Goal: Information Seeking & Learning: Learn about a topic

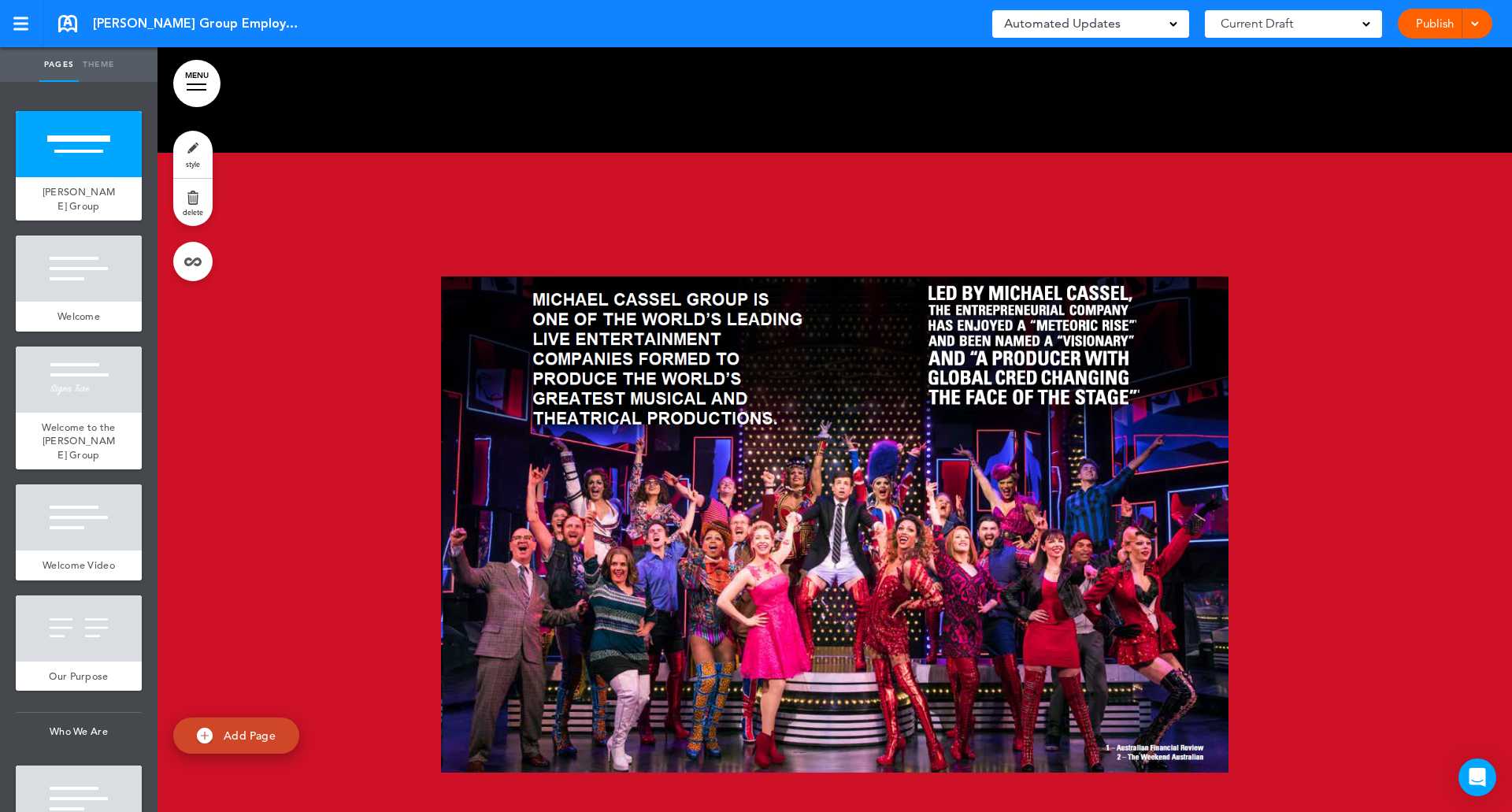
scroll to position [756, 0]
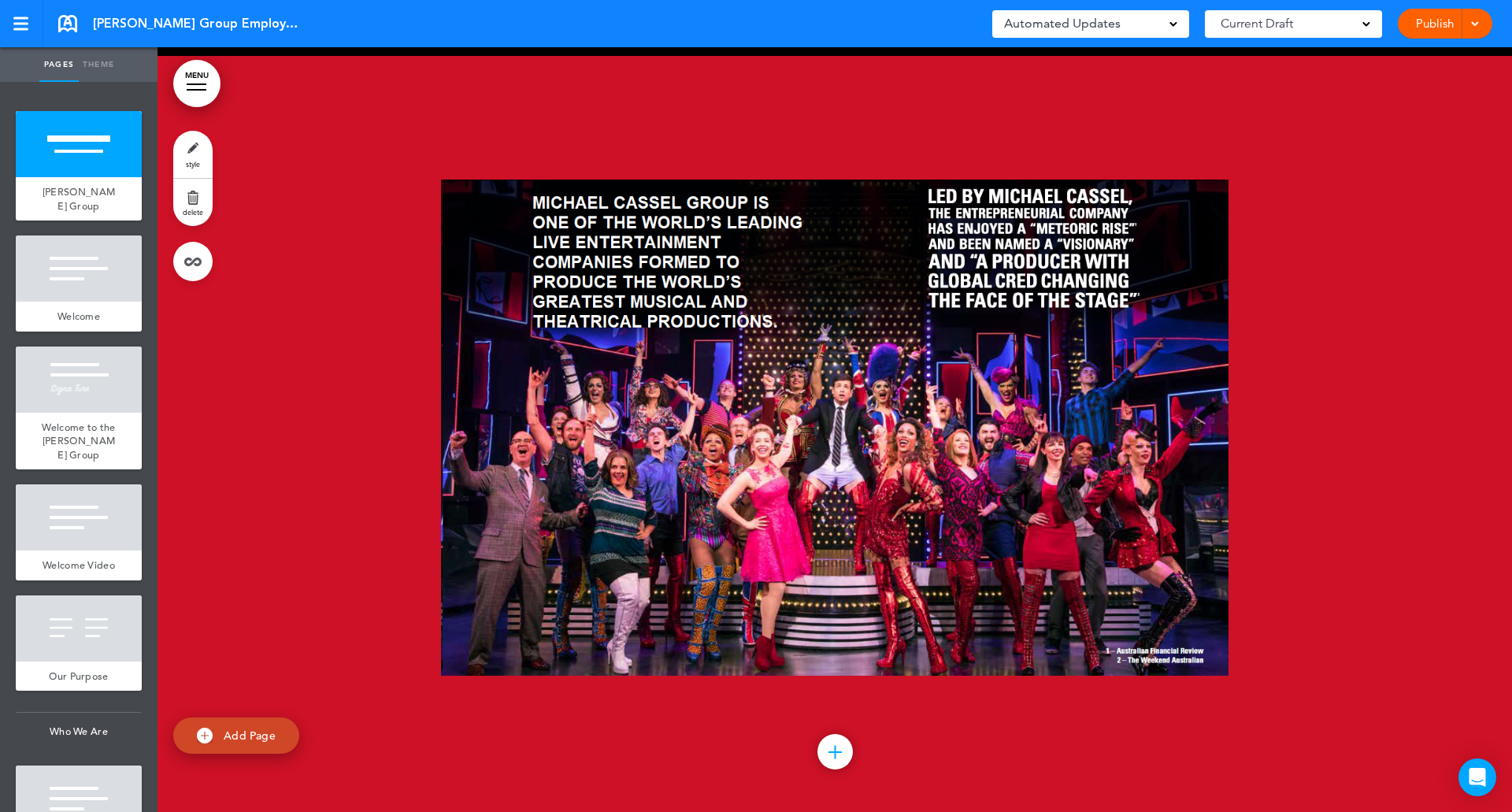
click at [1275, 21] on span "Current Draft" at bounding box center [1256, 24] width 73 height 22
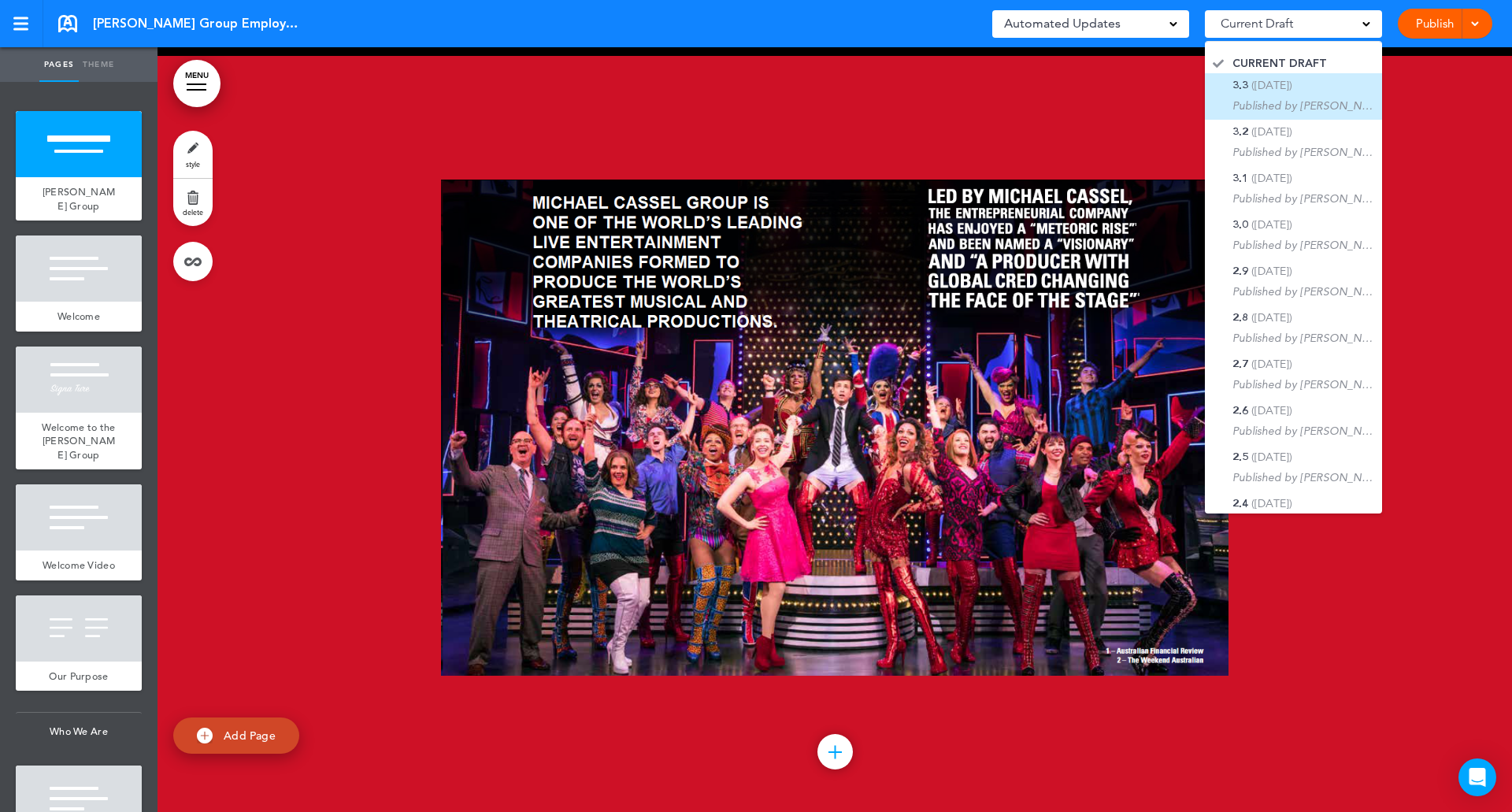
click at [1282, 89] on span "([DATE])" at bounding box center [1271, 85] width 41 height 14
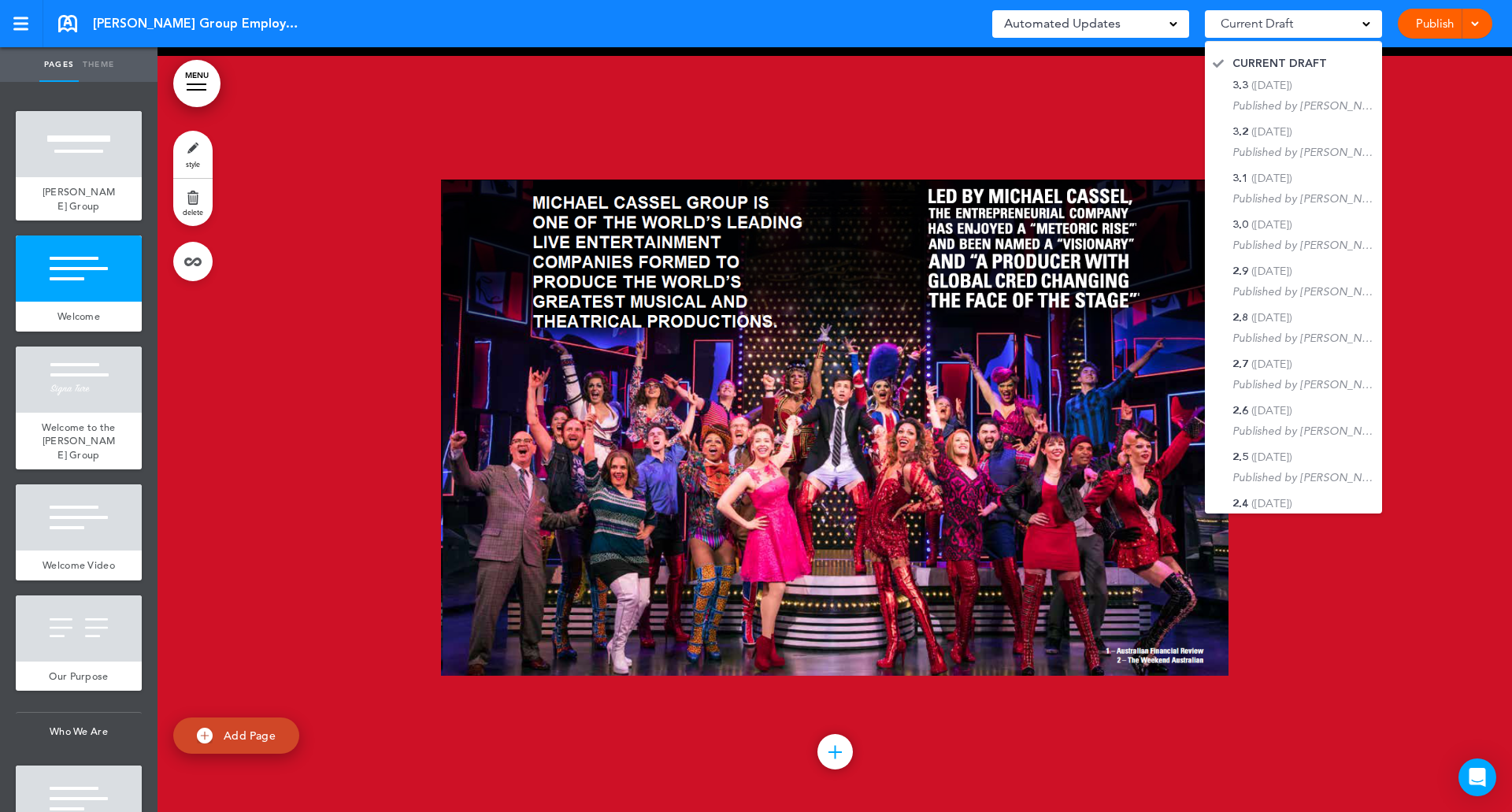
click at [1307, 22] on div "Current Draft" at bounding box center [1293, 24] width 177 height 28
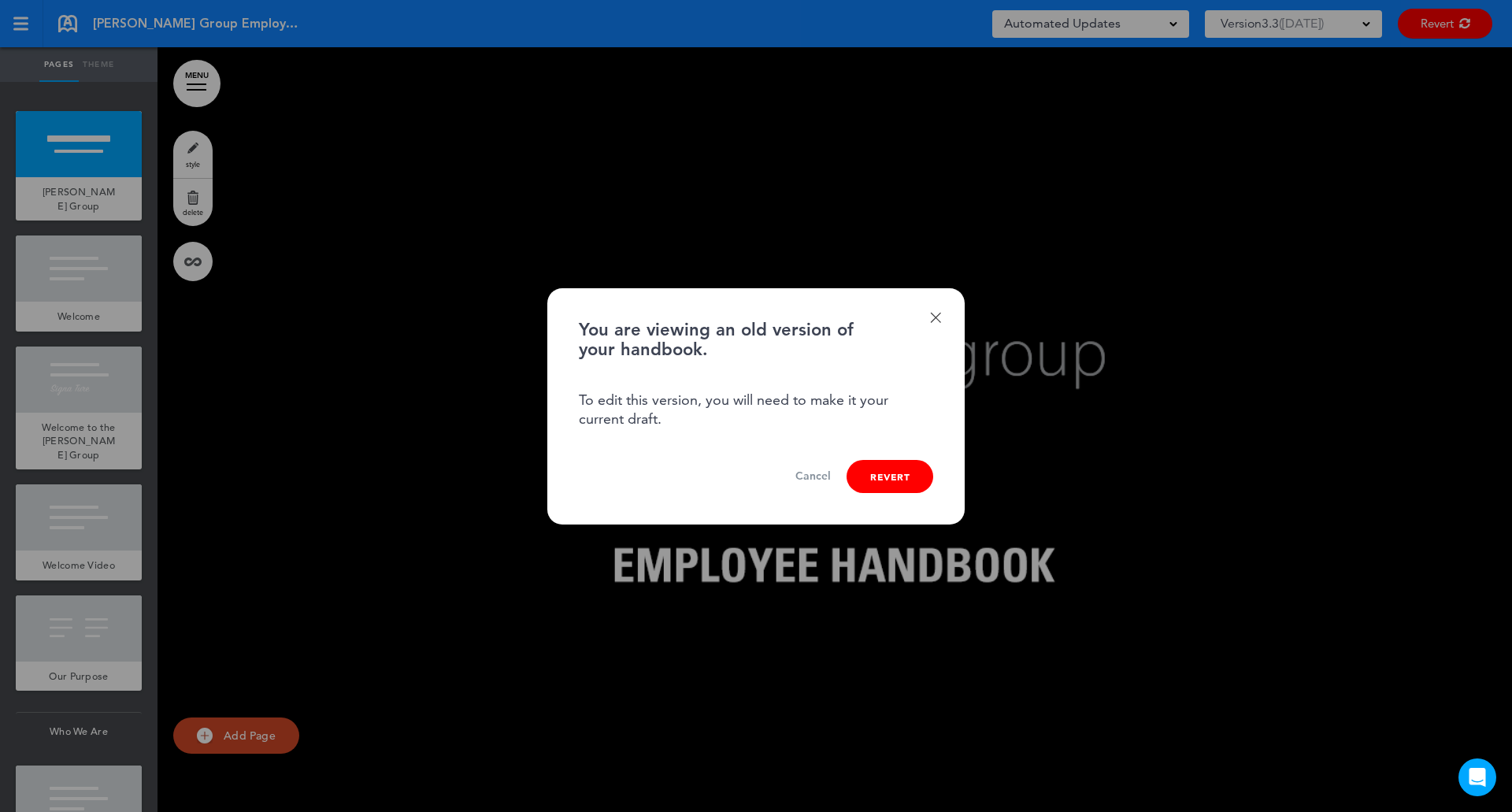
click at [930, 319] on link "Done" at bounding box center [934, 317] width 11 height 11
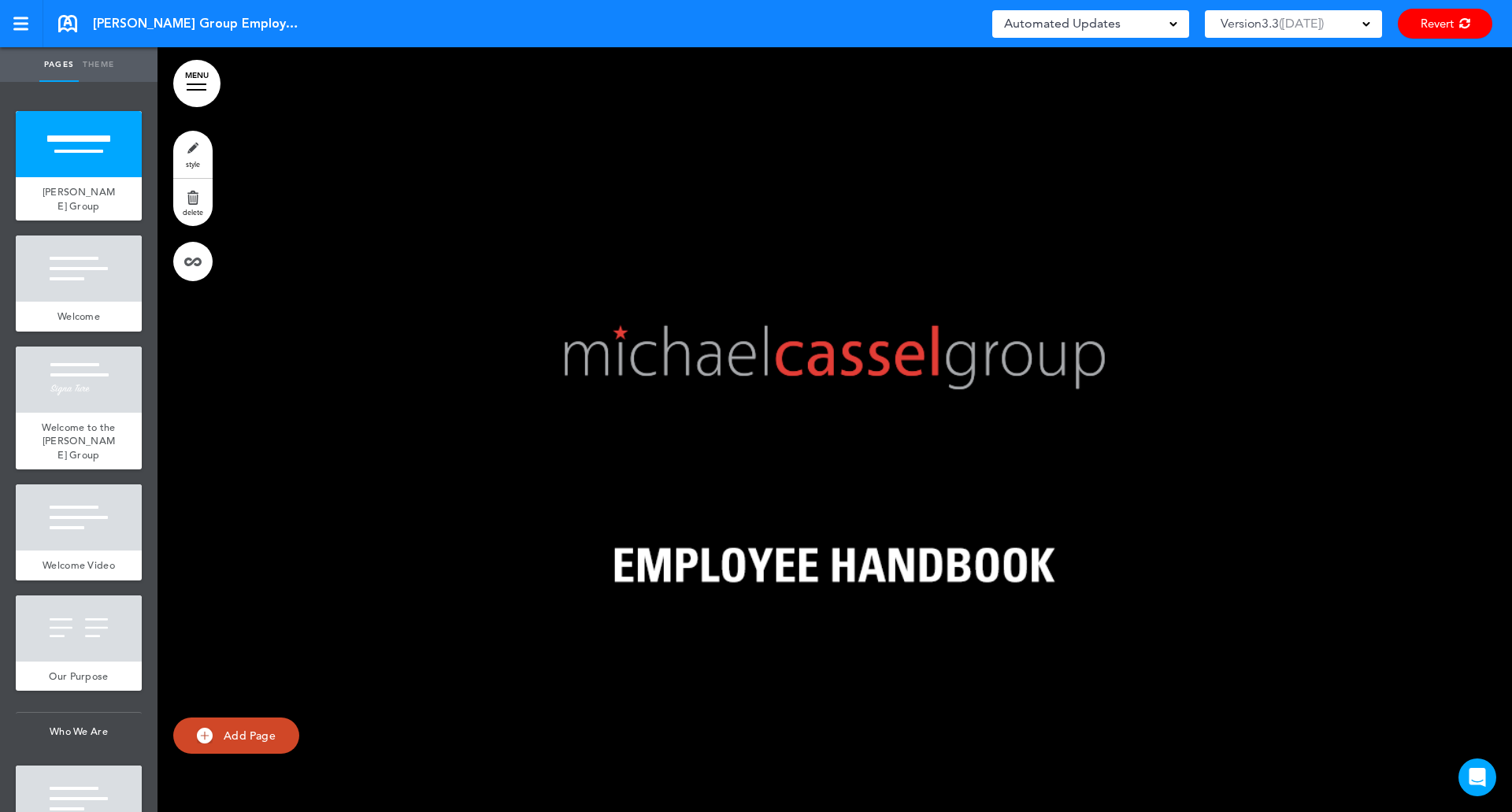
click at [1365, 22] on span at bounding box center [1366, 23] width 8 height 8
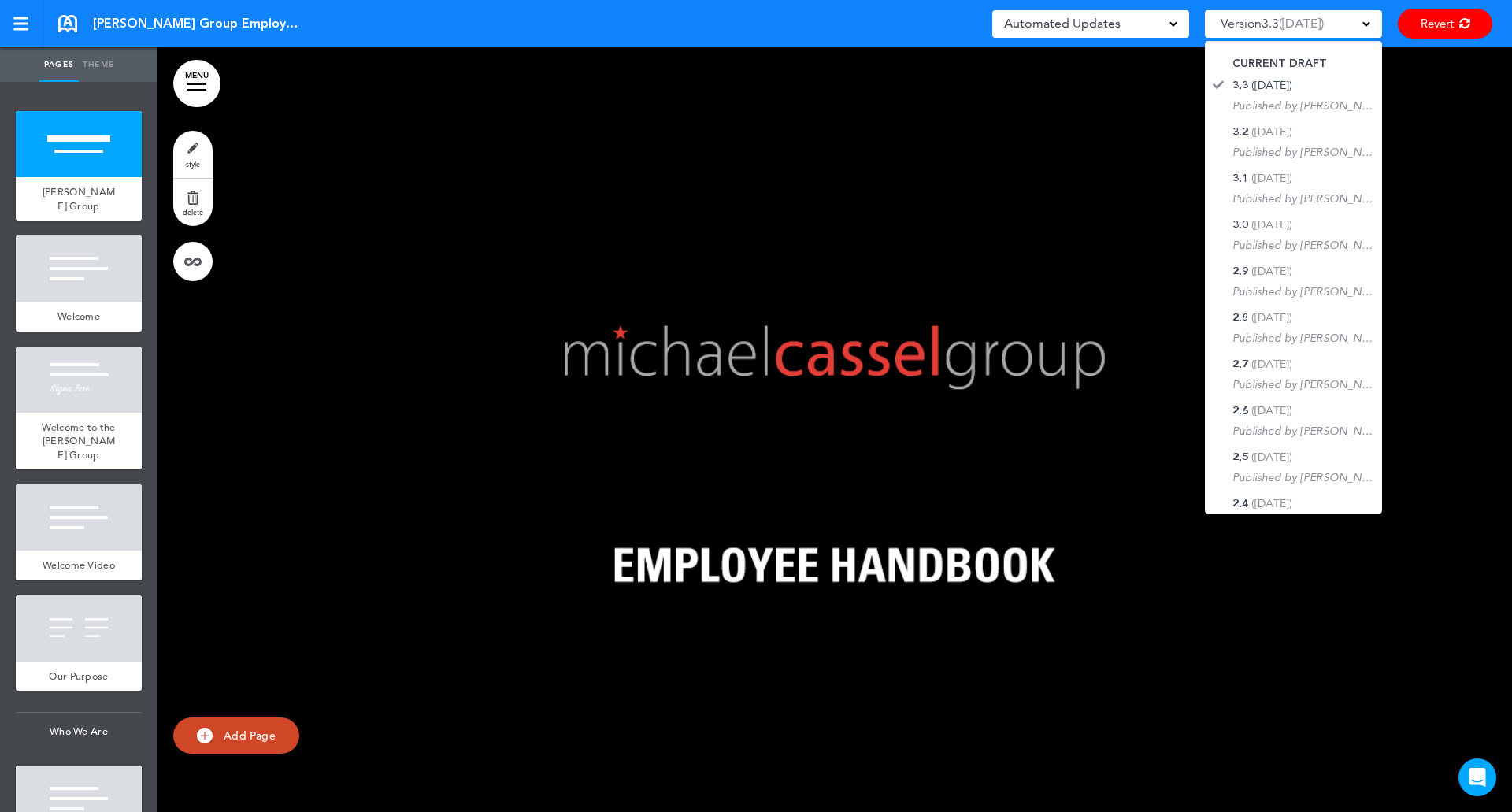
click at [1424, 25] on link "Revert" at bounding box center [1444, 24] width 95 height 30
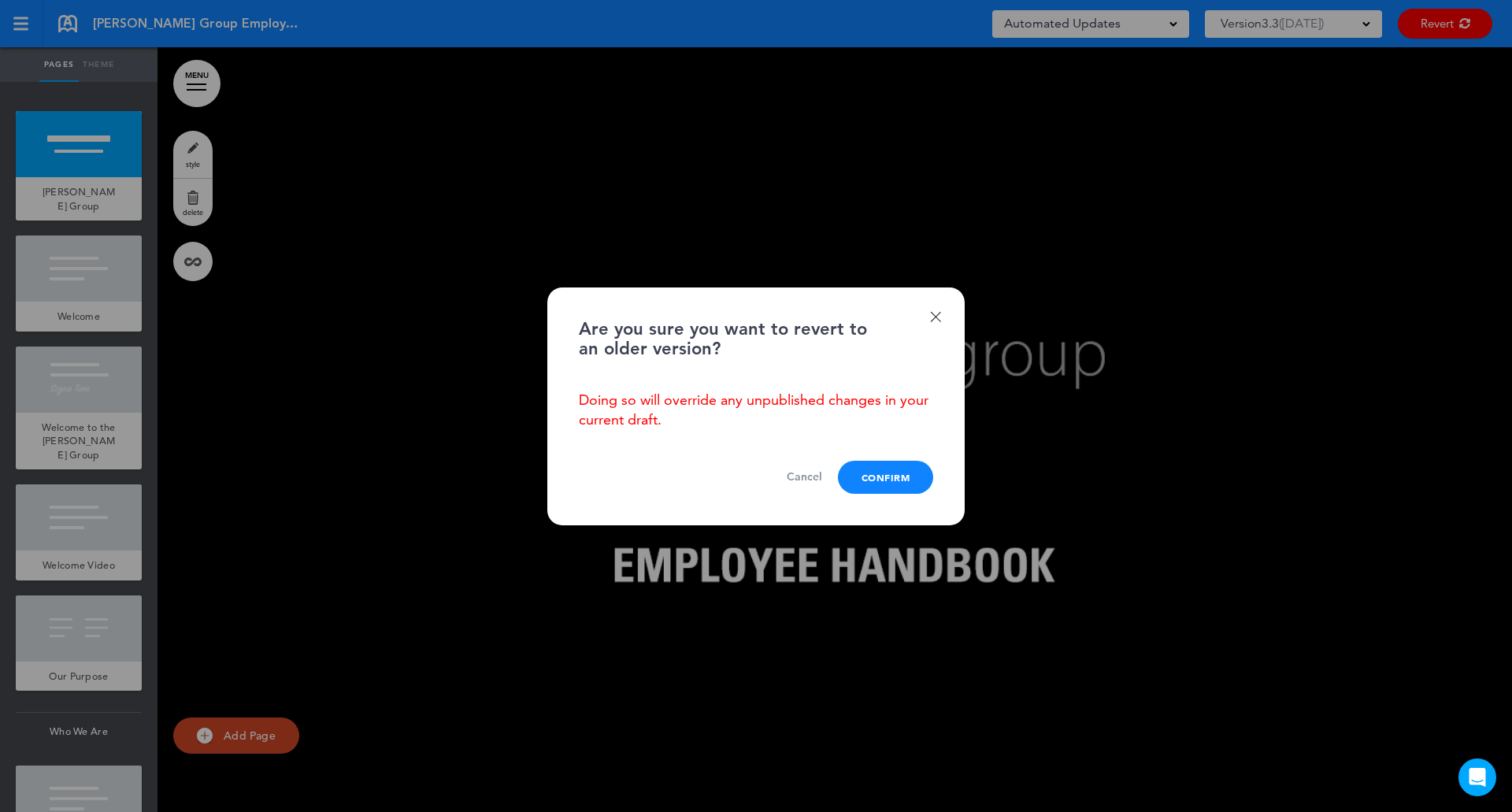
click at [922, 314] on div "Done Are you sure you want to revert to an older version? Doing so will overrid…" at bounding box center [755, 406] width 417 height 238
click at [791, 477] on link "Cancel" at bounding box center [805, 476] width 36 height 15
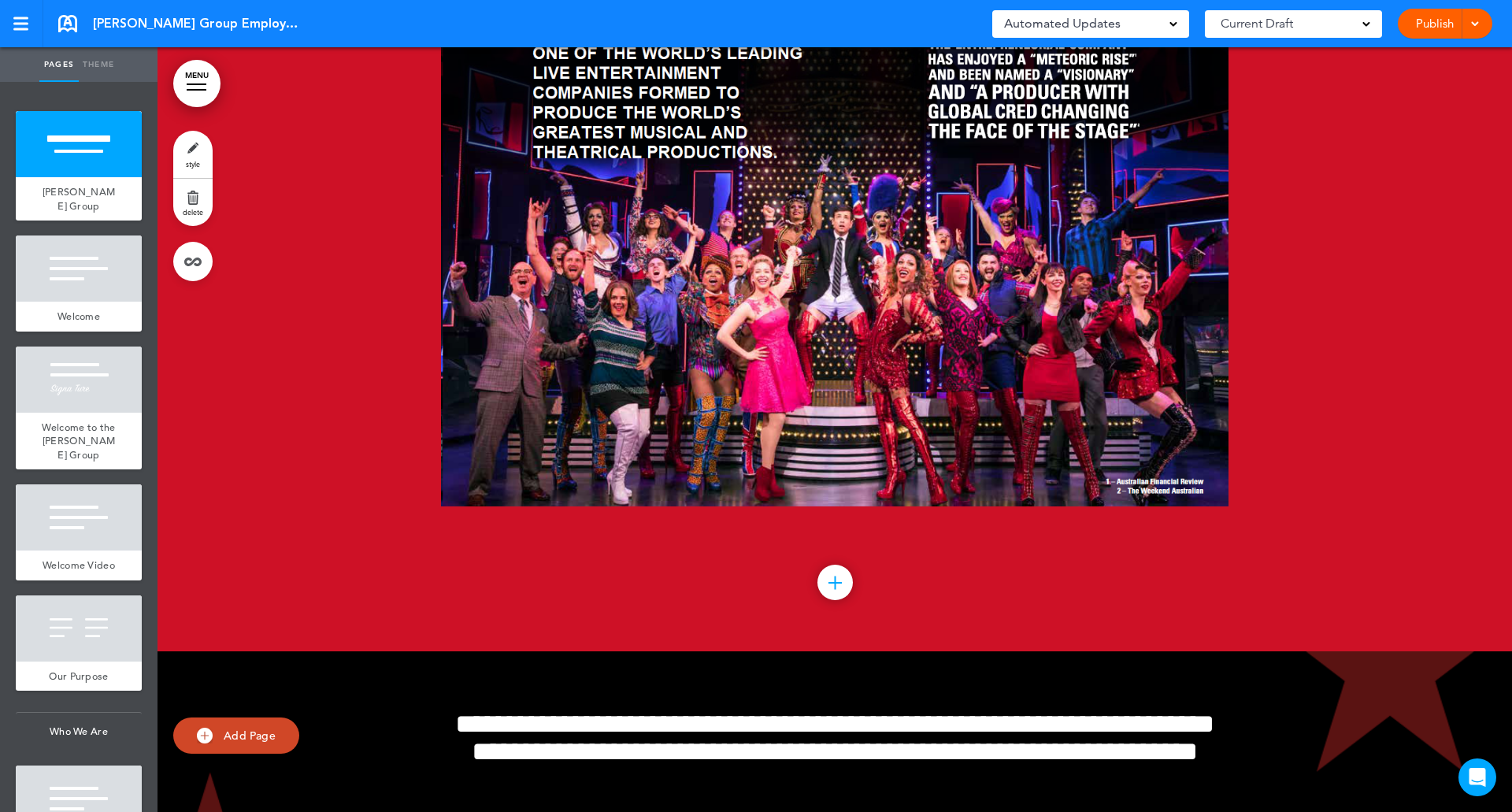
scroll to position [945, 0]
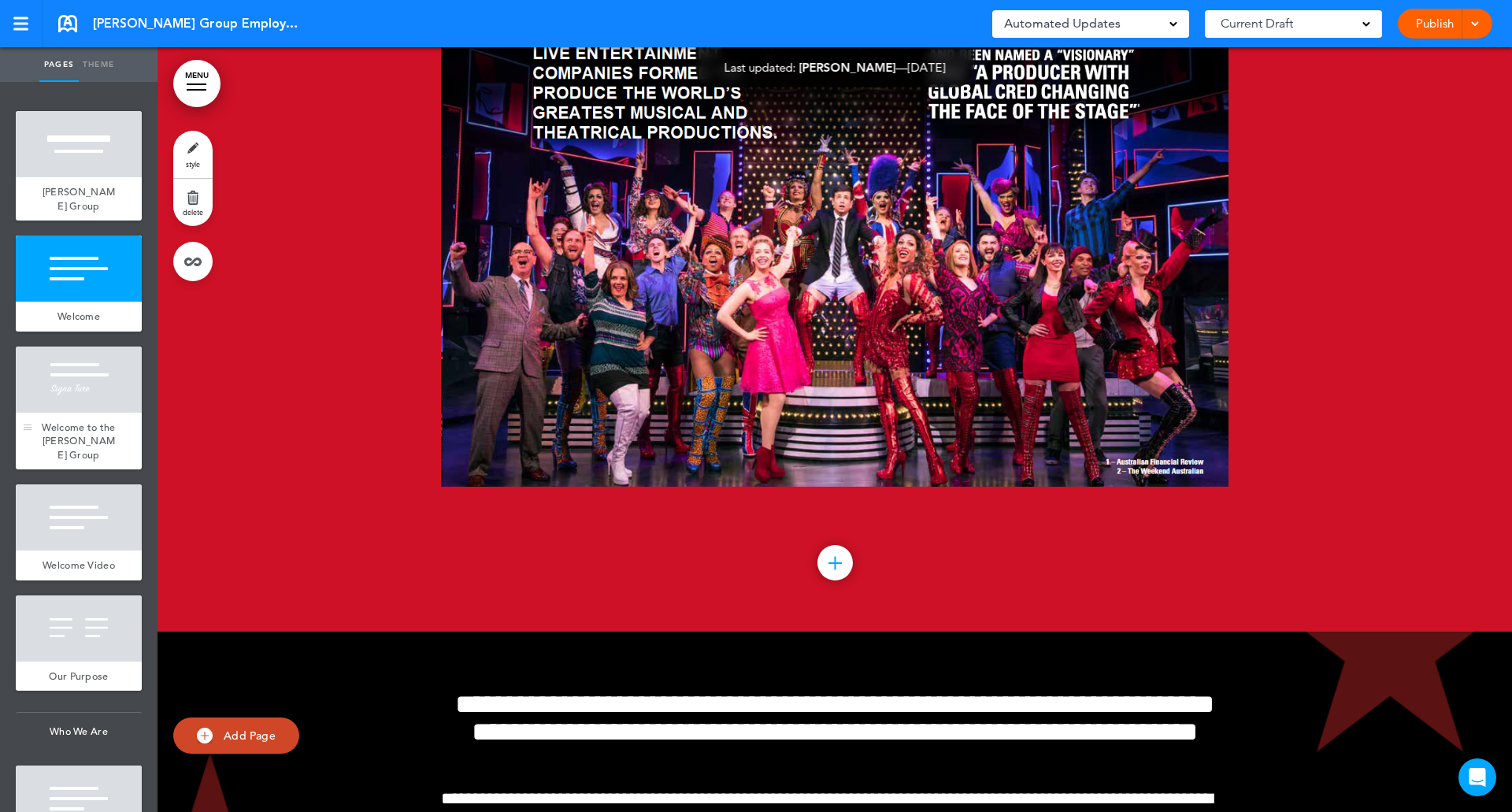
click at [70, 411] on div at bounding box center [79, 380] width 126 height 66
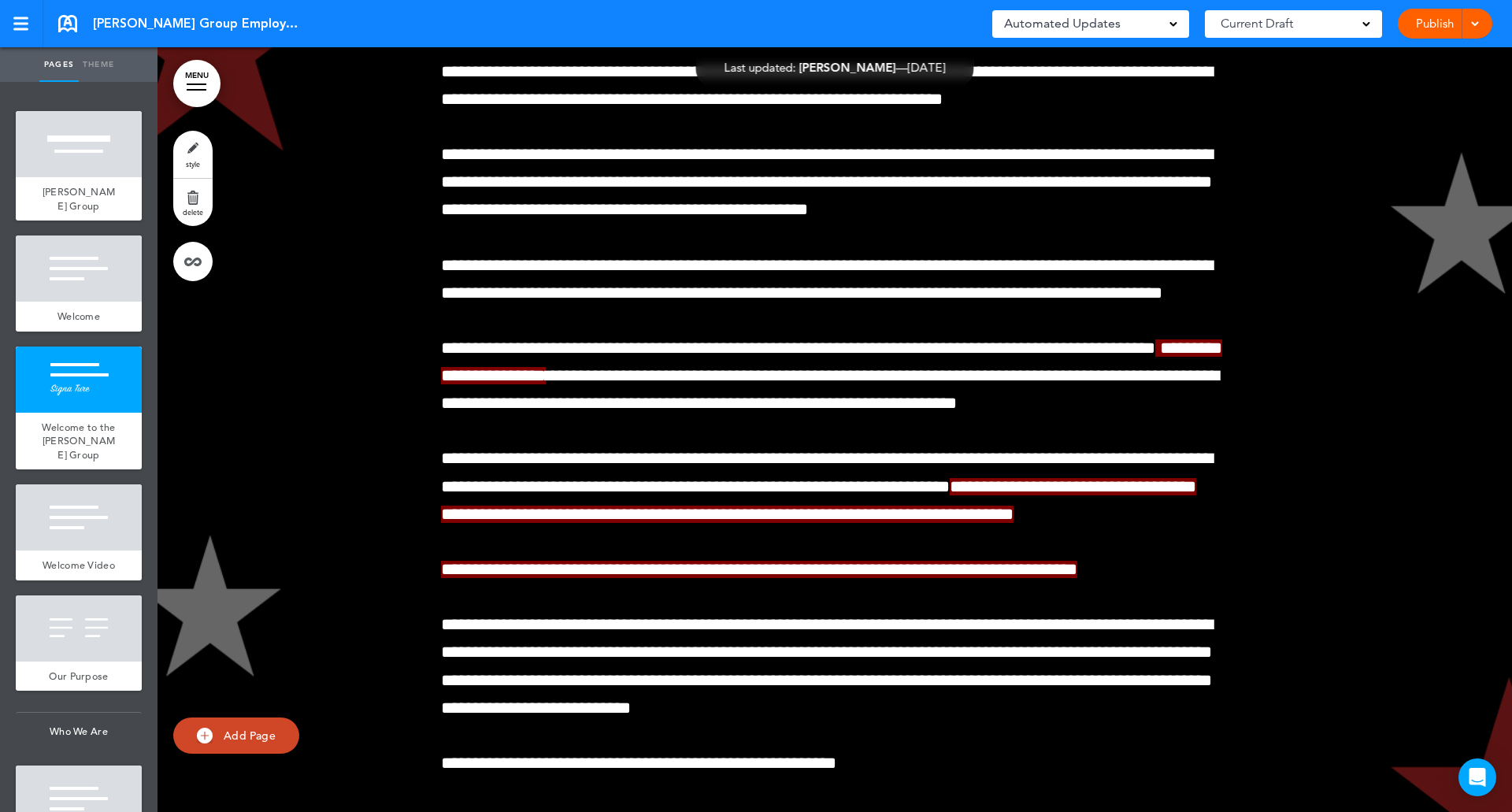
scroll to position [1813, 0]
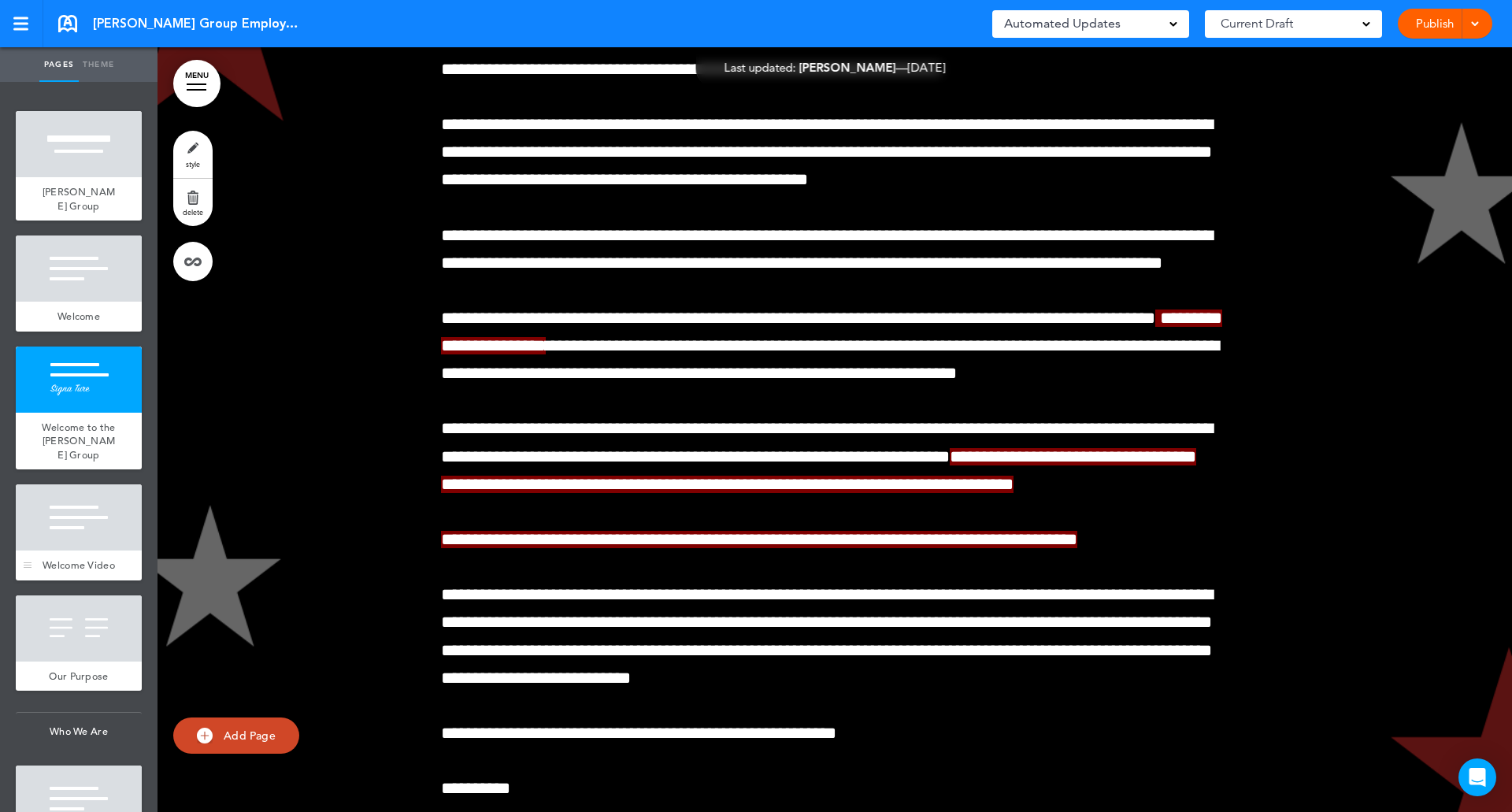
click at [74, 542] on div at bounding box center [79, 517] width 126 height 66
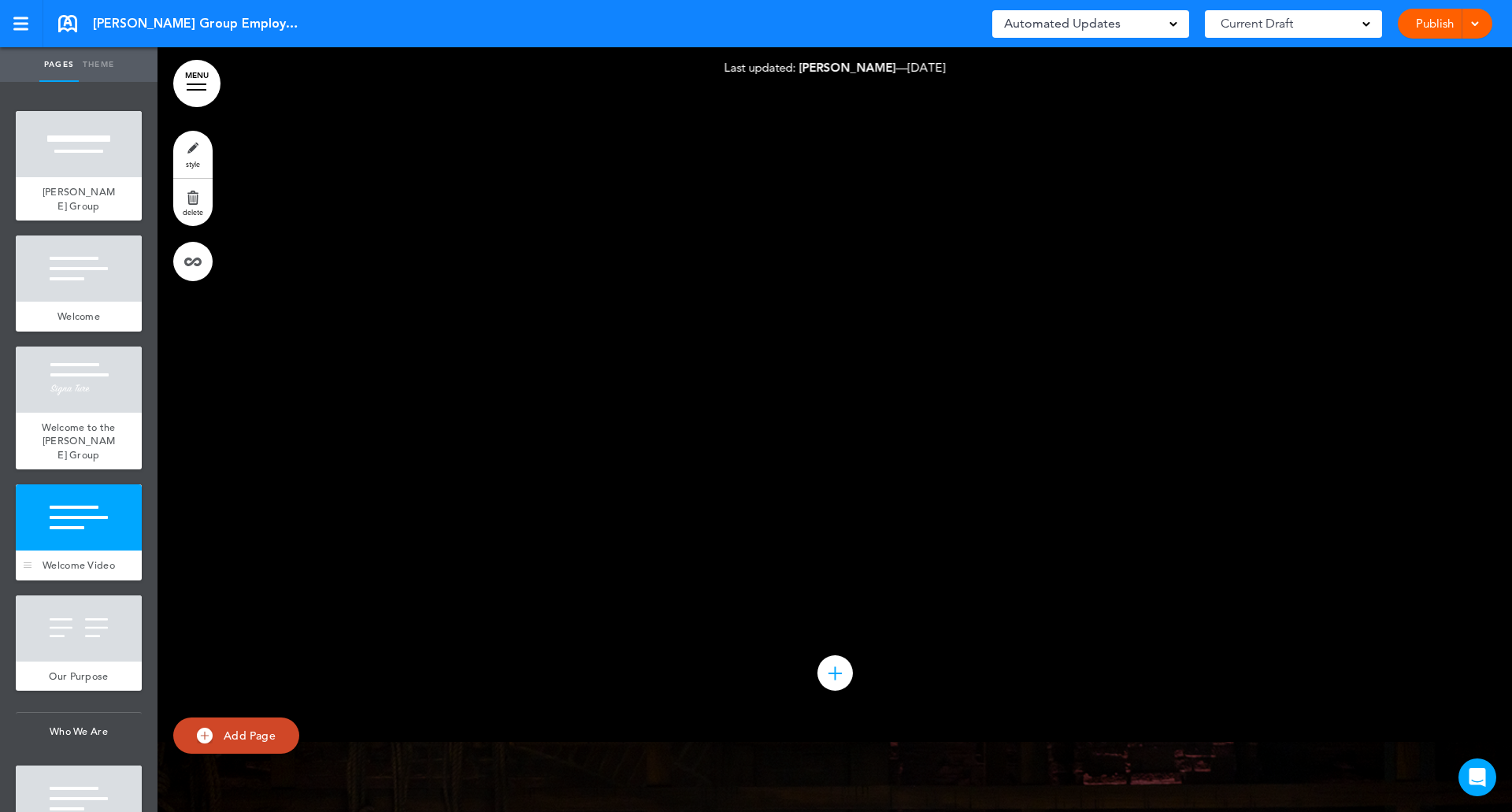
scroll to position [2876, 0]
click at [63, 662] on div at bounding box center [79, 629] width 126 height 66
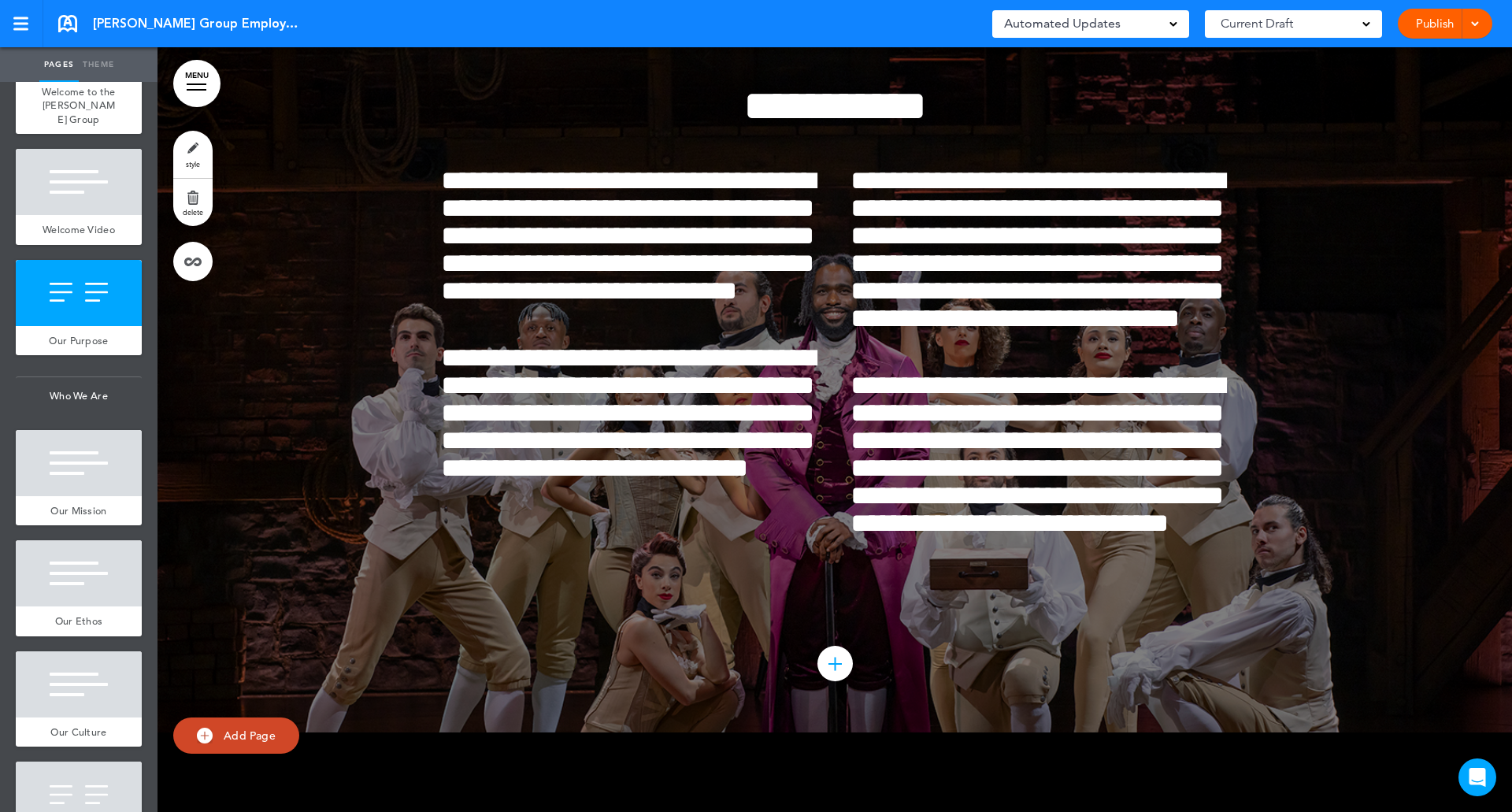
scroll to position [452, 0]
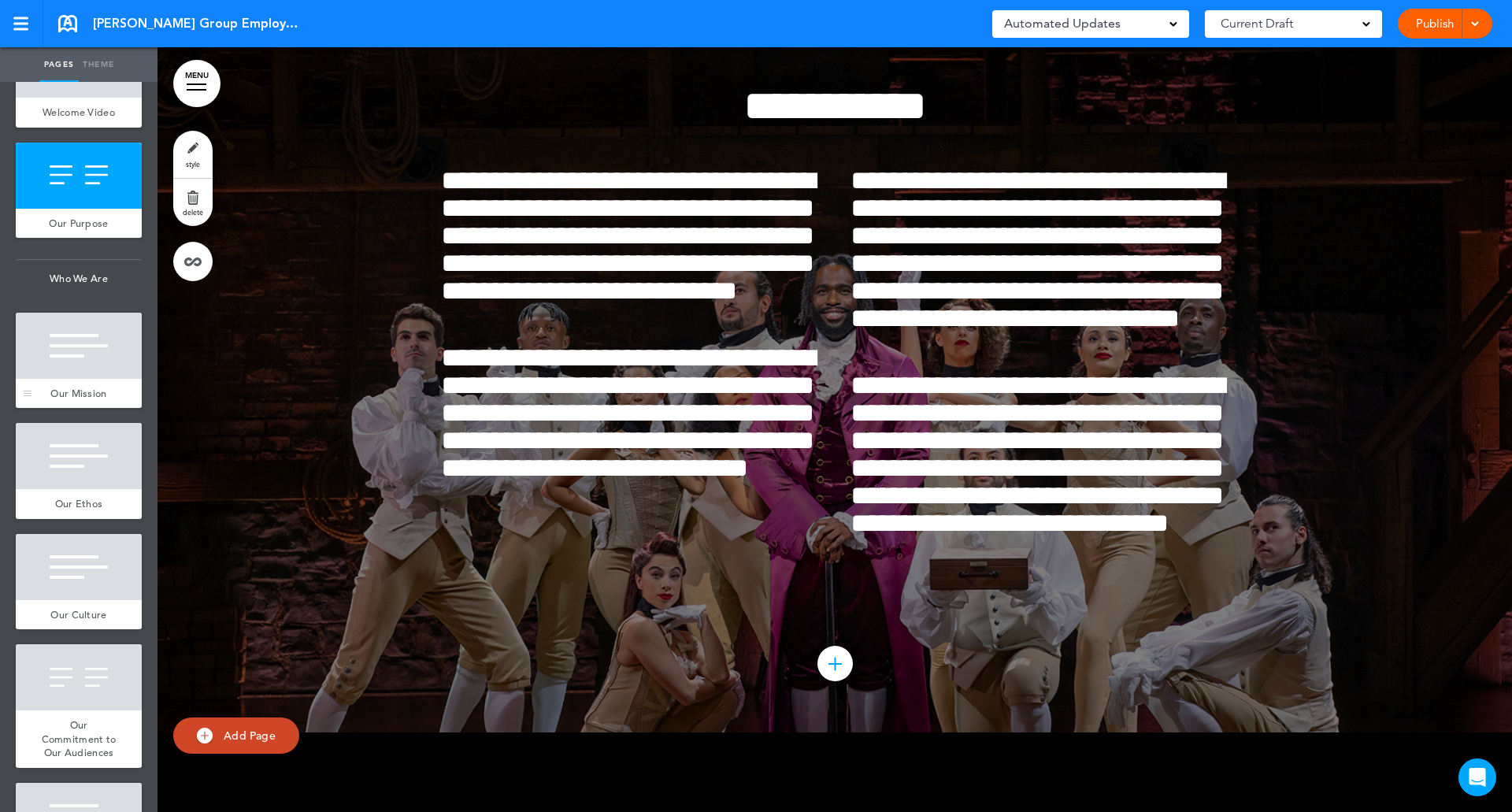
click at [58, 393] on div "Our Mission" at bounding box center [79, 394] width 126 height 30
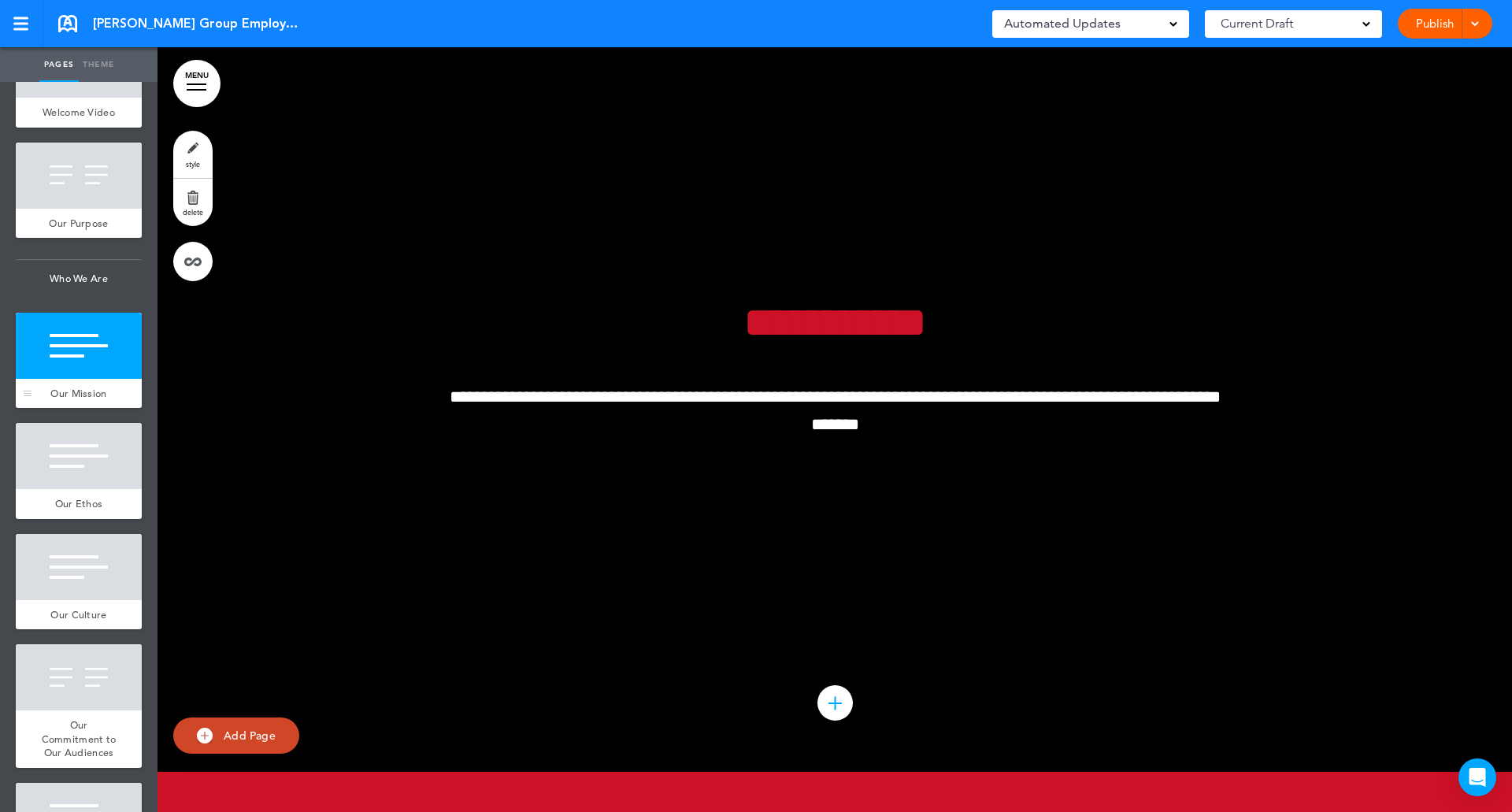
scroll to position [4406, 0]
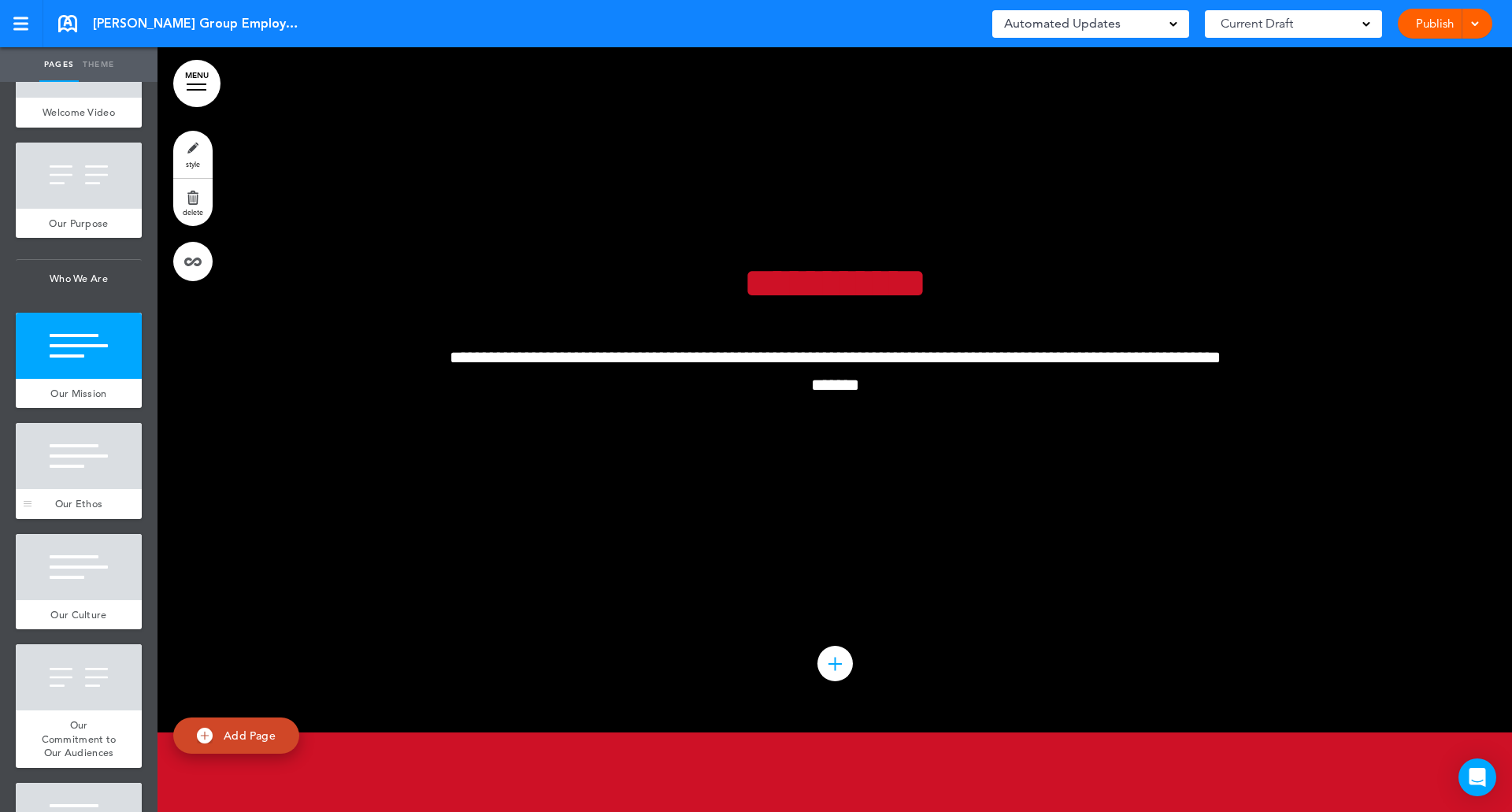
click at [59, 507] on div "Our Ethos" at bounding box center [79, 504] width 126 height 30
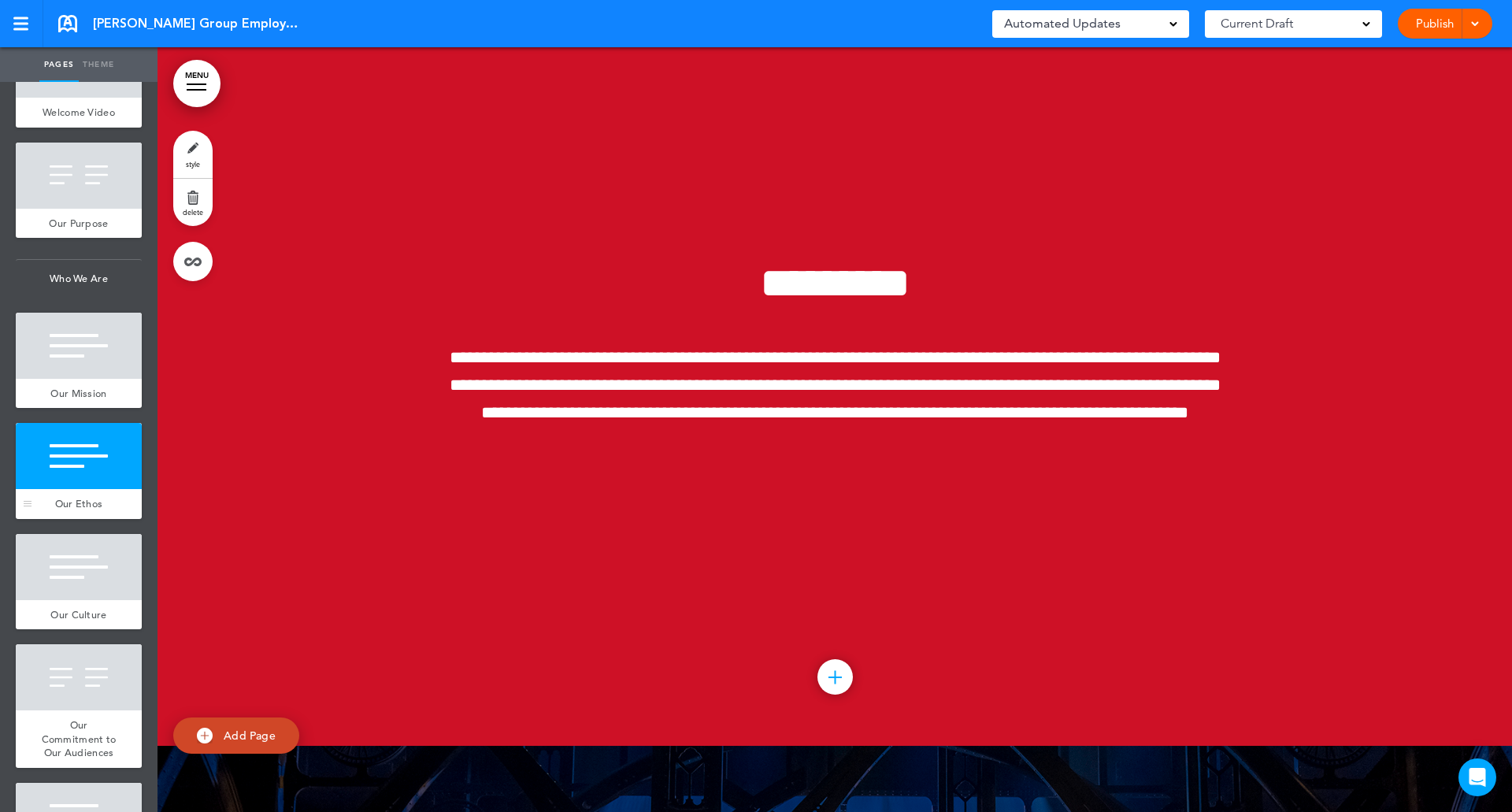
scroll to position [5171, 0]
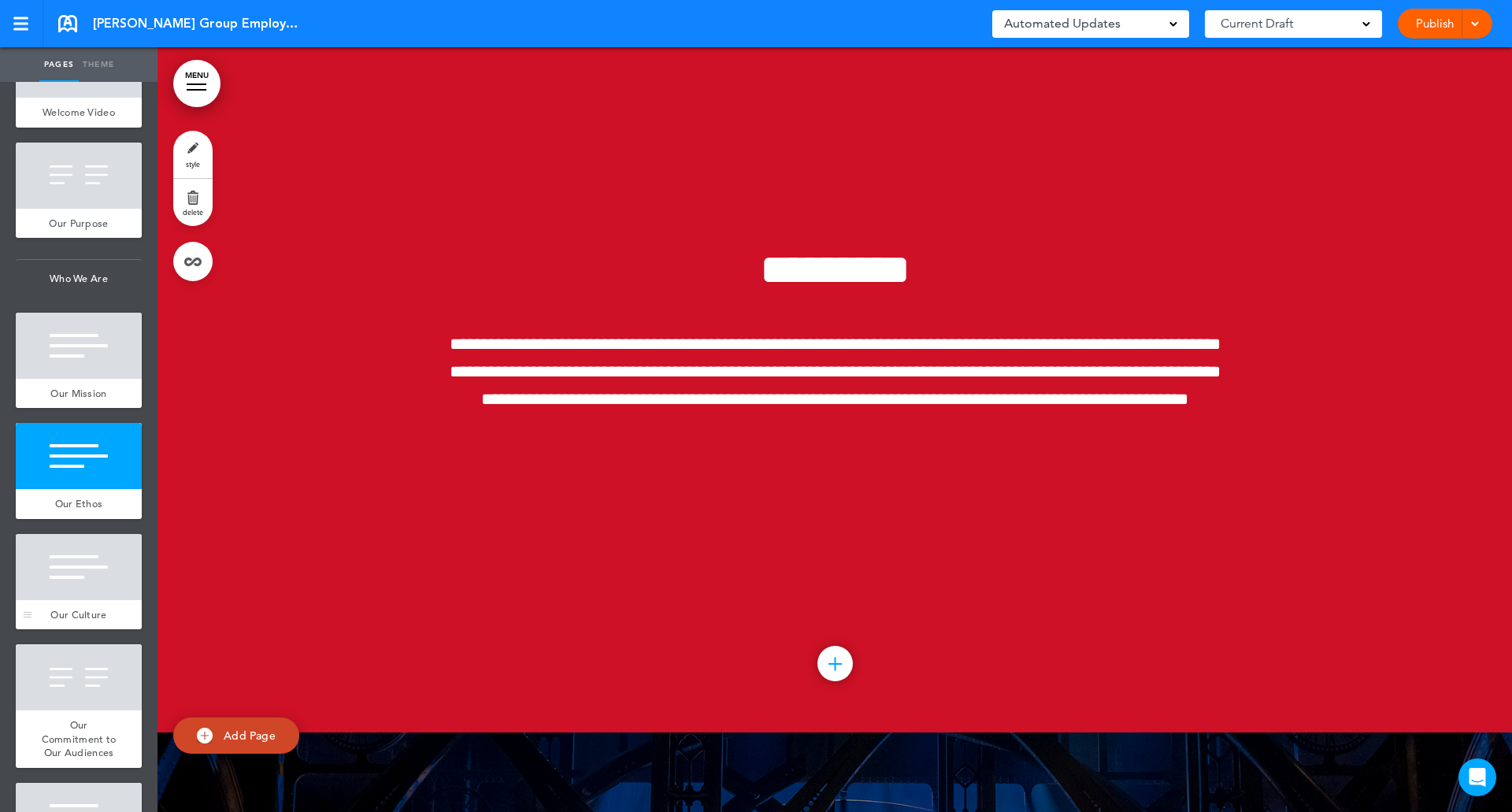
click at [68, 595] on div at bounding box center [79, 567] width 126 height 66
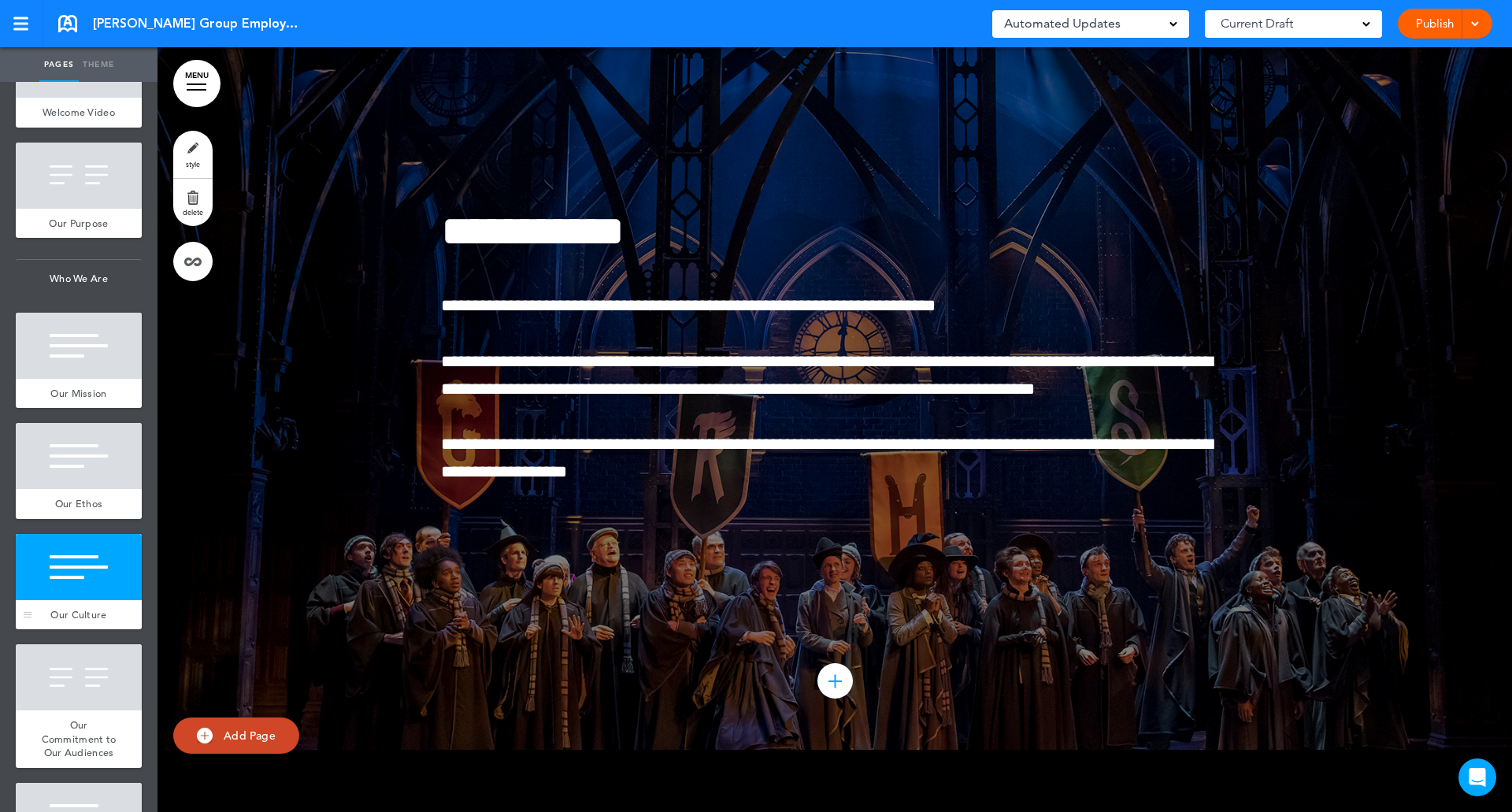
scroll to position [5935, 0]
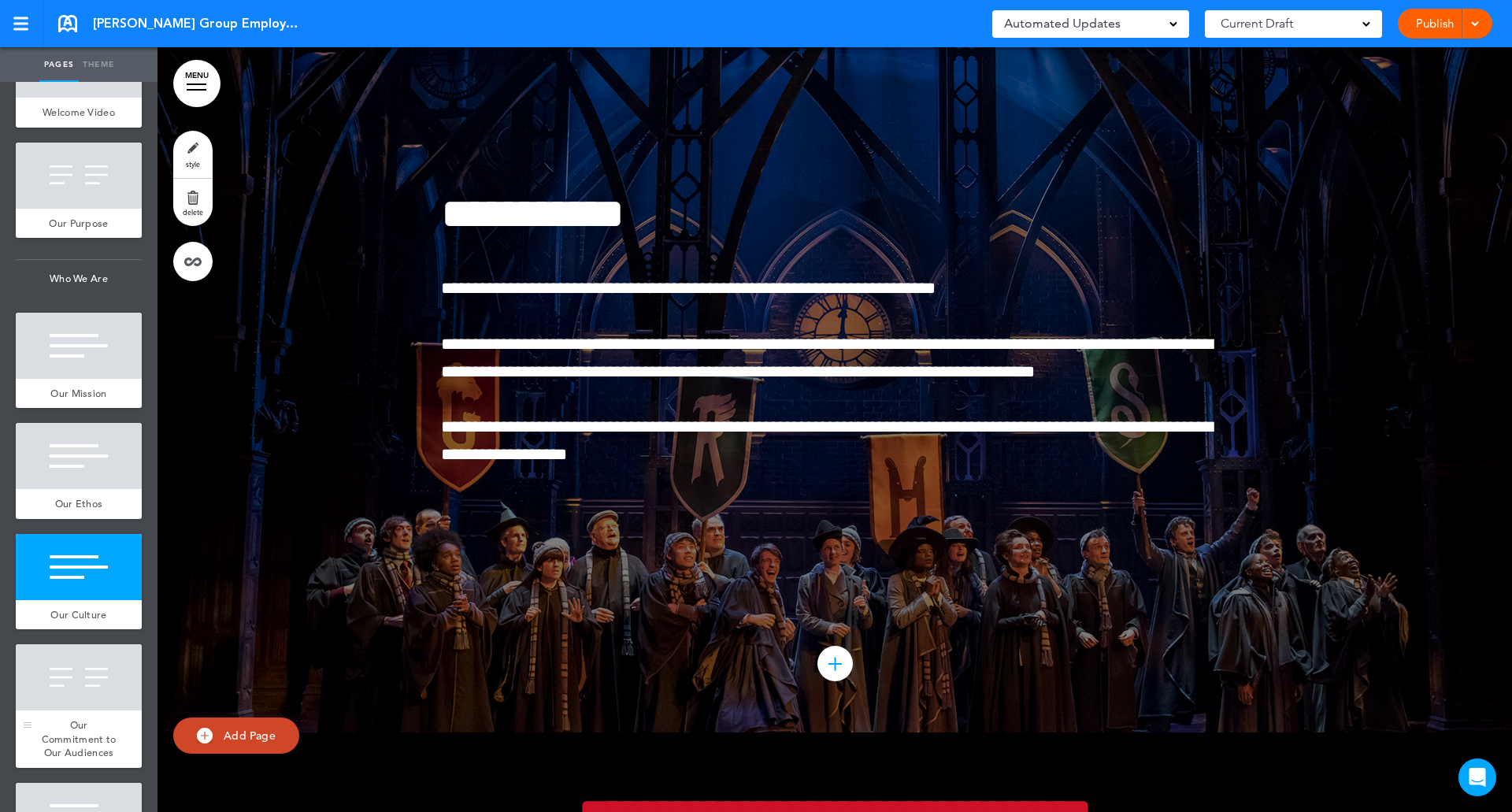
click at [62, 710] on div at bounding box center [79, 677] width 126 height 66
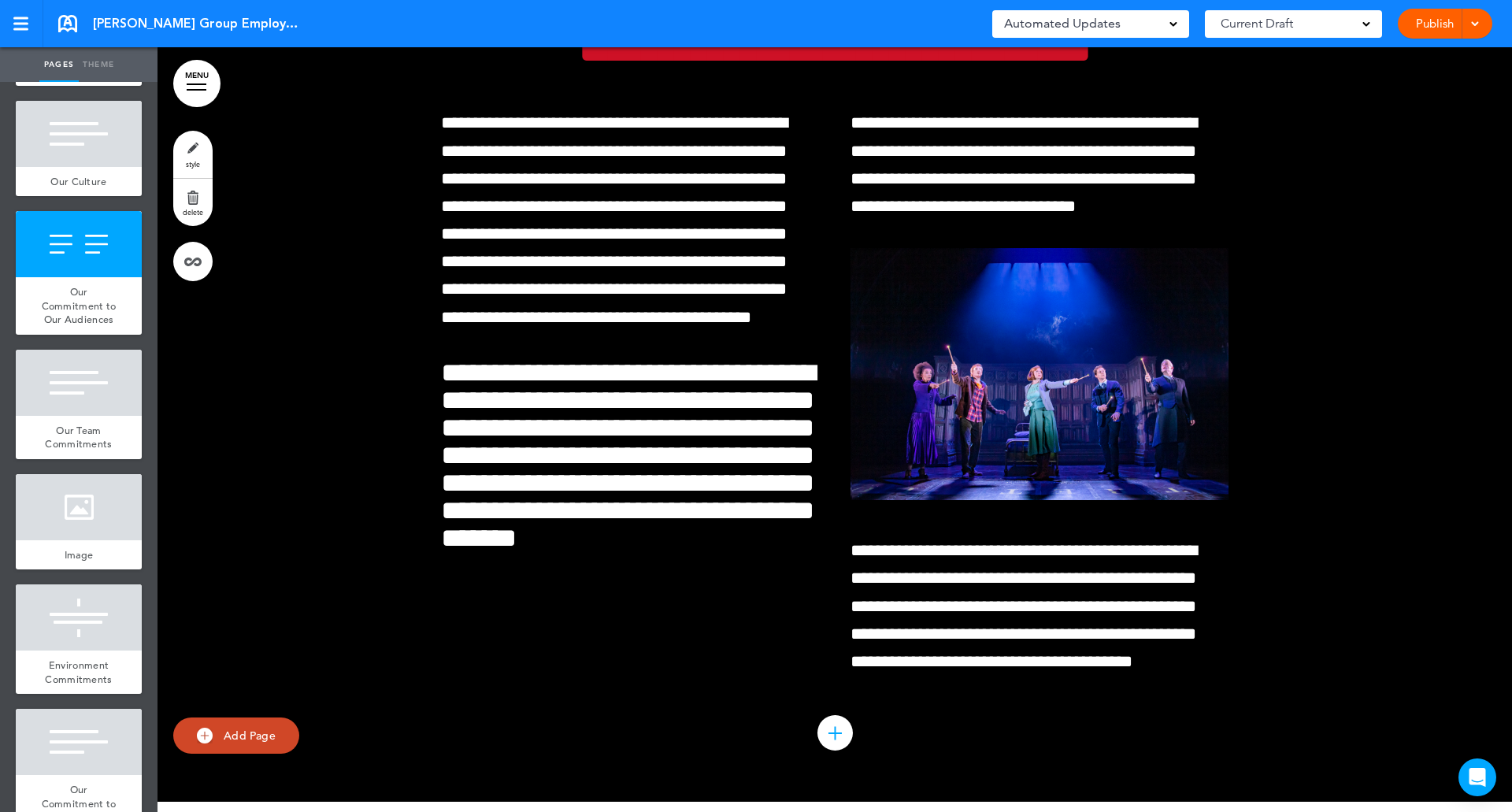
scroll to position [894, 0]
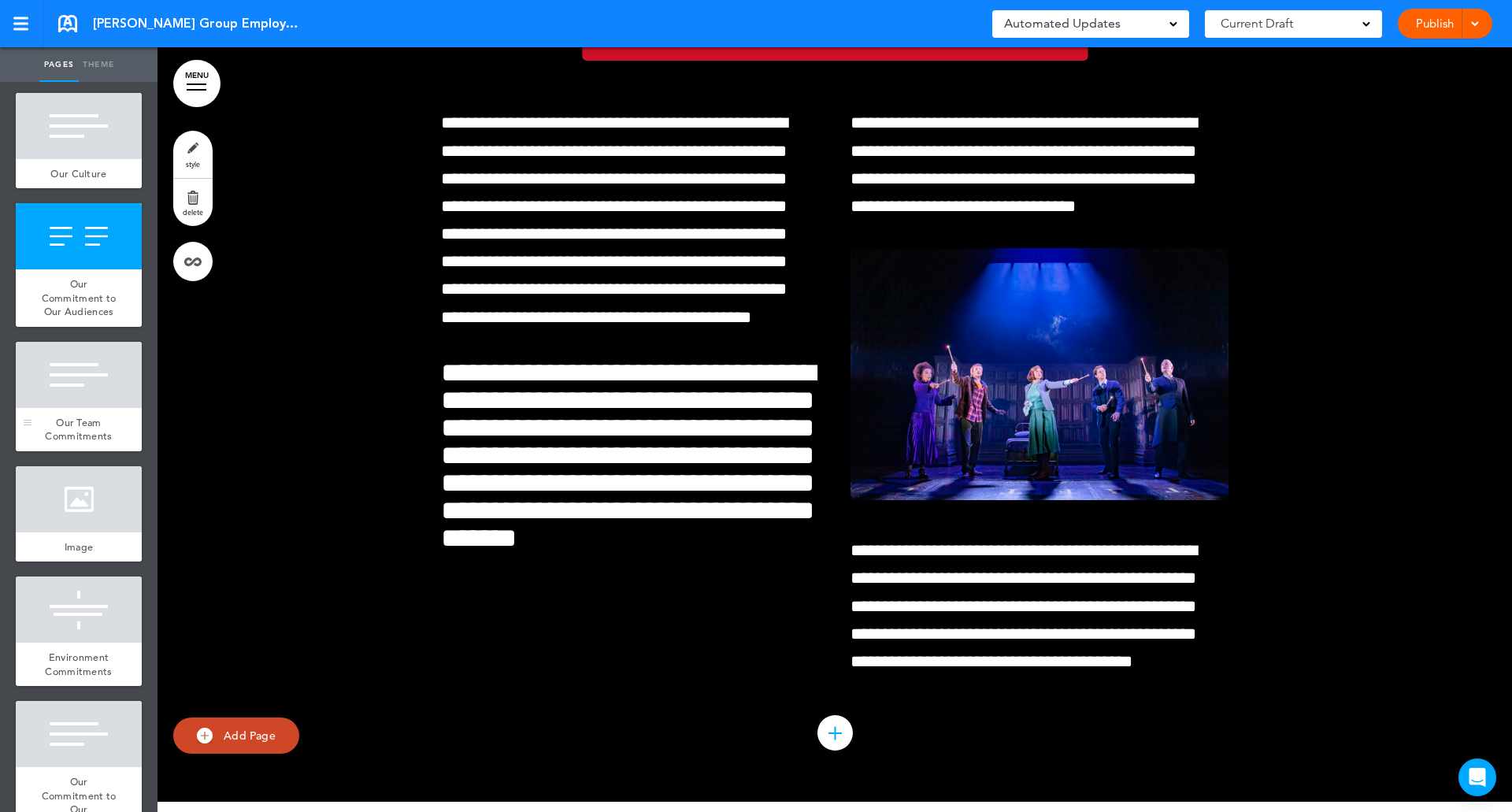
click at [65, 443] on span "Our Team Commitments" at bounding box center [78, 429] width 67 height 28
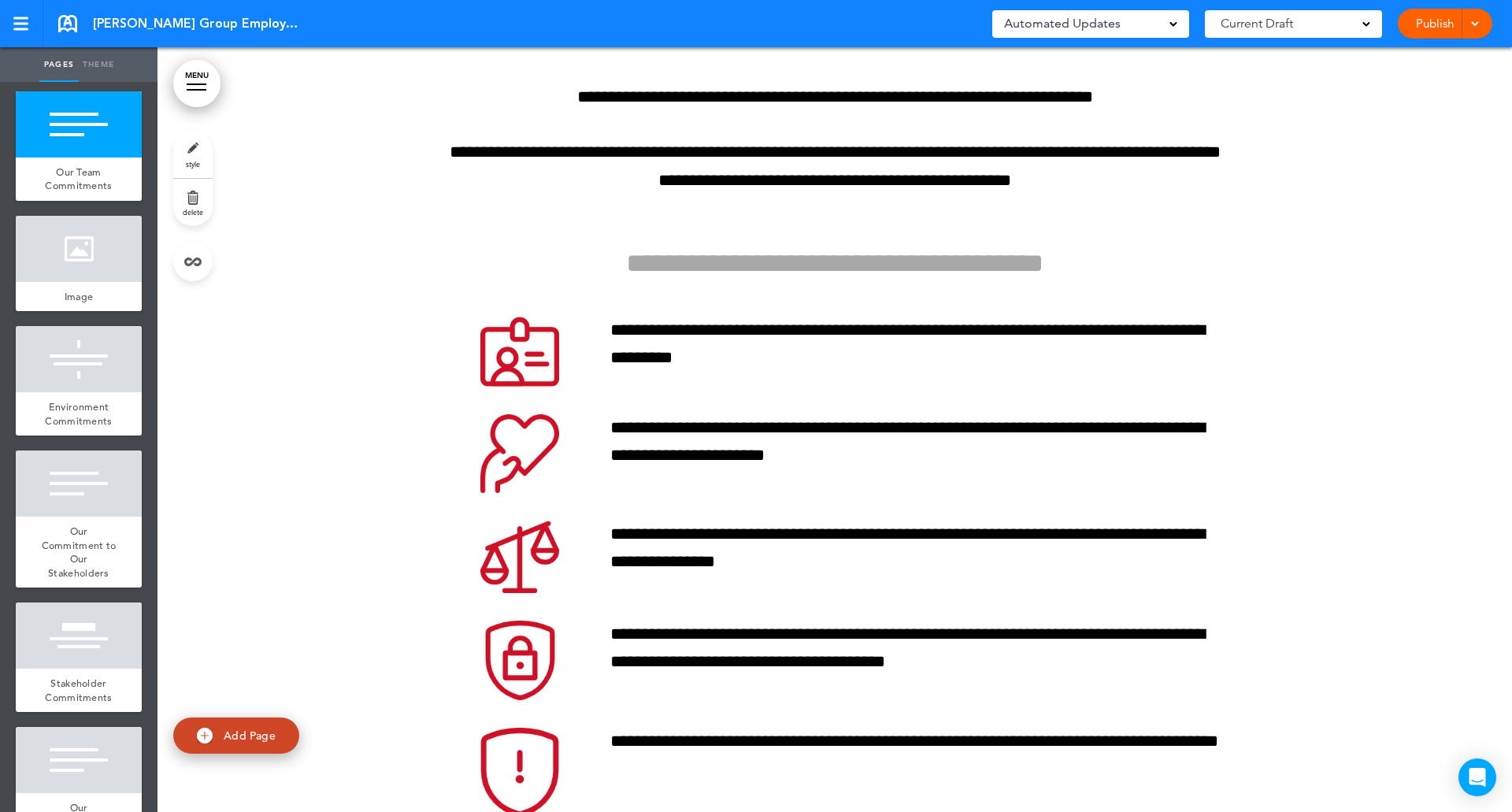
scroll to position [1146, 0]
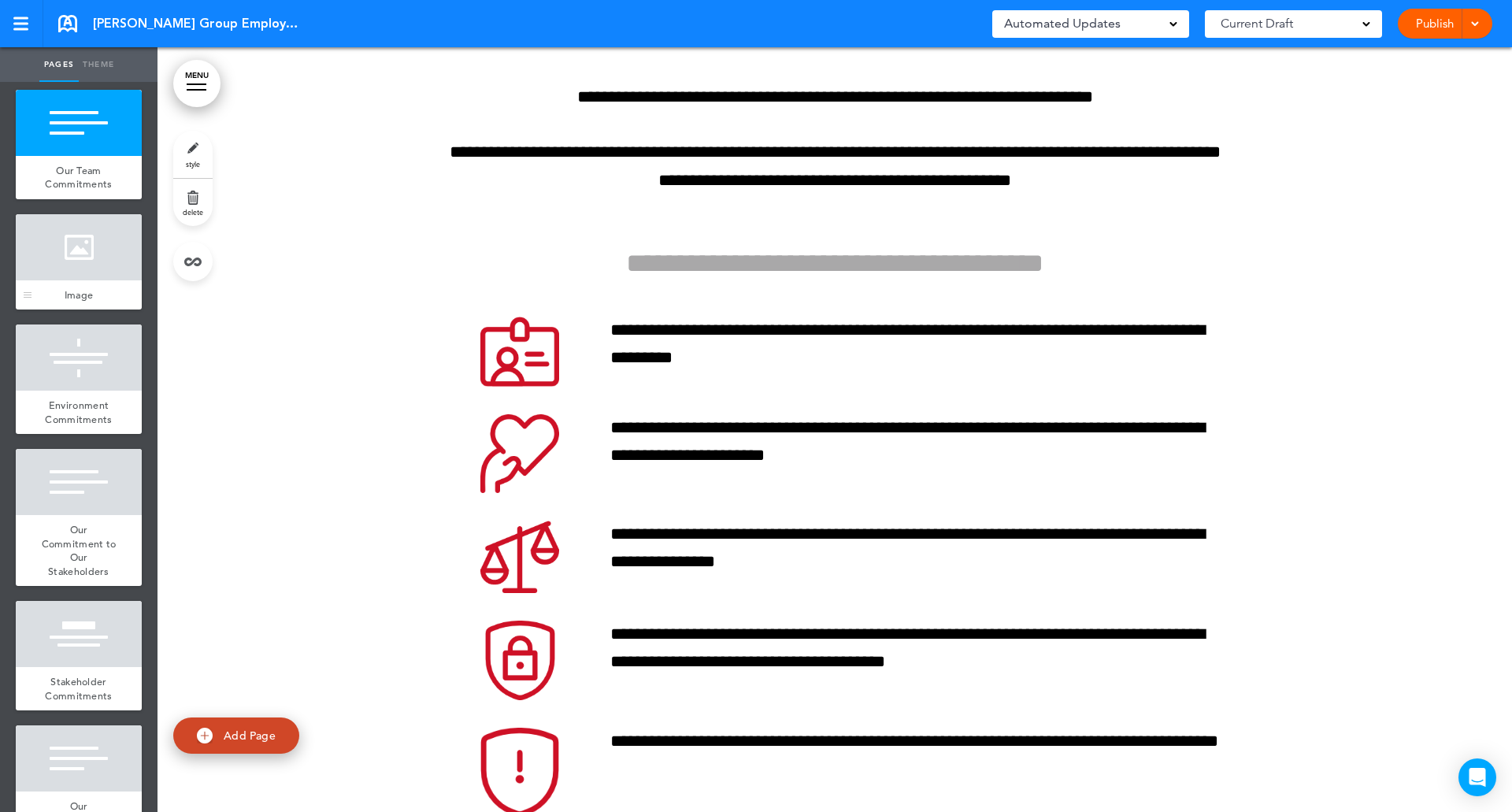
click at [56, 280] on div at bounding box center [79, 247] width 126 height 66
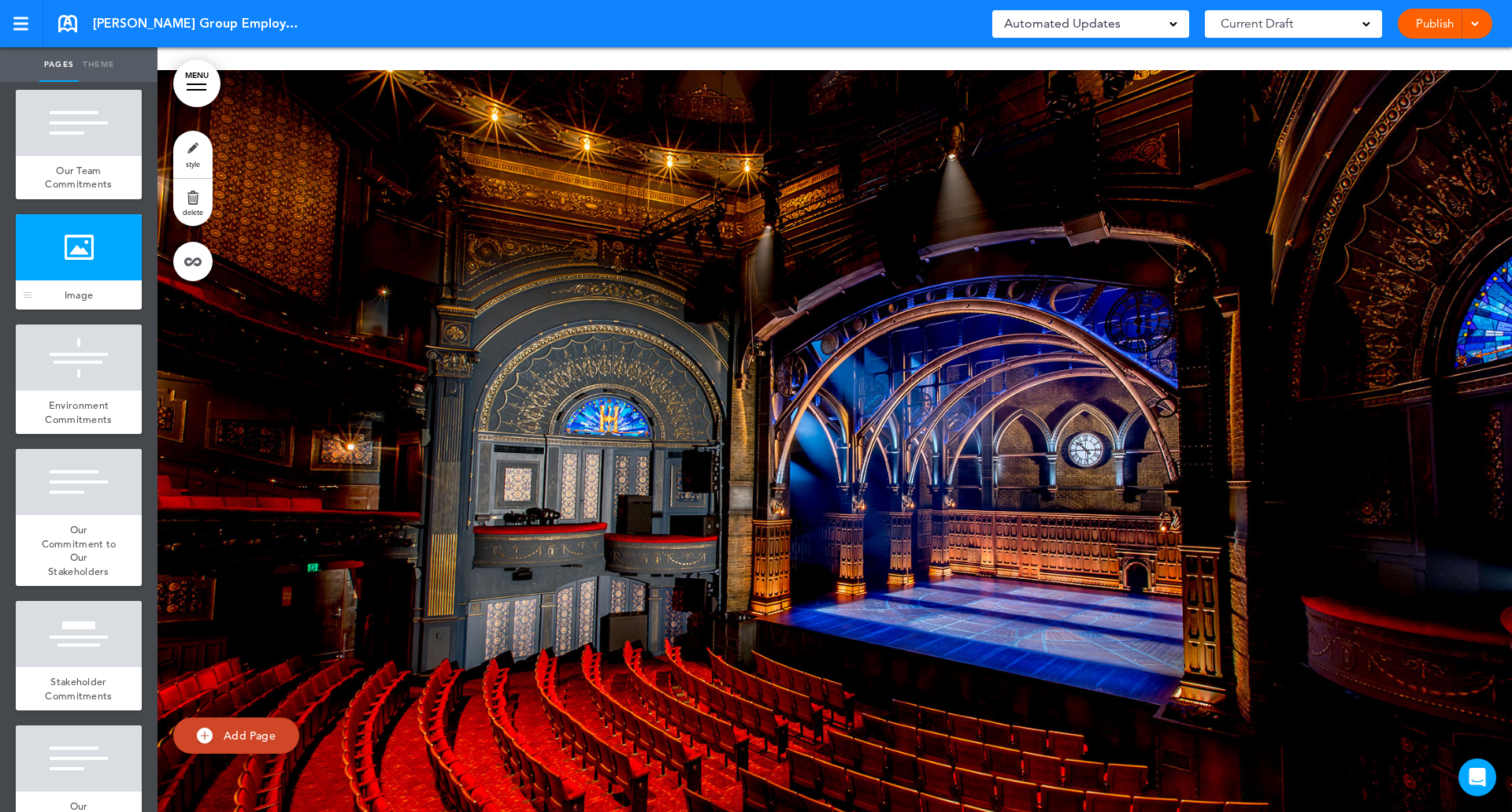
scroll to position [8963, 0]
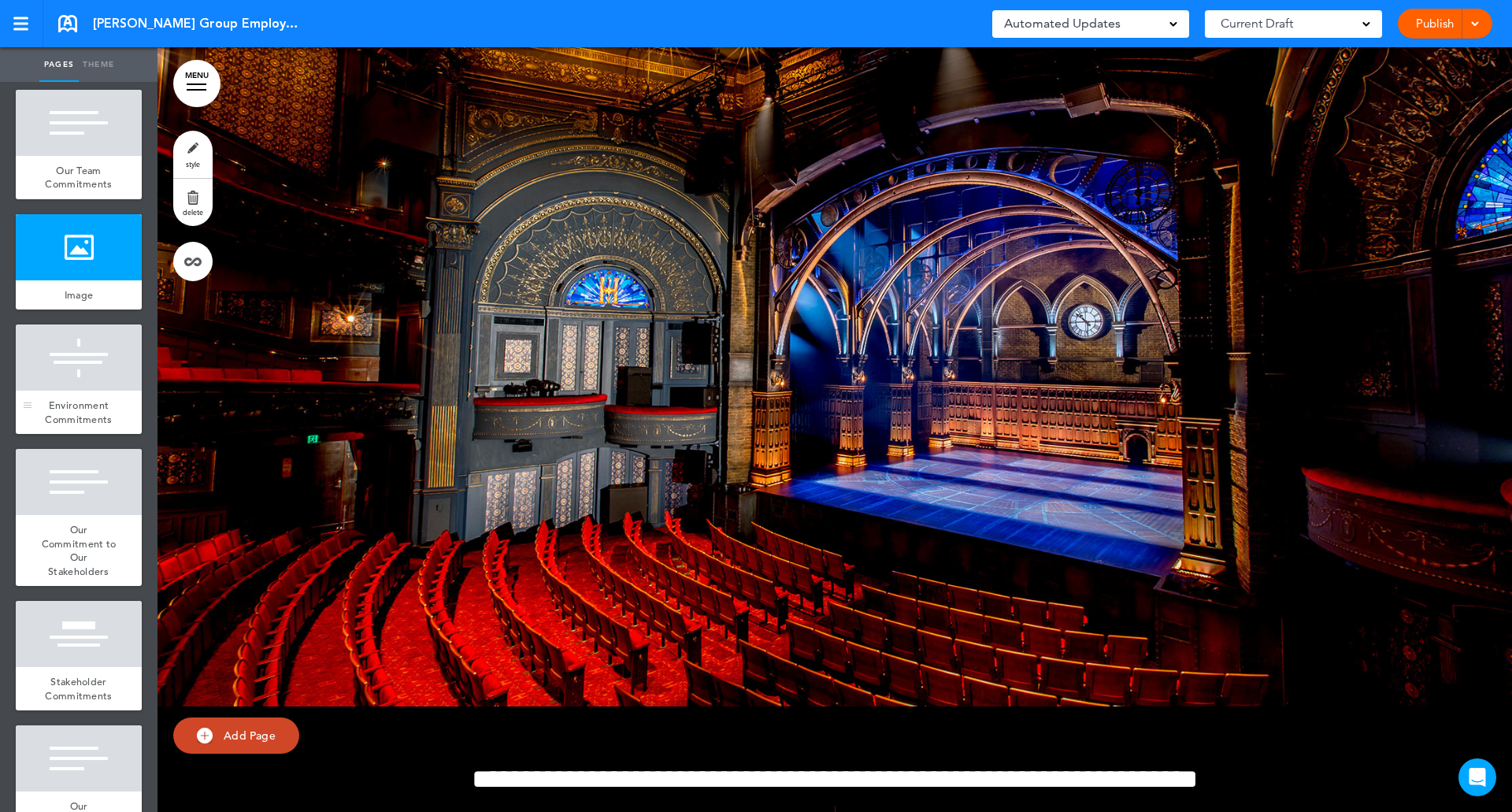
click at [58, 426] on span "Environment Commitments" at bounding box center [78, 412] width 67 height 28
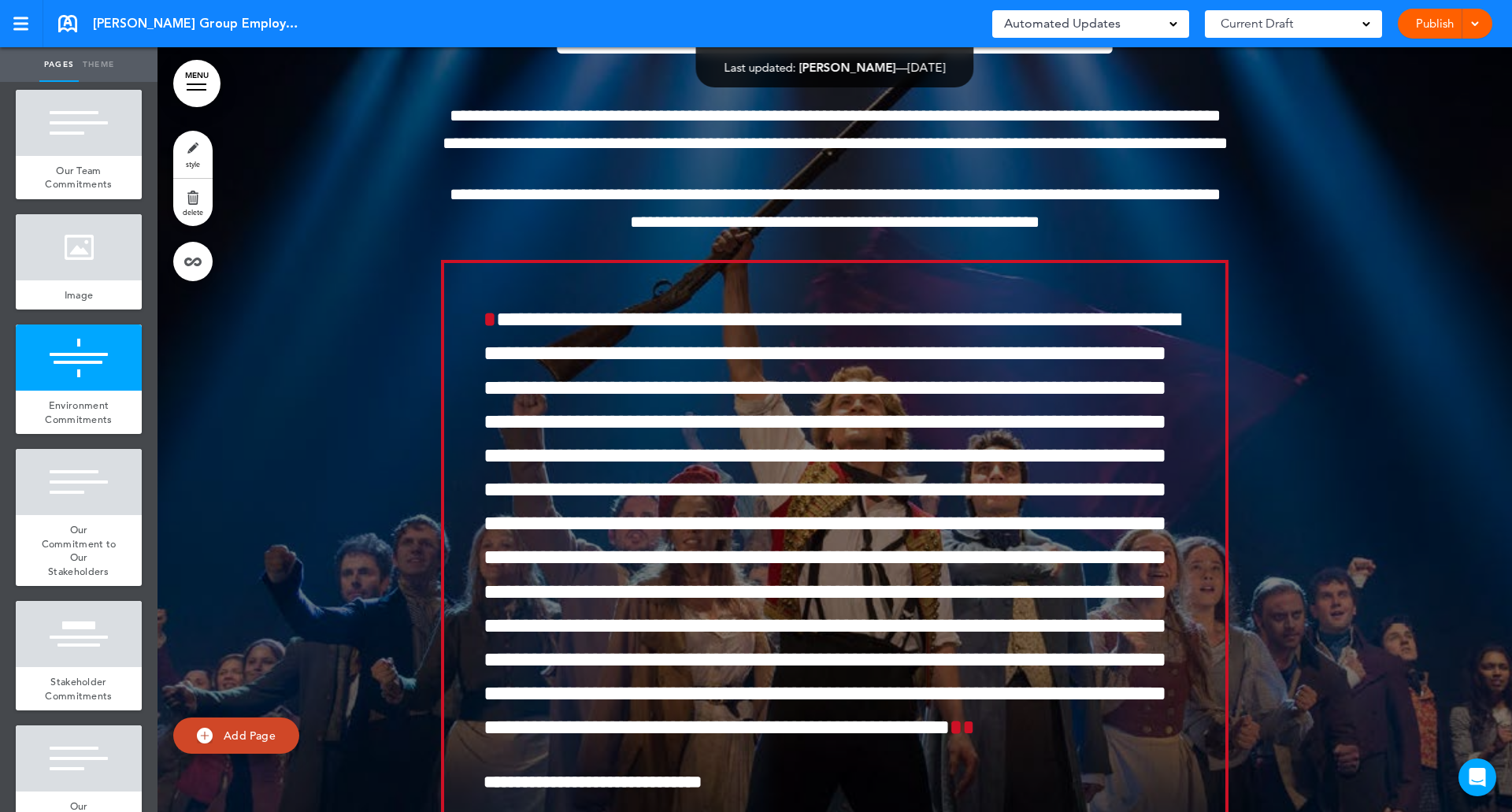
scroll to position [10957, 0]
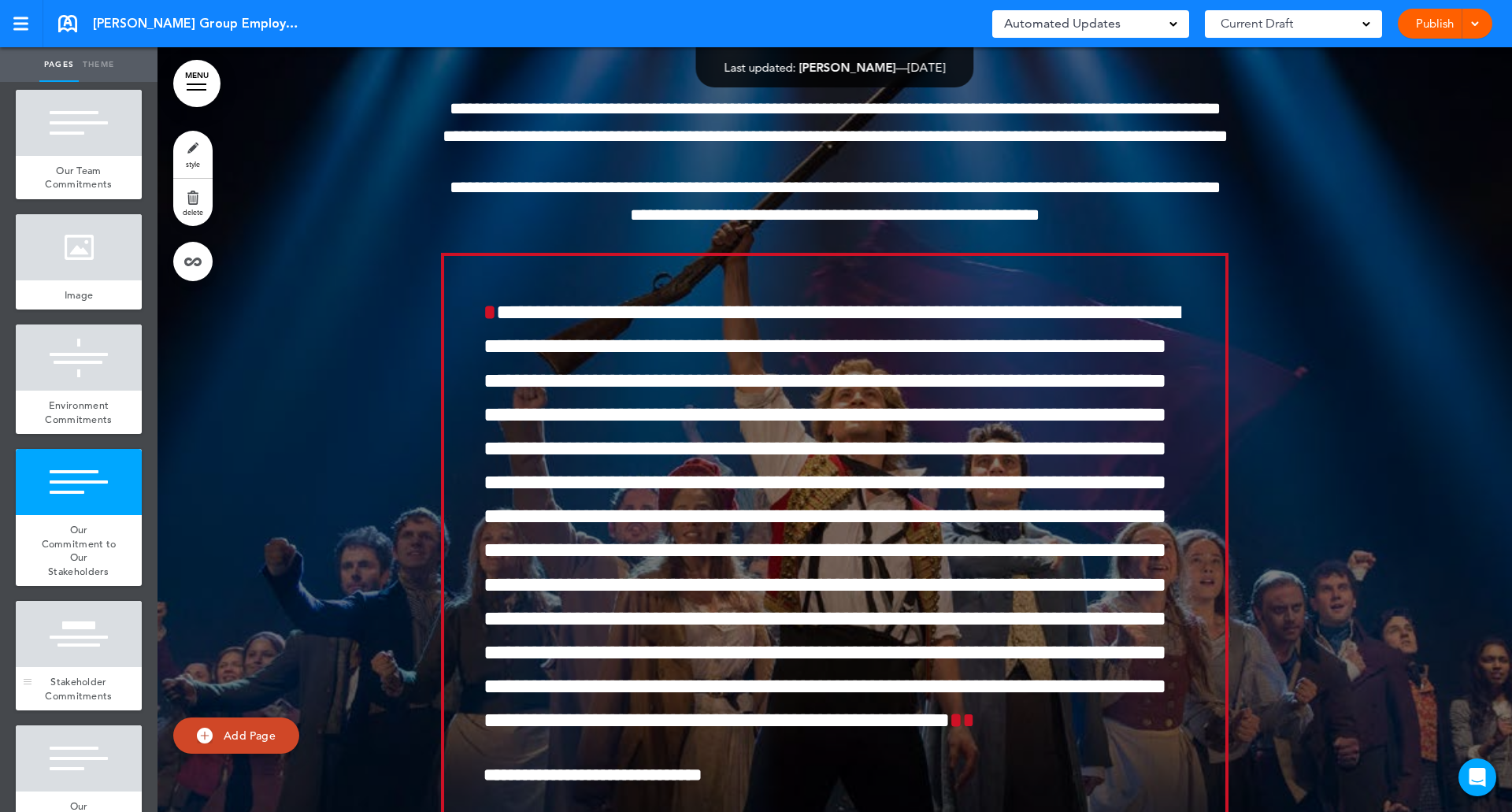
click at [69, 667] on div at bounding box center [79, 634] width 126 height 66
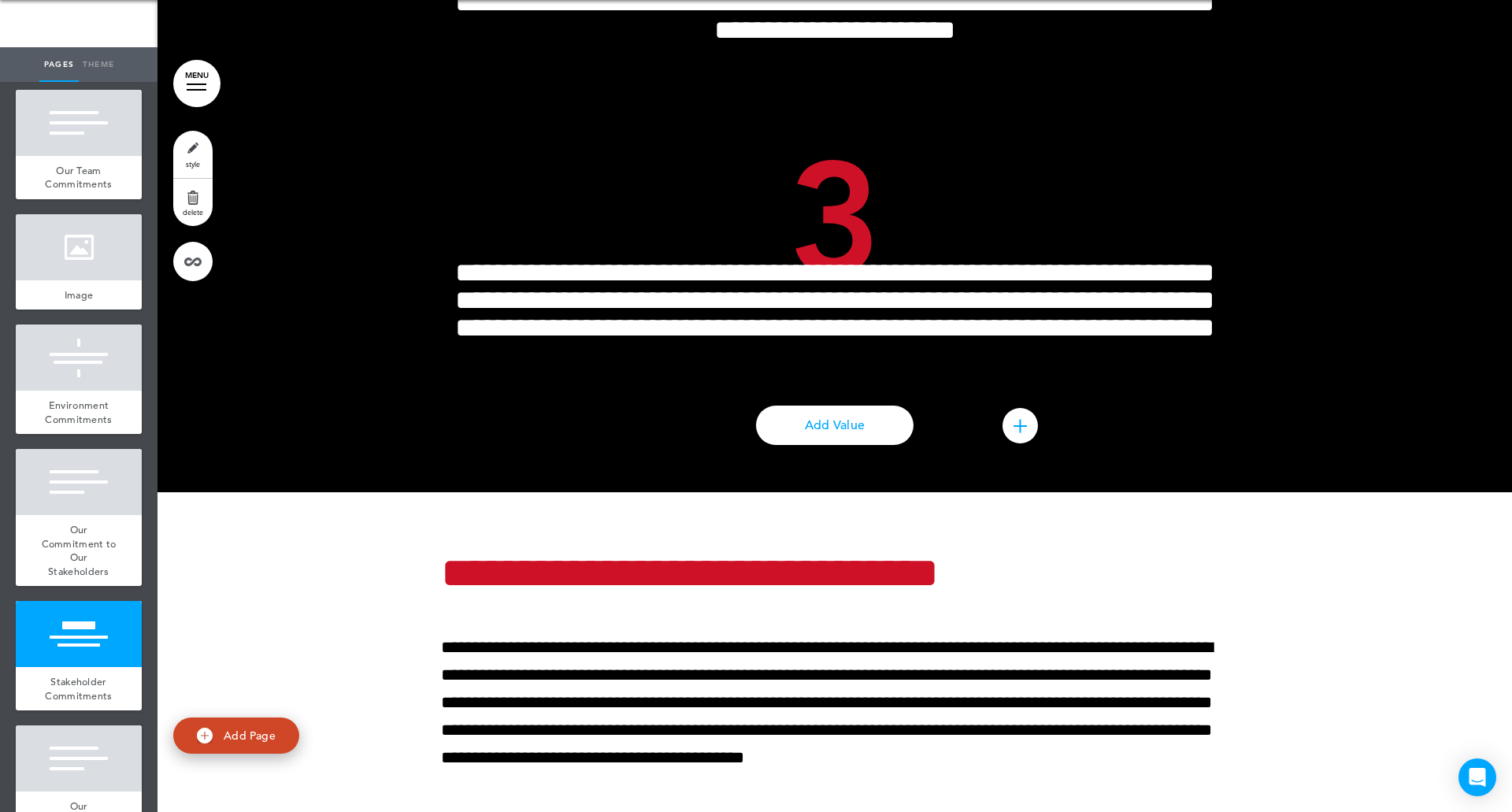
scroll to position [12517, 0]
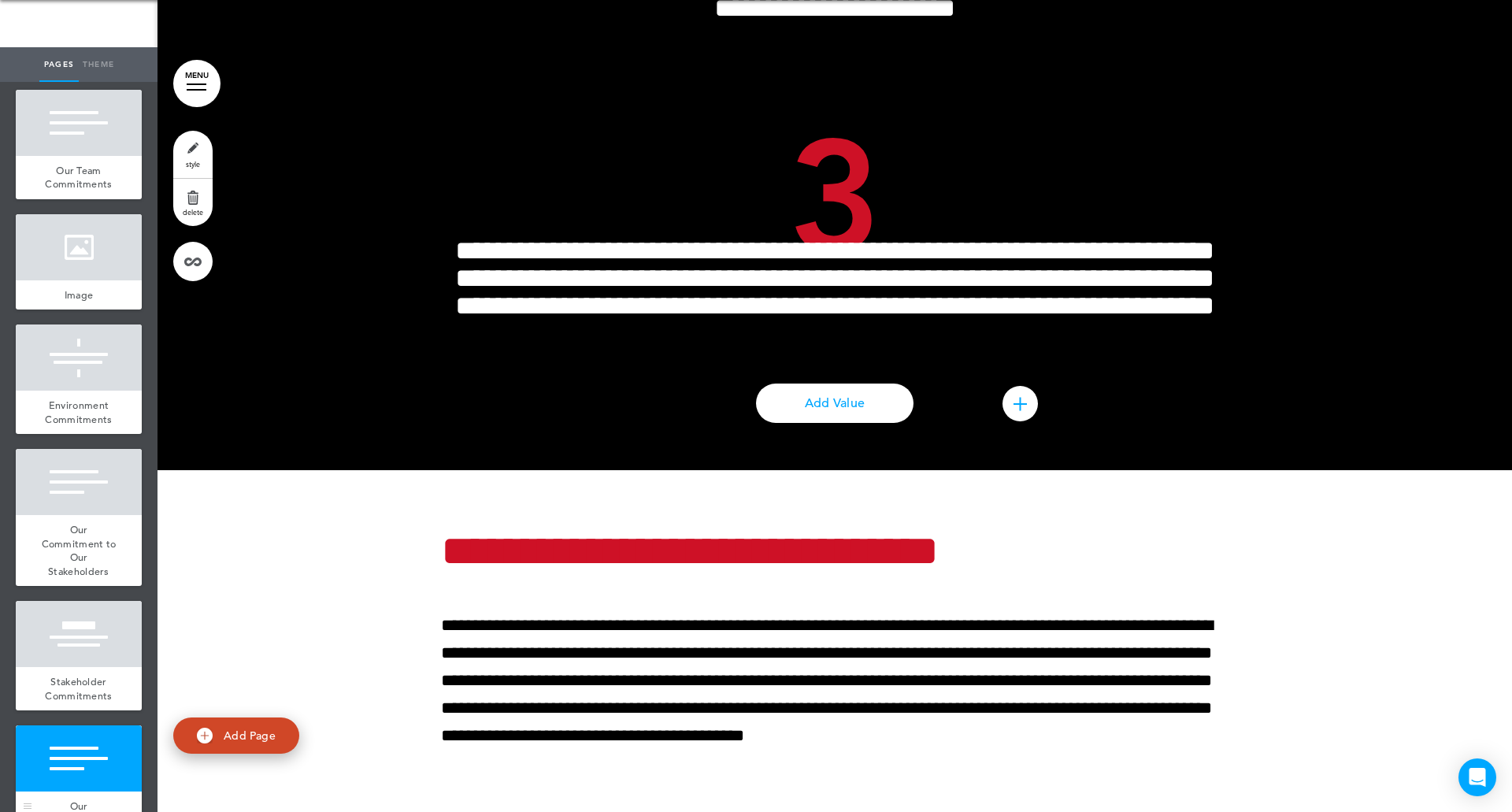
click at [82, 781] on div at bounding box center [79, 758] width 126 height 66
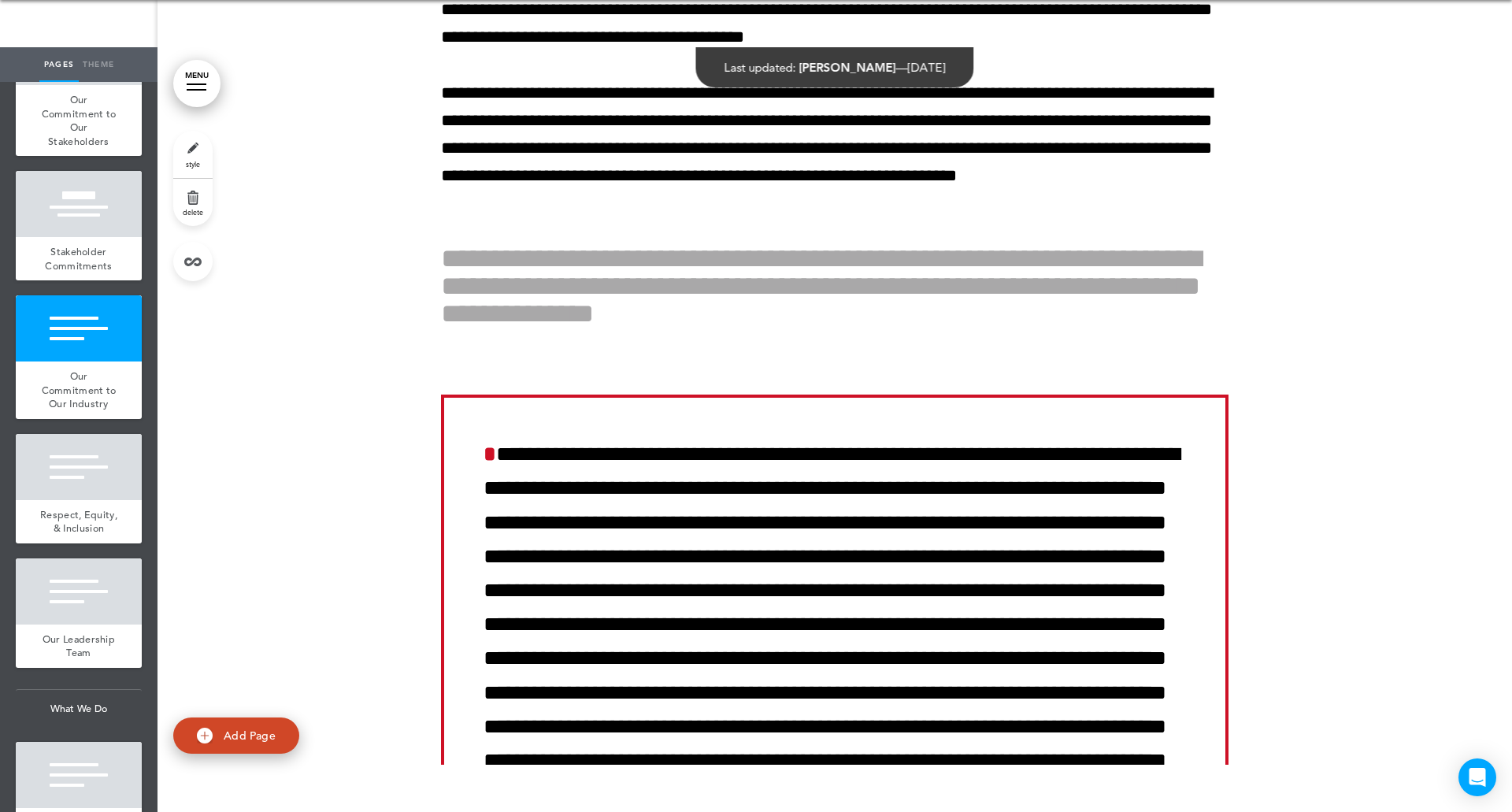
scroll to position [1587, 0]
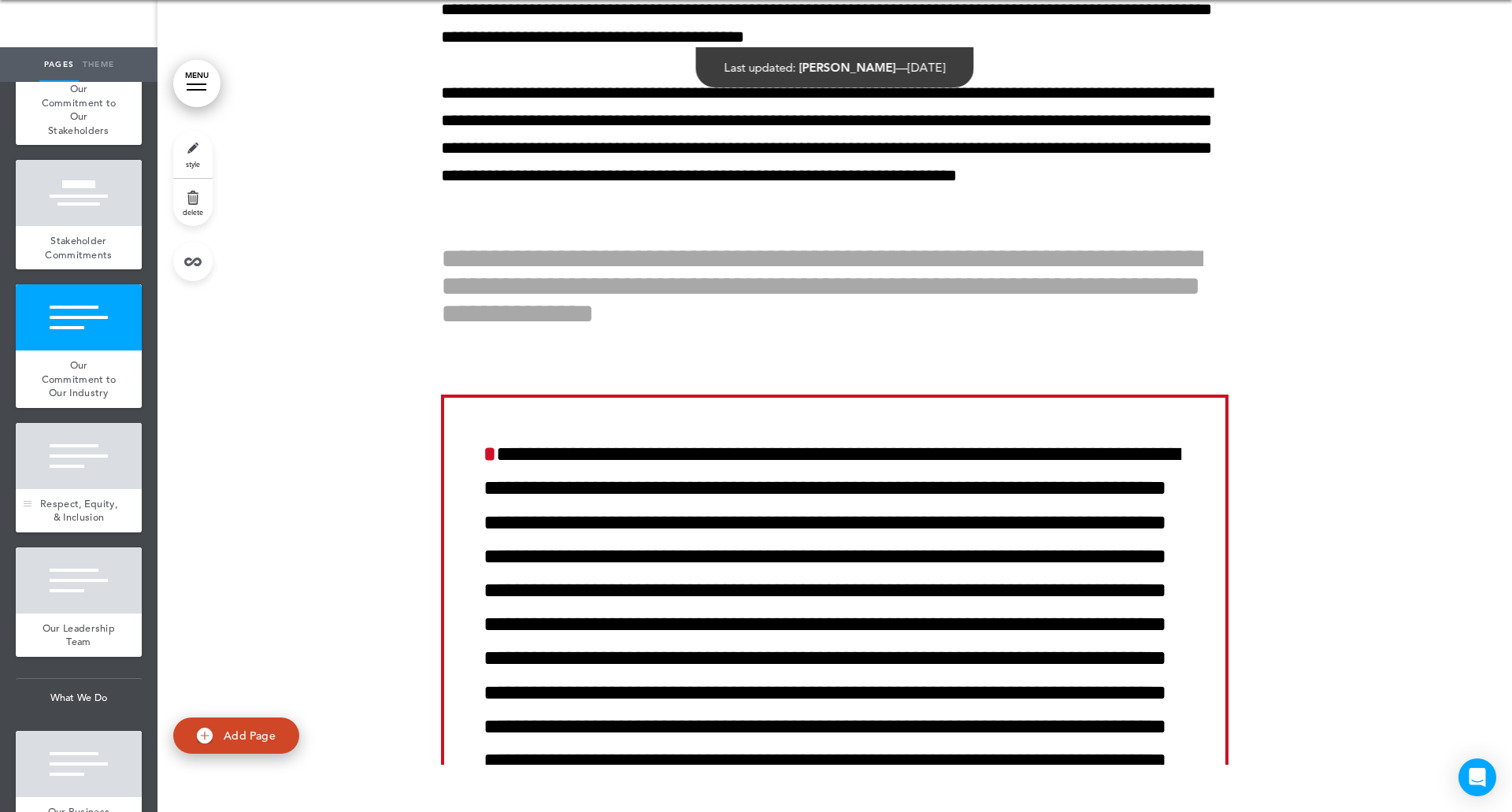
click at [50, 489] on div at bounding box center [79, 455] width 126 height 66
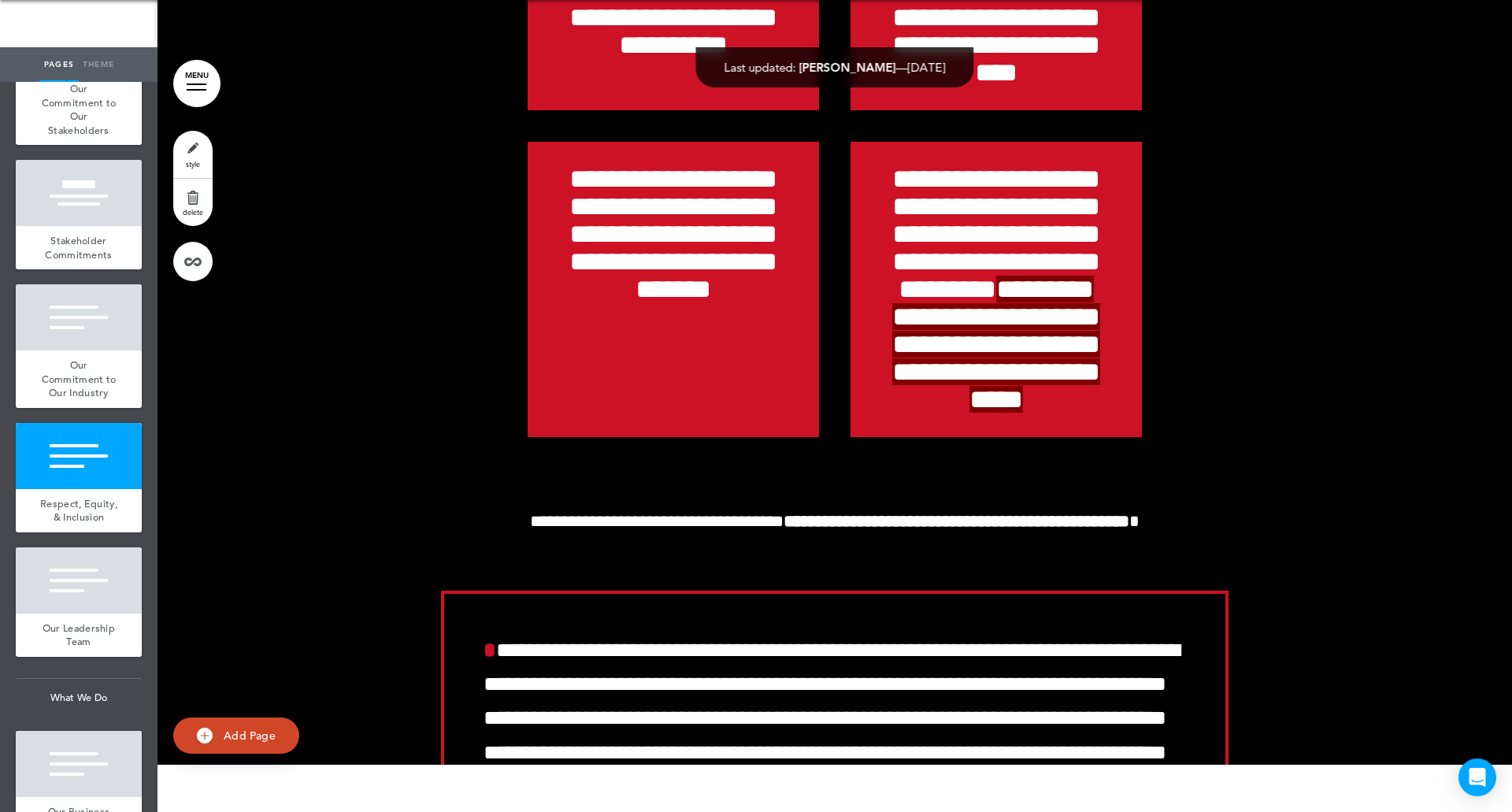
scroll to position [14840, 0]
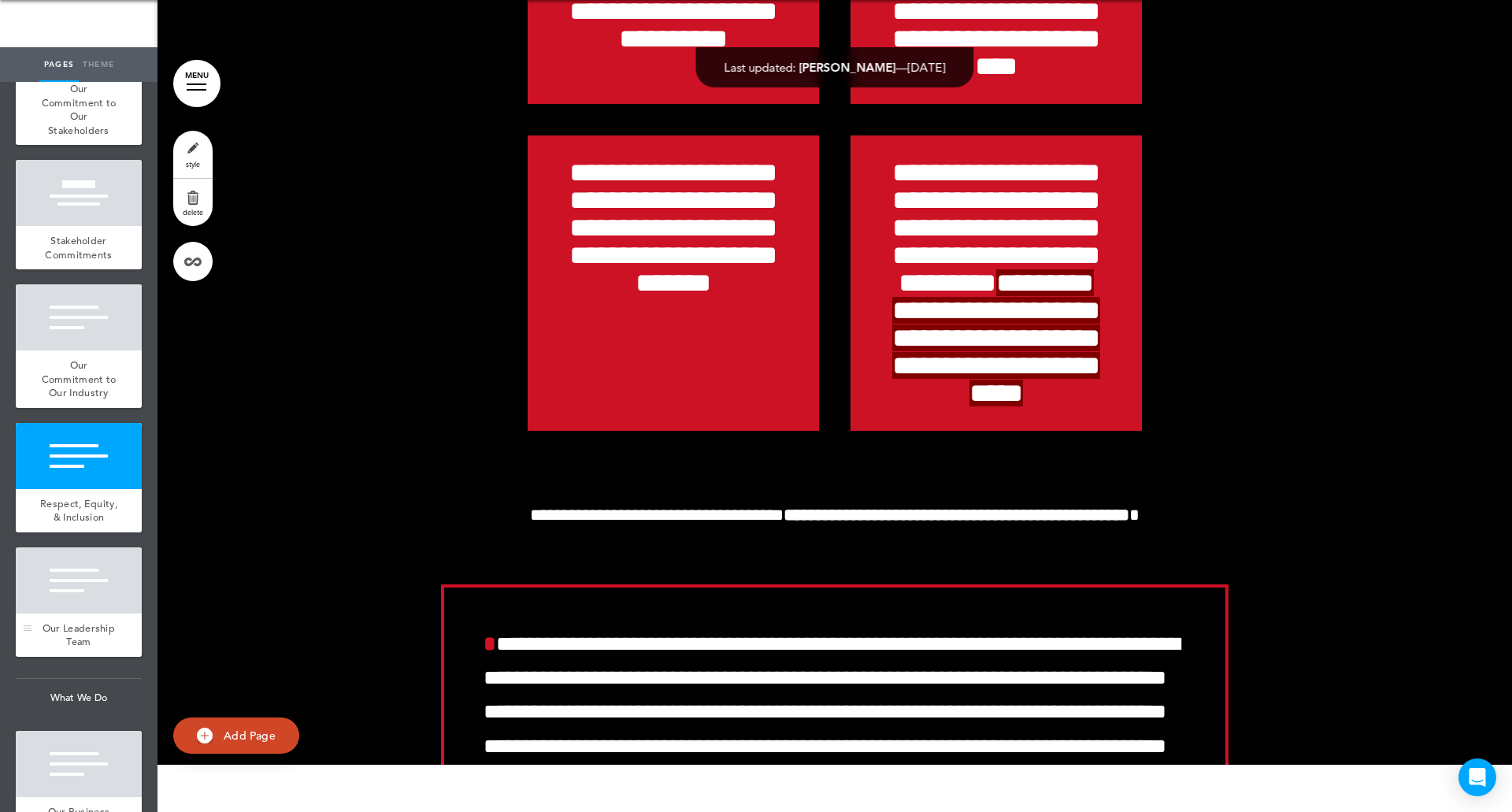
click at [84, 657] on div "Our Leadership Team" at bounding box center [79, 635] width 126 height 43
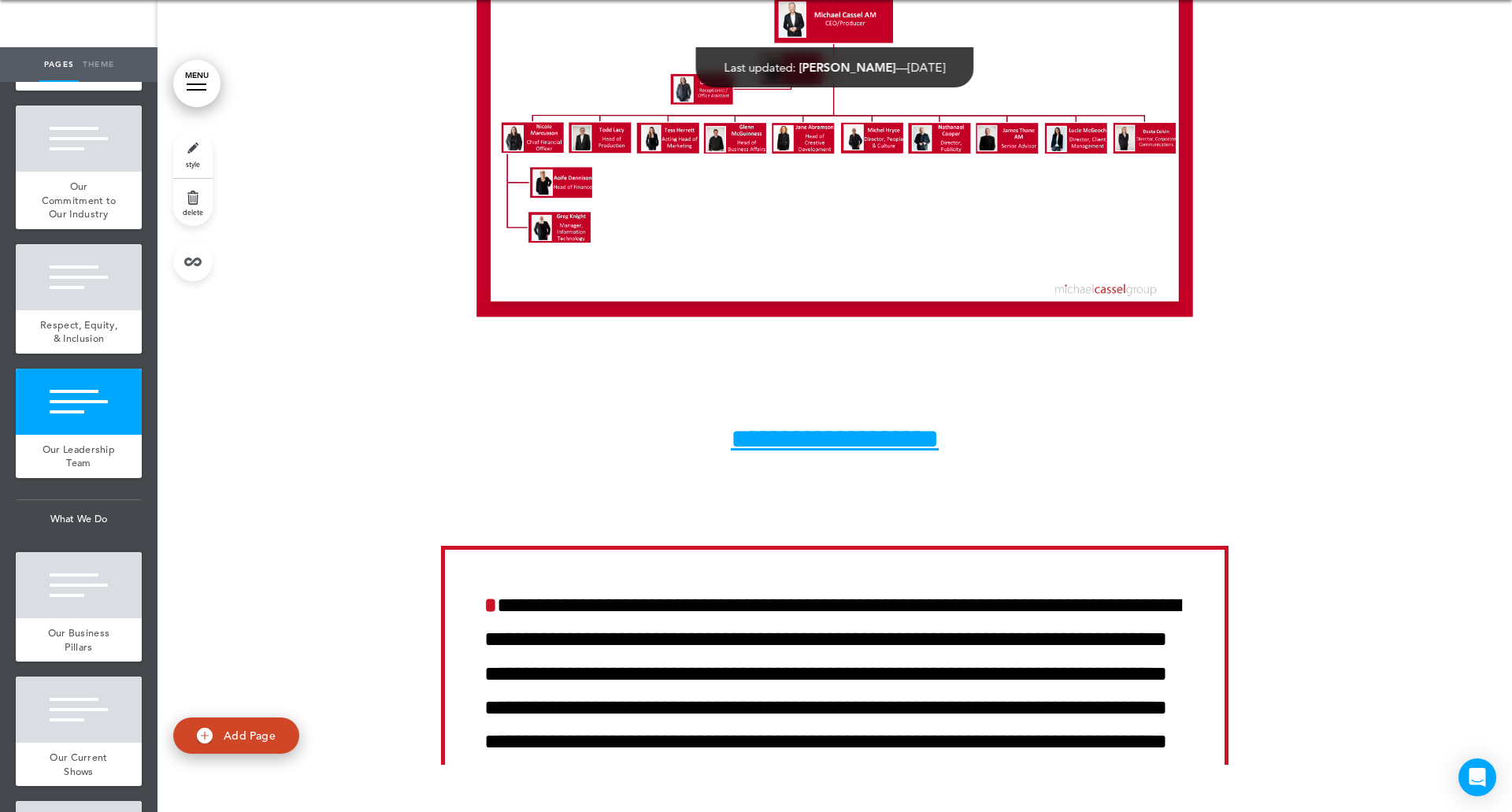
scroll to position [1849, 0]
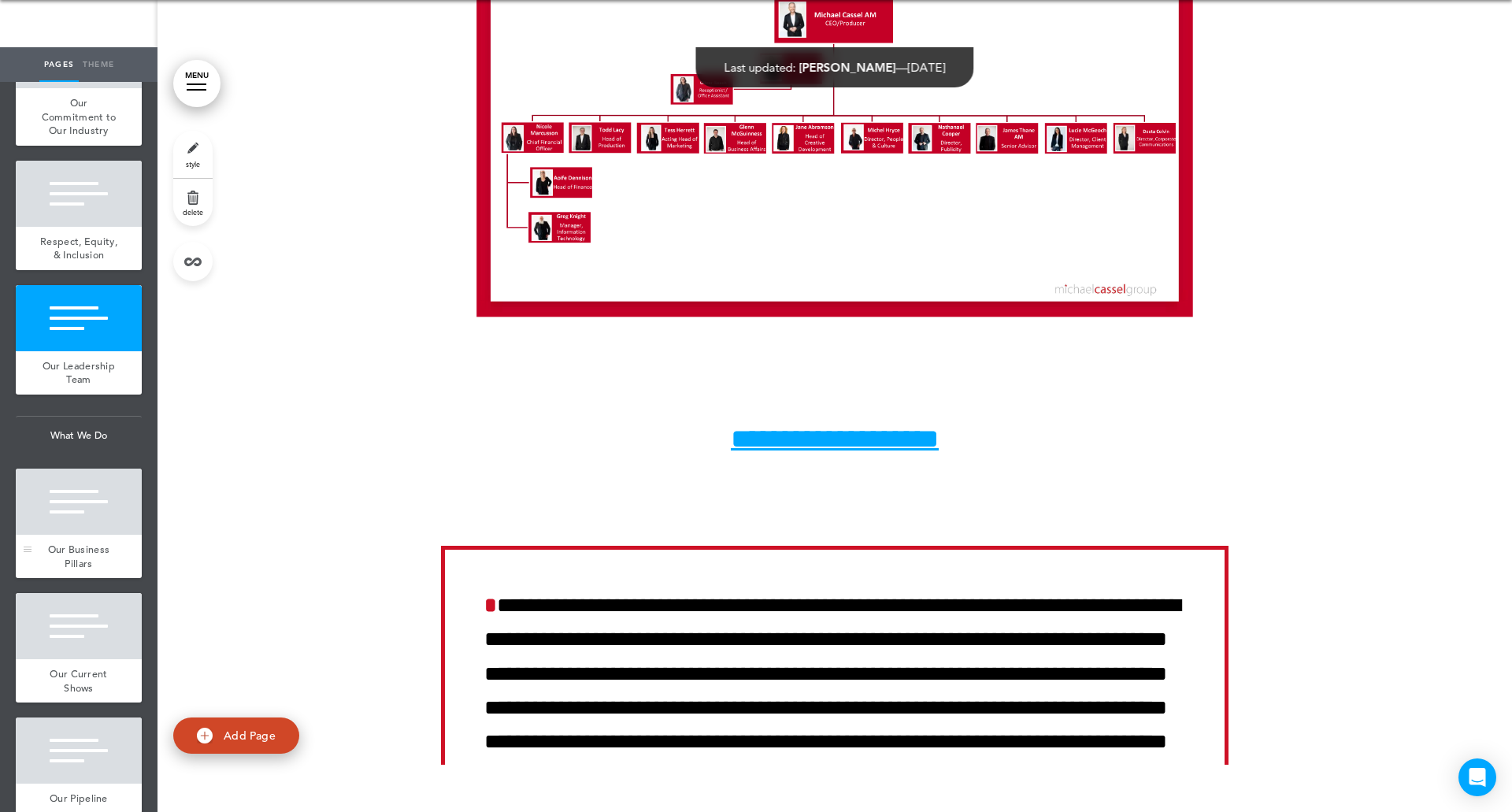
click at [89, 578] on div "Our Business Pillars" at bounding box center [79, 556] width 126 height 43
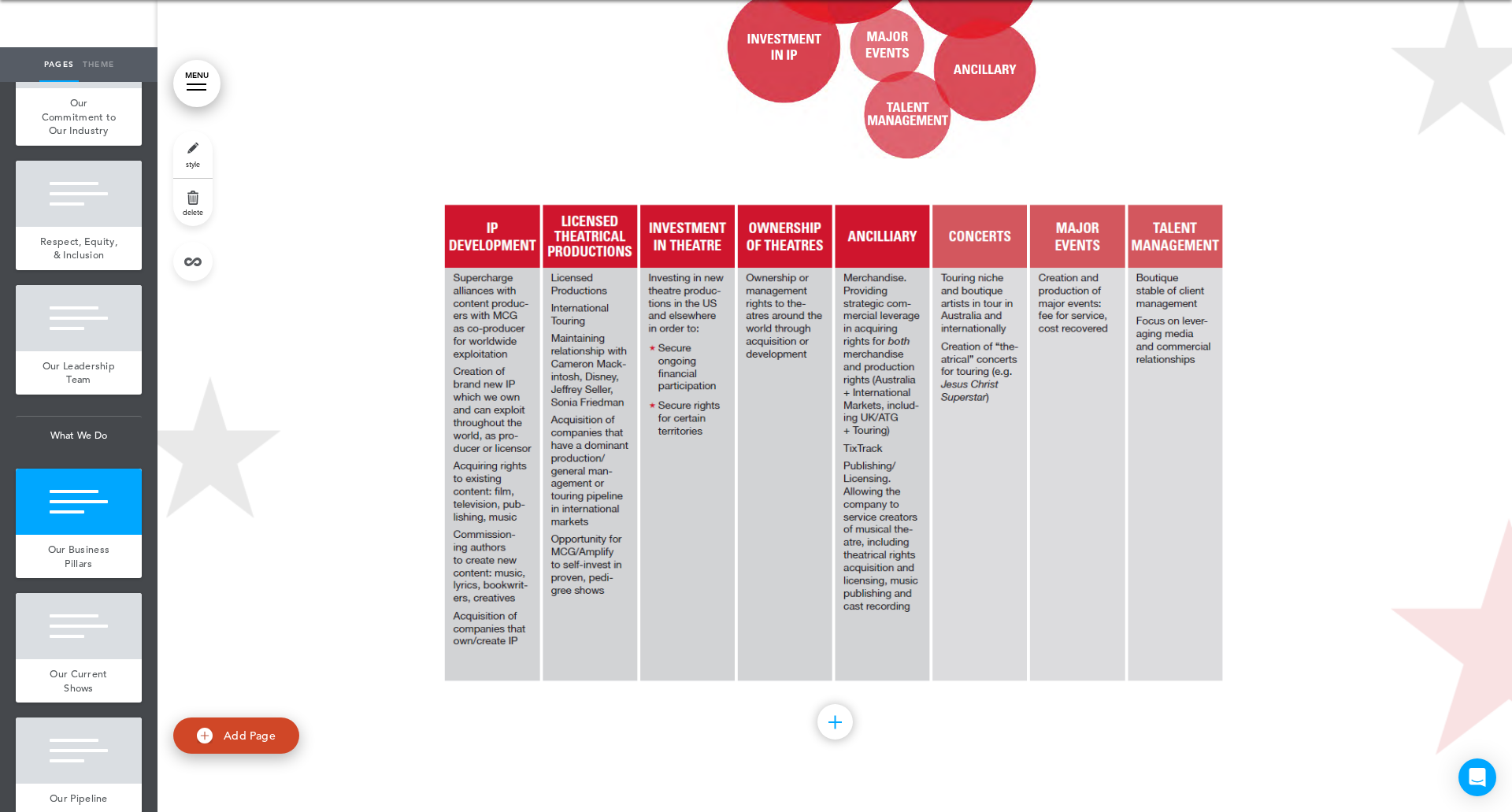
scroll to position [1881, 0]
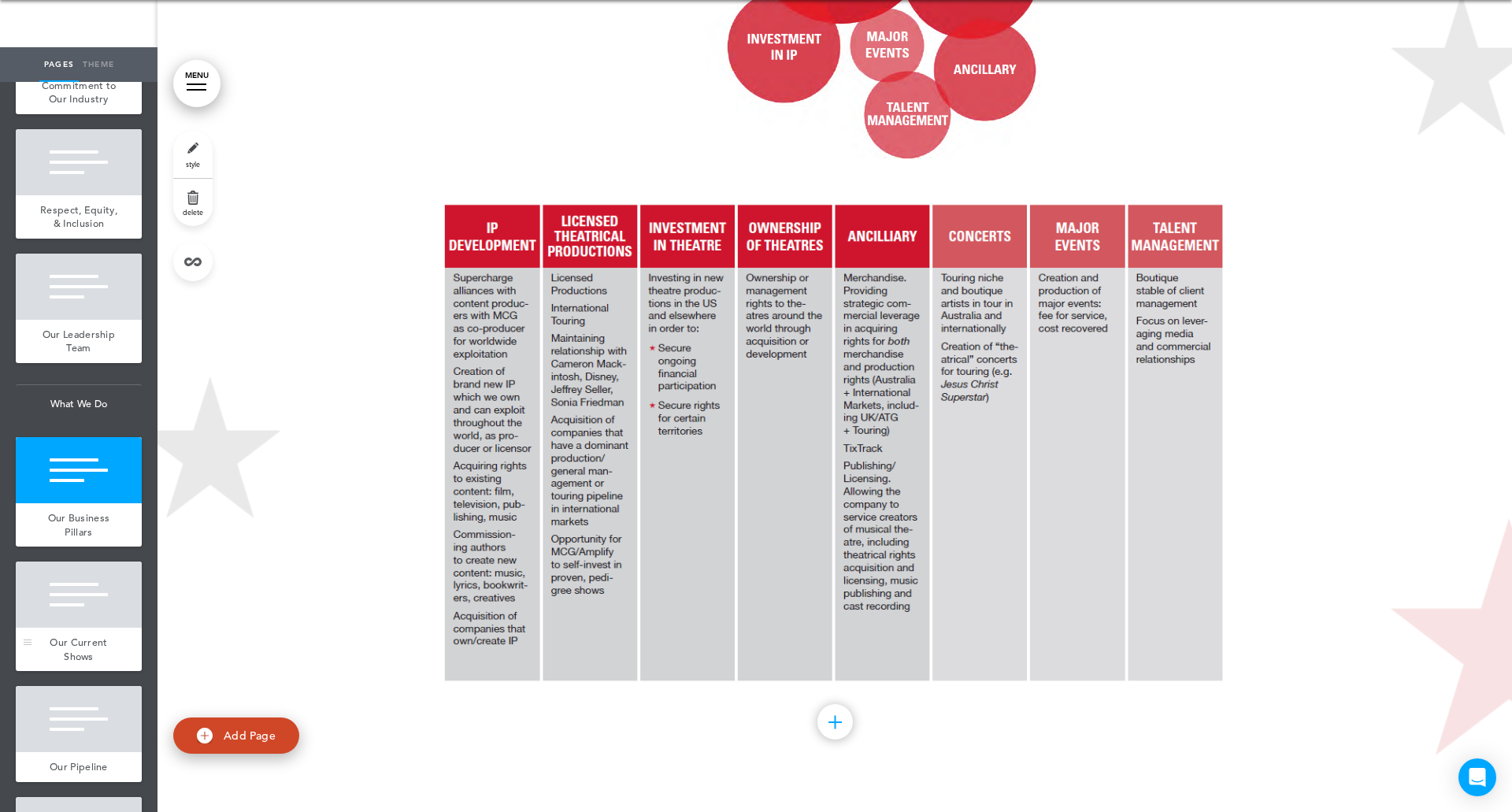
click at [100, 671] on div "Our Current Shows" at bounding box center [79, 649] width 126 height 43
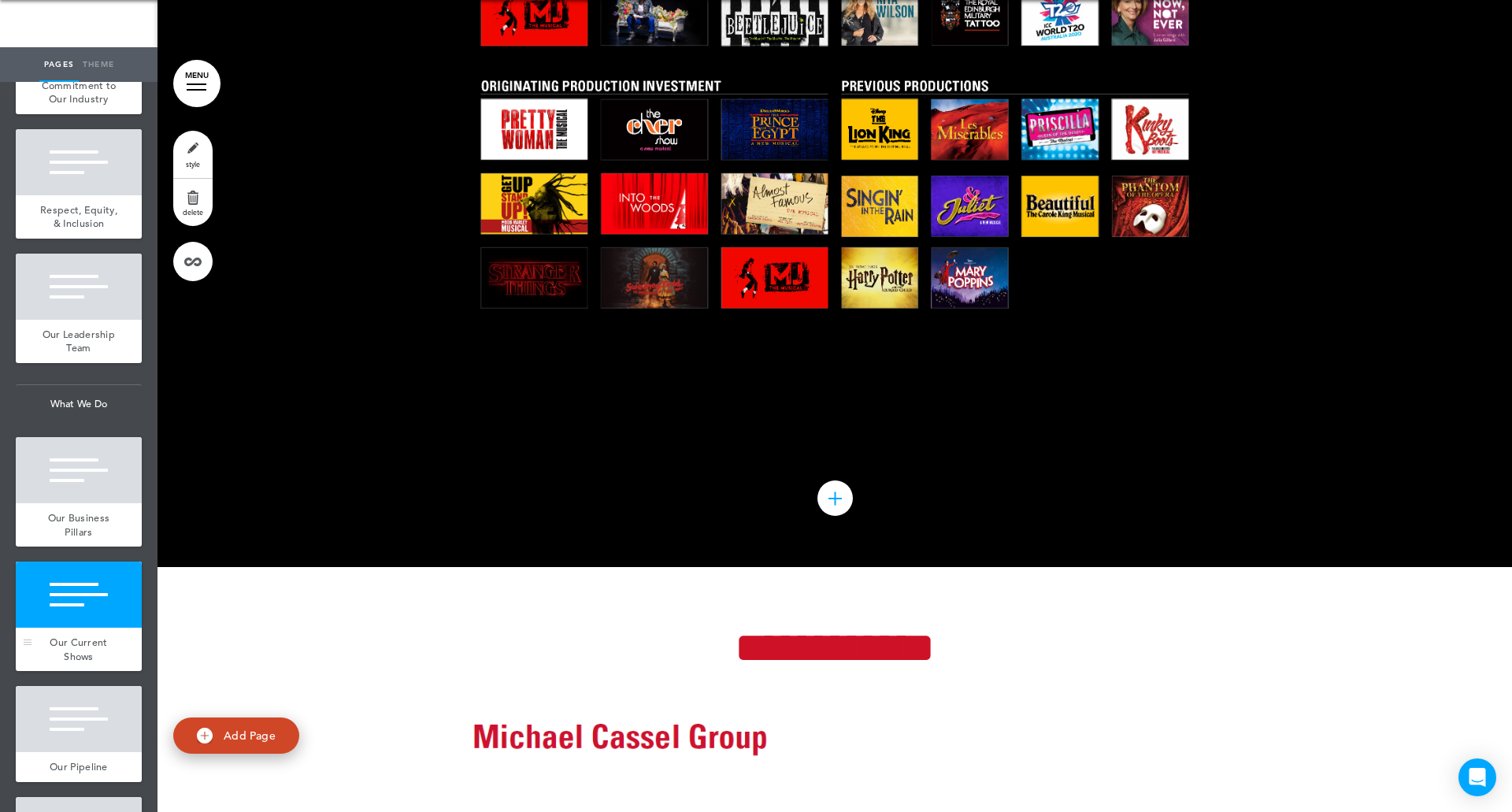
scroll to position [19019, 0]
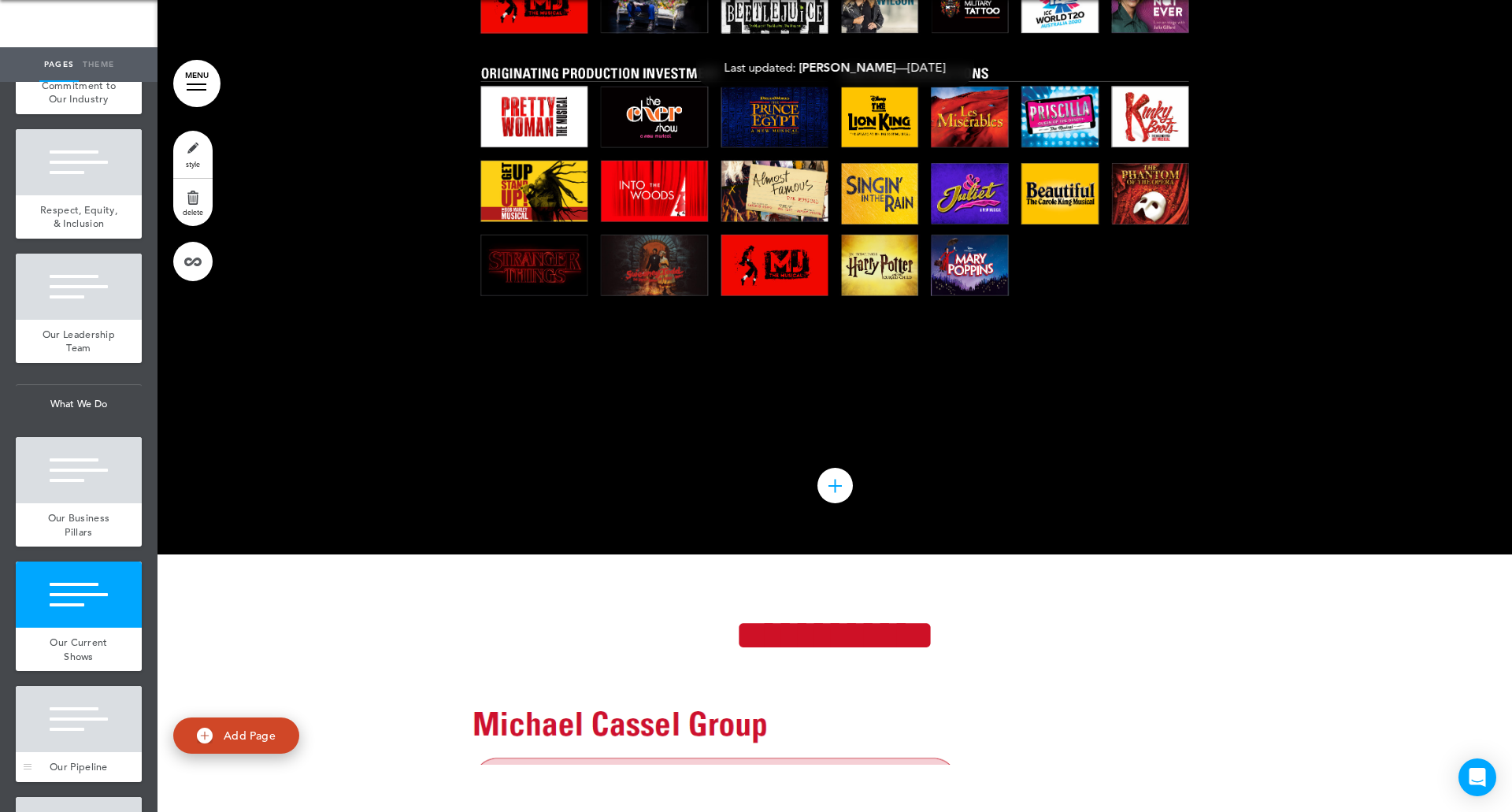
click at [88, 752] on div at bounding box center [79, 718] width 126 height 66
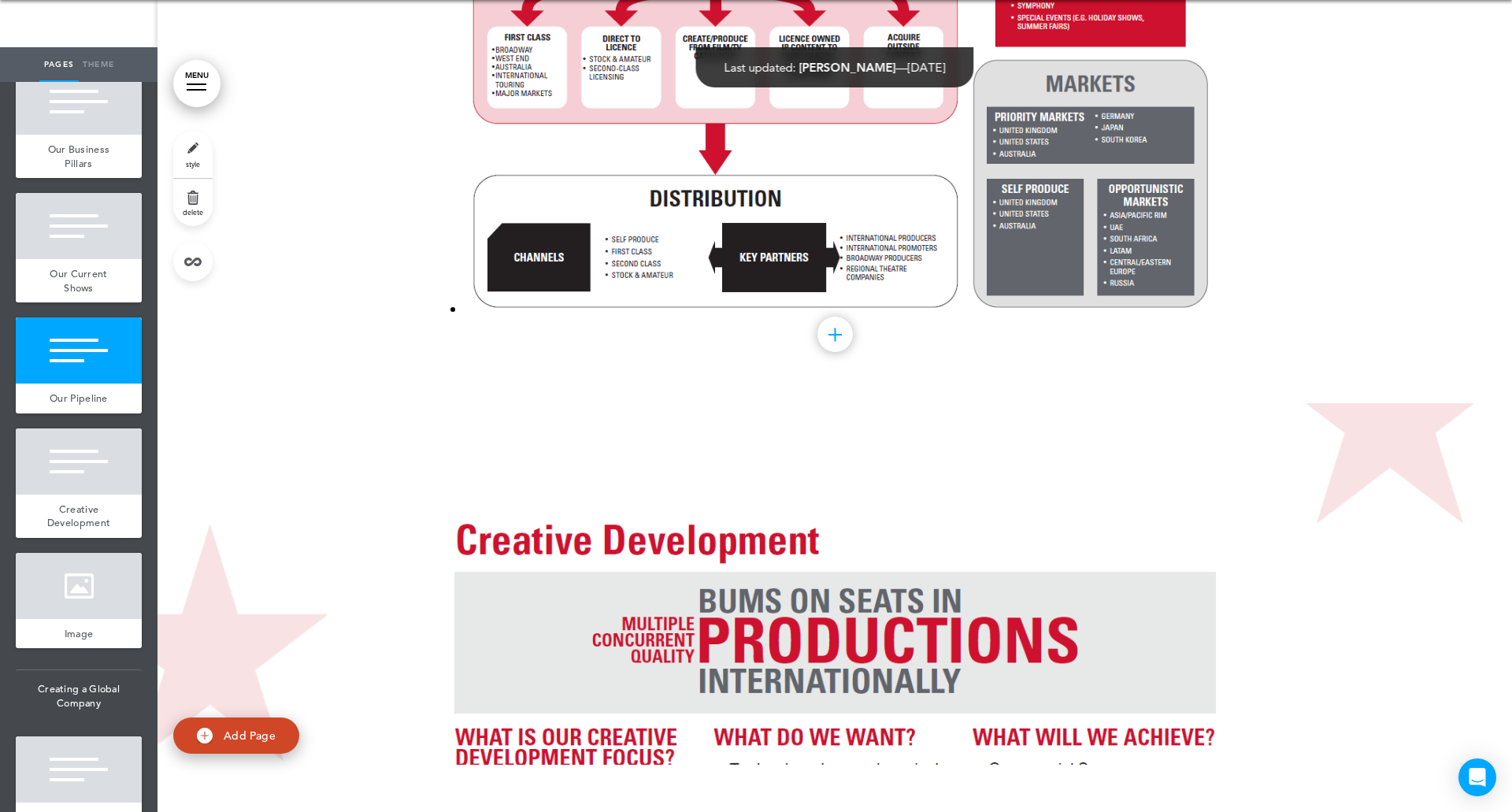
scroll to position [2283, 0]
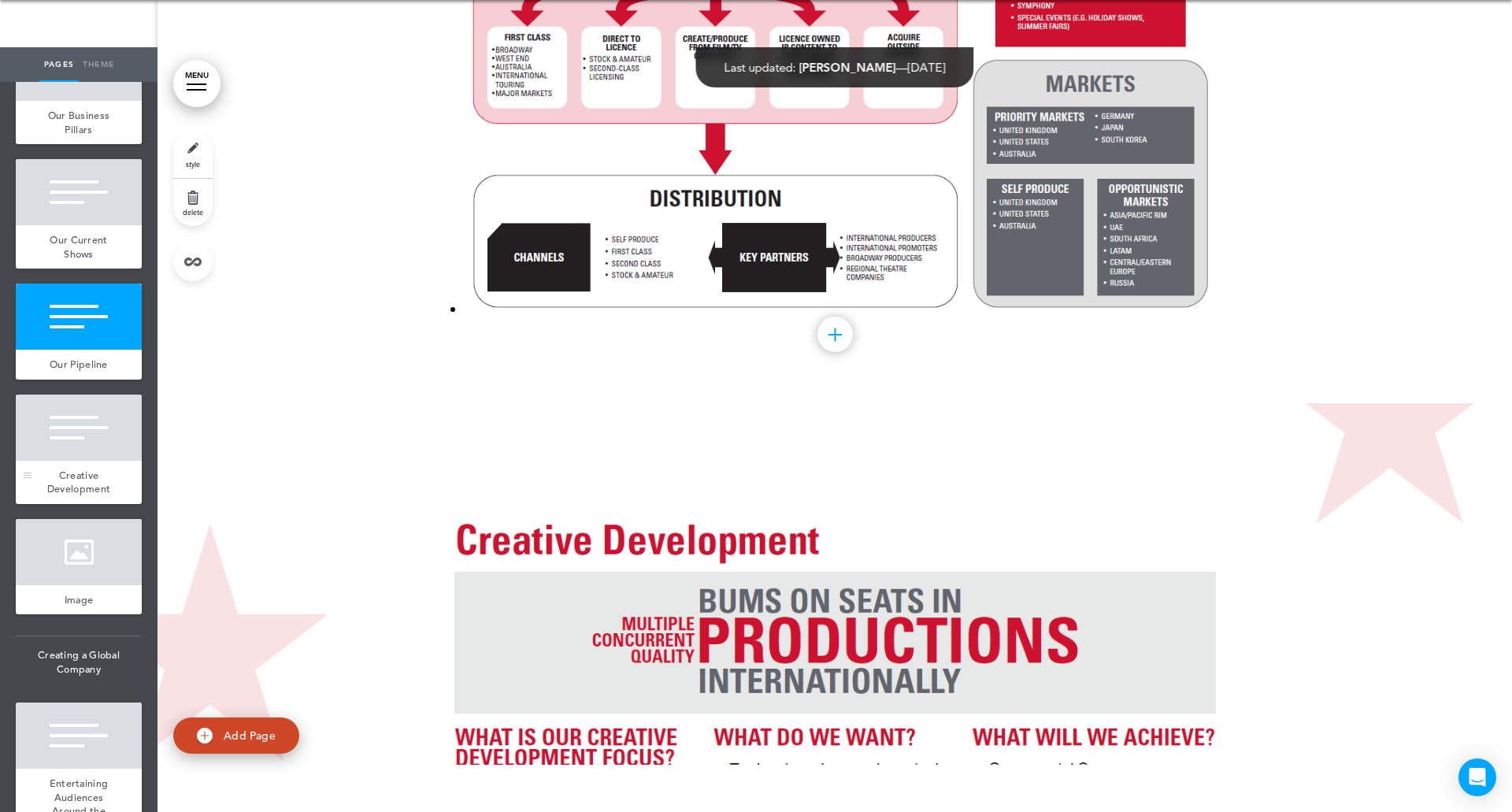
click at [69, 460] on div at bounding box center [79, 427] width 126 height 66
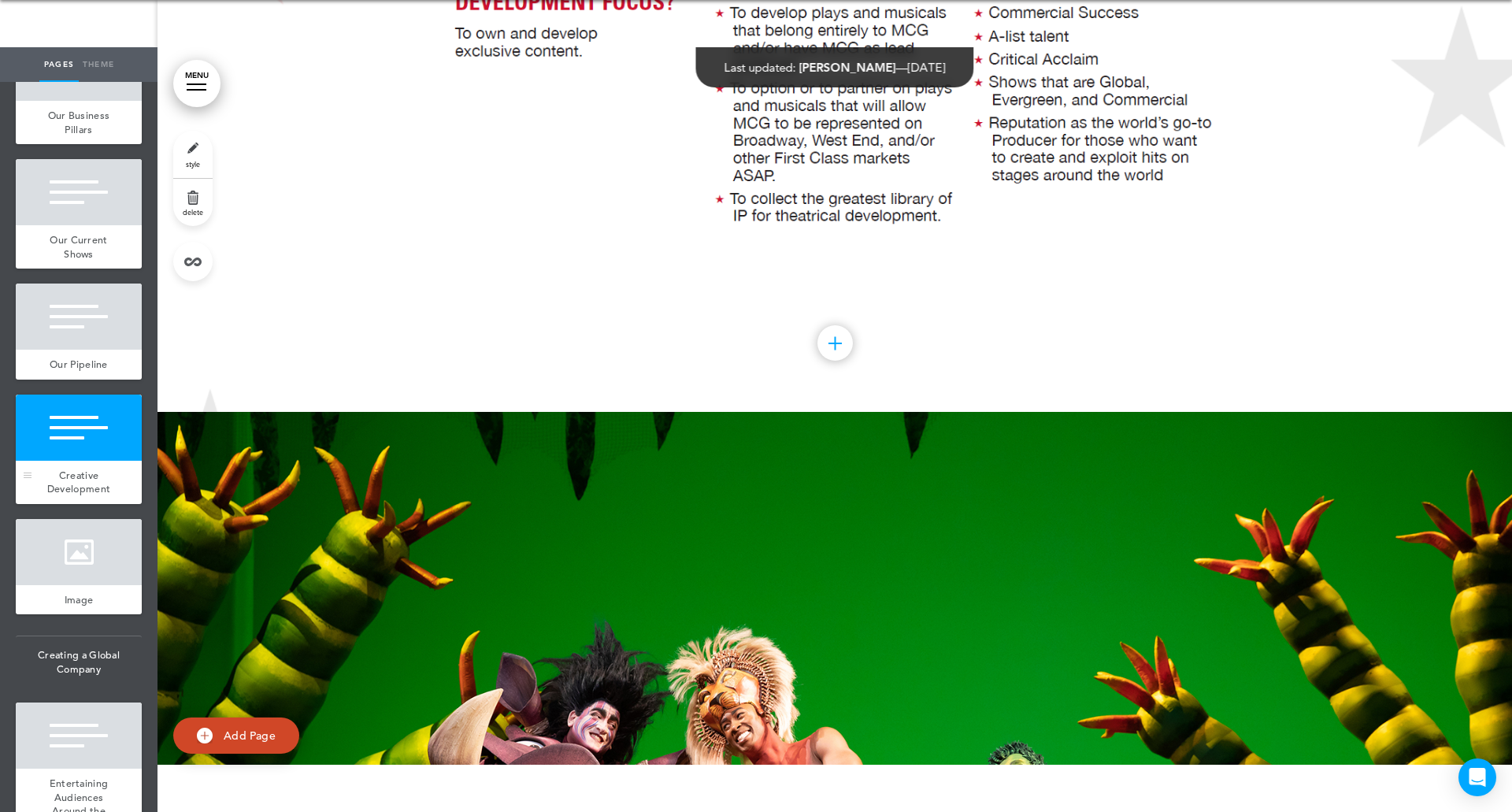
scroll to position [20700, 0]
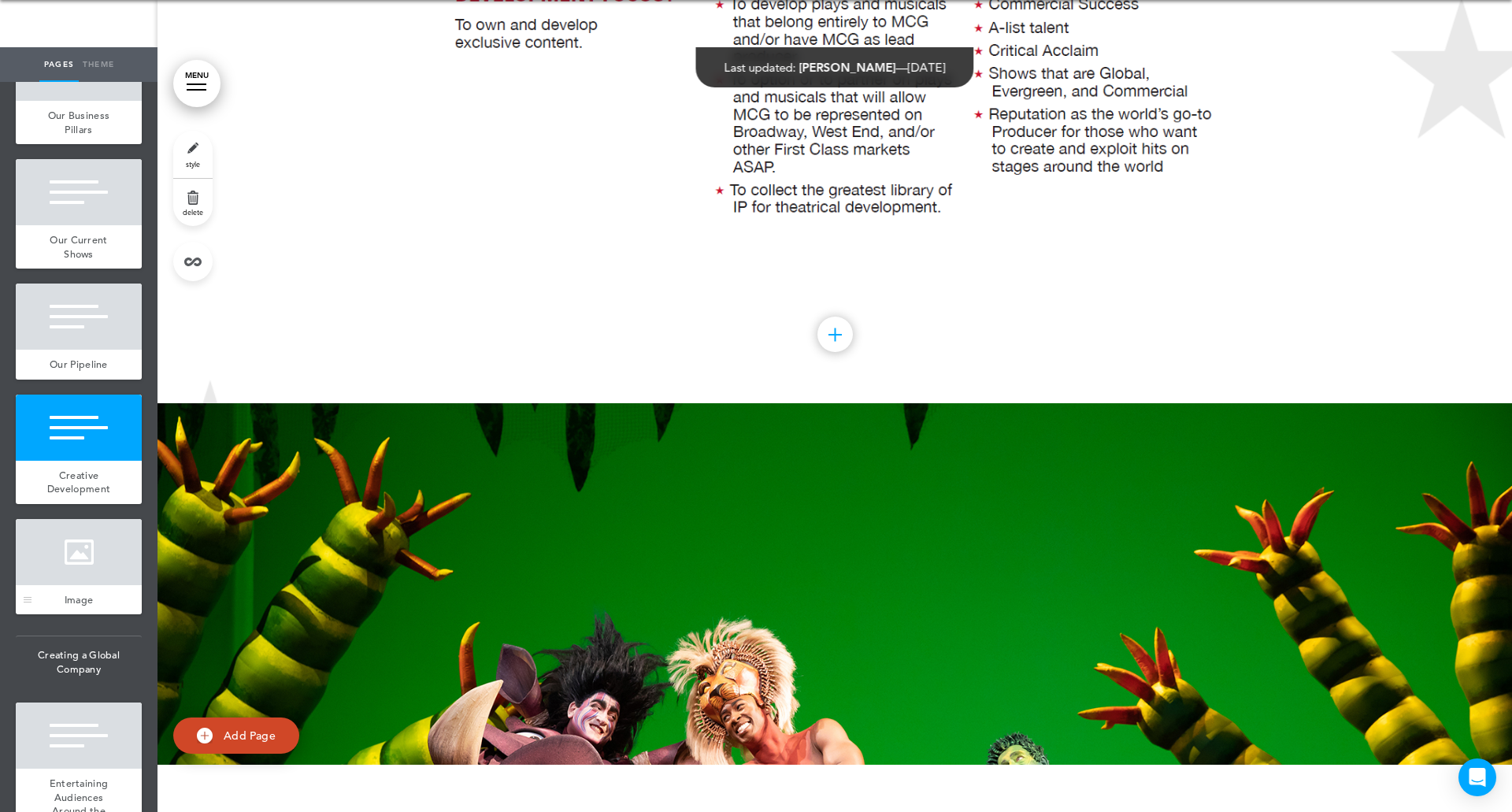
click at [81, 585] on div at bounding box center [79, 552] width 126 height 66
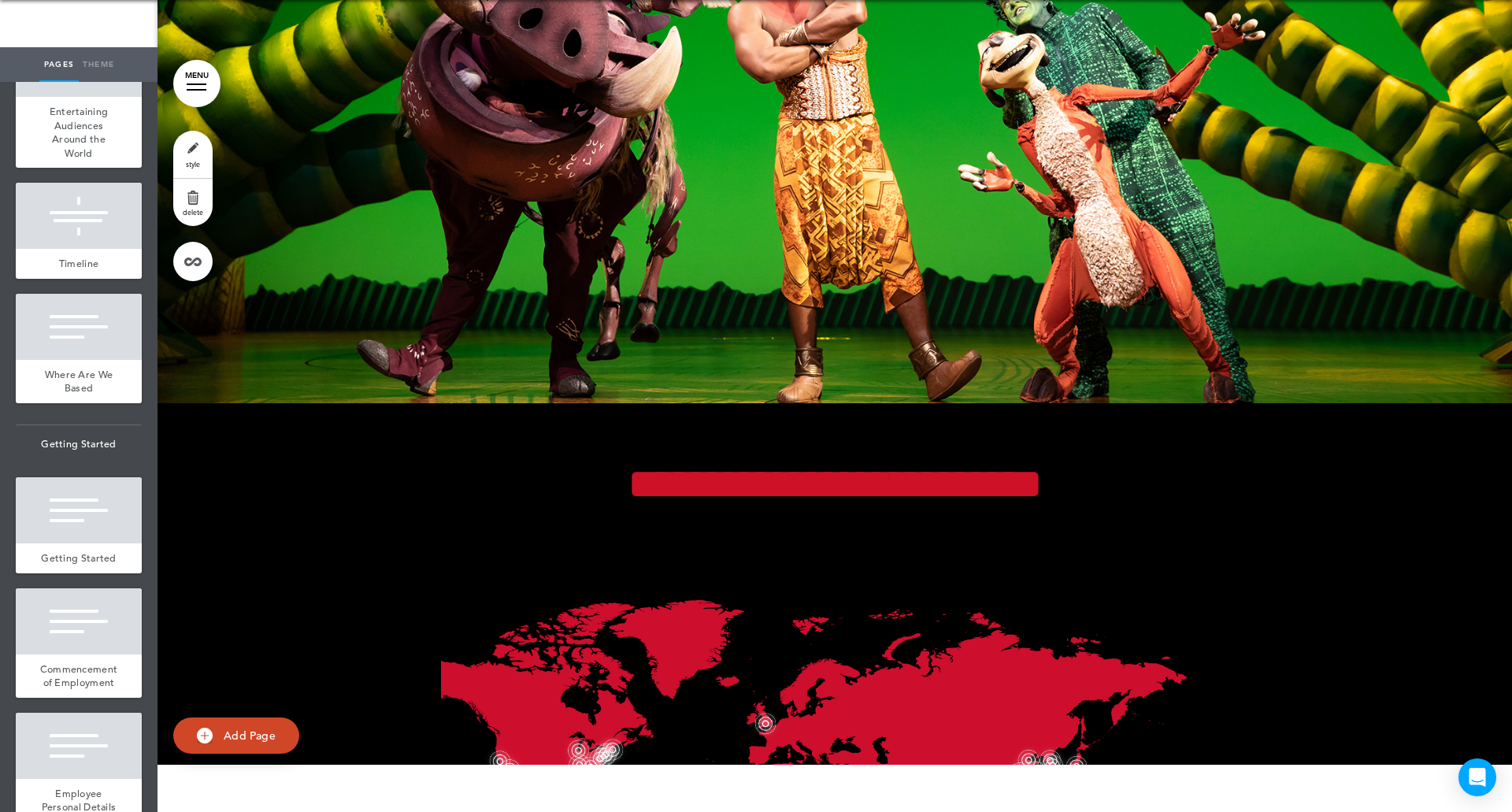
scroll to position [2703, 0]
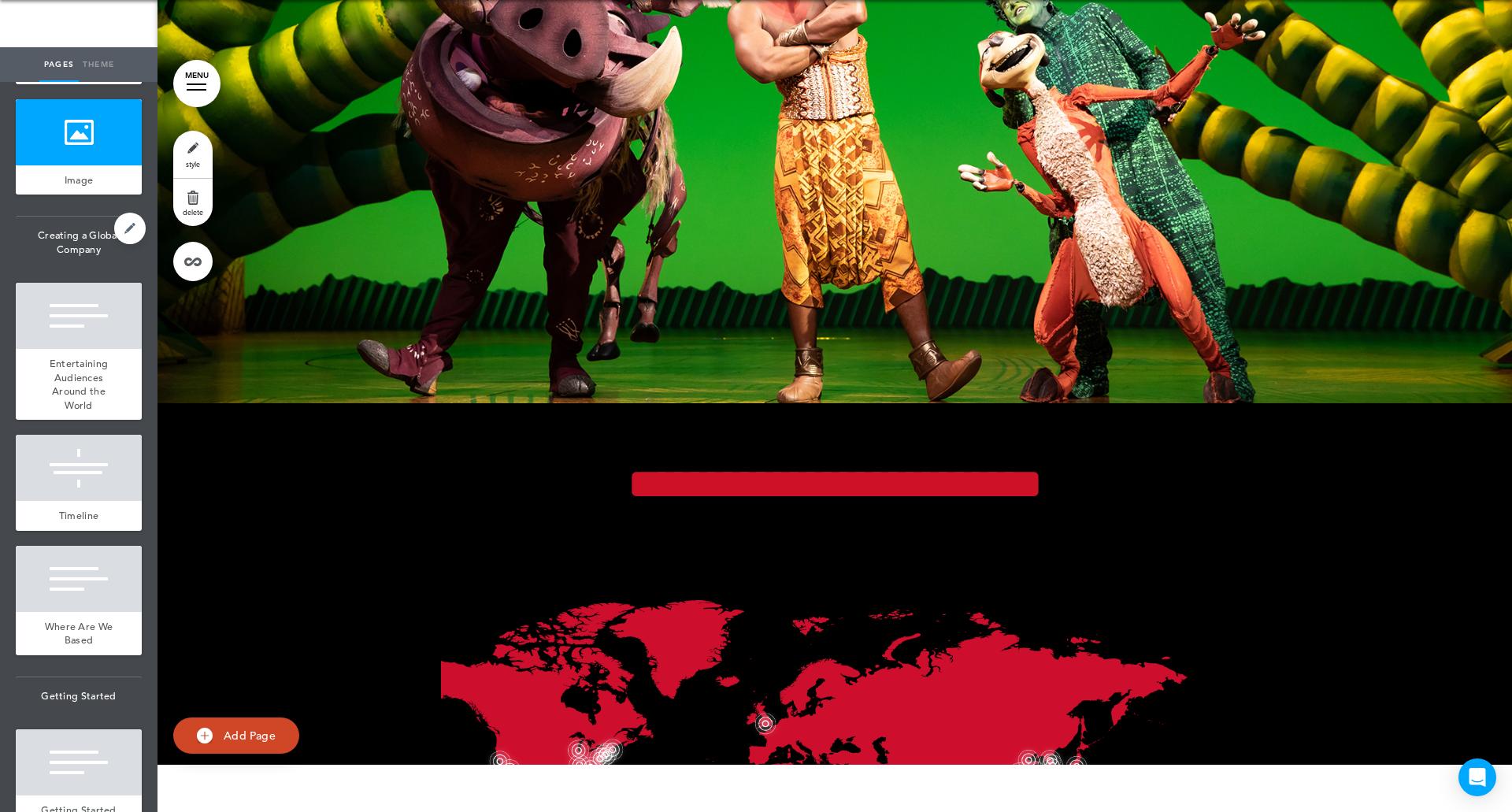
click at [81, 268] on span "Creating a Global Company" at bounding box center [79, 241] width 126 height 51
click at [77, 419] on div "Entertaining Audiences Around the World" at bounding box center [79, 384] width 126 height 71
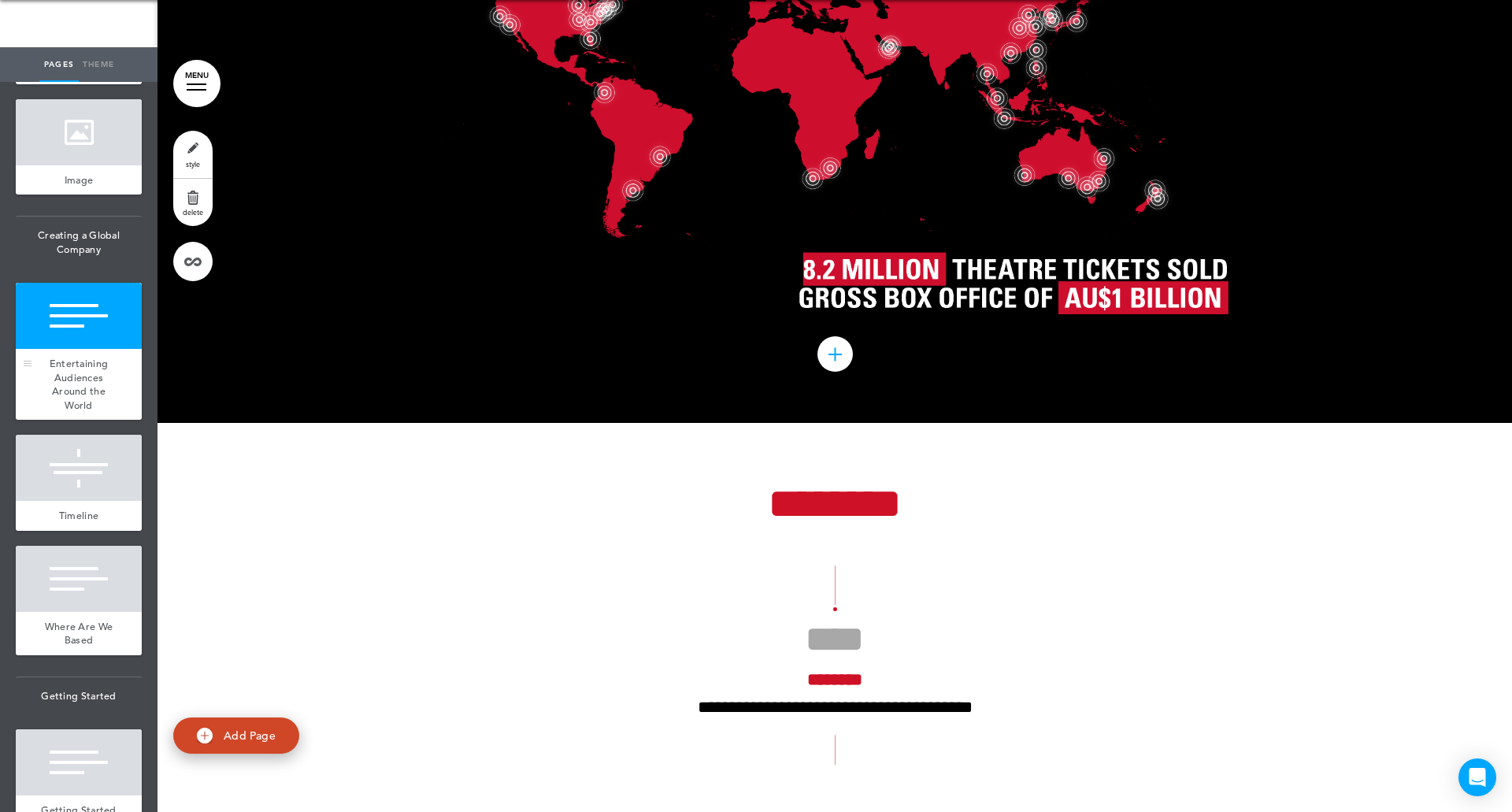
scroll to position [22229, 0]
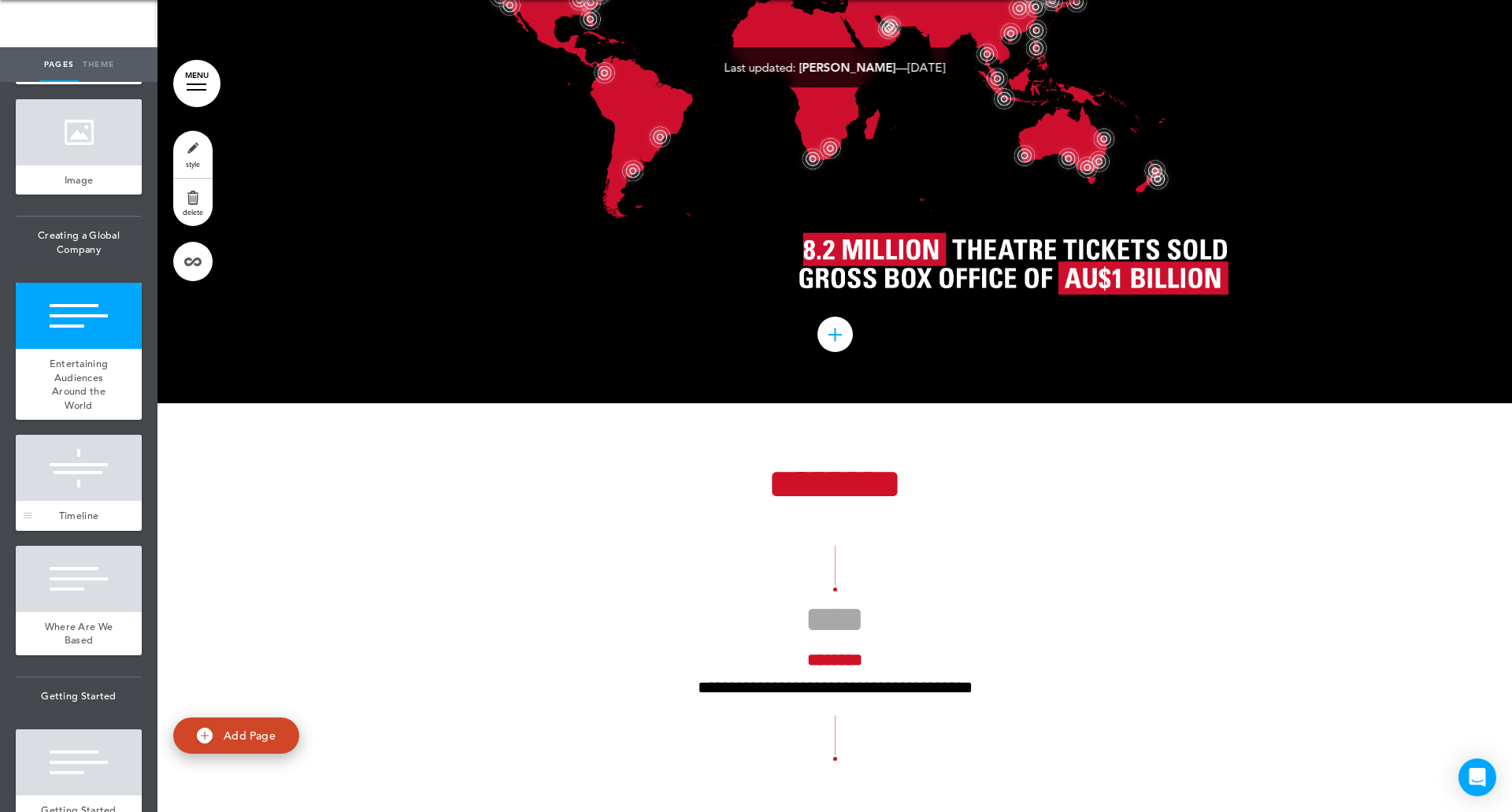
click at [77, 501] on div at bounding box center [79, 467] width 126 height 66
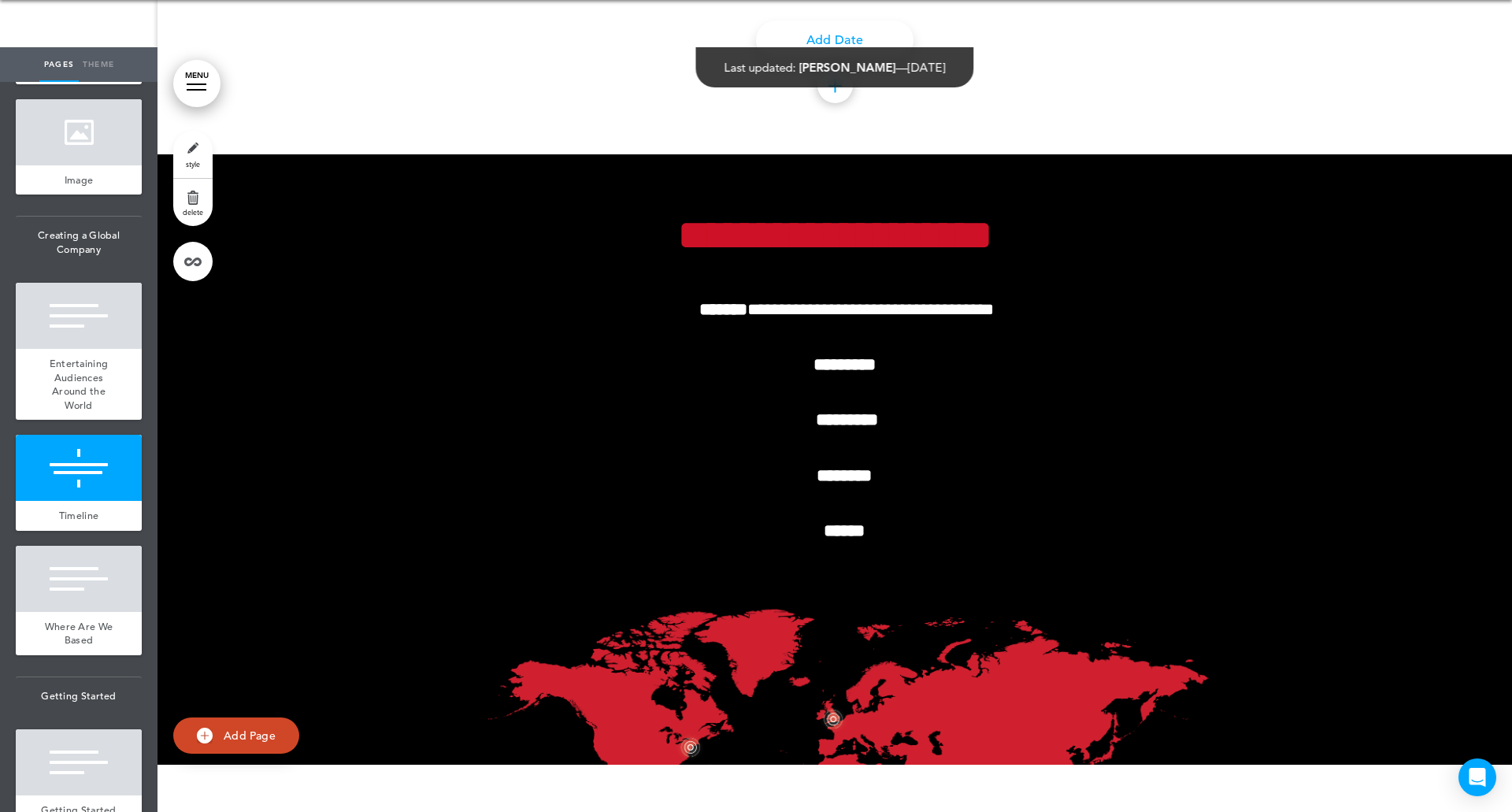
scroll to position [33829, 0]
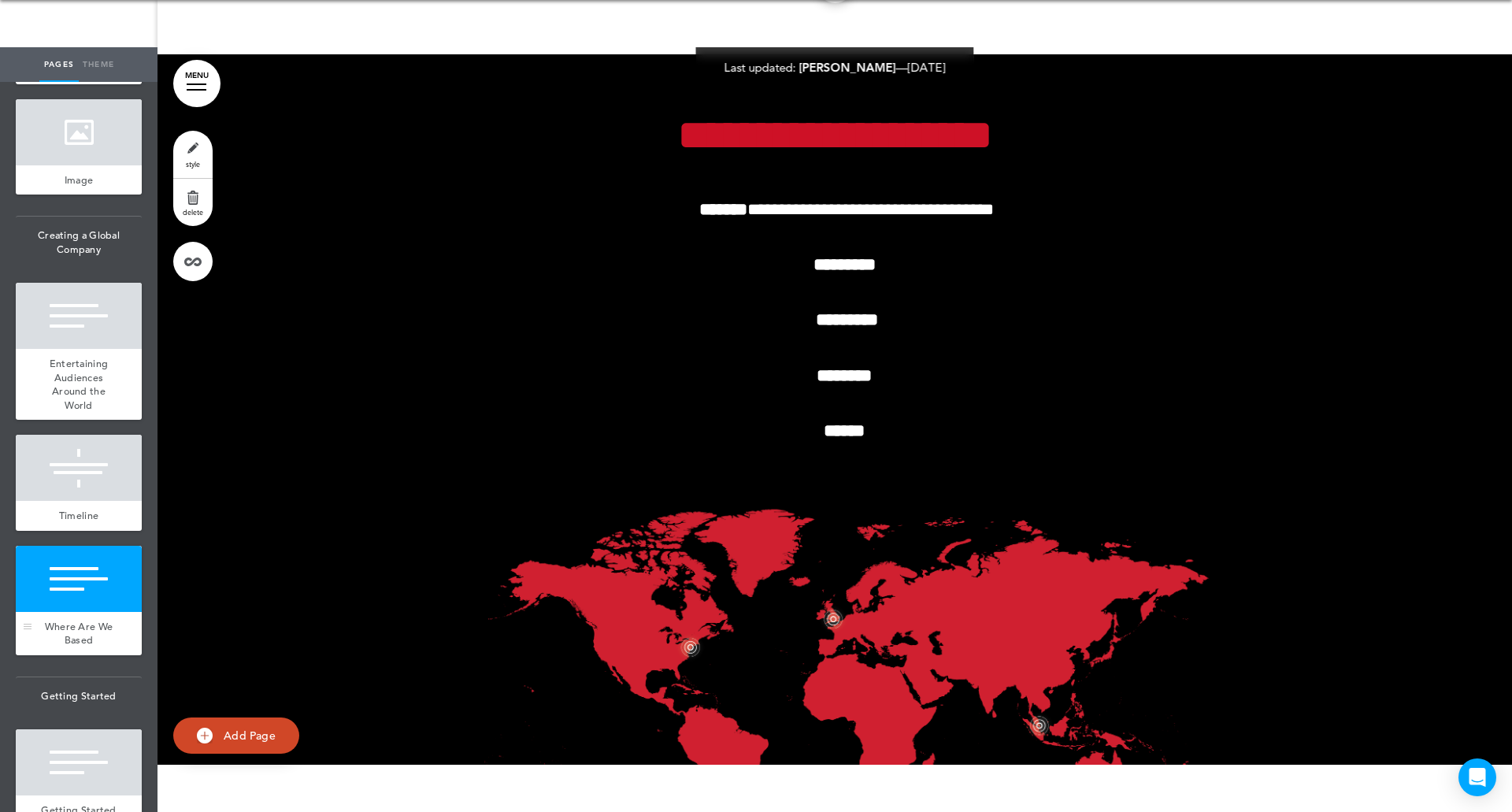
click at [69, 612] on div at bounding box center [79, 579] width 126 height 66
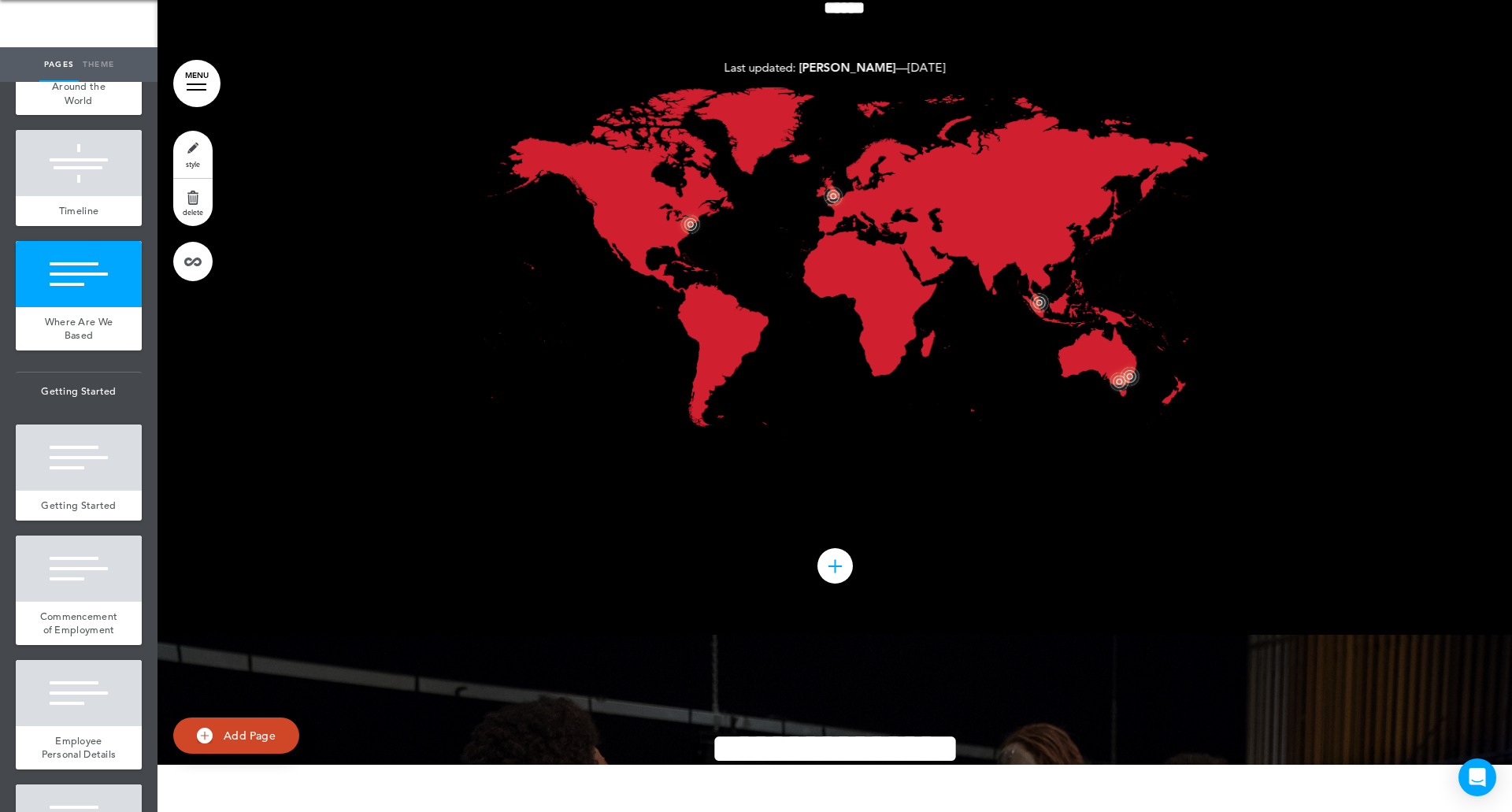
scroll to position [3133, 0]
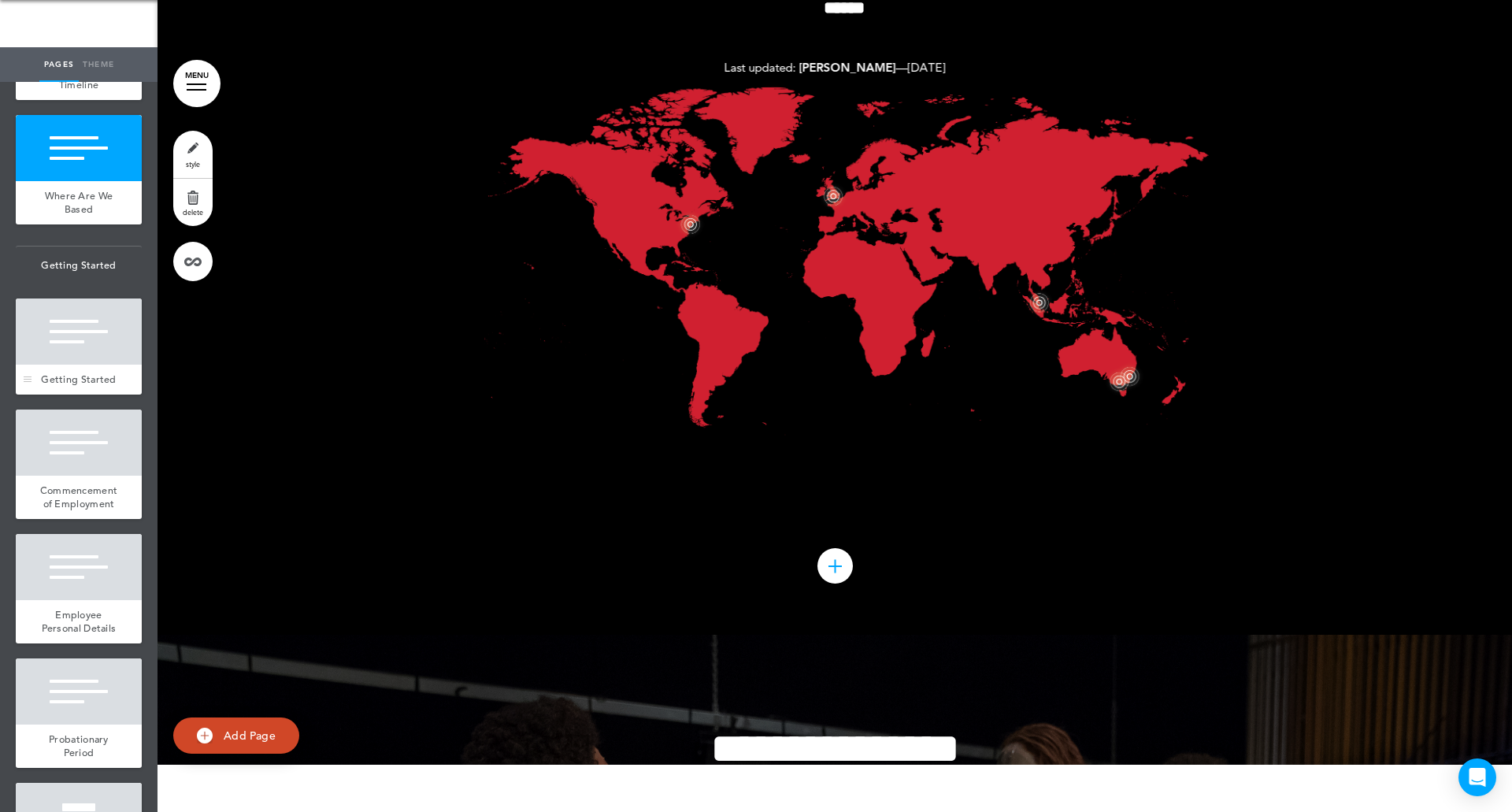
click at [49, 365] on div at bounding box center [79, 332] width 126 height 66
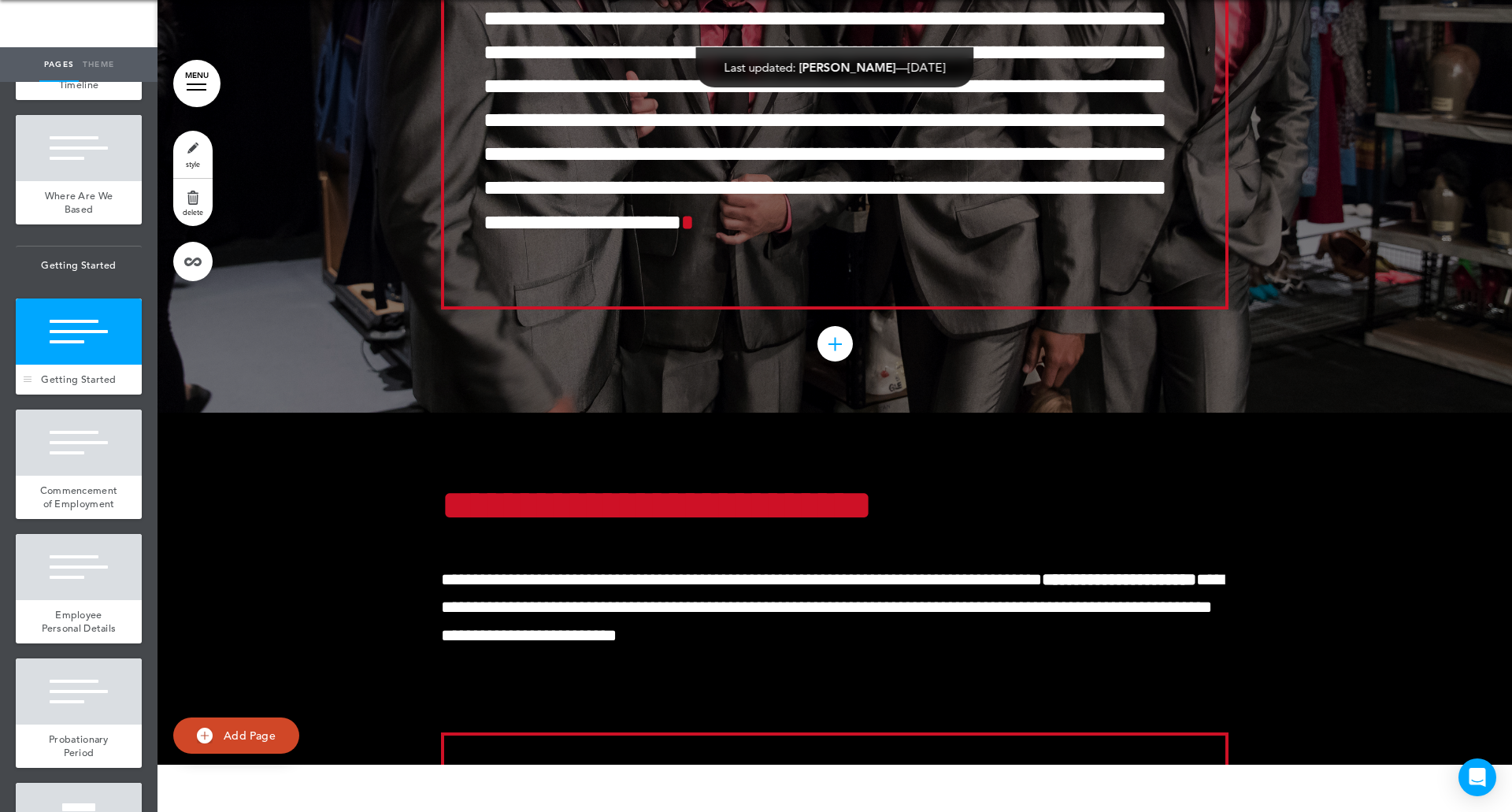
scroll to position [35254, 0]
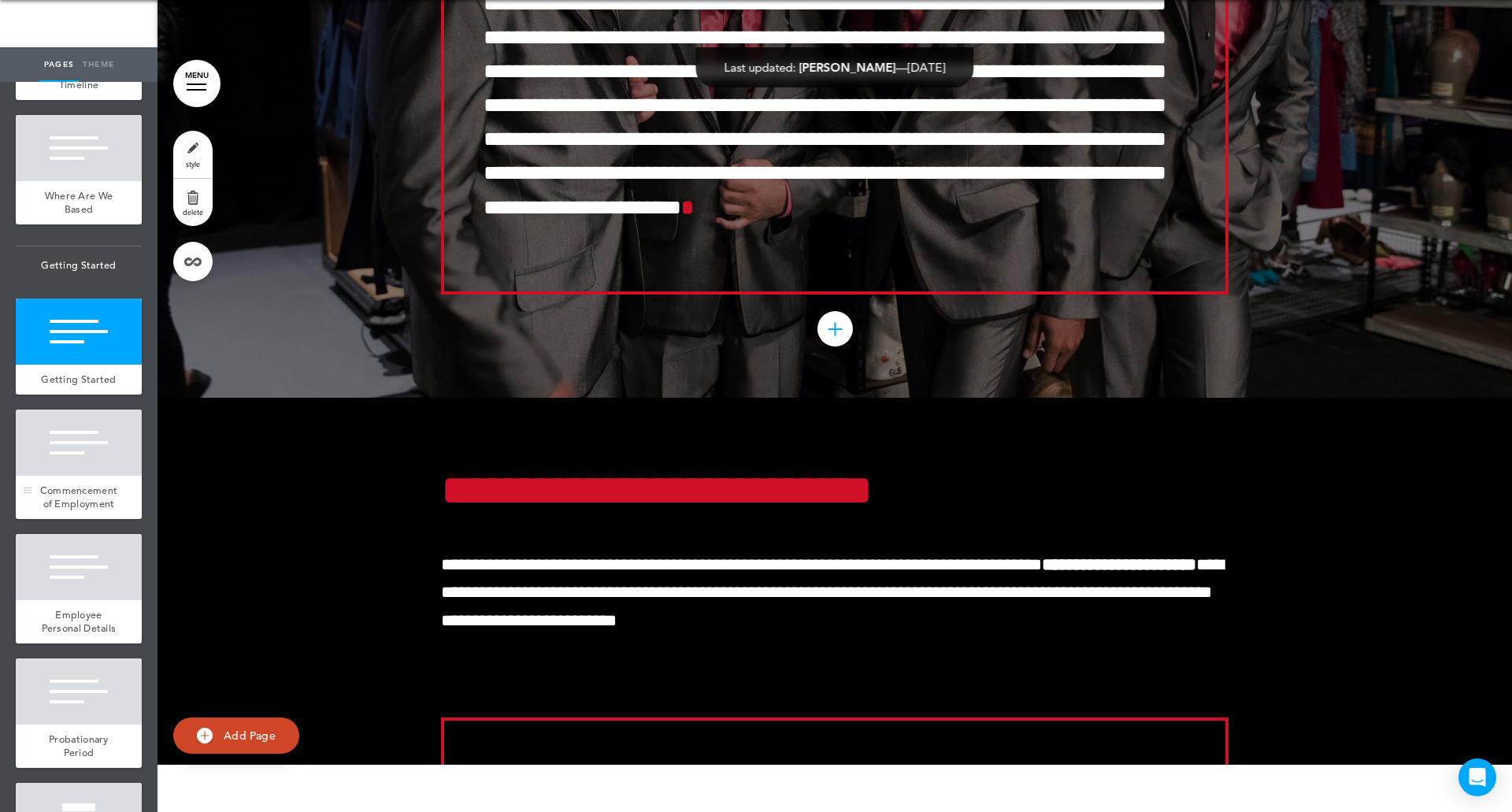
click at [67, 511] on span "Commencement of Employment" at bounding box center [79, 497] width 78 height 28
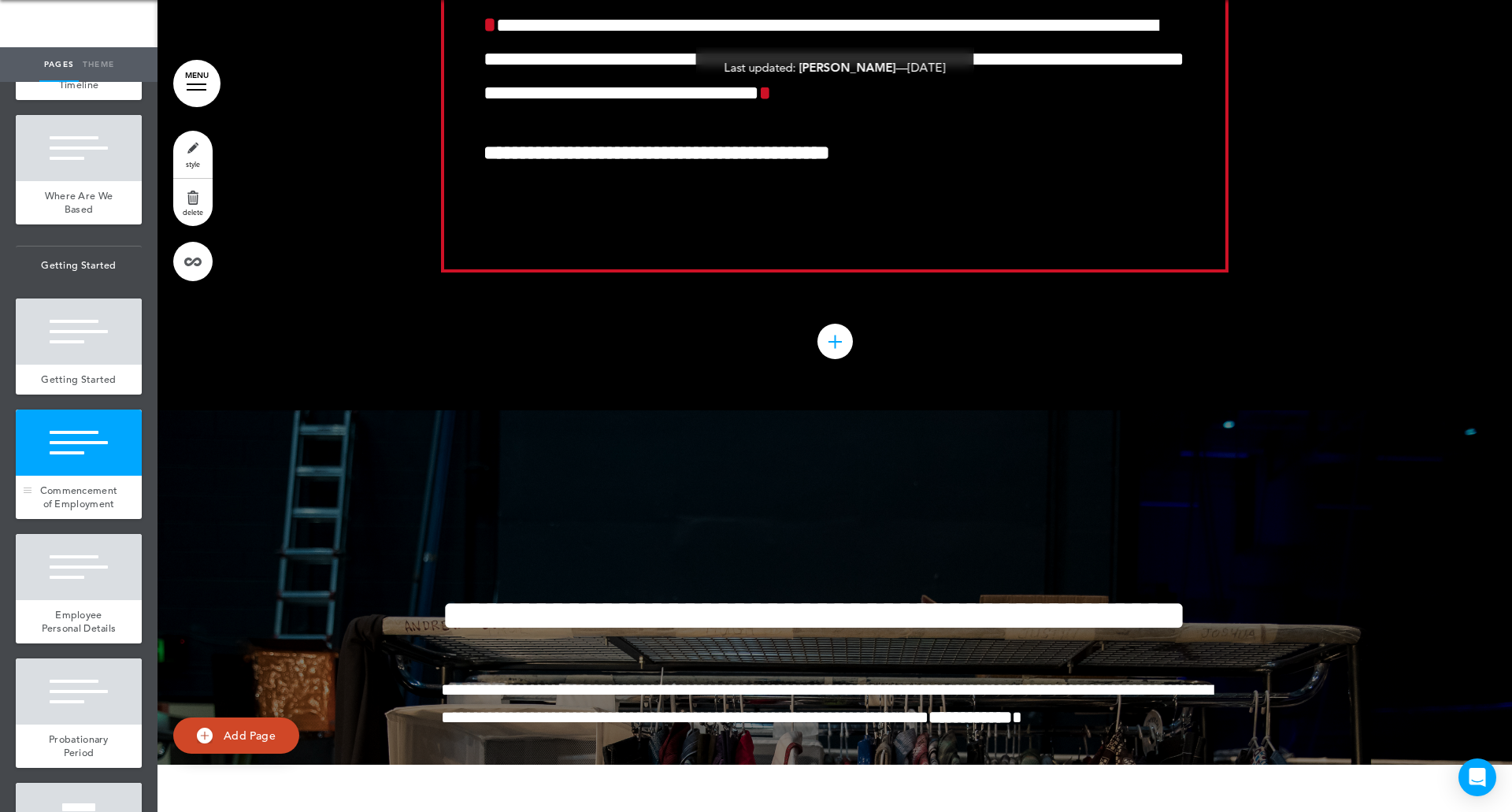
scroll to position [36019, 0]
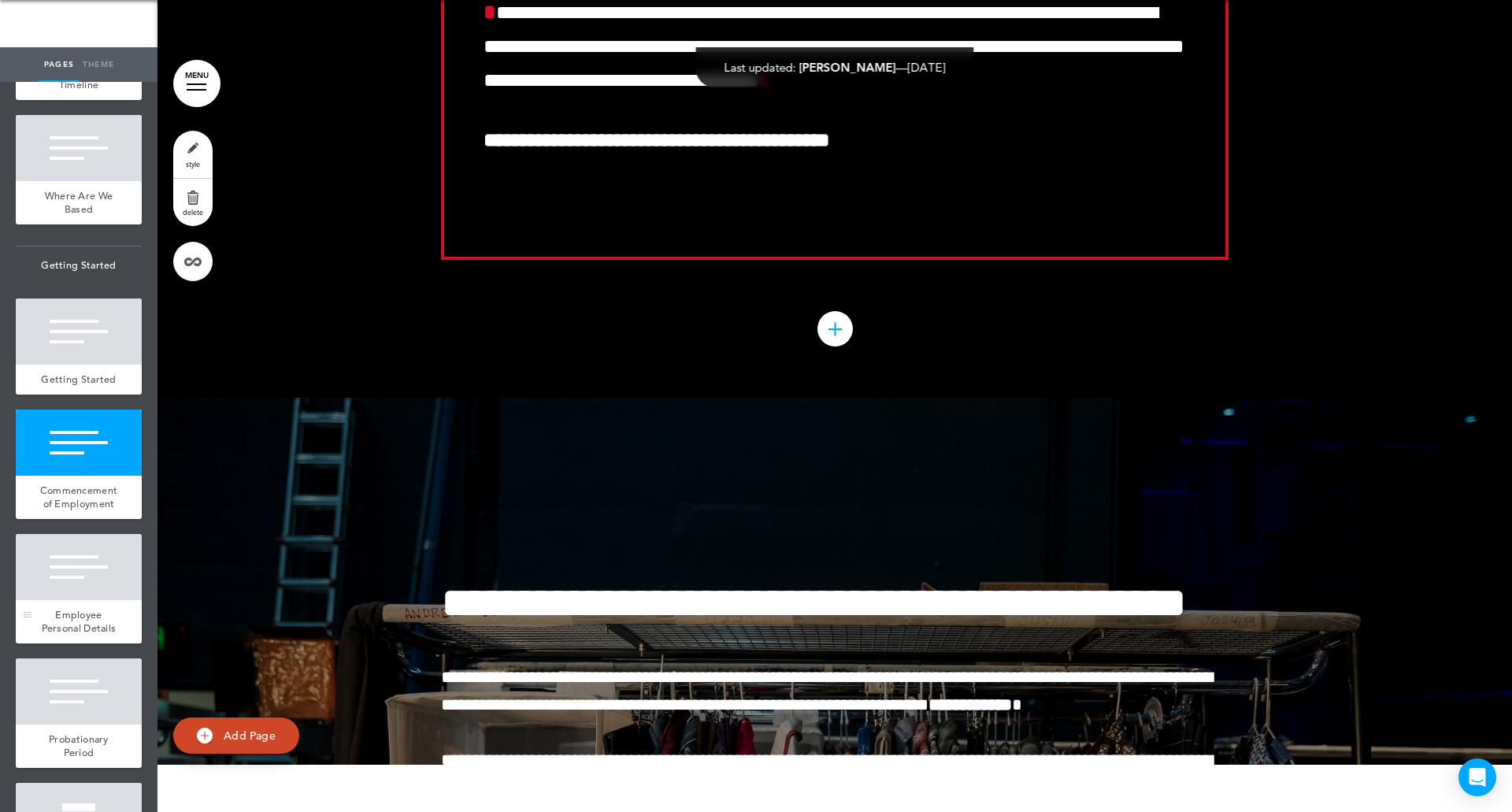
click at [66, 600] on div at bounding box center [79, 567] width 126 height 66
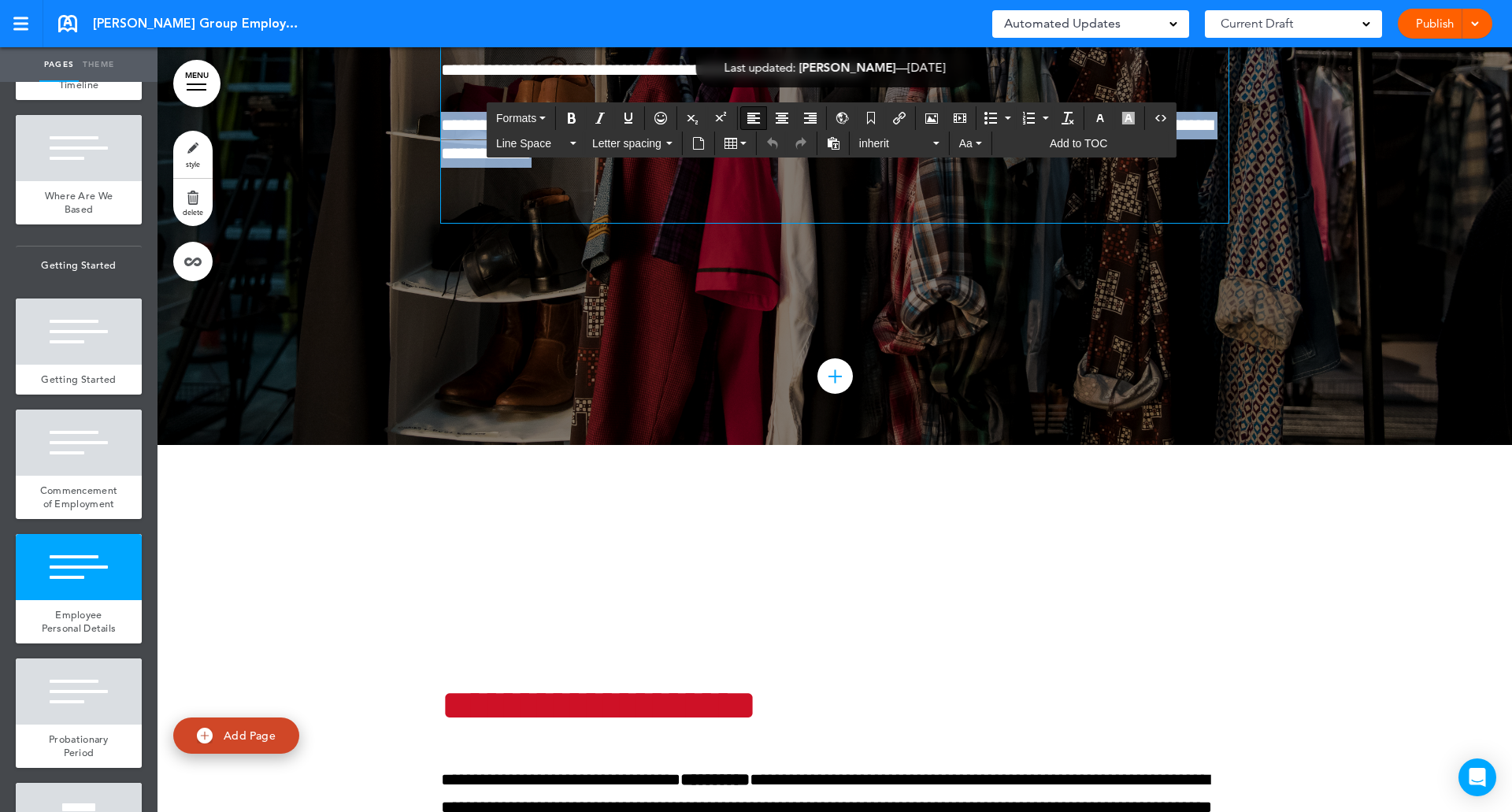
drag, startPoint x: 436, startPoint y: 438, endPoint x: 718, endPoint y: 524, distance: 294.8
click at [718, 167] on p "**********" at bounding box center [835, 138] width 787 height 55
click at [1129, 116] on icon "button" at bounding box center [1128, 118] width 13 height 13
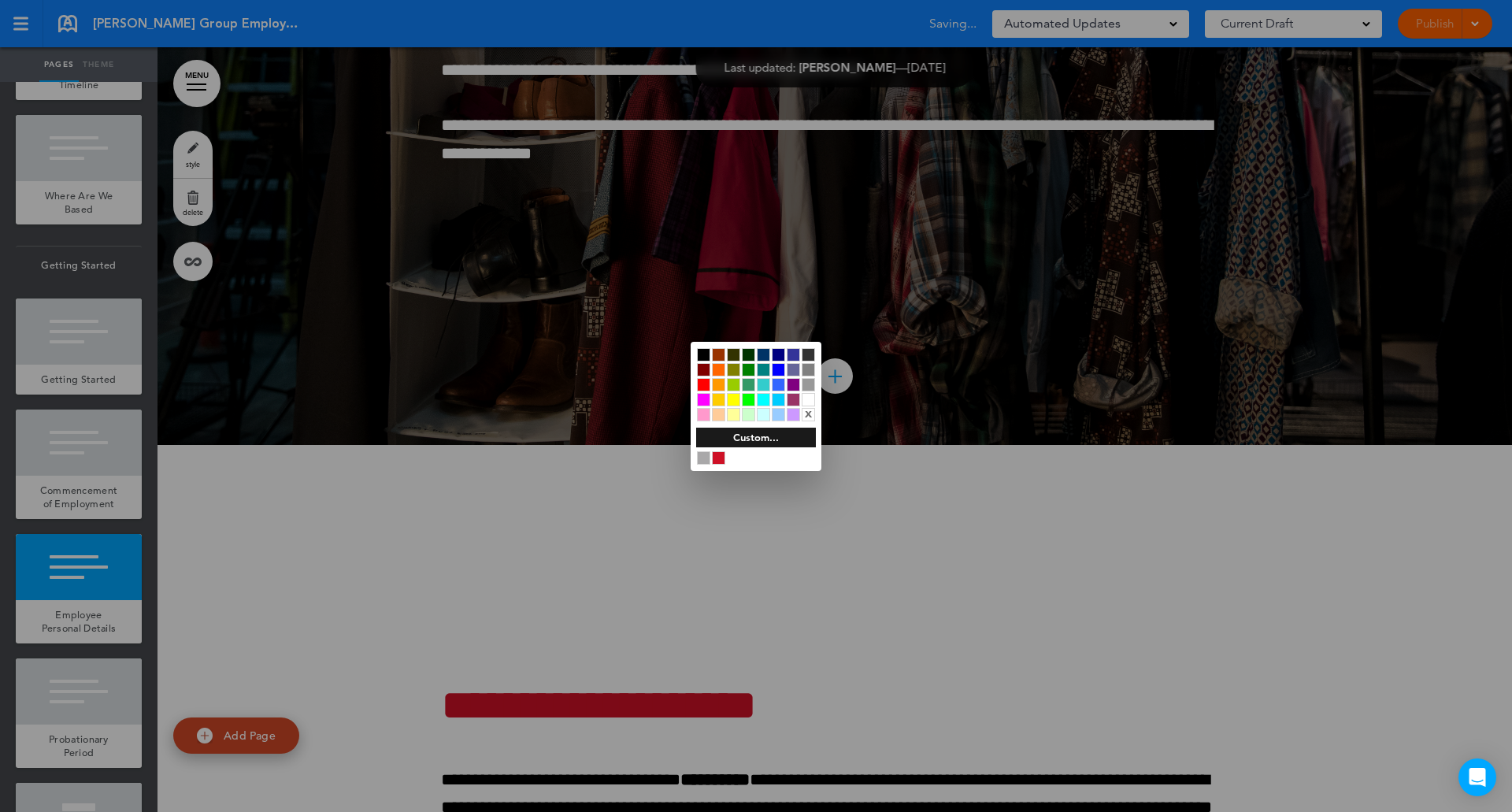
click at [705, 370] on div at bounding box center [703, 369] width 13 height 13
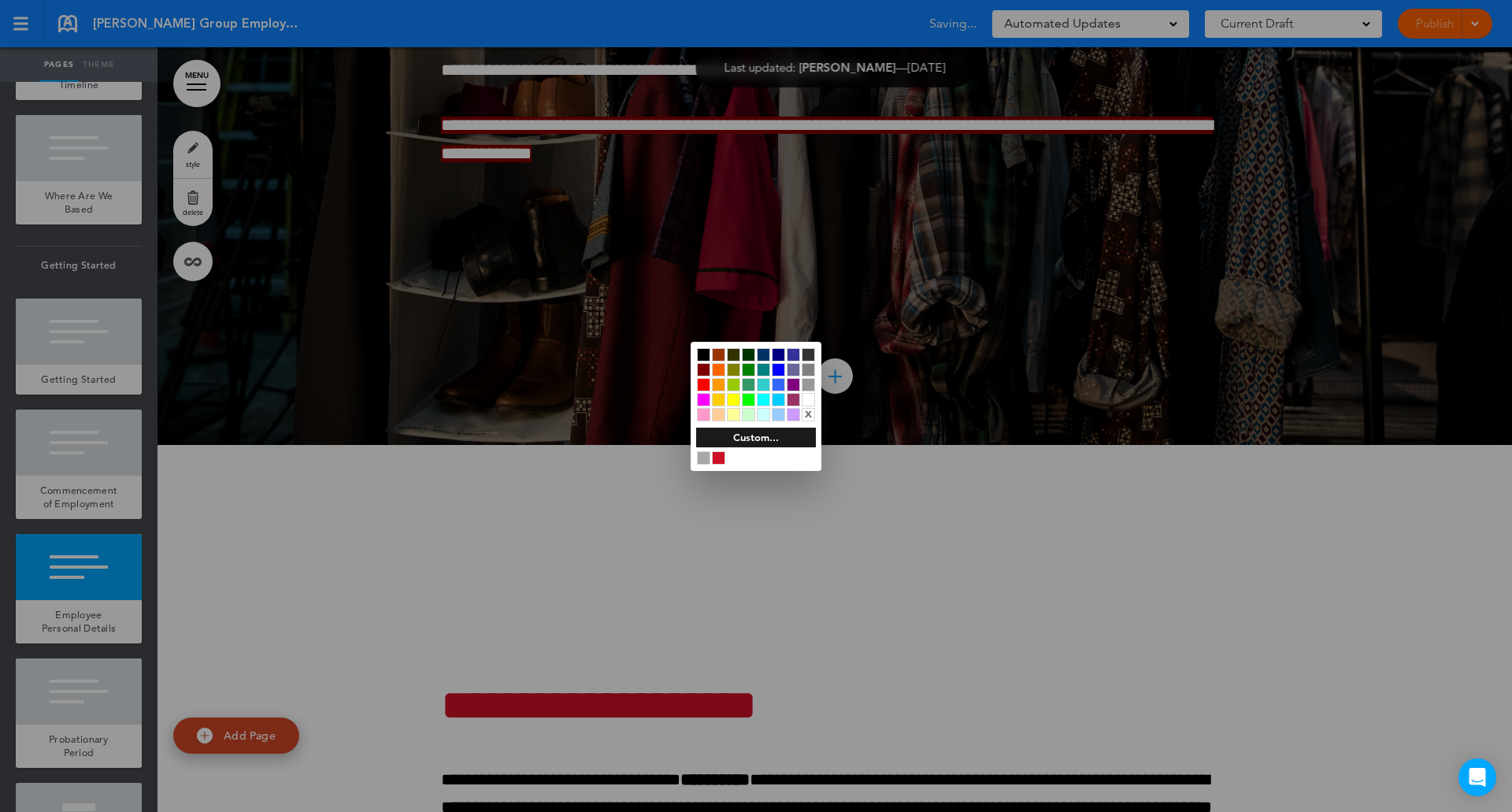
click at [758, 430] on div "Custom..." at bounding box center [756, 437] width 120 height 20
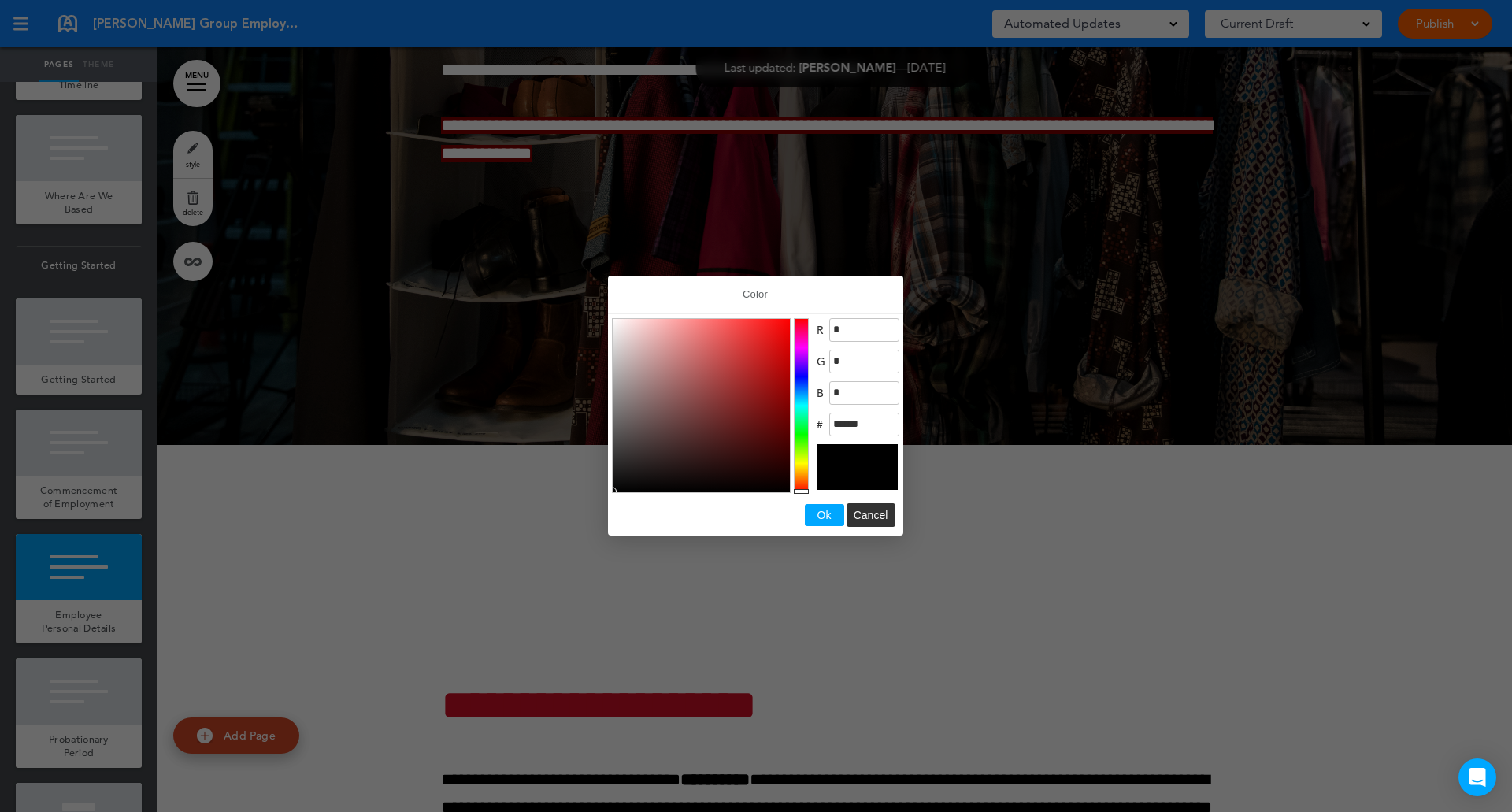
click at [821, 511] on span "Ok" at bounding box center [824, 515] width 14 height 13
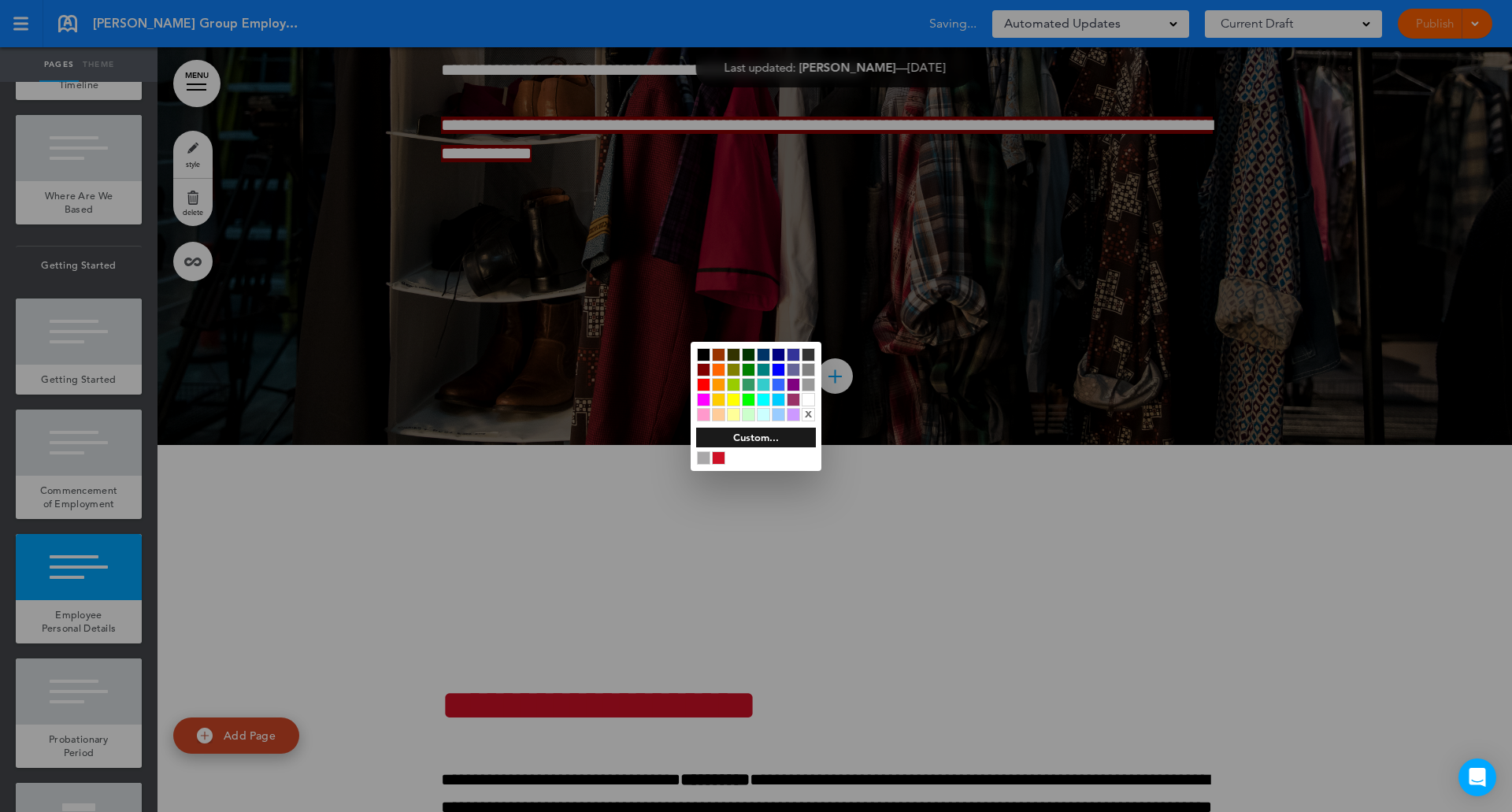
click at [721, 456] on div at bounding box center [718, 457] width 13 height 13
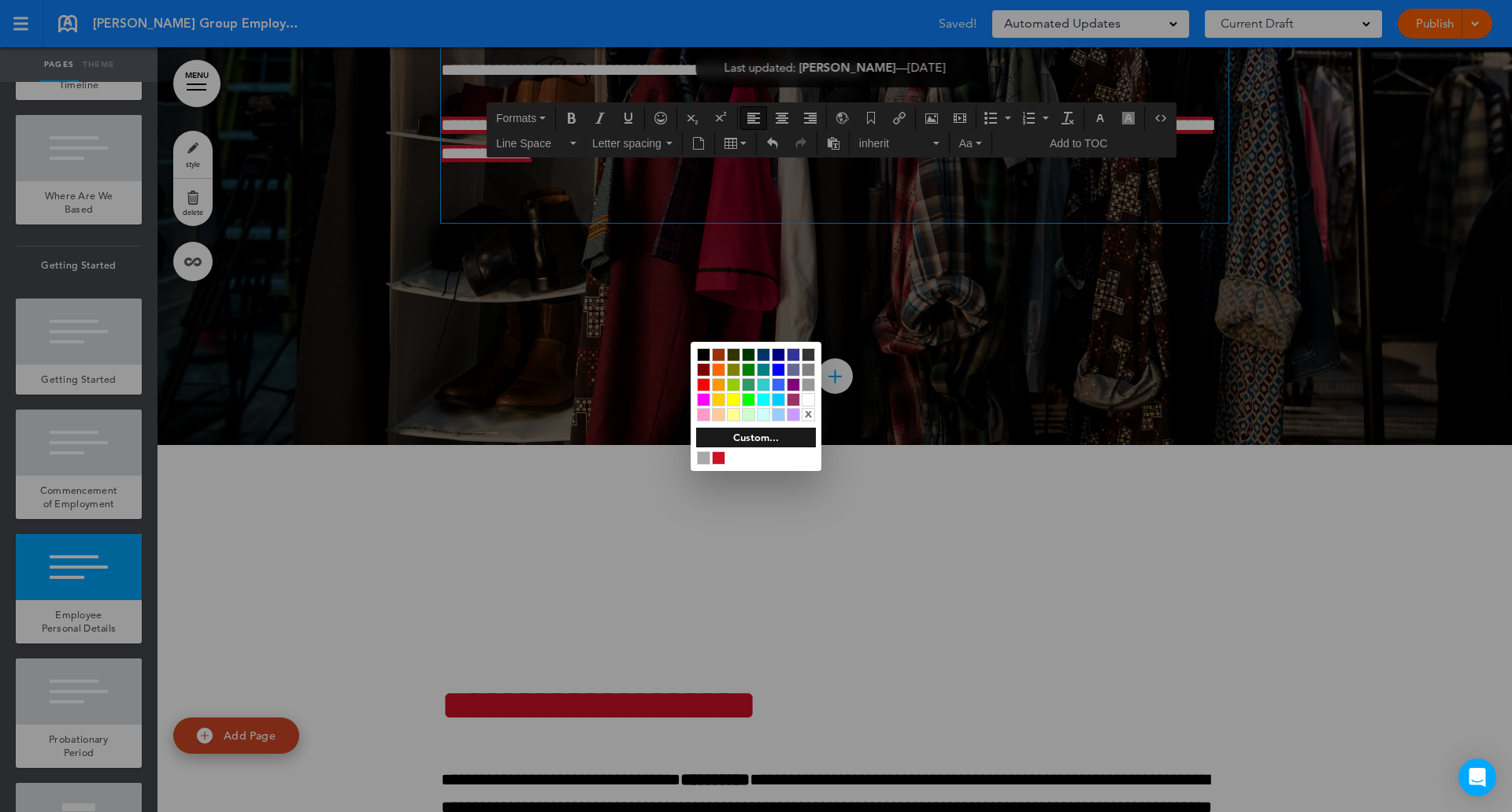
click at [721, 456] on div at bounding box center [718, 457] width 13 height 13
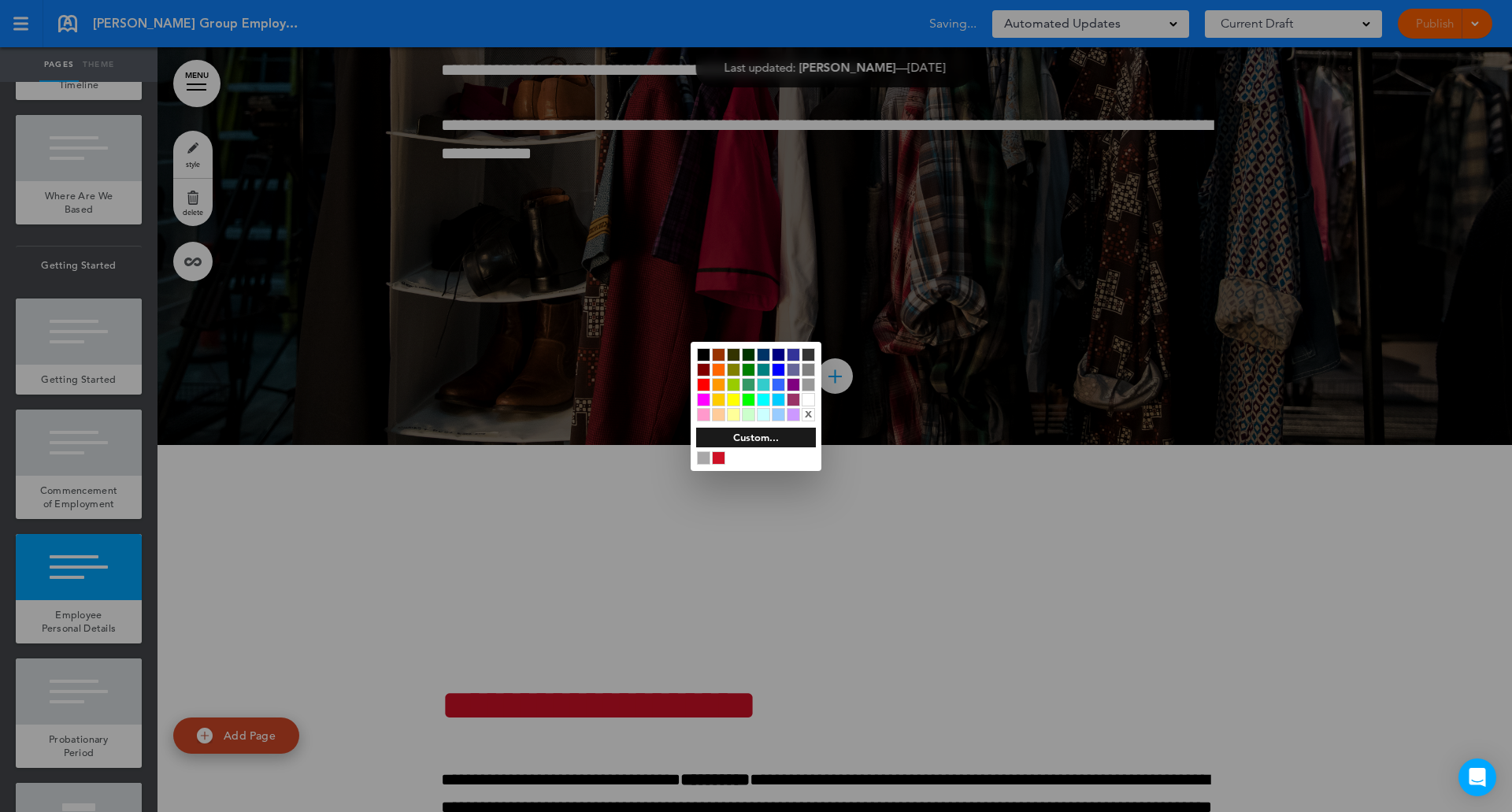
click at [705, 367] on div at bounding box center [703, 369] width 13 height 13
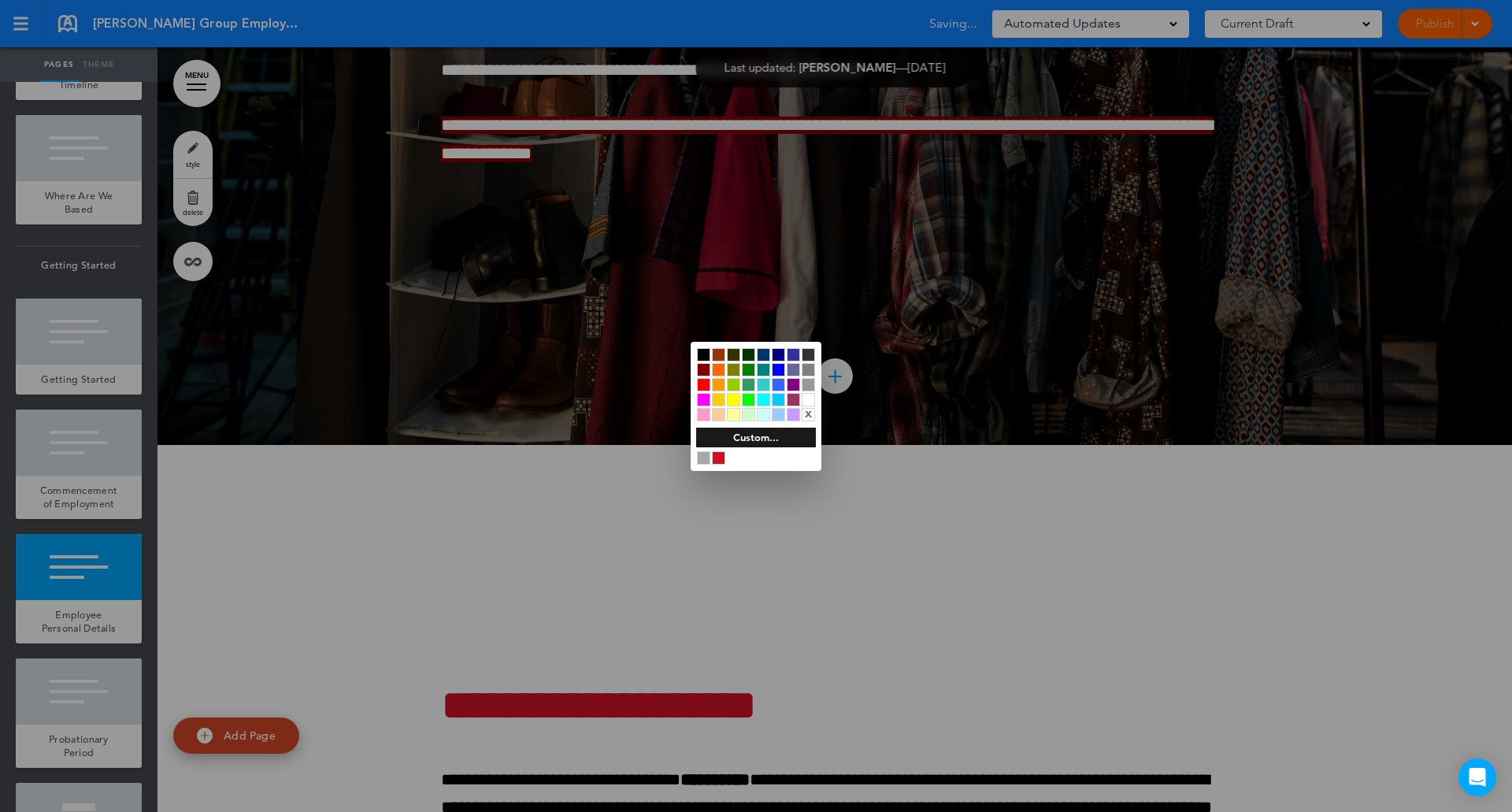
click at [1021, 581] on div at bounding box center [756, 406] width 1512 height 812
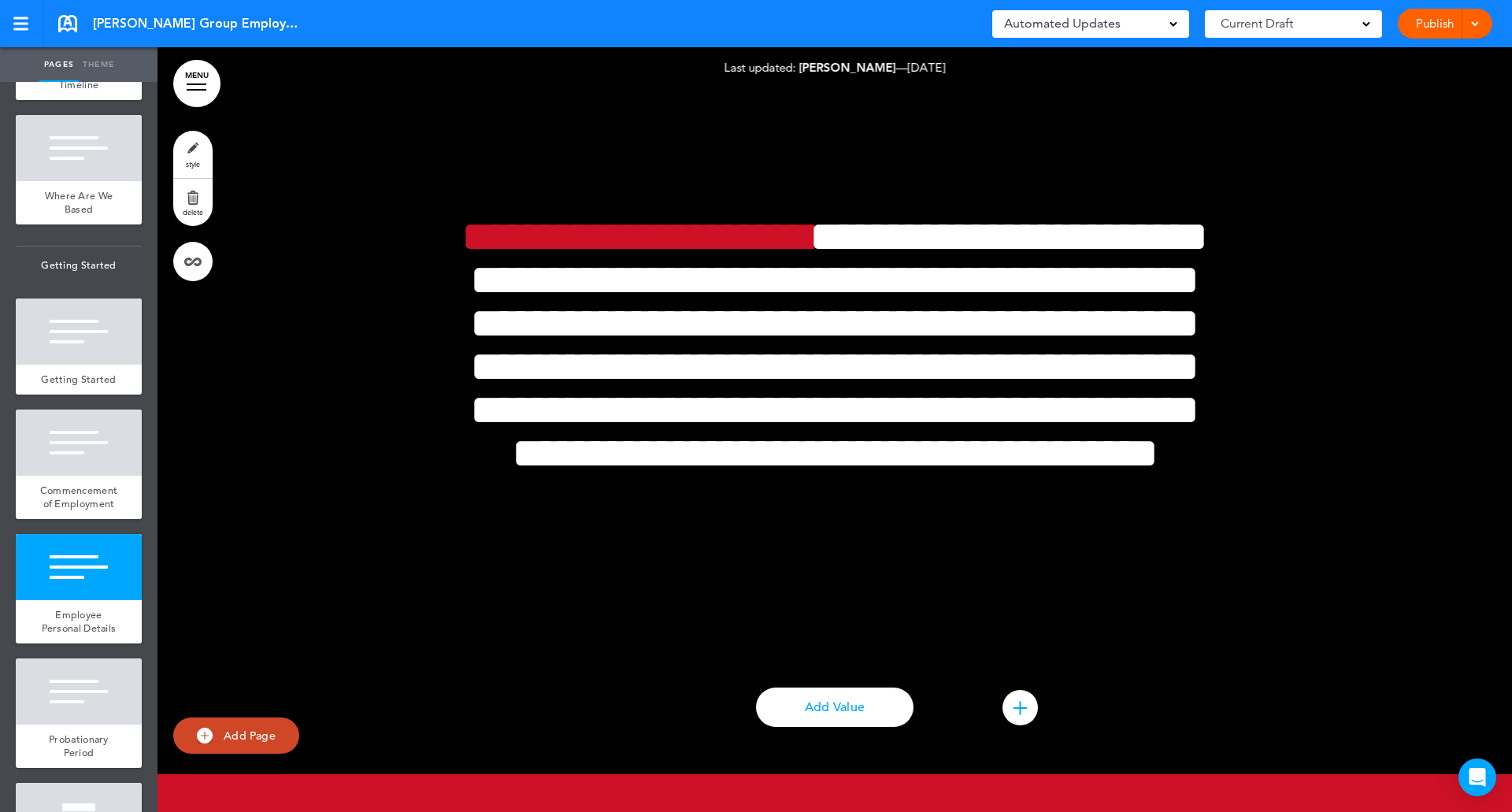
scroll to position [38012, 0]
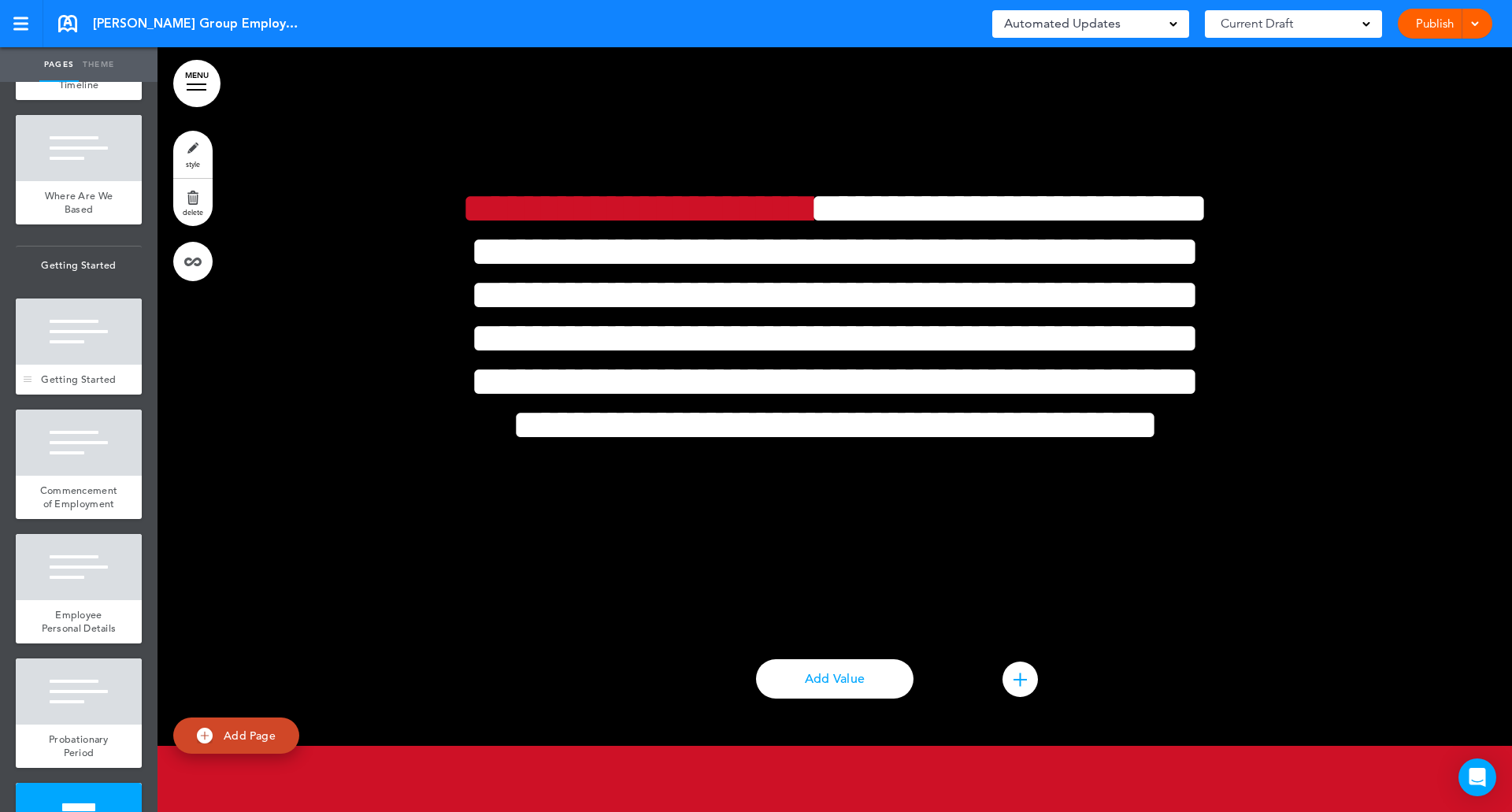
click at [66, 365] on div at bounding box center [79, 332] width 126 height 66
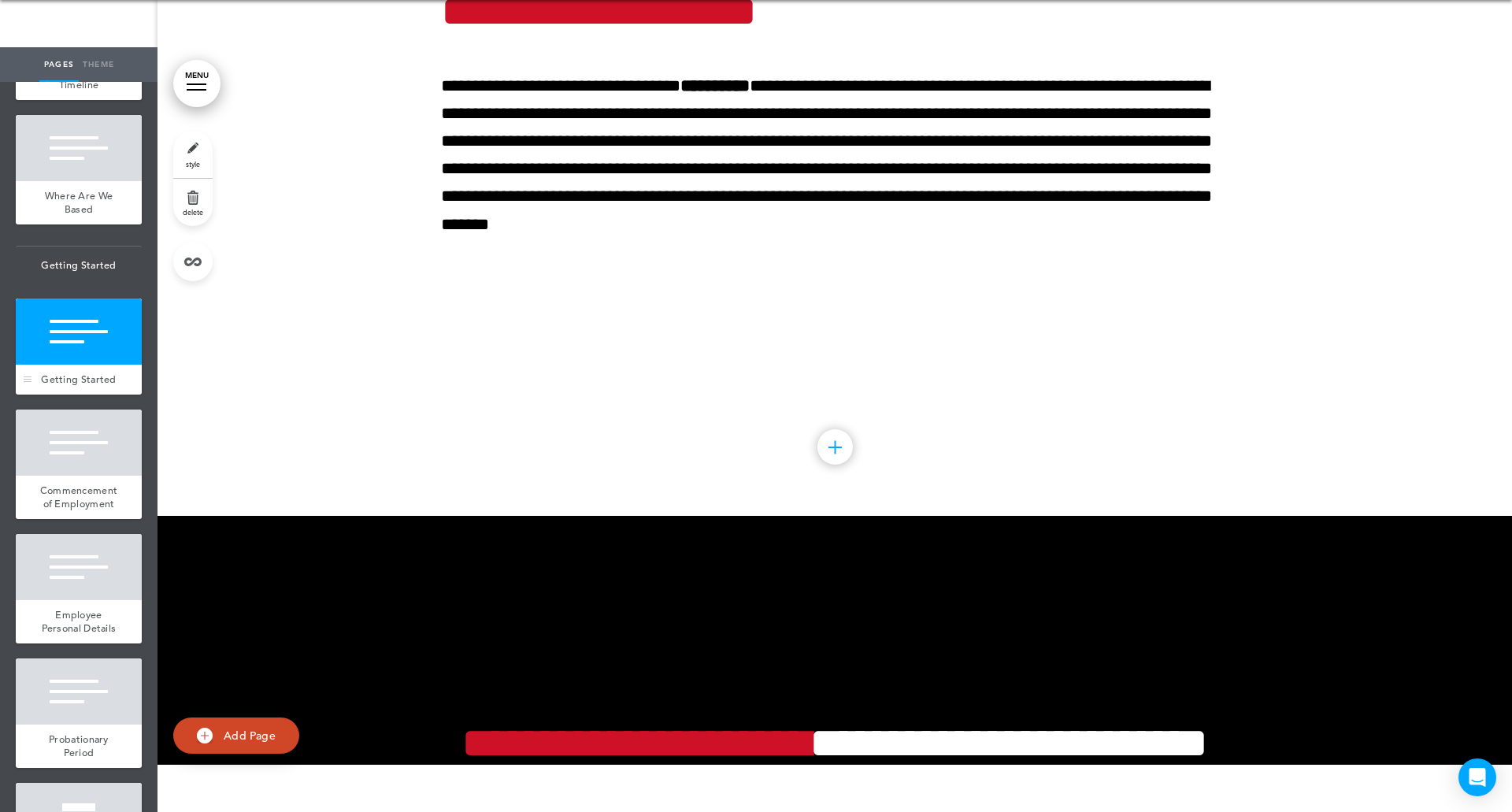
scroll to position [35254, 0]
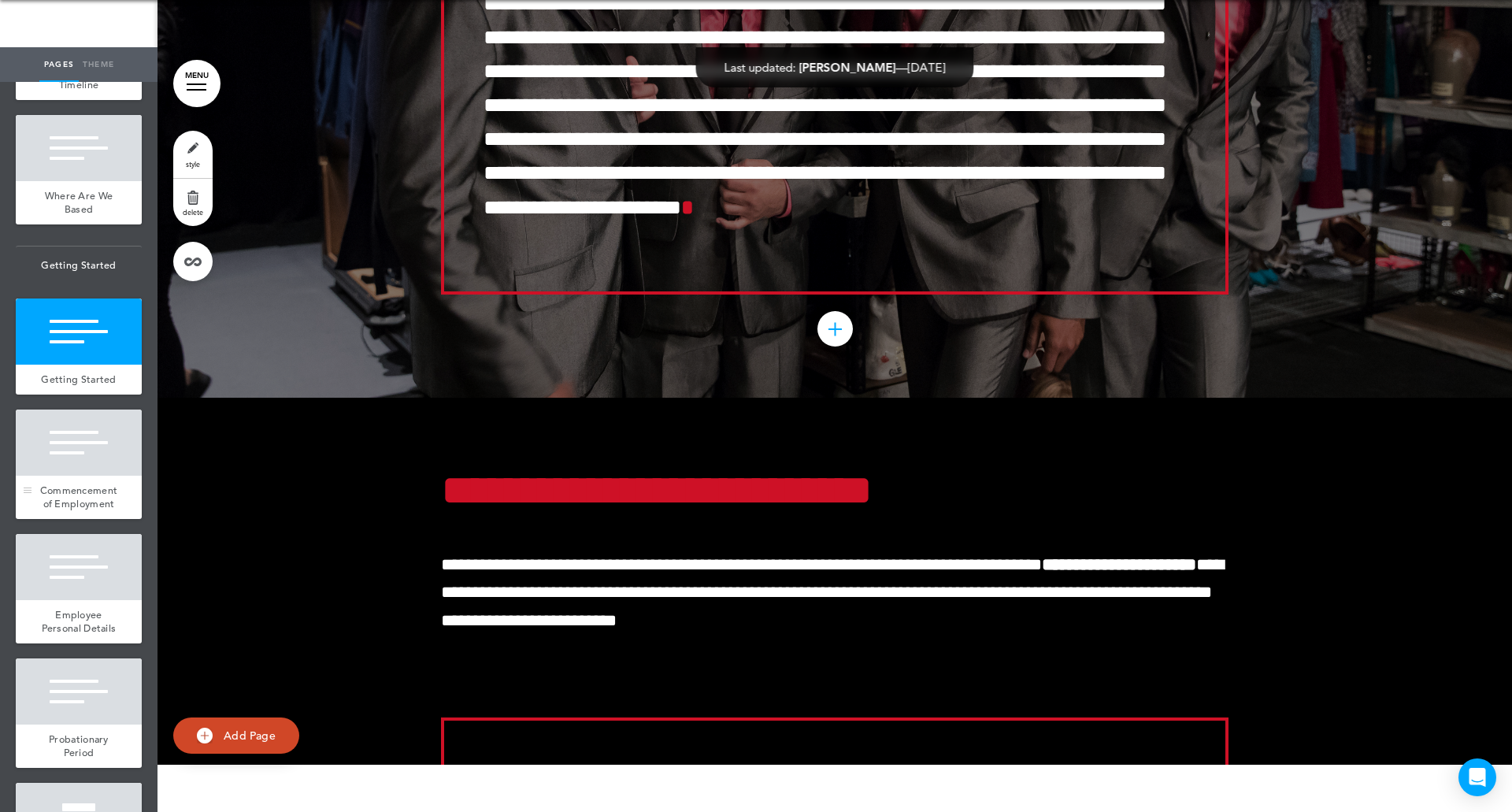
click at [54, 475] on div at bounding box center [79, 442] width 126 height 66
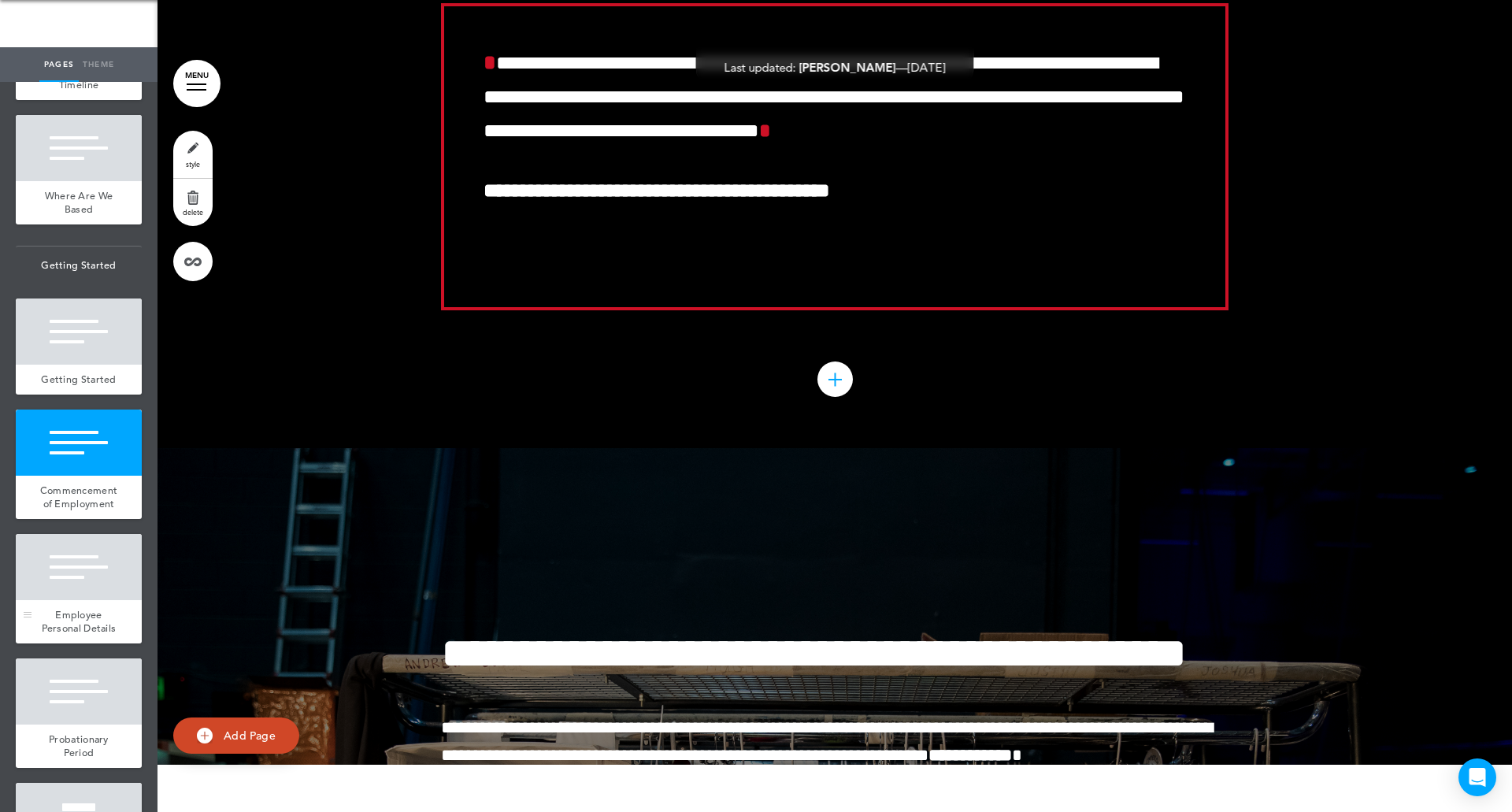
scroll to position [36019, 0]
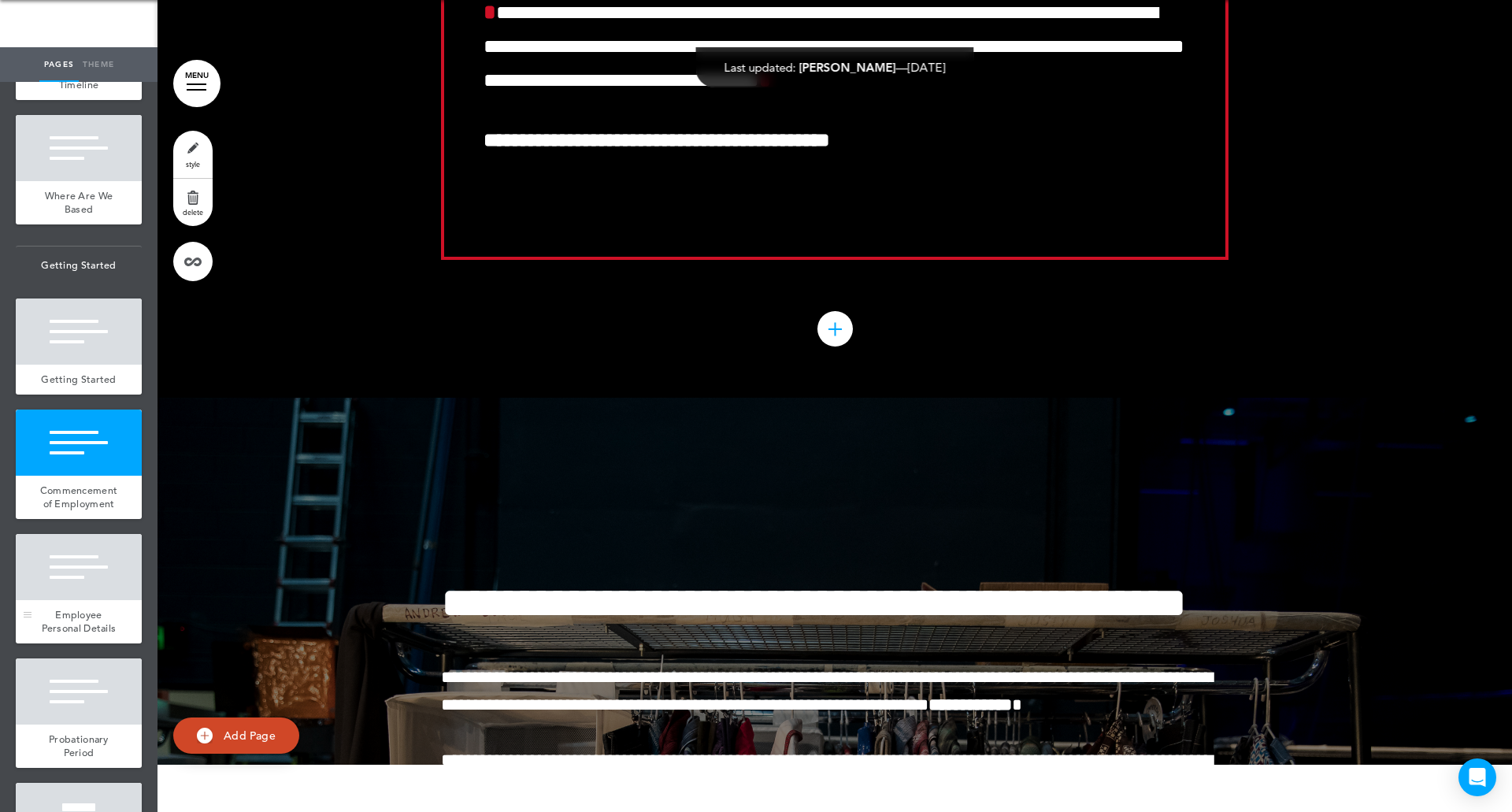
click at [92, 636] on span "Employee Personal Details" at bounding box center [79, 622] width 75 height 28
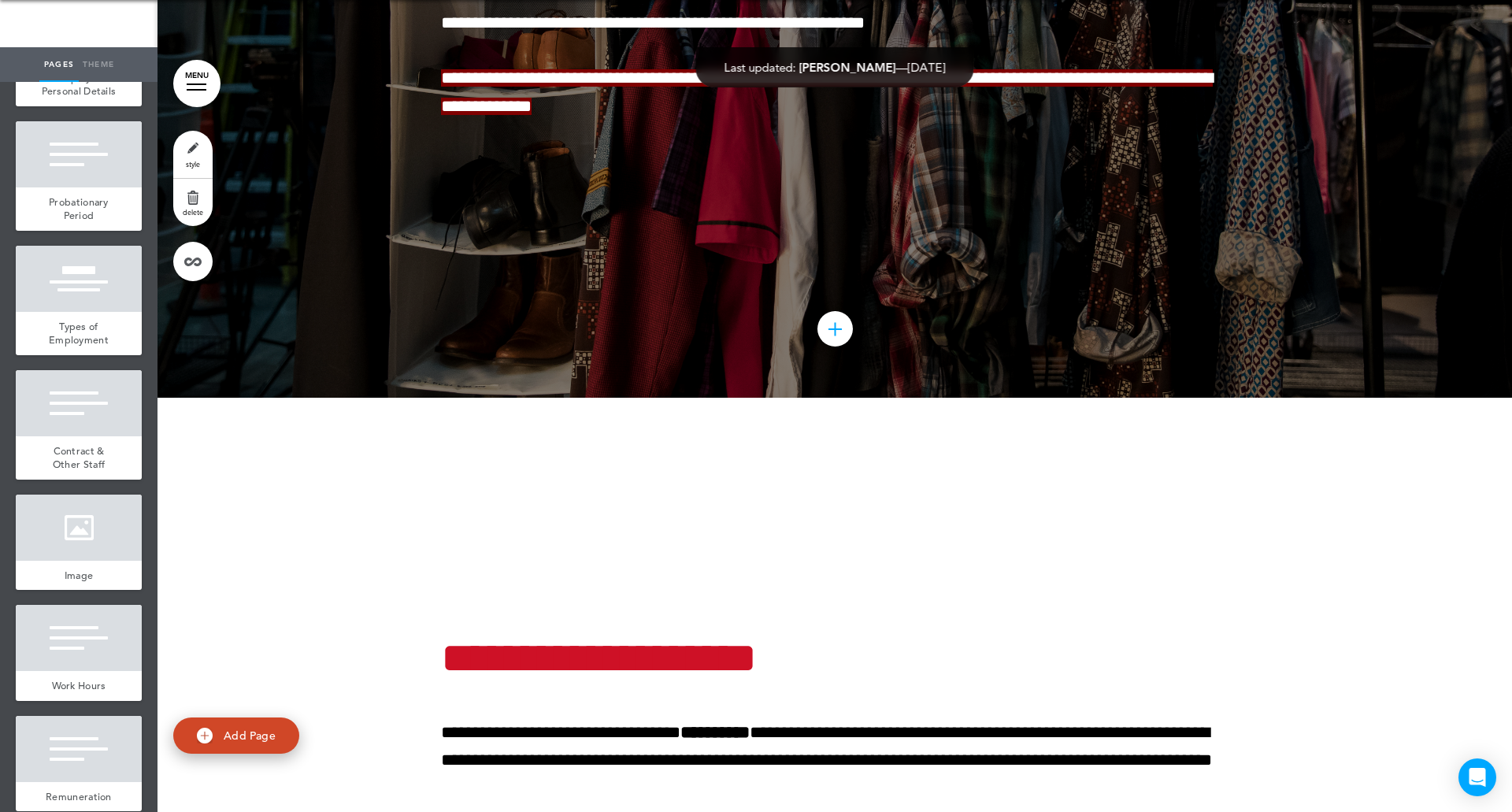
scroll to position [3721, 0]
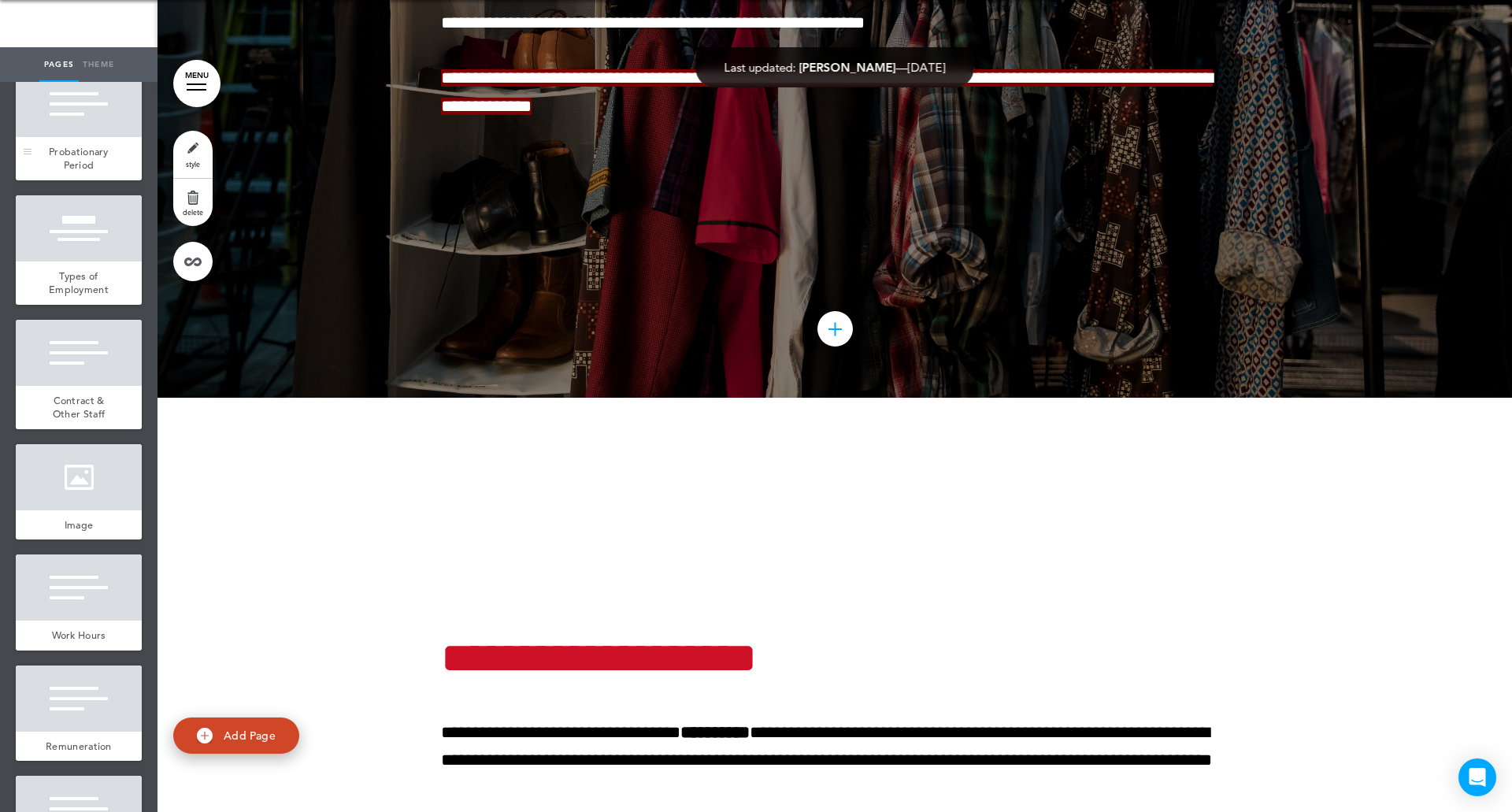
click at [74, 172] on span "Probationary Period" at bounding box center [79, 158] width 60 height 28
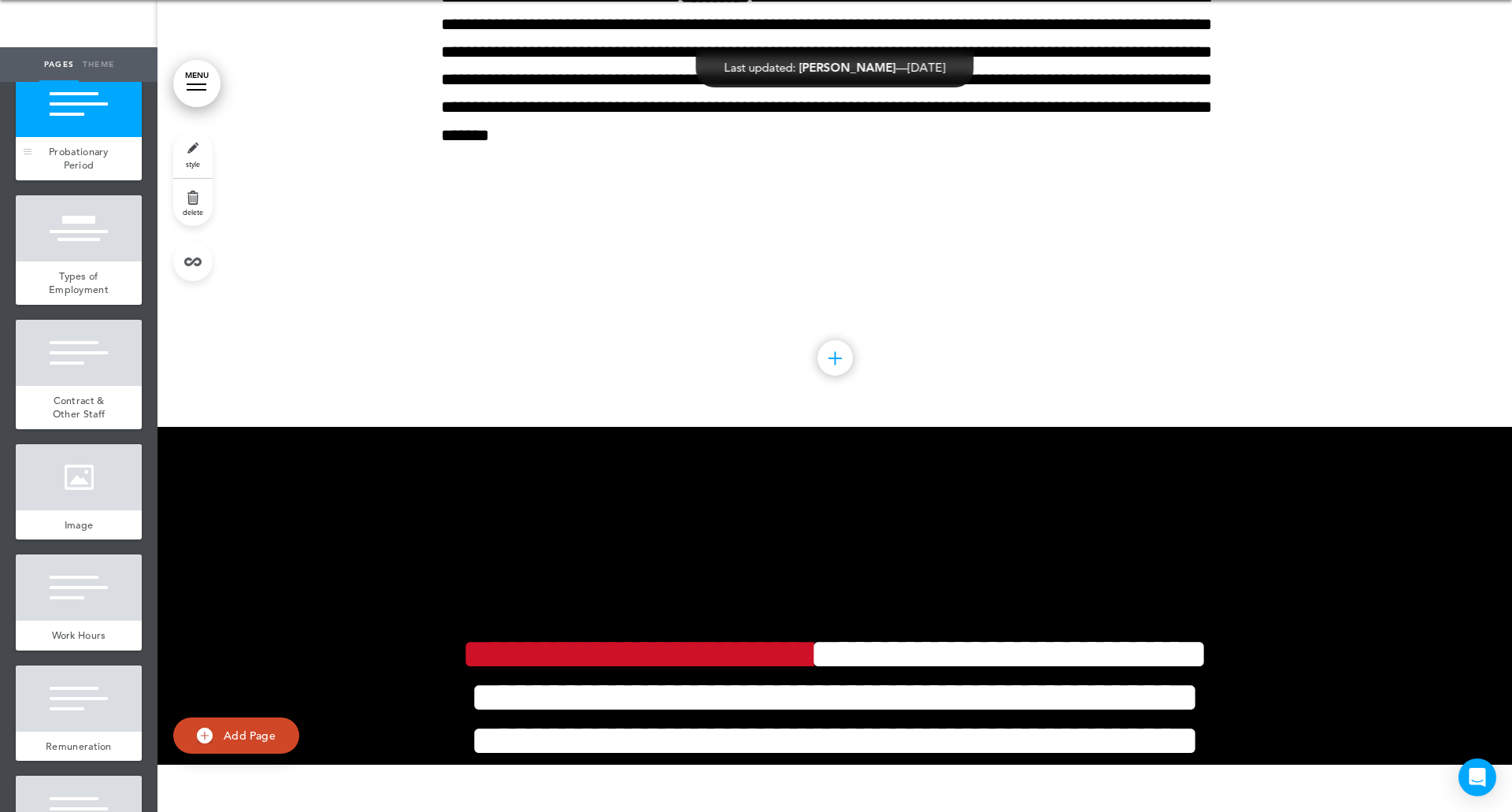
scroll to position [37548, 0]
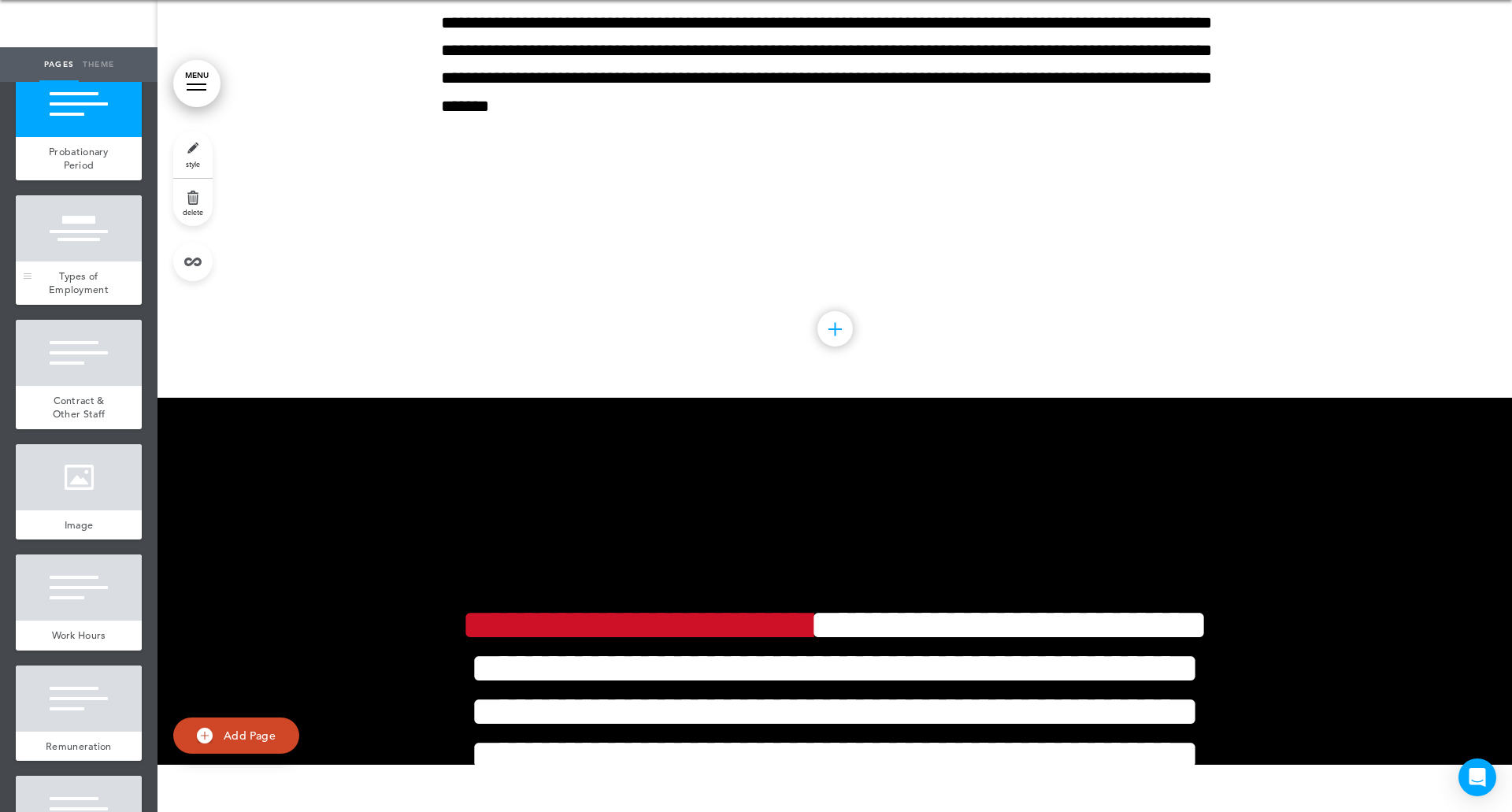
click at [62, 305] on div "Types of Employment" at bounding box center [79, 282] width 126 height 43
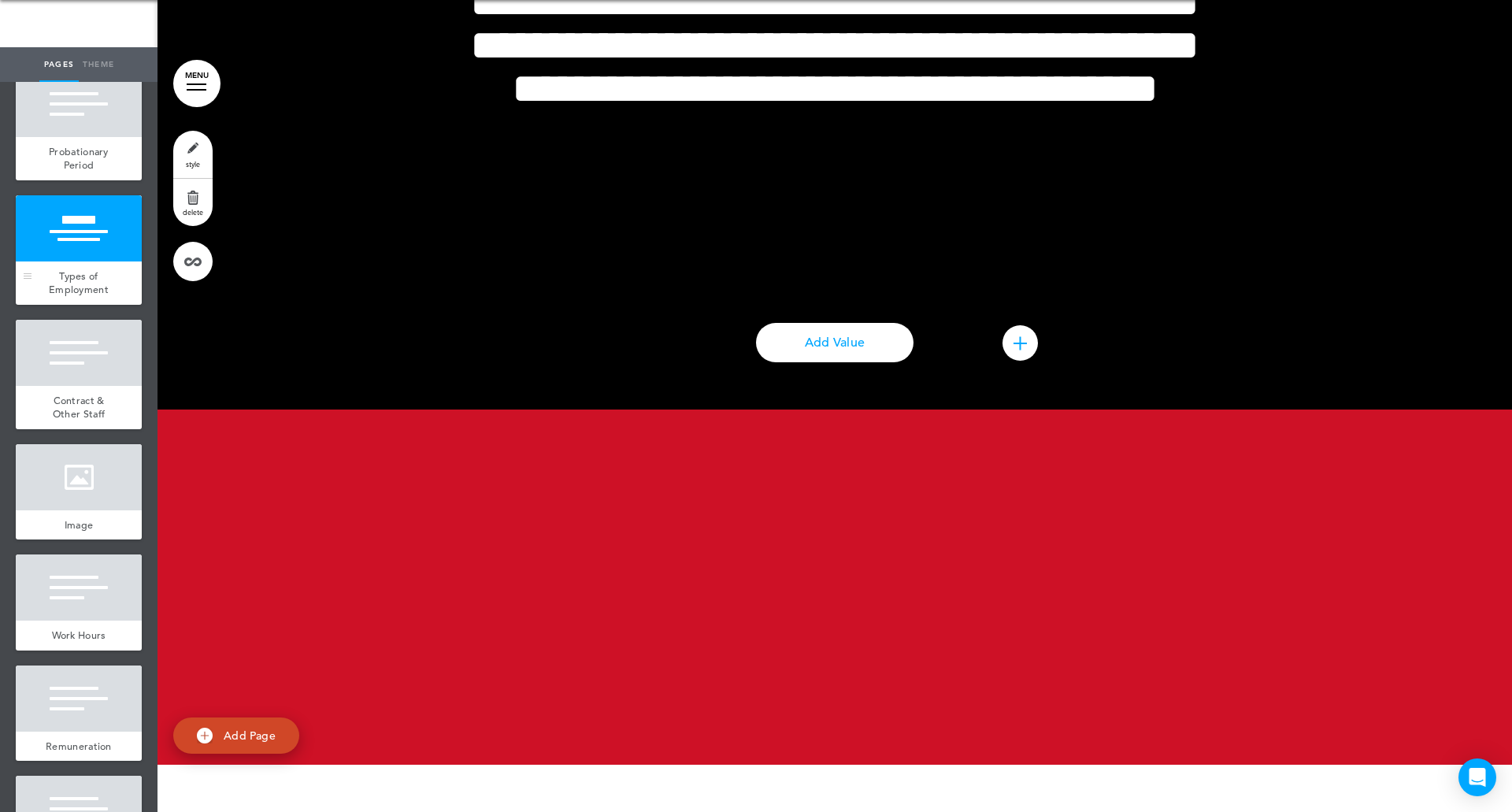
scroll to position [38312, 0]
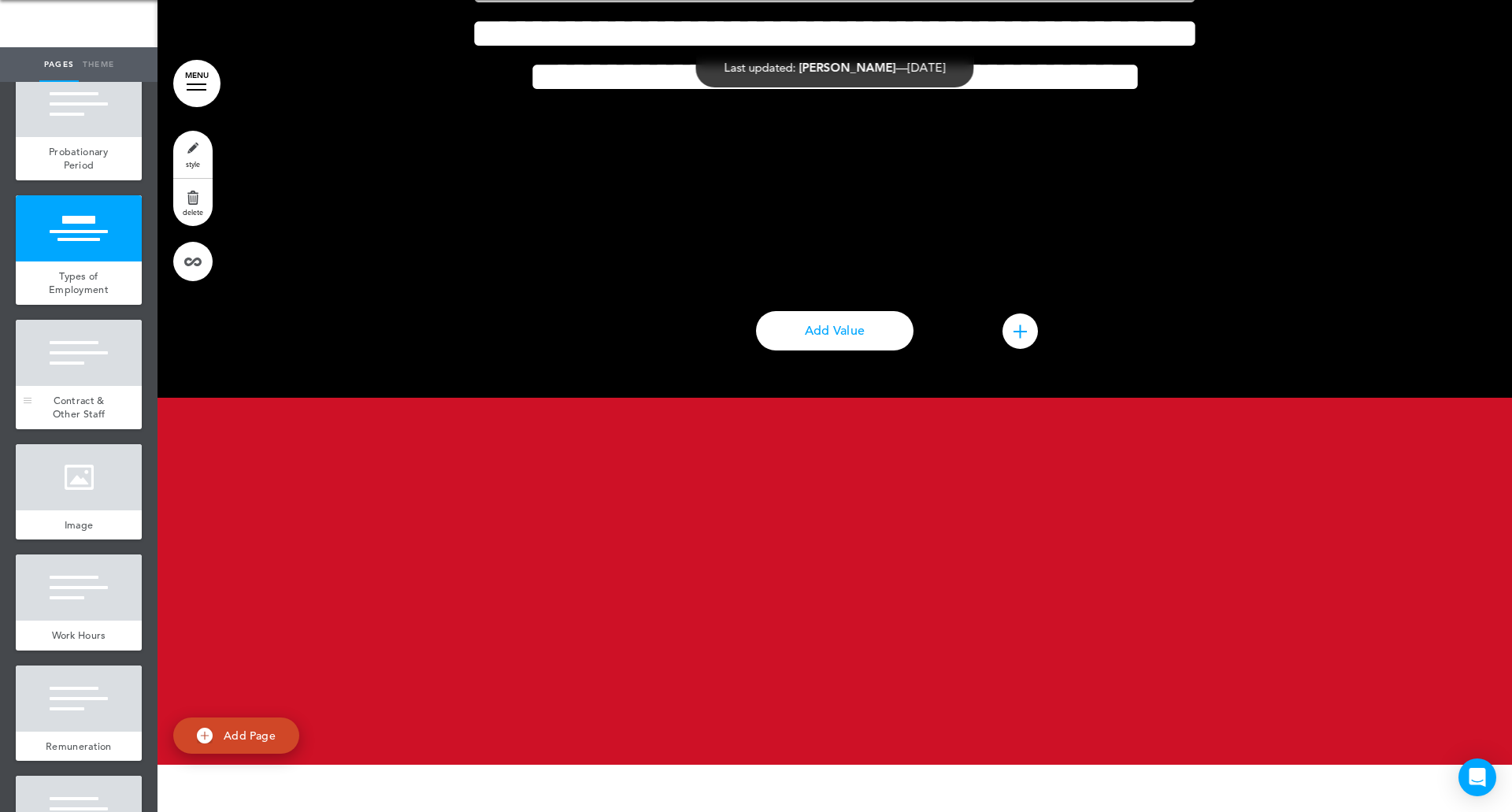
click at [66, 386] on div at bounding box center [79, 353] width 126 height 66
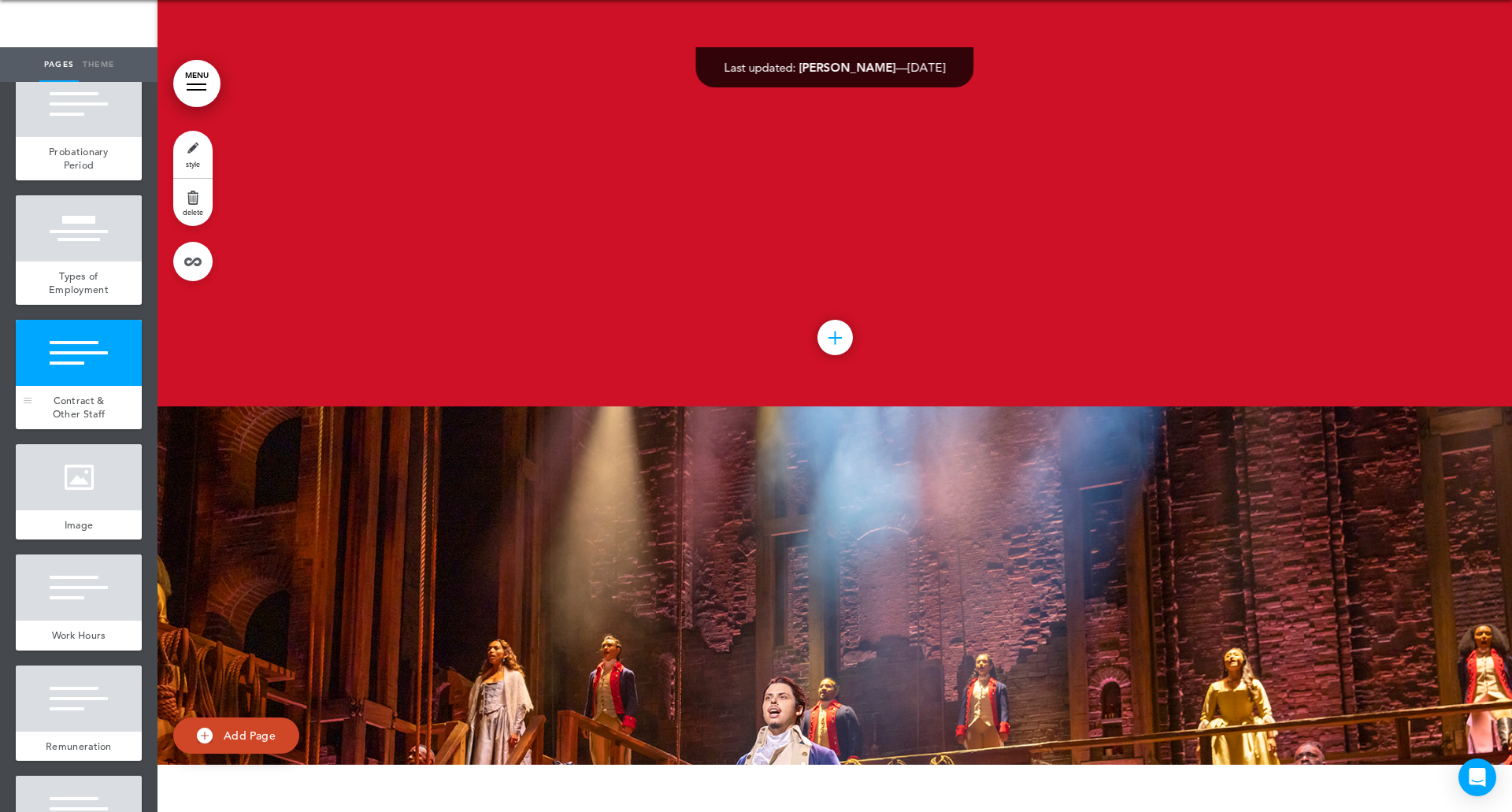
scroll to position [39078, 0]
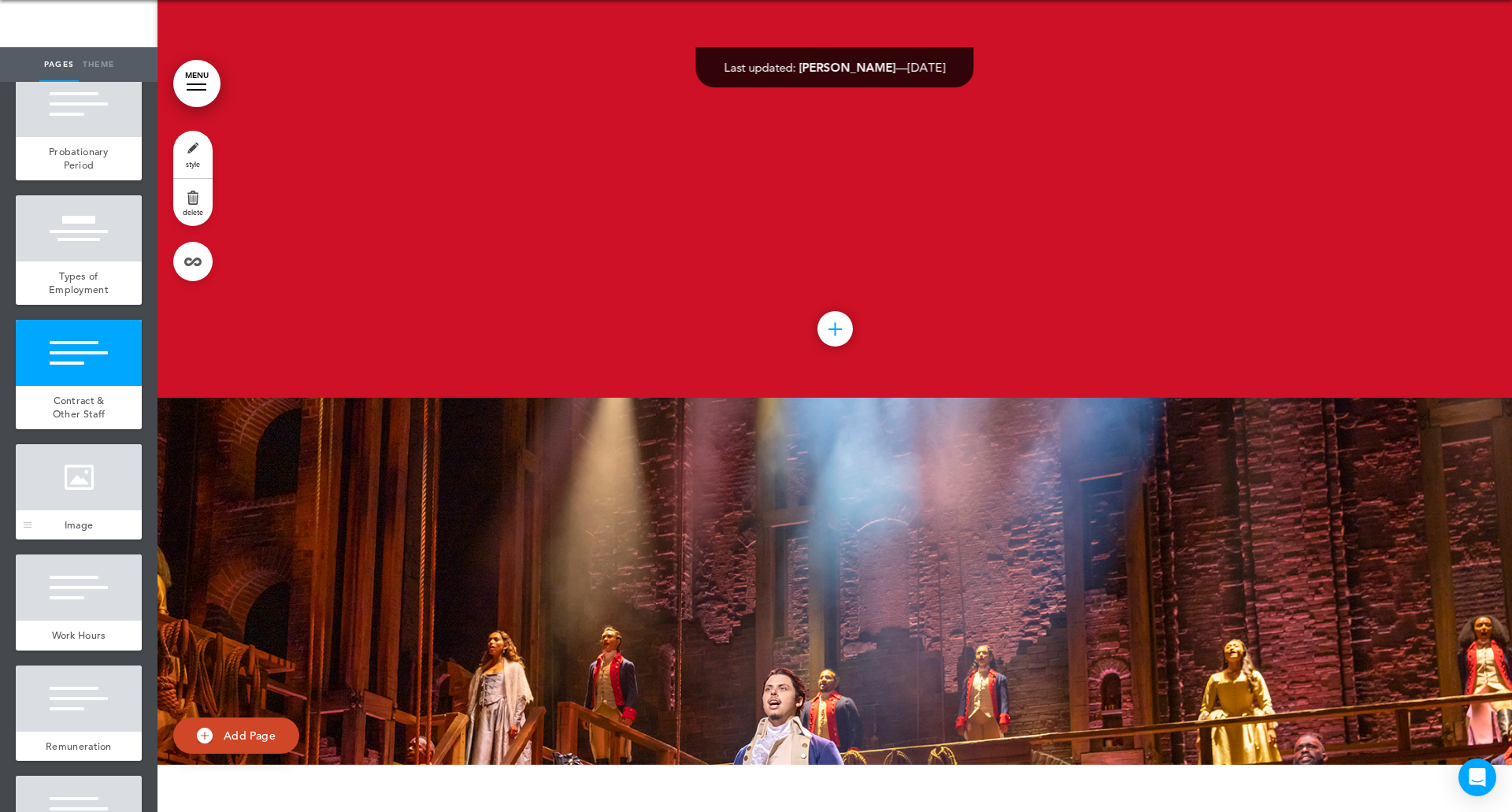
click at [94, 510] on div at bounding box center [79, 477] width 126 height 66
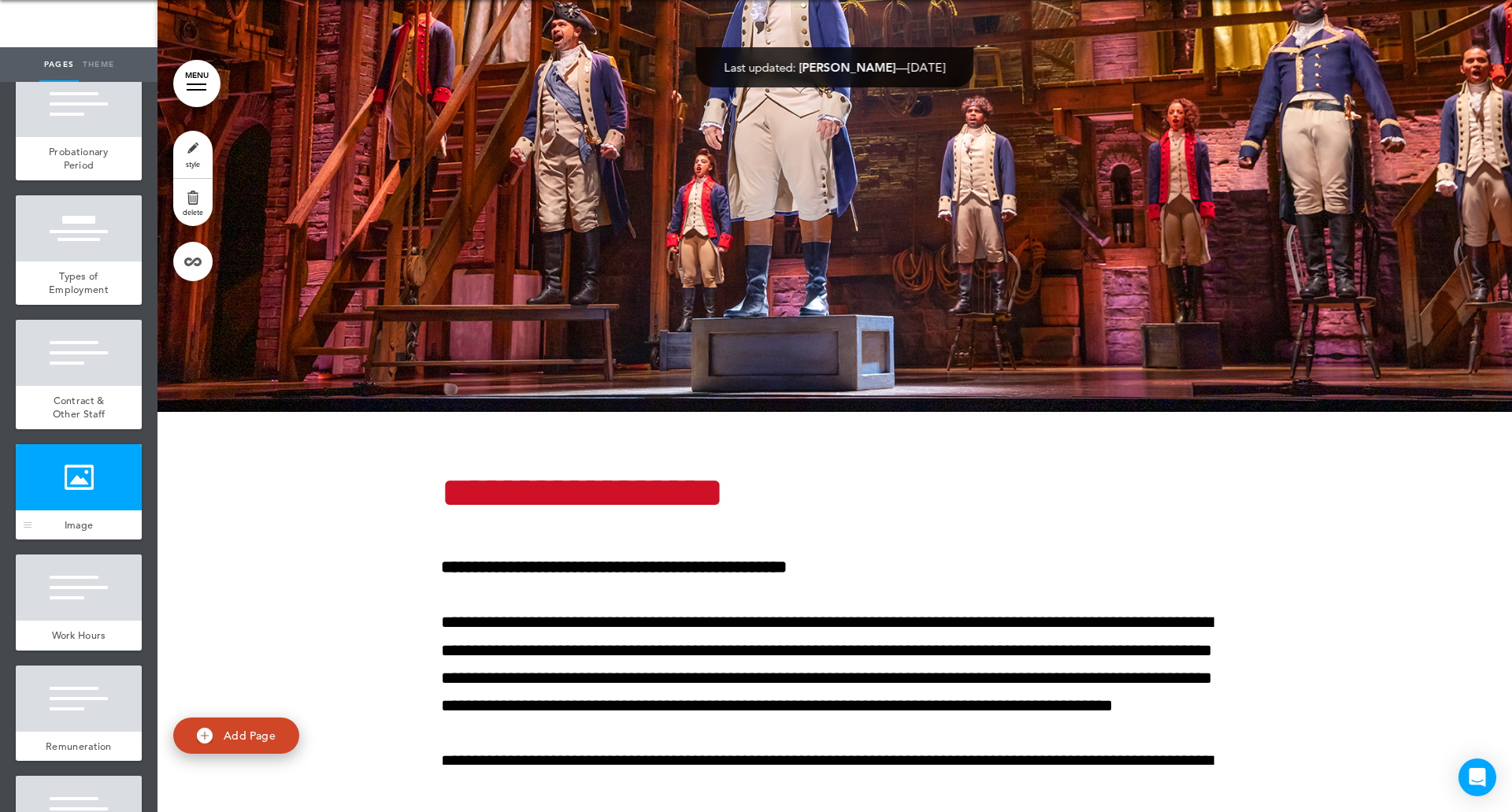
scroll to position [39842, 0]
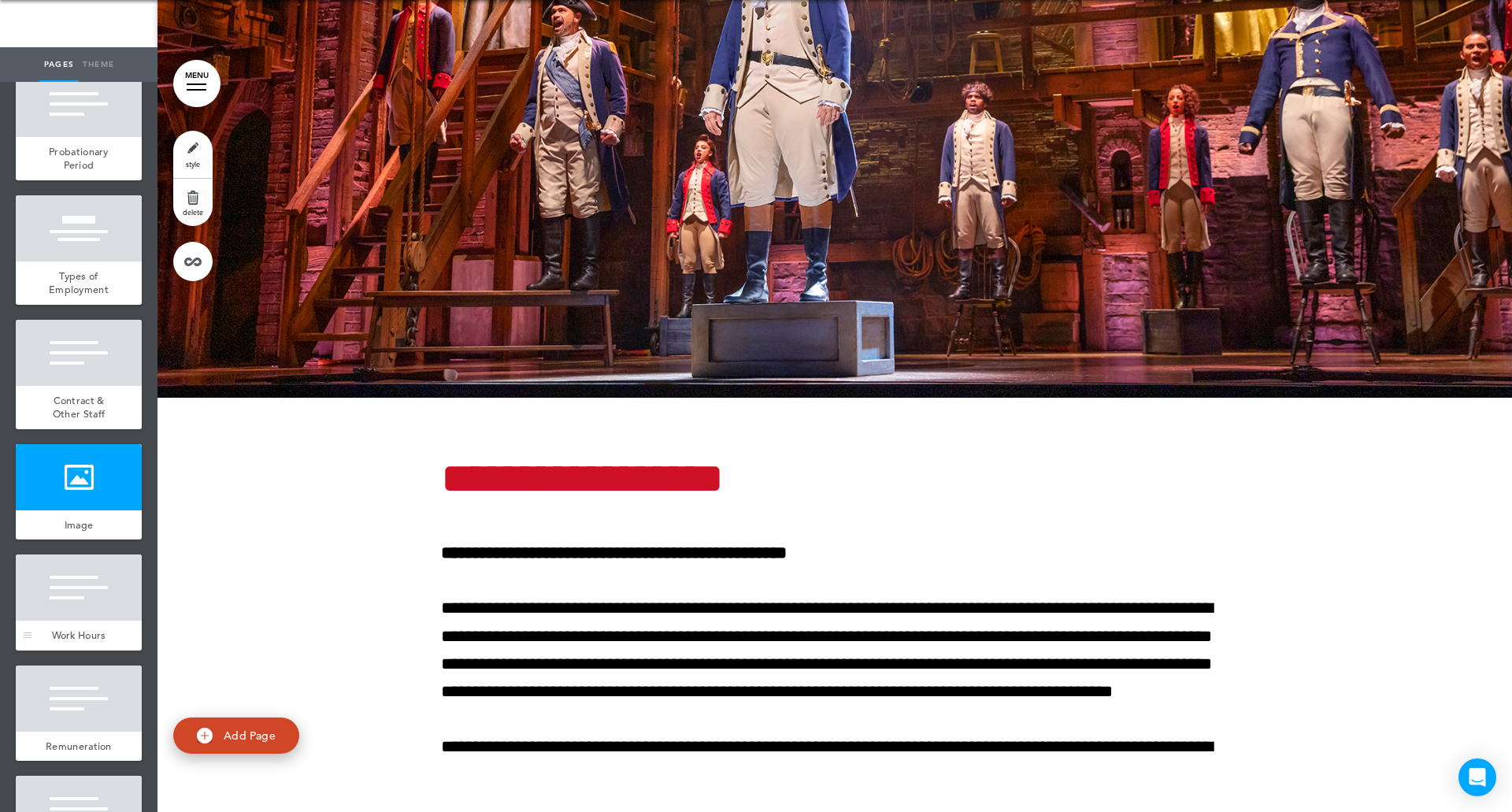
click at [83, 642] on span "Work Hours" at bounding box center [79, 635] width 55 height 13
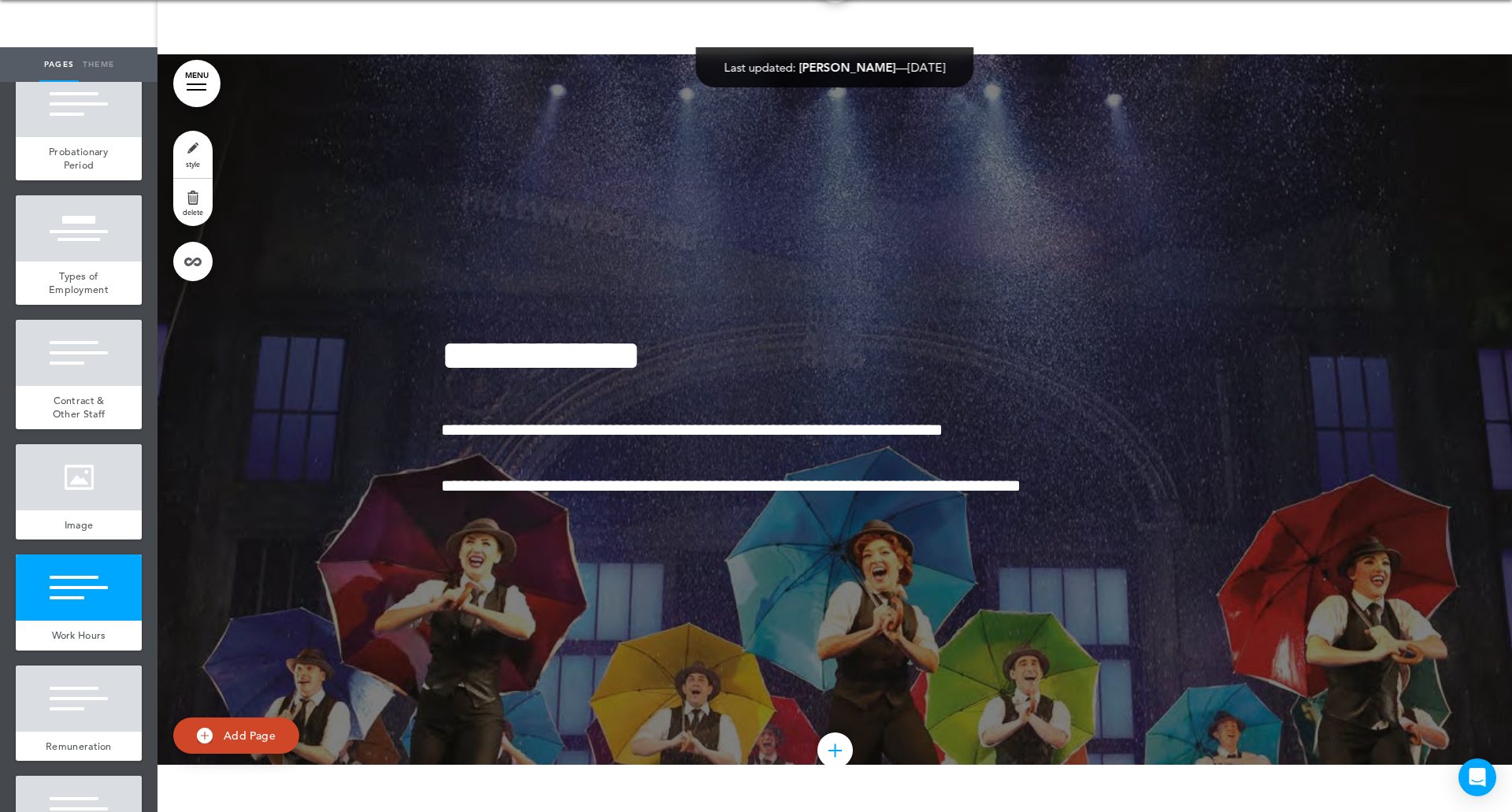
scroll to position [41174, 0]
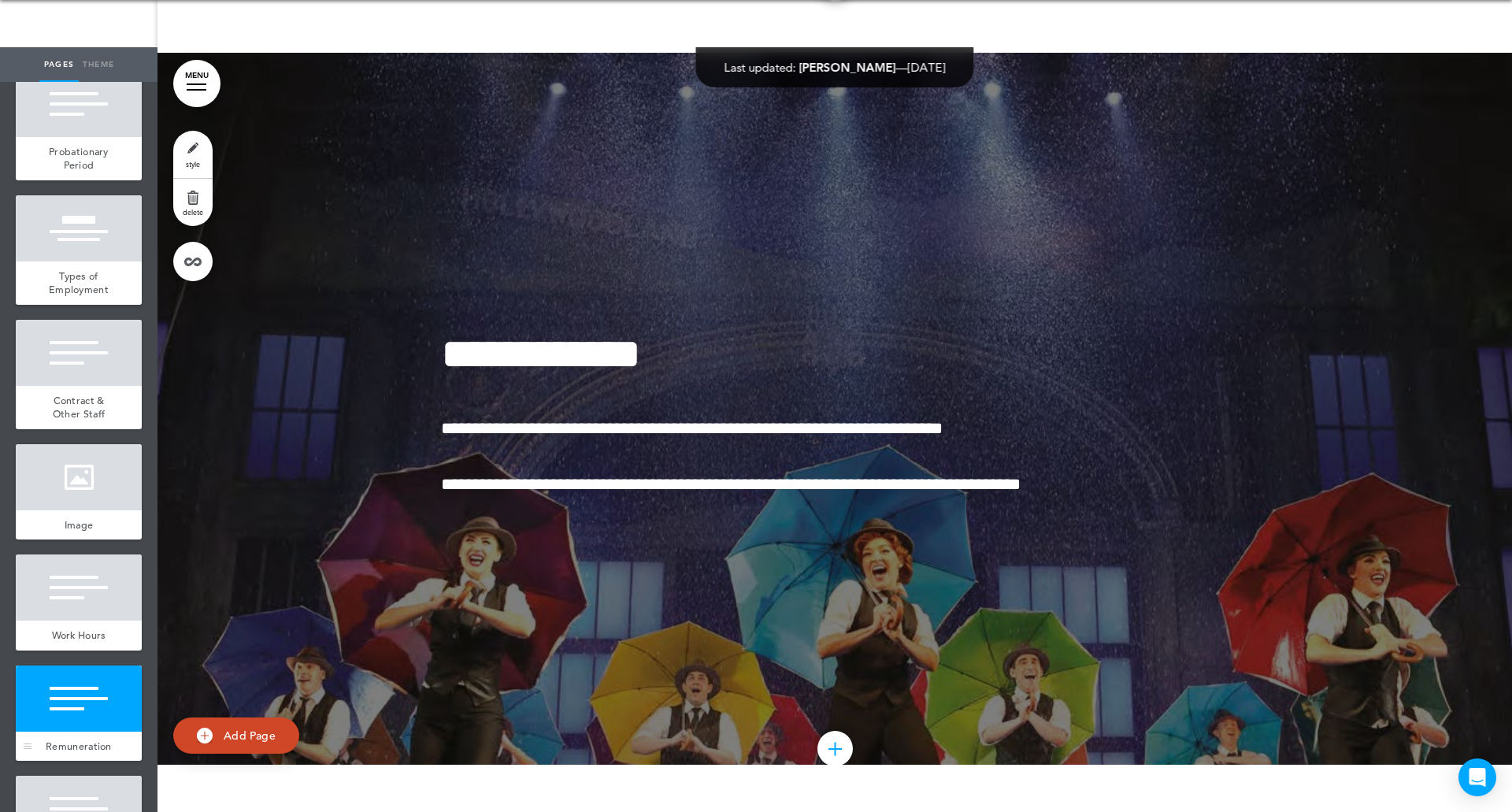
click at [89, 731] on div at bounding box center [79, 698] width 126 height 66
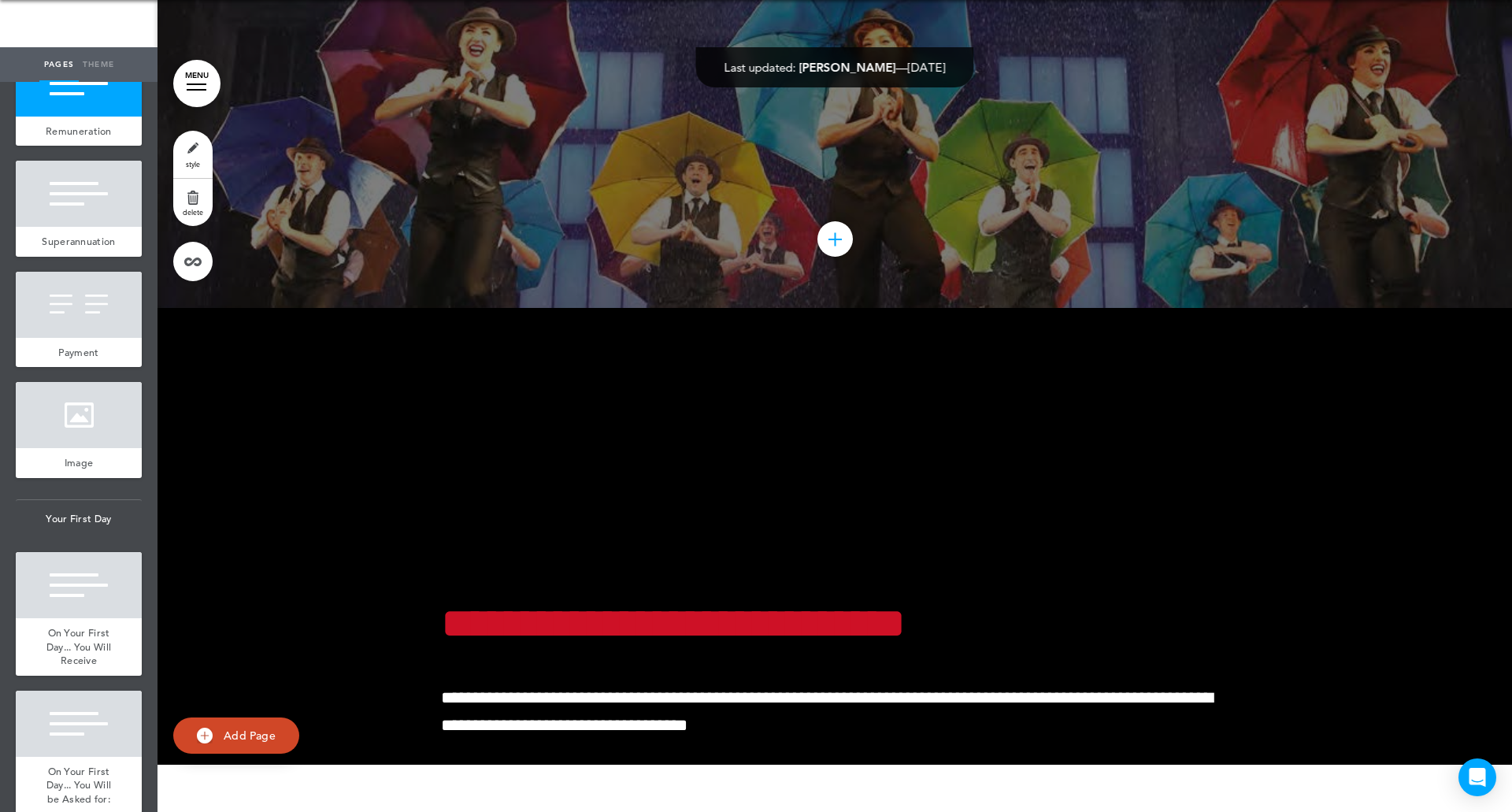
scroll to position [4351, 0]
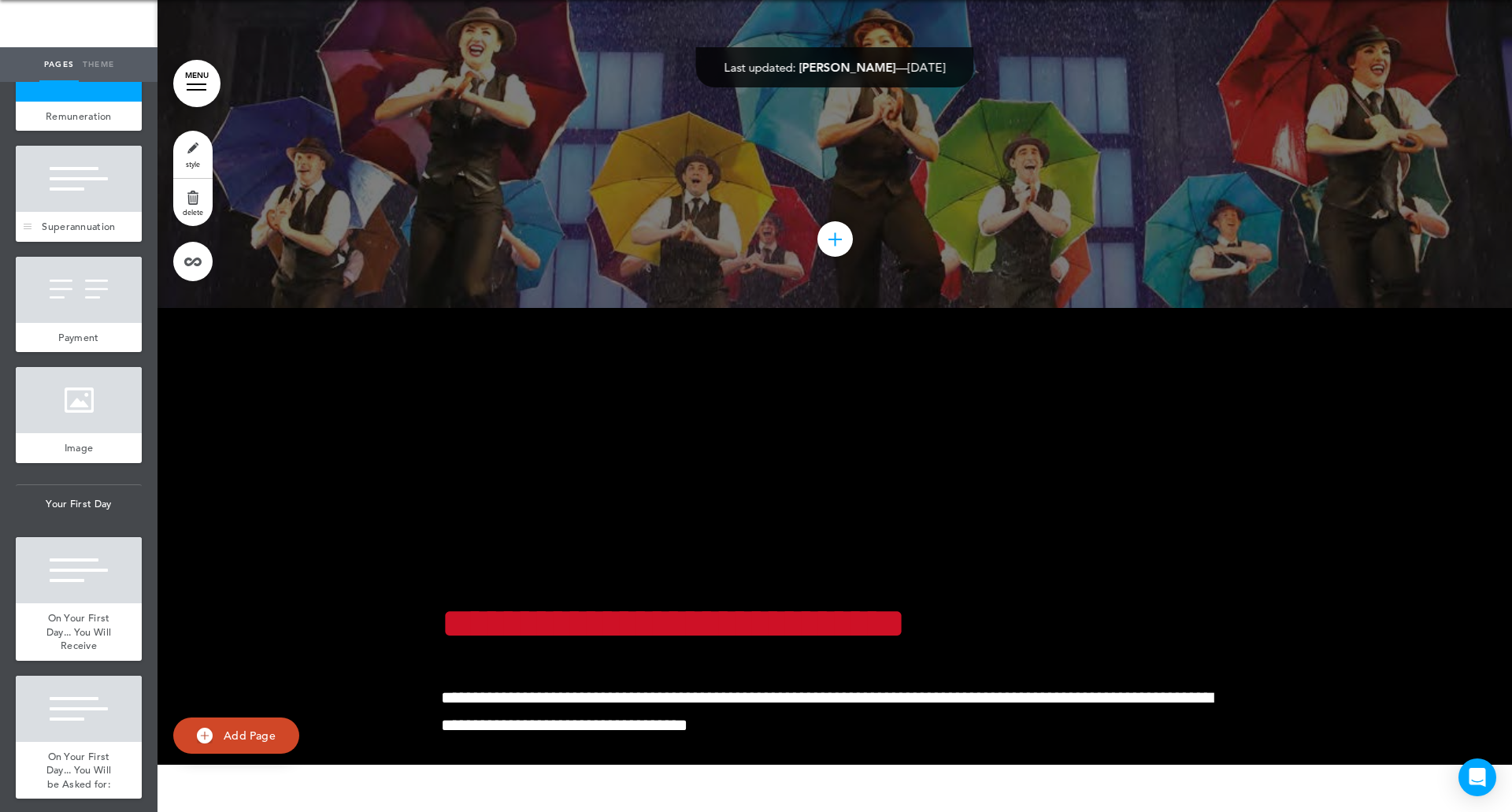
click at [61, 233] on span "Superannuation" at bounding box center [79, 226] width 74 height 13
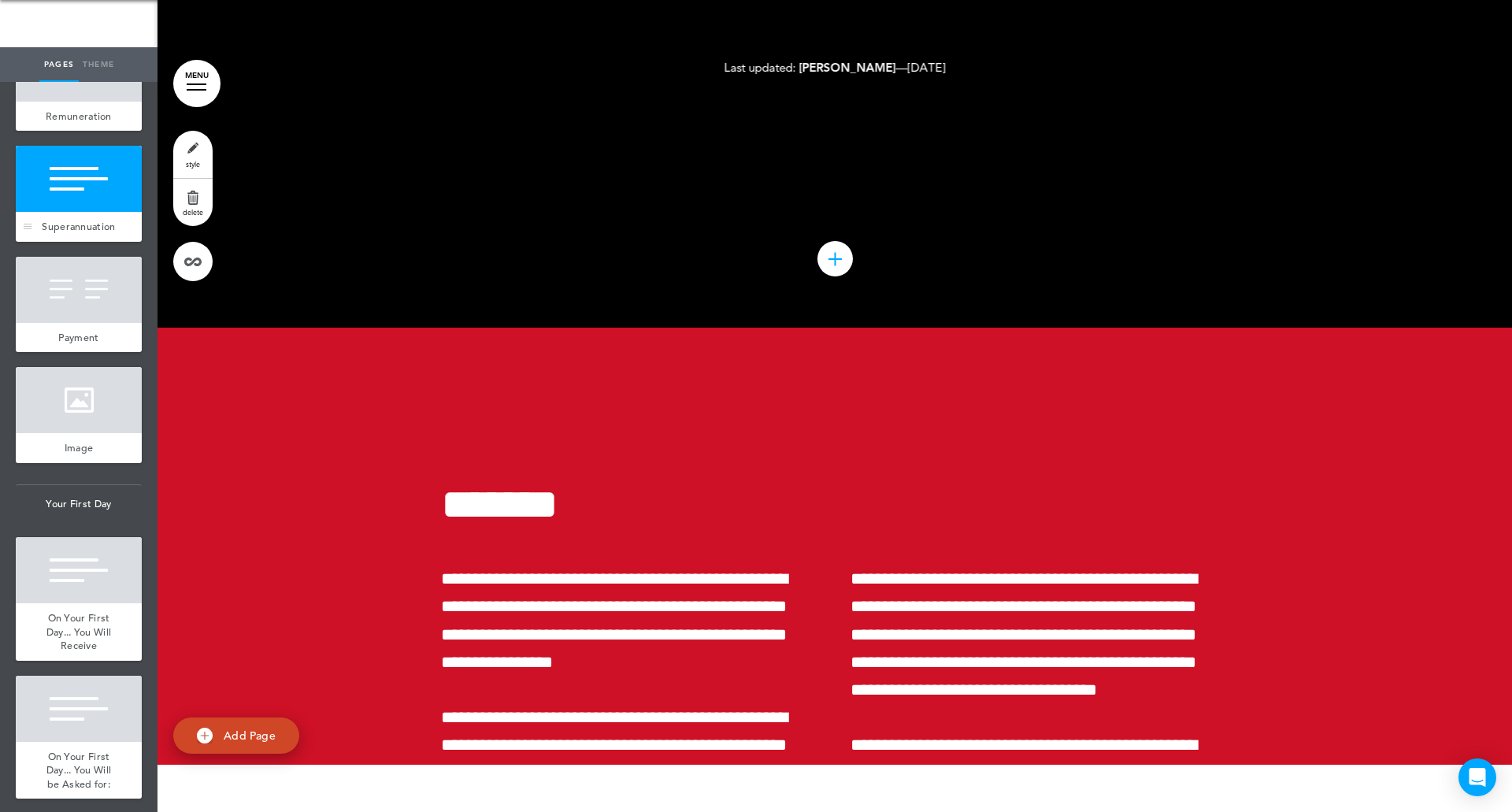
scroll to position [42448, 0]
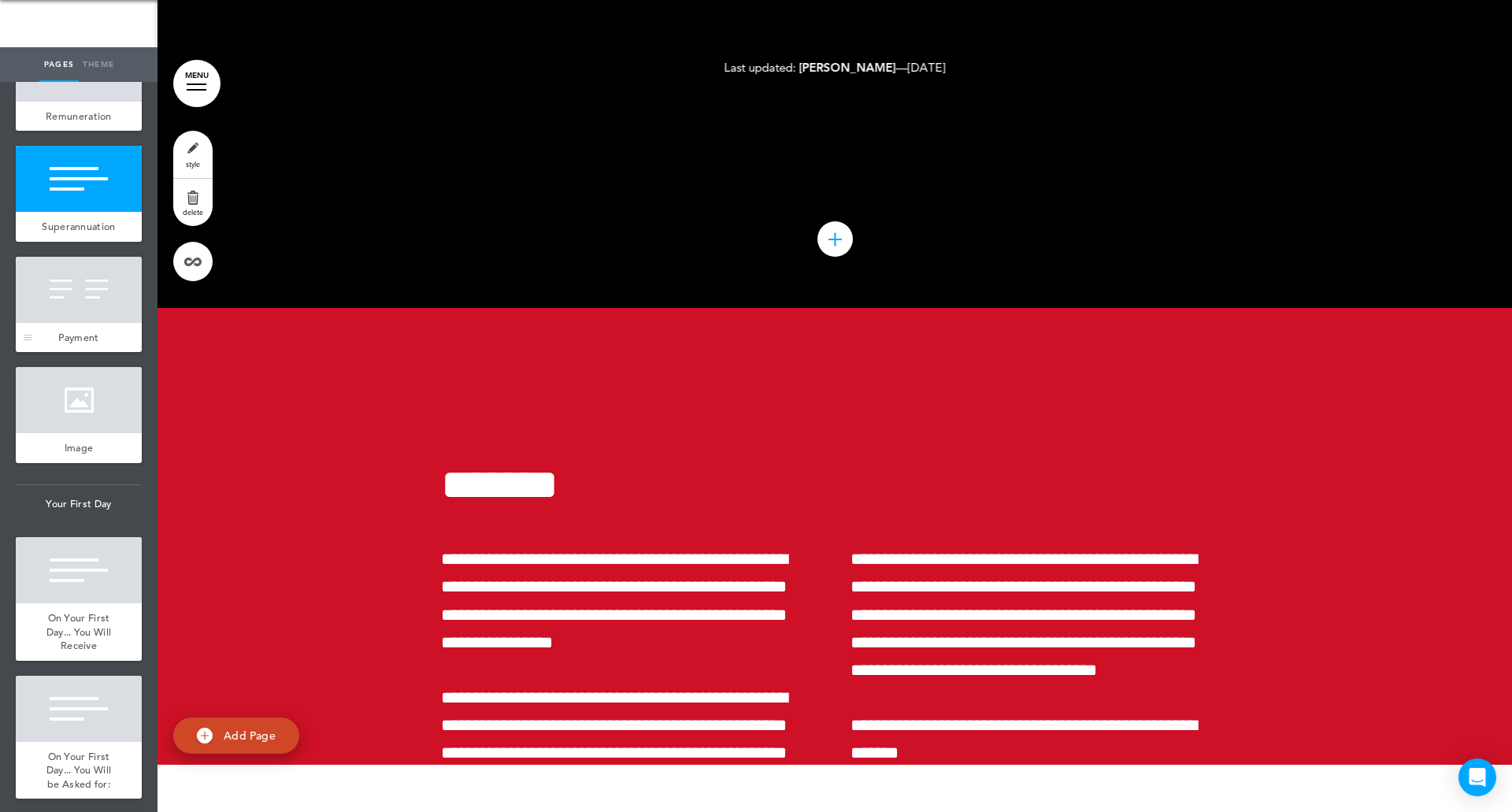
click at [66, 323] on div at bounding box center [79, 290] width 126 height 66
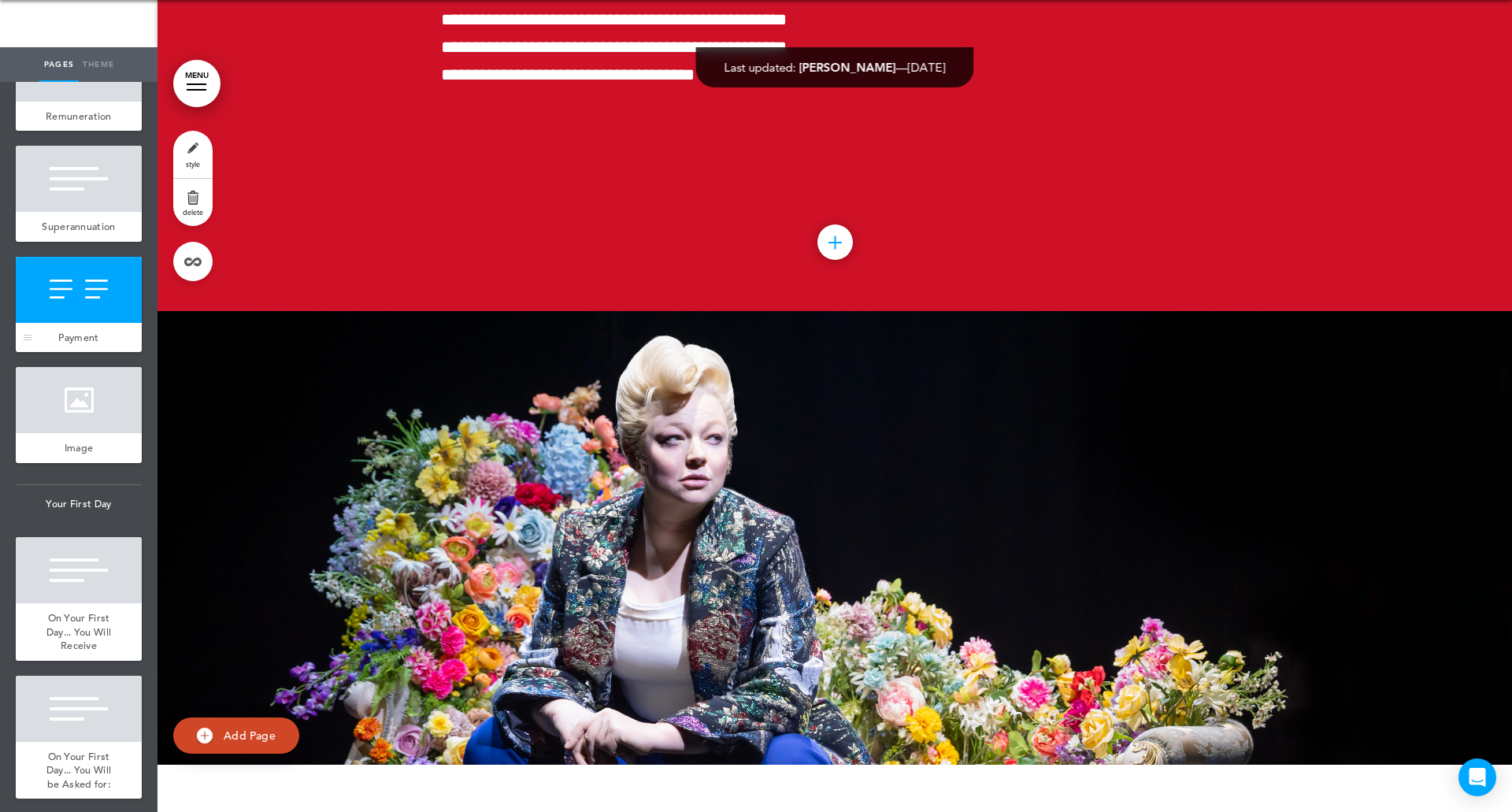
scroll to position [43212, 0]
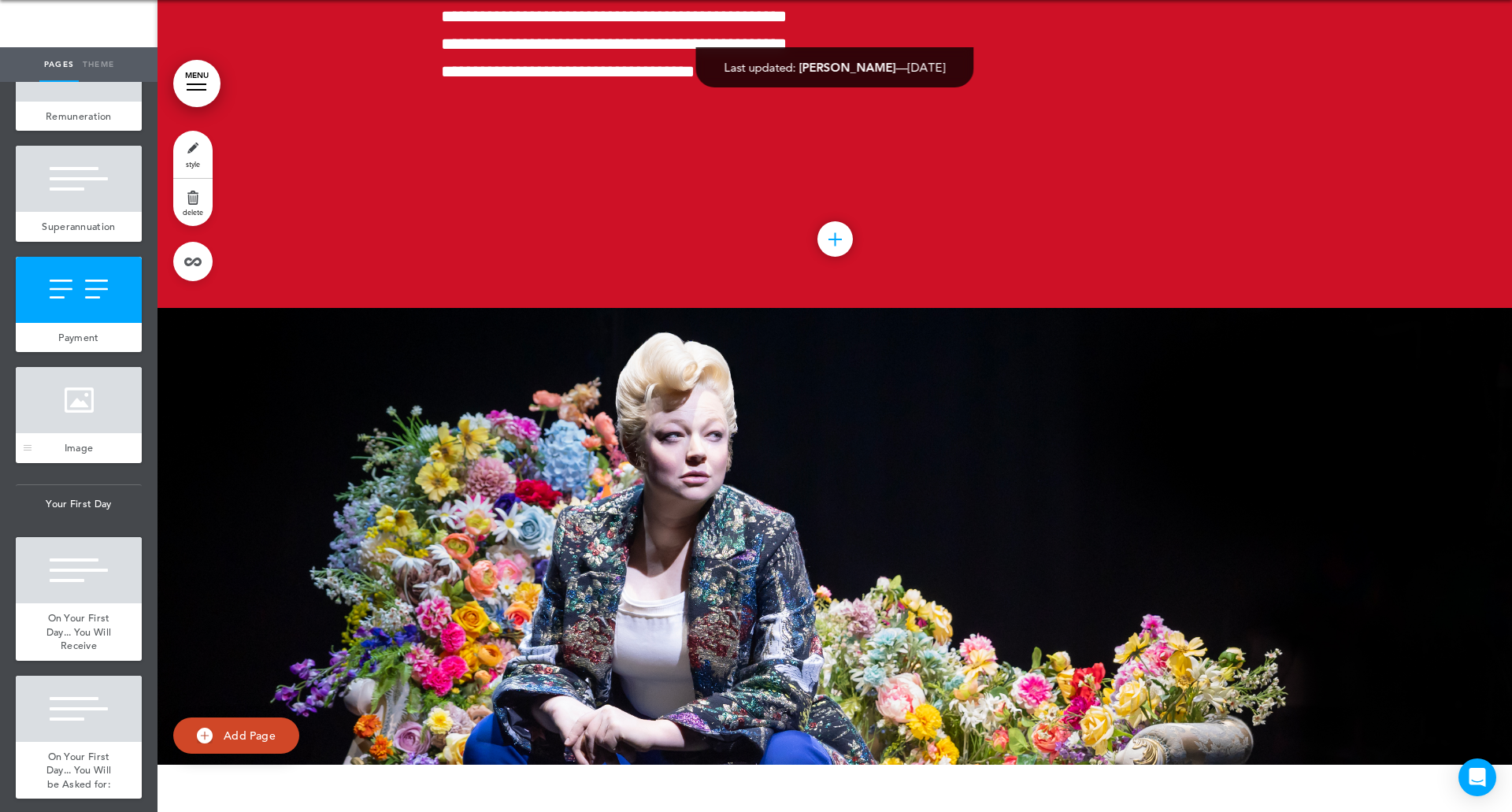
click at [77, 463] on div "Image" at bounding box center [79, 448] width 126 height 30
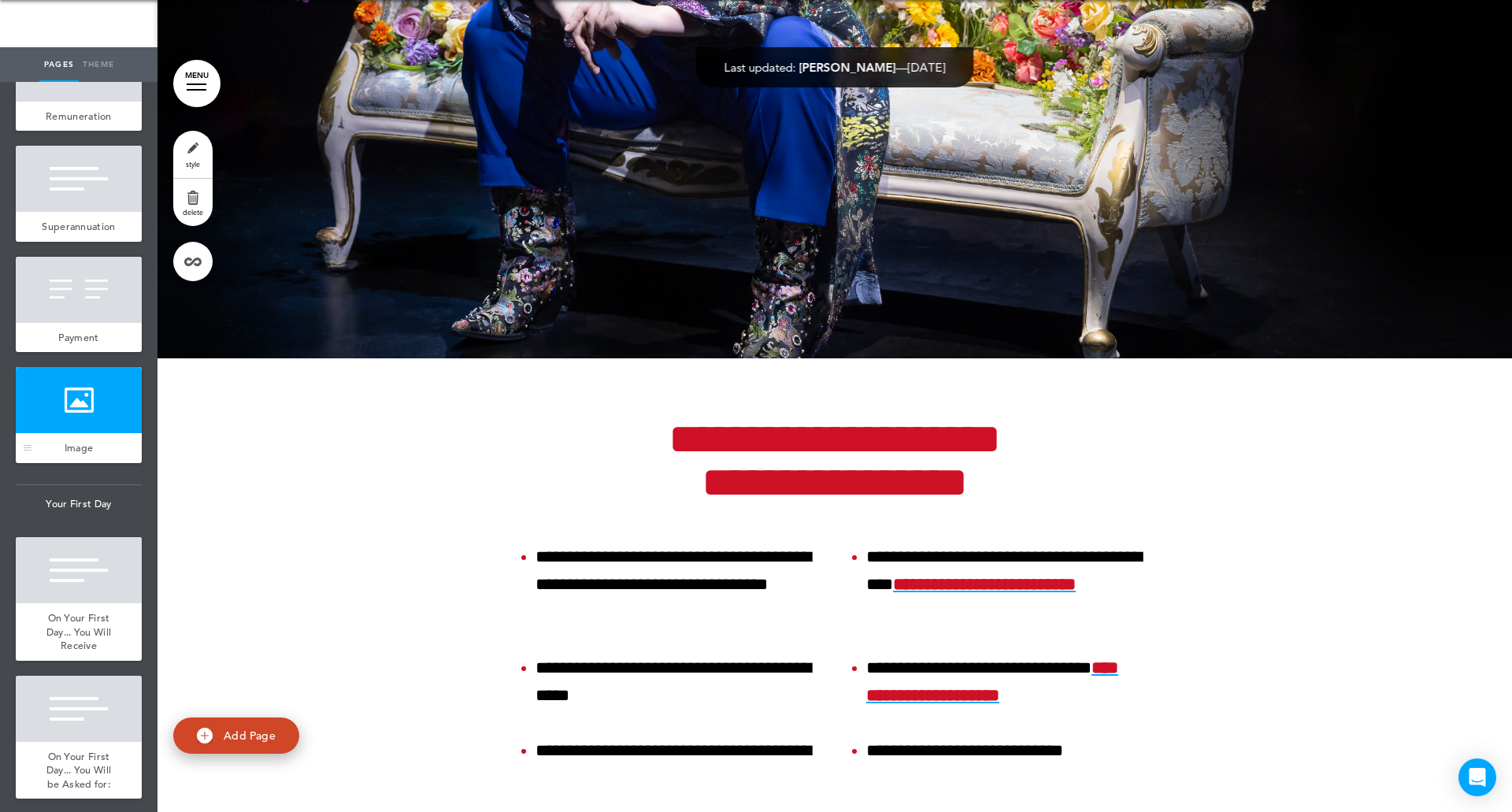
scroll to position [43978, 0]
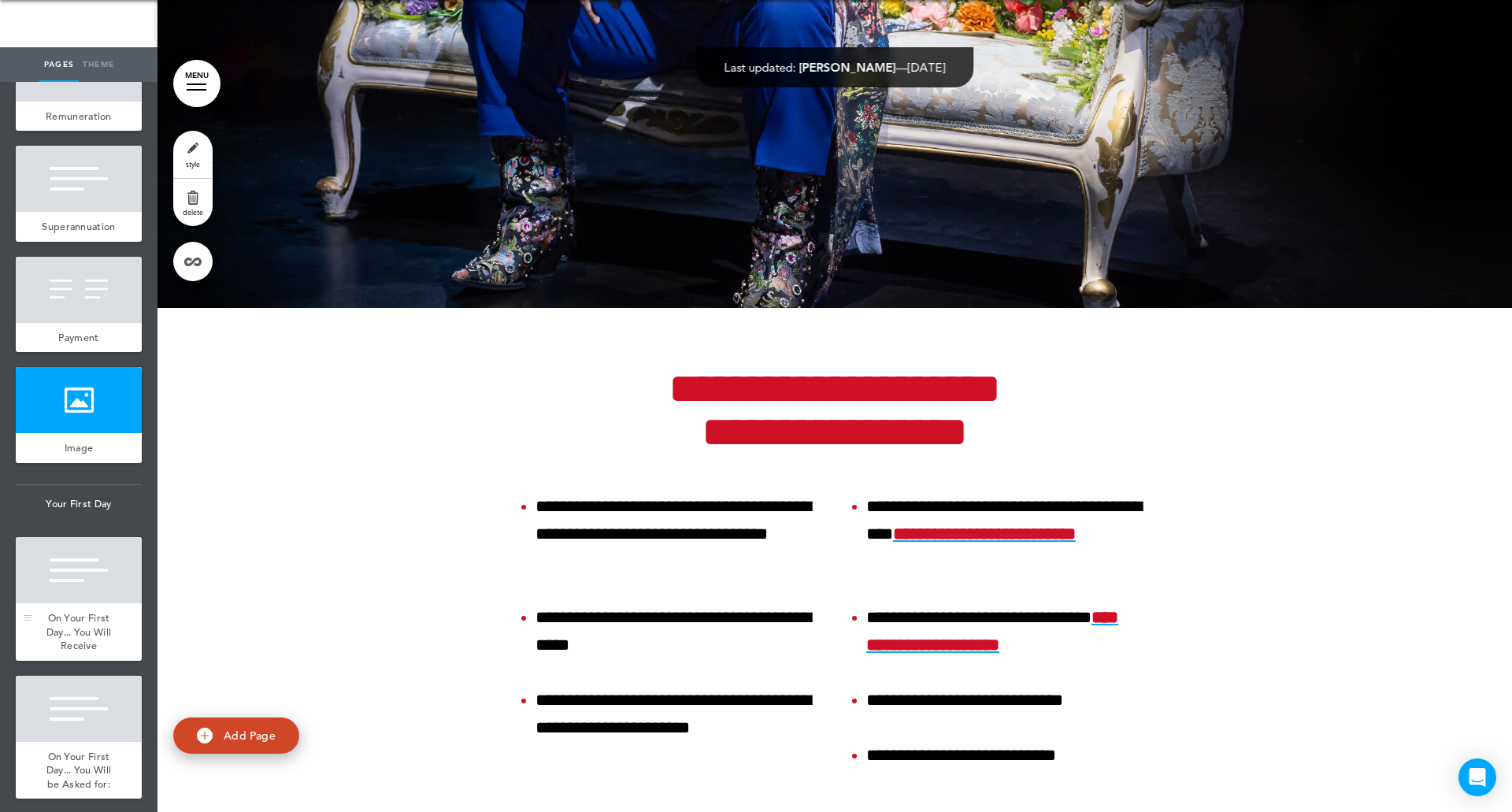
click at [58, 603] on div at bounding box center [79, 570] width 126 height 66
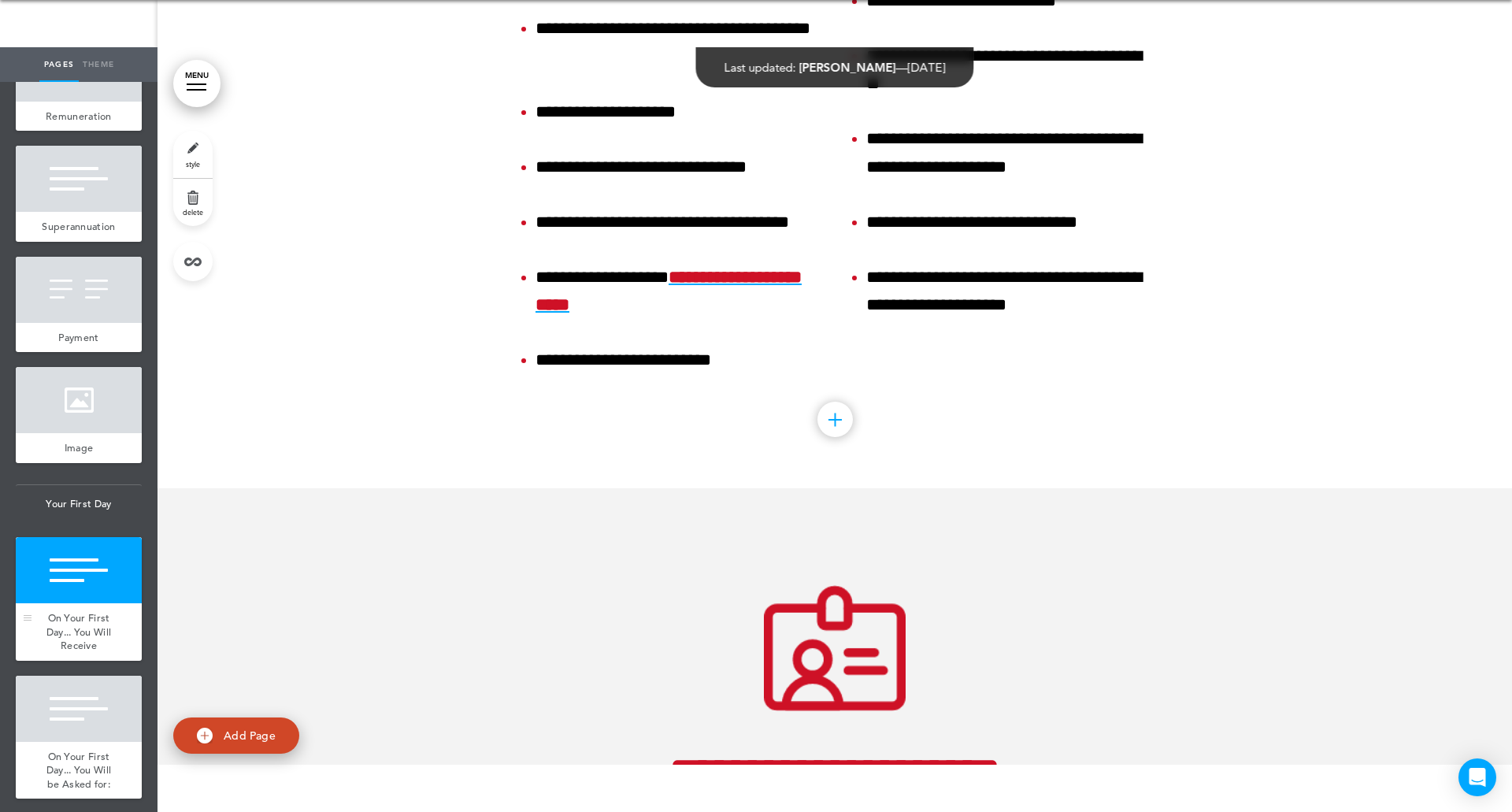
scroll to position [44742, 0]
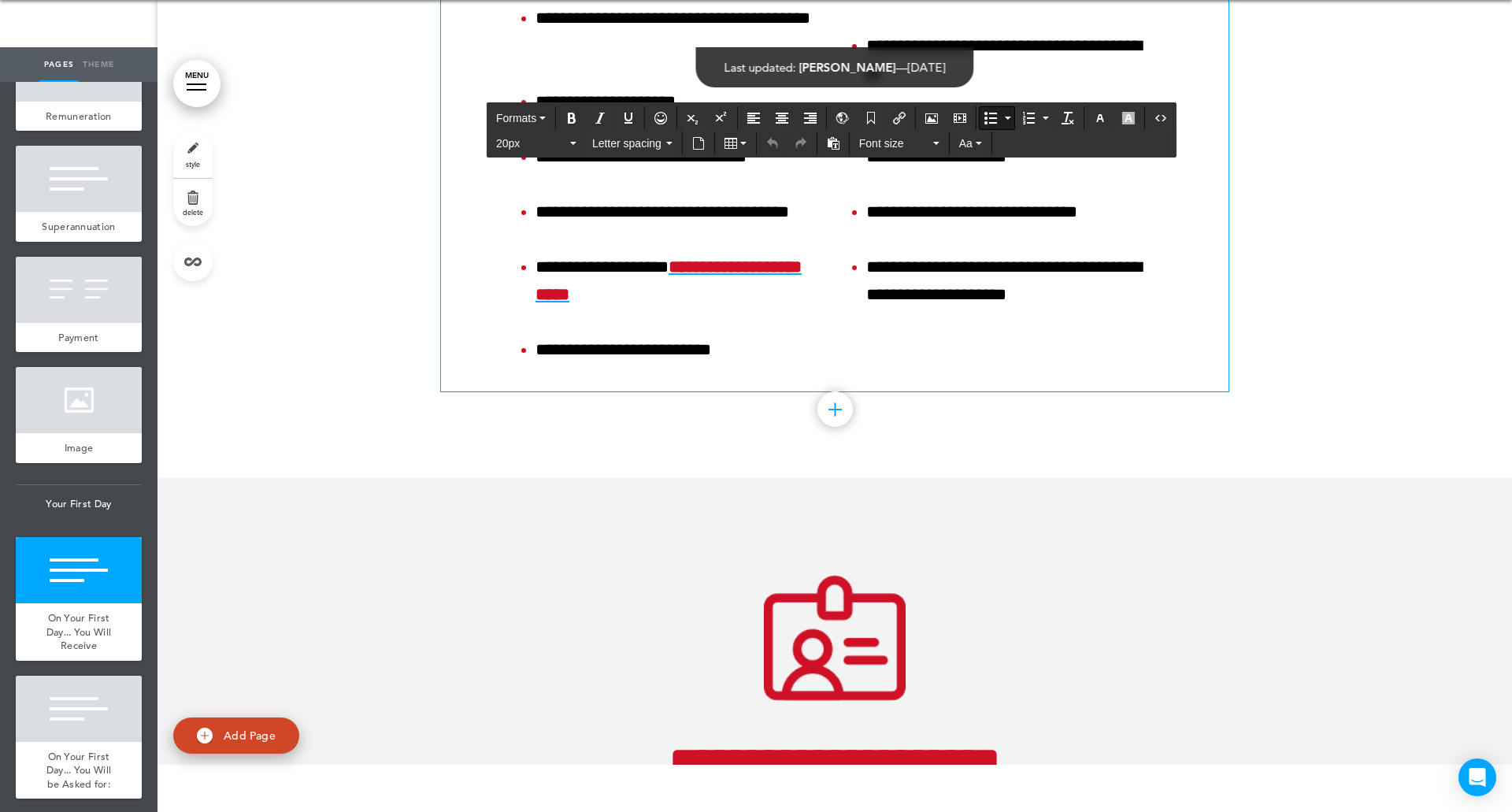
click at [855, 196] on ul "**********" at bounding box center [996, 18] width 307 height 581
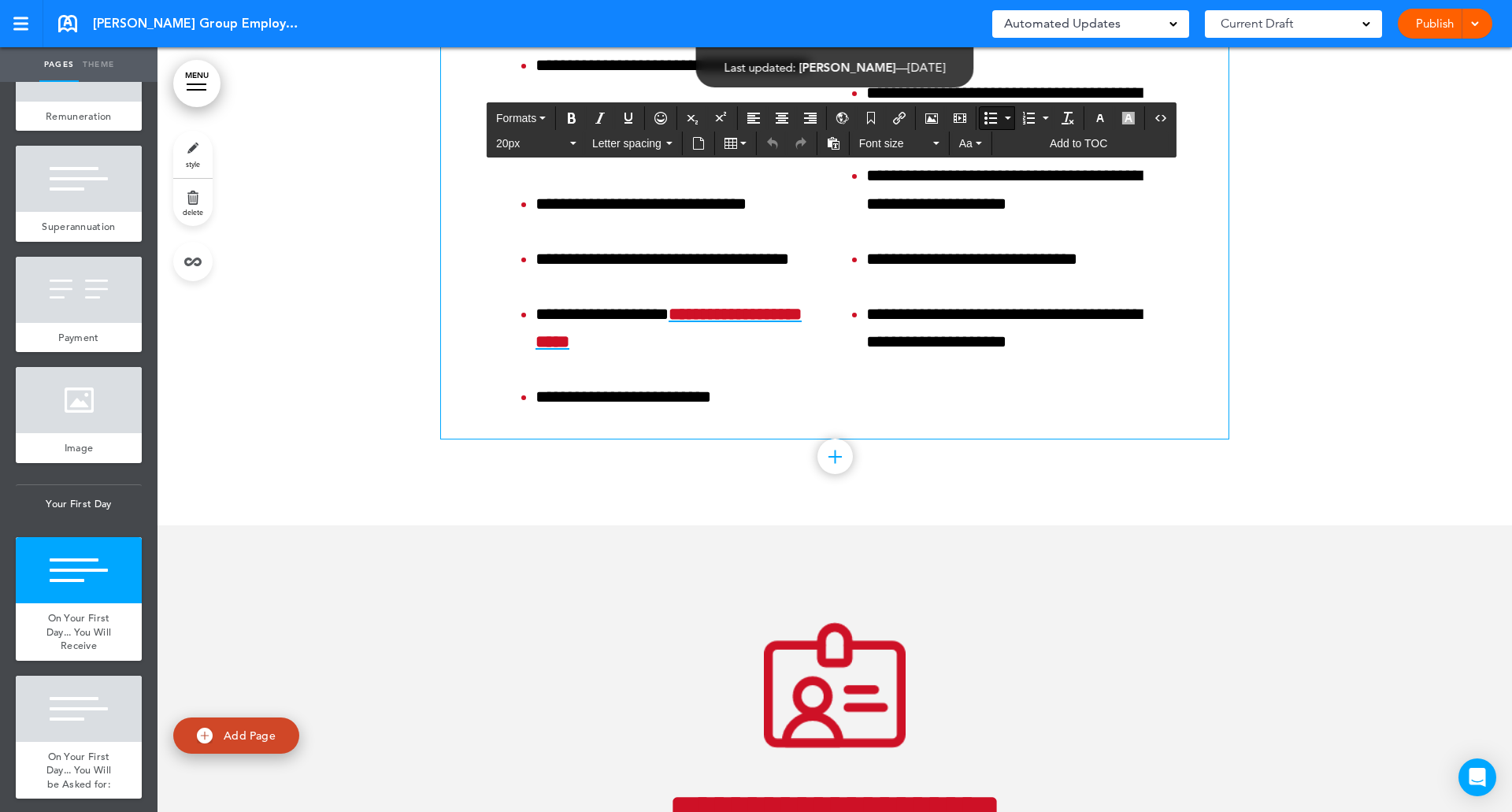
drag, startPoint x: 860, startPoint y: 193, endPoint x: 963, endPoint y: 265, distance: 125.7
click at [1127, 119] on icon "button" at bounding box center [1128, 118] width 13 height 13
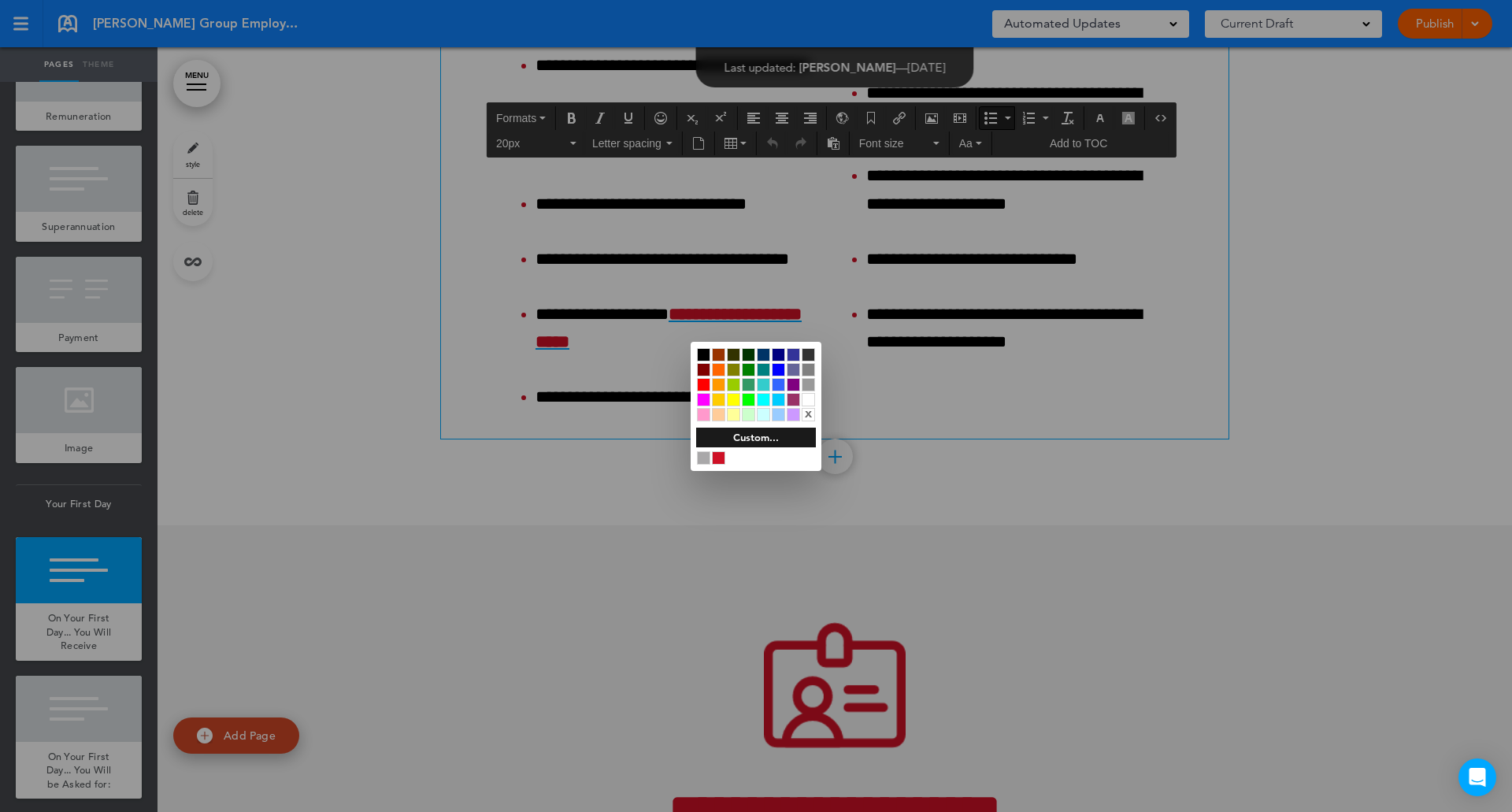
click at [704, 370] on div at bounding box center [703, 369] width 13 height 13
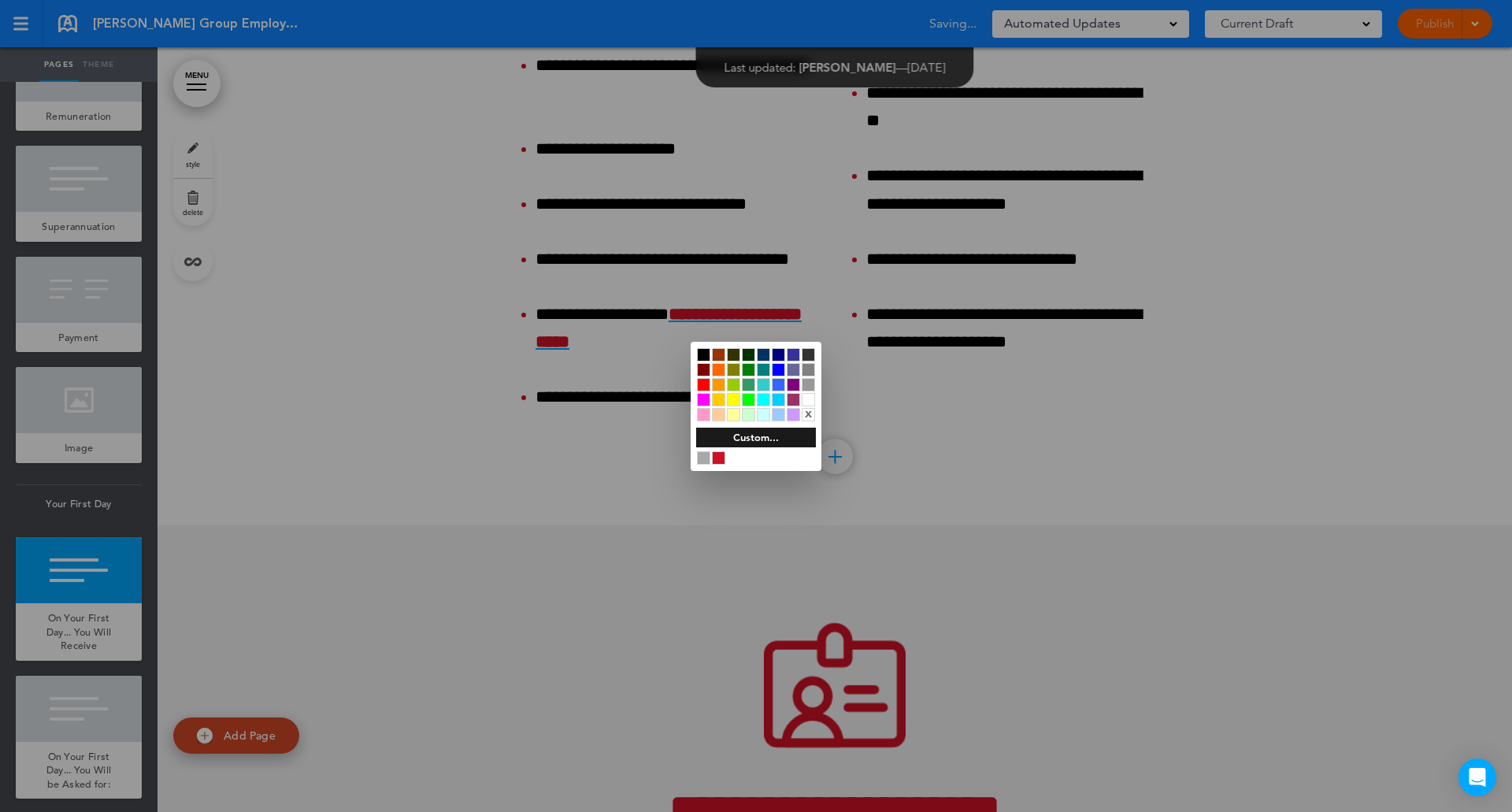
click at [764, 434] on div "Custom..." at bounding box center [756, 437] width 120 height 20
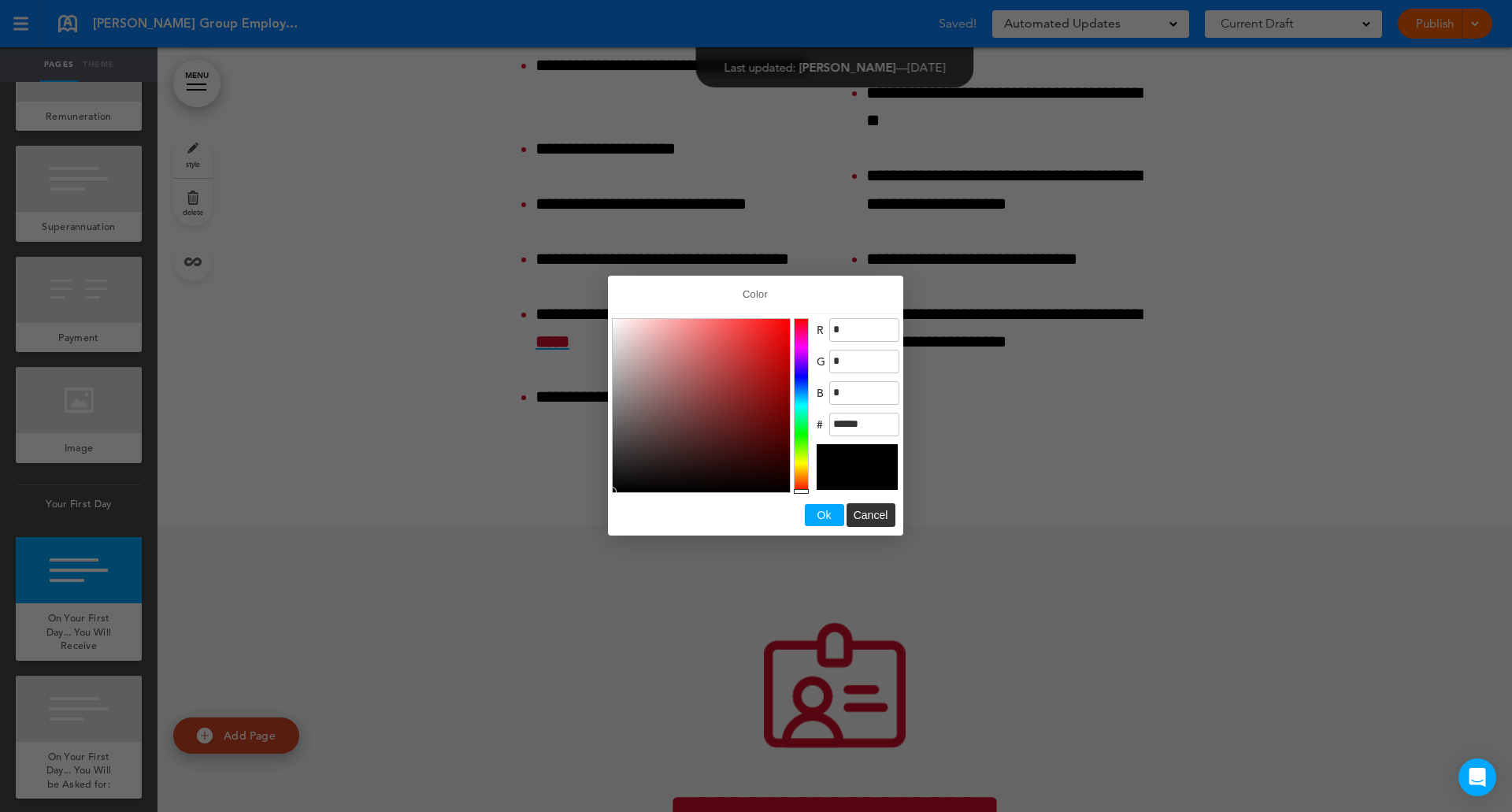
click at [1155, 460] on div at bounding box center [756, 406] width 1512 height 812
drag, startPoint x: 816, startPoint y: 513, endPoint x: 941, endPoint y: 532, distance: 126.4
click at [817, 513] on button "Ok" at bounding box center [825, 515] width 40 height 22
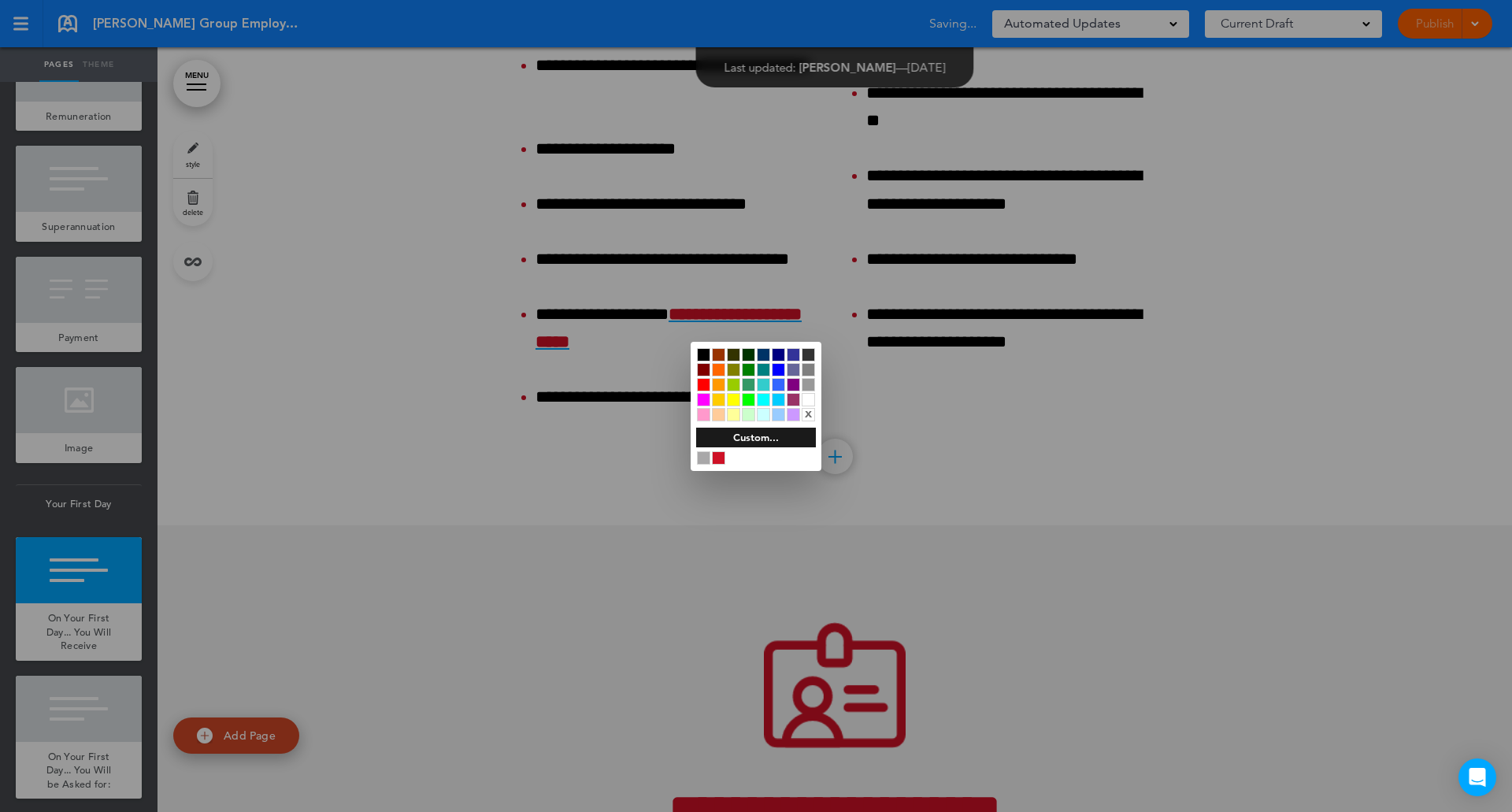
click at [1332, 615] on div at bounding box center [756, 406] width 1512 height 812
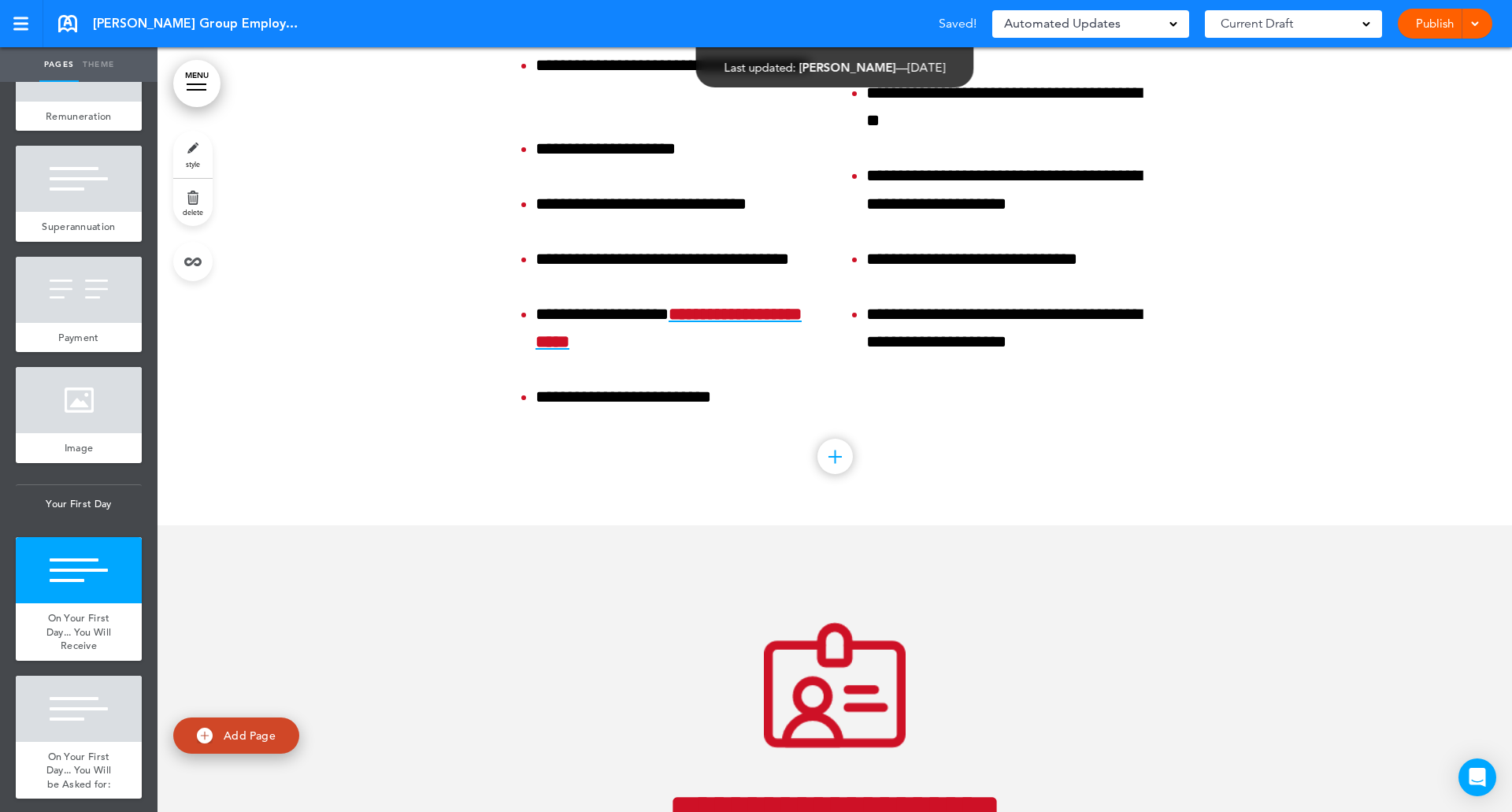
click at [1270, 428] on div at bounding box center [835, 58] width 1355 height 935
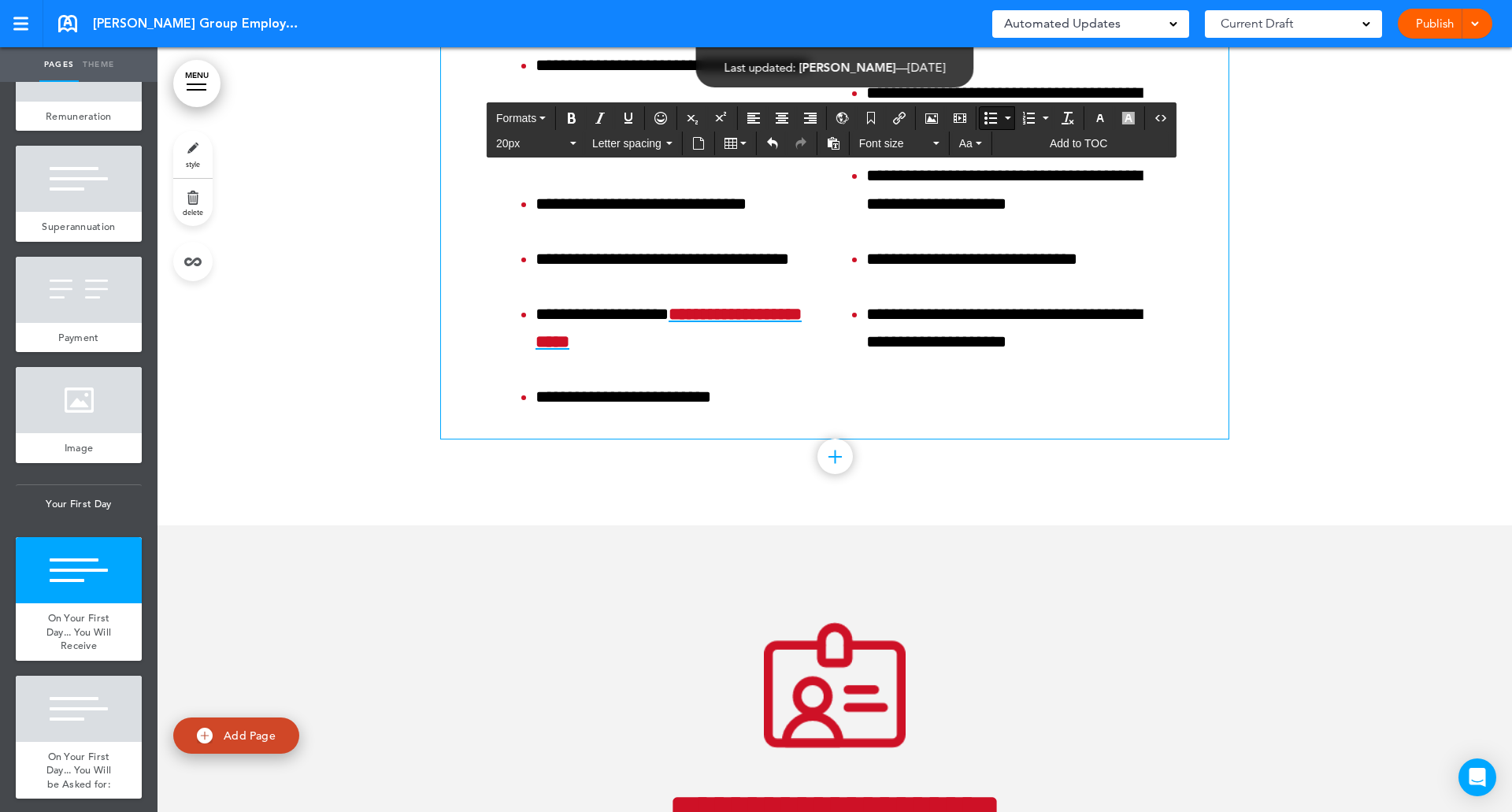
drag, startPoint x: 833, startPoint y: 243, endPoint x: 1012, endPoint y: 213, distance: 181.5
click at [967, 276] on div "**********" at bounding box center [835, 108] width 787 height 664
click at [1129, 116] on icon "button" at bounding box center [1128, 118] width 13 height 13
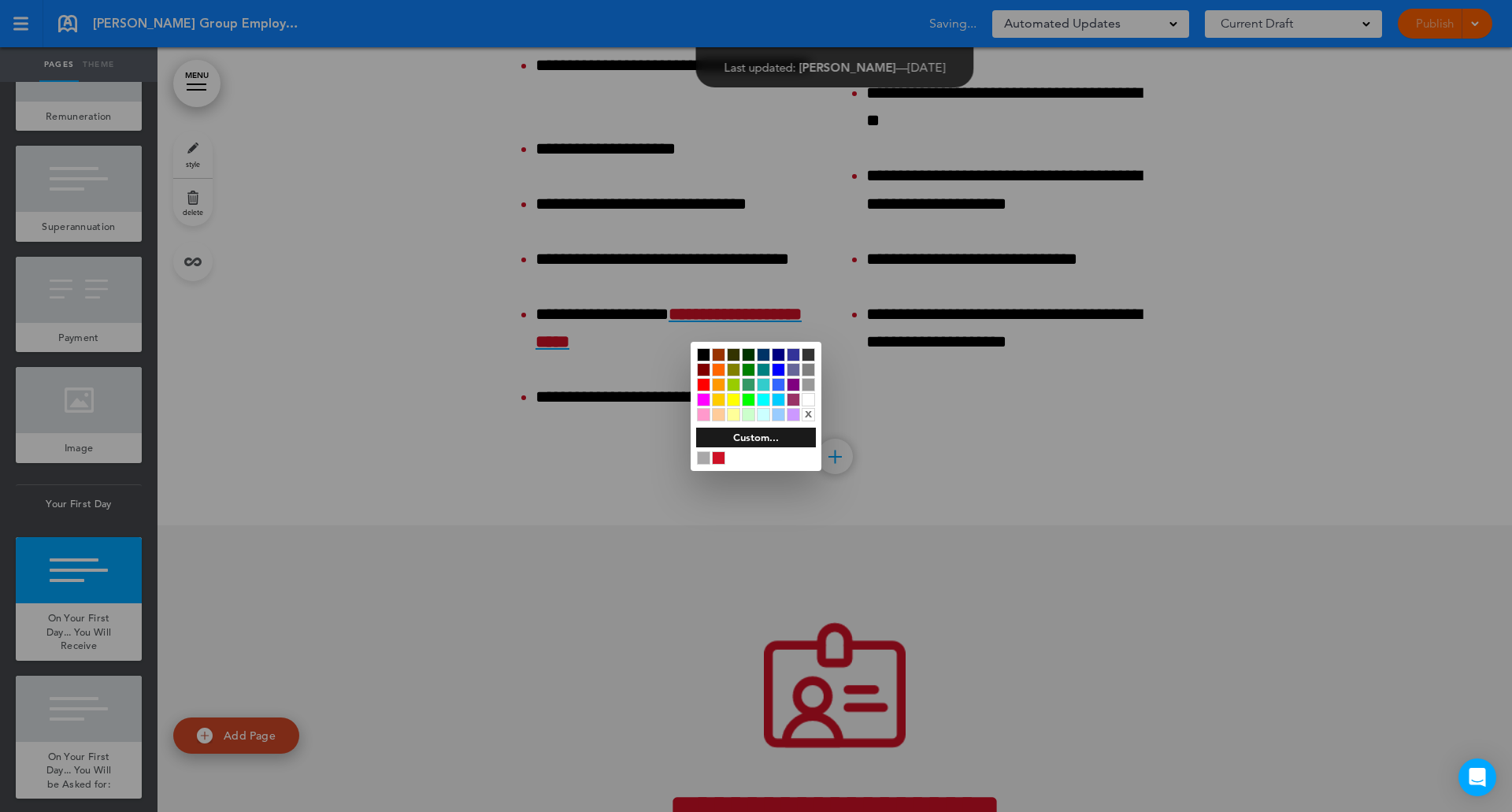
click at [738, 401] on div at bounding box center [733, 399] width 13 height 13
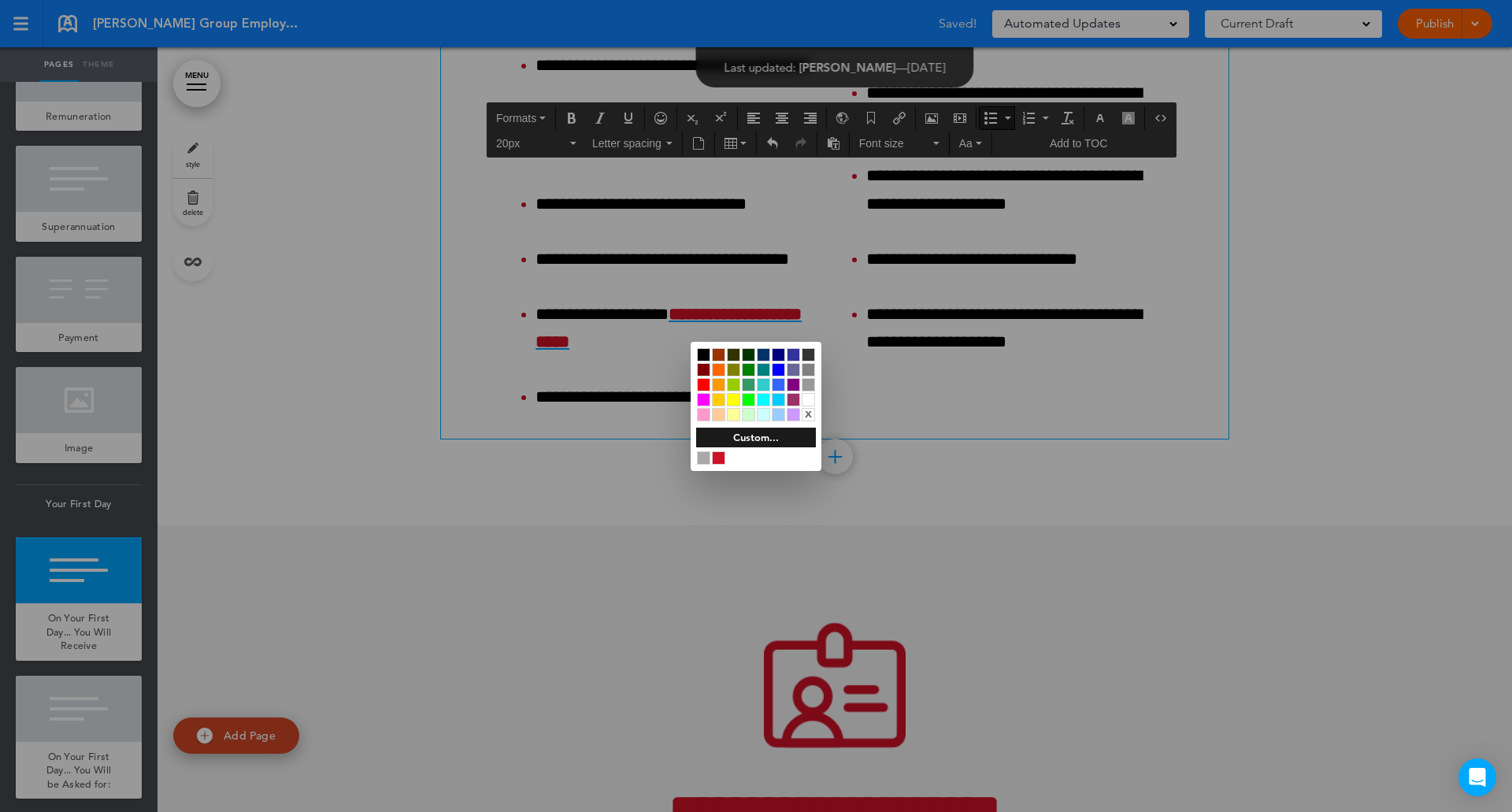
click at [755, 434] on div "Custom..." at bounding box center [756, 437] width 120 height 20
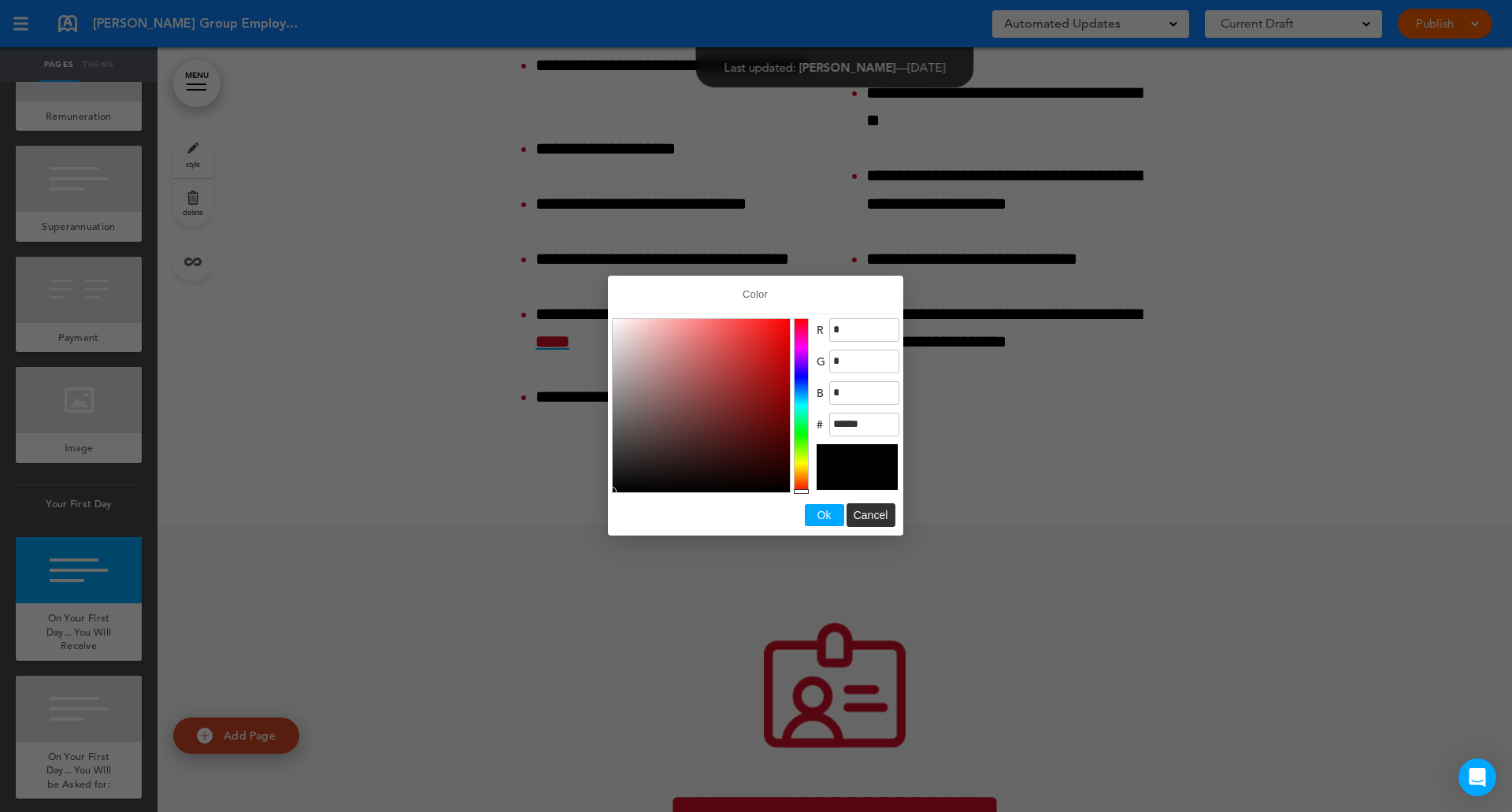
drag, startPoint x: 1208, startPoint y: 370, endPoint x: 1294, endPoint y: 355, distance: 87.3
click at [1211, 368] on div at bounding box center [756, 406] width 1512 height 812
click at [1300, 353] on div at bounding box center [756, 406] width 1512 height 812
click at [1305, 695] on div at bounding box center [756, 406] width 1512 height 812
click at [880, 512] on span "Cancel" at bounding box center [871, 515] width 35 height 13
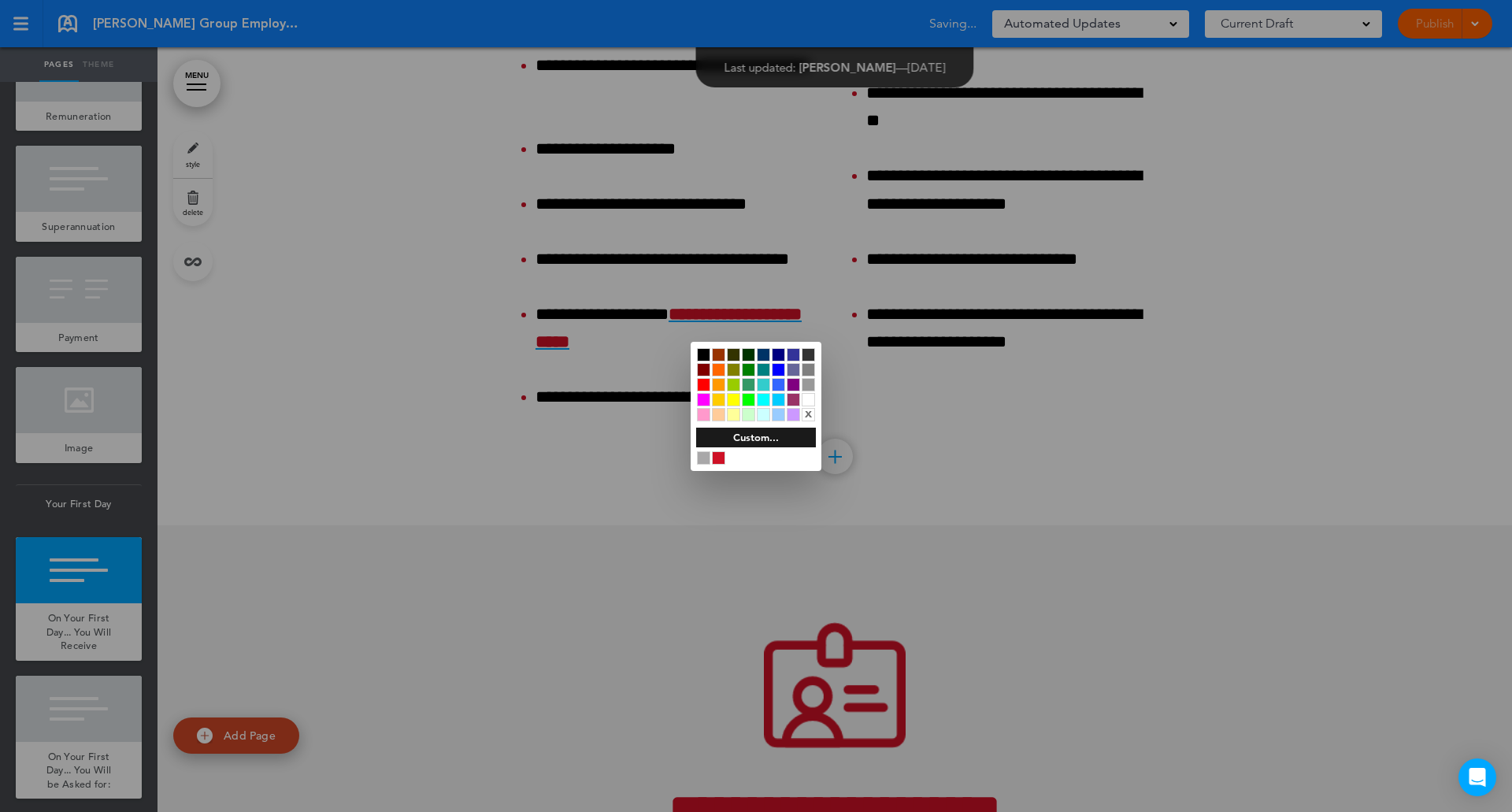
click at [753, 521] on div at bounding box center [756, 406] width 1512 height 812
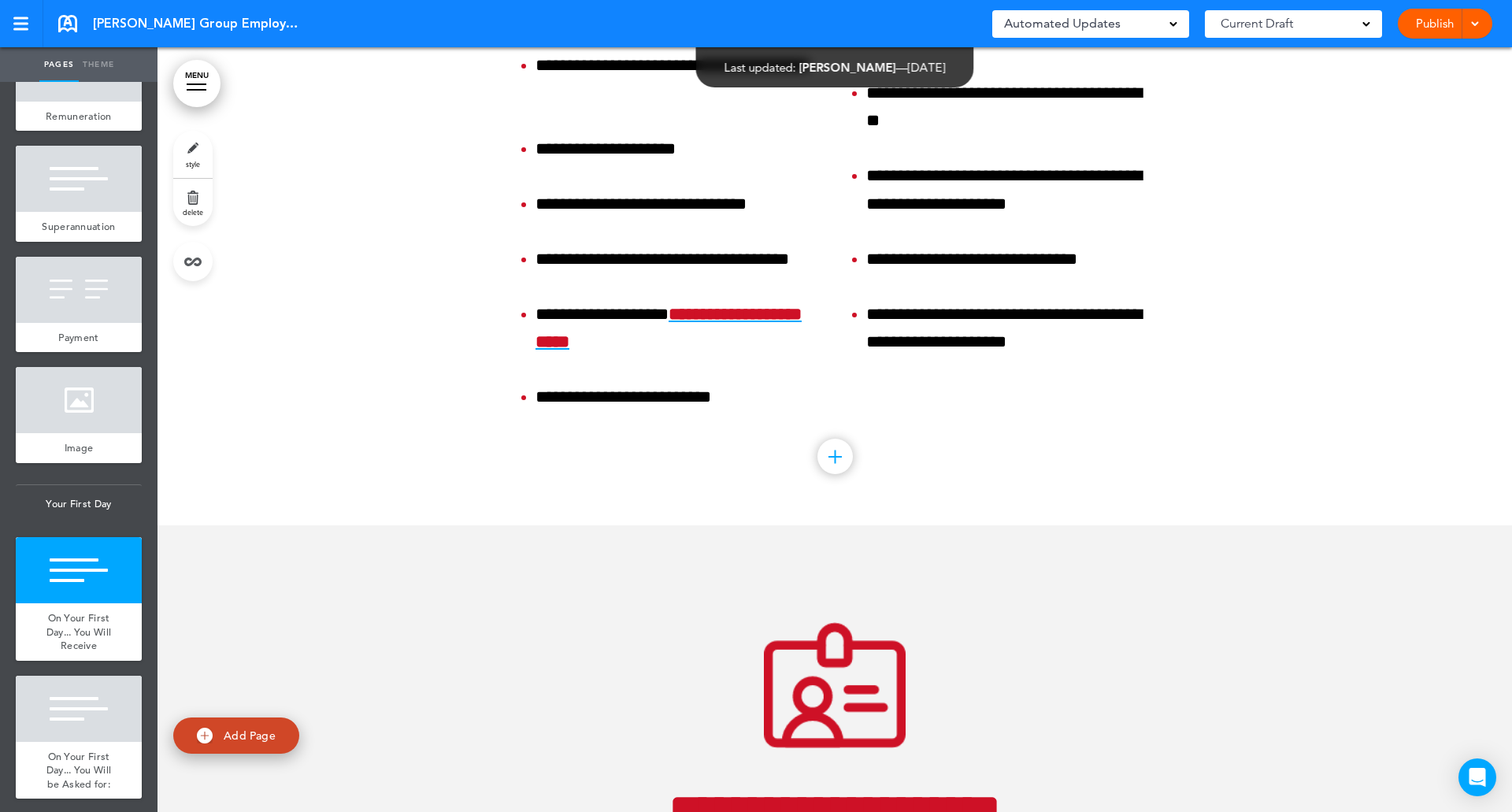
scroll to position [45286, 0]
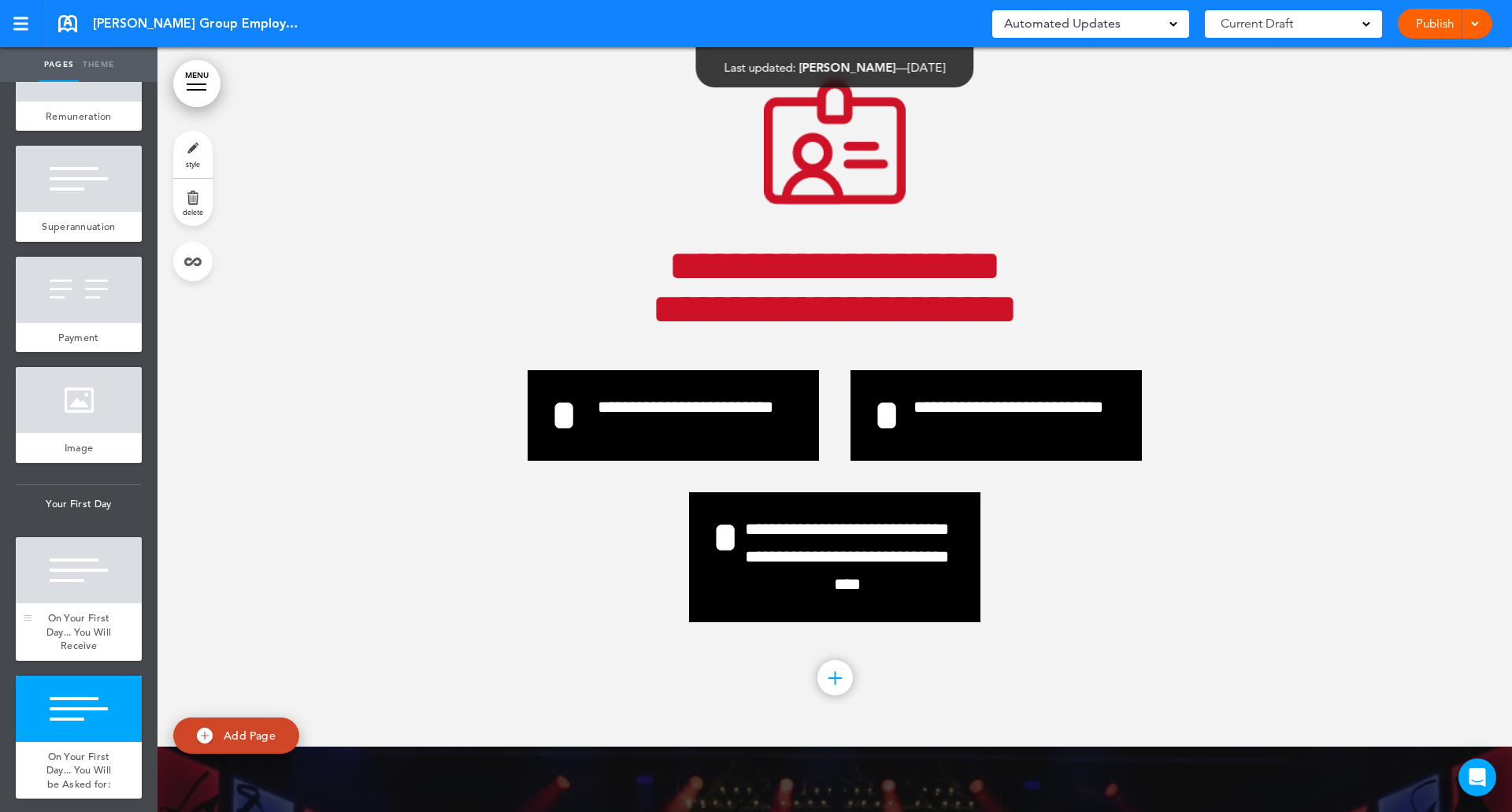
click at [70, 652] on span "On Your First Day... You Will Receive" at bounding box center [80, 631] width 66 height 41
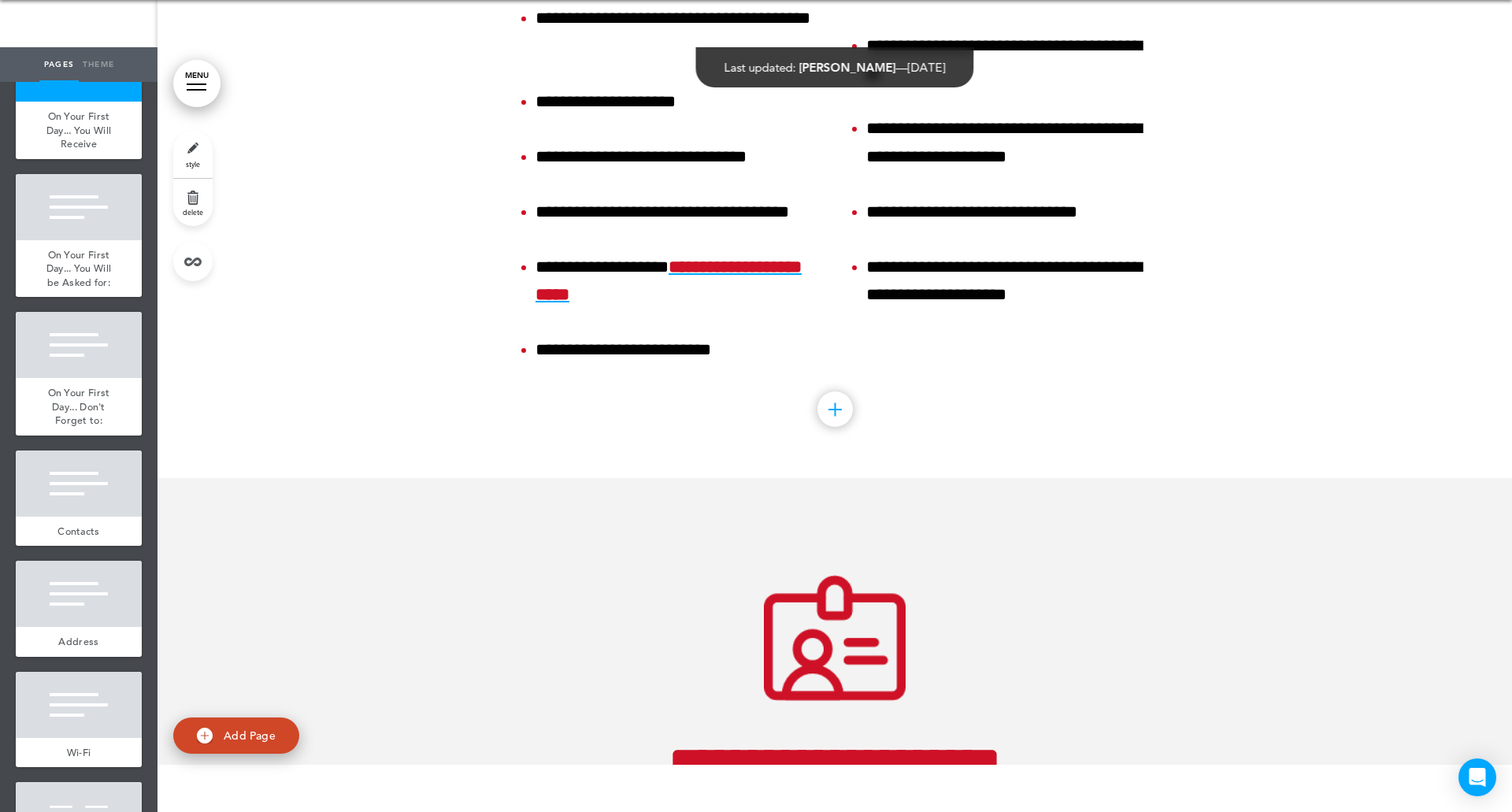
scroll to position [4855, 0]
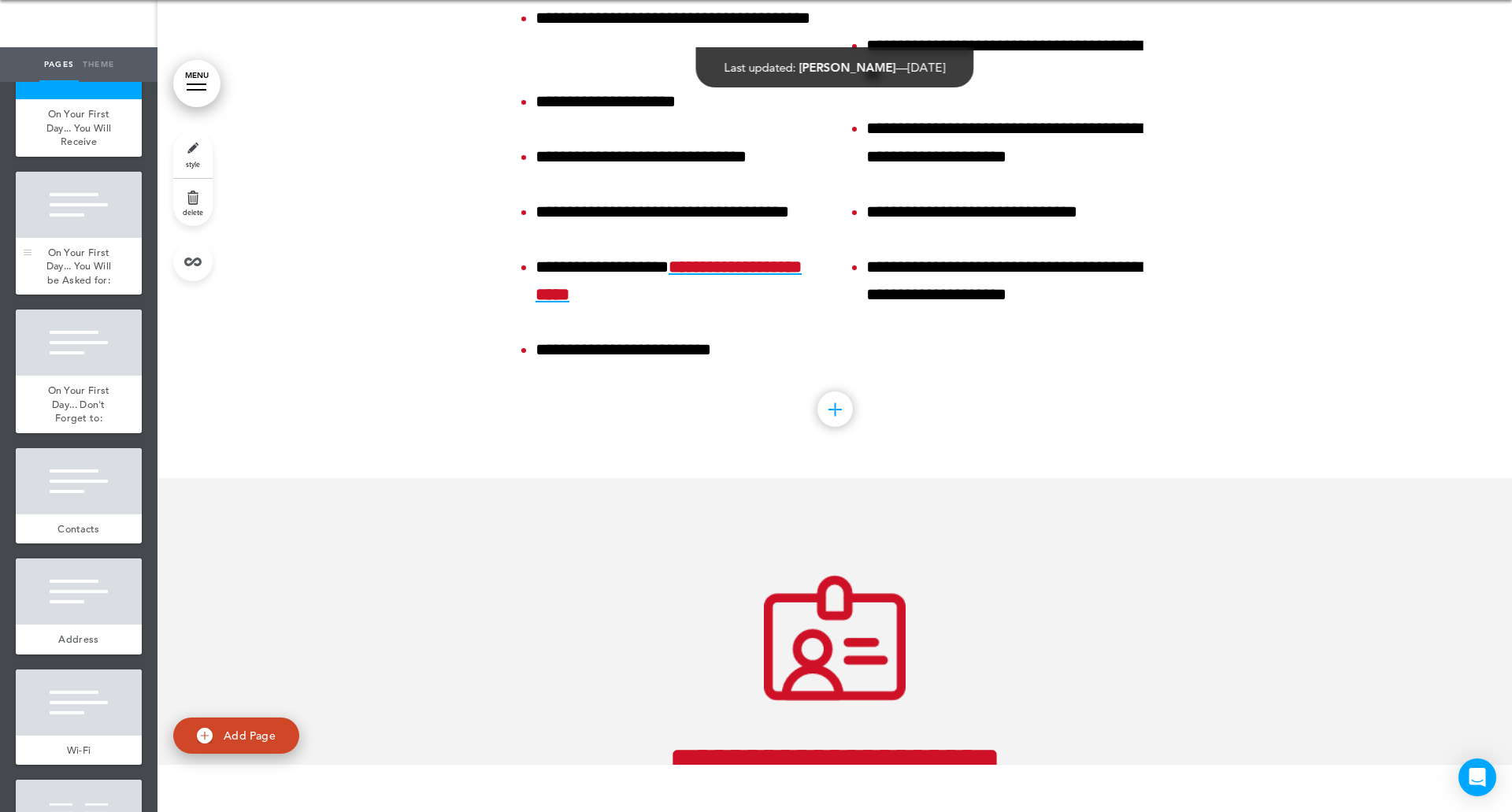
click at [88, 287] on span "On Your First Day... You Will be Asked for:" at bounding box center [80, 266] width 66 height 41
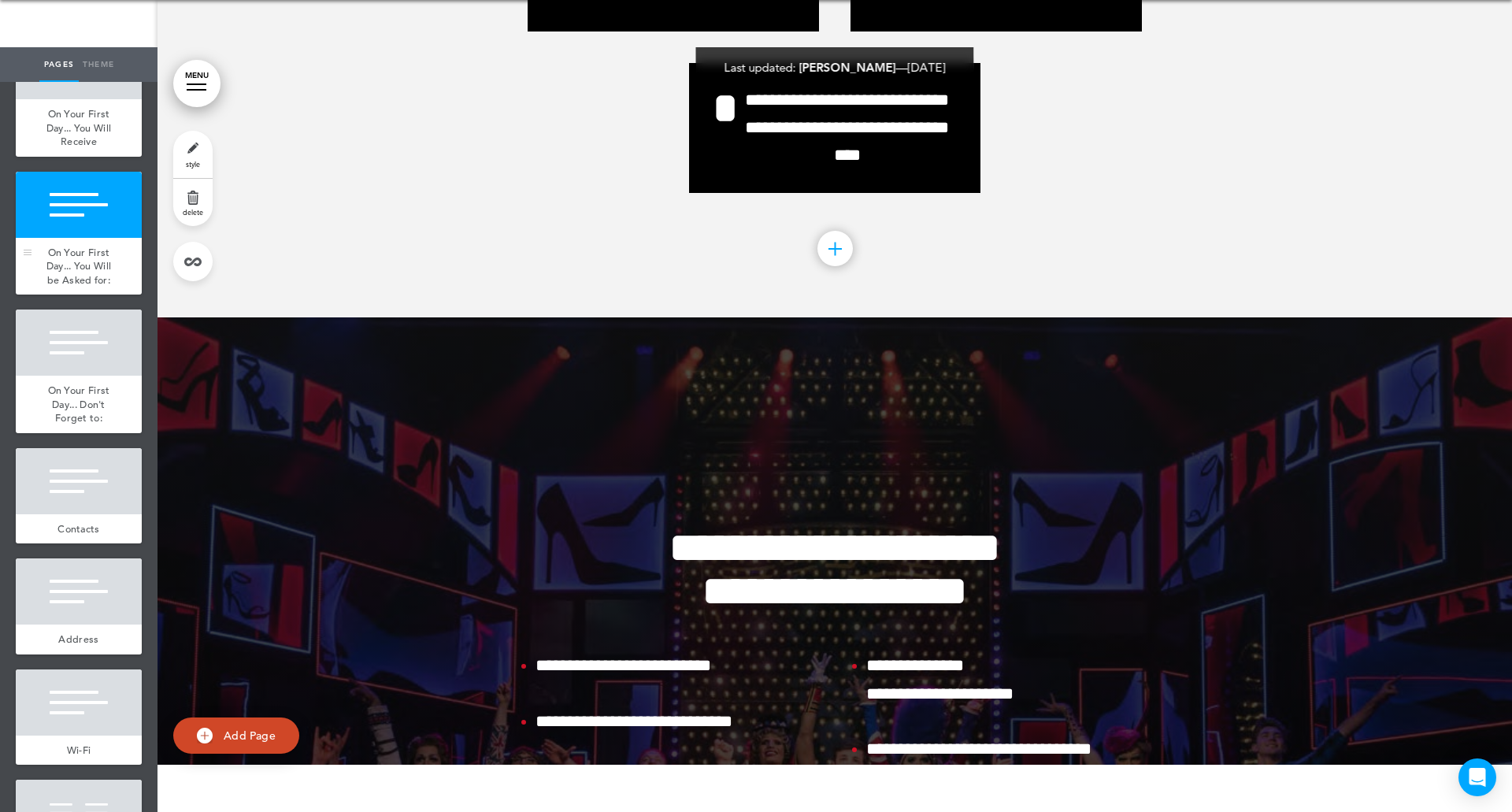
scroll to position [45676, 0]
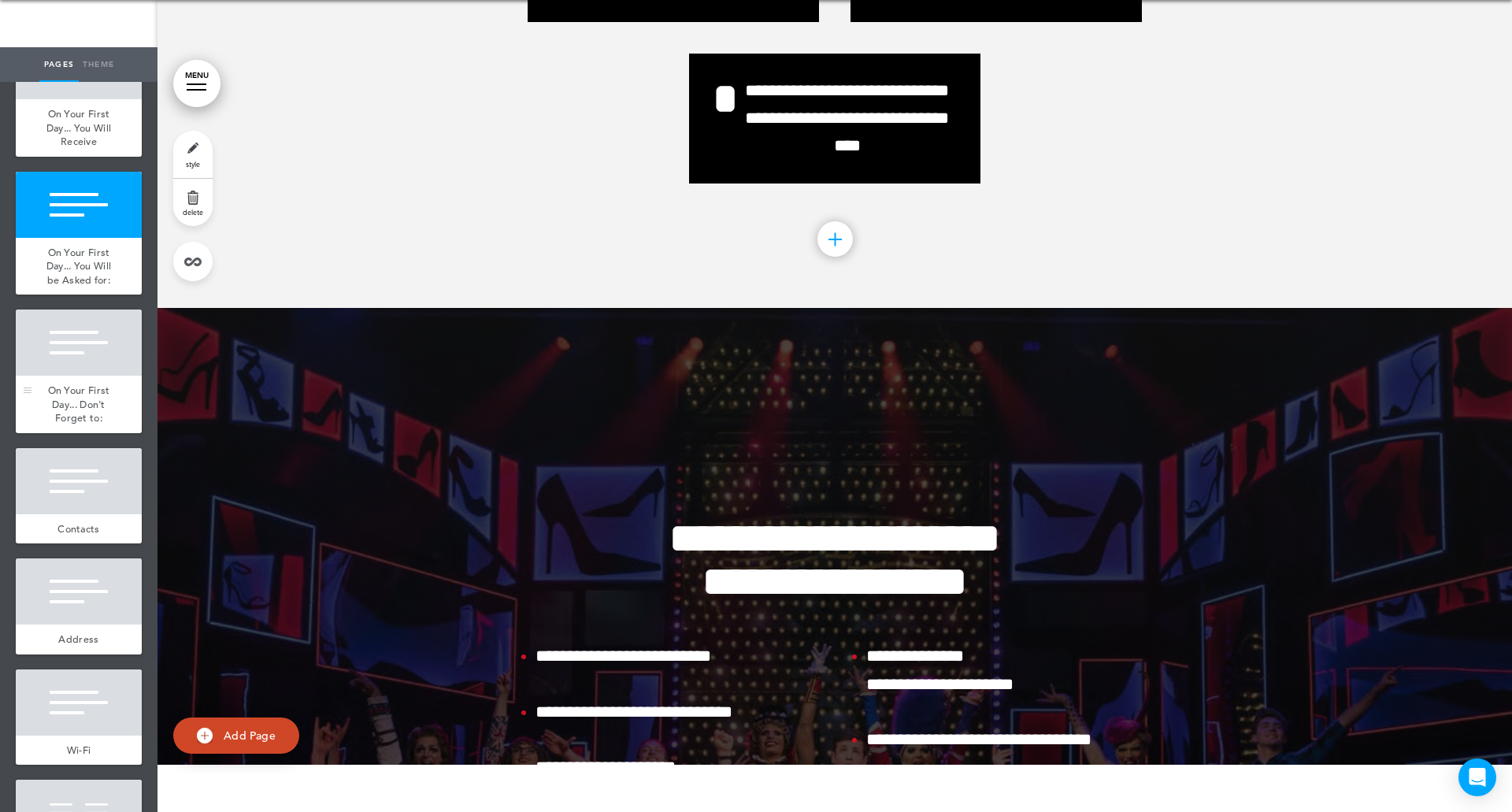
click at [70, 424] on span "On Your First Day... Don't Forget to:" at bounding box center [79, 404] width 62 height 41
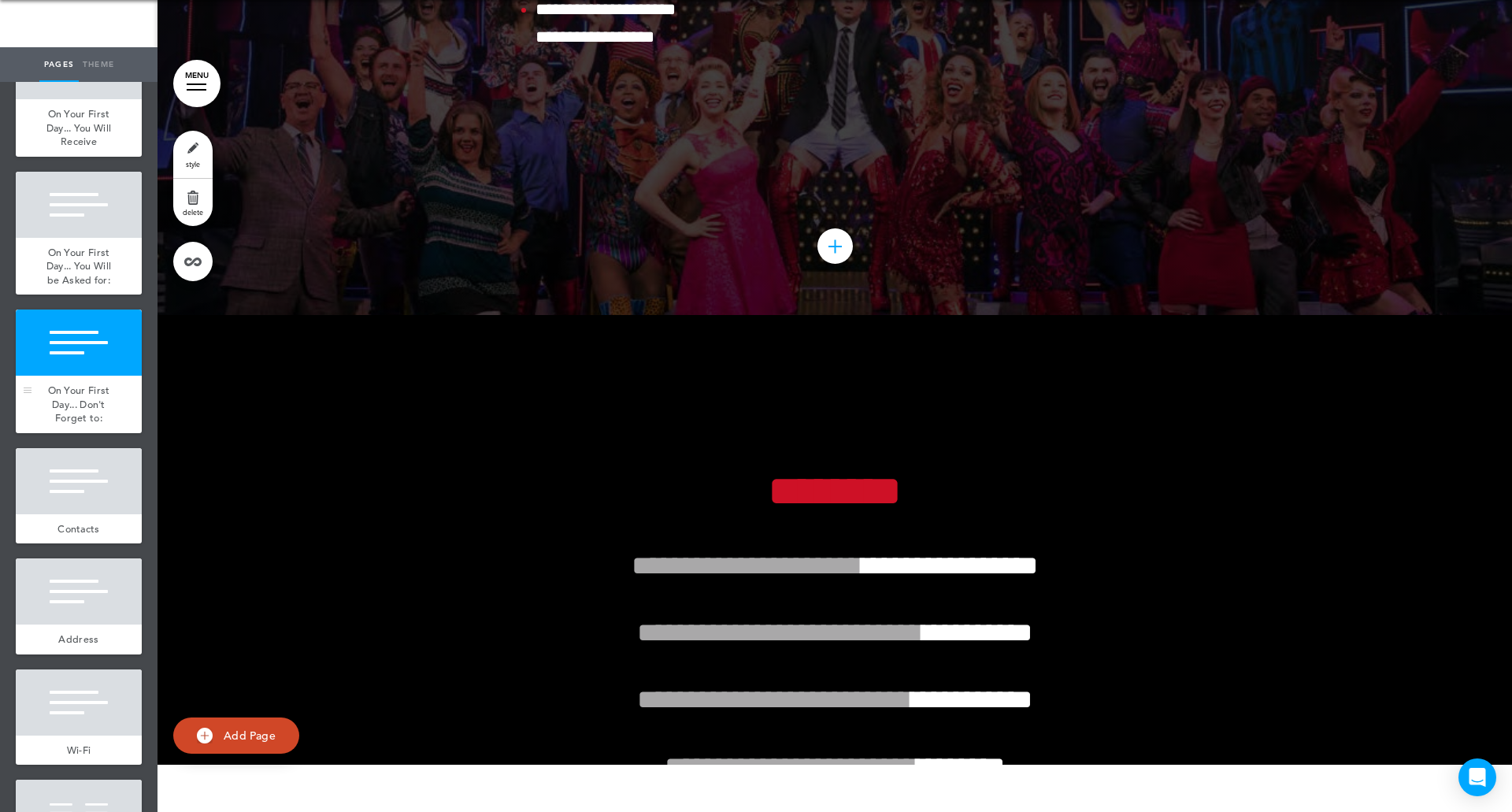
scroll to position [46441, 0]
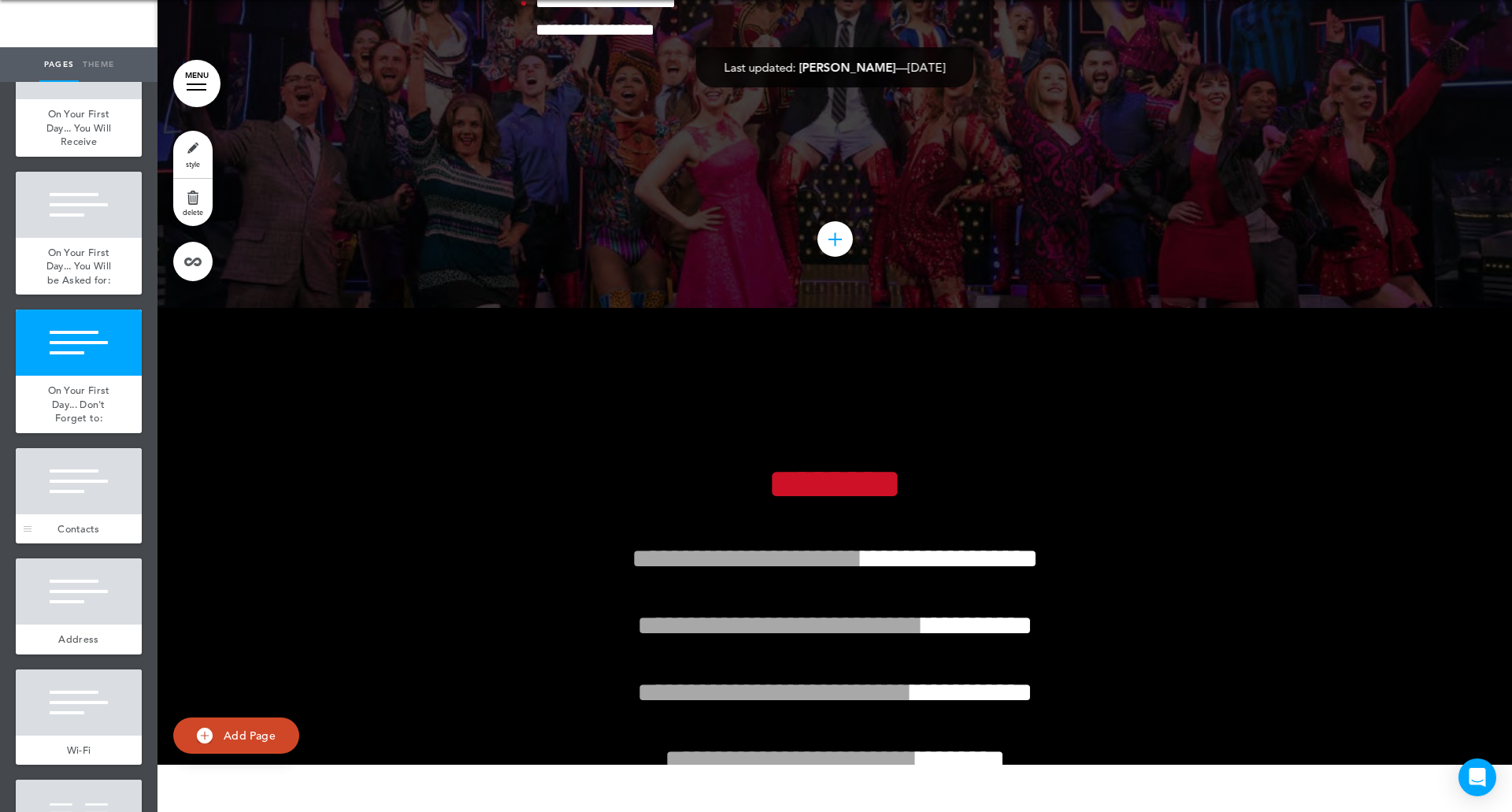
click at [66, 514] on div at bounding box center [79, 481] width 126 height 66
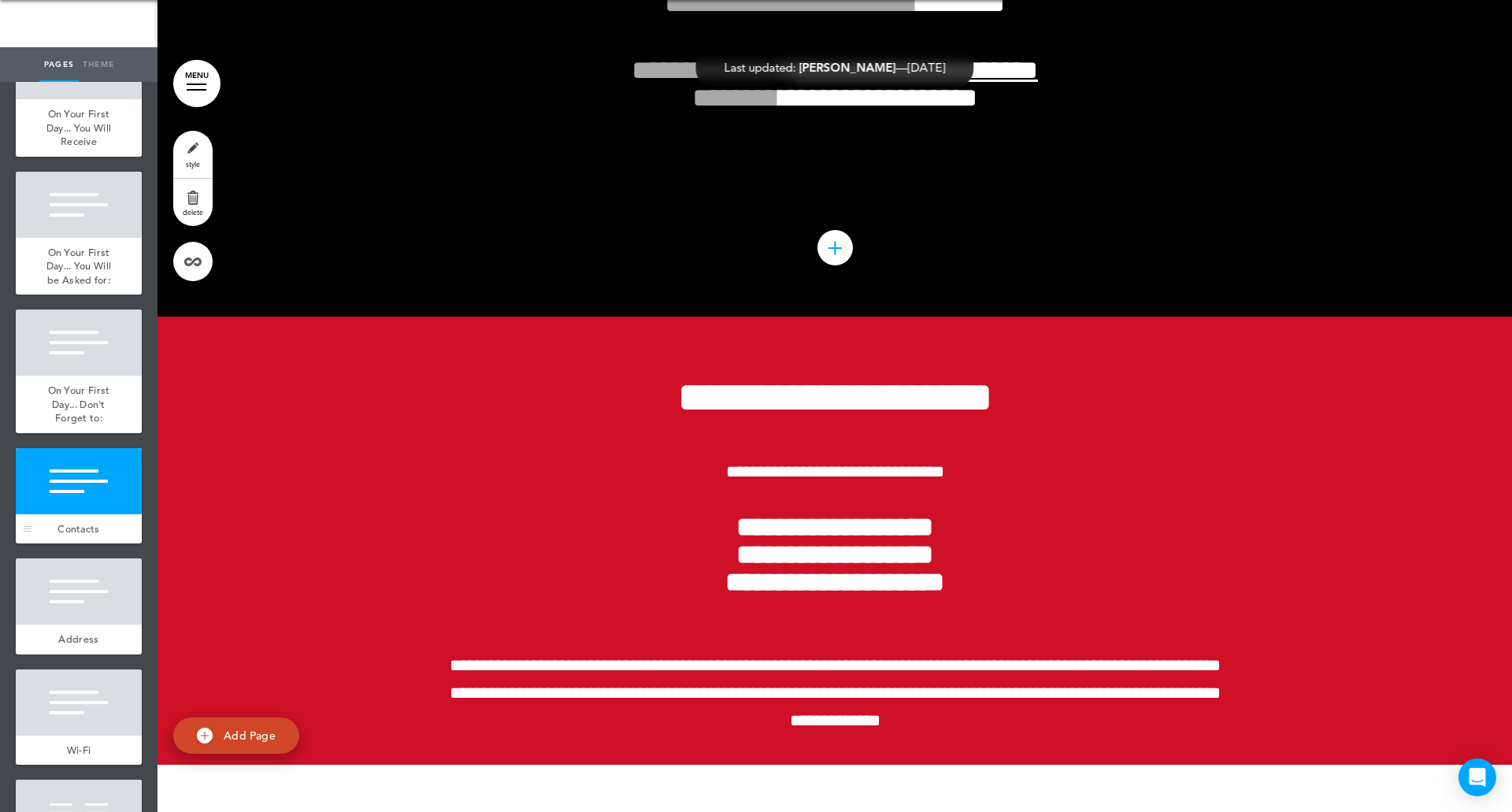
scroll to position [47206, 0]
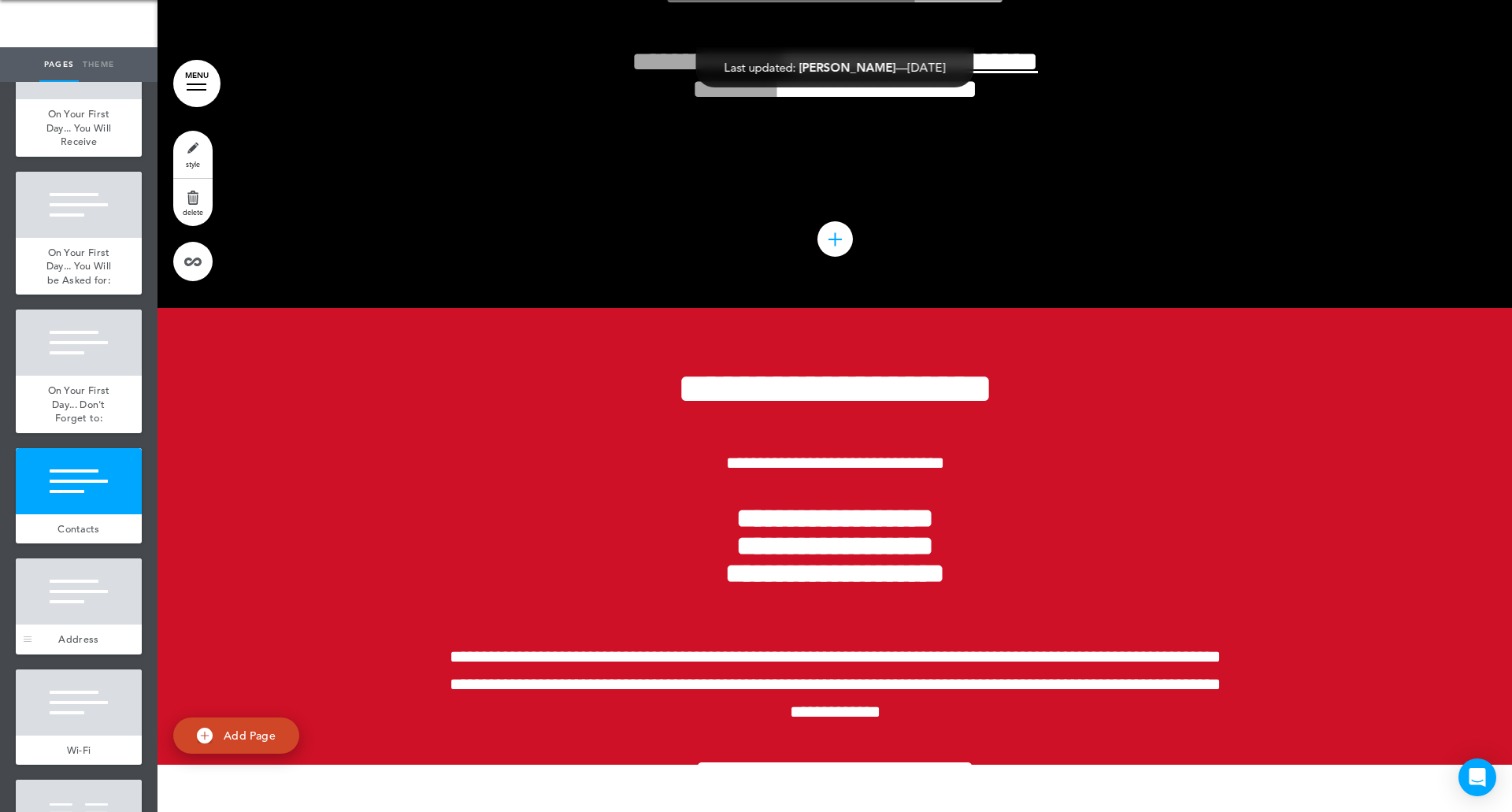
click at [69, 625] on div at bounding box center [79, 591] width 126 height 66
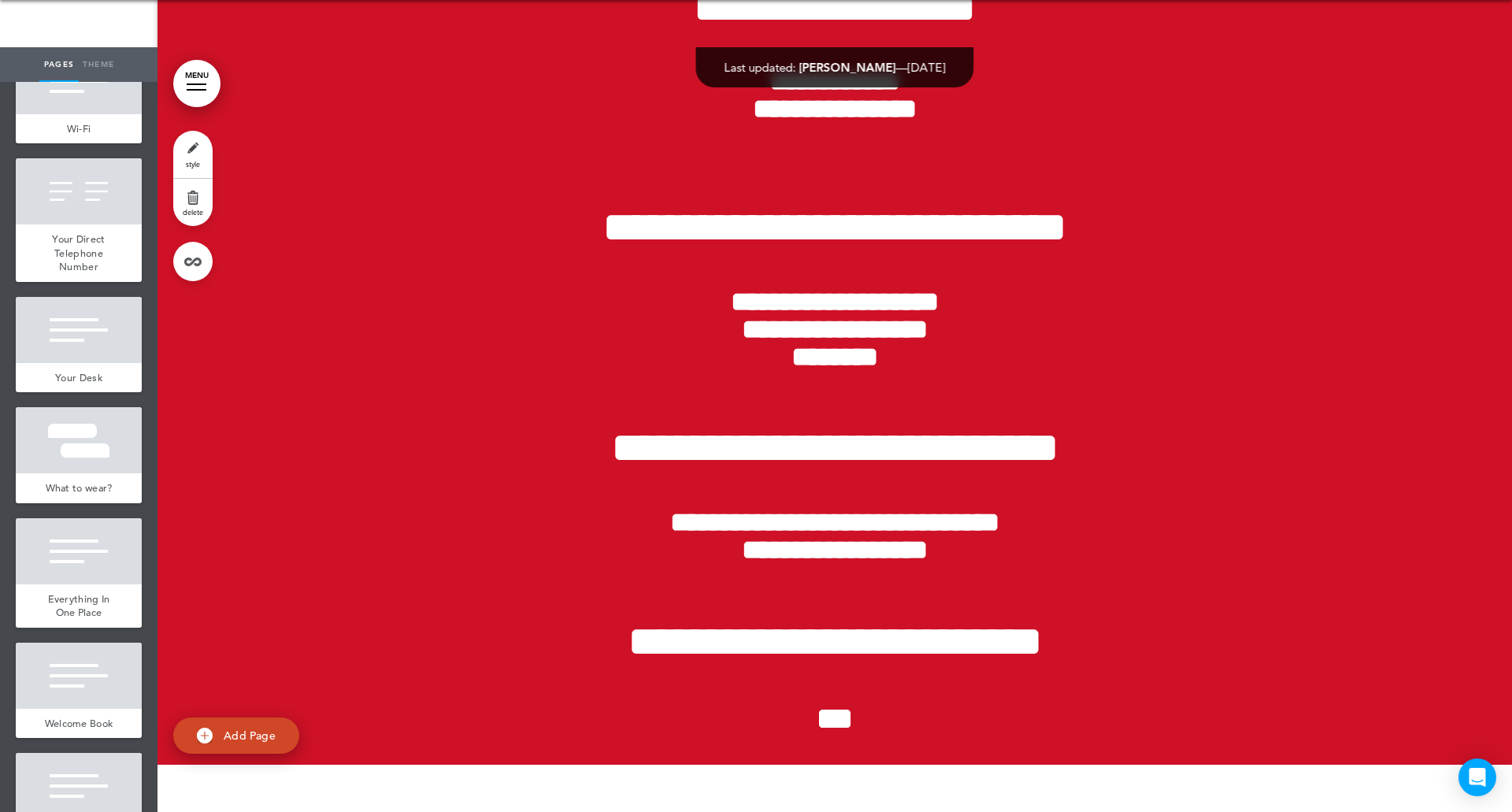
scroll to position [5510, 0]
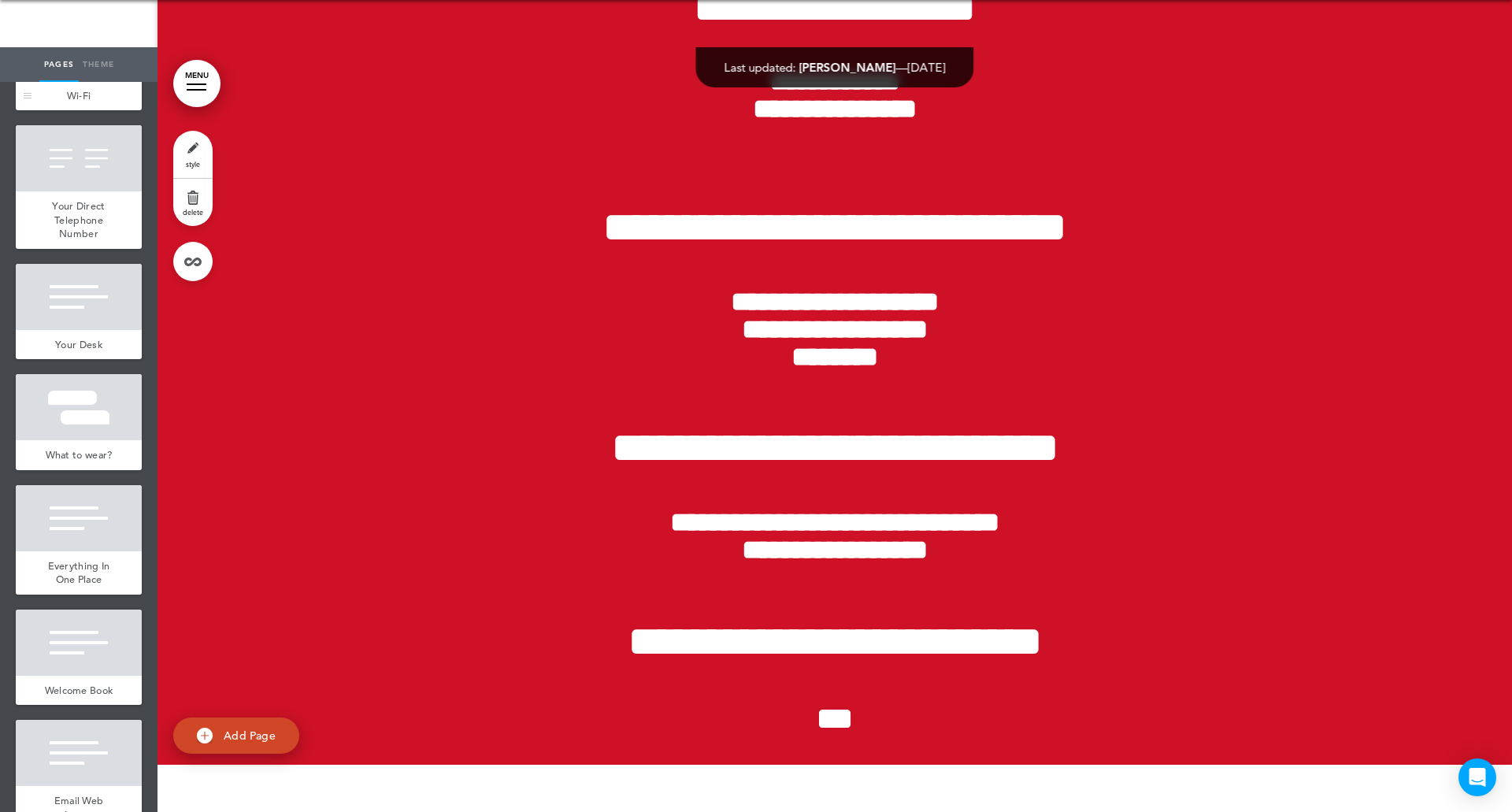
click at [68, 81] on div at bounding box center [79, 48] width 126 height 66
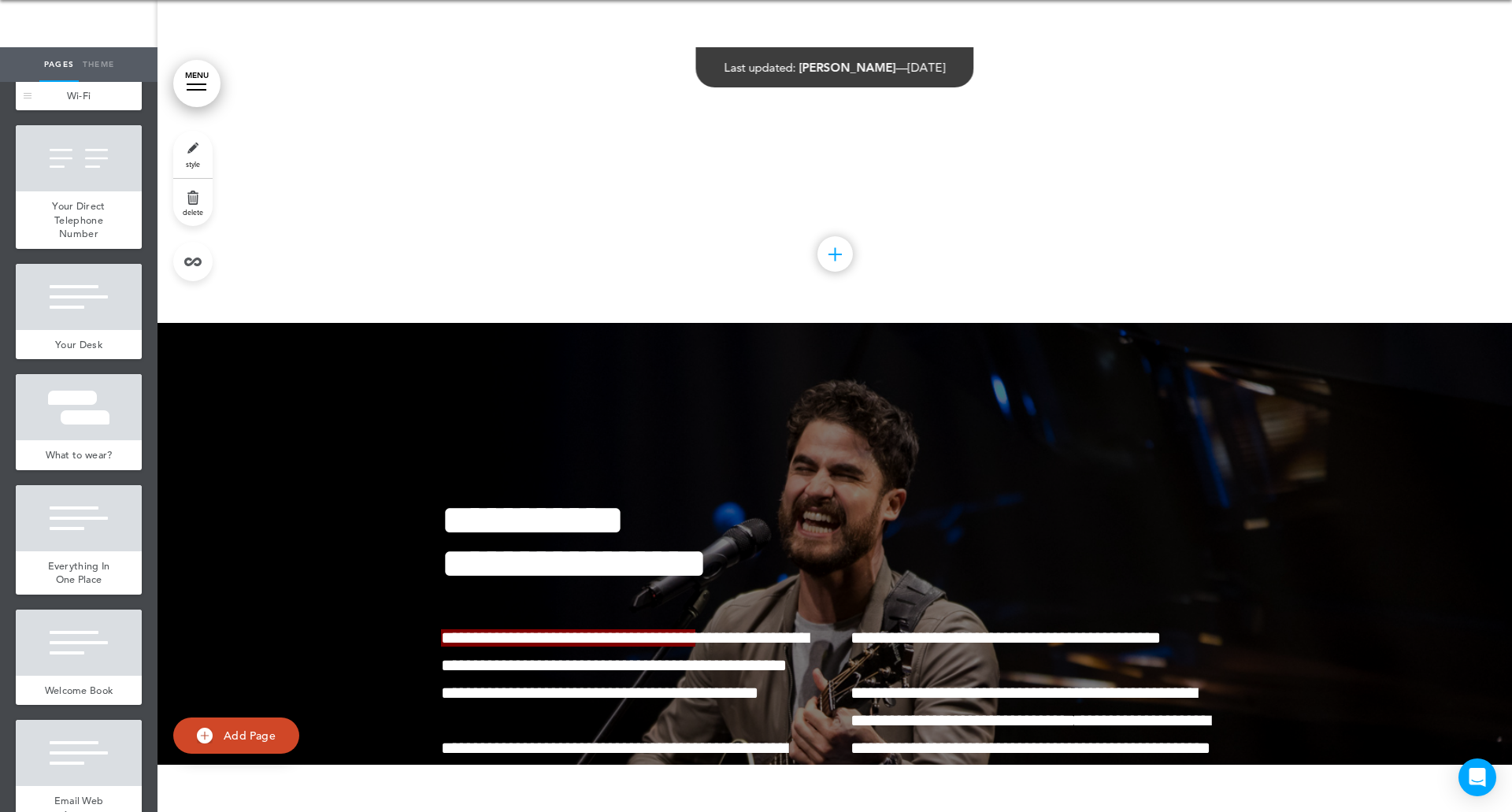
scroll to position [49445, 0]
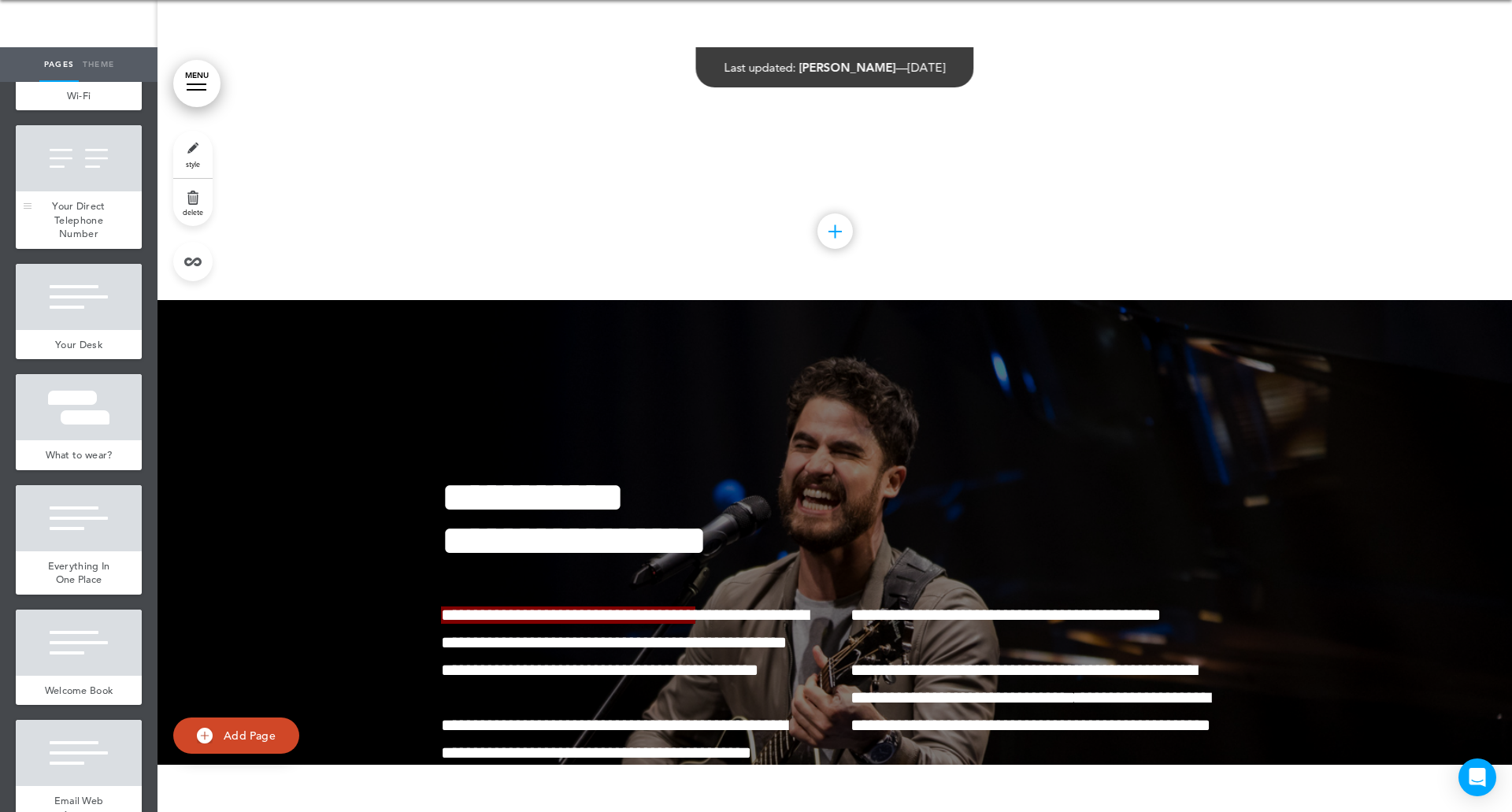
click at [58, 249] on div "Your Direct Telephone Number" at bounding box center [79, 220] width 126 height 58
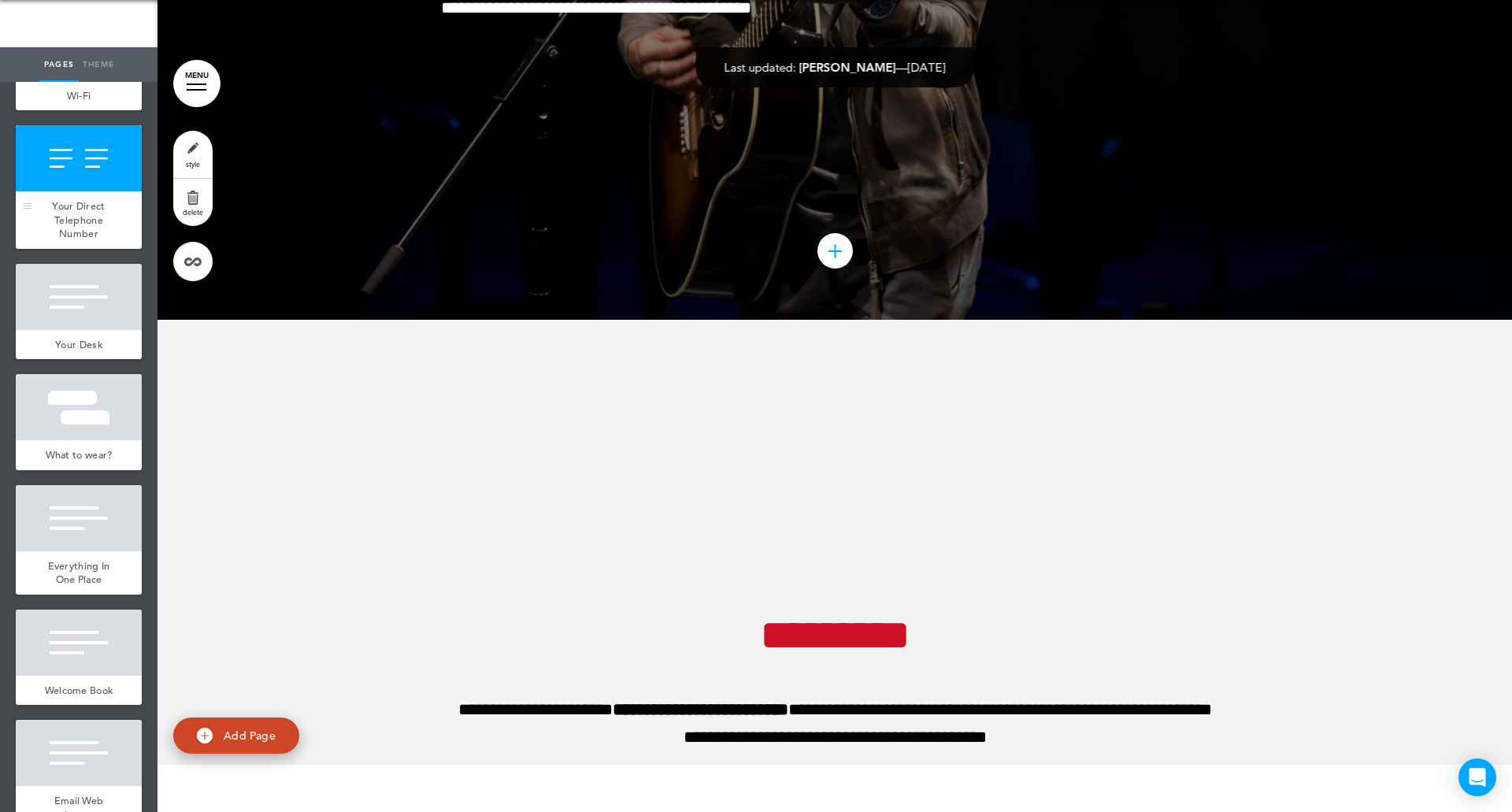
scroll to position [50210, 0]
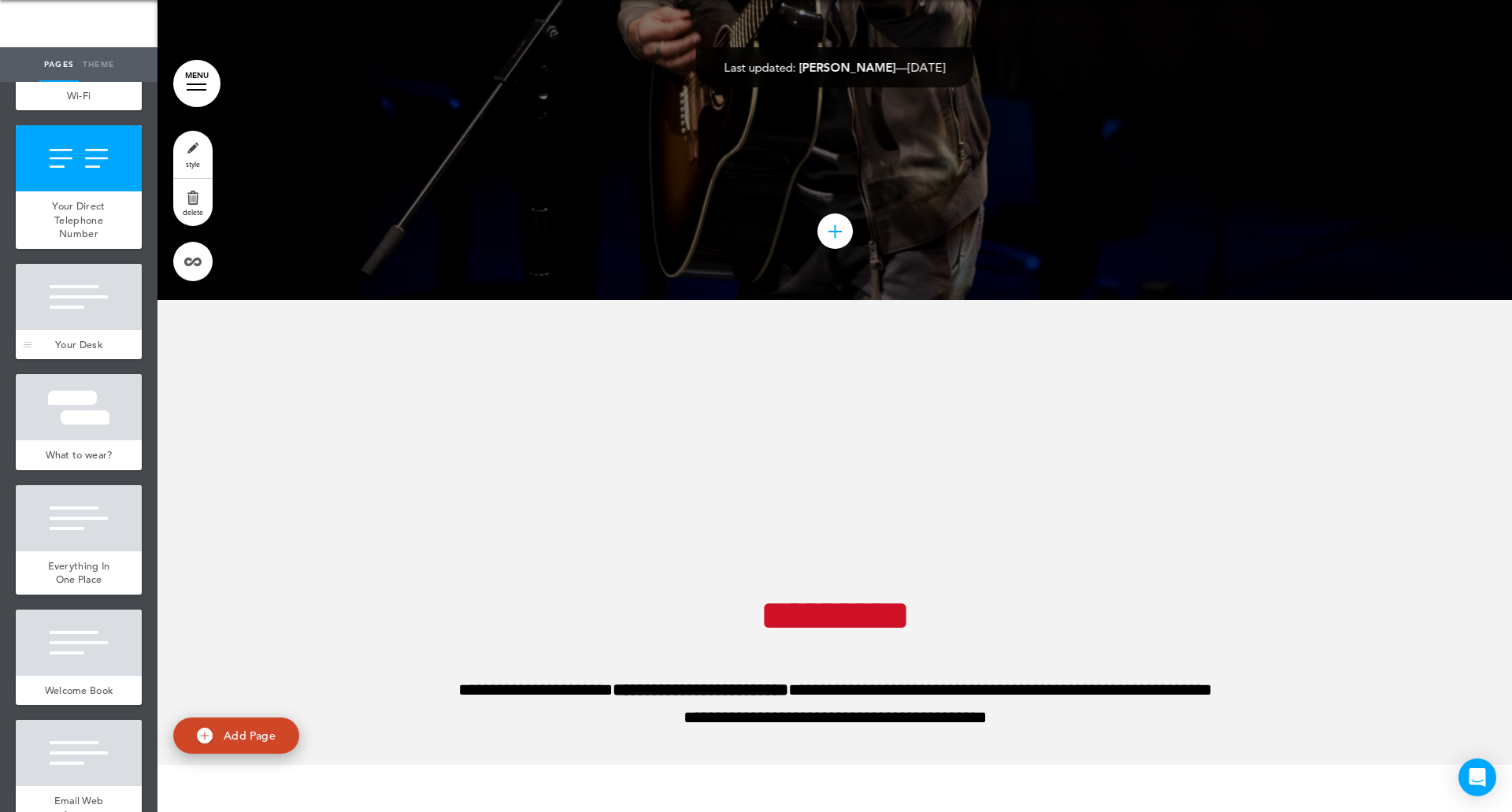
click at [95, 330] on div at bounding box center [79, 297] width 126 height 66
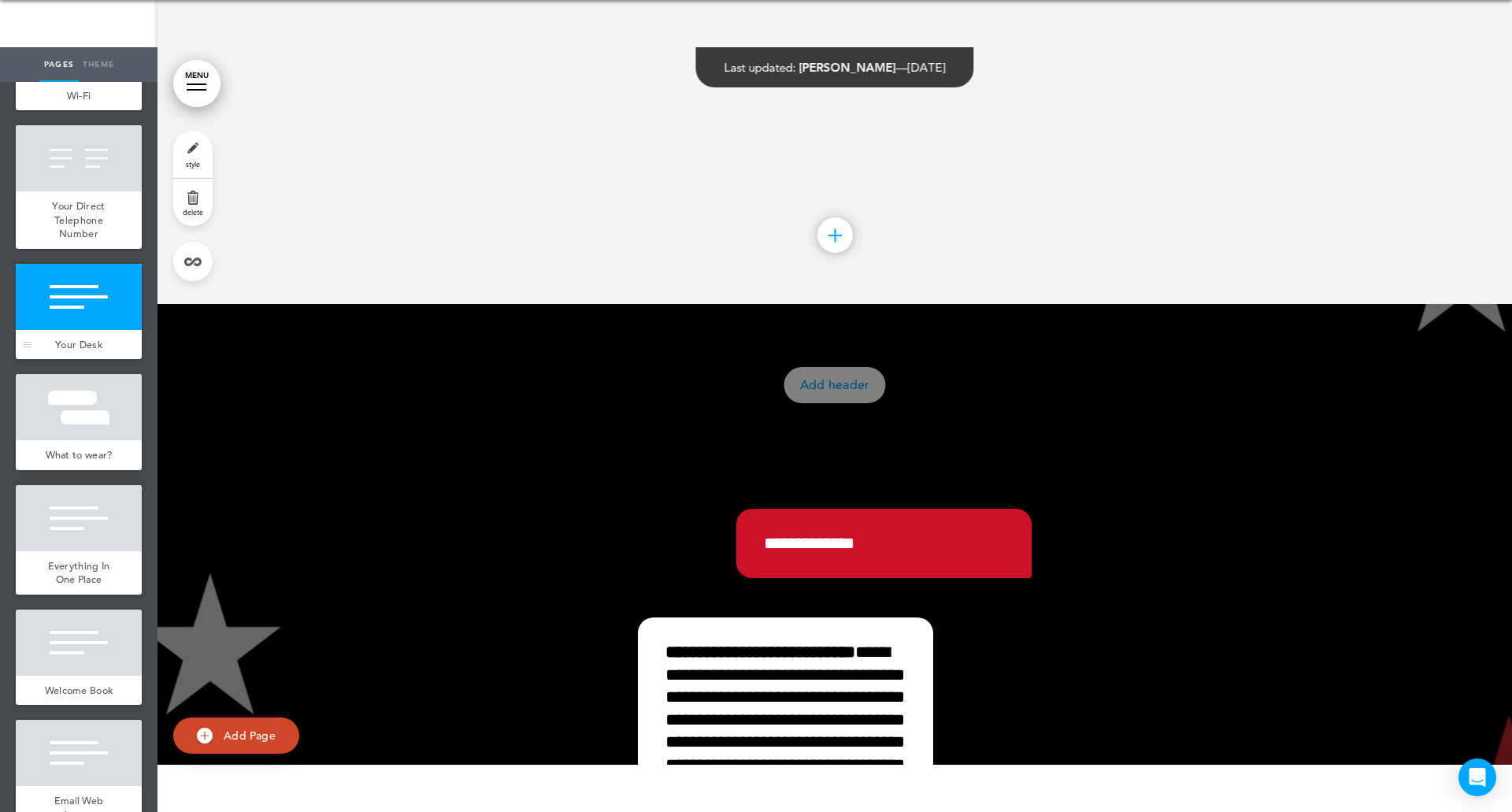
scroll to position [50975, 0]
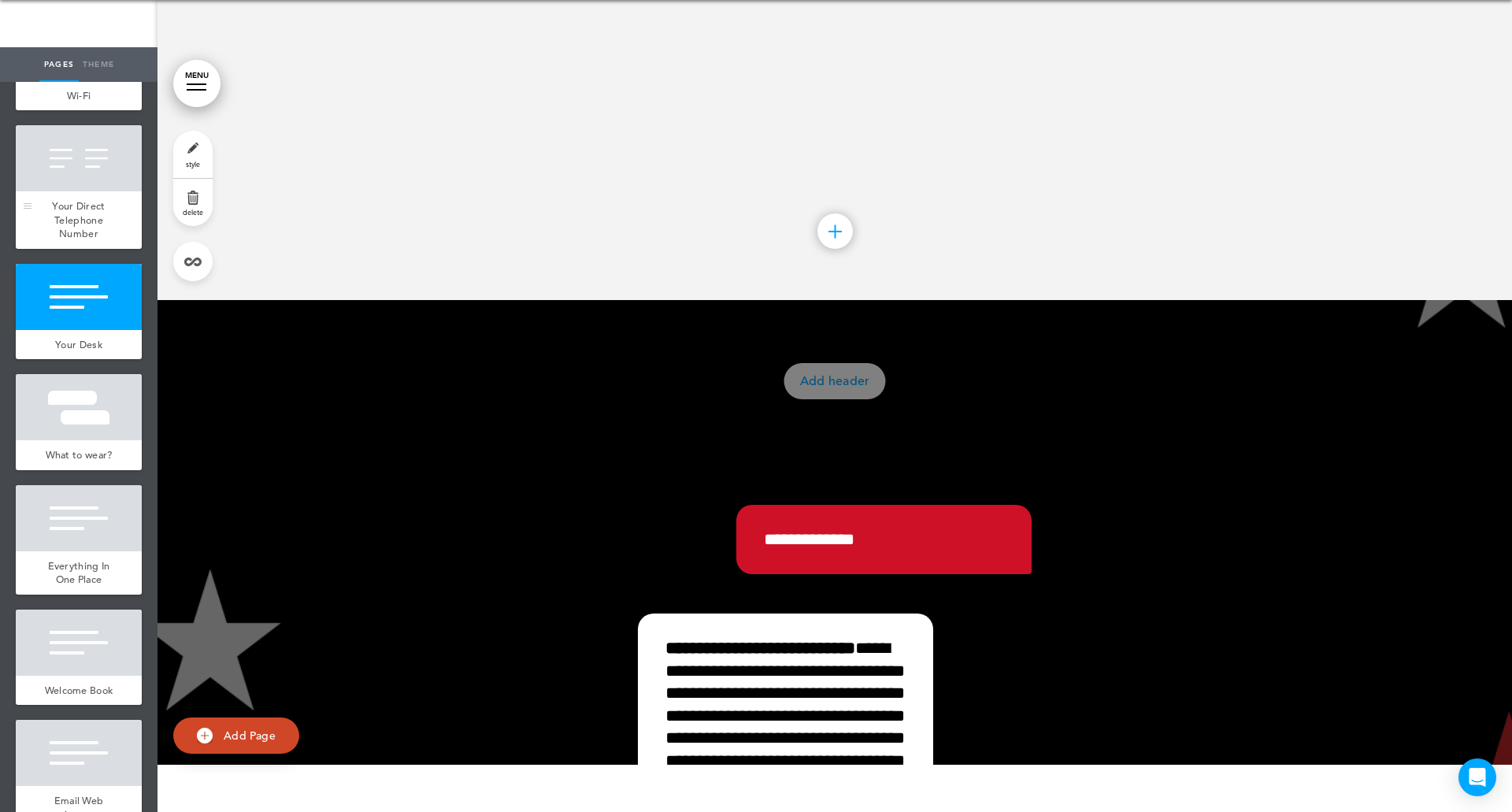
click at [68, 191] on div at bounding box center [79, 158] width 126 height 66
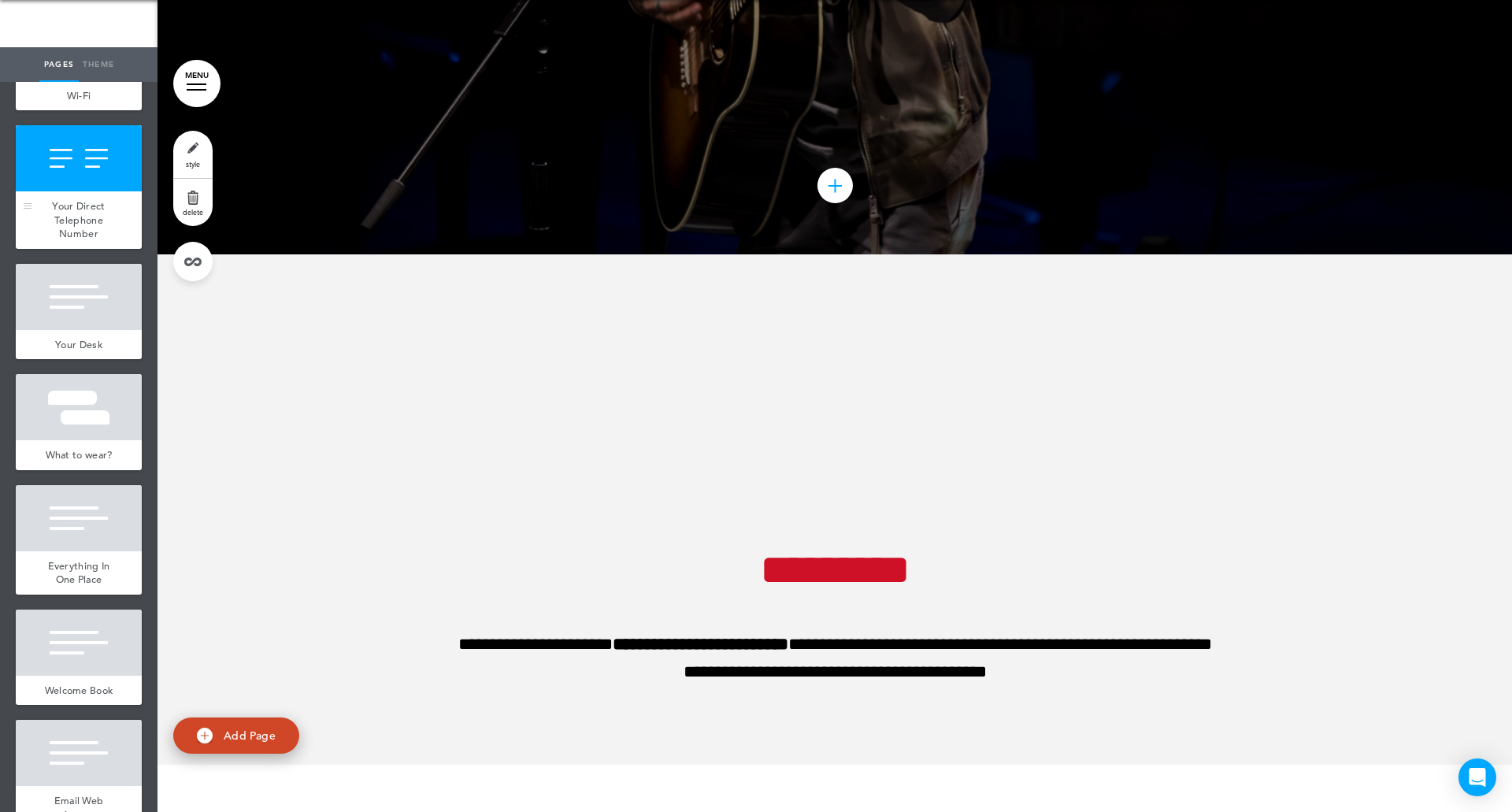
scroll to position [50210, 0]
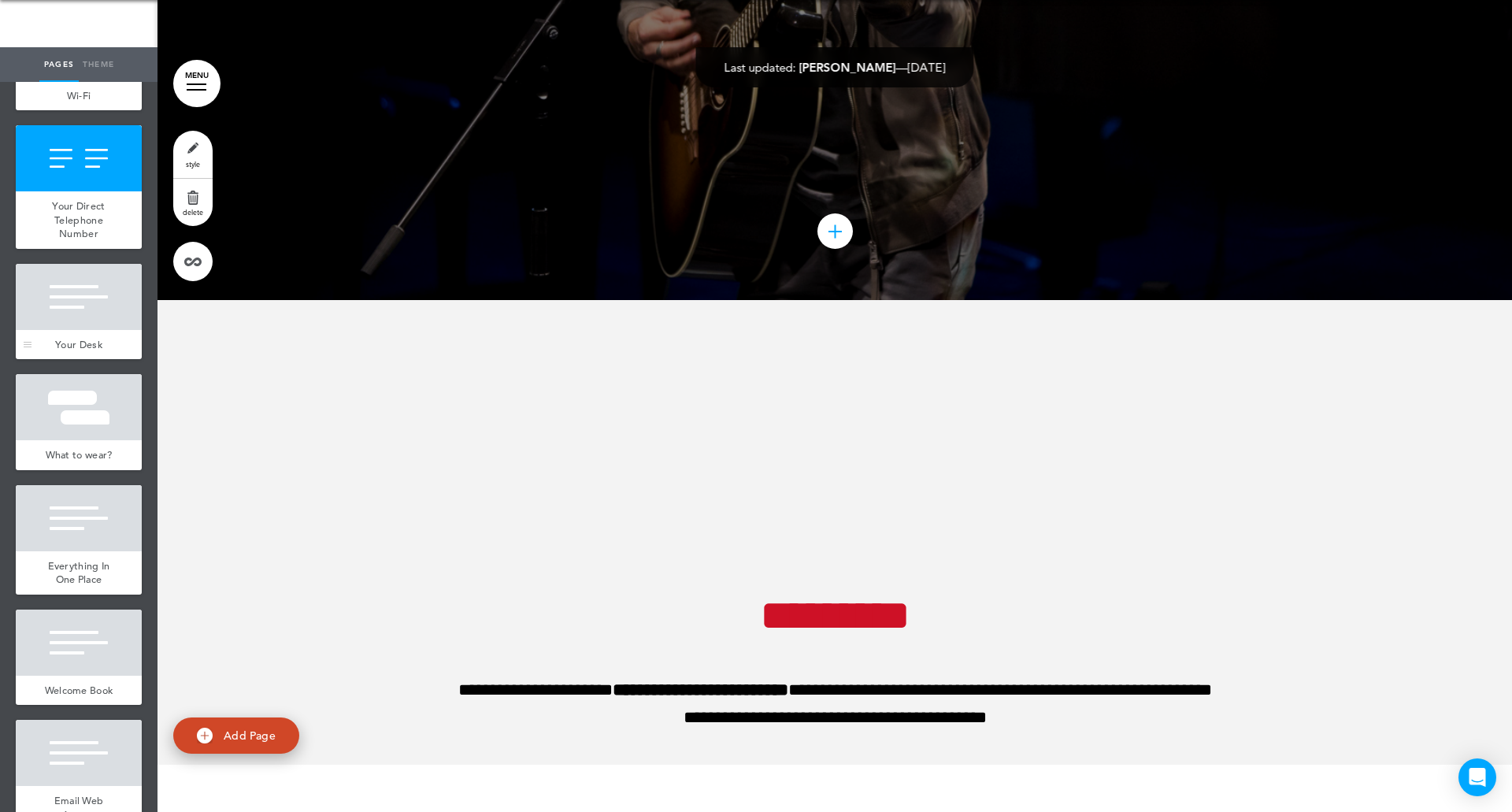
click at [85, 330] on div at bounding box center [79, 297] width 126 height 66
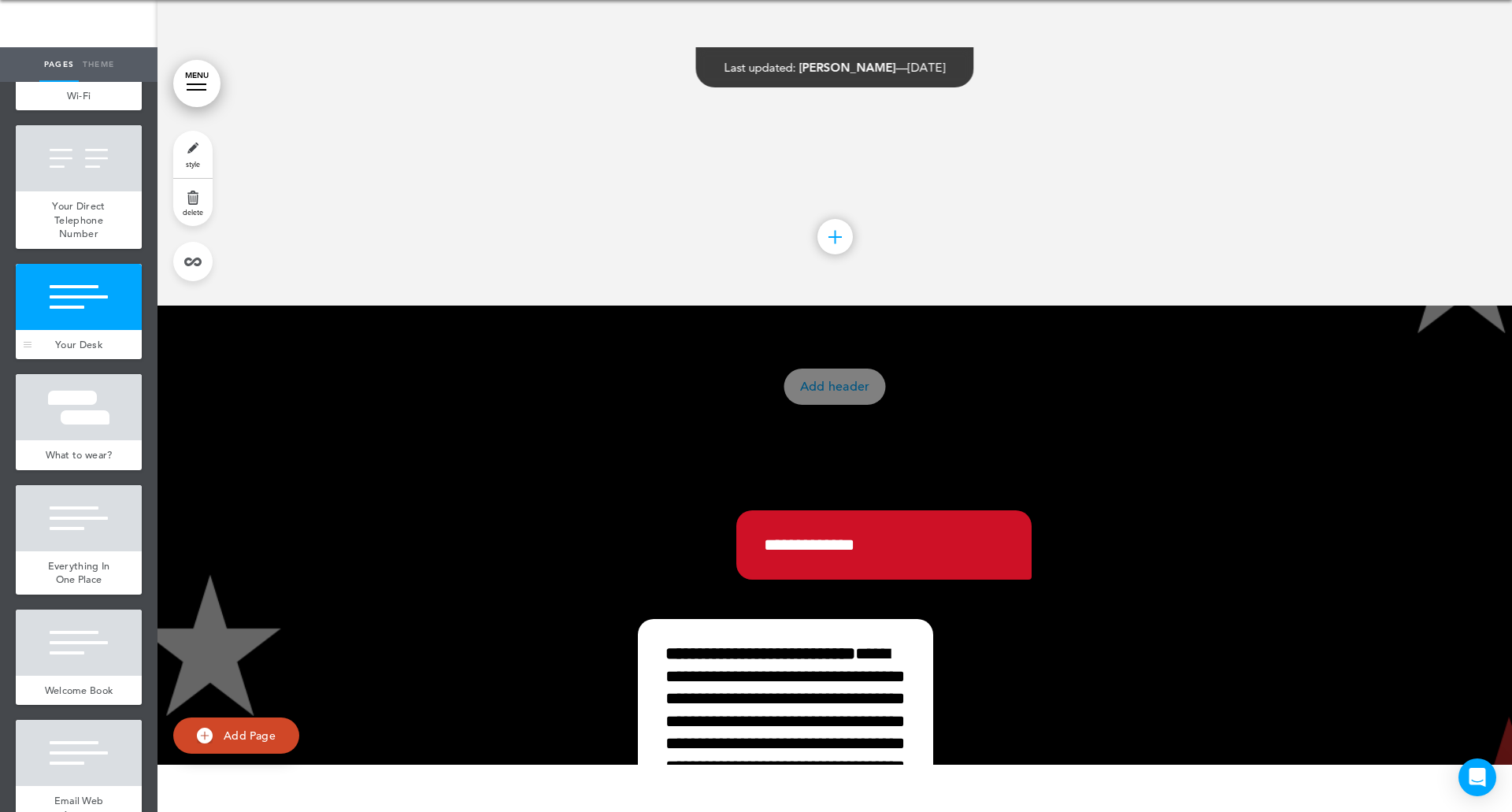
scroll to position [50975, 0]
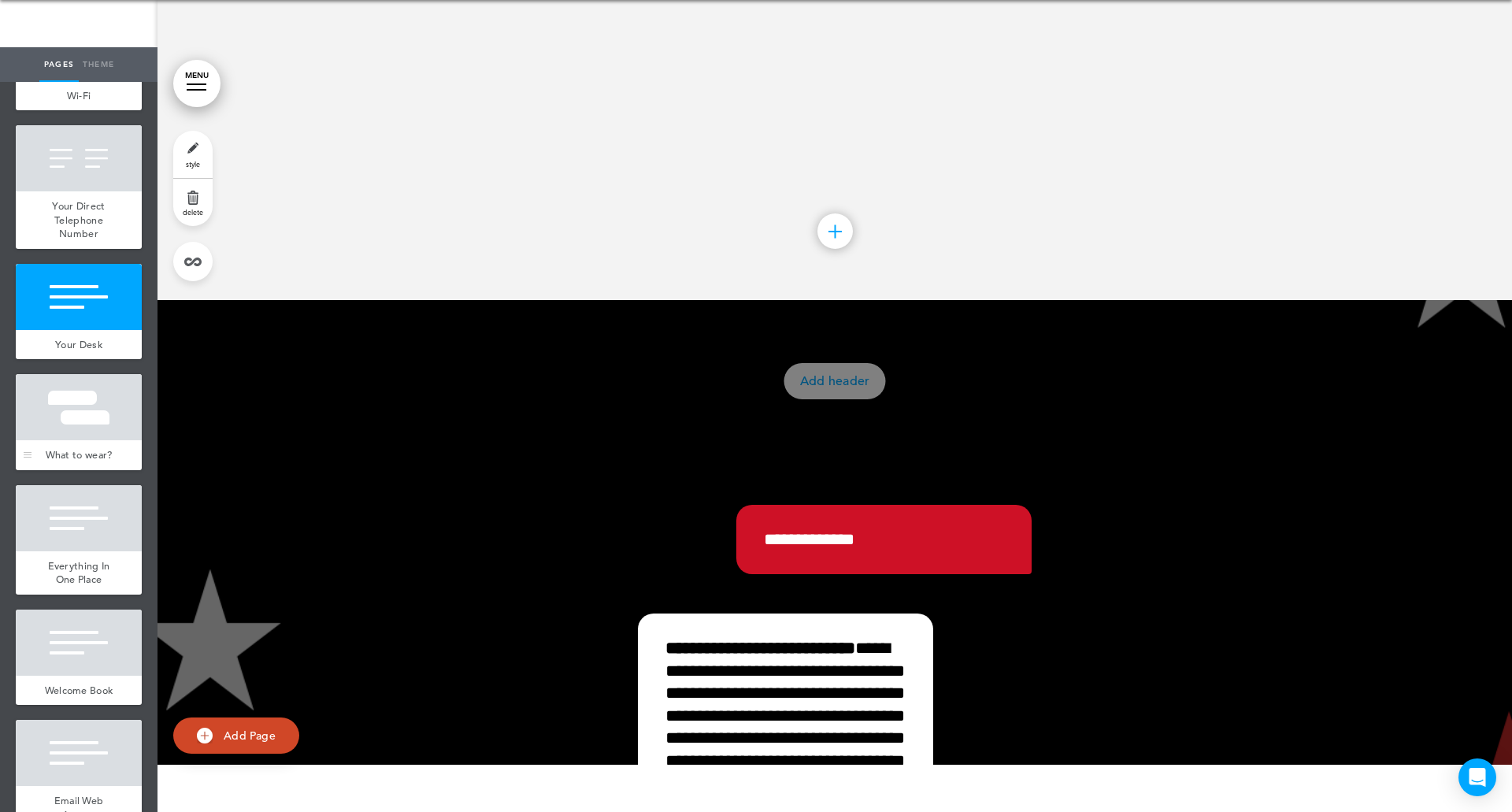
click at [66, 461] on span "What to wear?" at bounding box center [79, 454] width 67 height 13
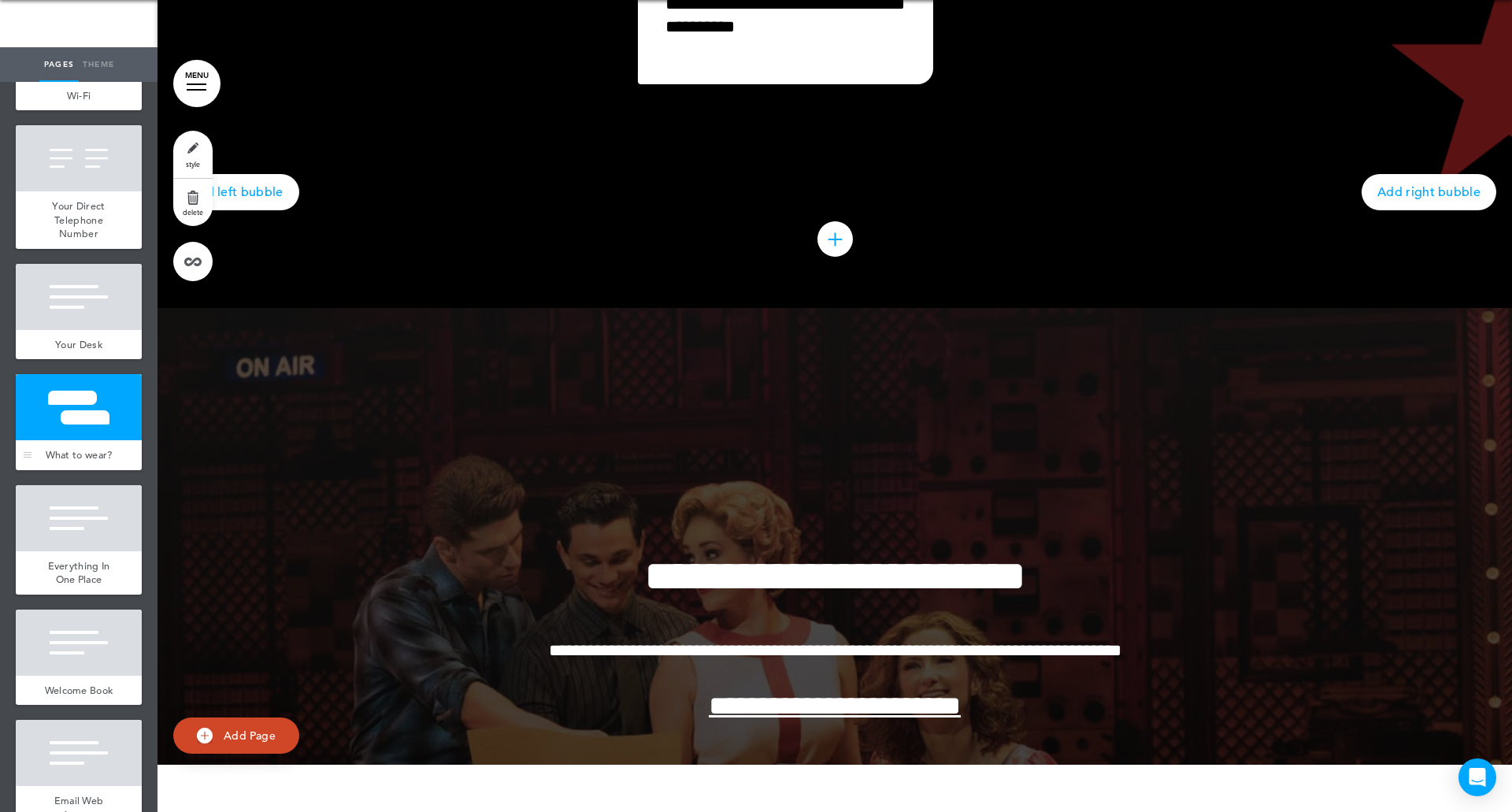
scroll to position [51740, 0]
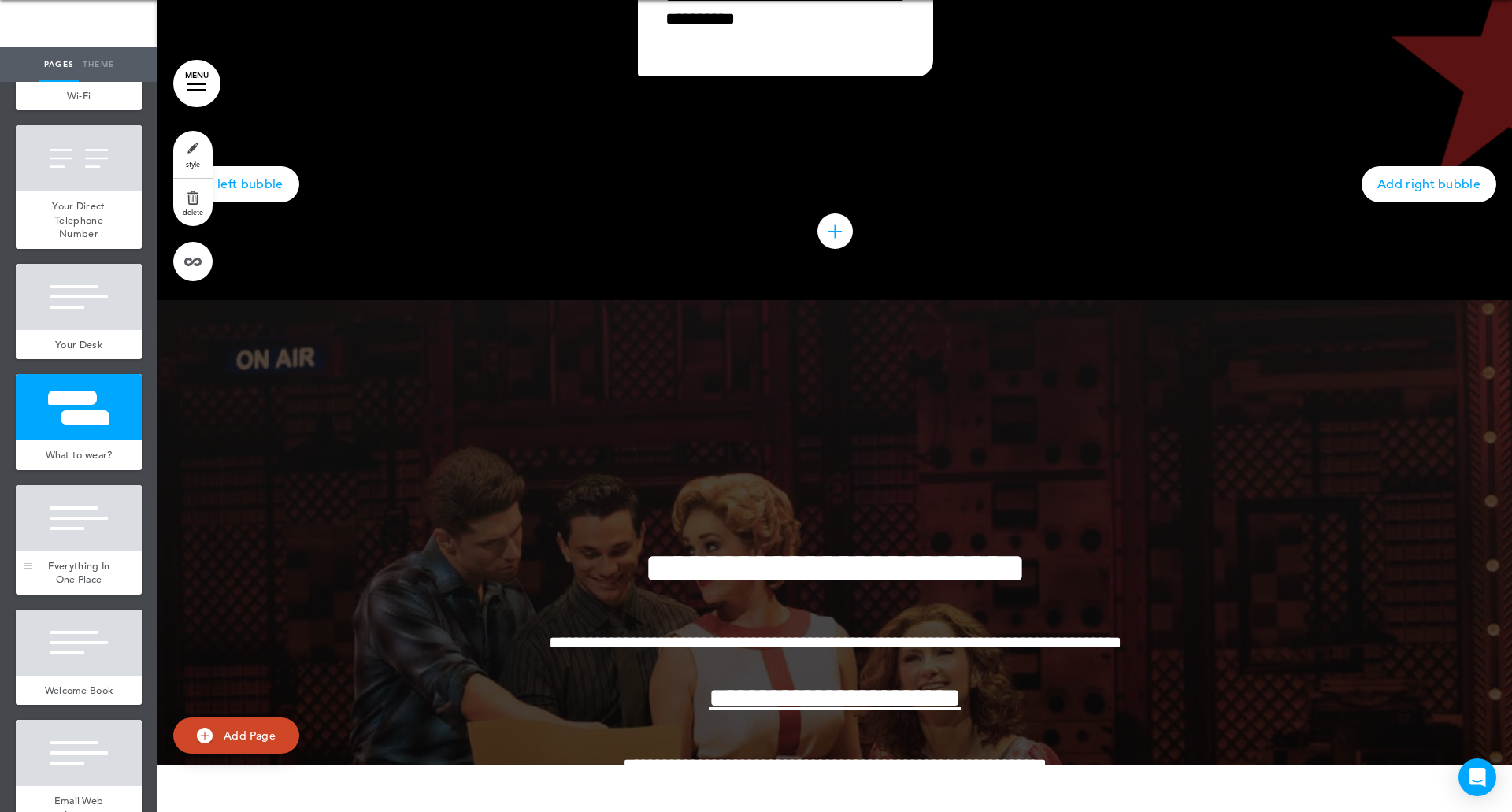
click at [79, 551] on div at bounding box center [79, 518] width 126 height 66
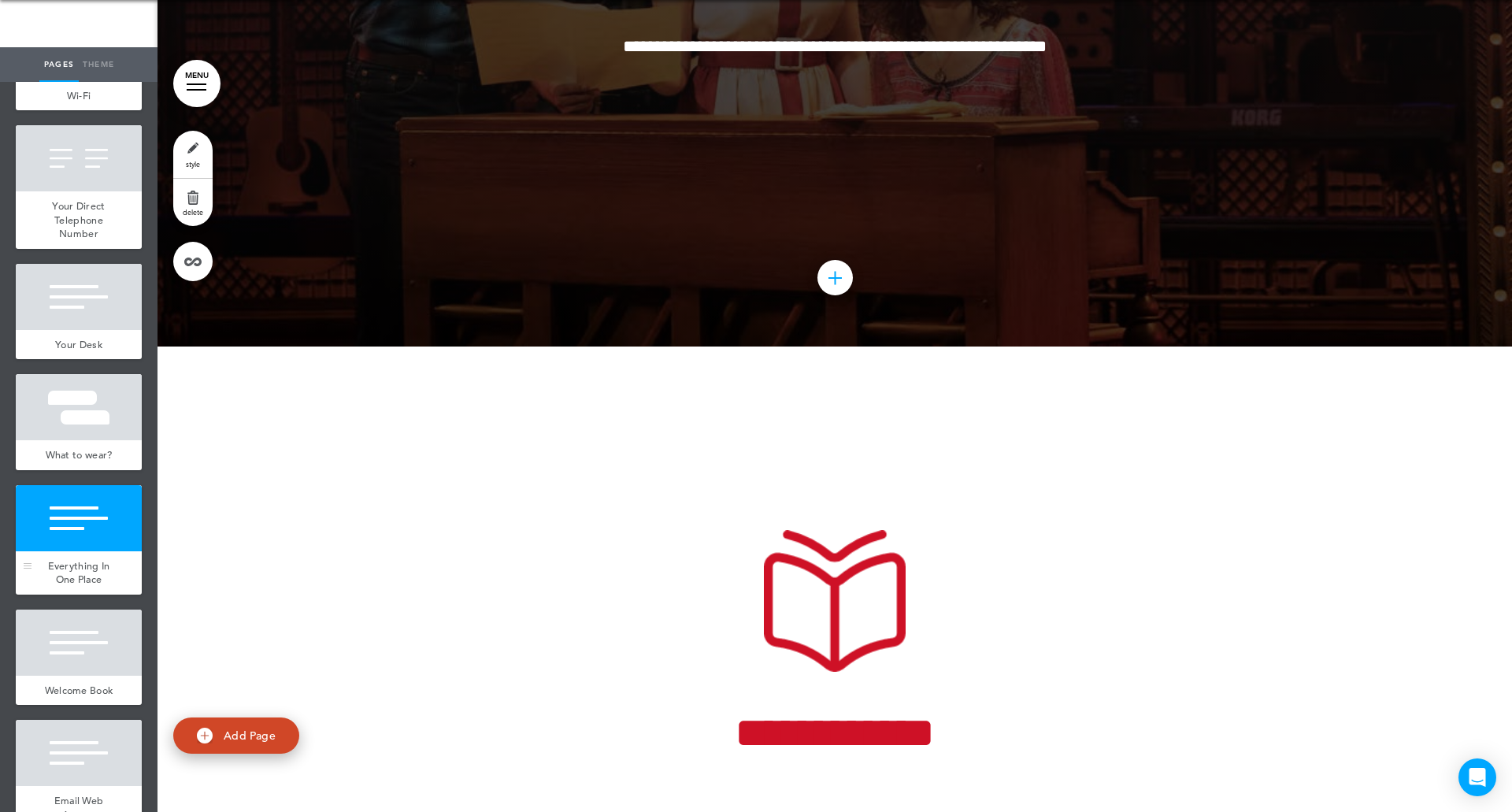
scroll to position [52504, 0]
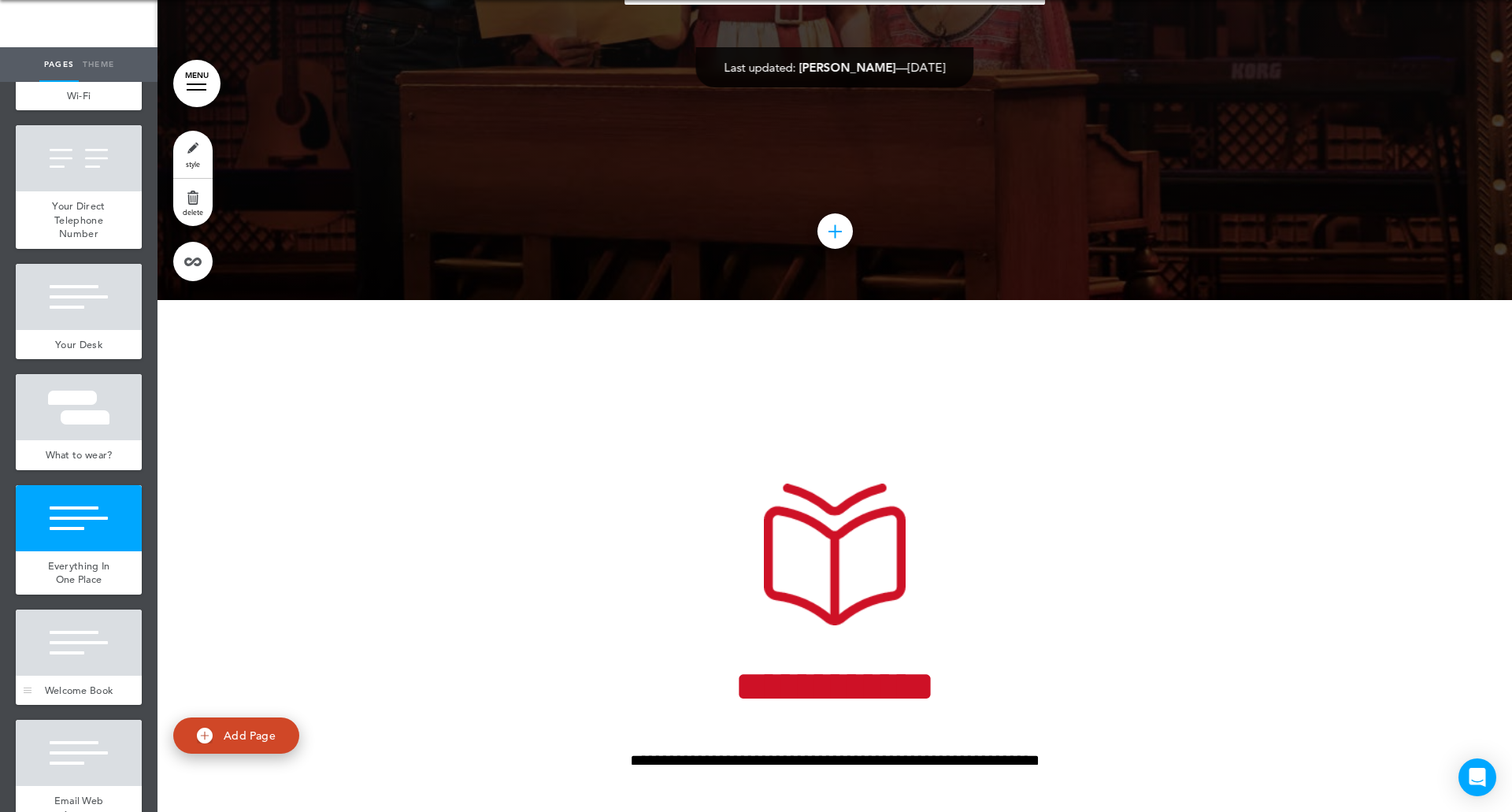
click at [47, 676] on div at bounding box center [79, 643] width 126 height 66
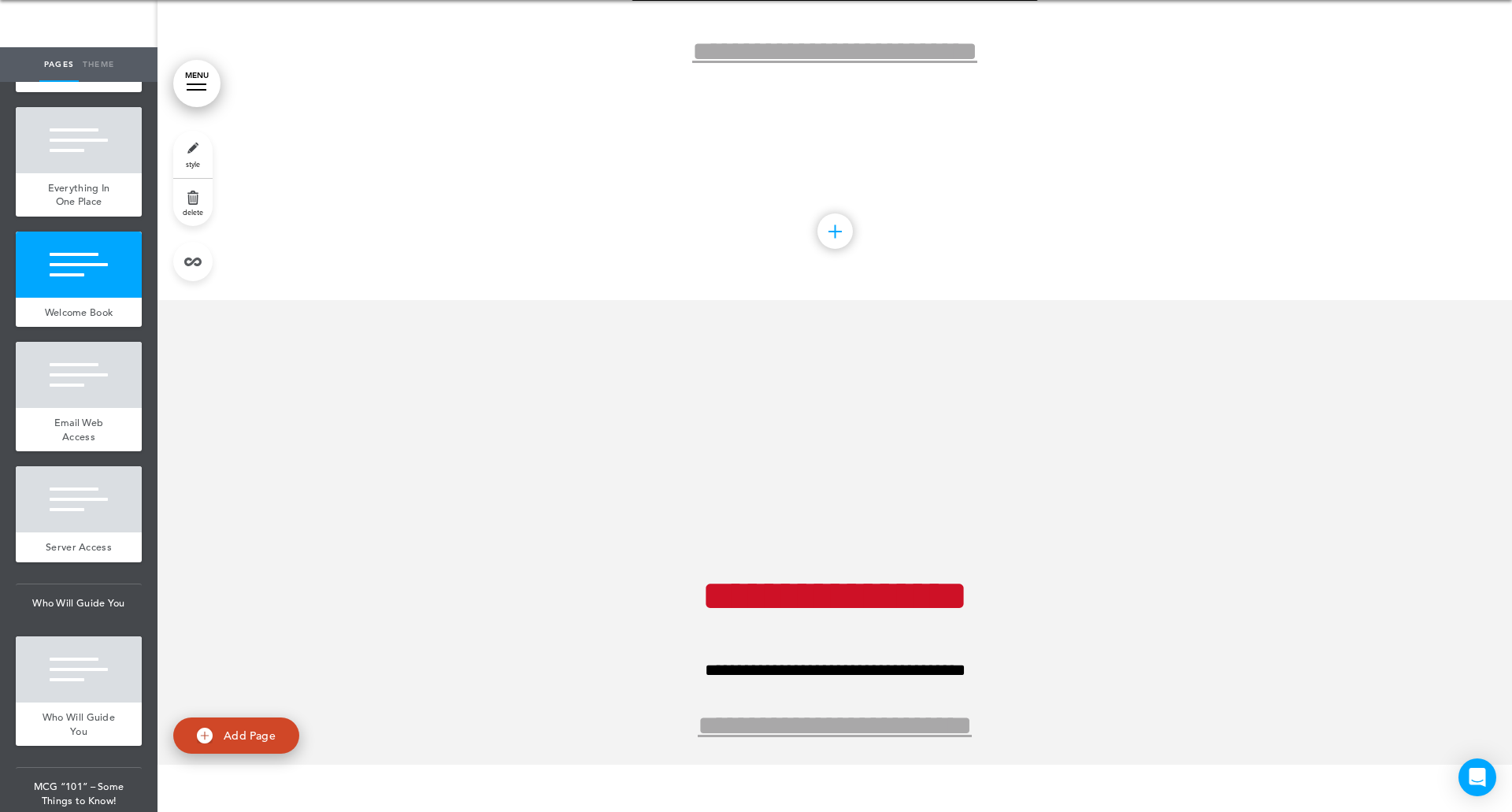
scroll to position [5919, 0]
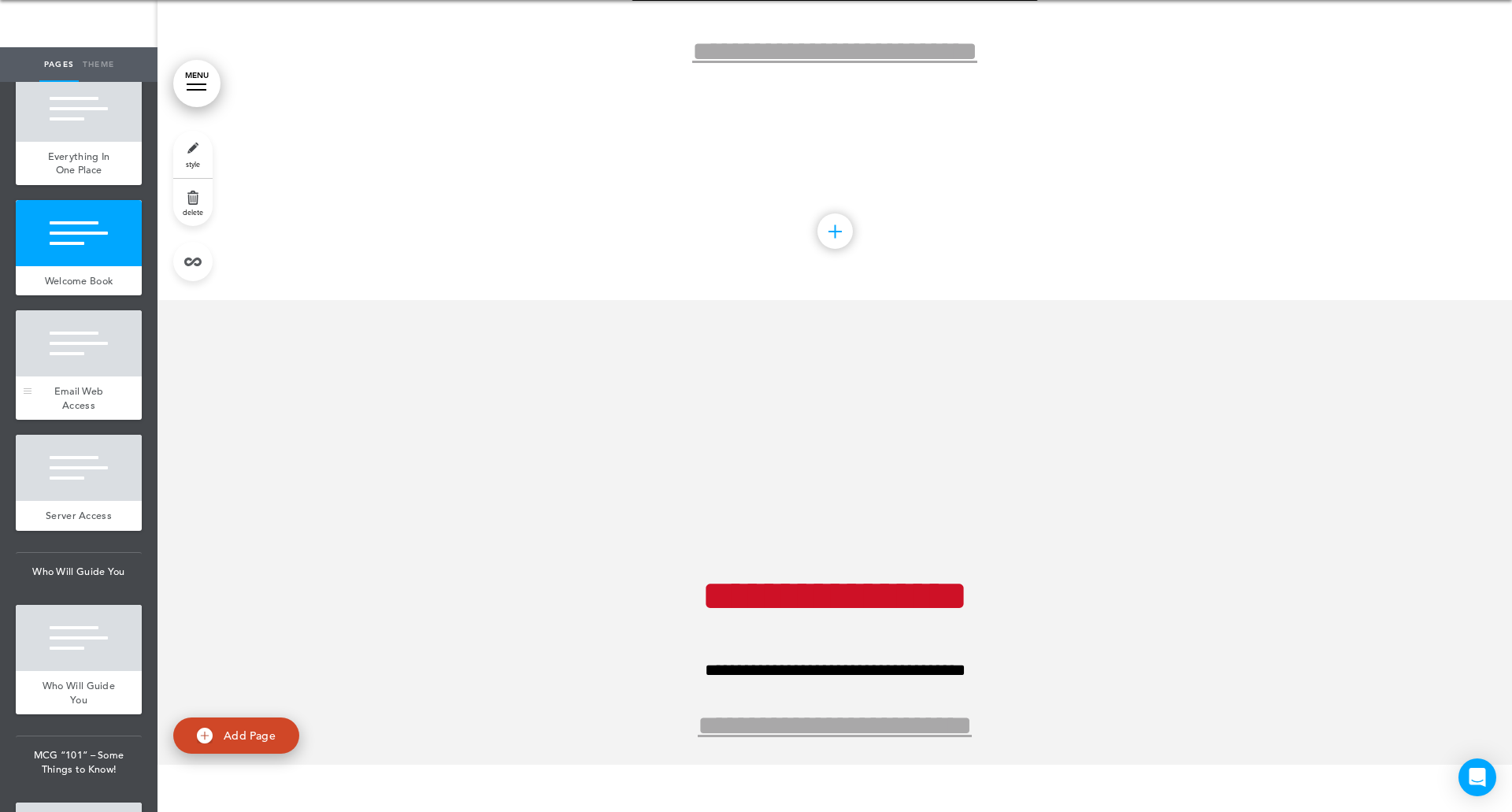
click at [101, 377] on div at bounding box center [79, 343] width 126 height 66
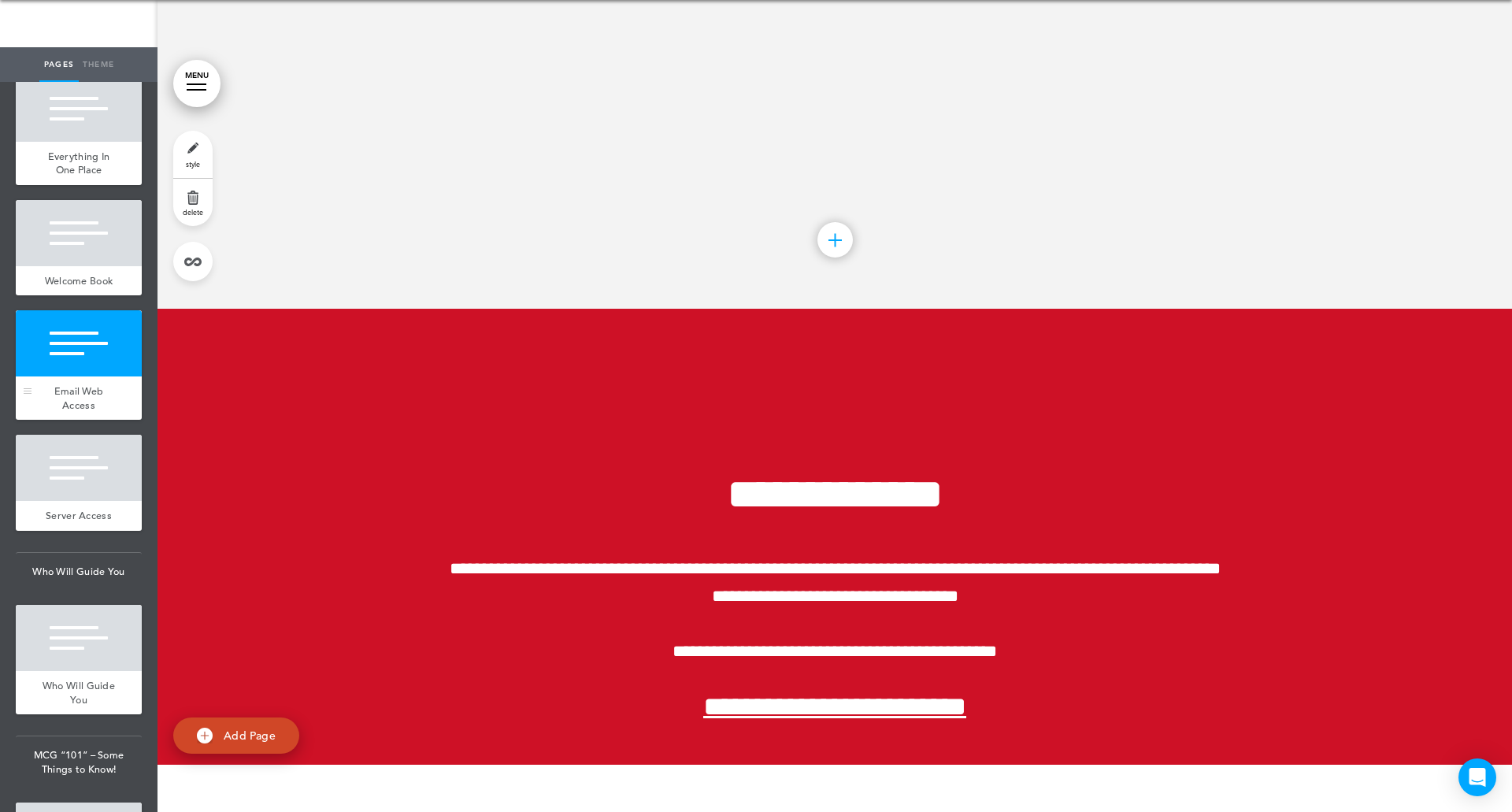
scroll to position [54033, 0]
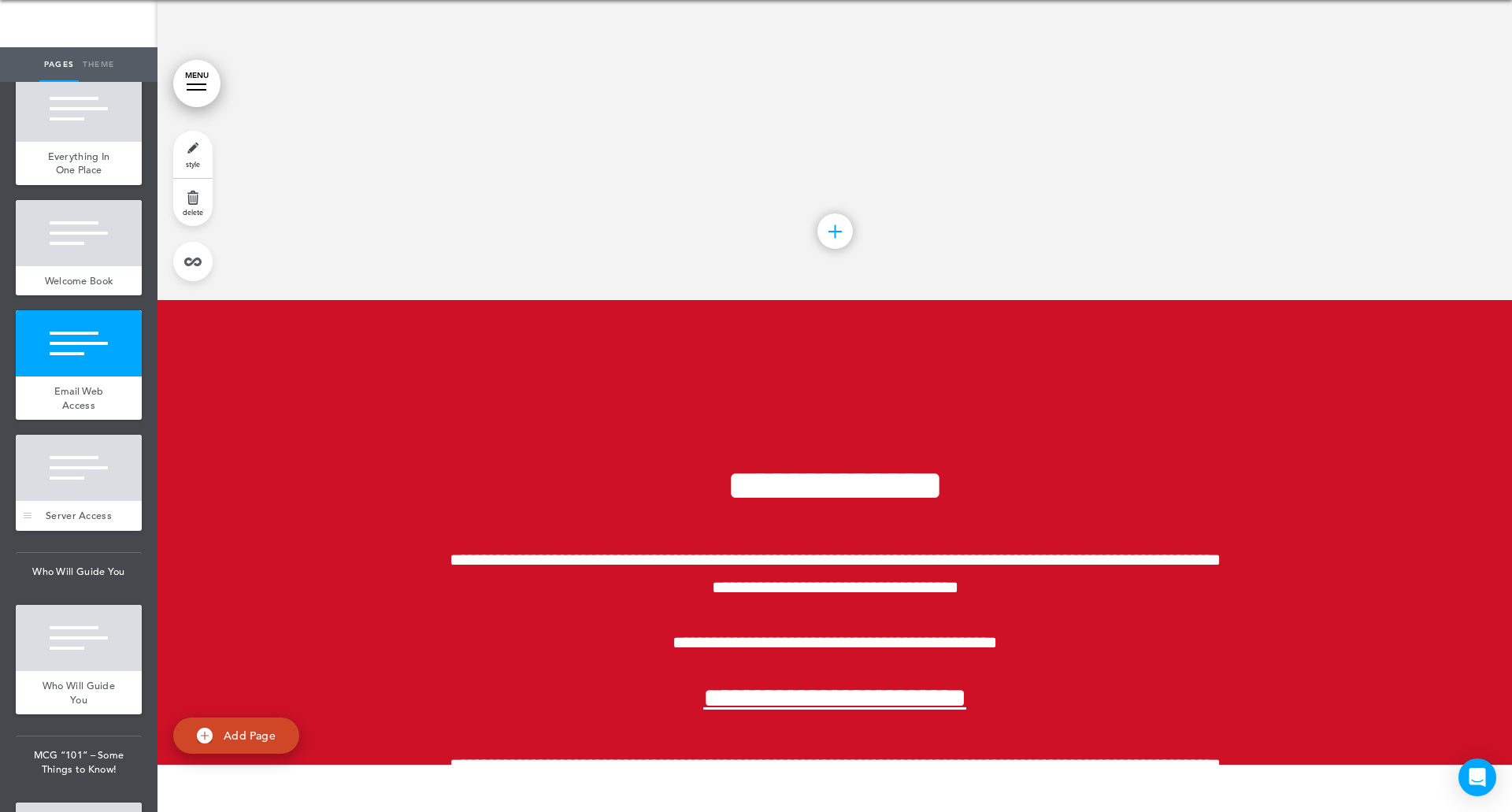
click at [70, 531] on div "Server Access" at bounding box center [79, 516] width 126 height 30
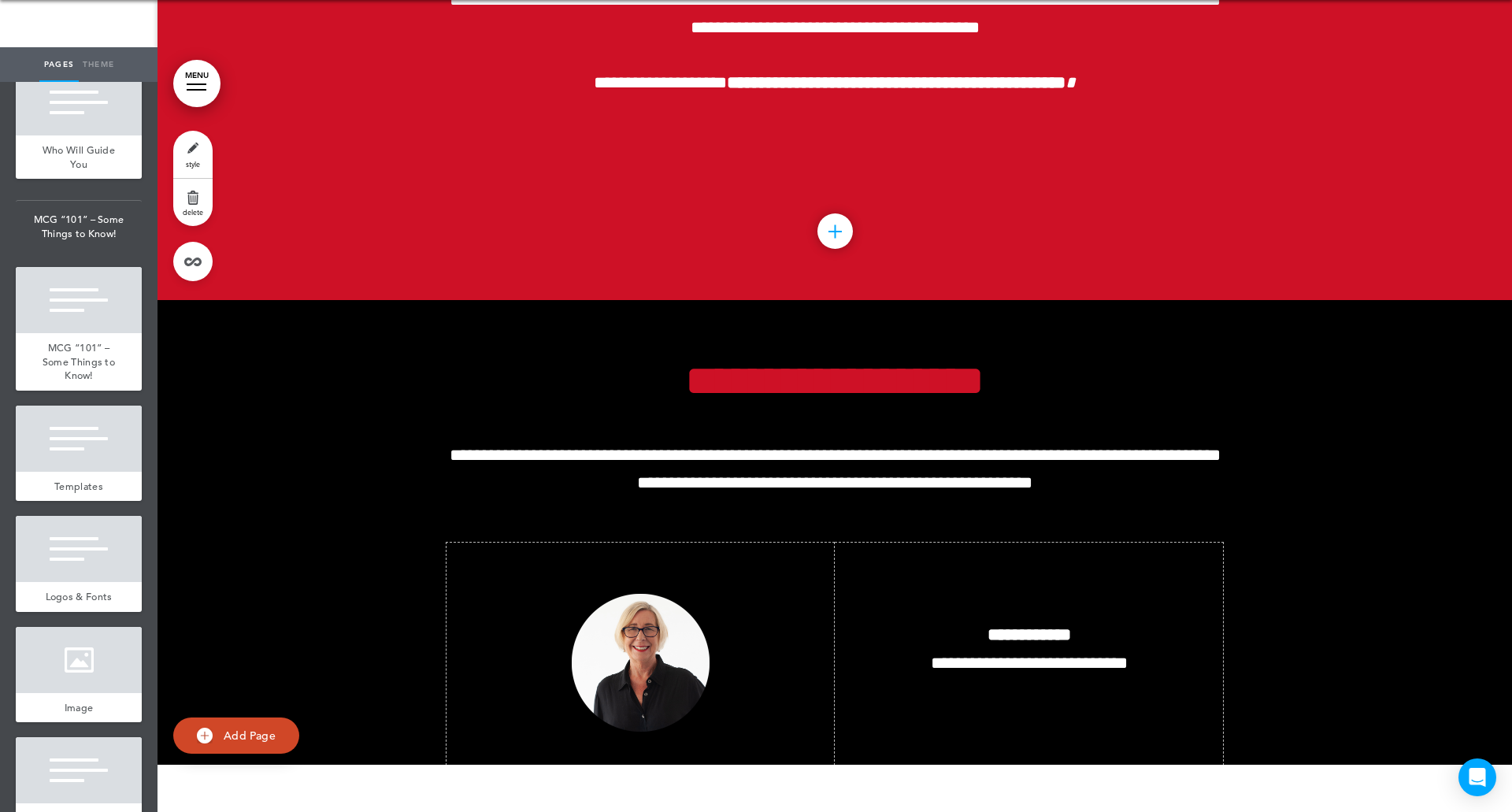
scroll to position [6486, 0]
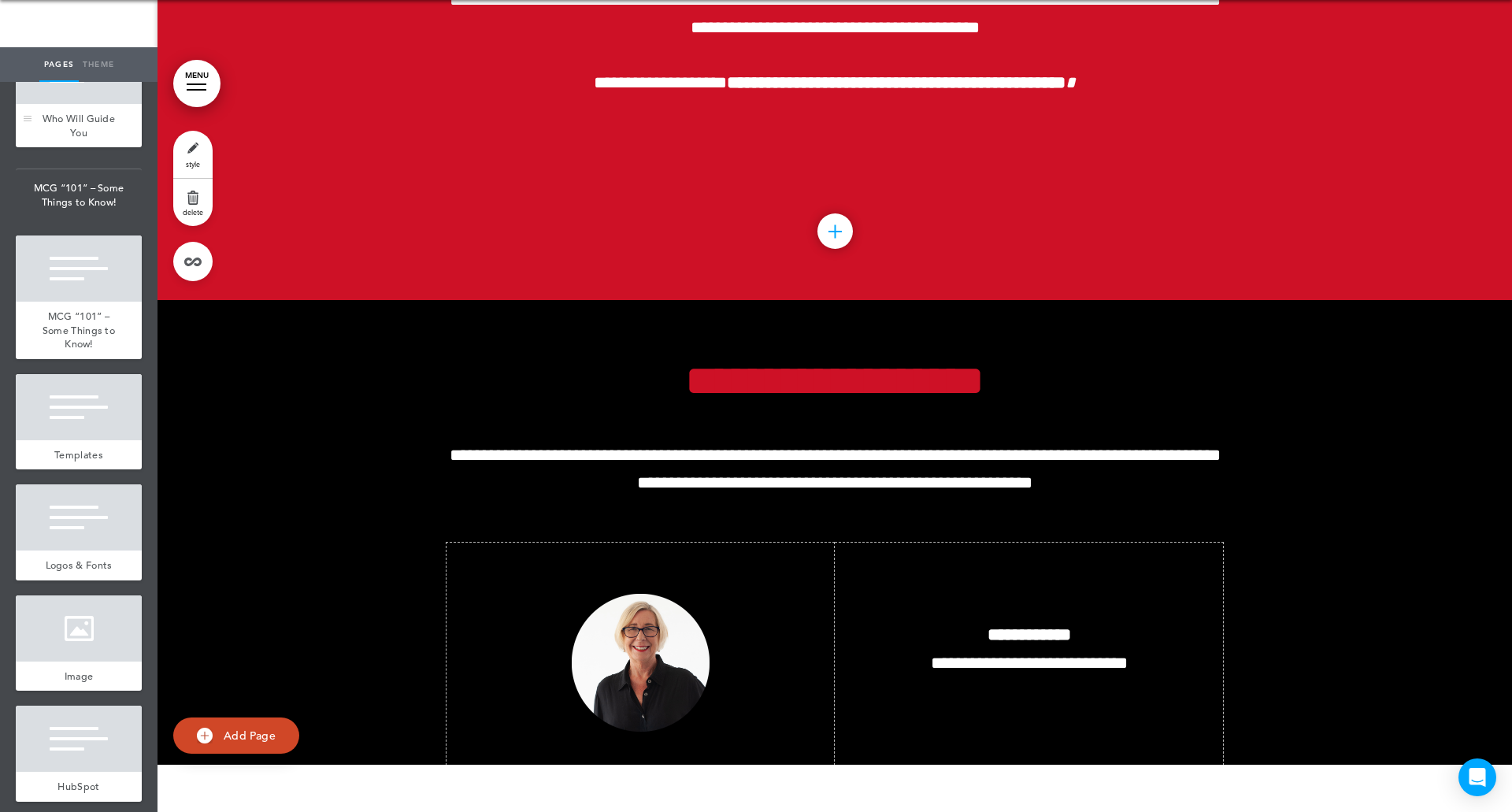
click at [74, 104] on div at bounding box center [79, 71] width 126 height 66
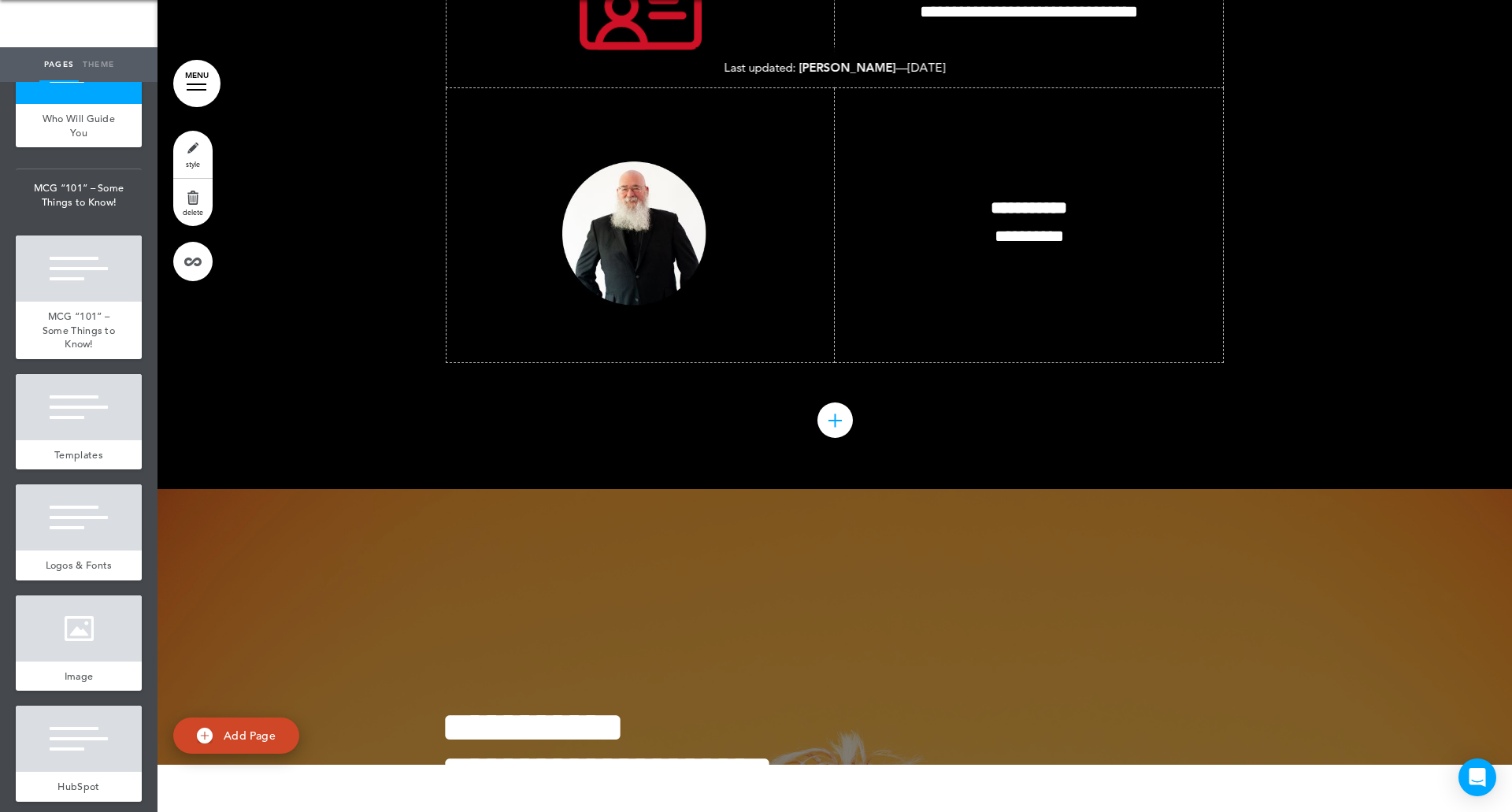
scroll to position [55909, 0]
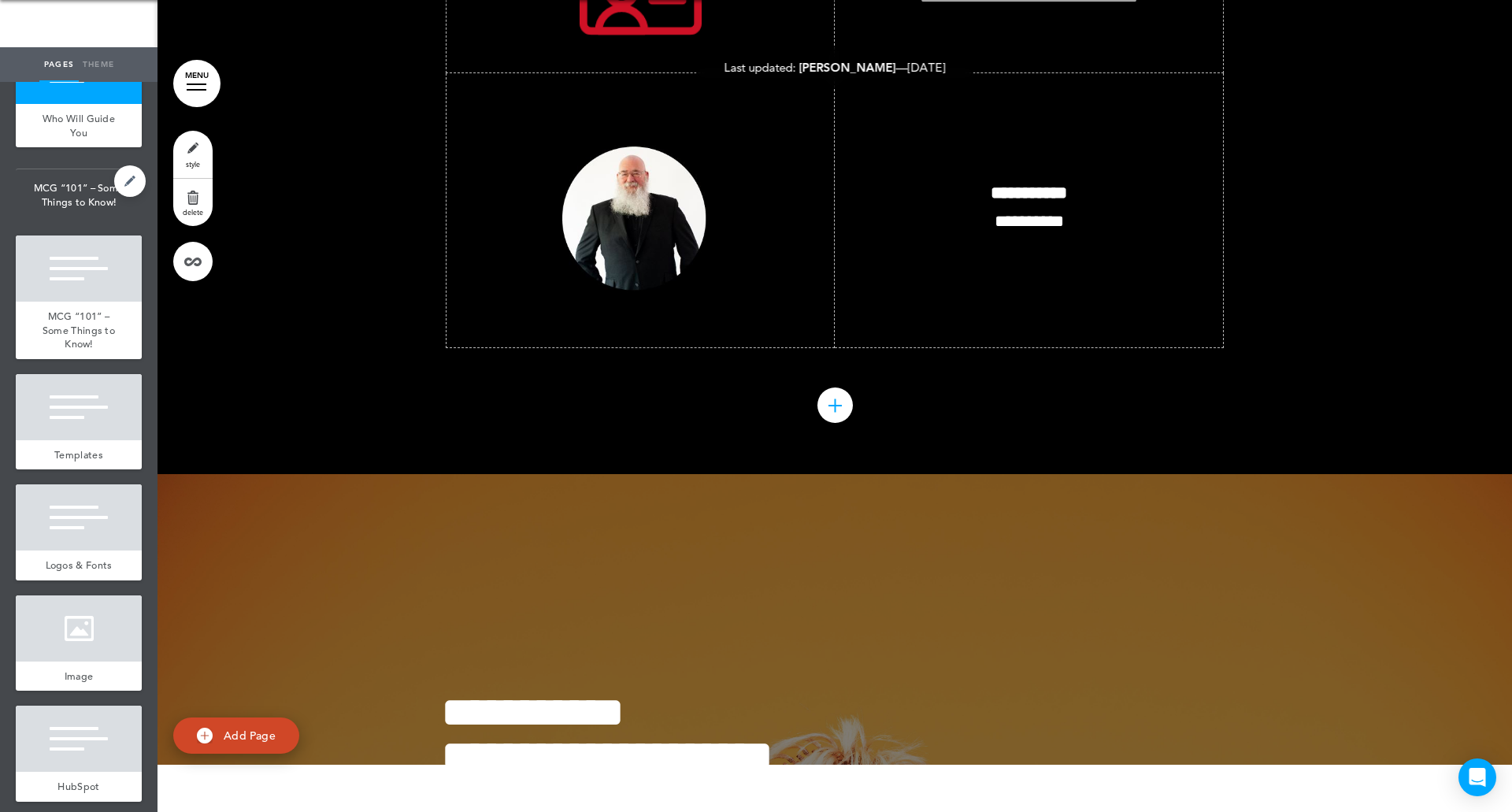
click at [62, 220] on span "MCG “101” – Some Things to Know!" at bounding box center [79, 194] width 126 height 51
click at [84, 139] on span "Who Will Guide You" at bounding box center [79, 126] width 73 height 28
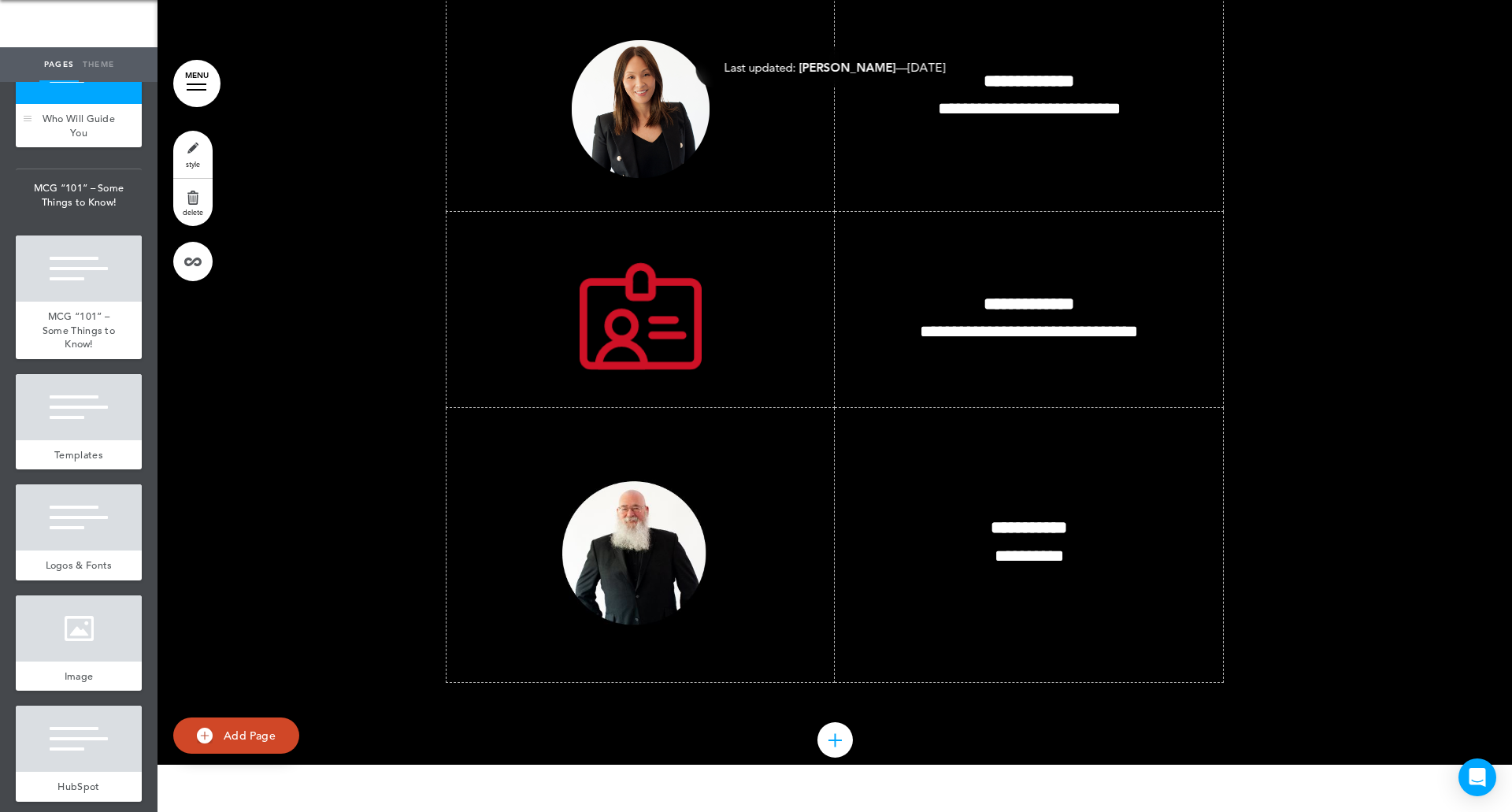
scroll to position [55563, 0]
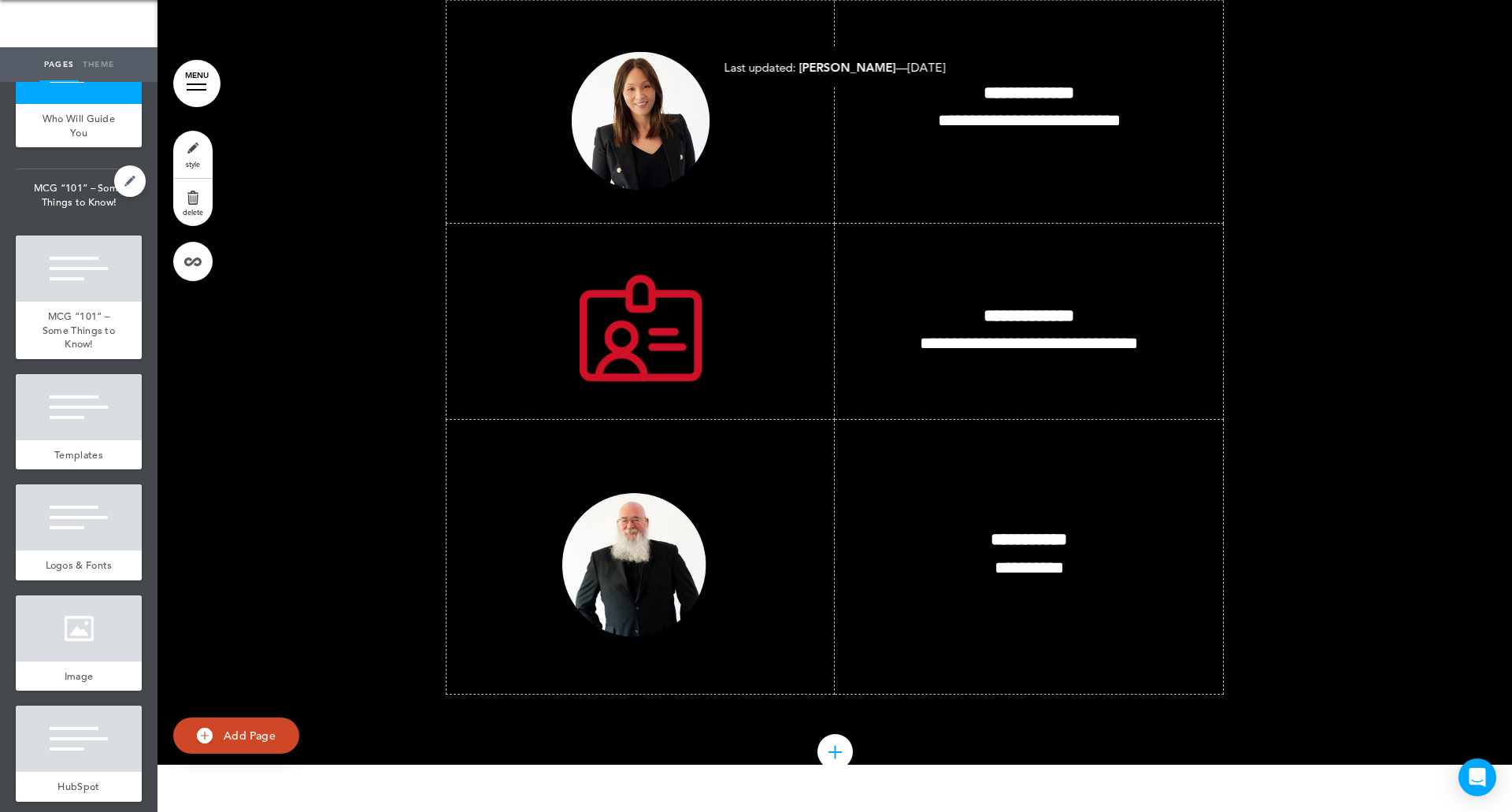
click at [69, 220] on span "MCG “101” – Some Things to Know!" at bounding box center [79, 194] width 126 height 51
click at [66, 351] on span "MCG “101” – Some Things to Know!" at bounding box center [79, 330] width 73 height 41
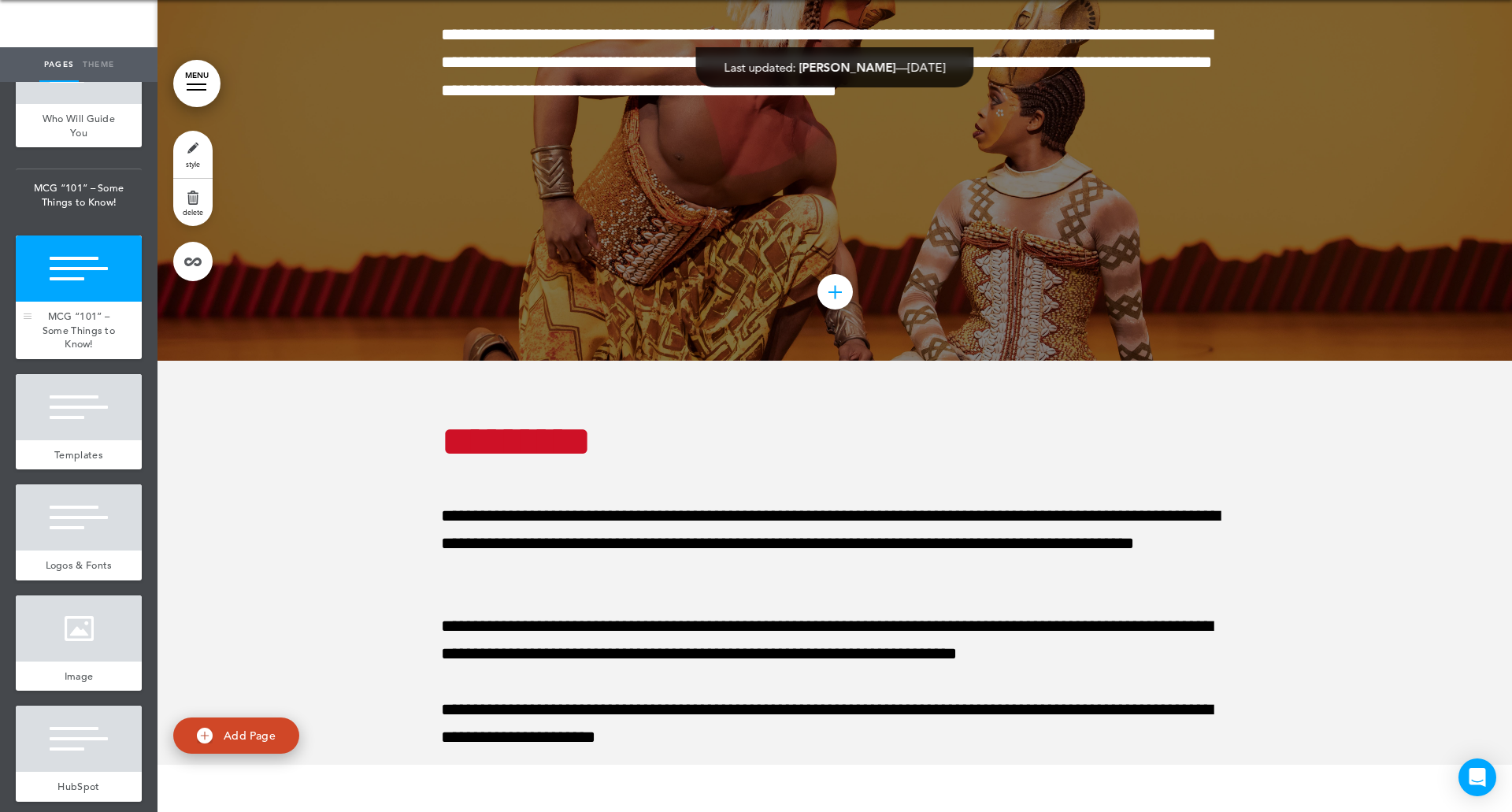
scroll to position [56843, 0]
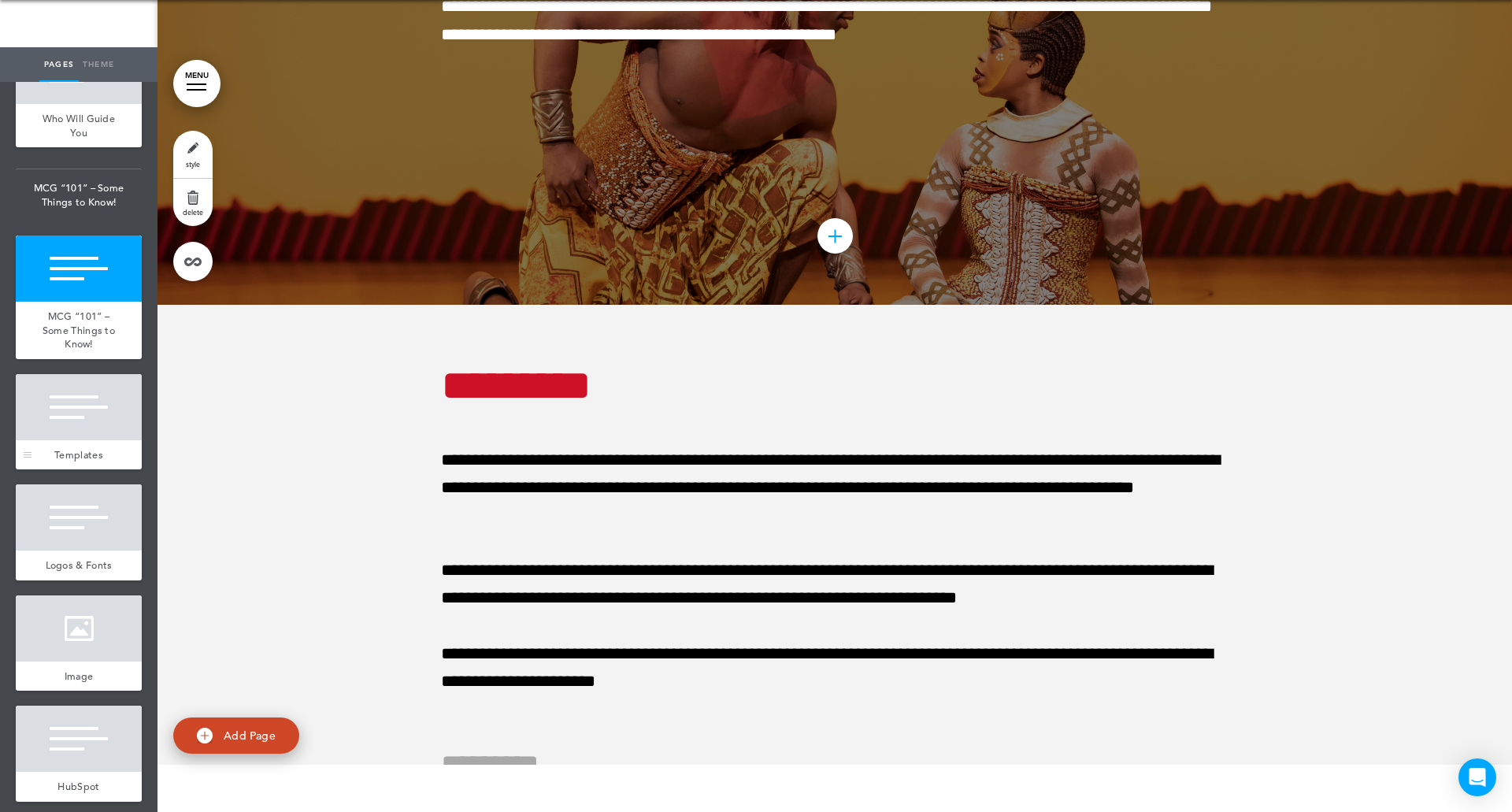
click at [73, 461] on span "Templates" at bounding box center [79, 454] width 49 height 13
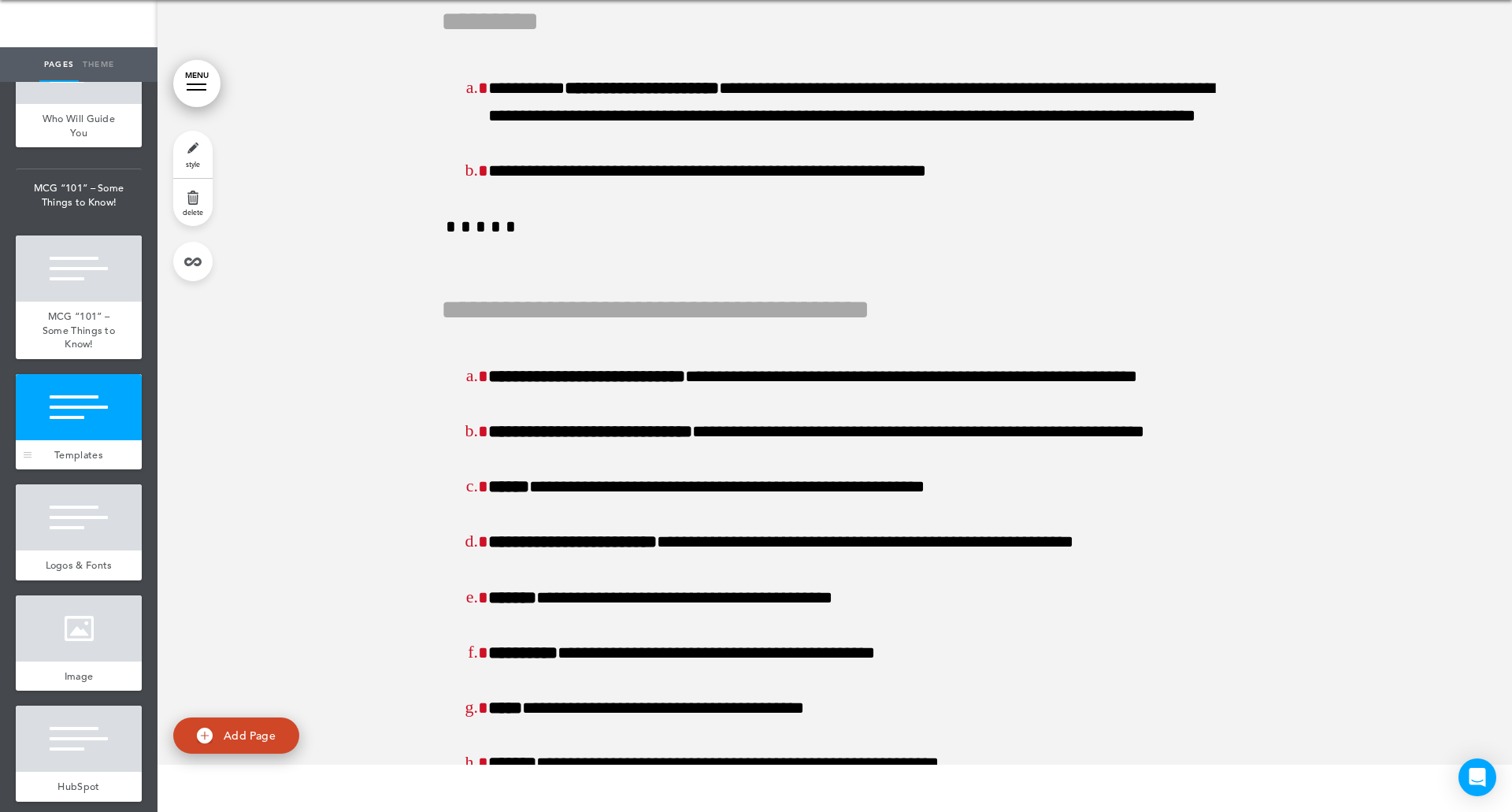
scroll to position [57608, 0]
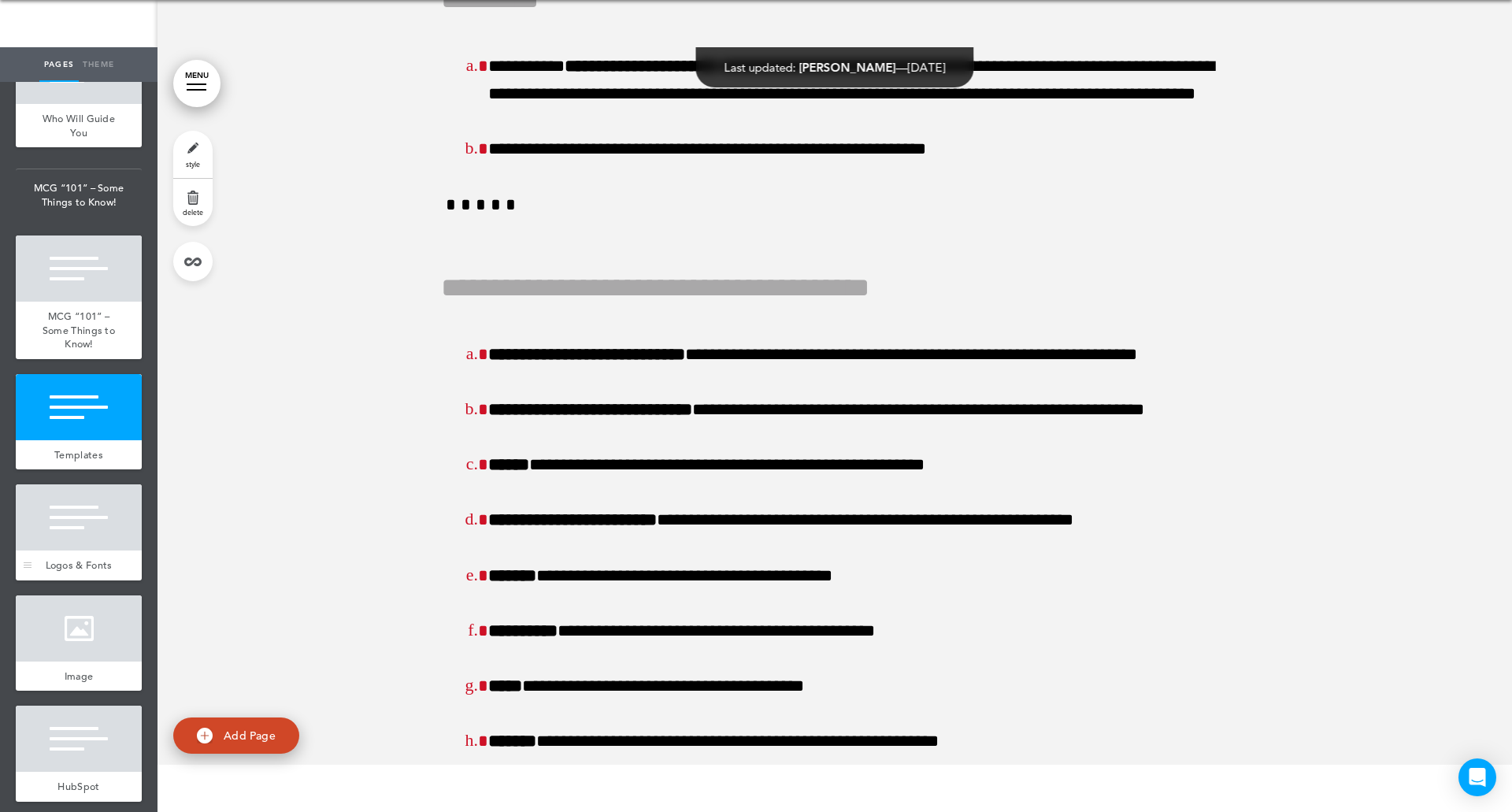
click at [74, 581] on div "Logos & Fonts" at bounding box center [79, 565] width 126 height 30
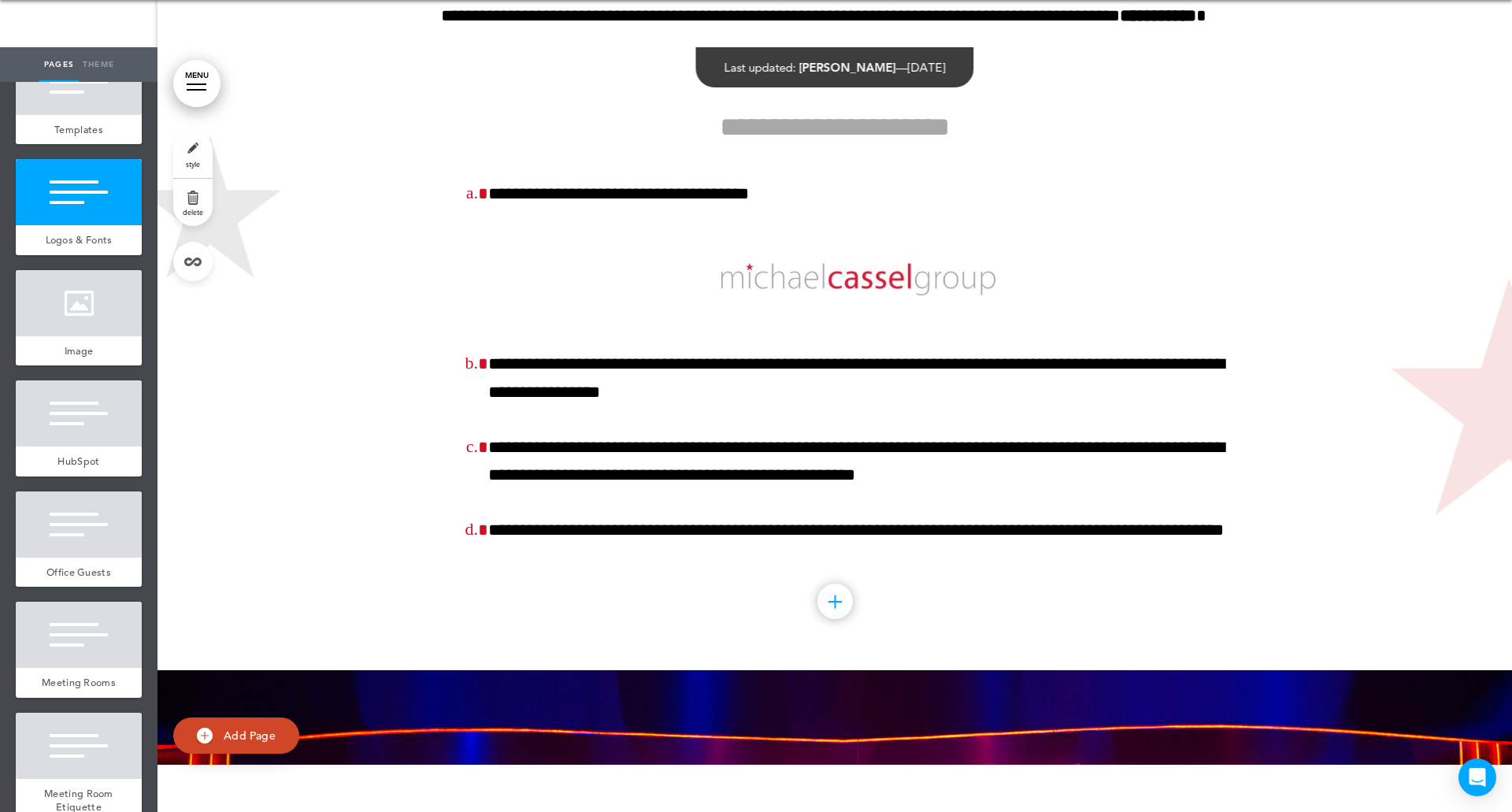
scroll to position [6854, 0]
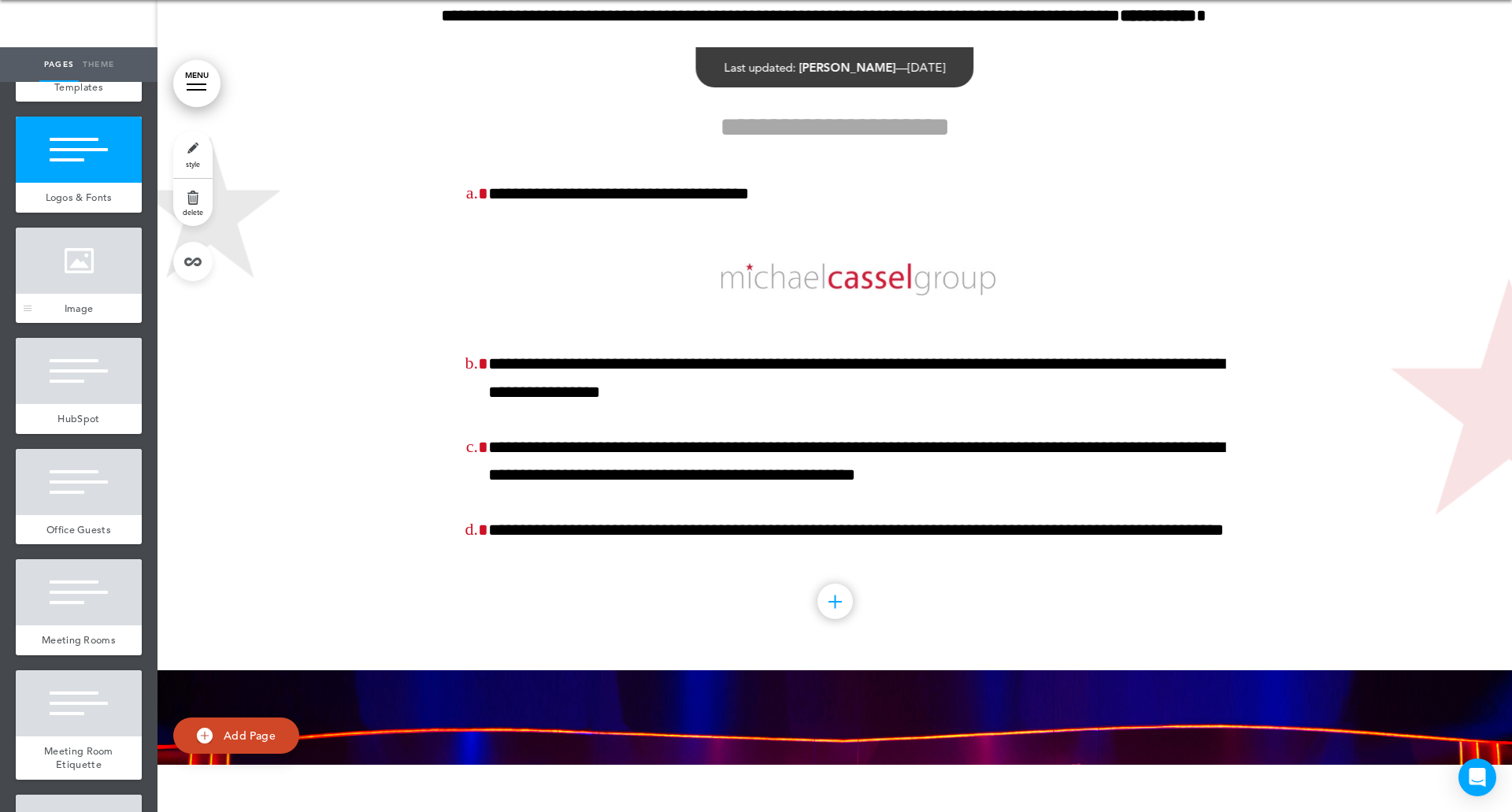
click at [58, 294] on div at bounding box center [79, 260] width 126 height 66
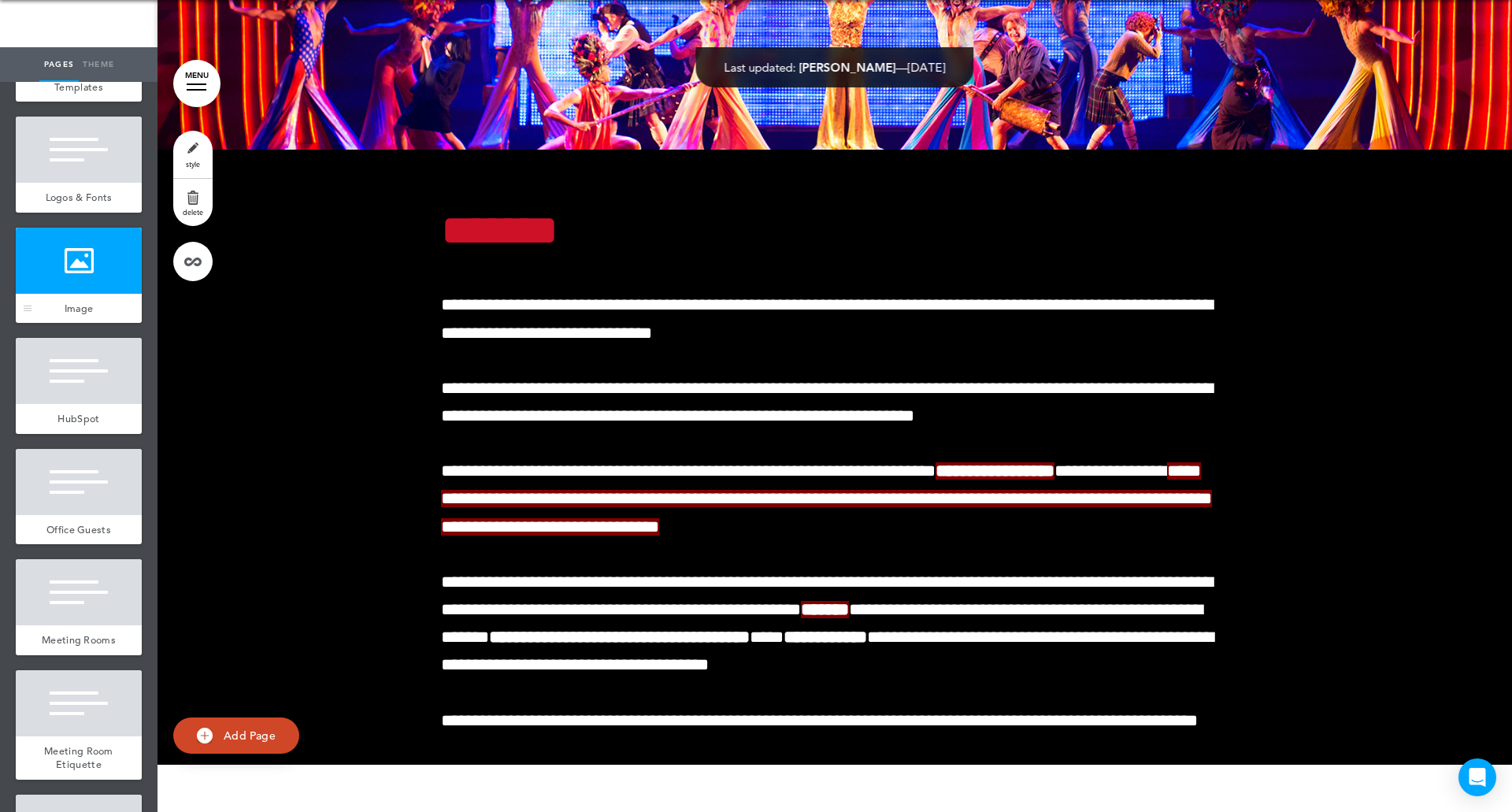
scroll to position [62028, 0]
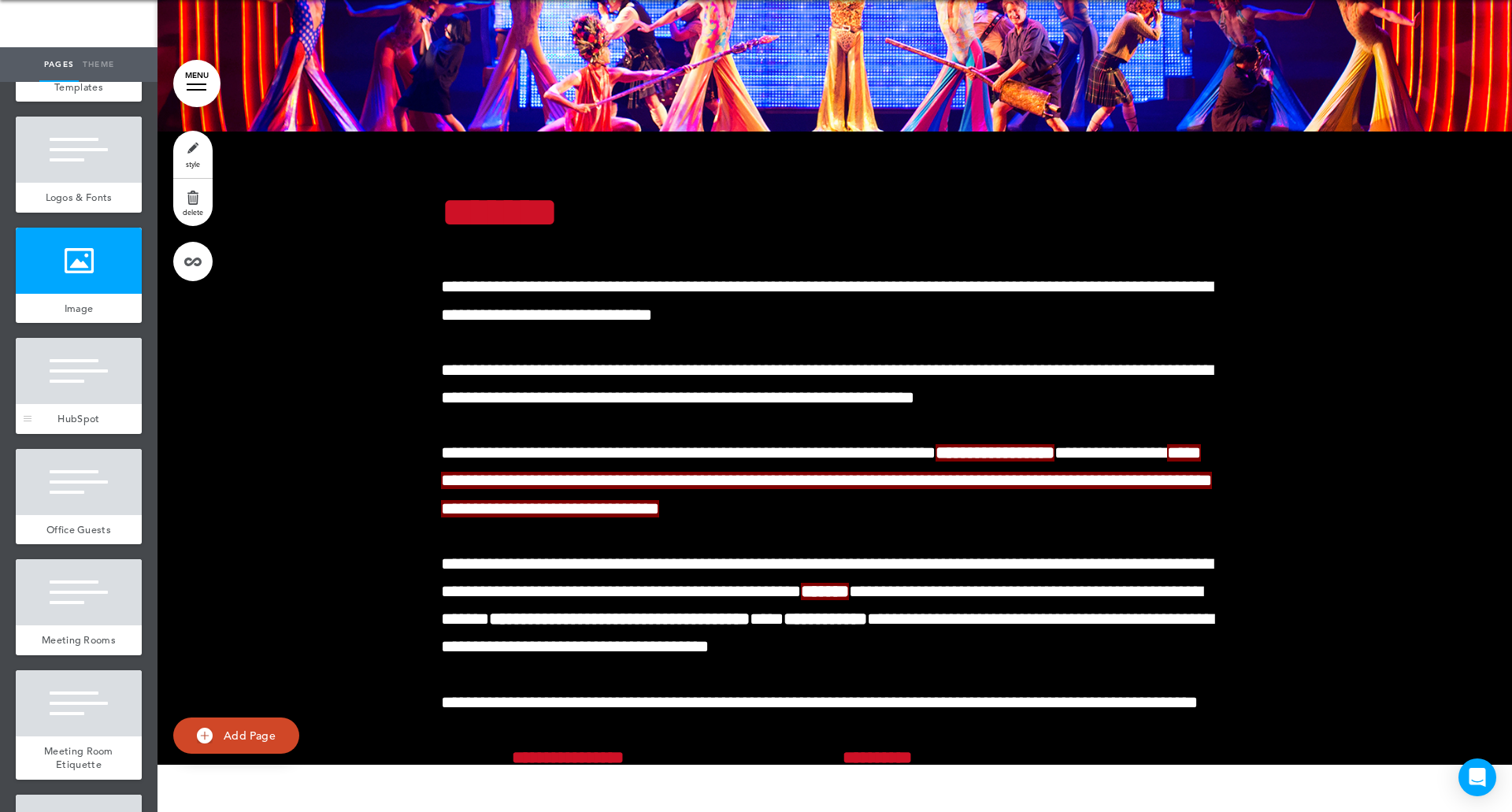
click at [79, 404] on div at bounding box center [79, 371] width 126 height 66
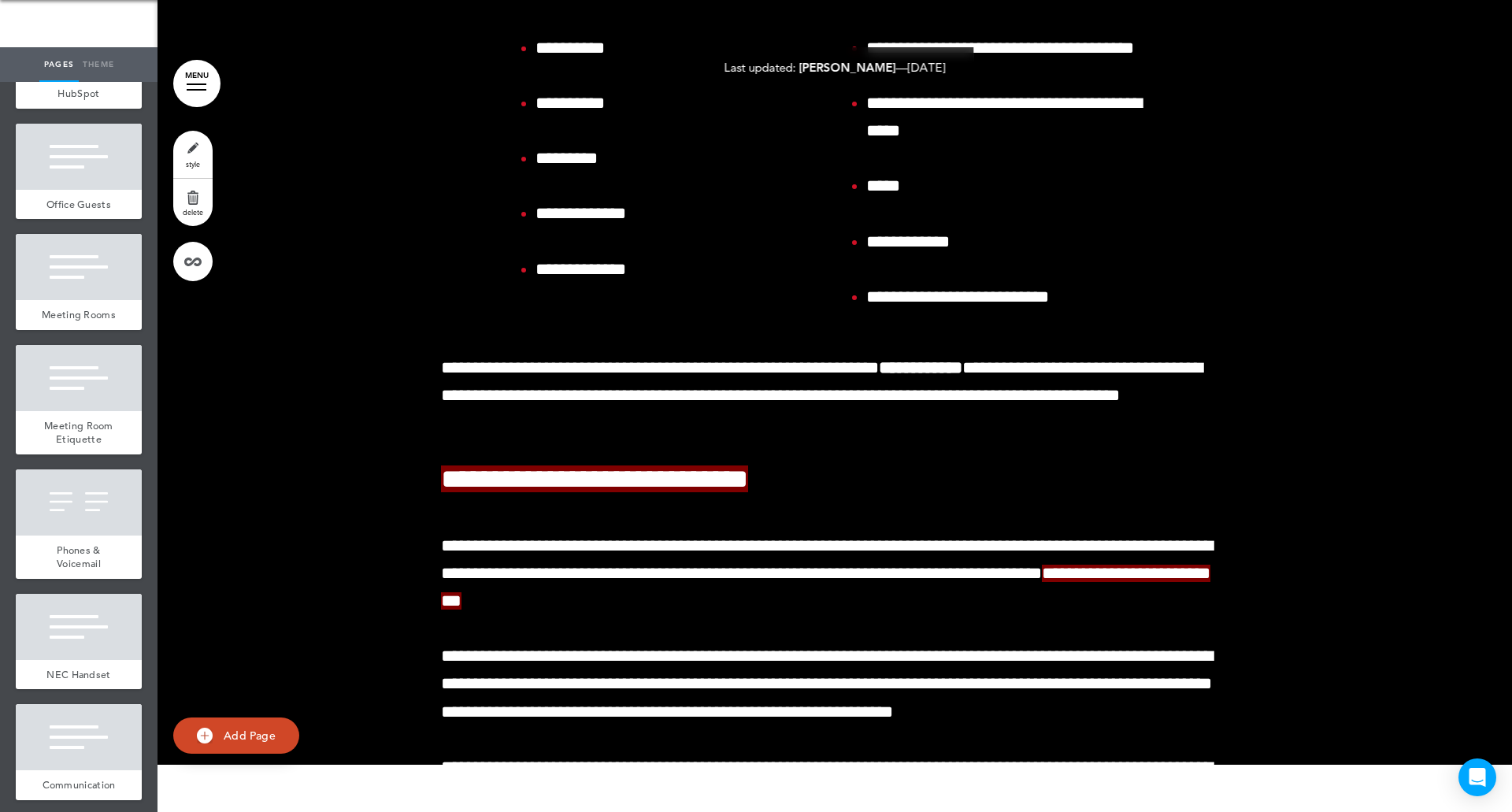
scroll to position [7284, 0]
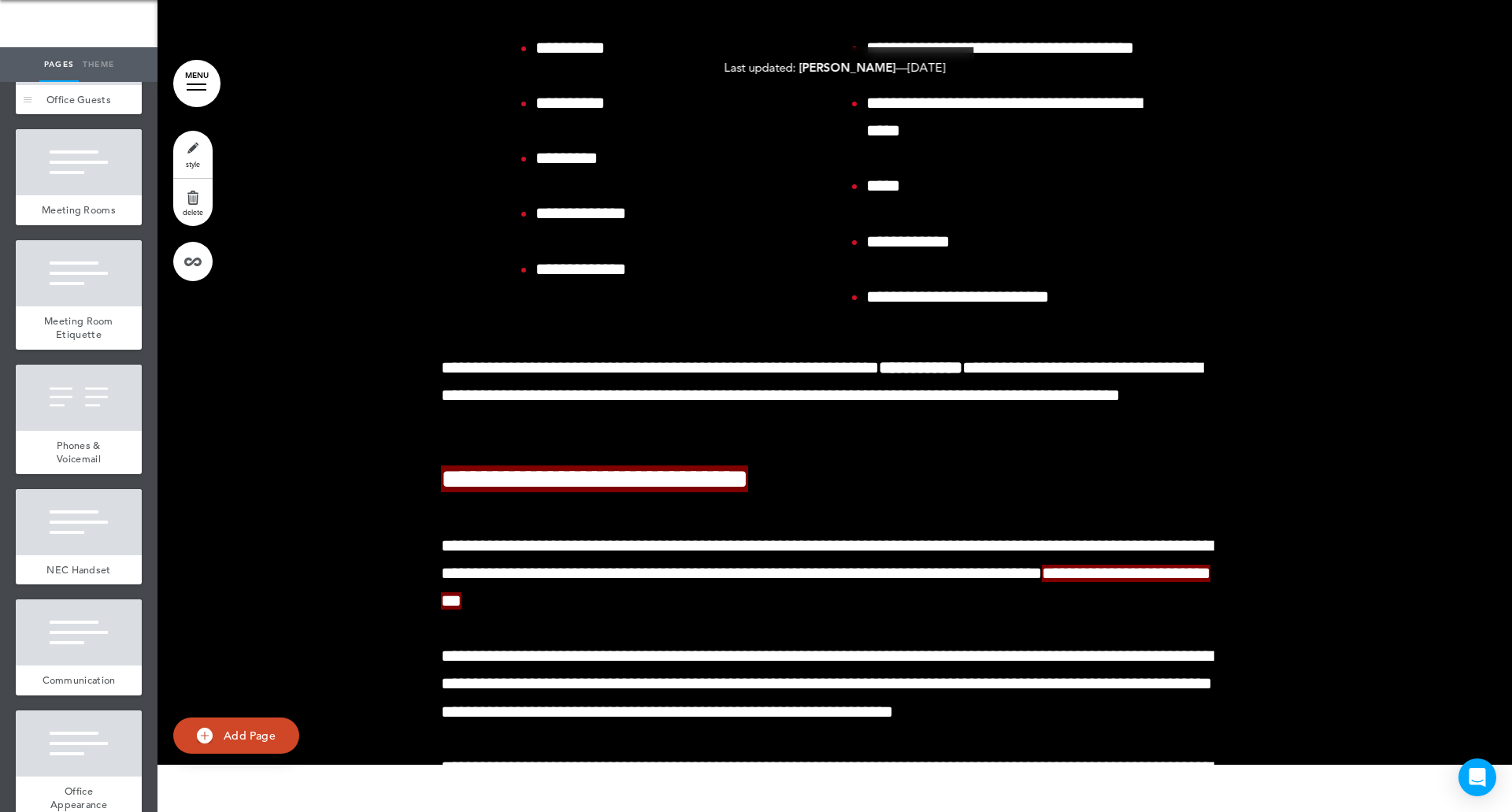
click at [82, 85] on div at bounding box center [79, 52] width 126 height 66
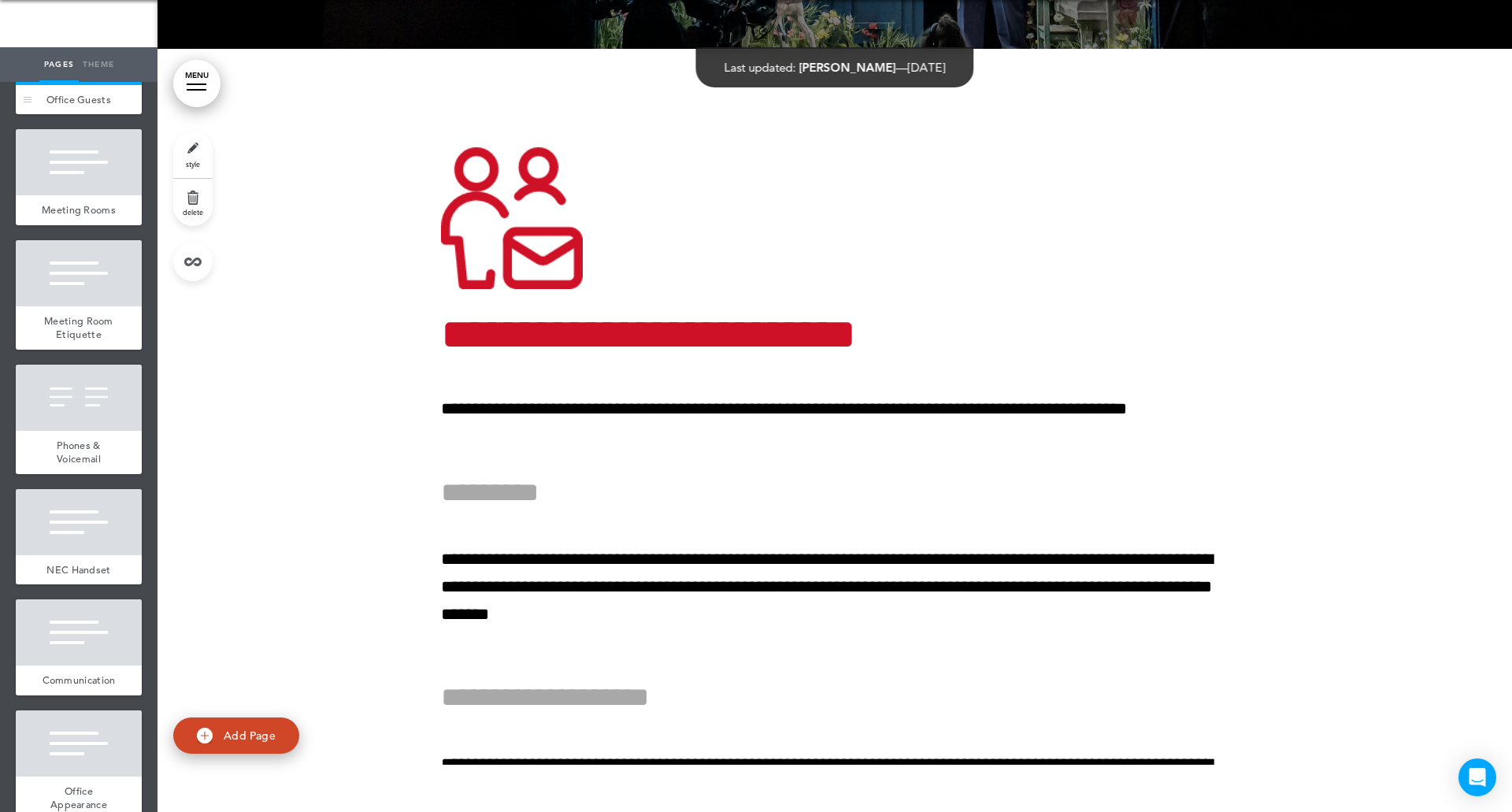
scroll to position [64664, 0]
click at [70, 225] on div "Meeting Rooms" at bounding box center [79, 210] width 126 height 30
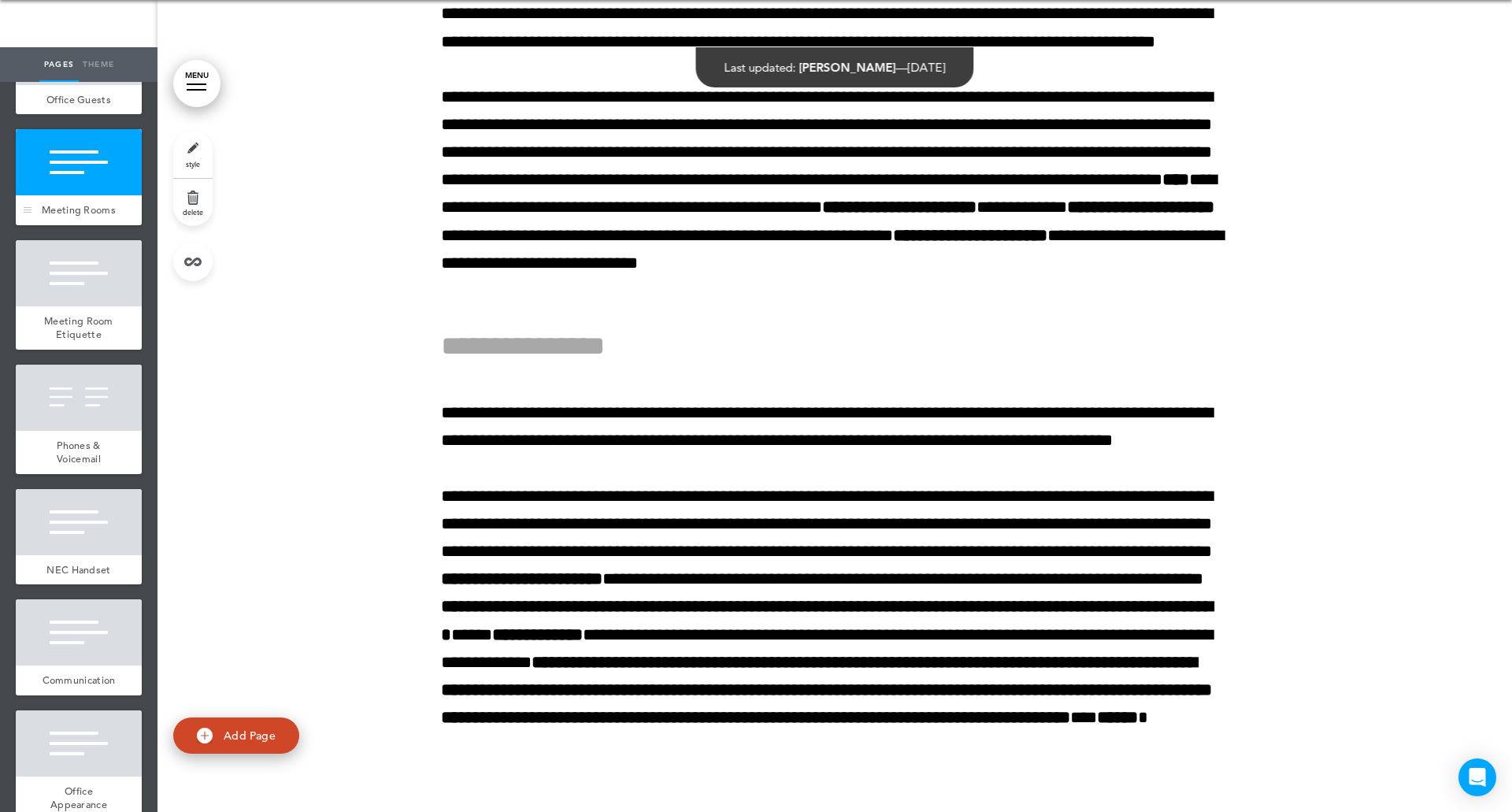
scroll to position [65429, 0]
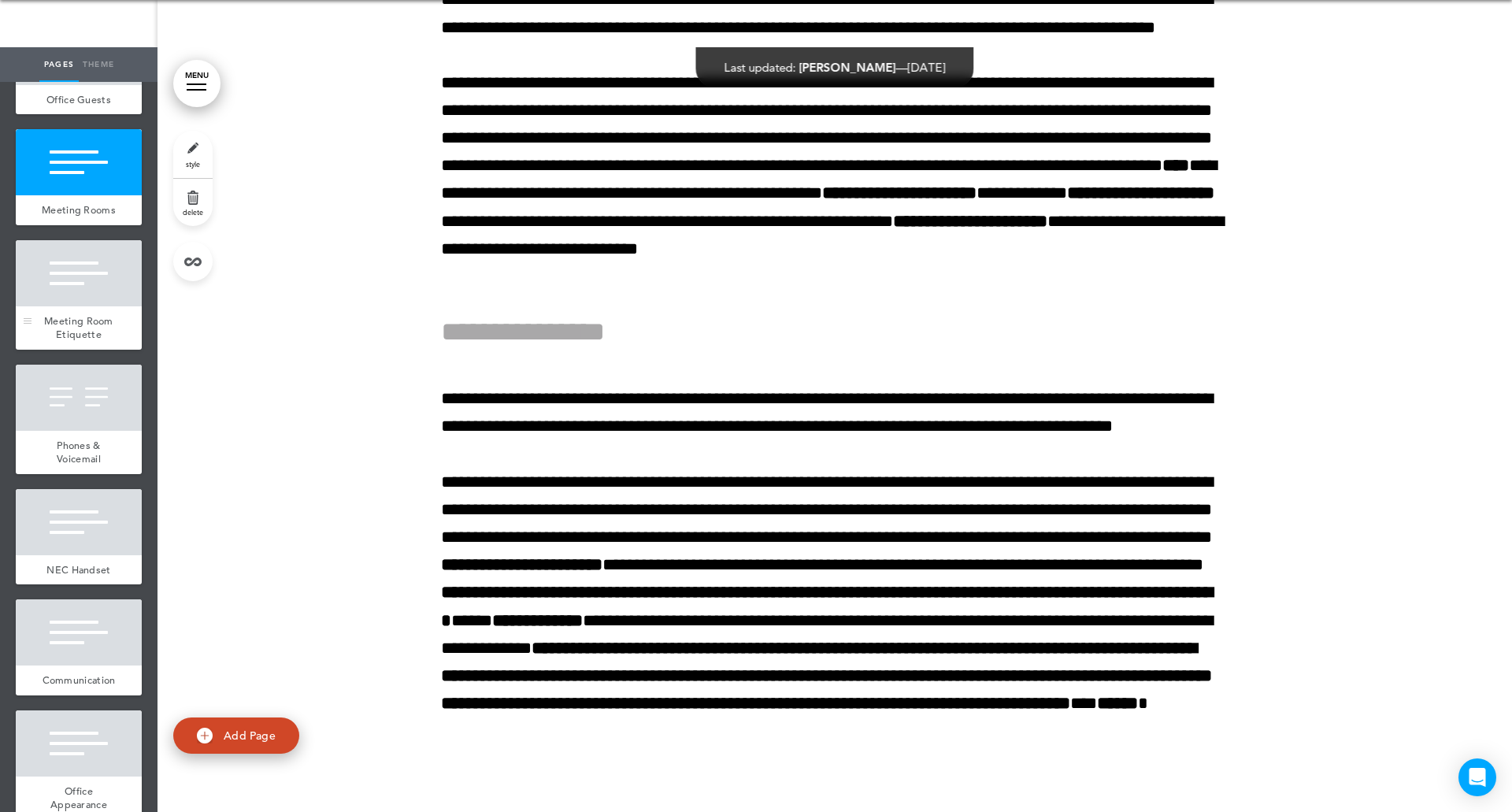
click at [83, 342] on span "Meeting Room Etiquette" at bounding box center [79, 328] width 70 height 28
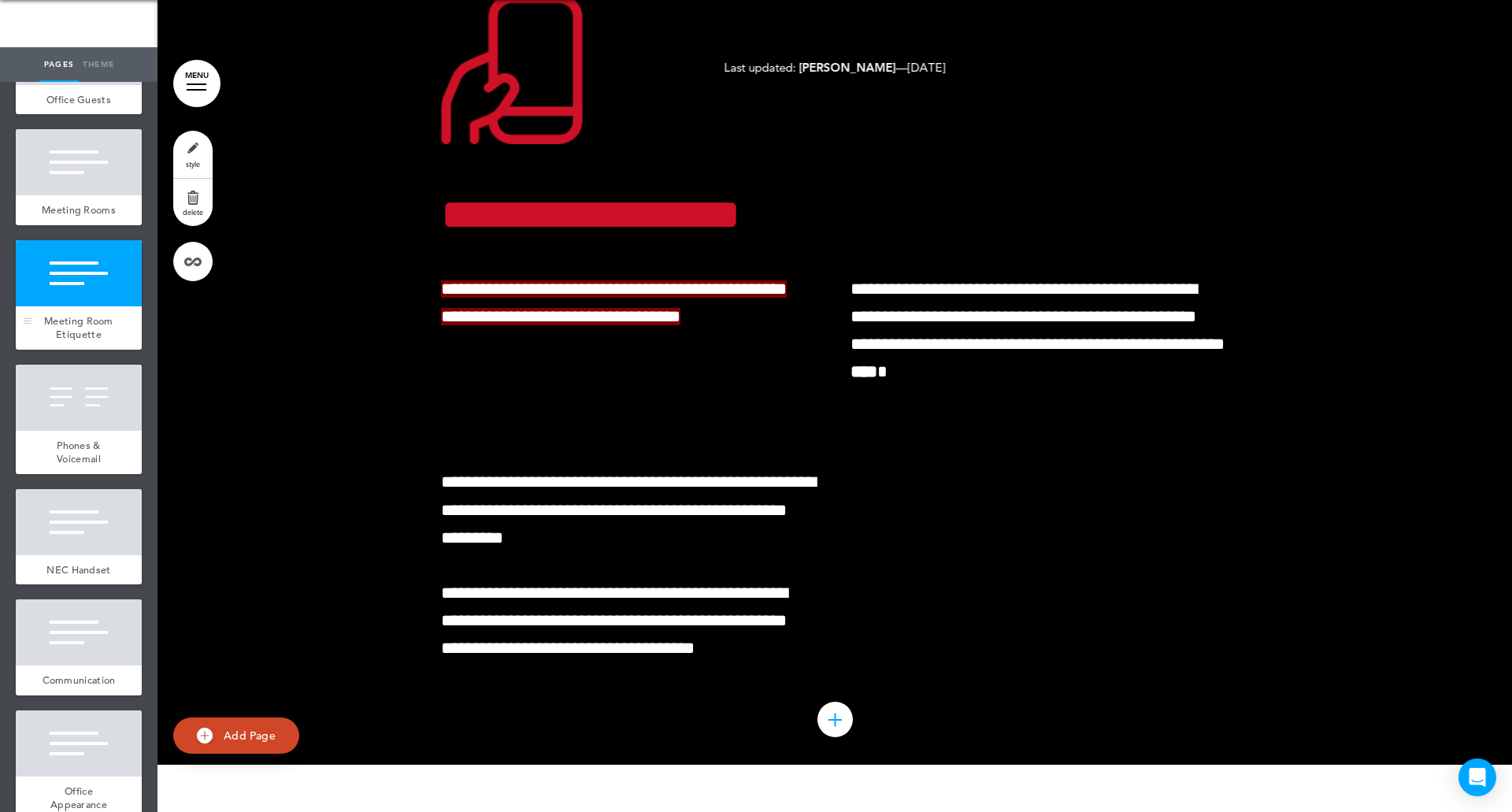
scroll to position [67732, 0]
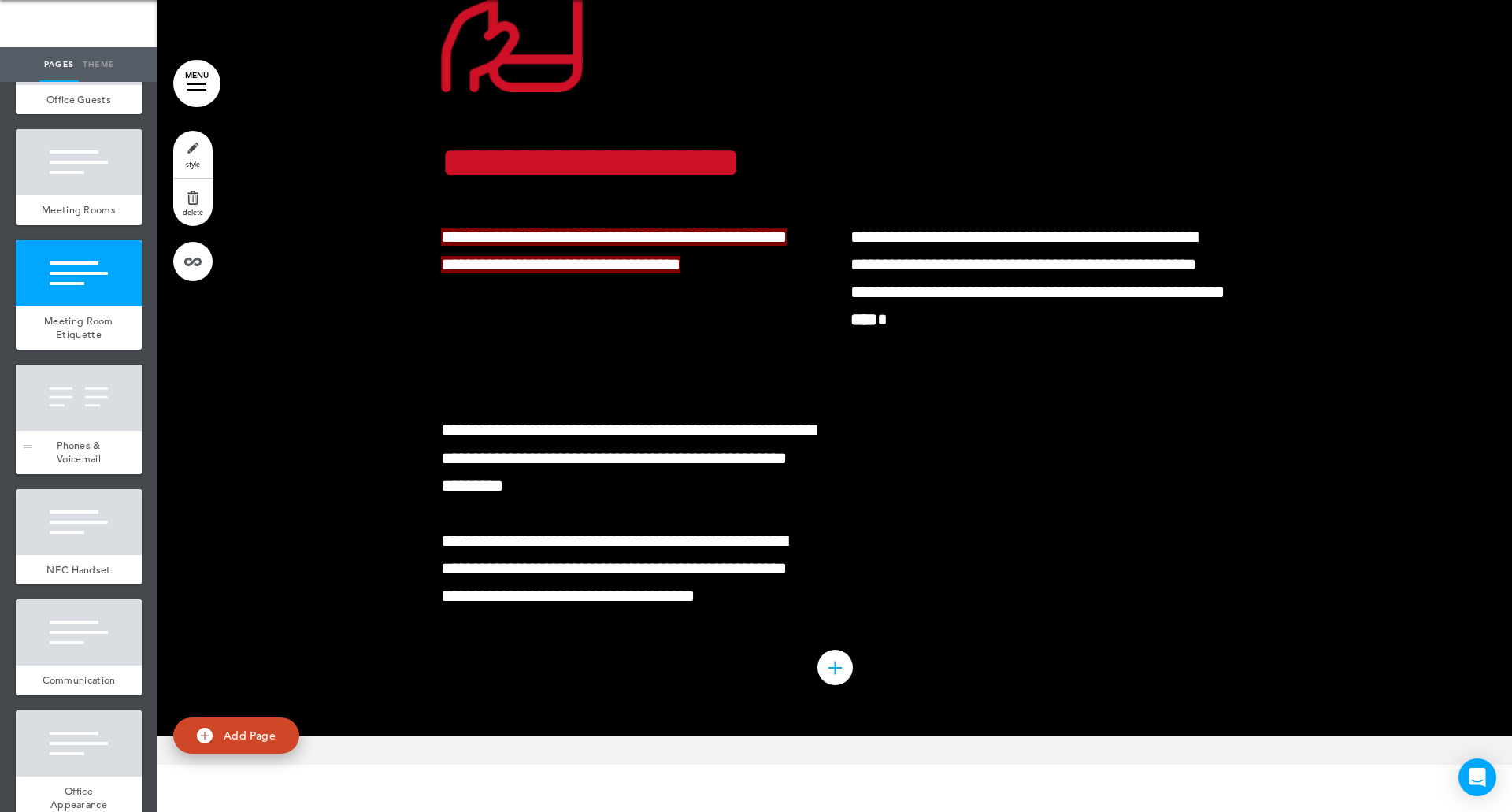
click at [62, 430] on div at bounding box center [79, 398] width 126 height 66
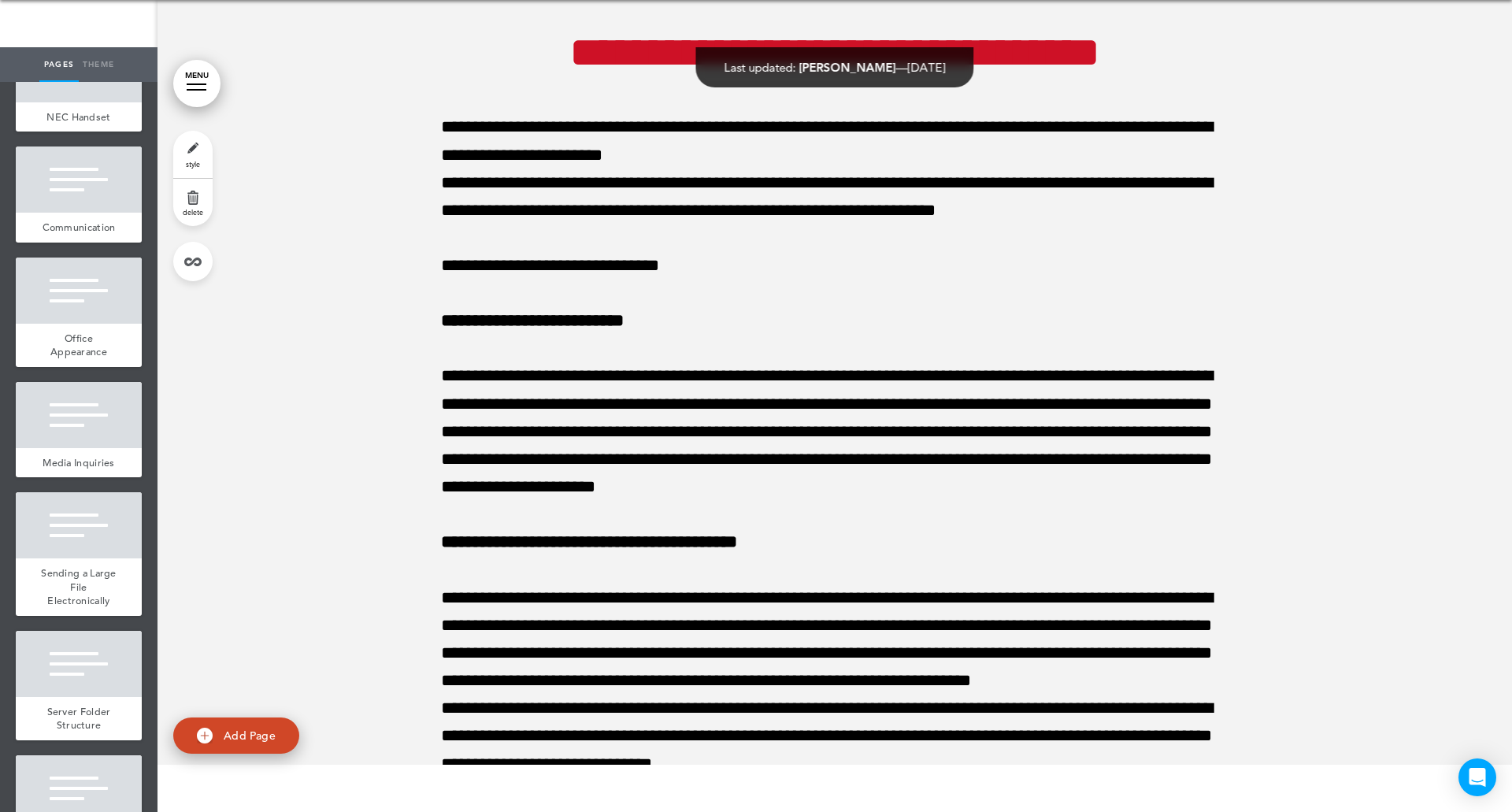
scroll to position [7787, 0]
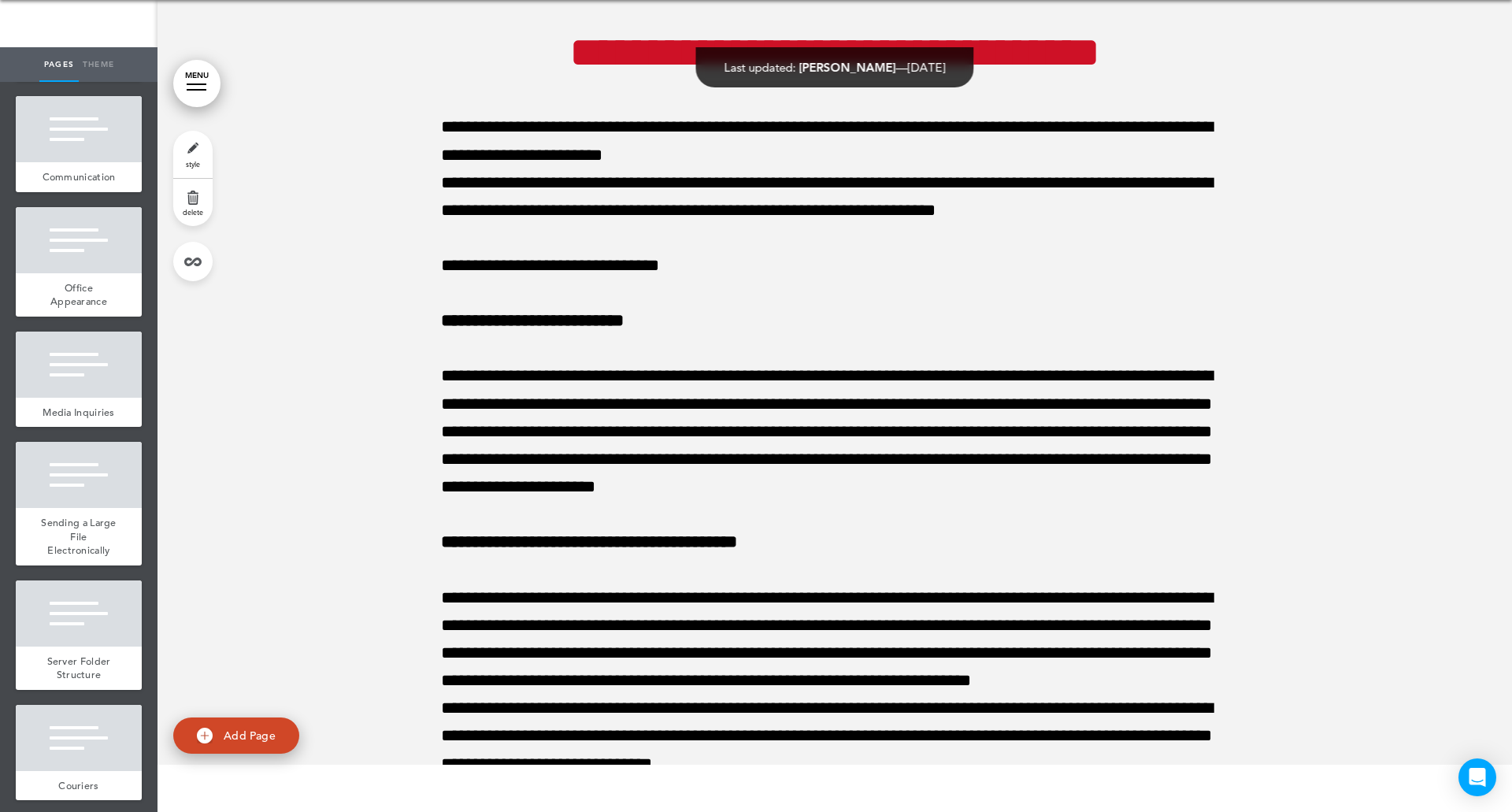
click at [72, 52] on div at bounding box center [79, 19] width 126 height 66
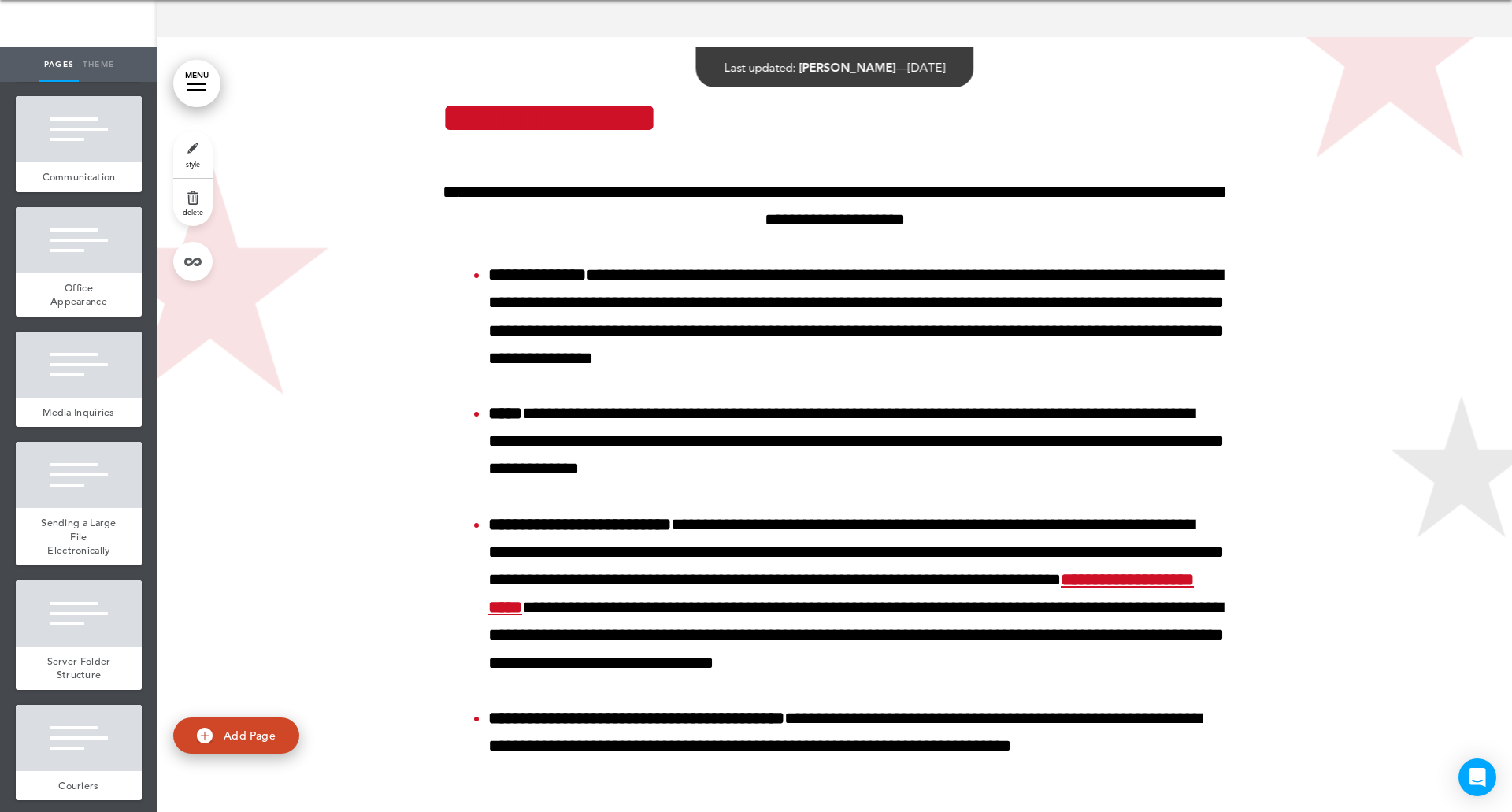
scroll to position [69375, 0]
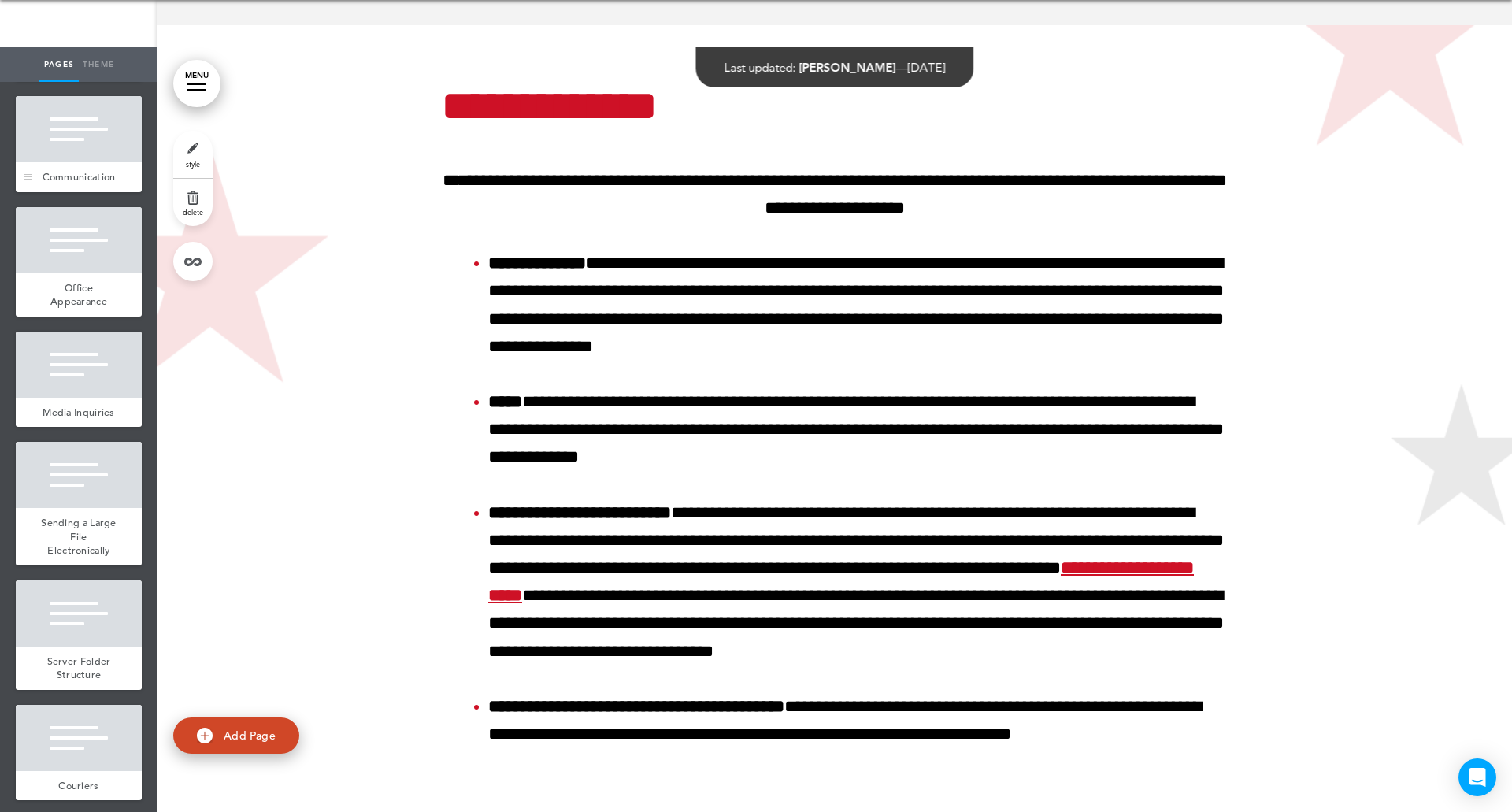
click at [51, 162] on div at bounding box center [79, 129] width 126 height 66
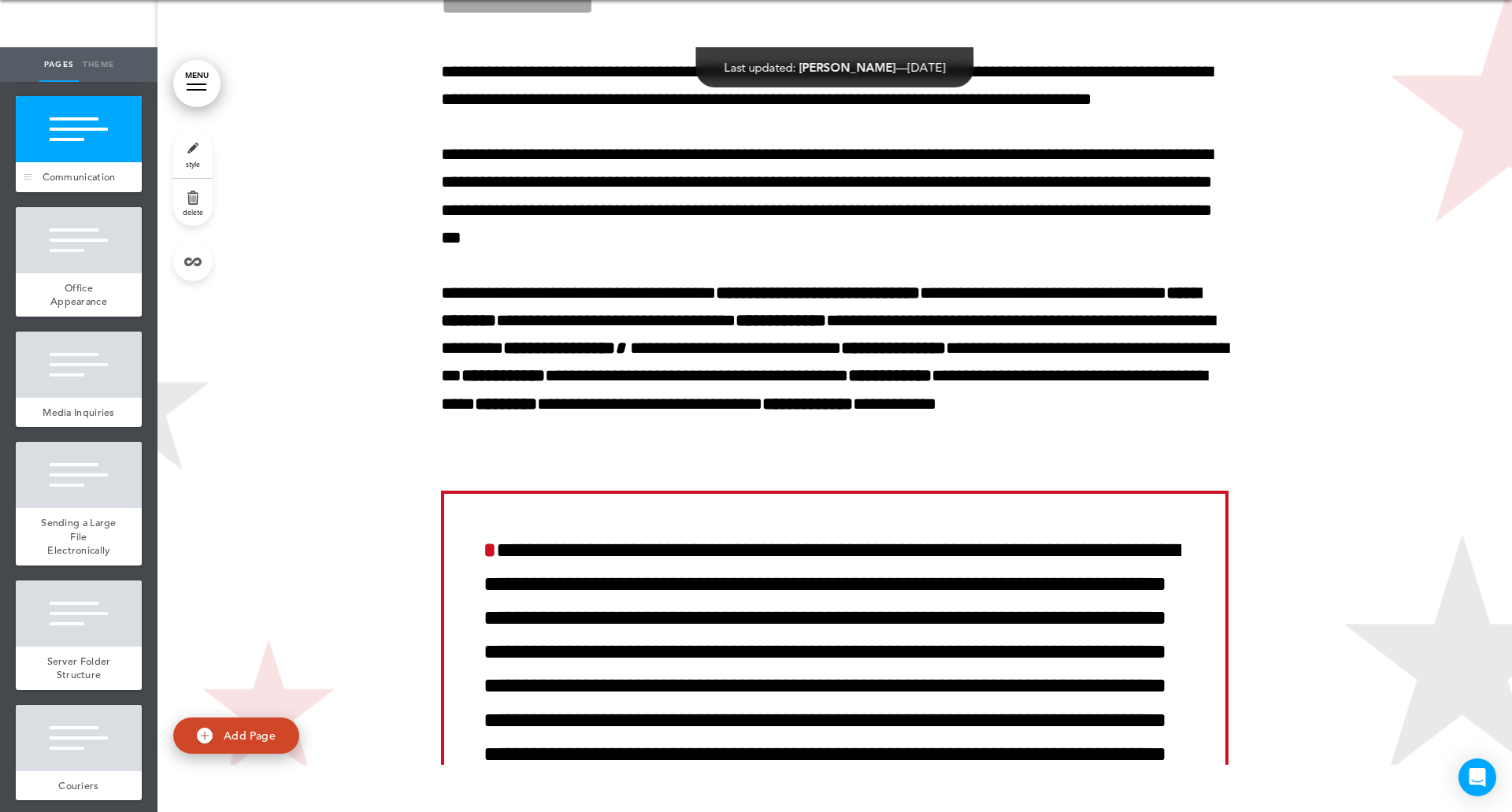
scroll to position [70307, 0]
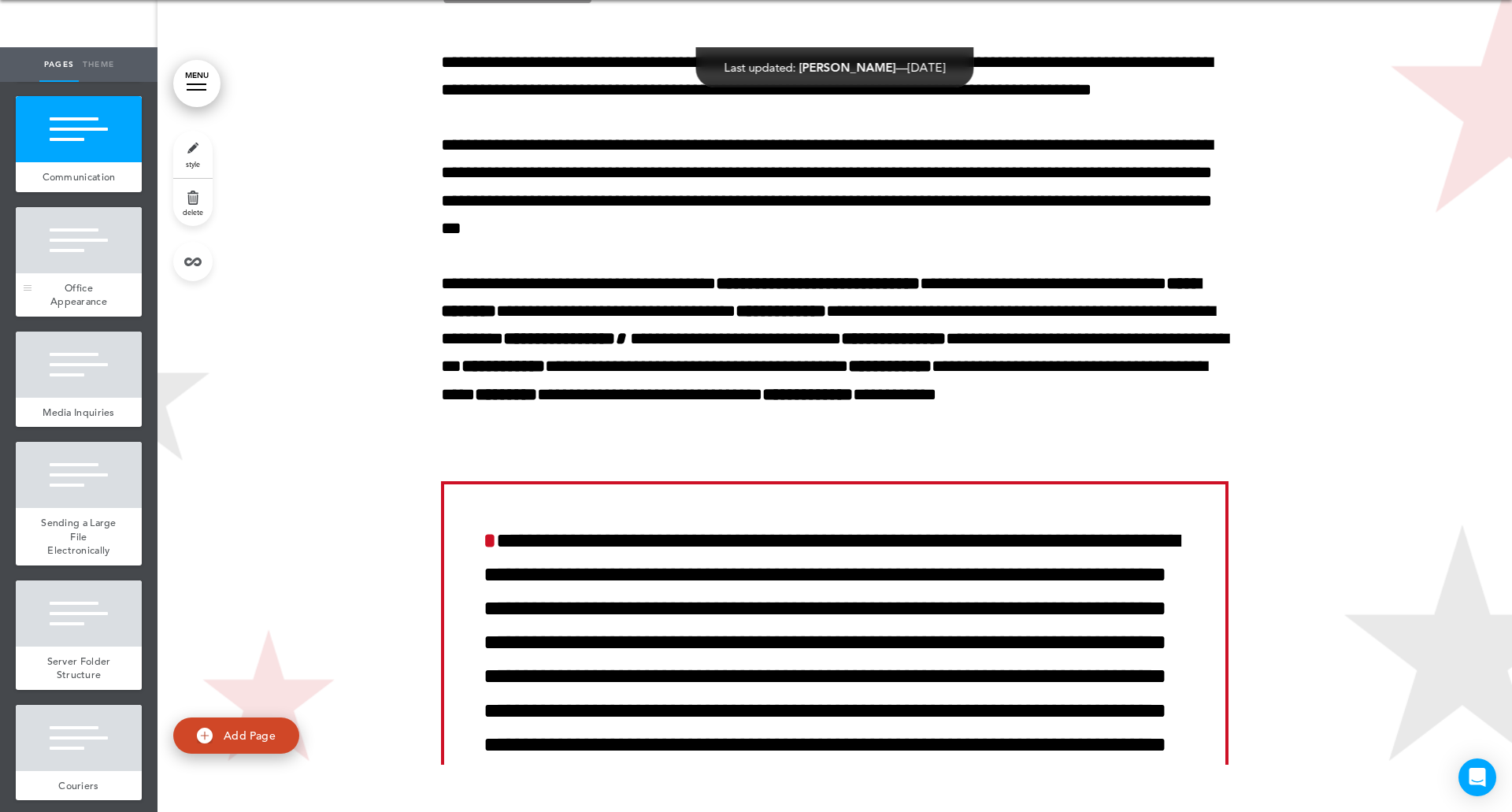
click at [69, 273] on div at bounding box center [79, 240] width 126 height 66
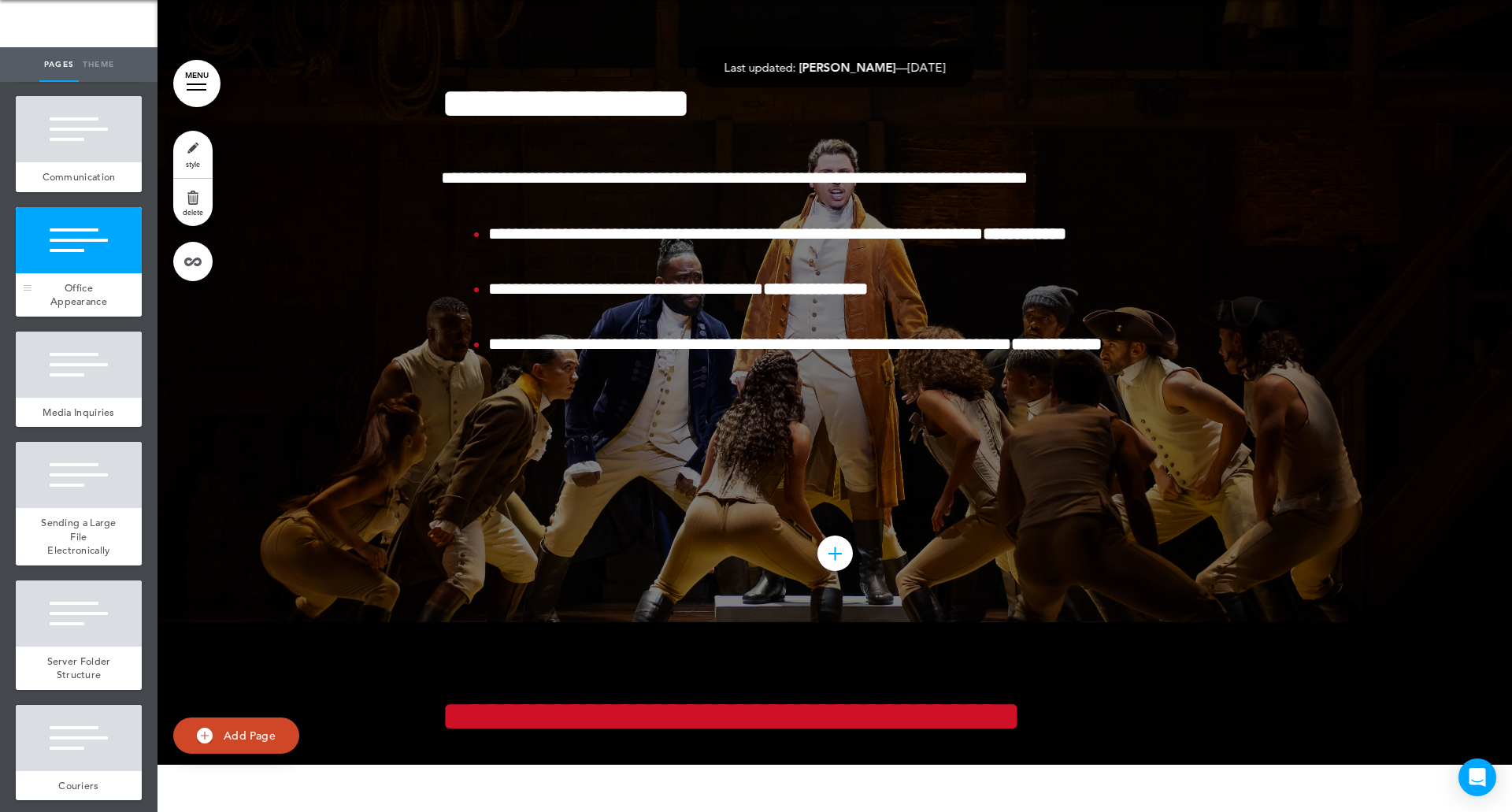
scroll to position [72240, 0]
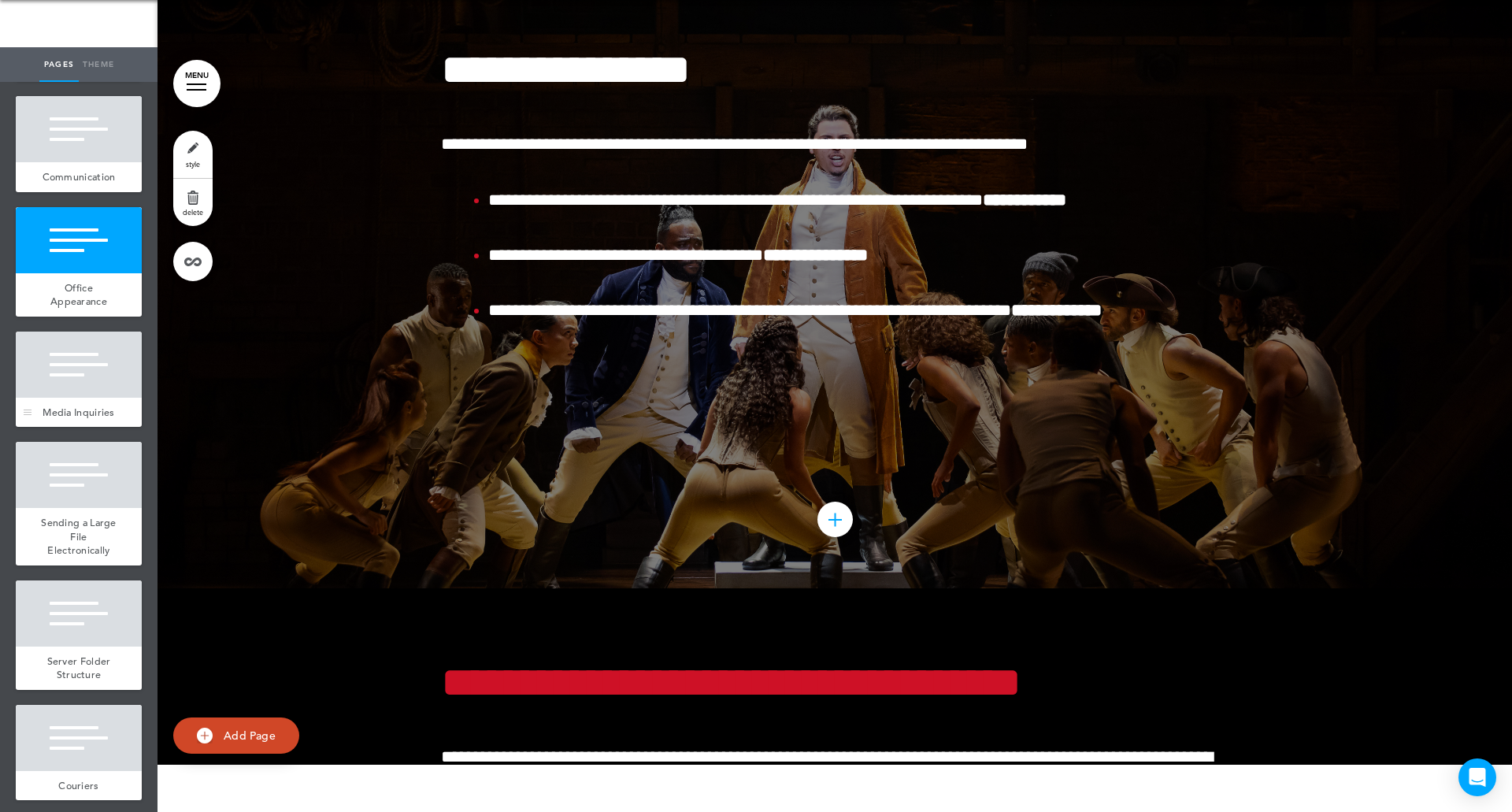
click at [55, 398] on div at bounding box center [79, 365] width 126 height 66
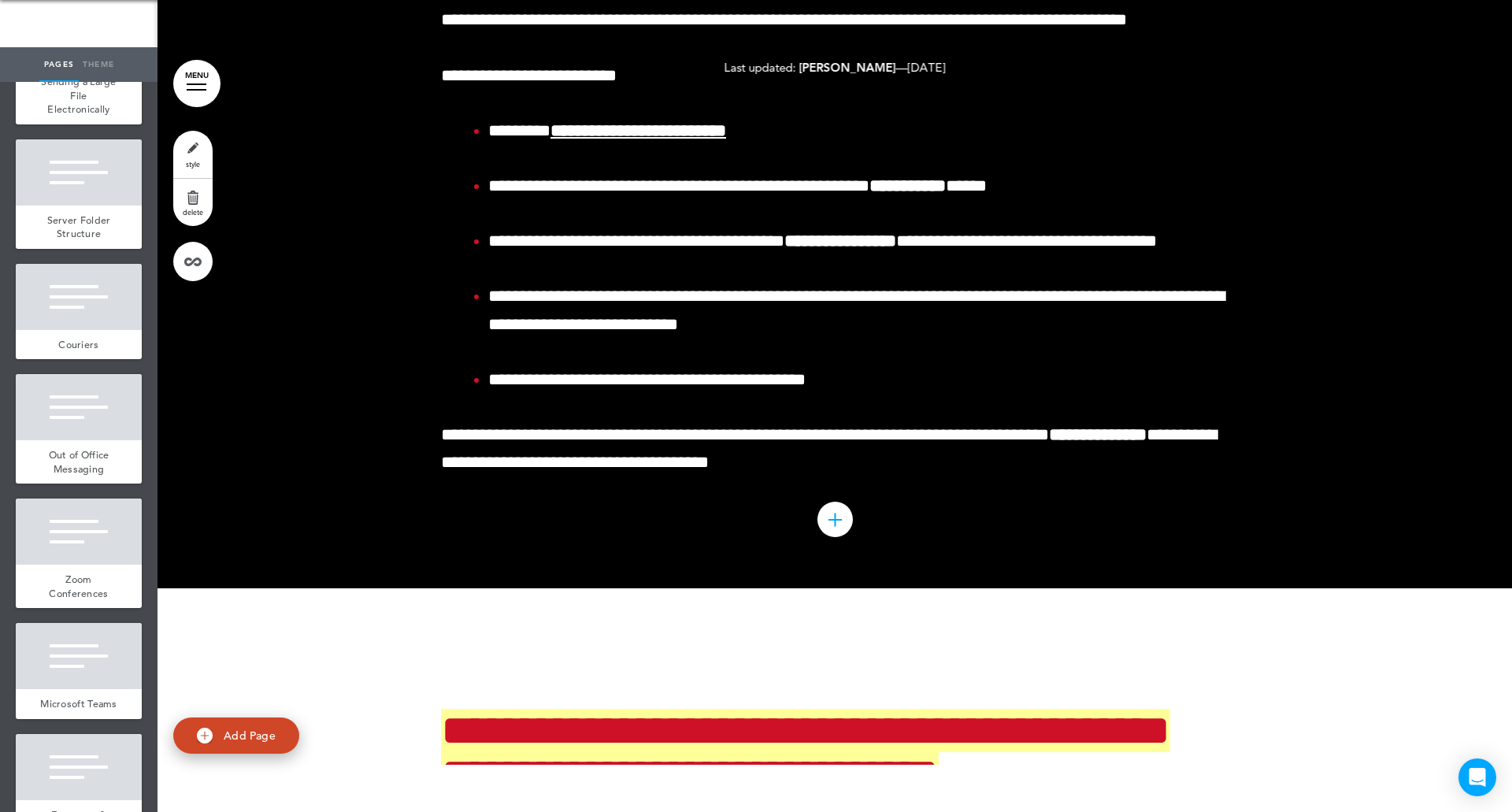
scroll to position [8343, 0]
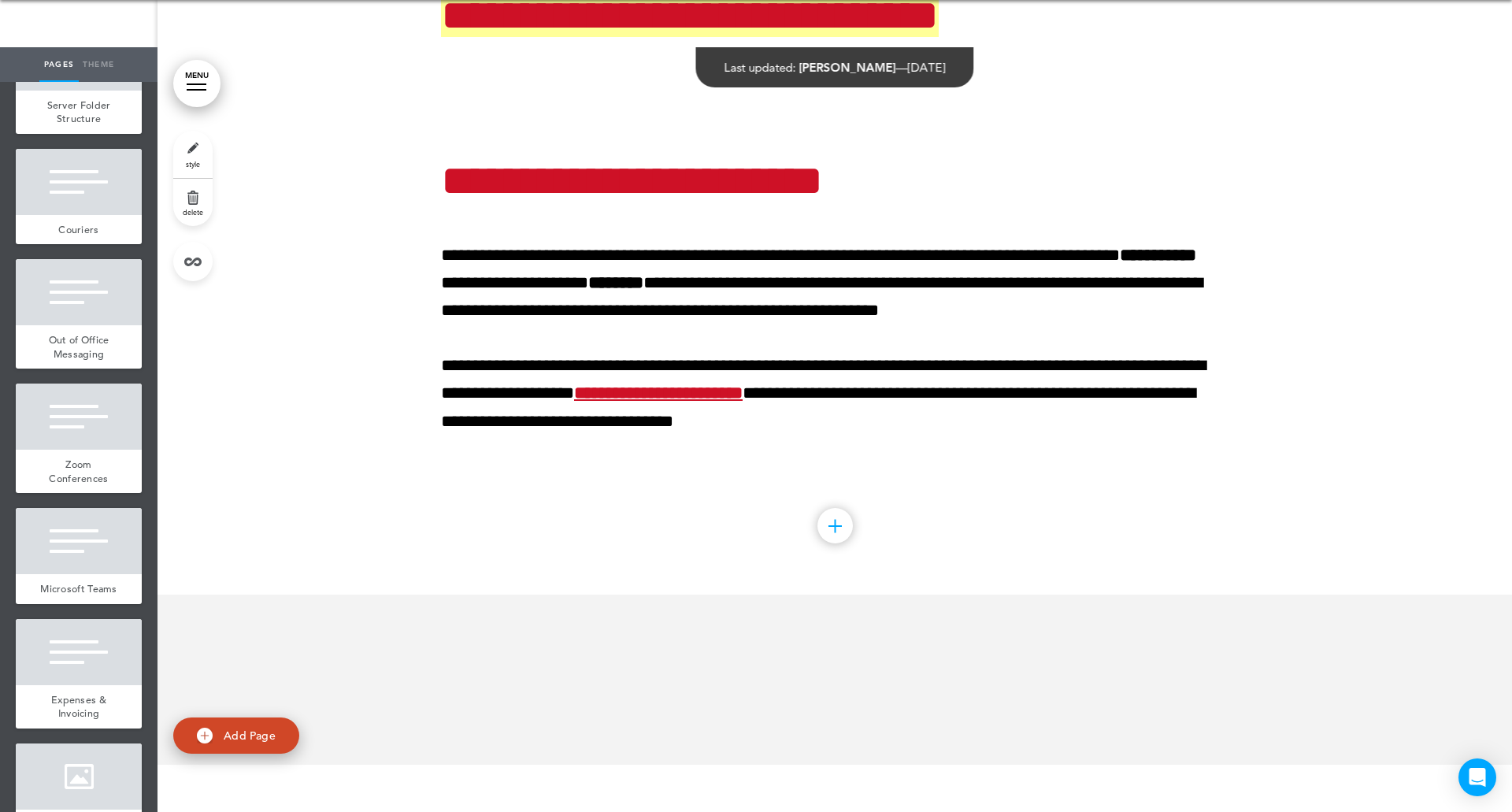
scroll to position [73769, 0]
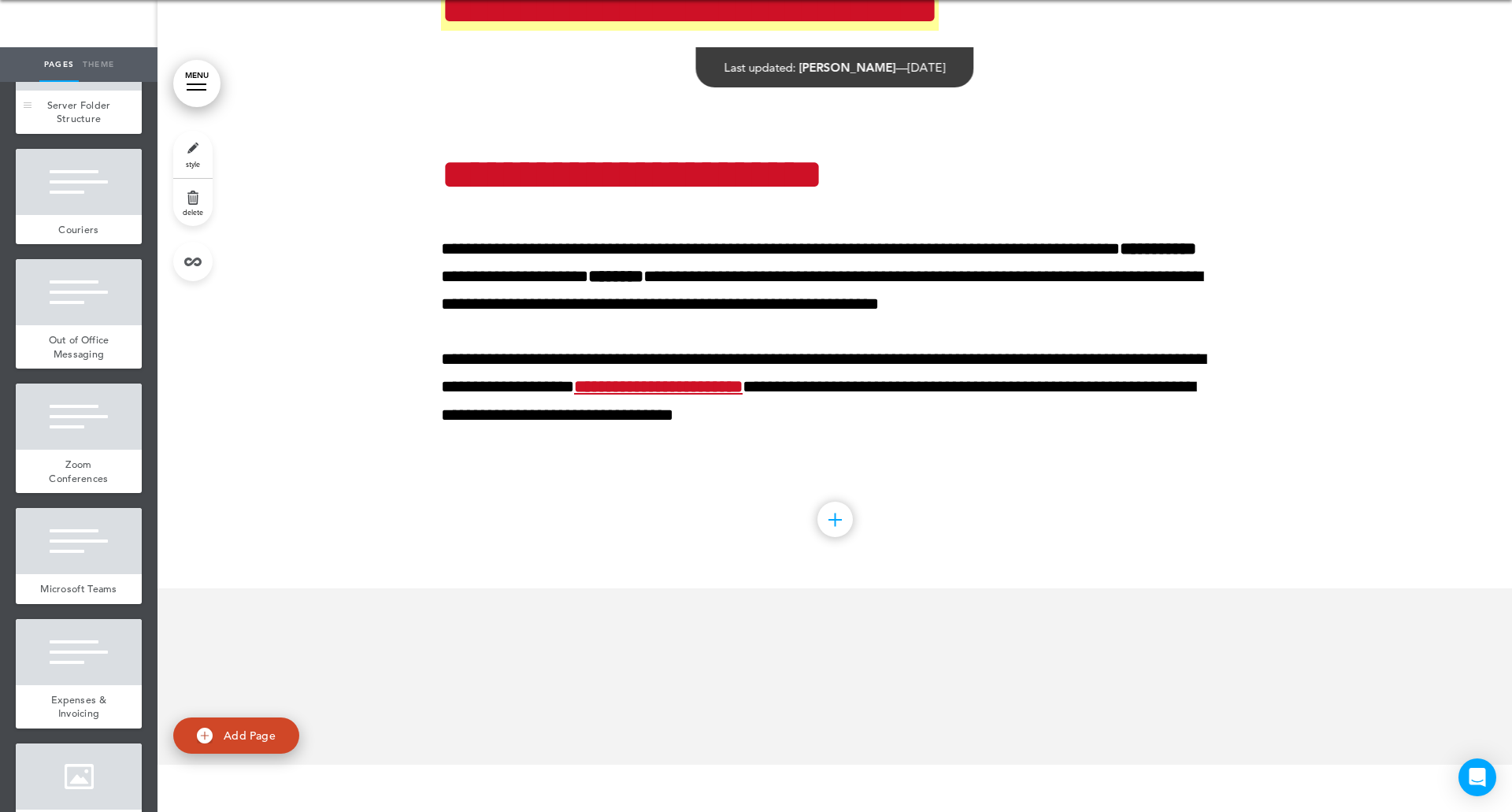
click at [104, 91] on div at bounding box center [79, 58] width 126 height 66
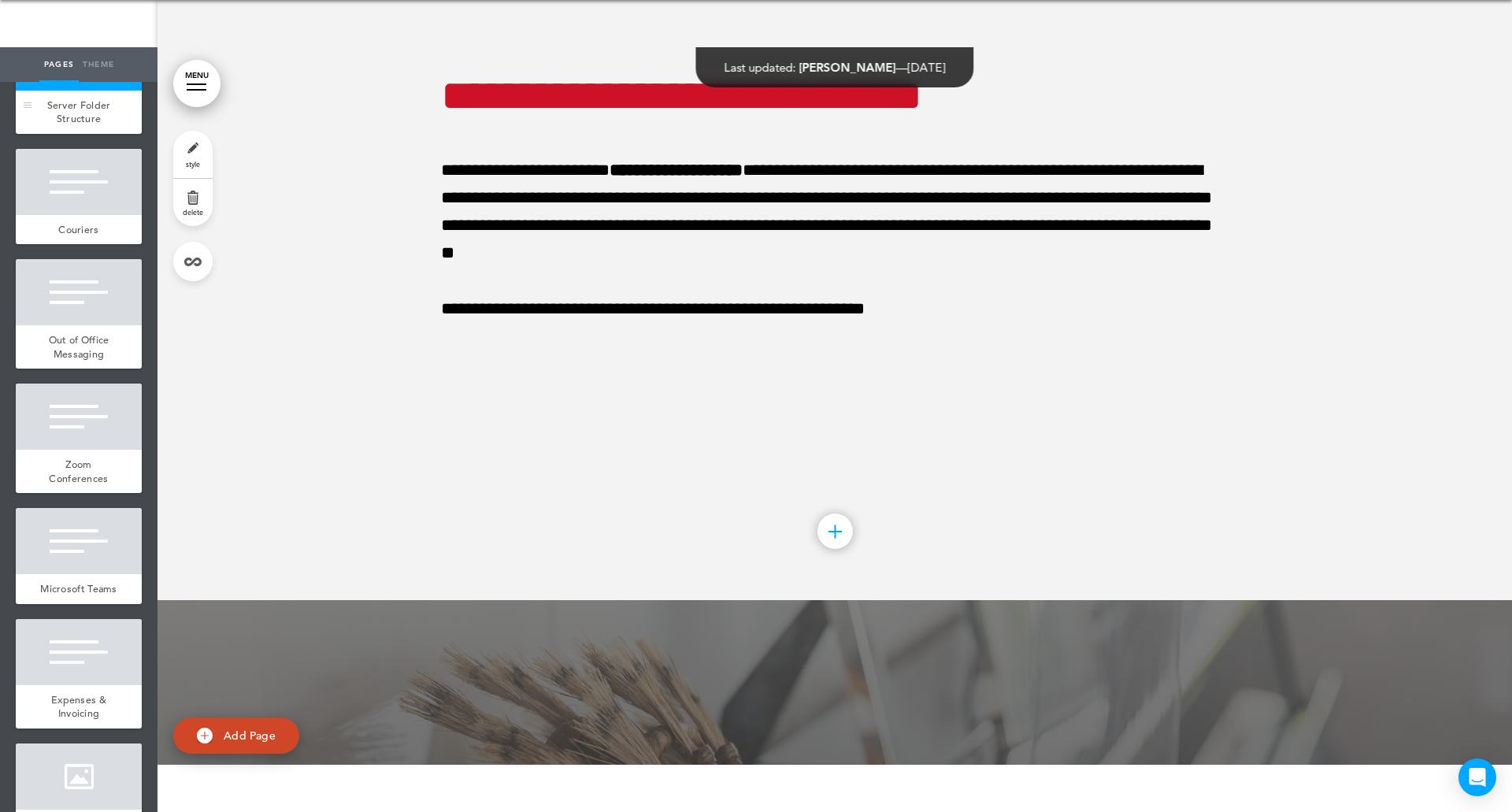
scroll to position [74534, 0]
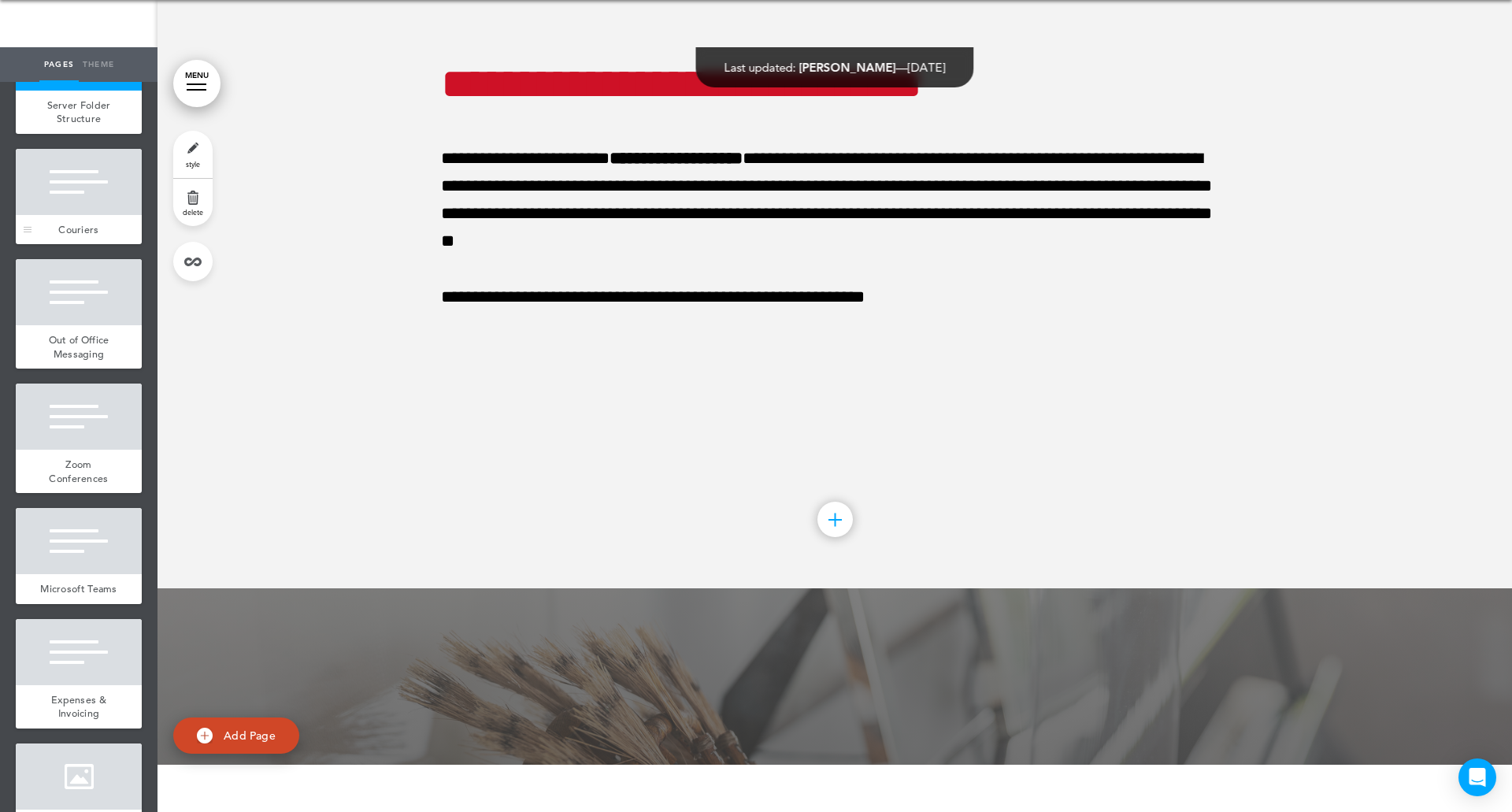
click at [79, 215] on div at bounding box center [79, 181] width 126 height 66
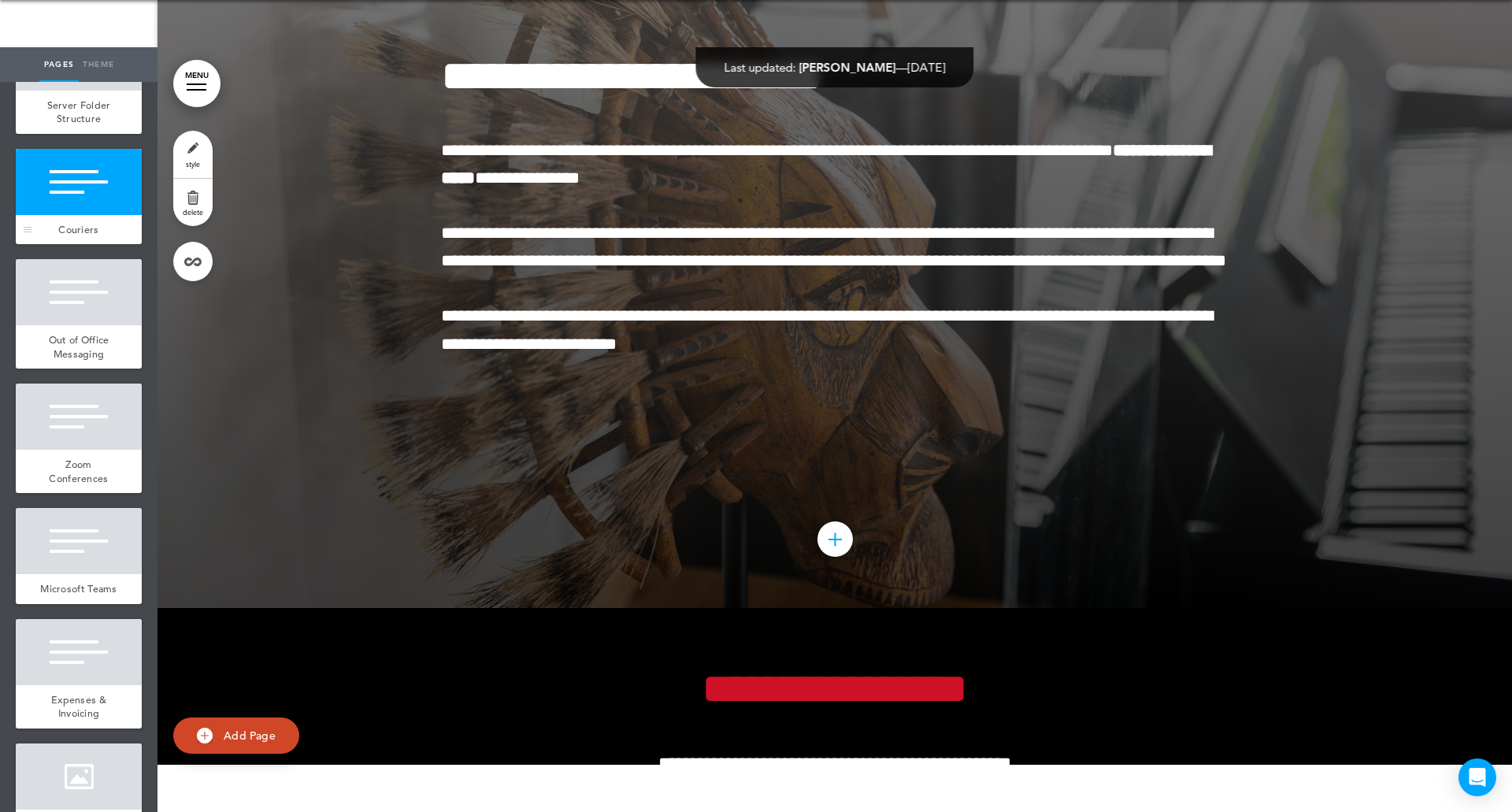
scroll to position [75299, 0]
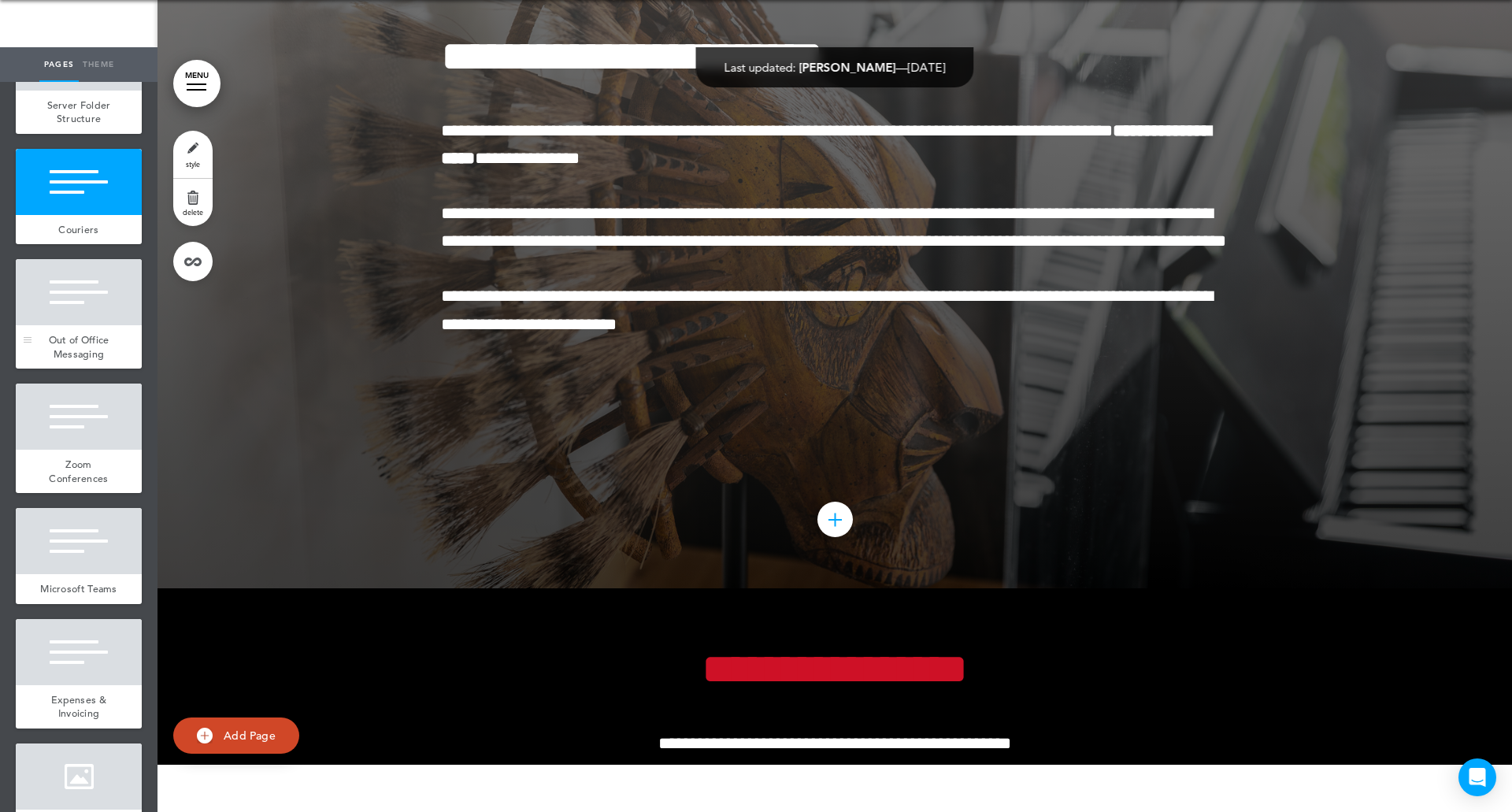
click at [103, 325] on div at bounding box center [79, 292] width 126 height 66
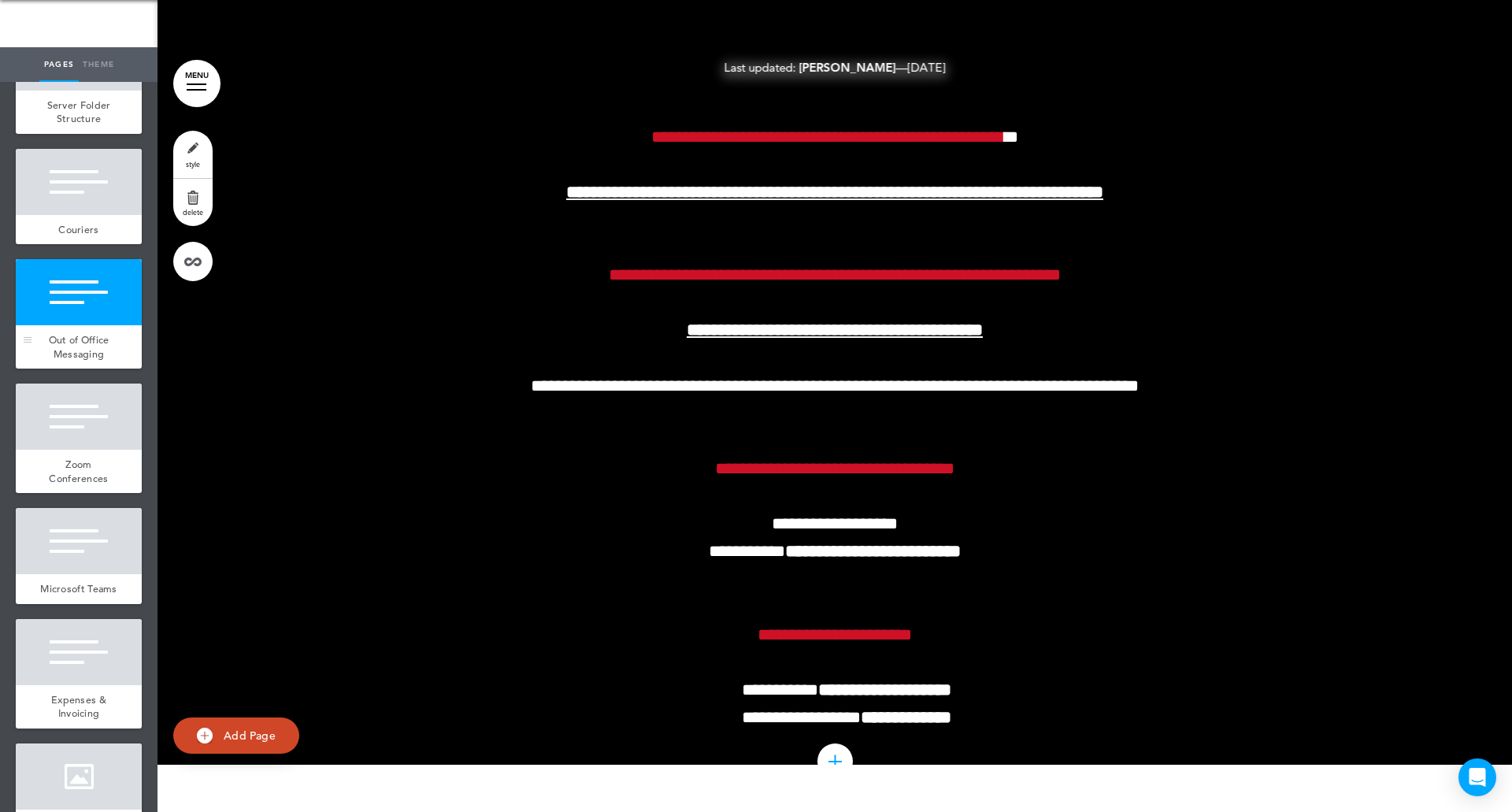
scroll to position [76063, 0]
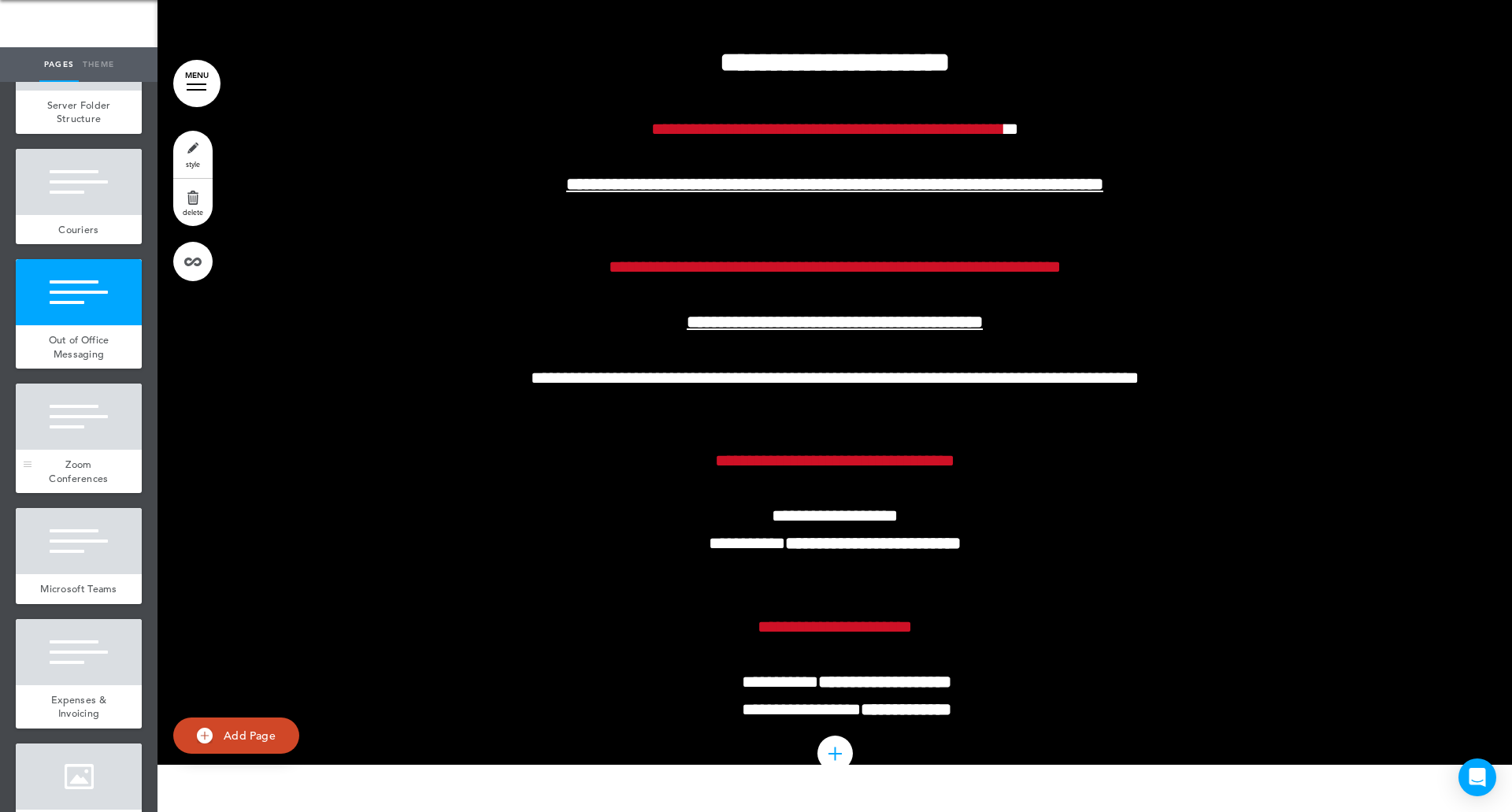
click at [70, 449] on div at bounding box center [79, 416] width 126 height 66
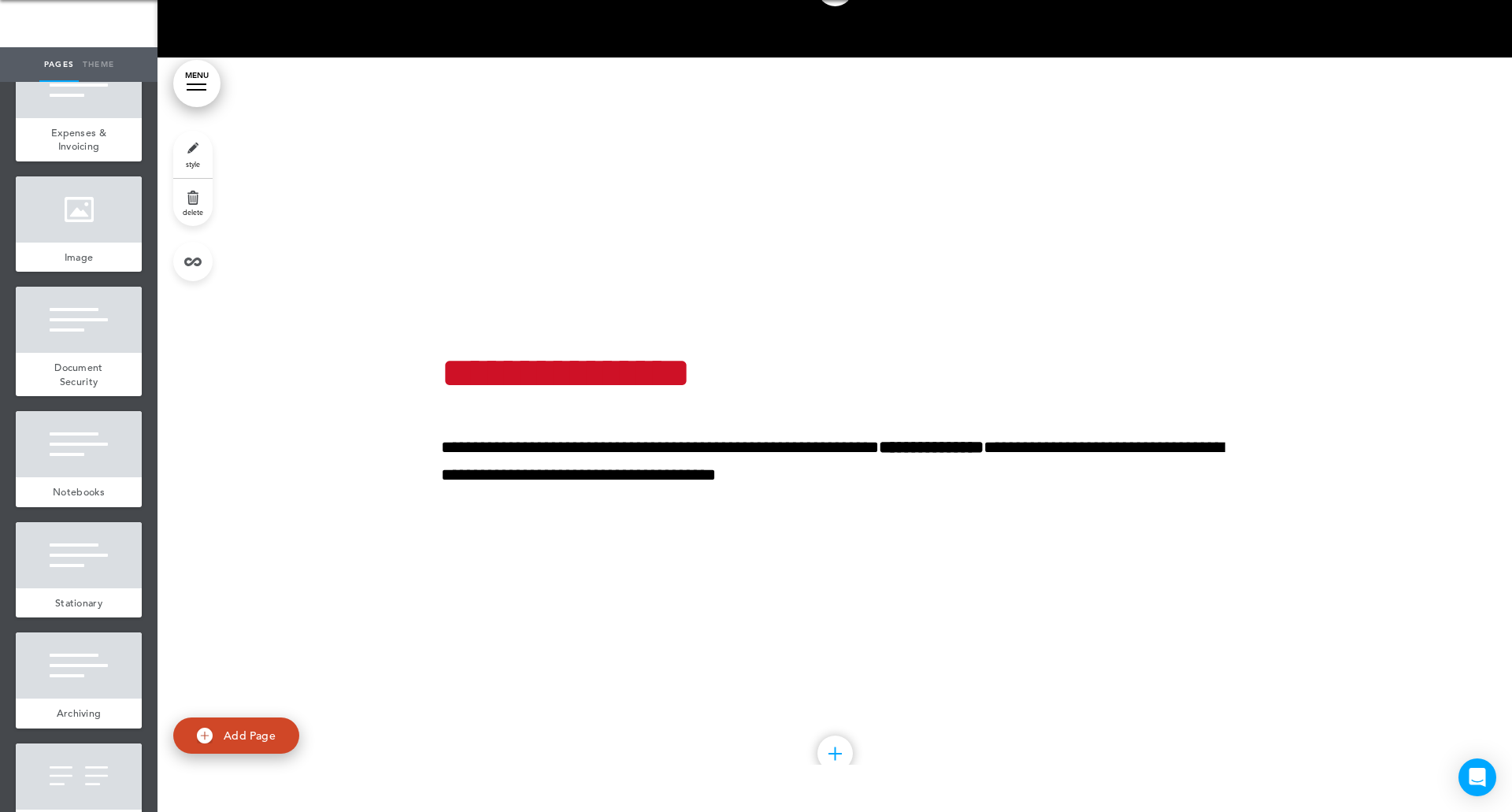
scroll to position [8941, 0]
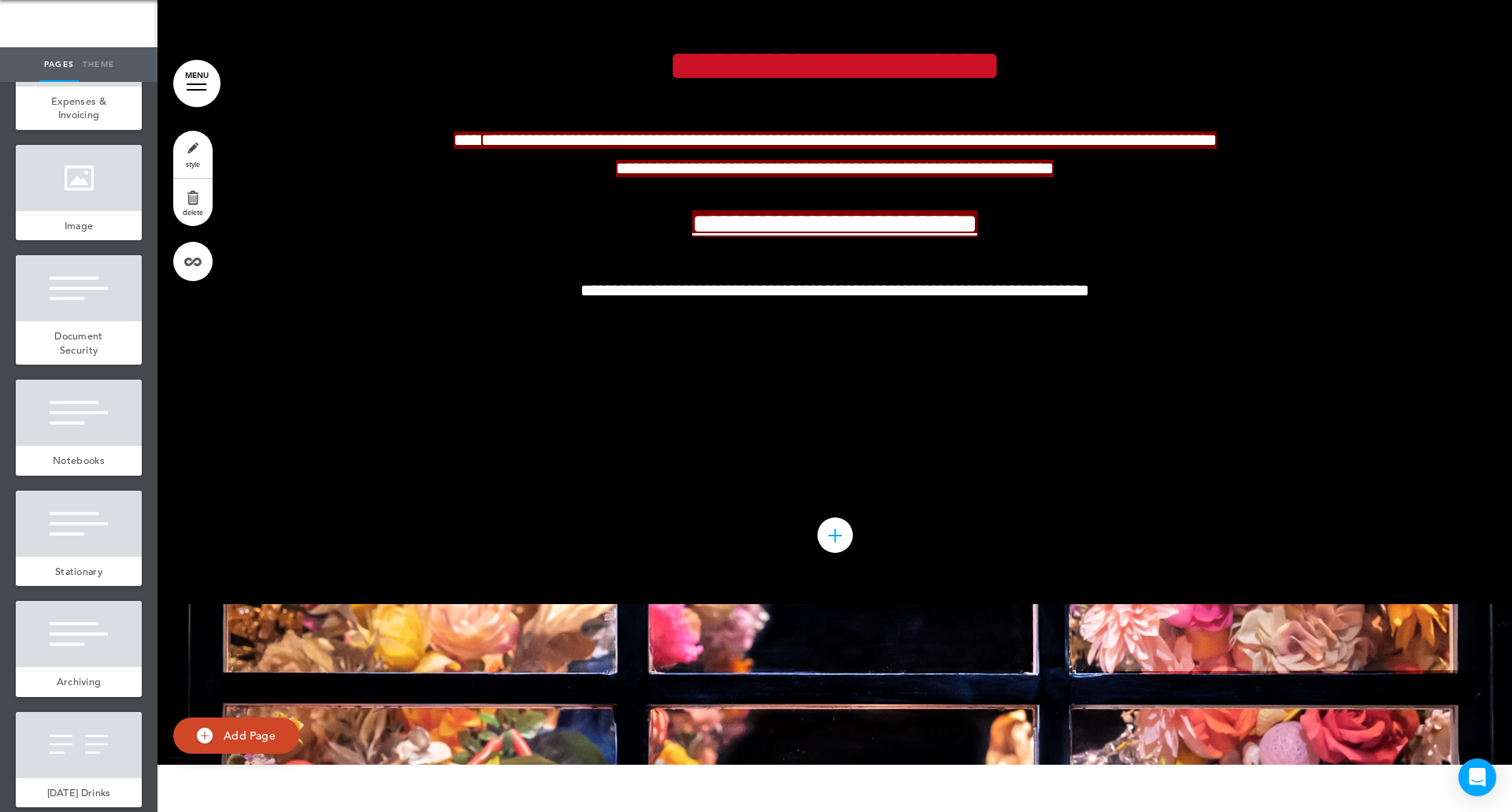
scroll to position [77826, 0]
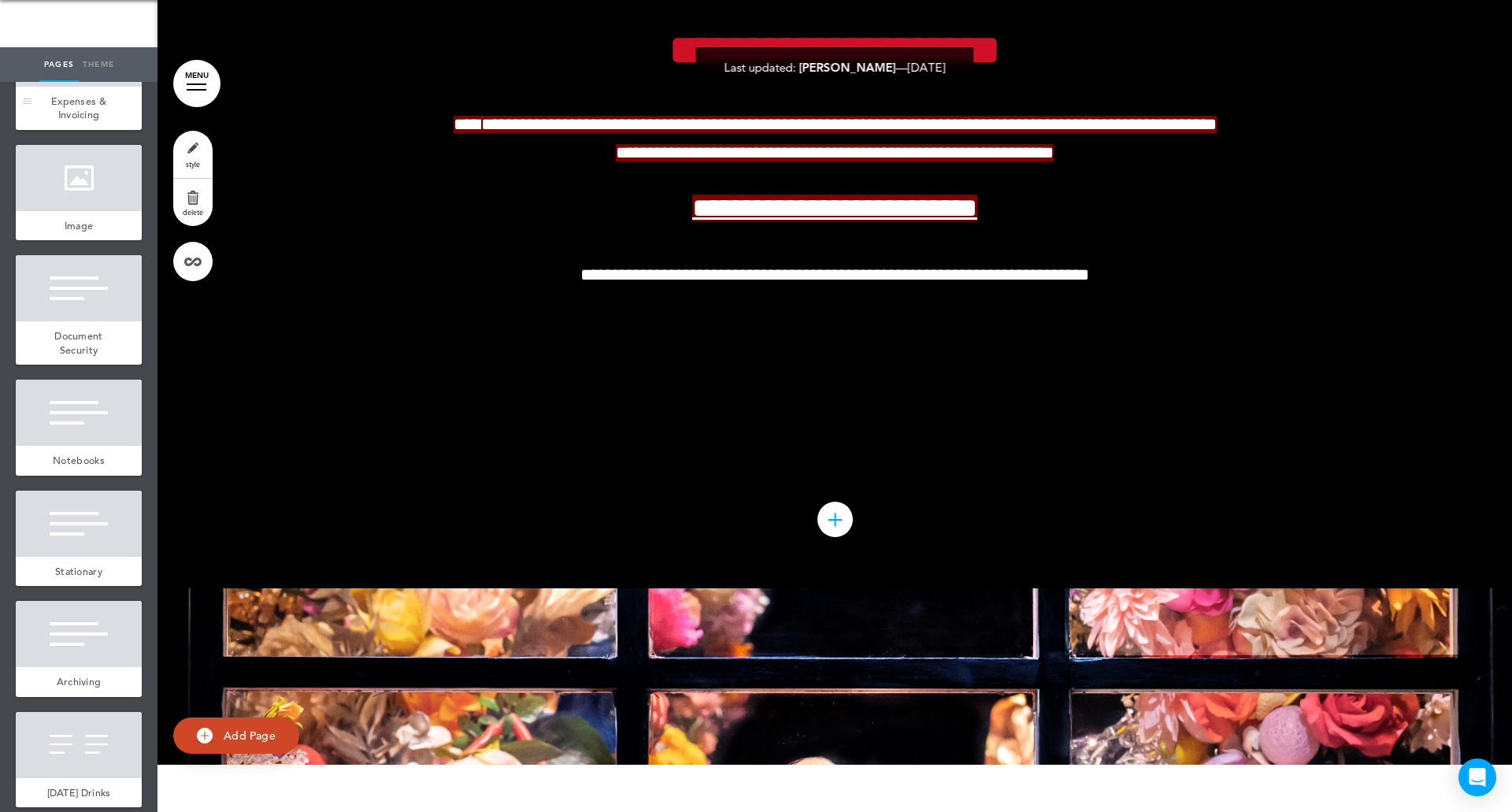
click at [78, 130] on div "Expenses & Invoicing" at bounding box center [79, 108] width 126 height 43
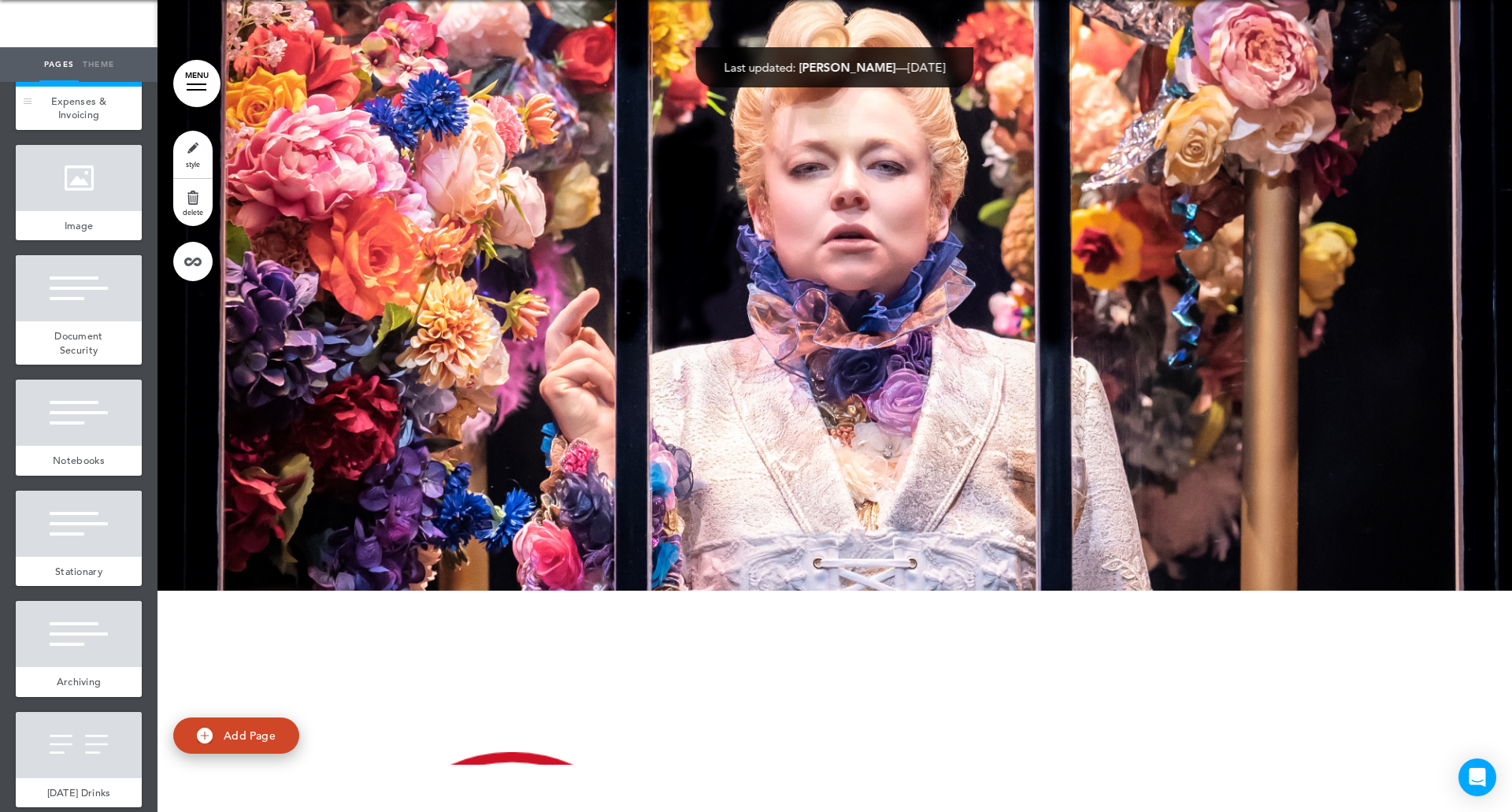
scroll to position [78591, 0]
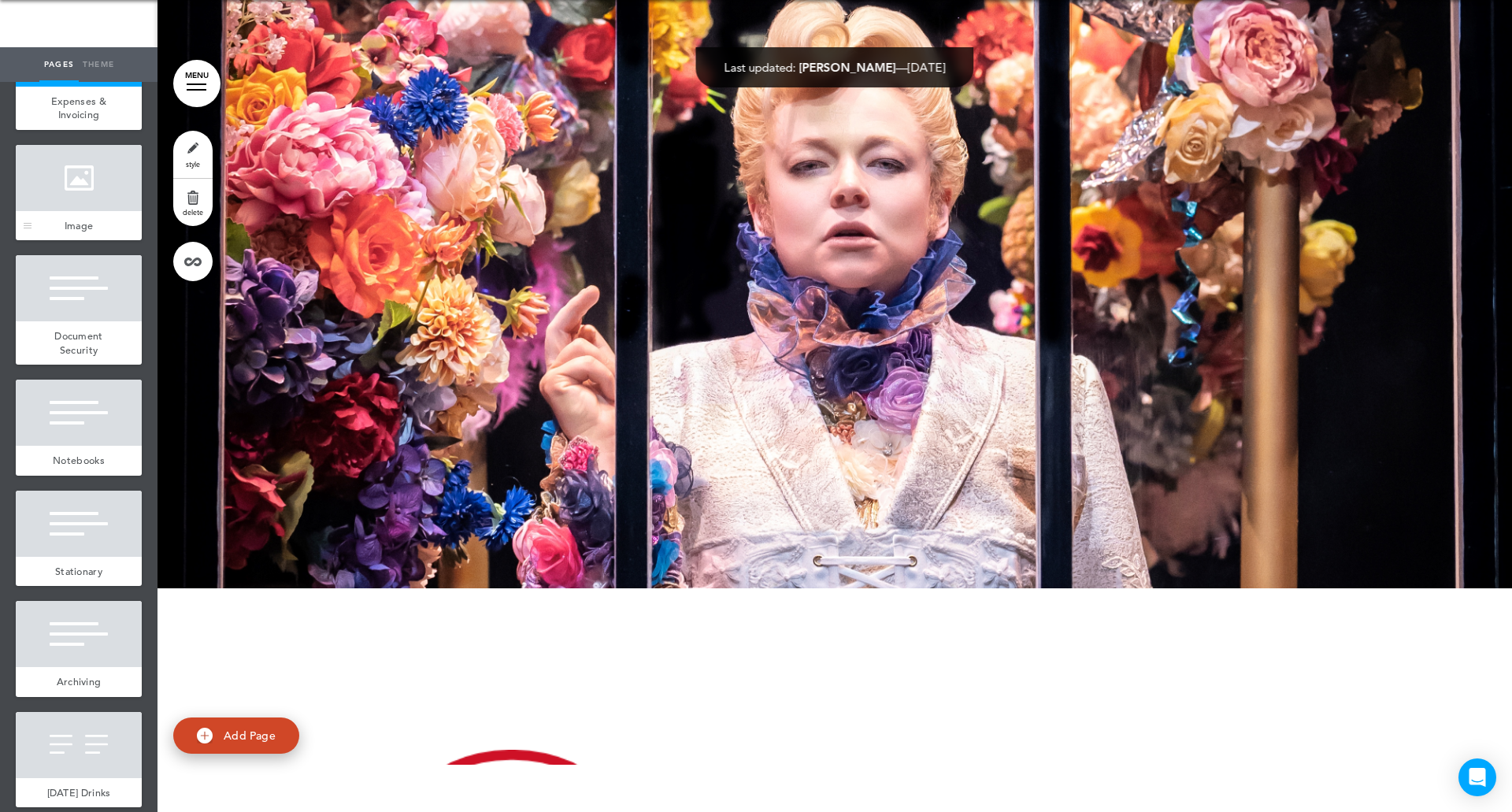
click at [81, 211] on div at bounding box center [79, 177] width 126 height 66
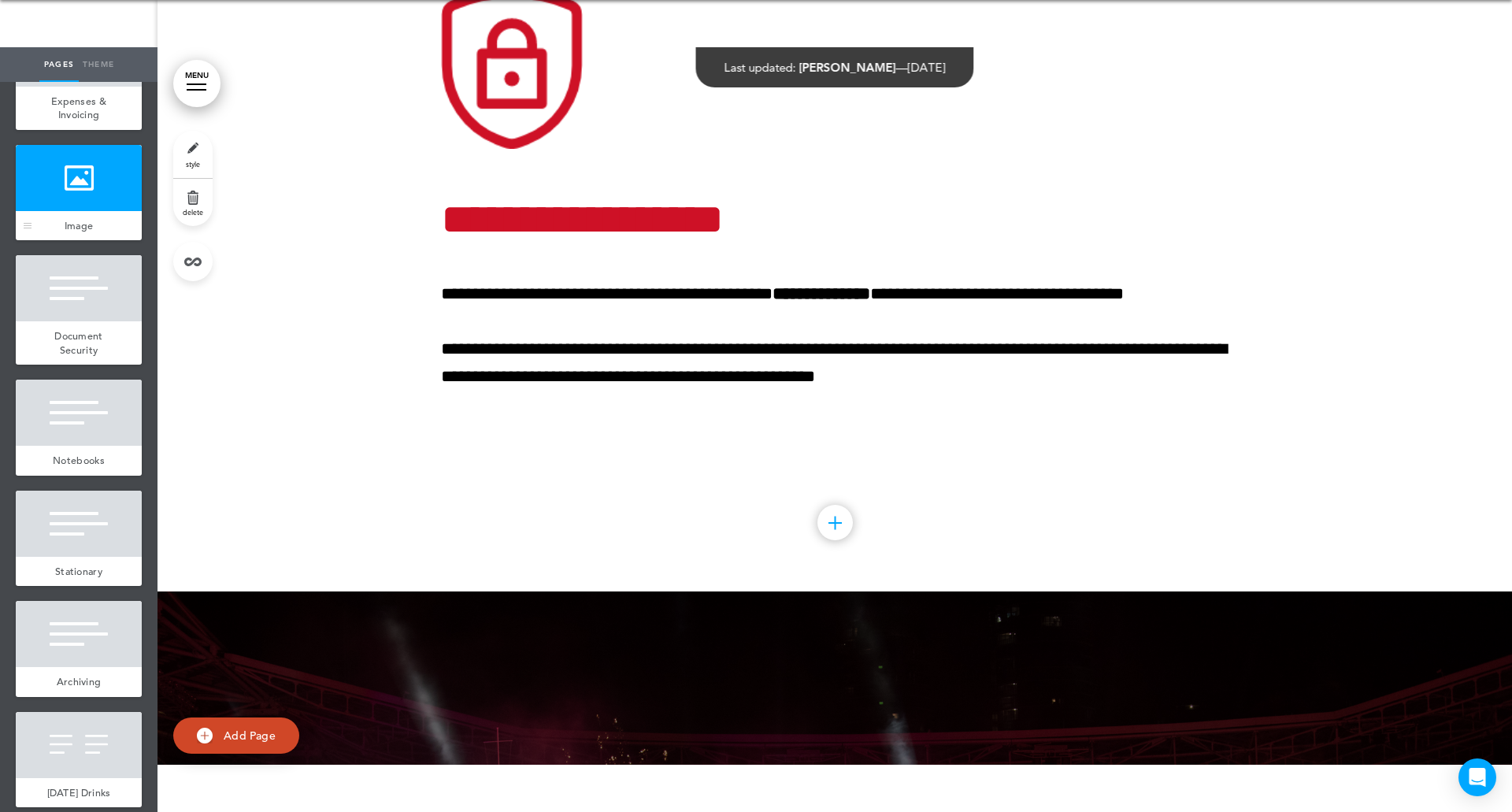
scroll to position [79356, 0]
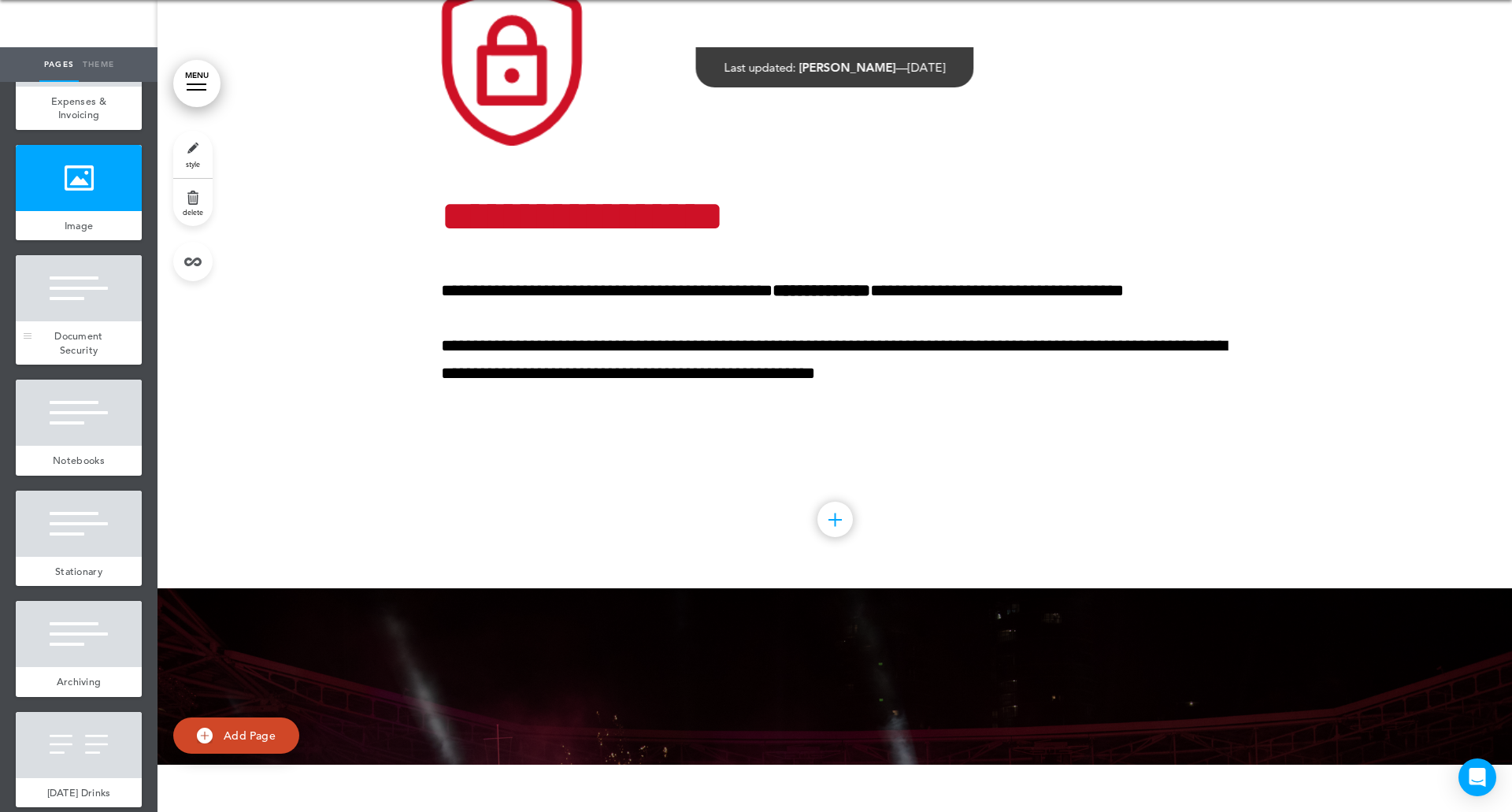
click at [74, 321] on div at bounding box center [79, 288] width 126 height 66
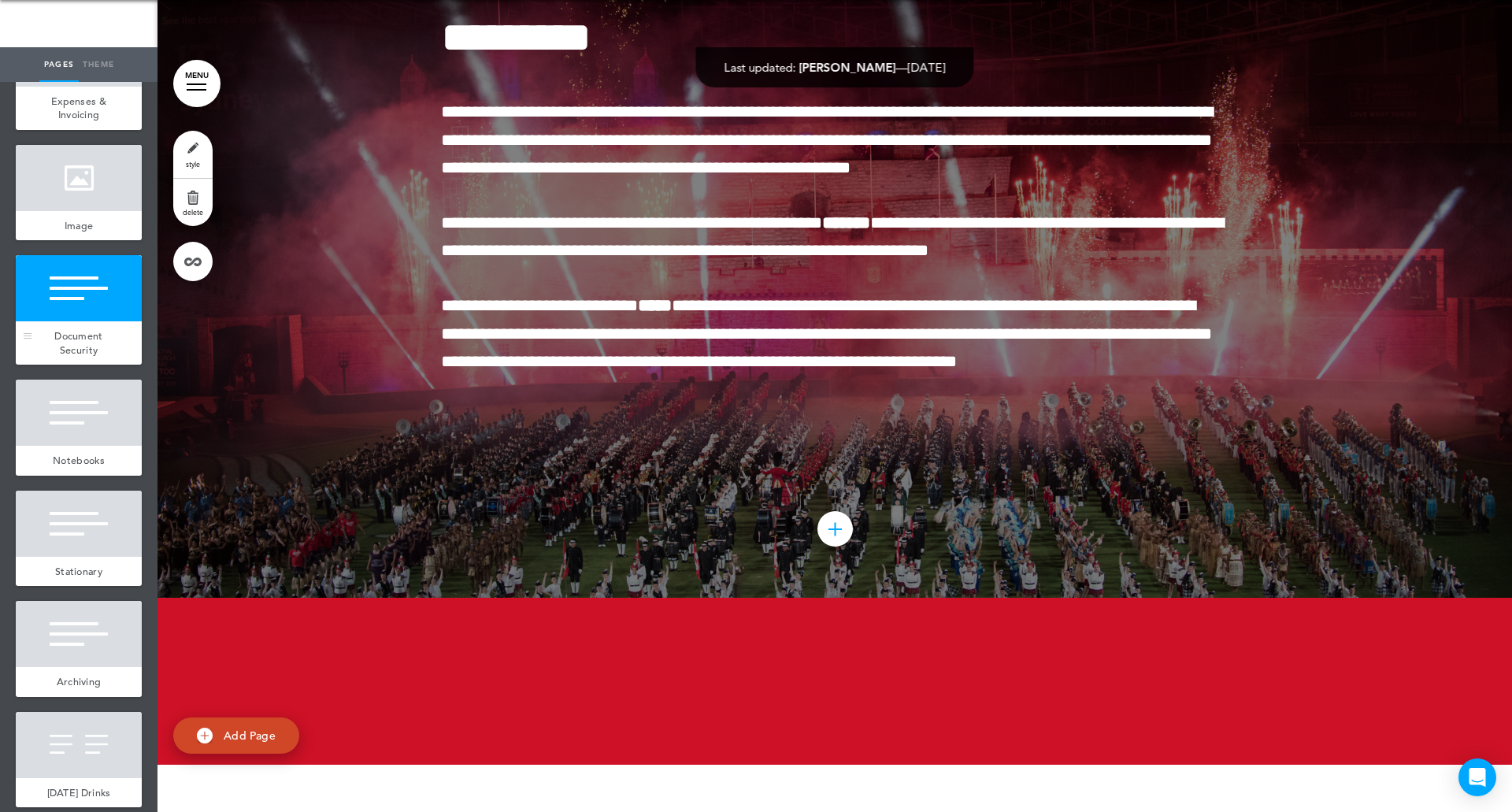
scroll to position [80120, 0]
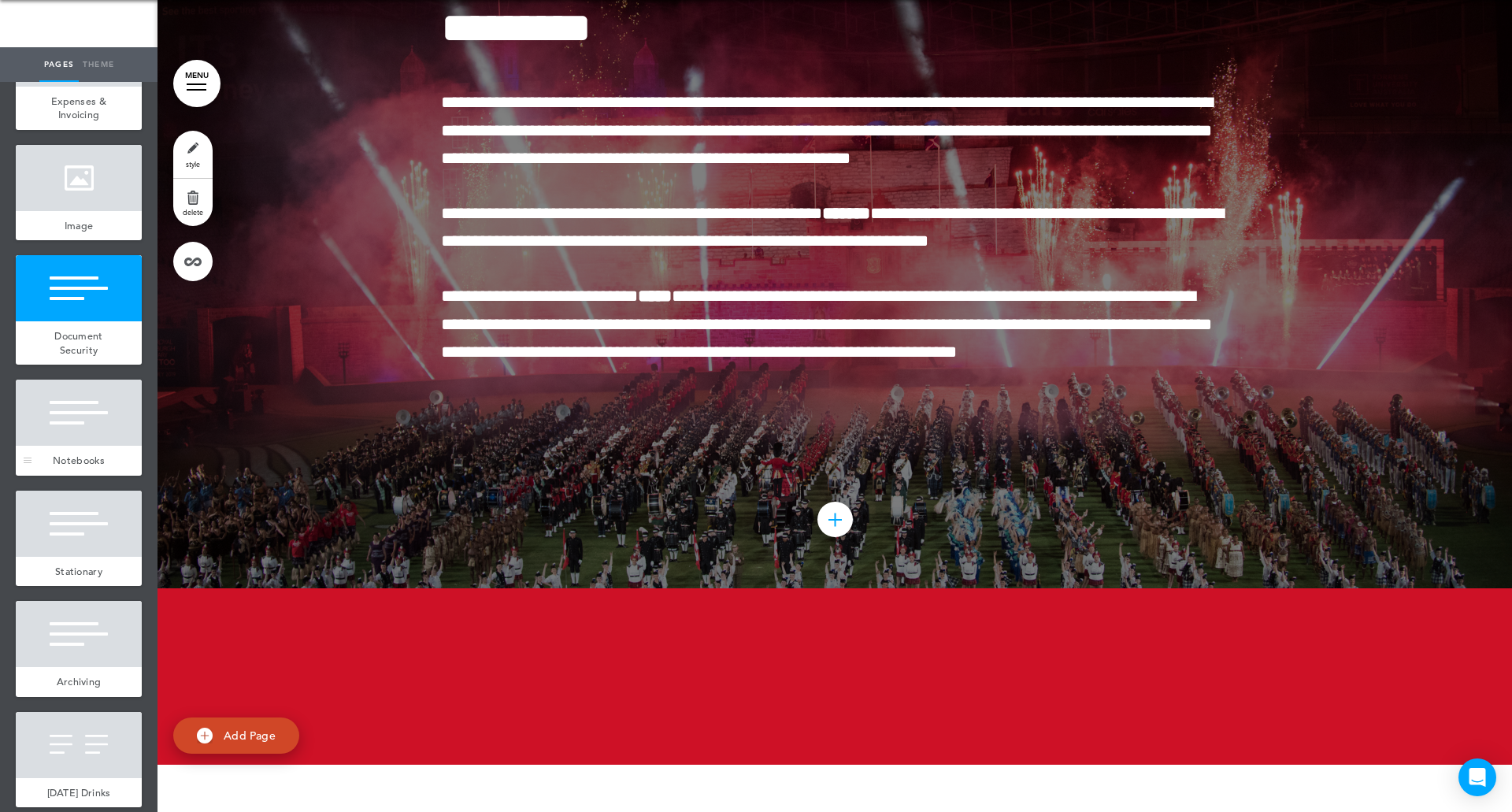
click at [74, 445] on div at bounding box center [79, 412] width 126 height 66
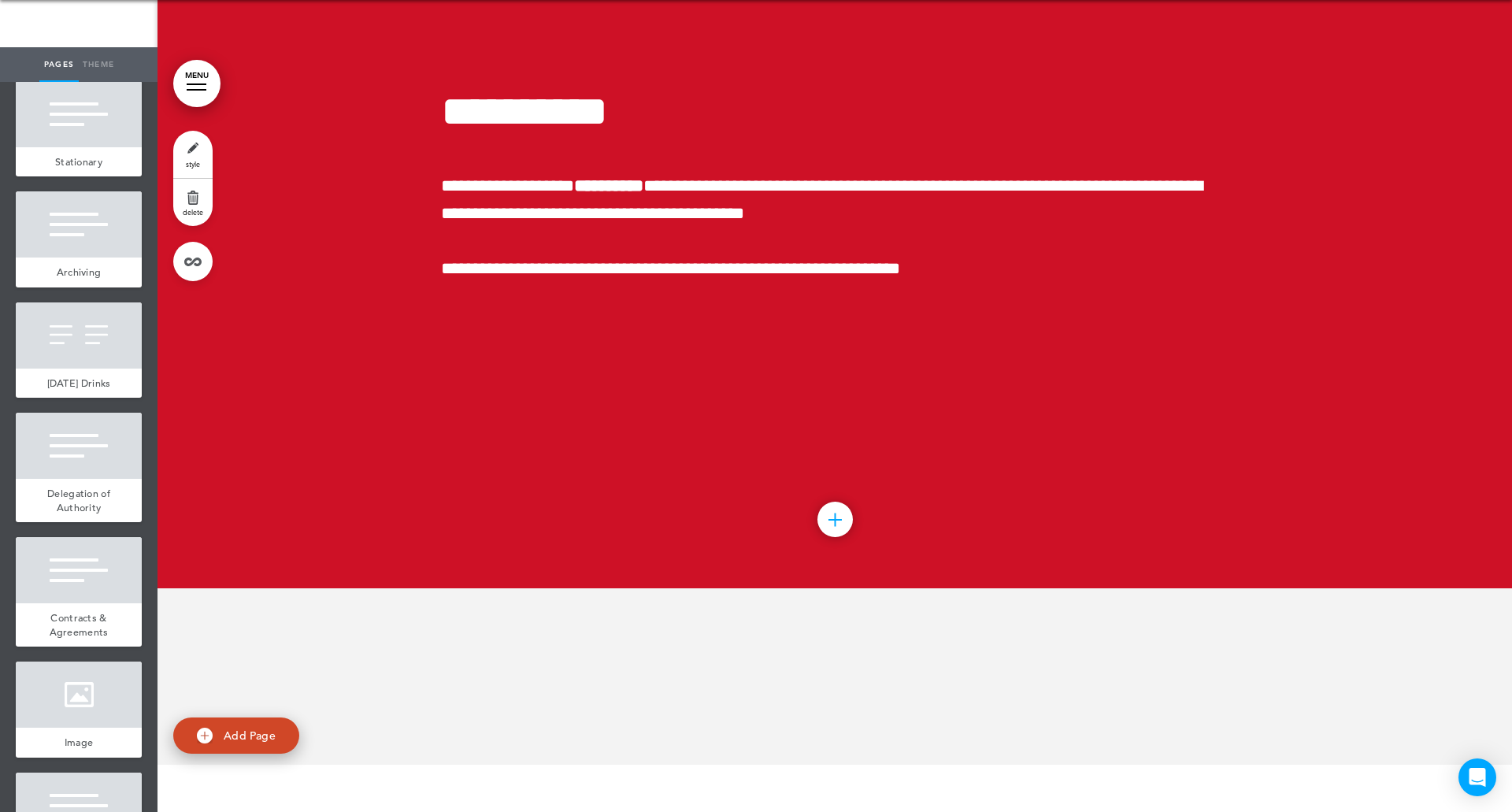
scroll to position [9445, 0]
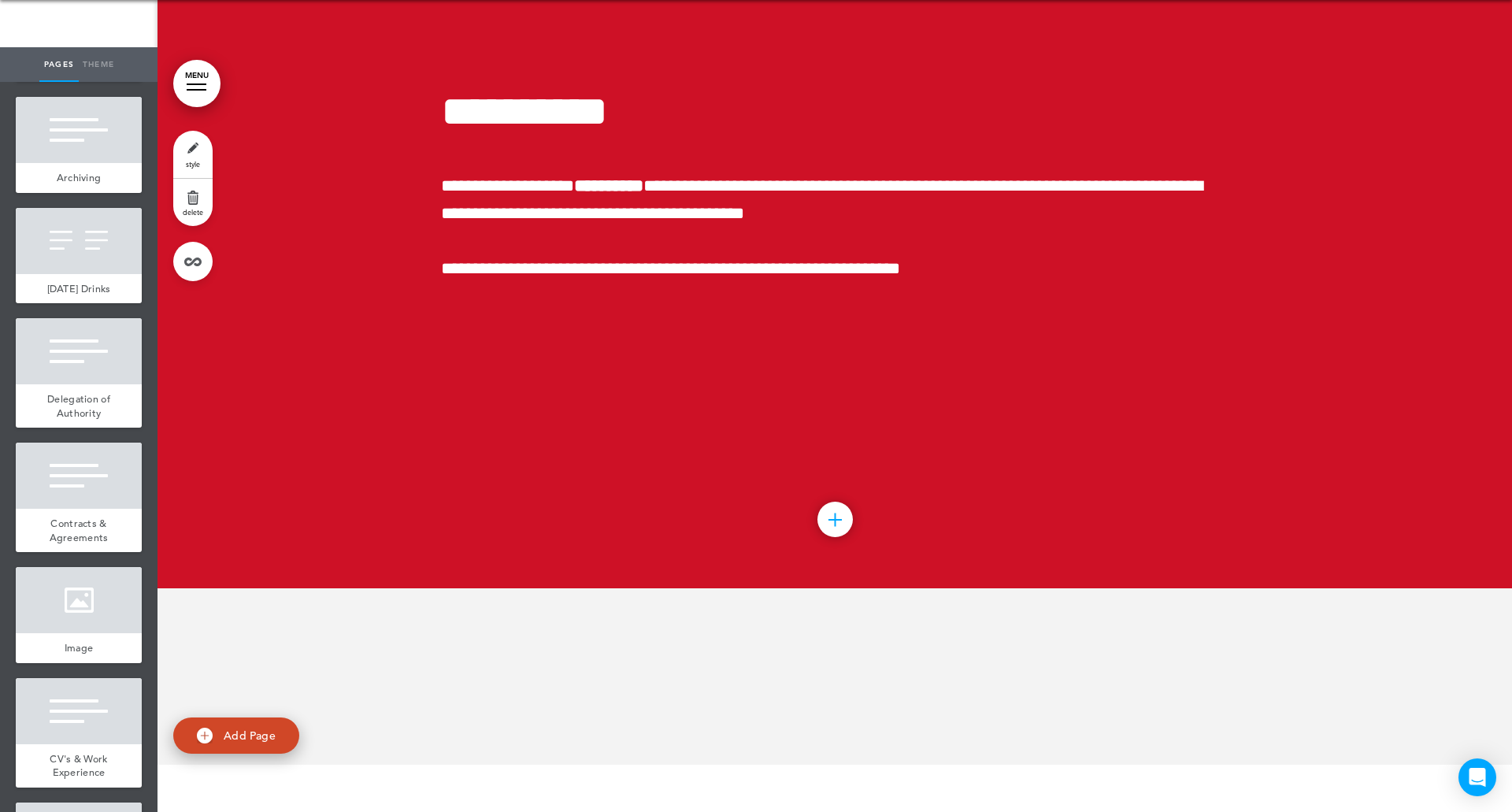
click at [57, 53] on div at bounding box center [79, 20] width 126 height 66
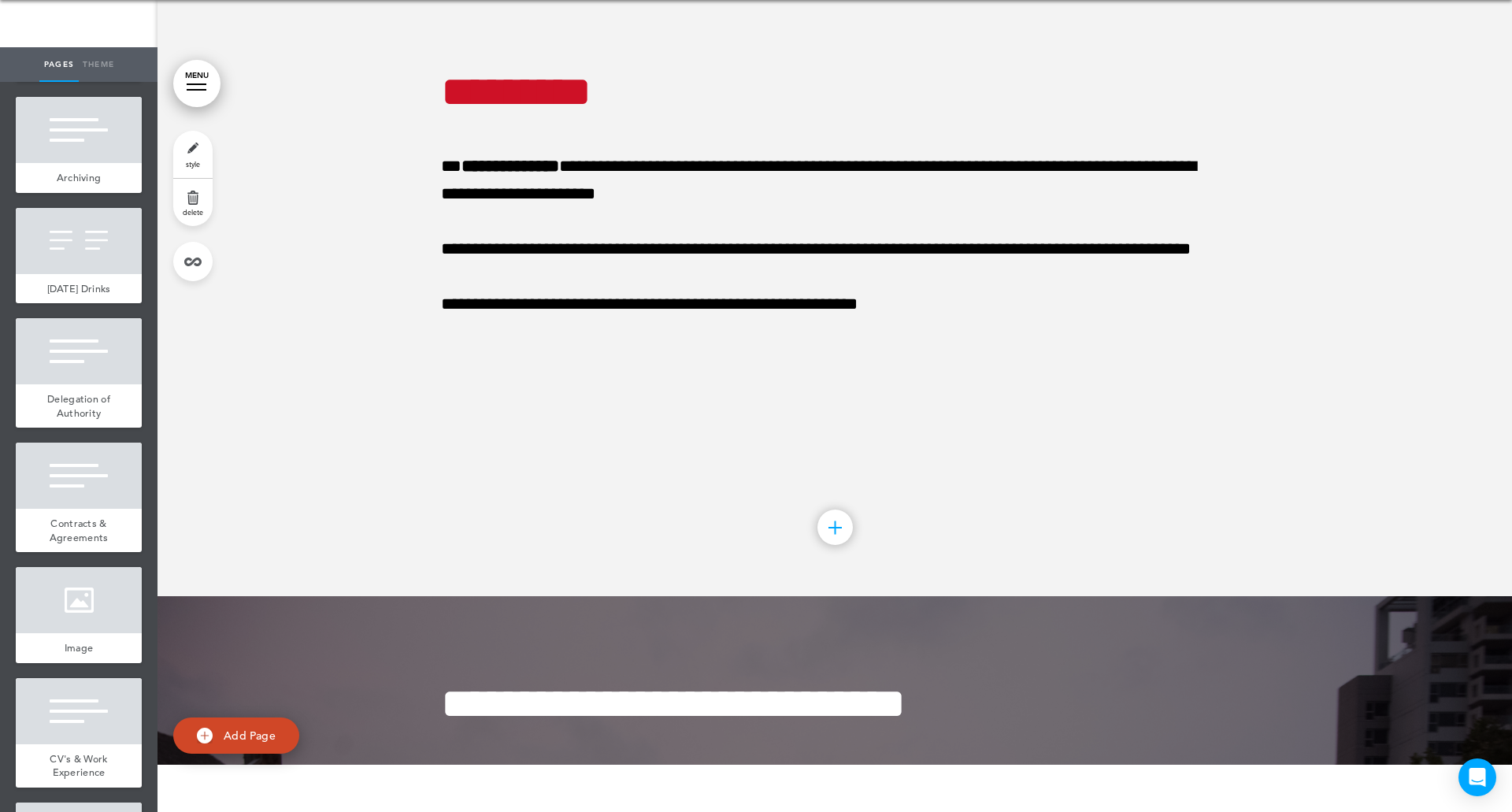
scroll to position [81649, 0]
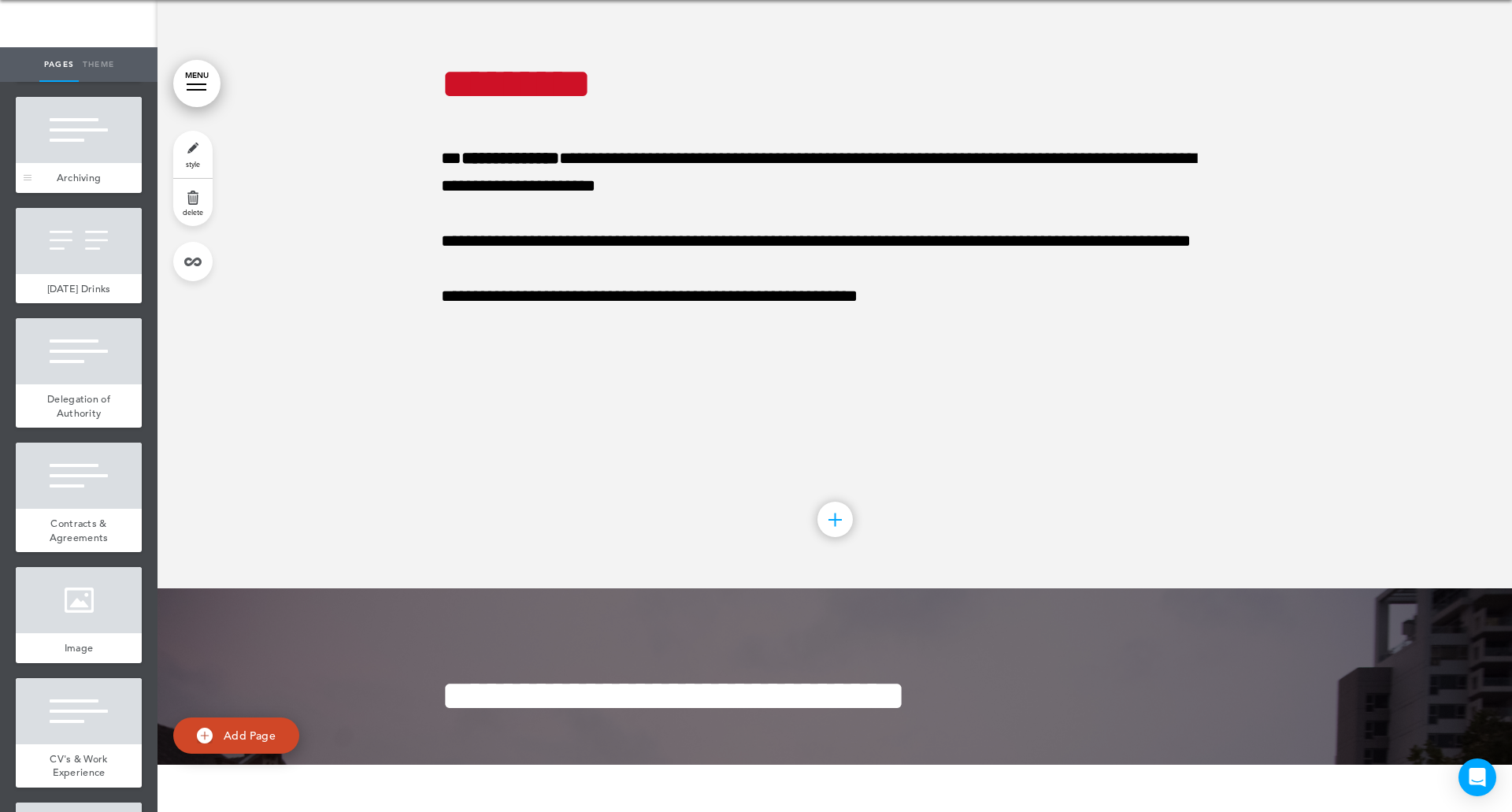
click at [60, 163] on div at bounding box center [79, 130] width 126 height 66
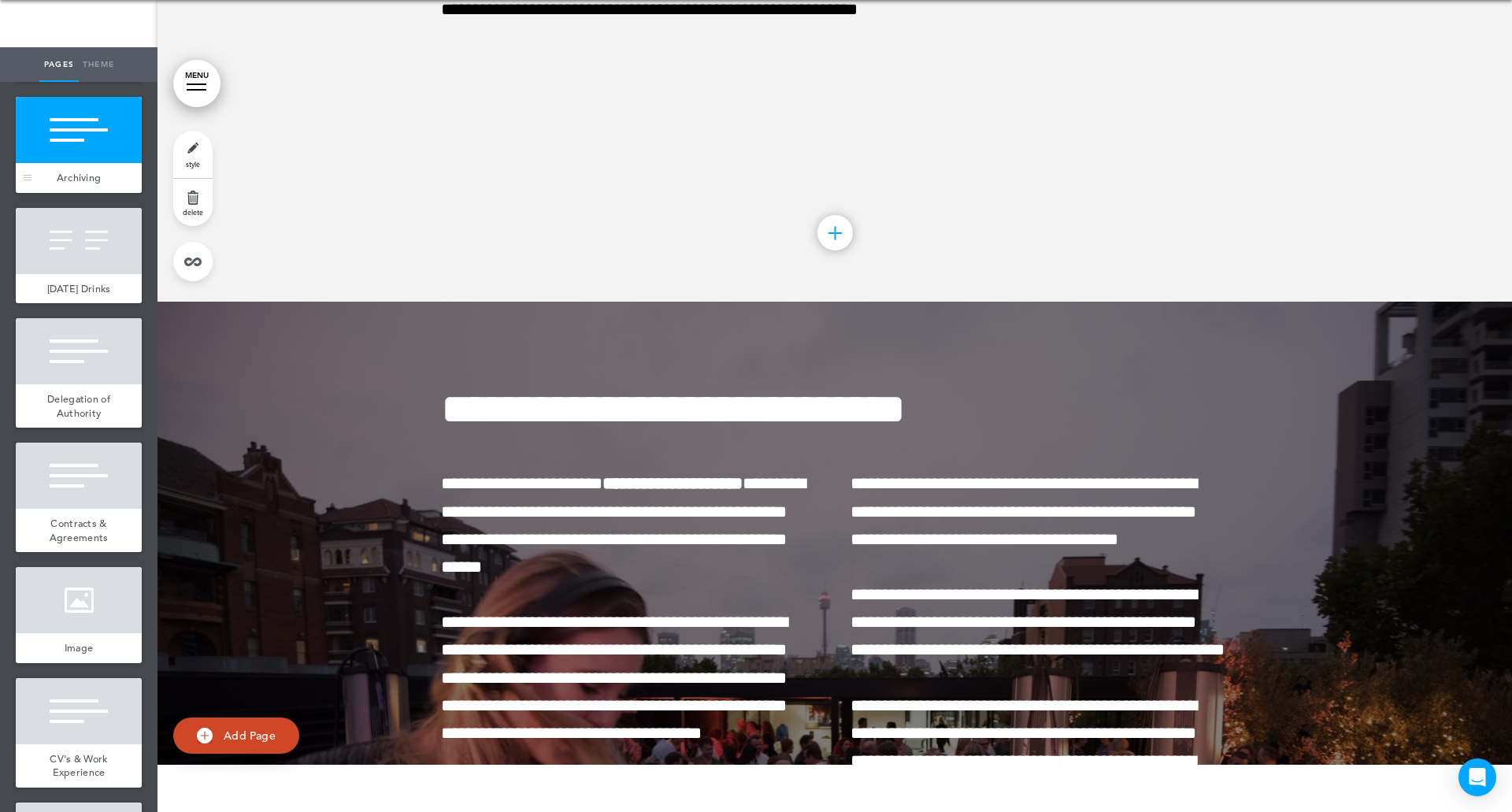
scroll to position [82415, 0]
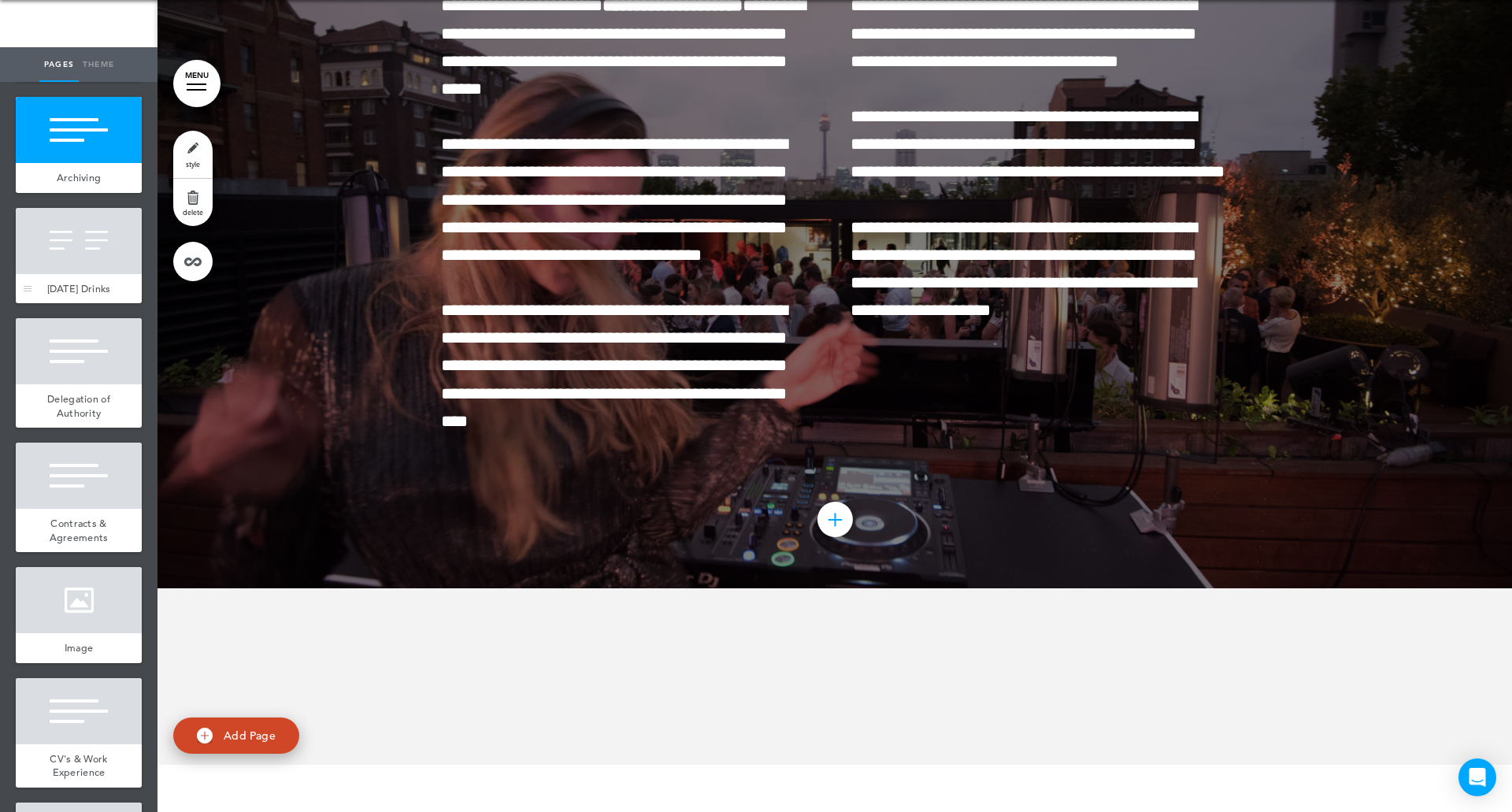
click at [80, 274] on div at bounding box center [79, 241] width 126 height 66
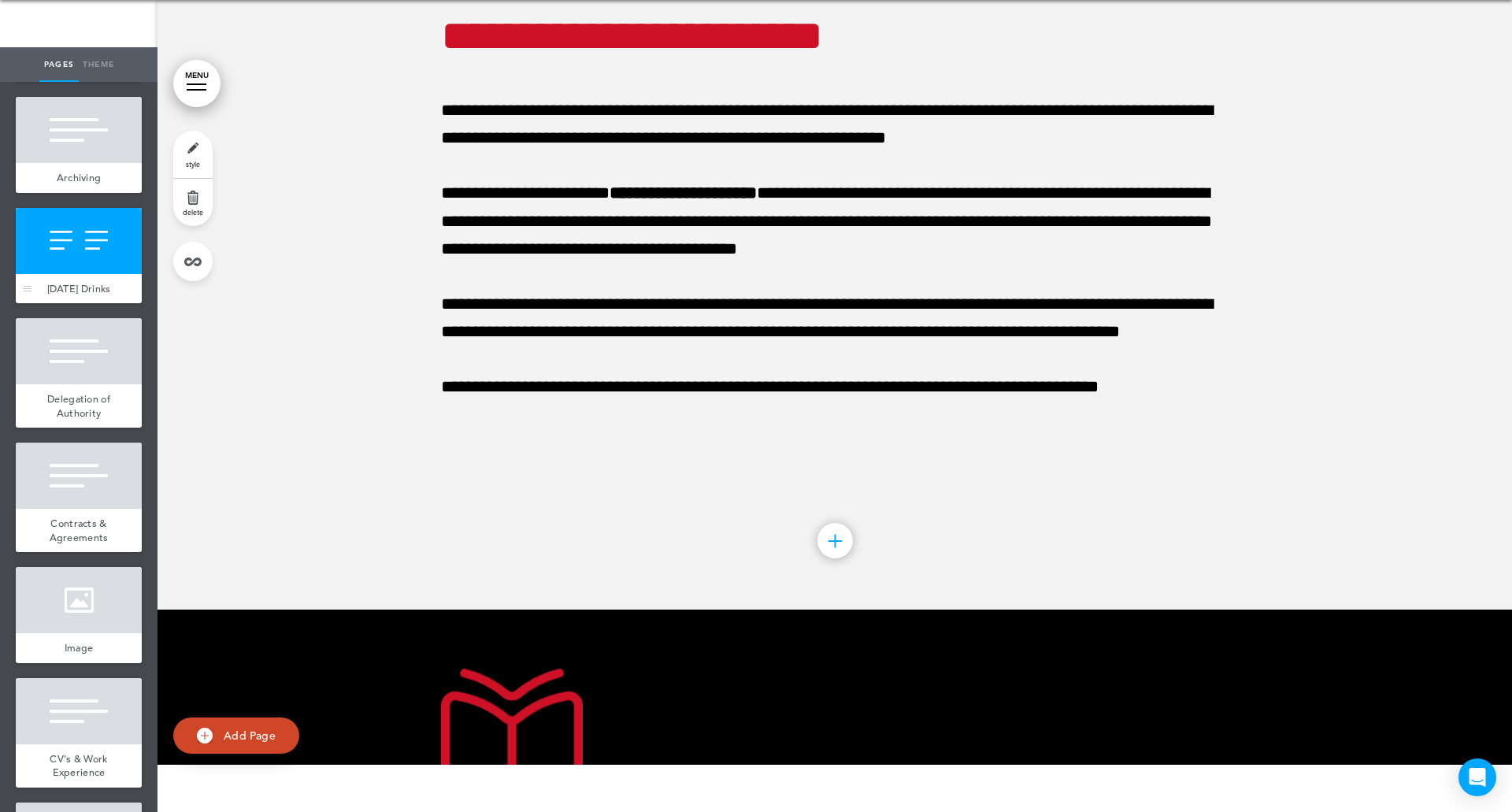
scroll to position [83179, 0]
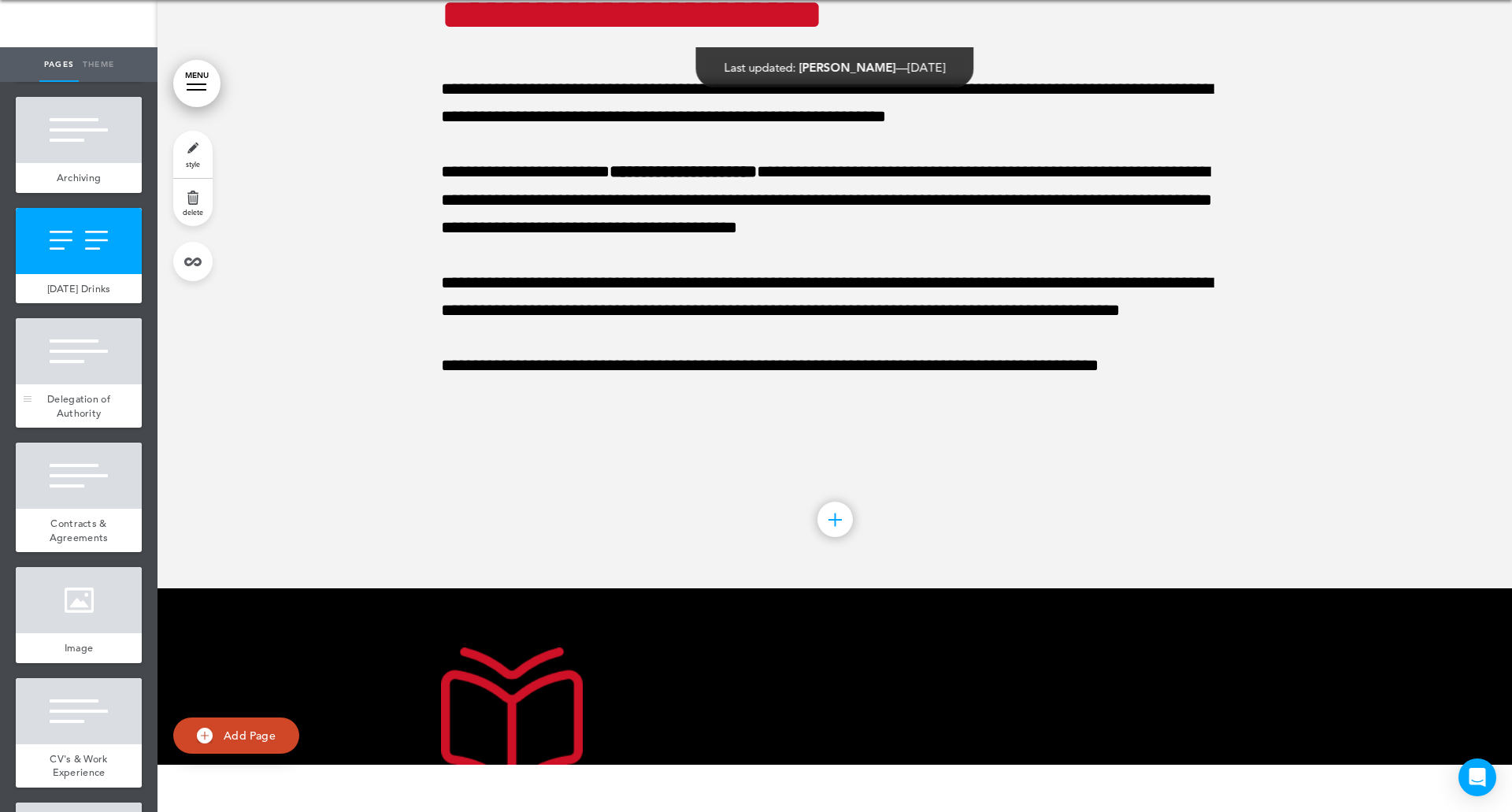
click at [89, 427] on div "Delegation of Authority" at bounding box center [79, 406] width 126 height 43
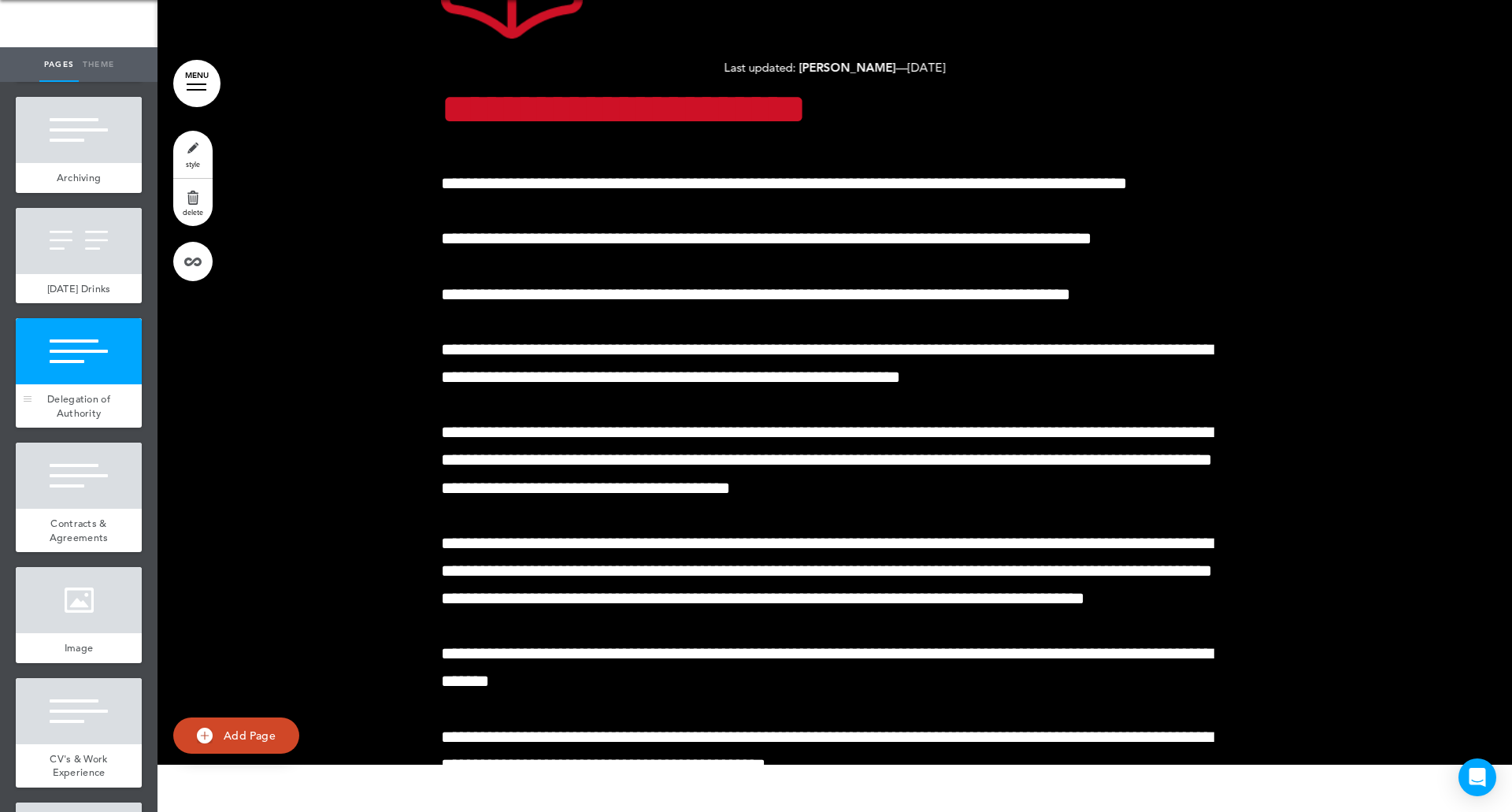
scroll to position [83944, 0]
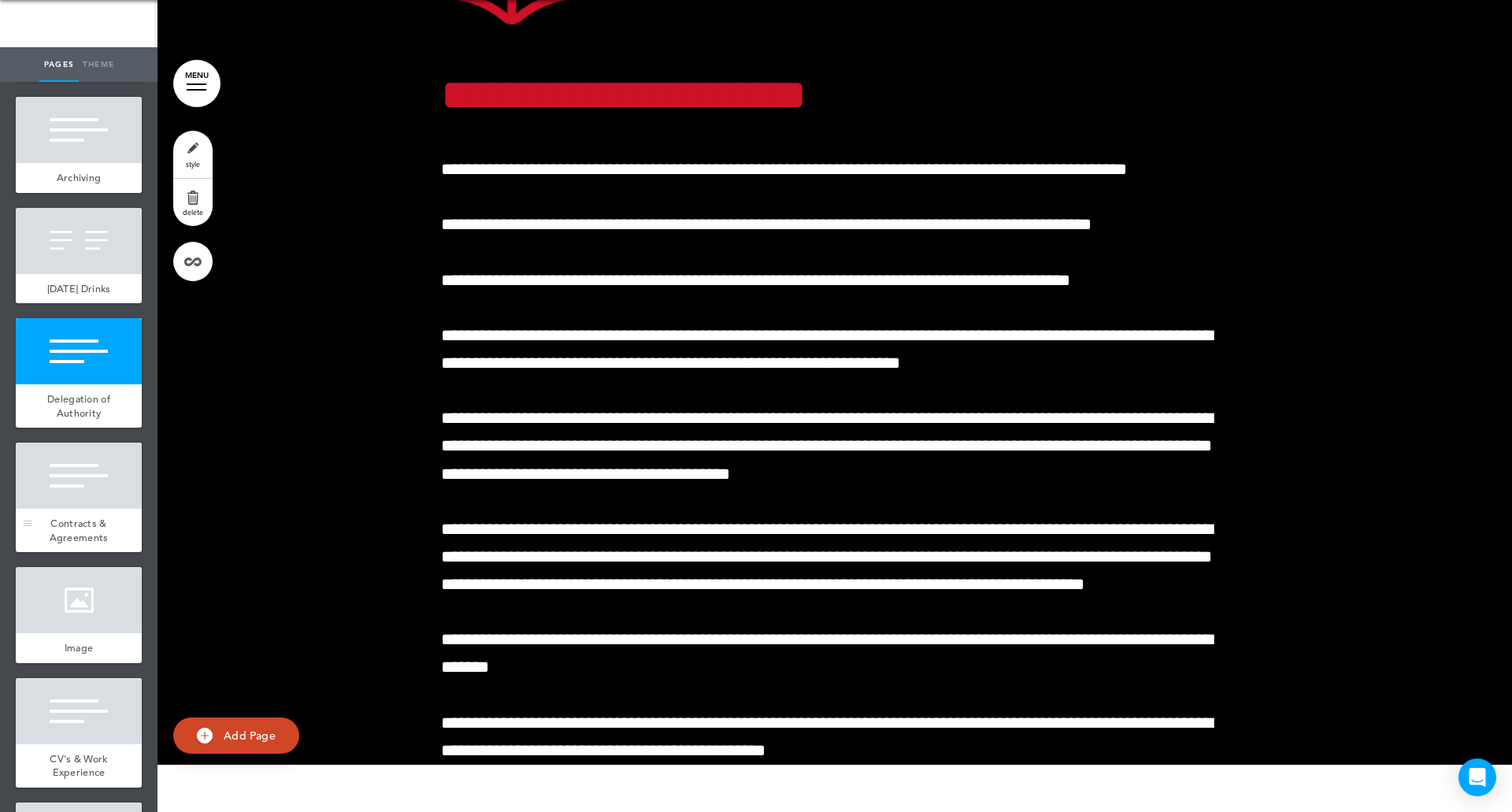
click at [94, 509] on div at bounding box center [79, 475] width 126 height 66
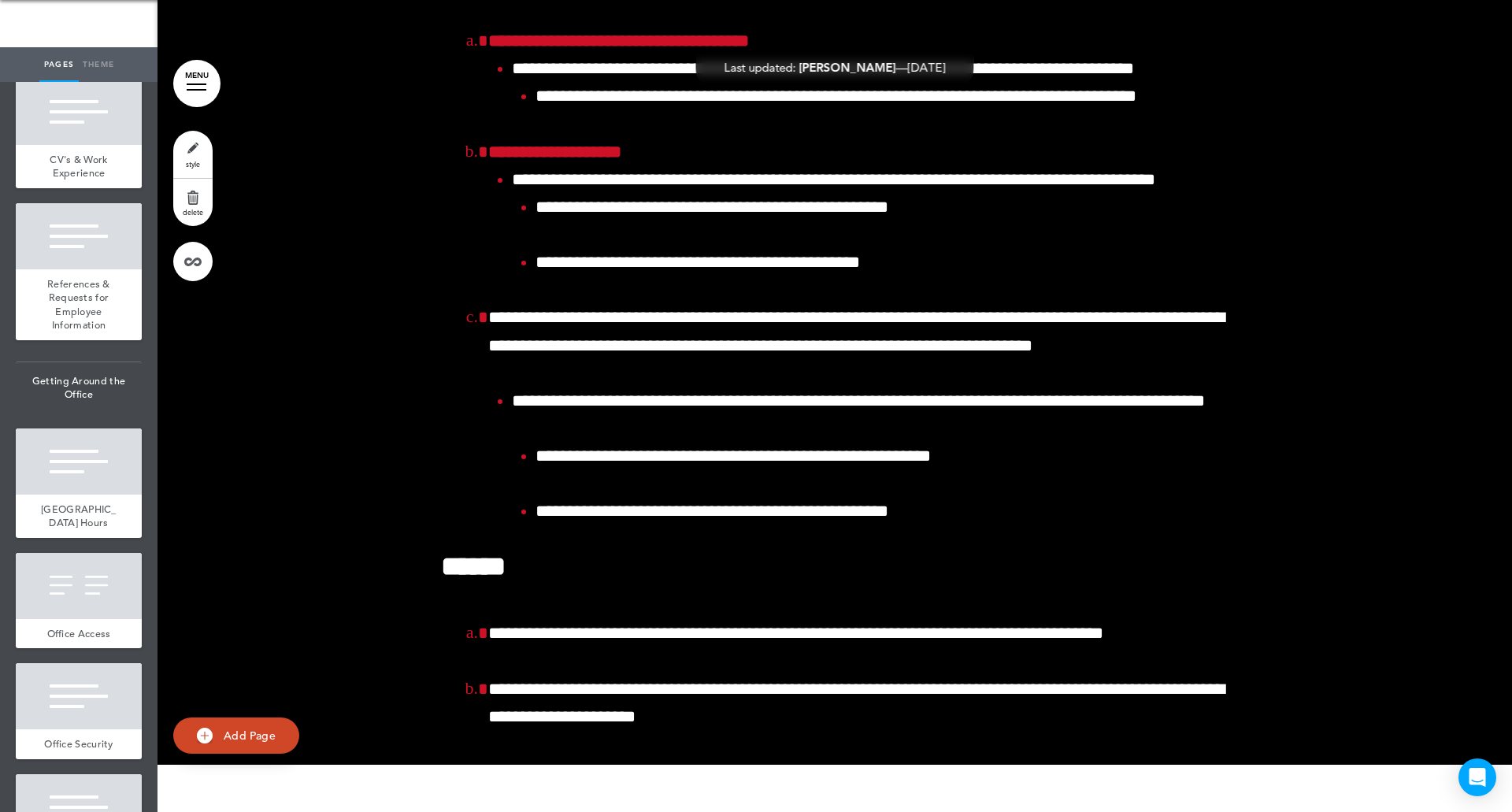
scroll to position [10076, 0]
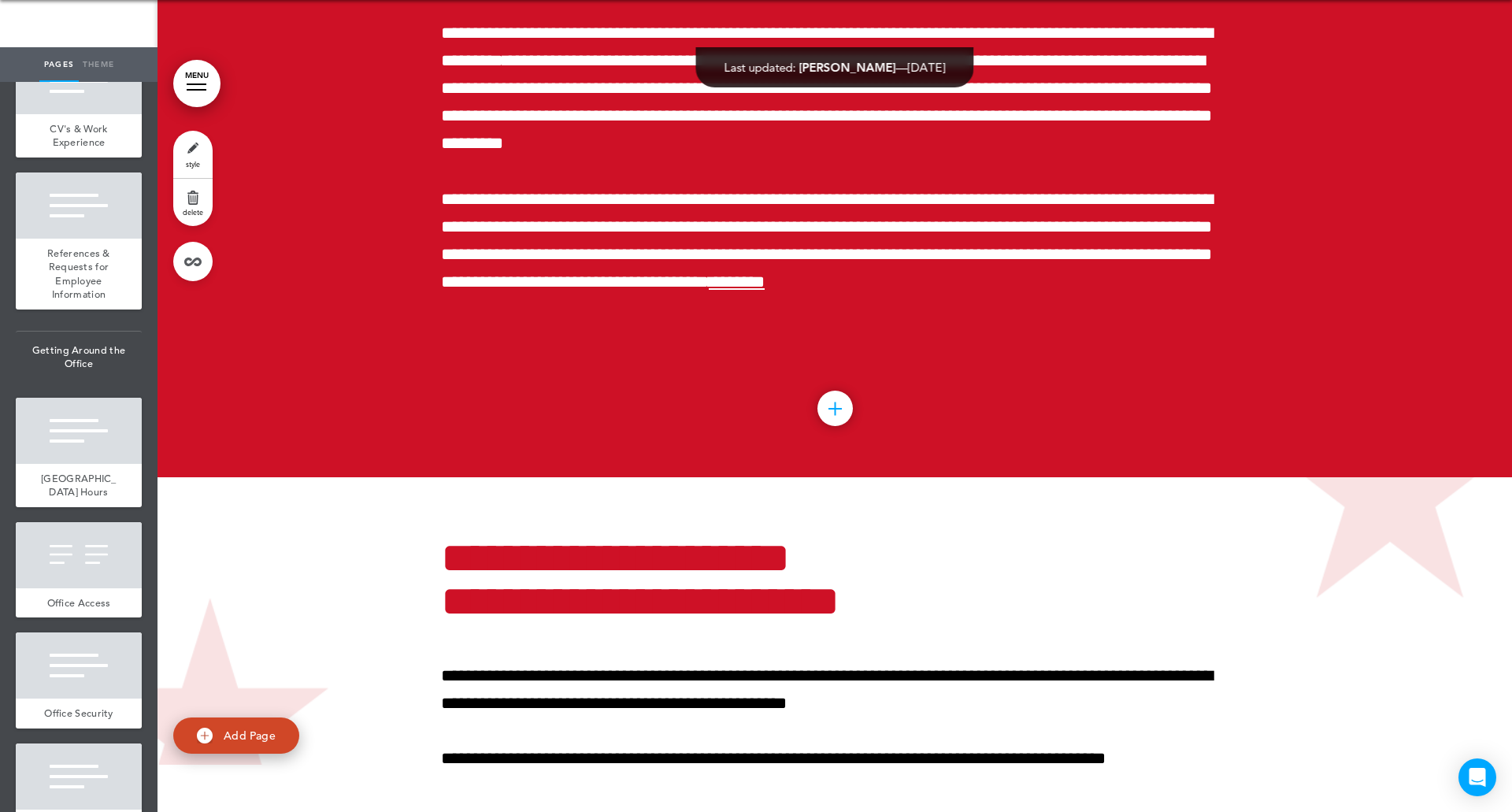
scroll to position [86947, 0]
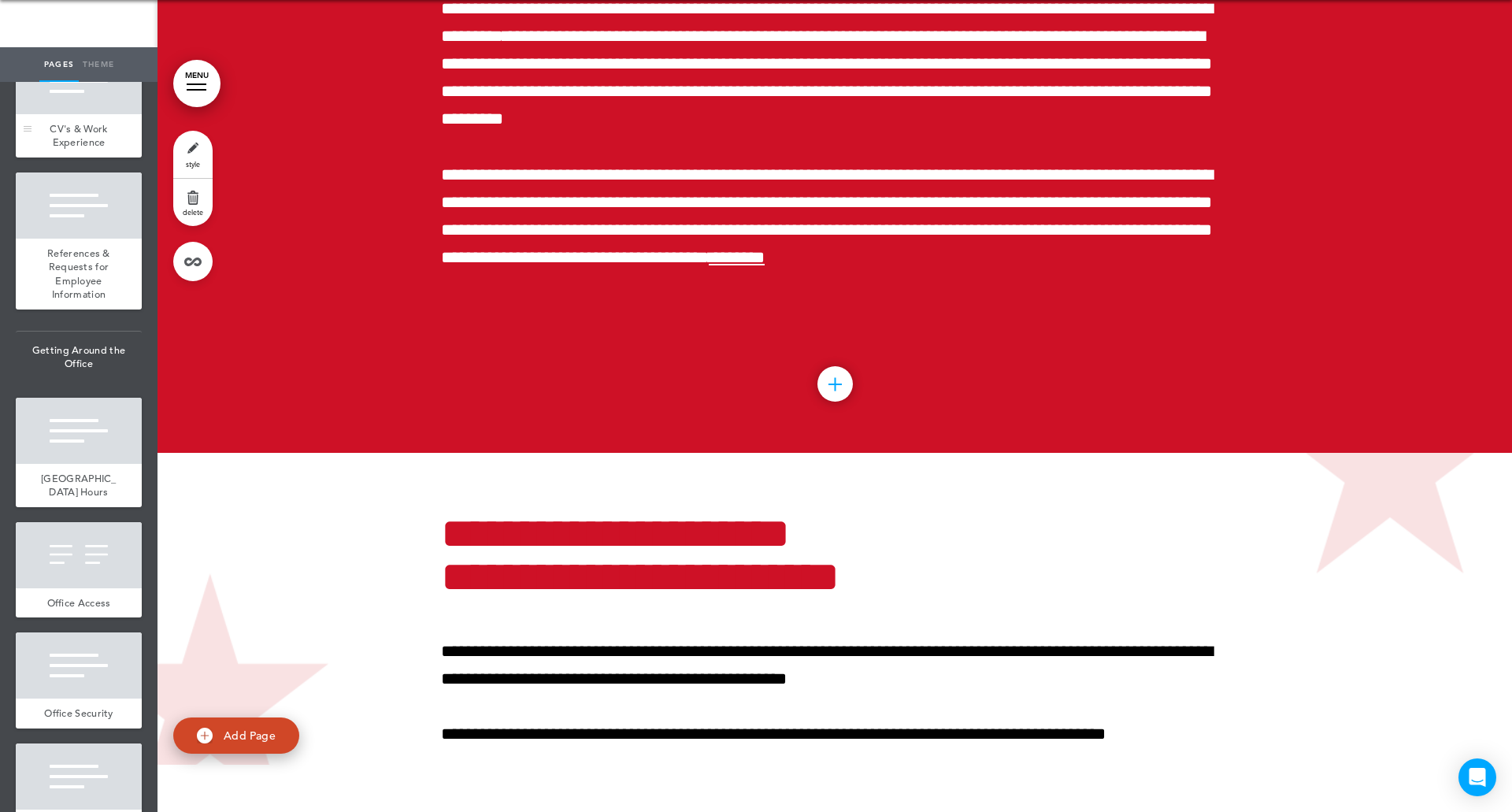
click at [64, 115] on div at bounding box center [79, 81] width 126 height 66
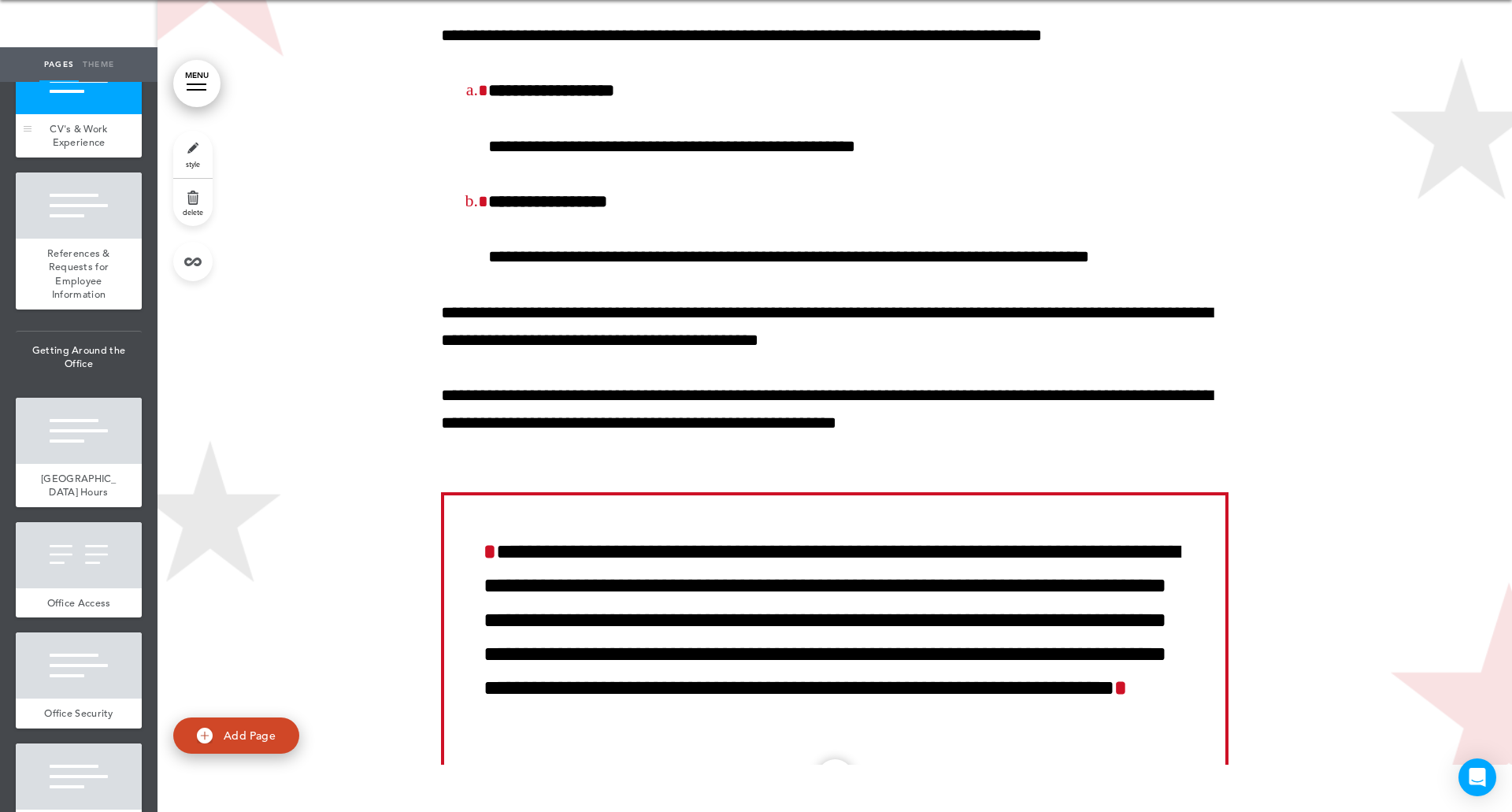
scroll to position [87711, 0]
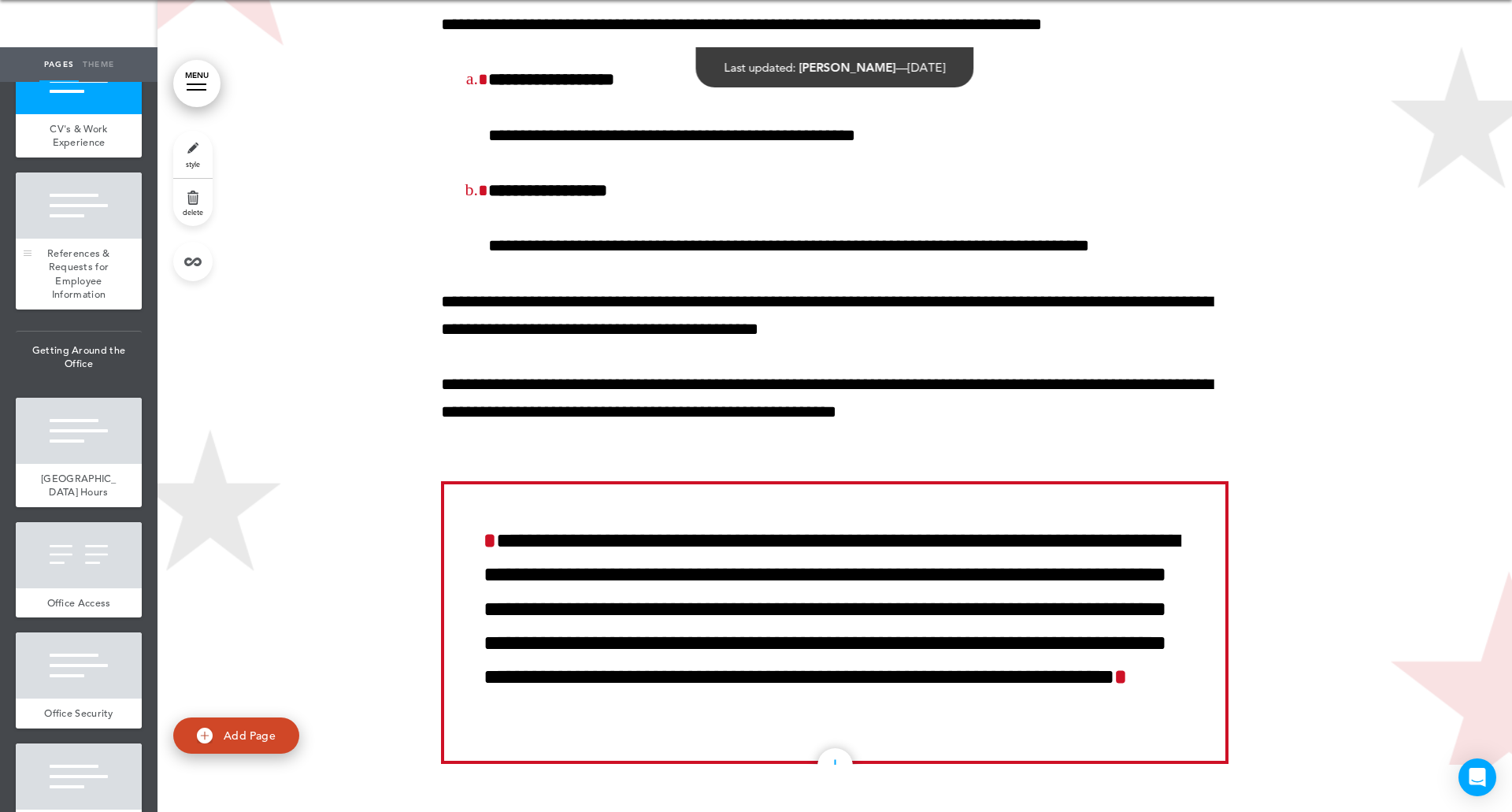
click at [64, 310] on div "References & Requests for Employee Information" at bounding box center [79, 273] width 126 height 71
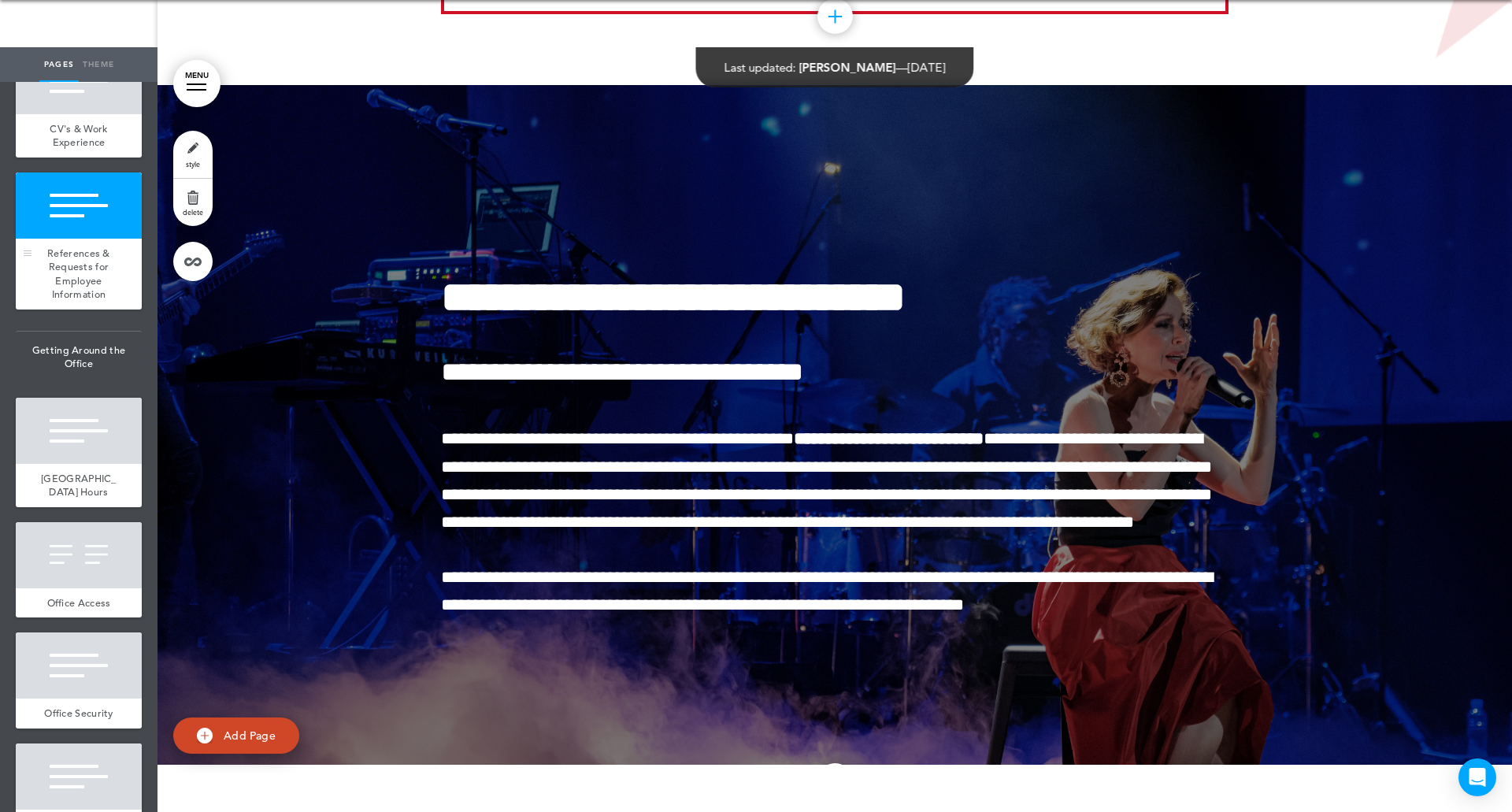
scroll to position [88476, 0]
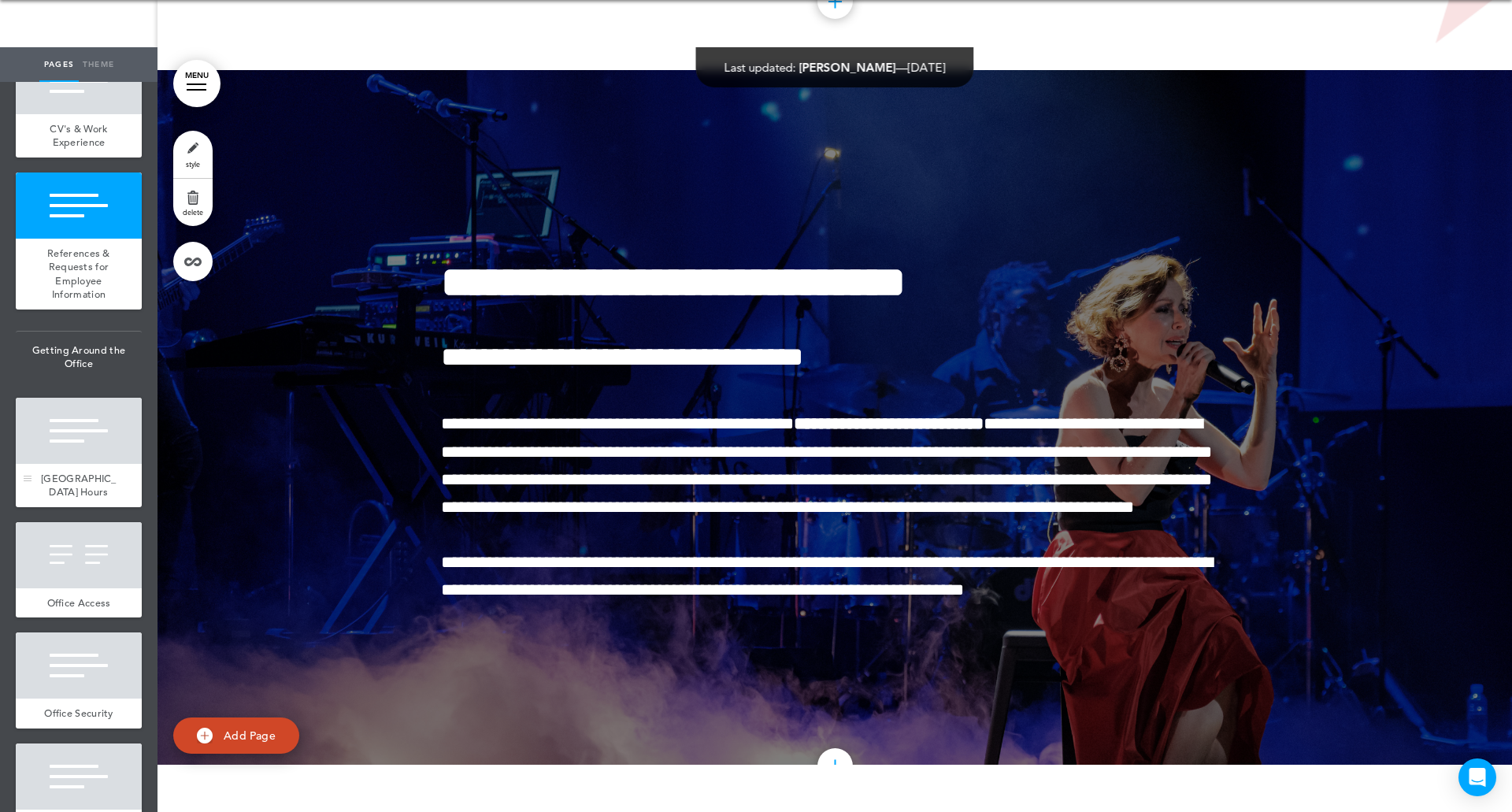
drag, startPoint x: 79, startPoint y: 740, endPoint x: 90, endPoint y: 730, distance: 14.9
click at [79, 507] on link "[GEOGRAPHIC_DATA] Hours" at bounding box center [79, 485] width 126 height 43
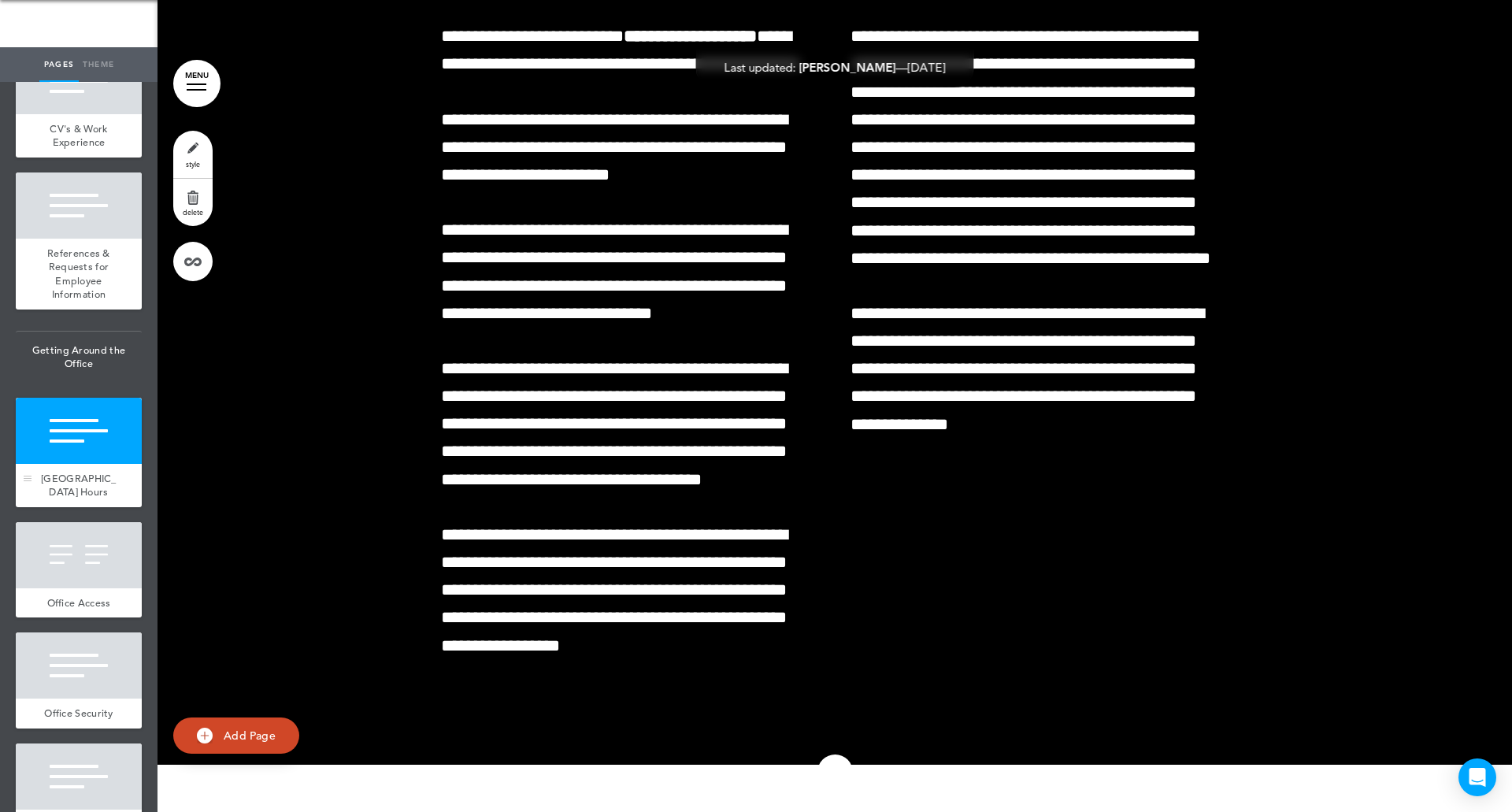
scroll to position [89657, 0]
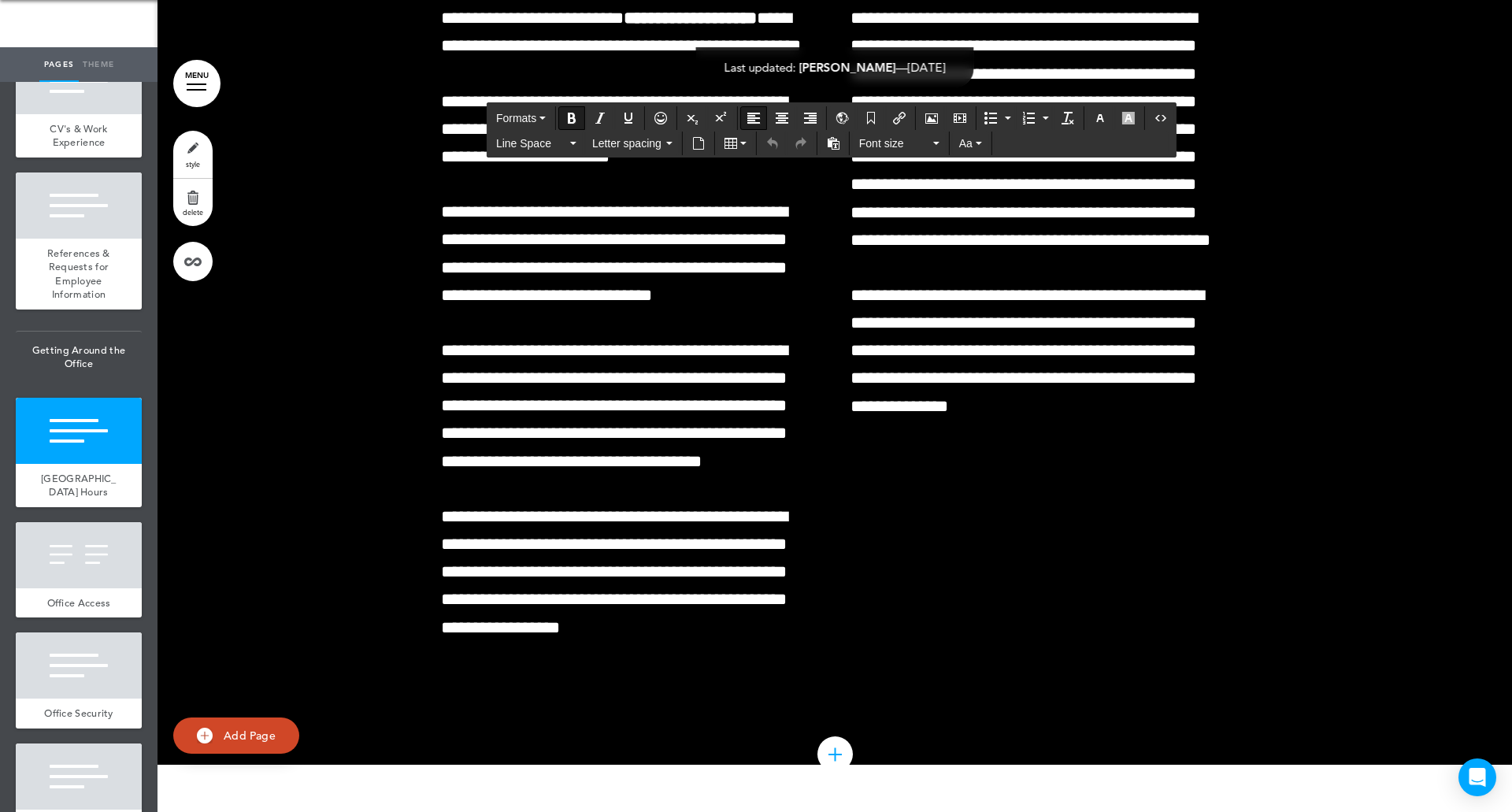
click at [81, 499] on span "[GEOGRAPHIC_DATA] Hours" at bounding box center [79, 485] width 76 height 28
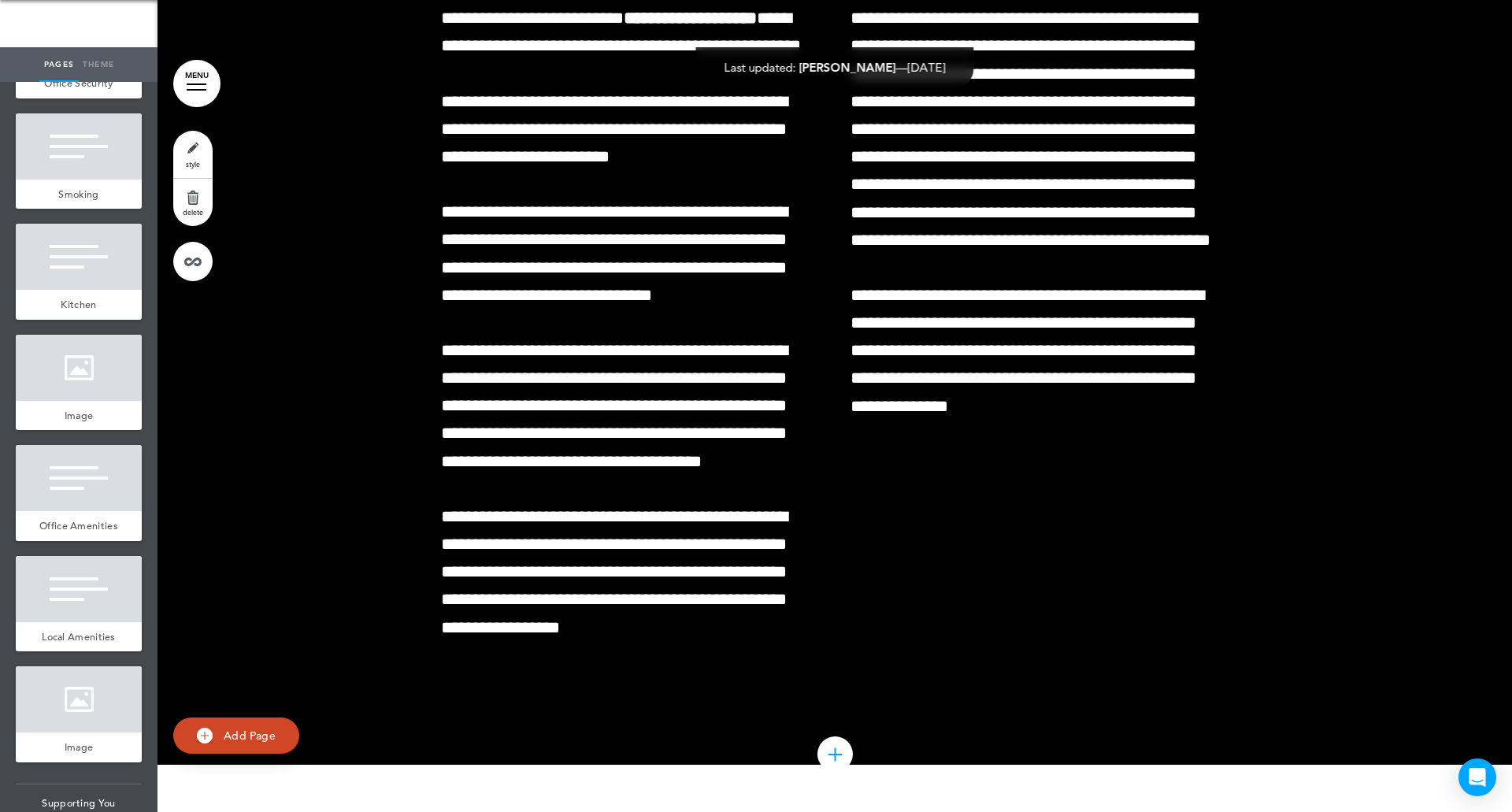
scroll to position [10725, 0]
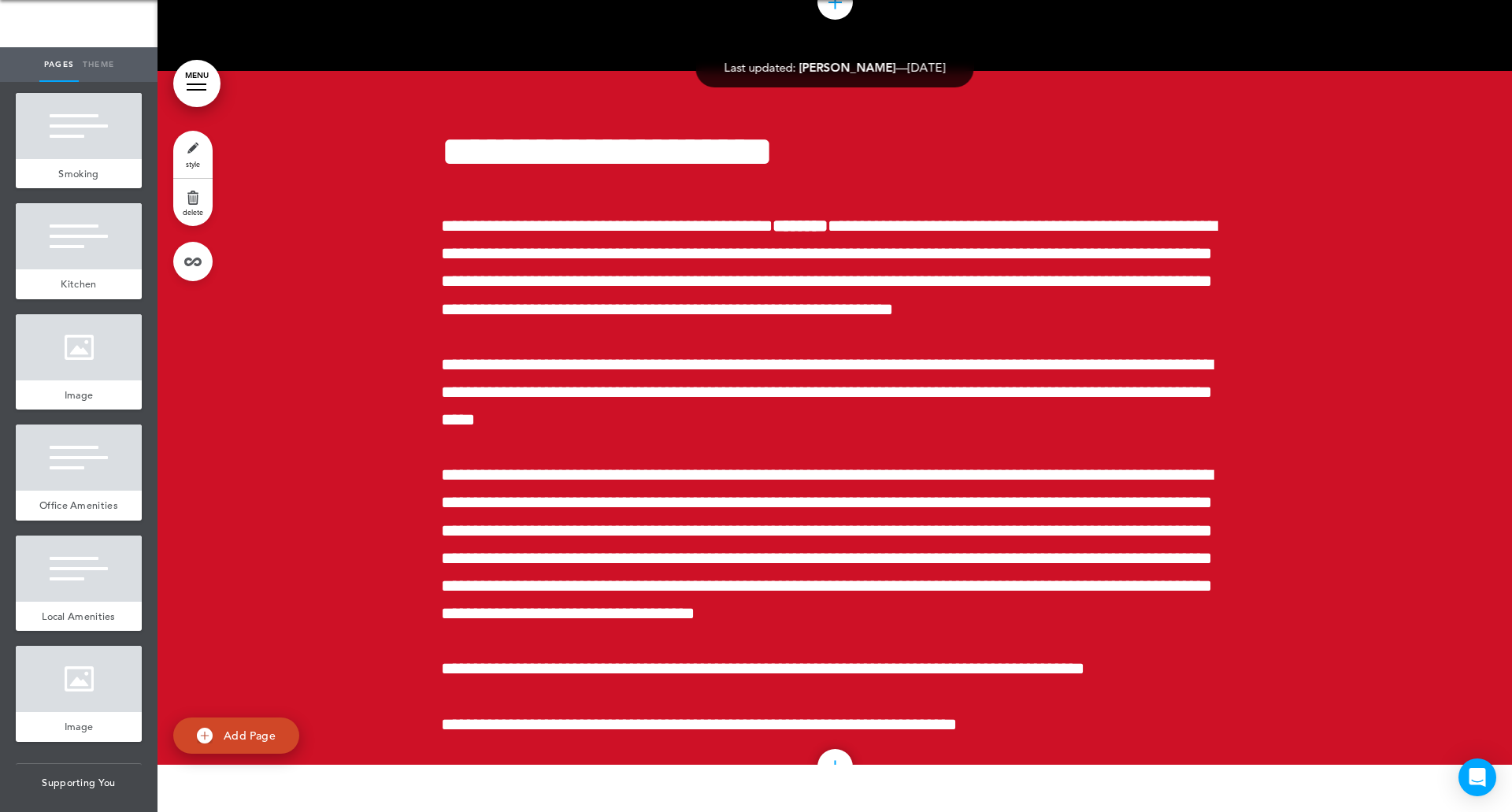
scroll to position [90421, 0]
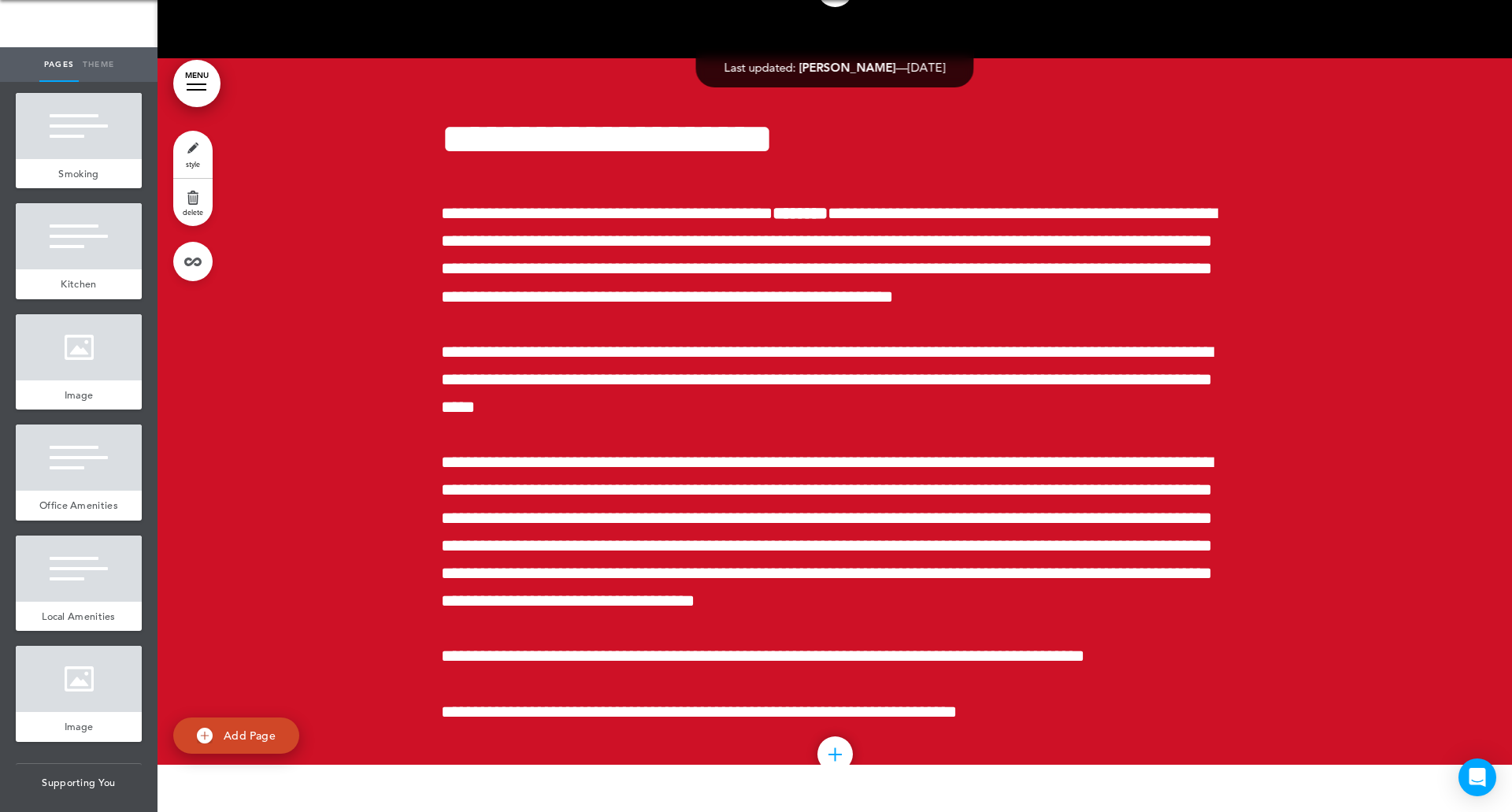
click at [62, 70] on span "Office Security" at bounding box center [79, 62] width 70 height 13
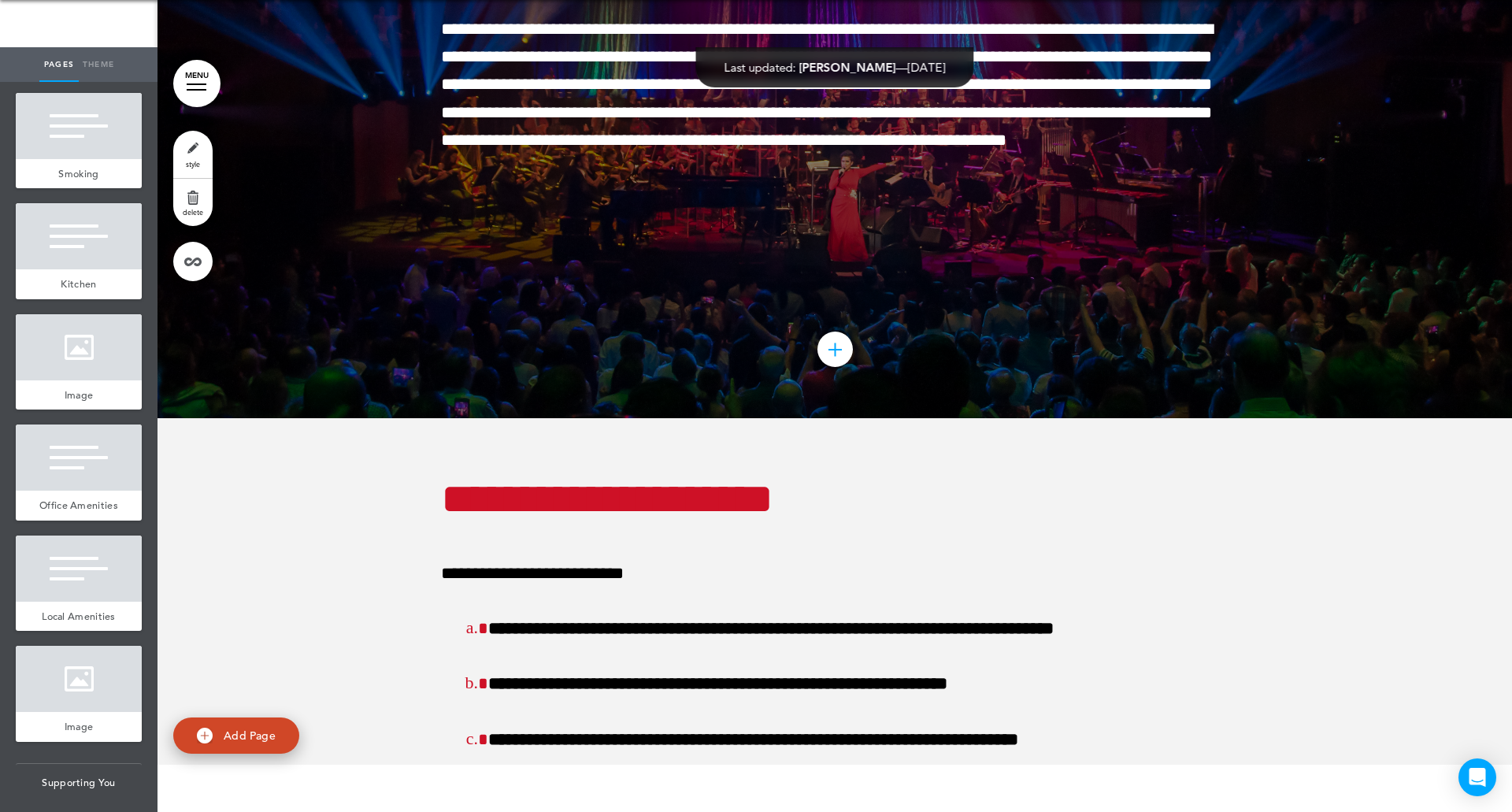
scroll to position [91614, 0]
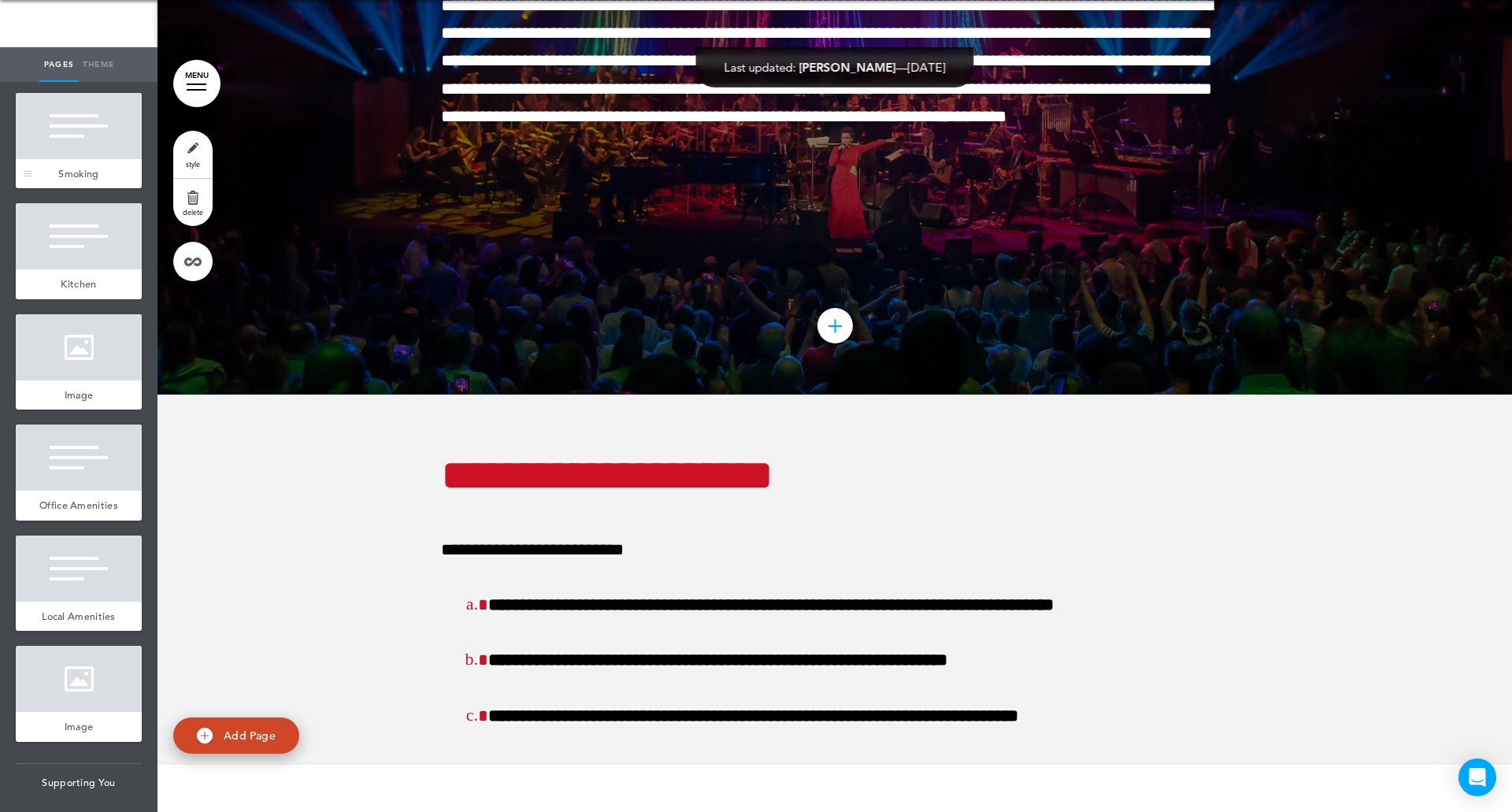
click at [74, 159] on div at bounding box center [79, 126] width 126 height 66
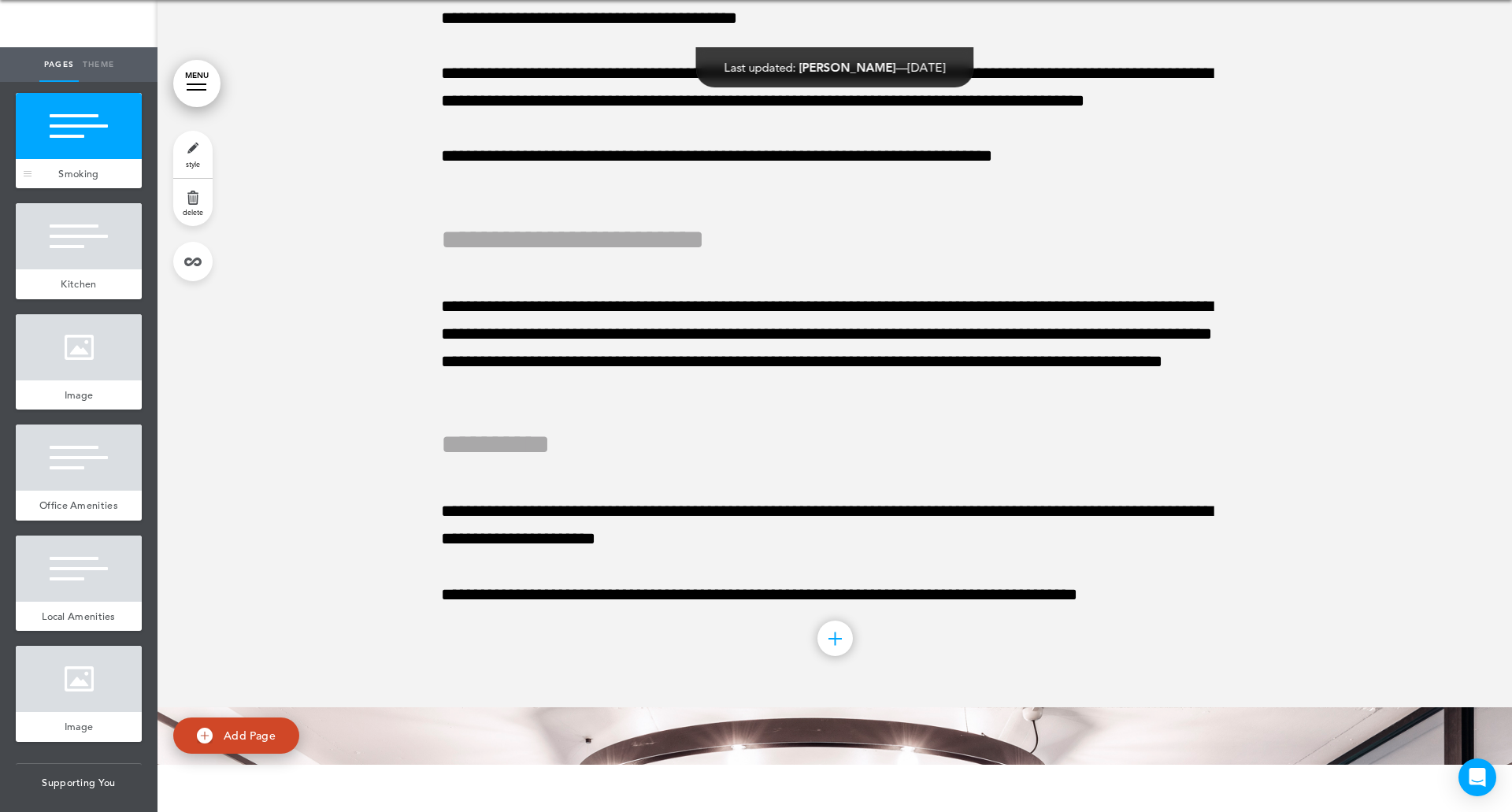
scroll to position [92379, 0]
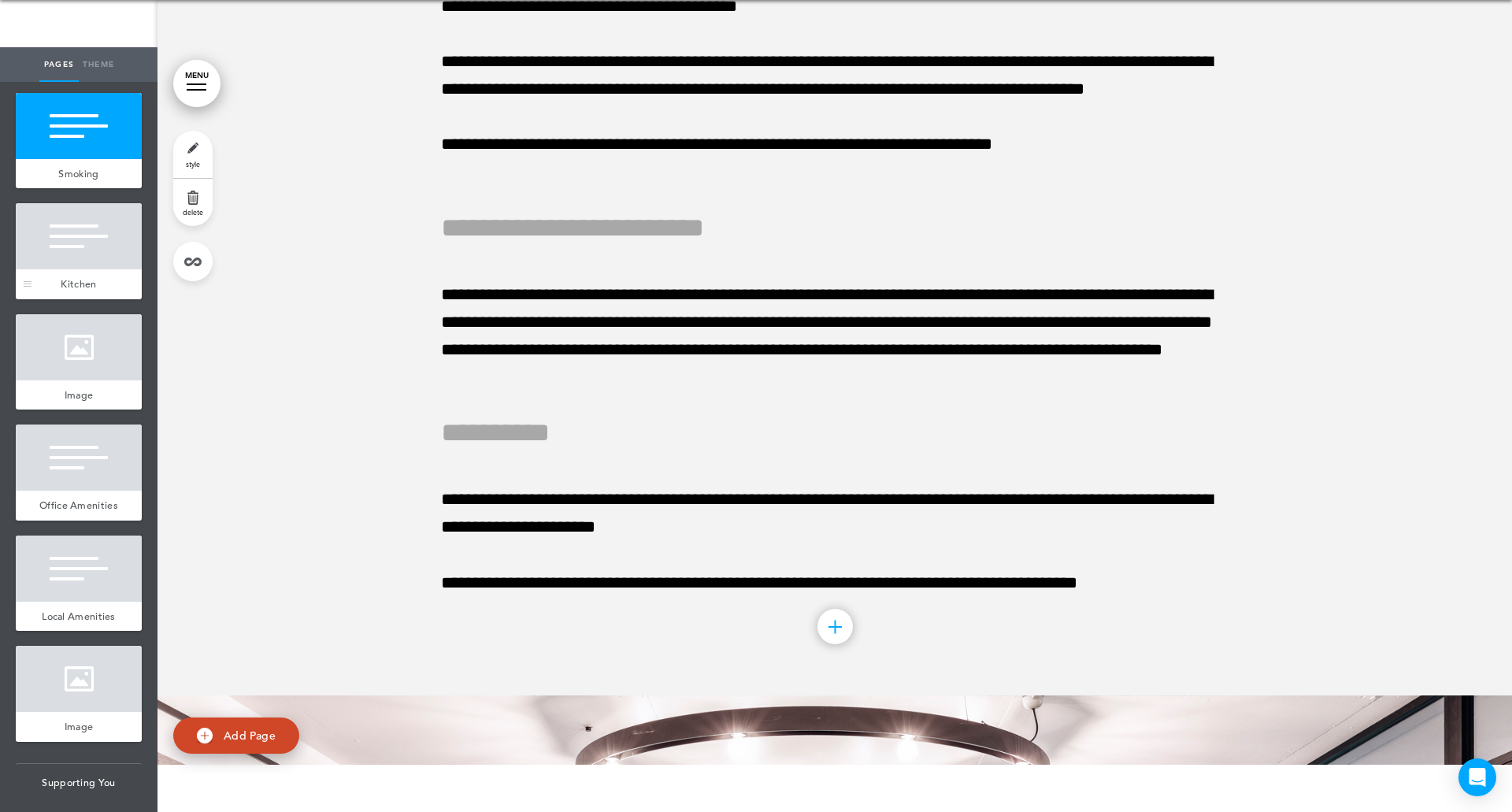
click at [66, 269] on div at bounding box center [79, 236] width 126 height 66
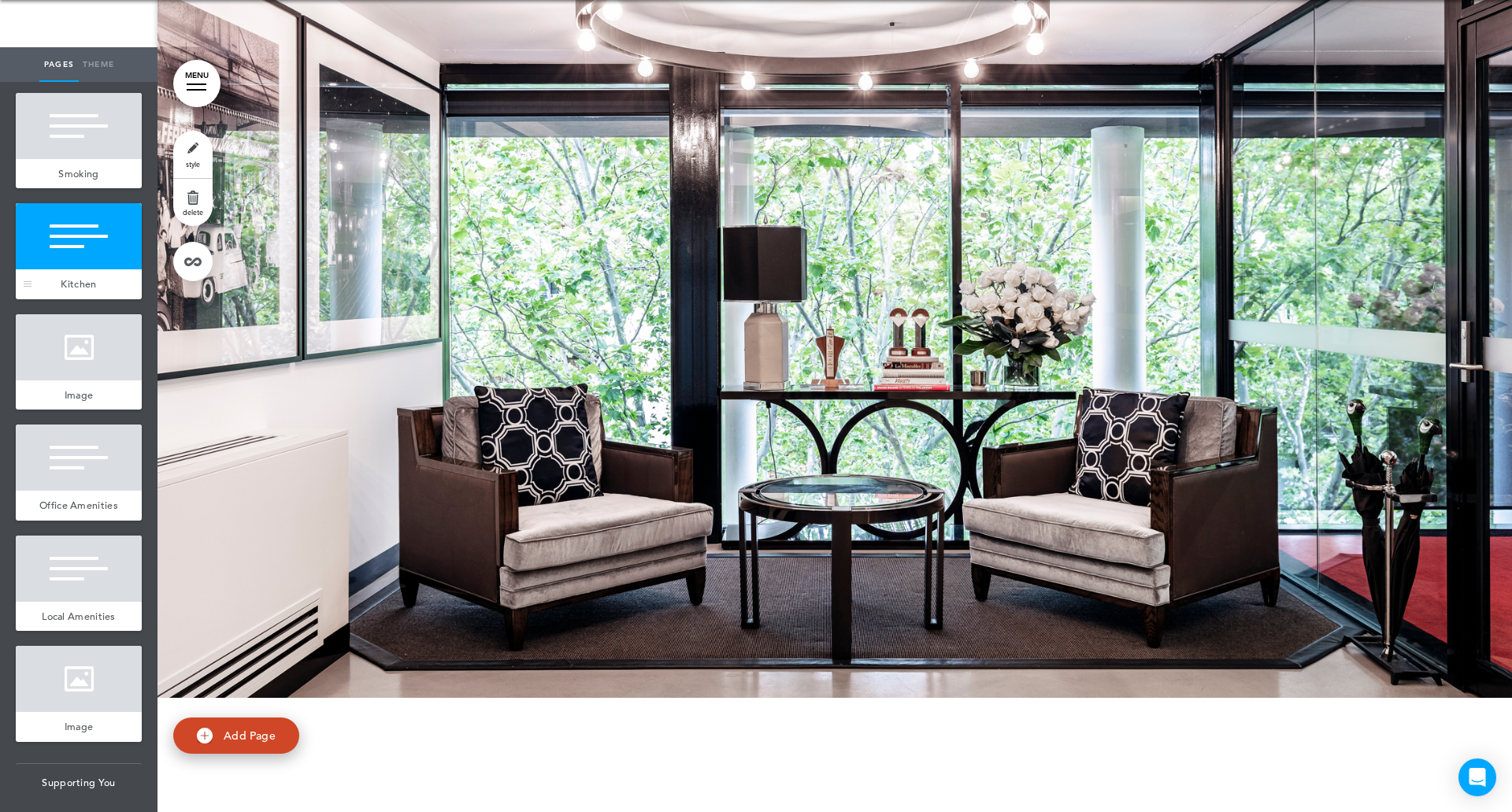
scroll to position [93143, 0]
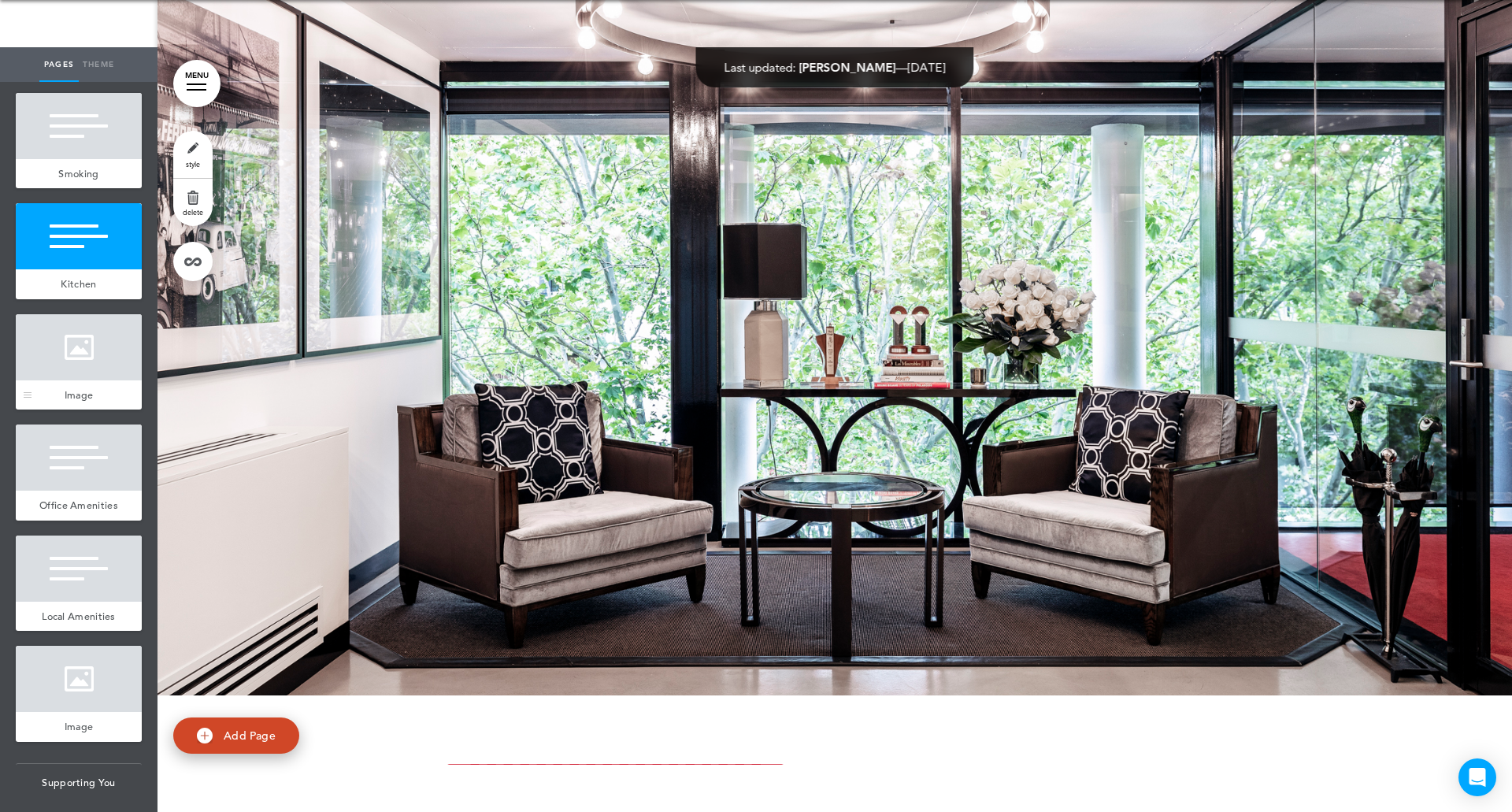
click at [89, 381] on div at bounding box center [79, 347] width 126 height 66
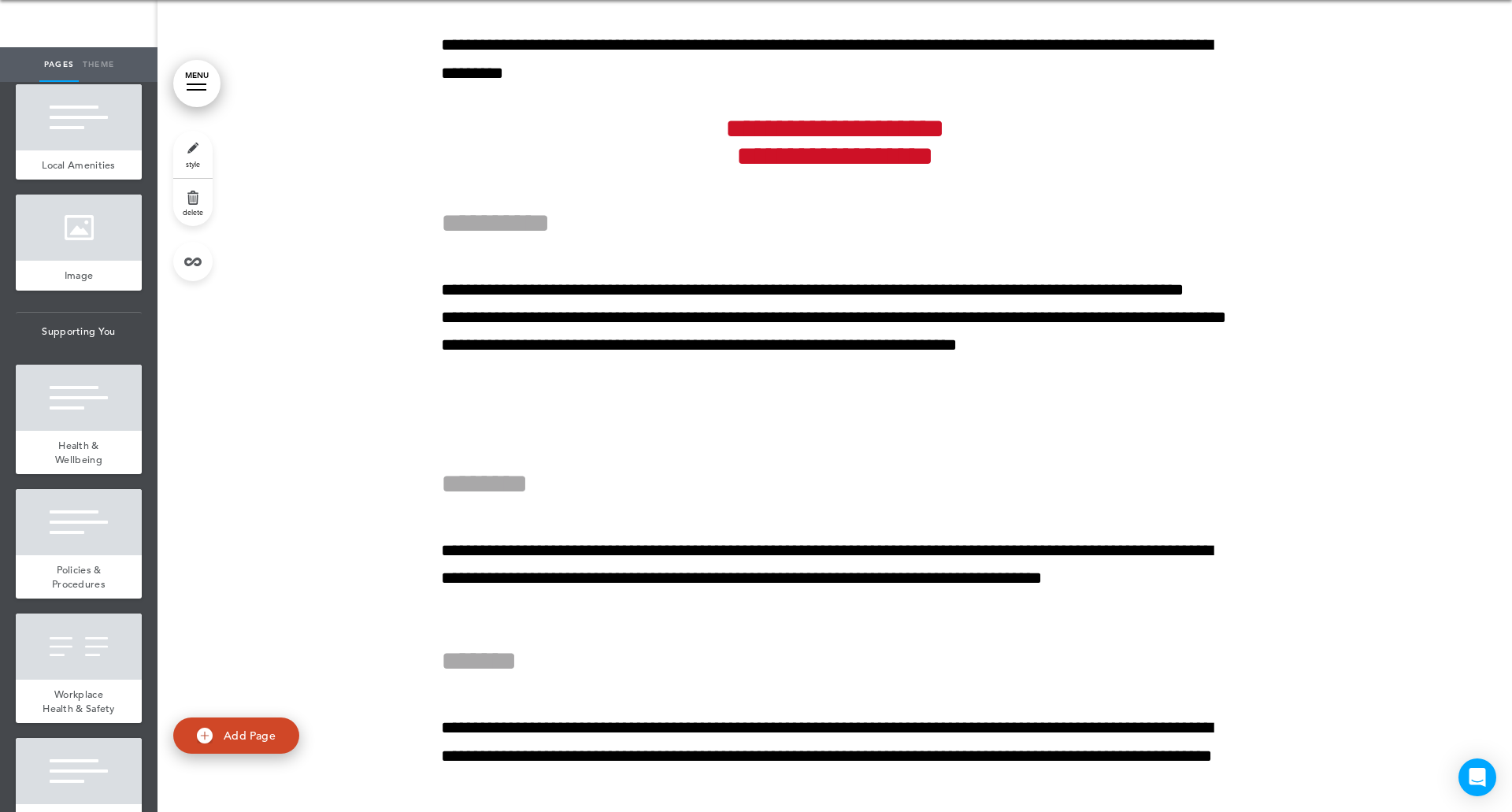
scroll to position [11209, 0]
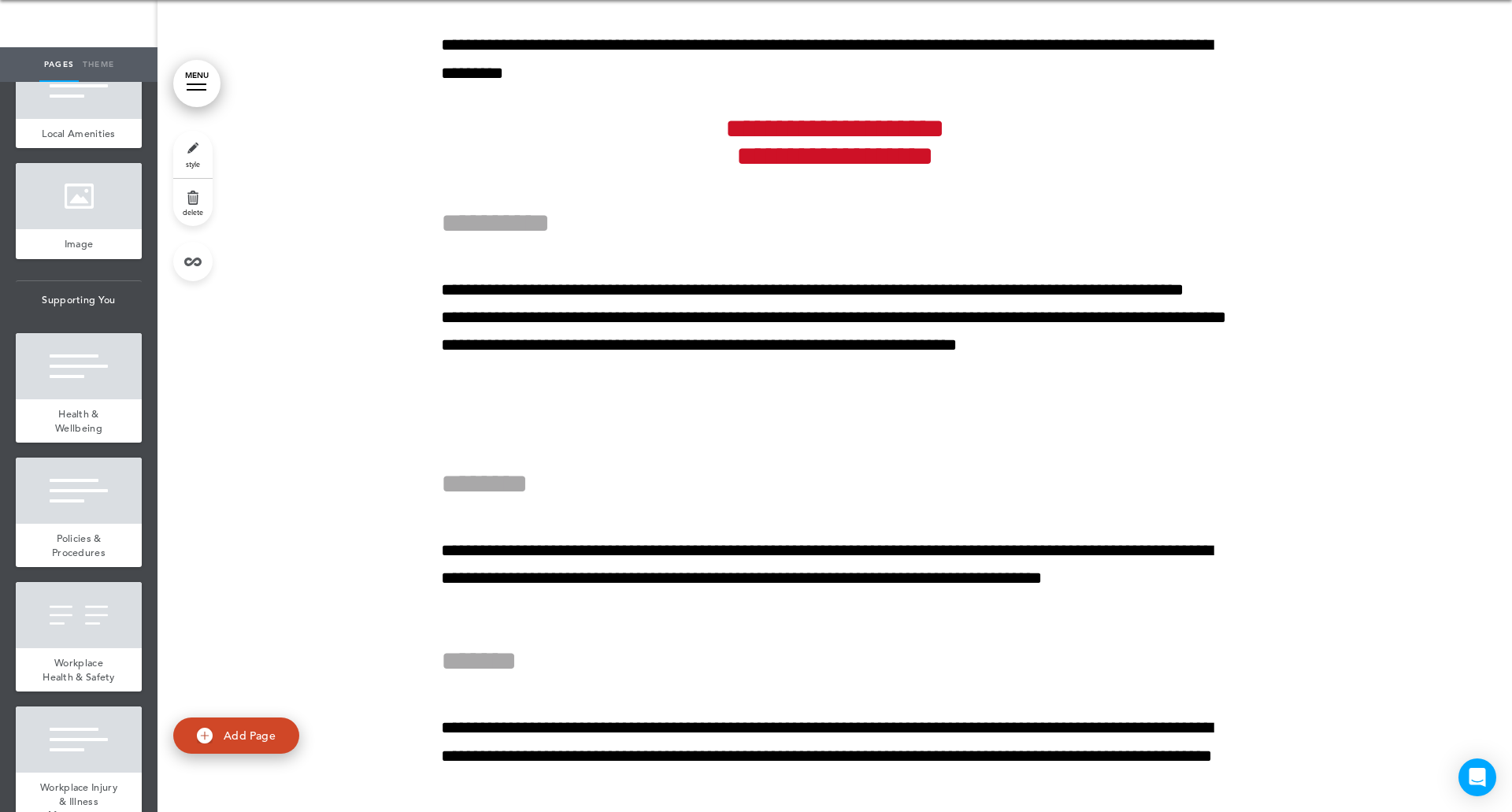
click at [63, 29] on span "Office Amenities" at bounding box center [79, 22] width 79 height 13
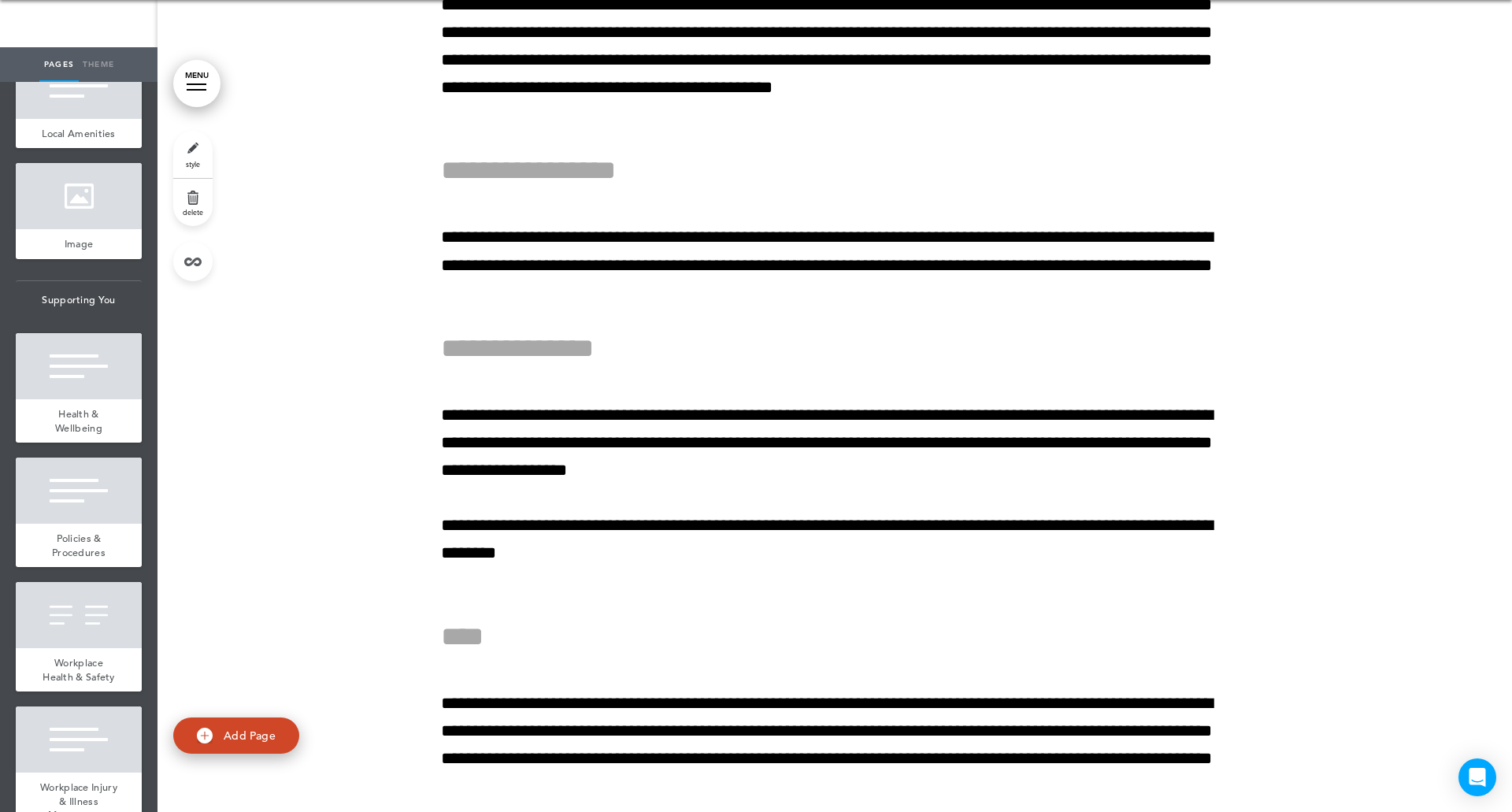
scroll to position [95001, 0]
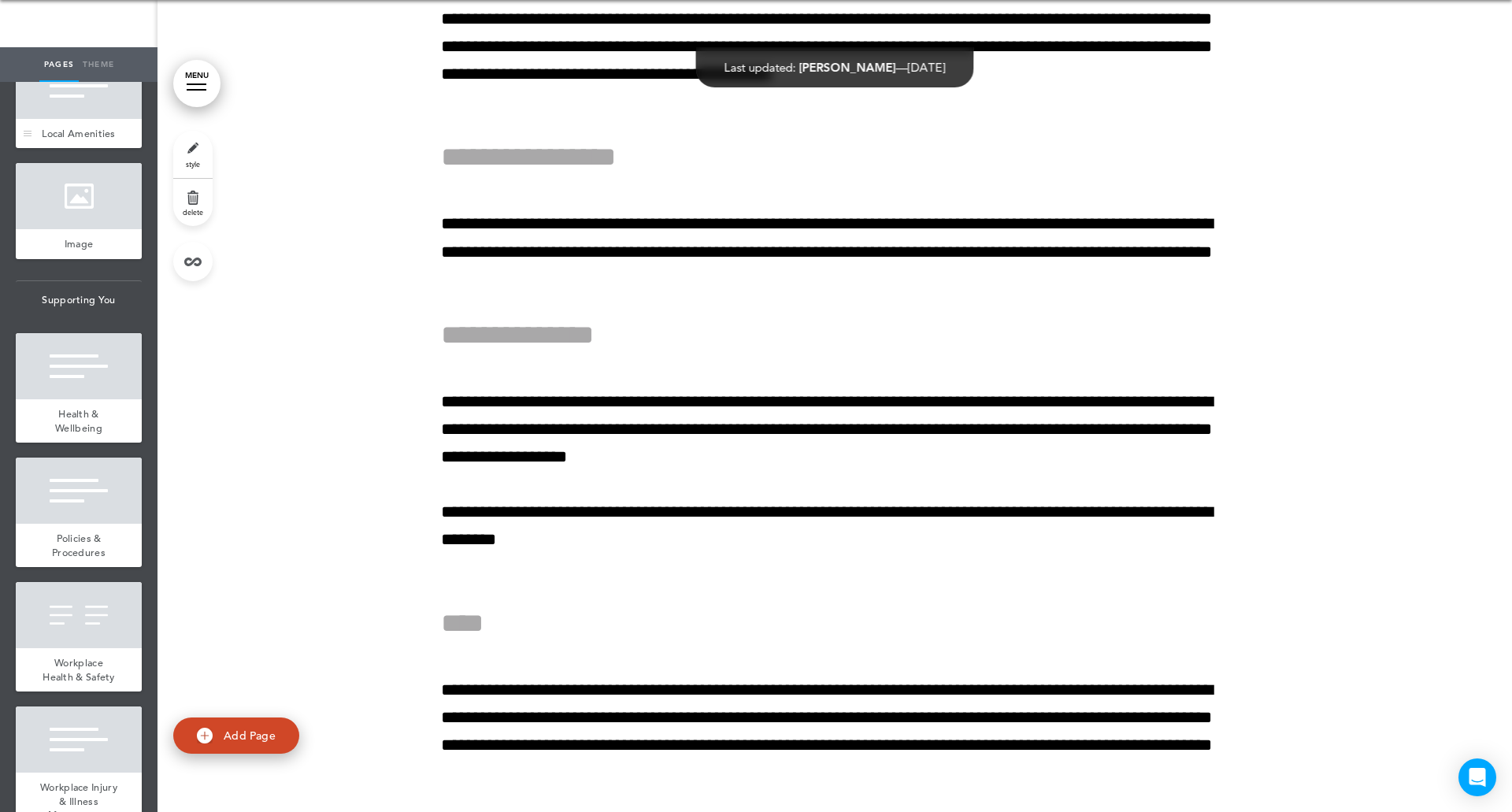
click at [76, 148] on div "Local Amenities" at bounding box center [79, 134] width 126 height 30
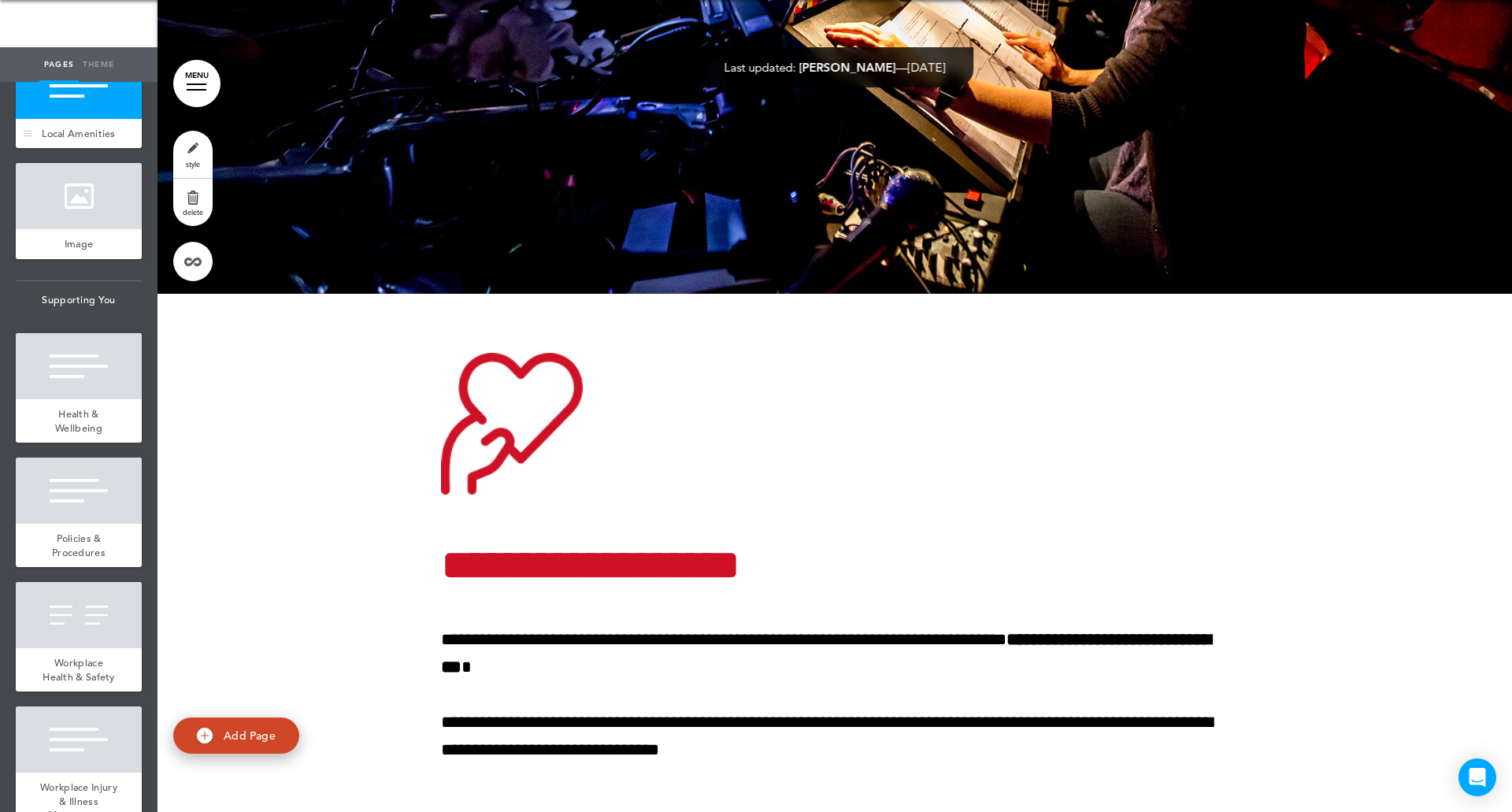
scroll to position [98285, 0]
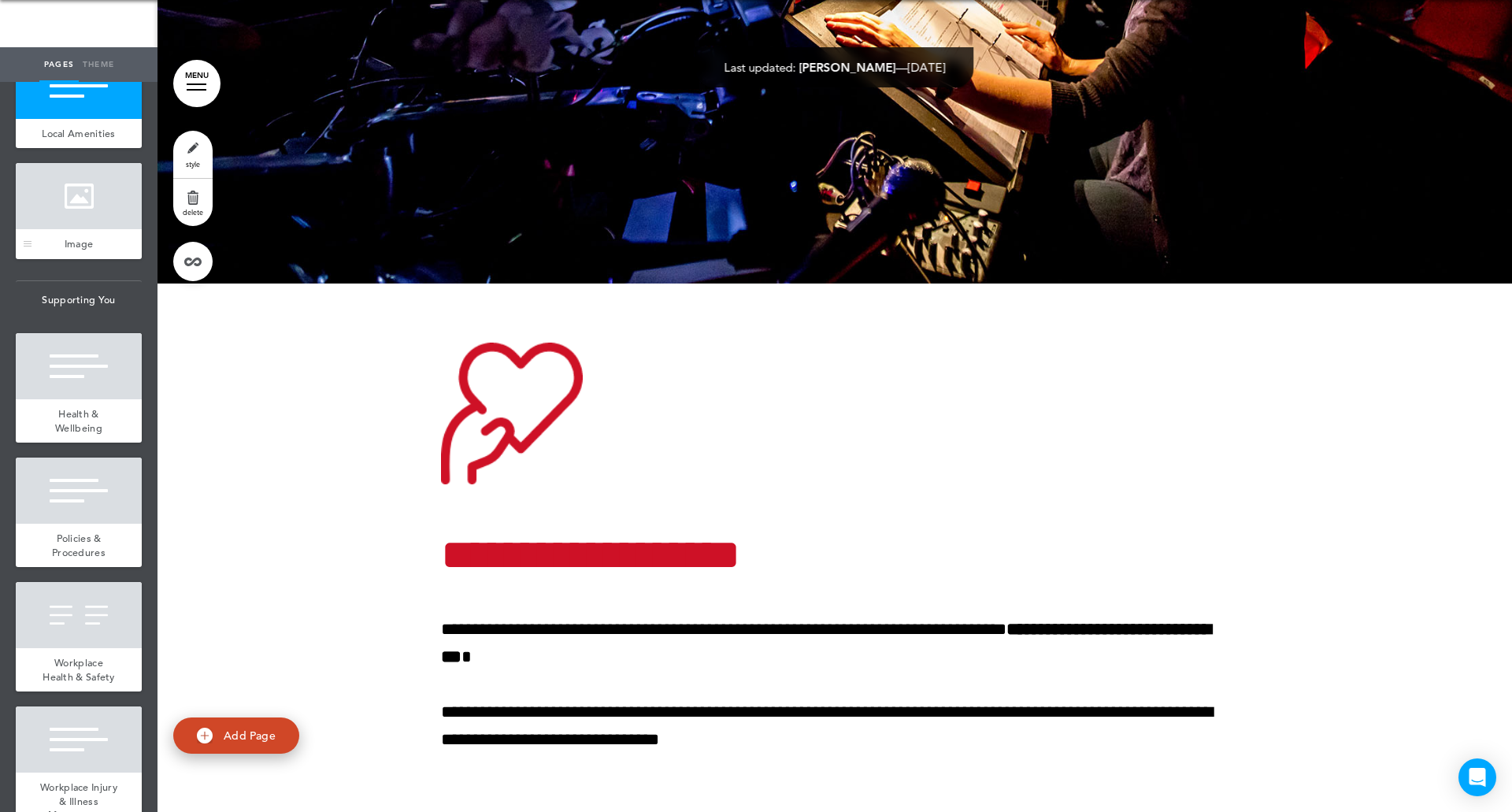
click at [86, 229] on div at bounding box center [79, 196] width 126 height 66
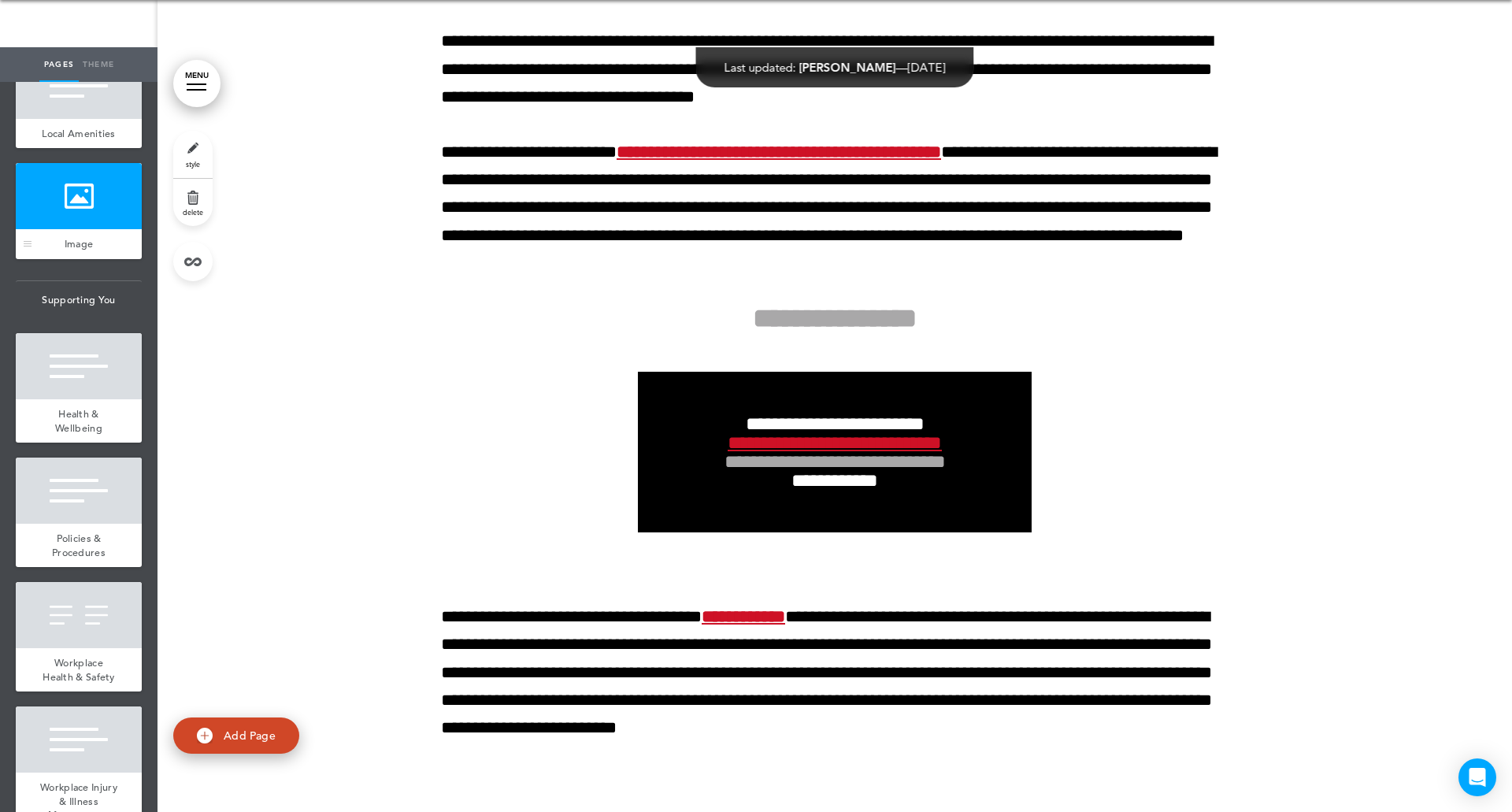
scroll to position [99050, 0]
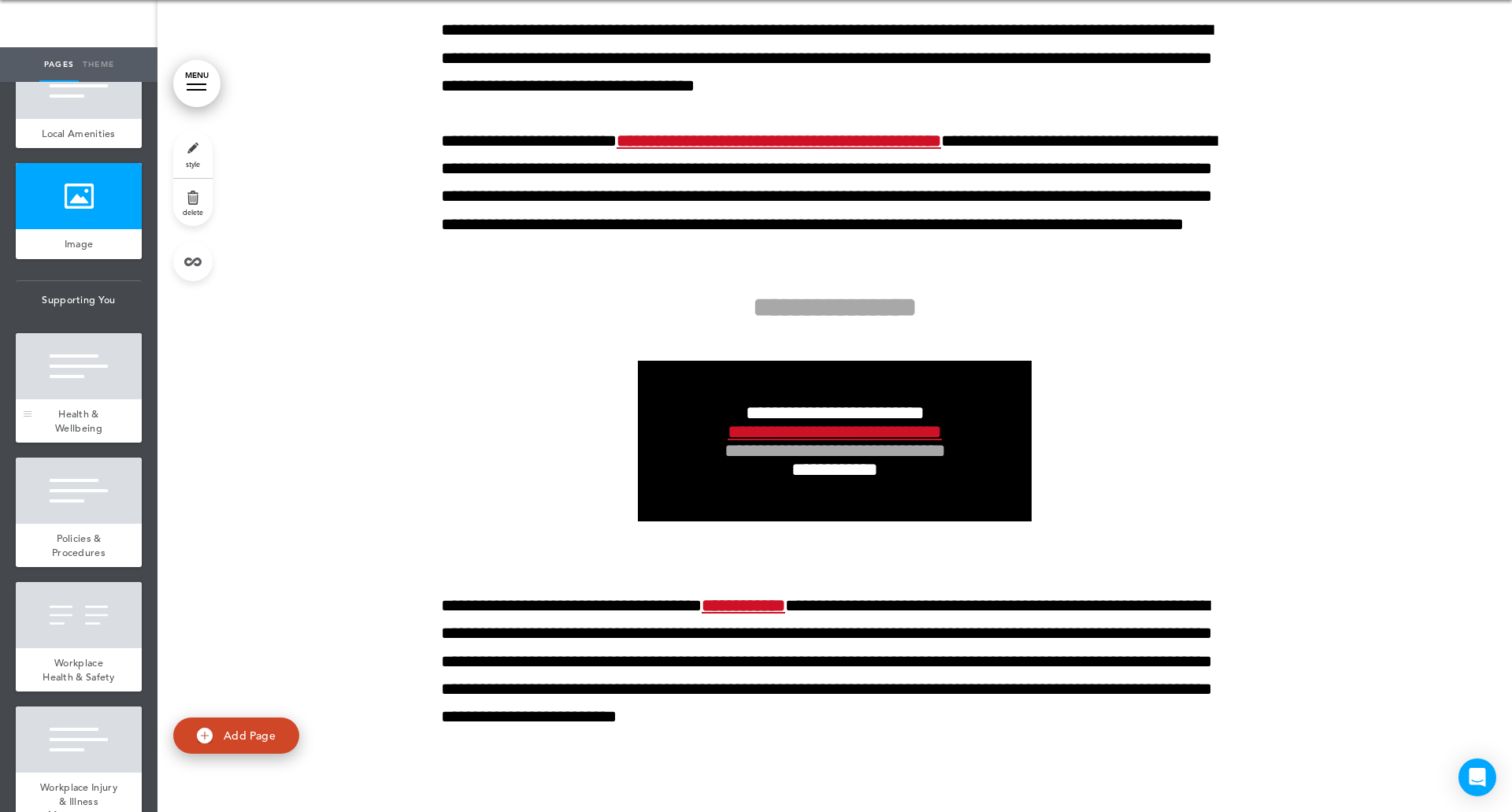
click at [81, 442] on div "Health & Wellbeing" at bounding box center [79, 420] width 126 height 43
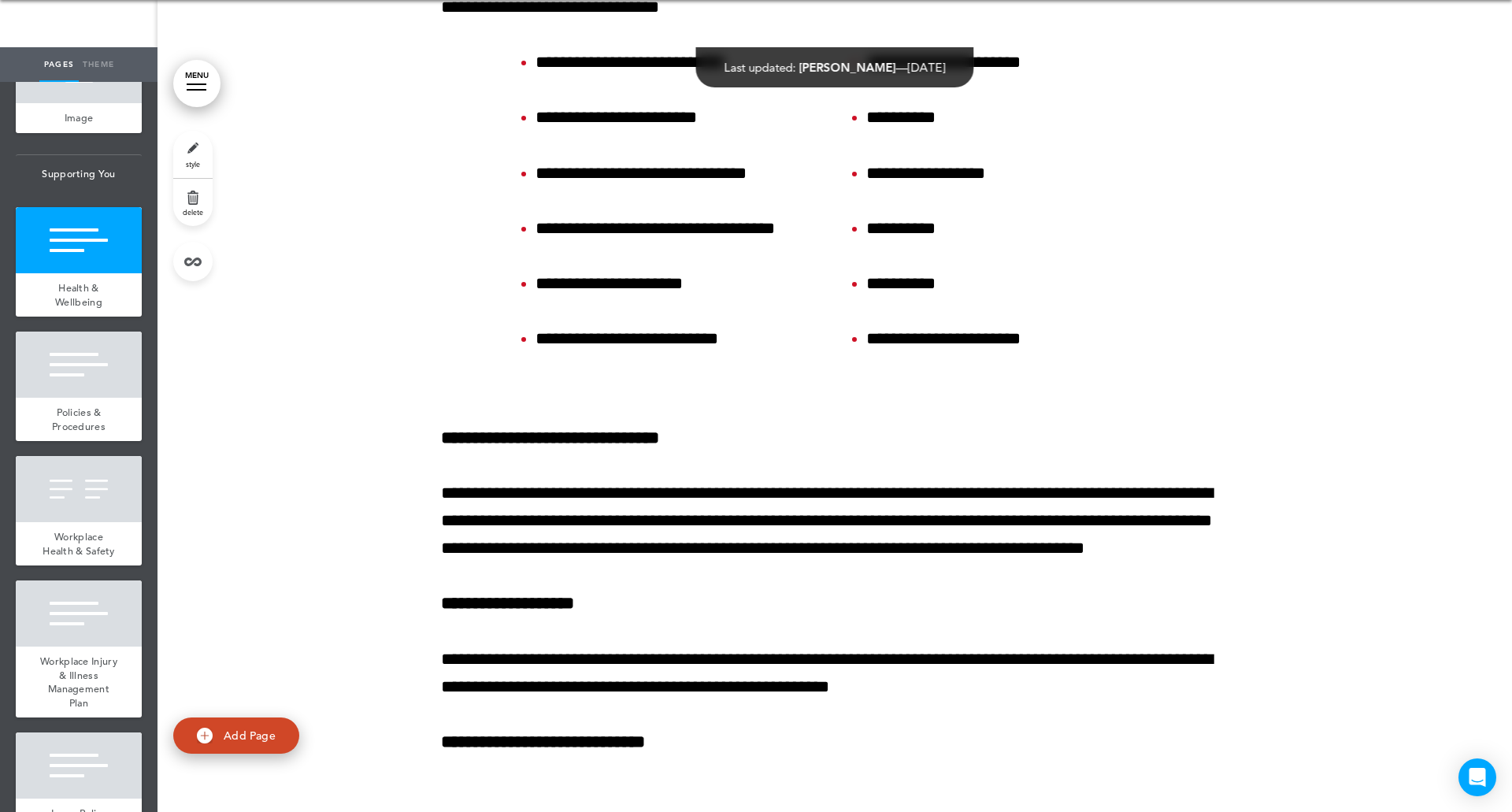
scroll to position [11366, 0]
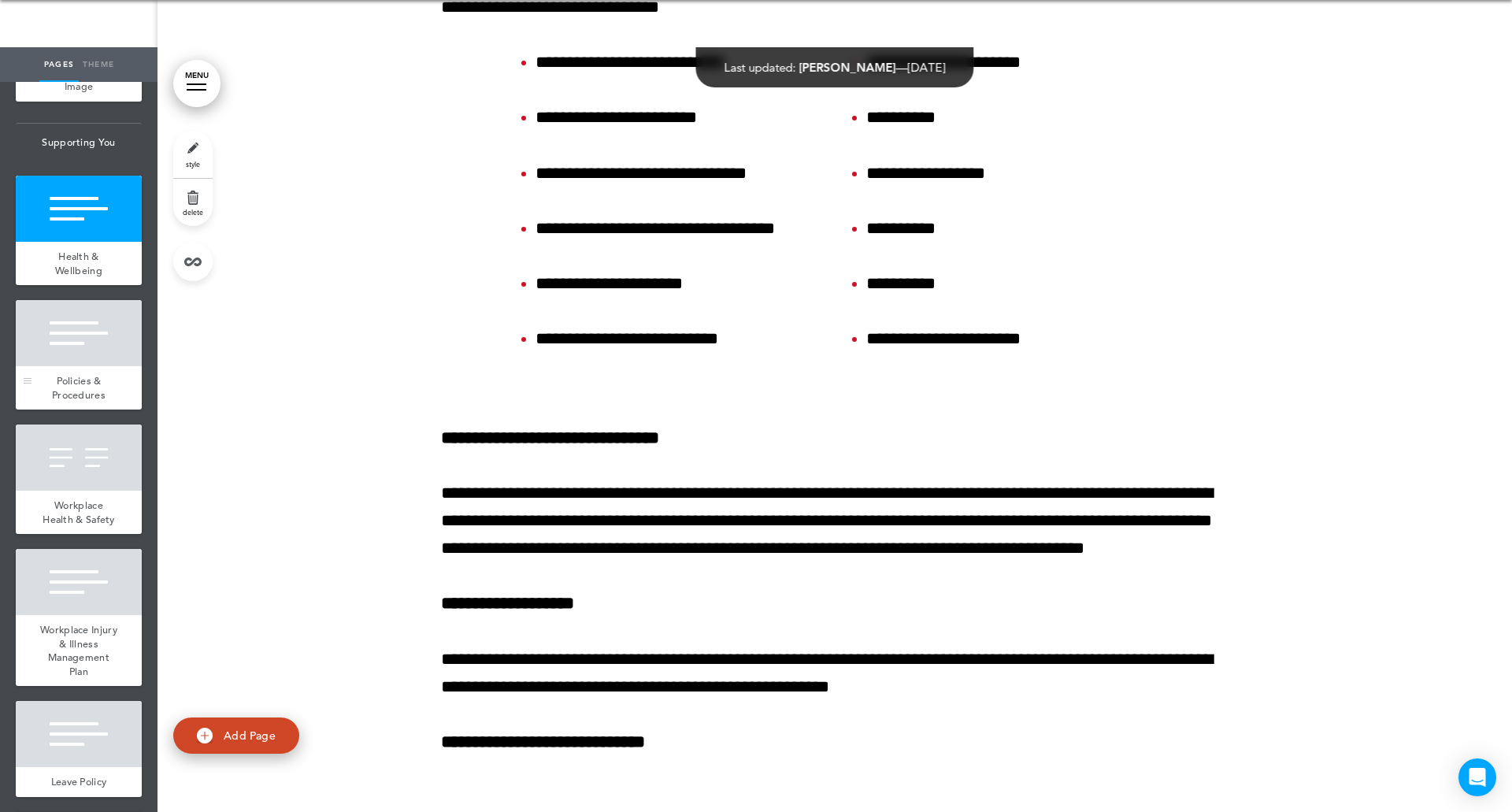
click at [95, 367] on div at bounding box center [79, 333] width 126 height 66
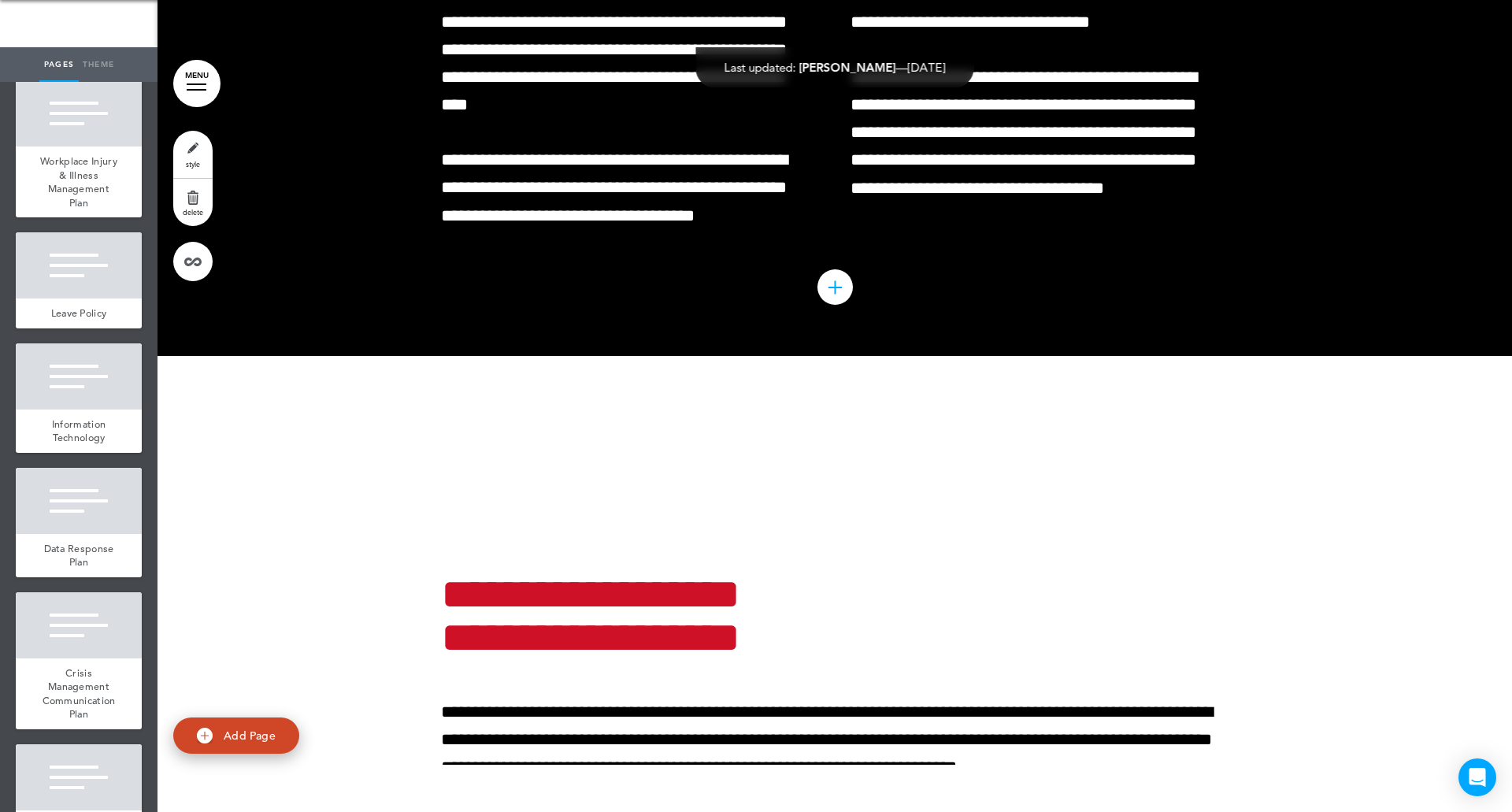
scroll to position [11849, 0]
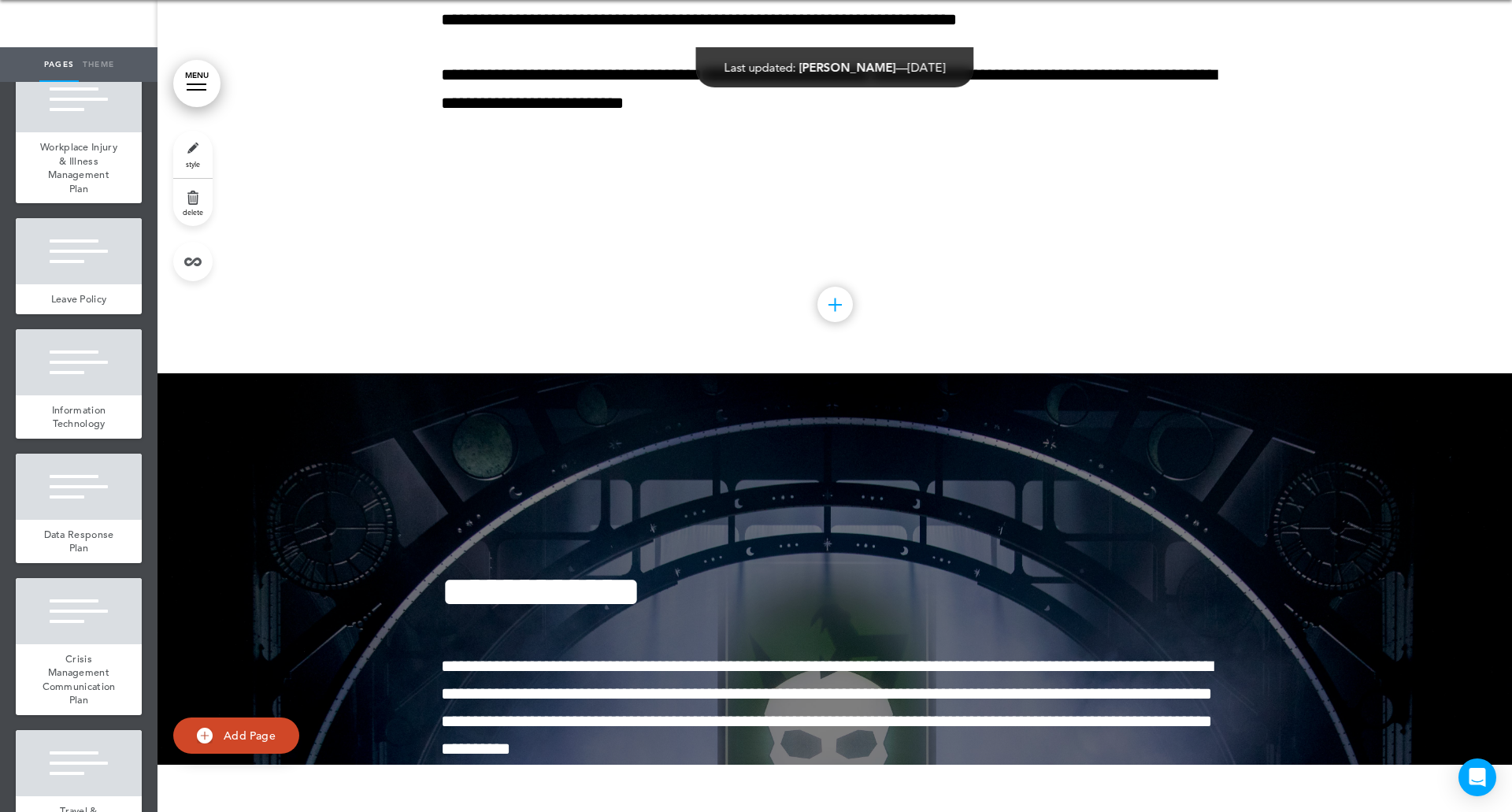
scroll to position [104361, 0]
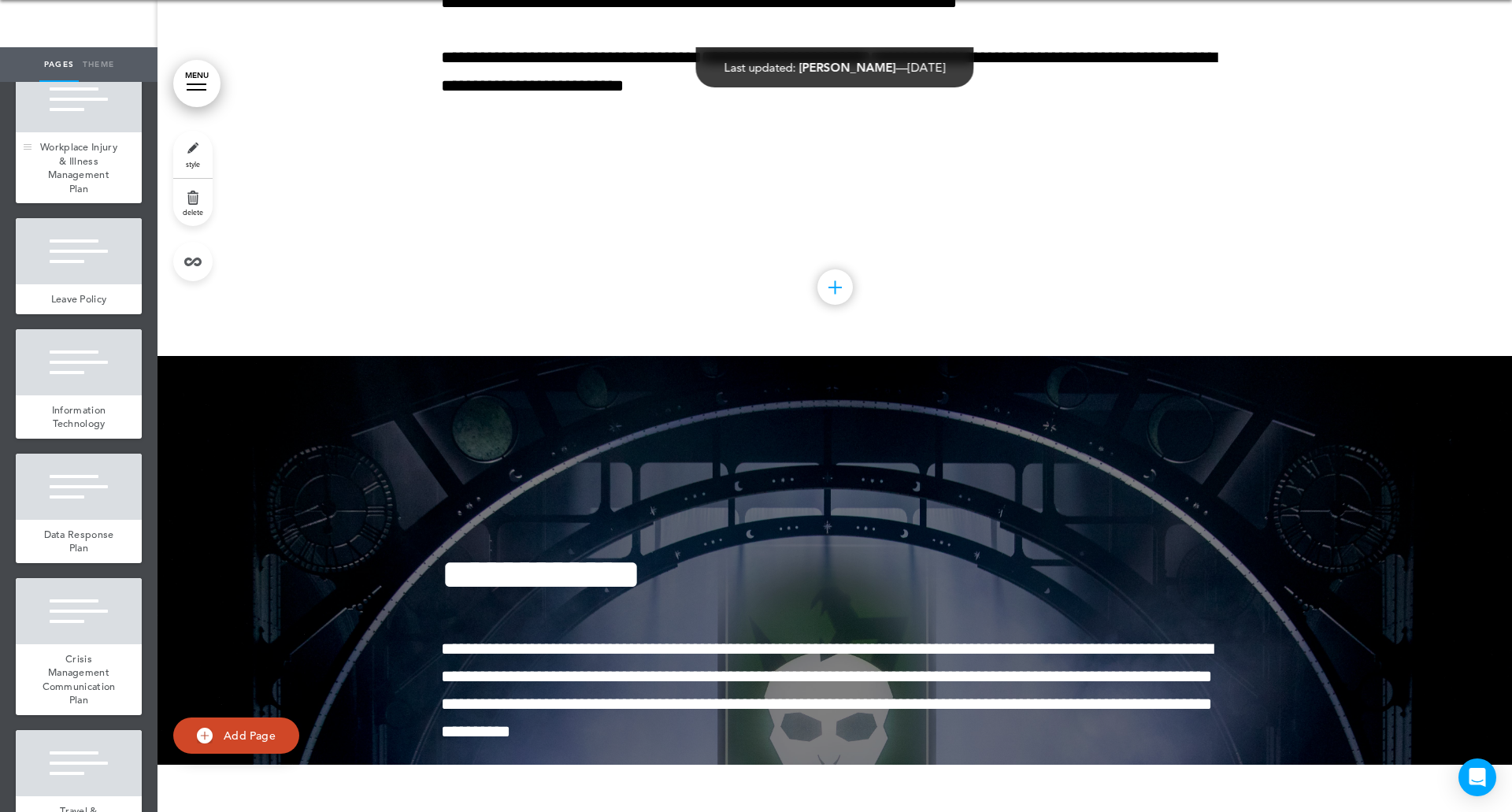
click at [58, 195] on span "Workplace Injury & Illness Management Plan" at bounding box center [78, 167] width 77 height 55
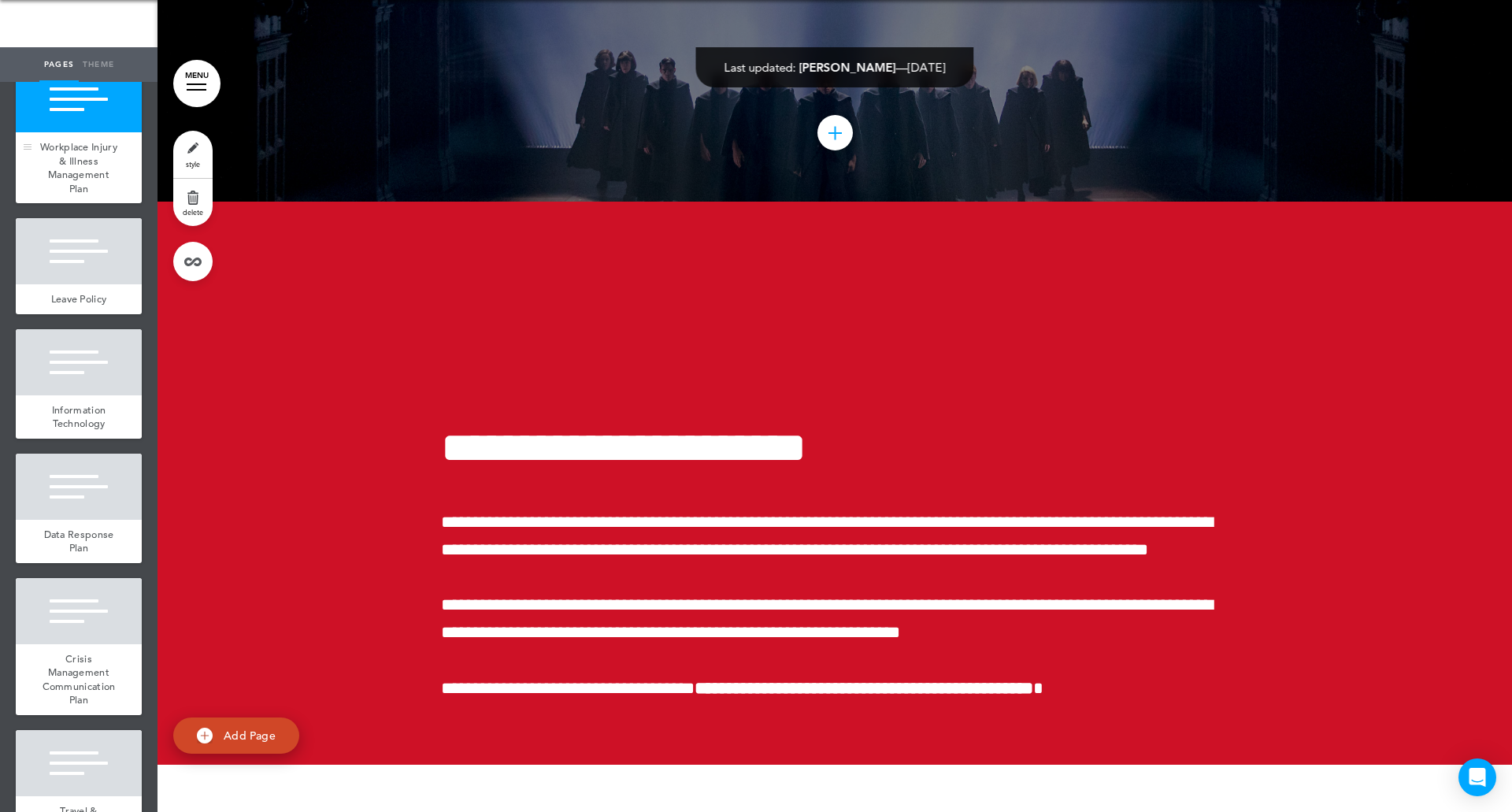
scroll to position [105303, 0]
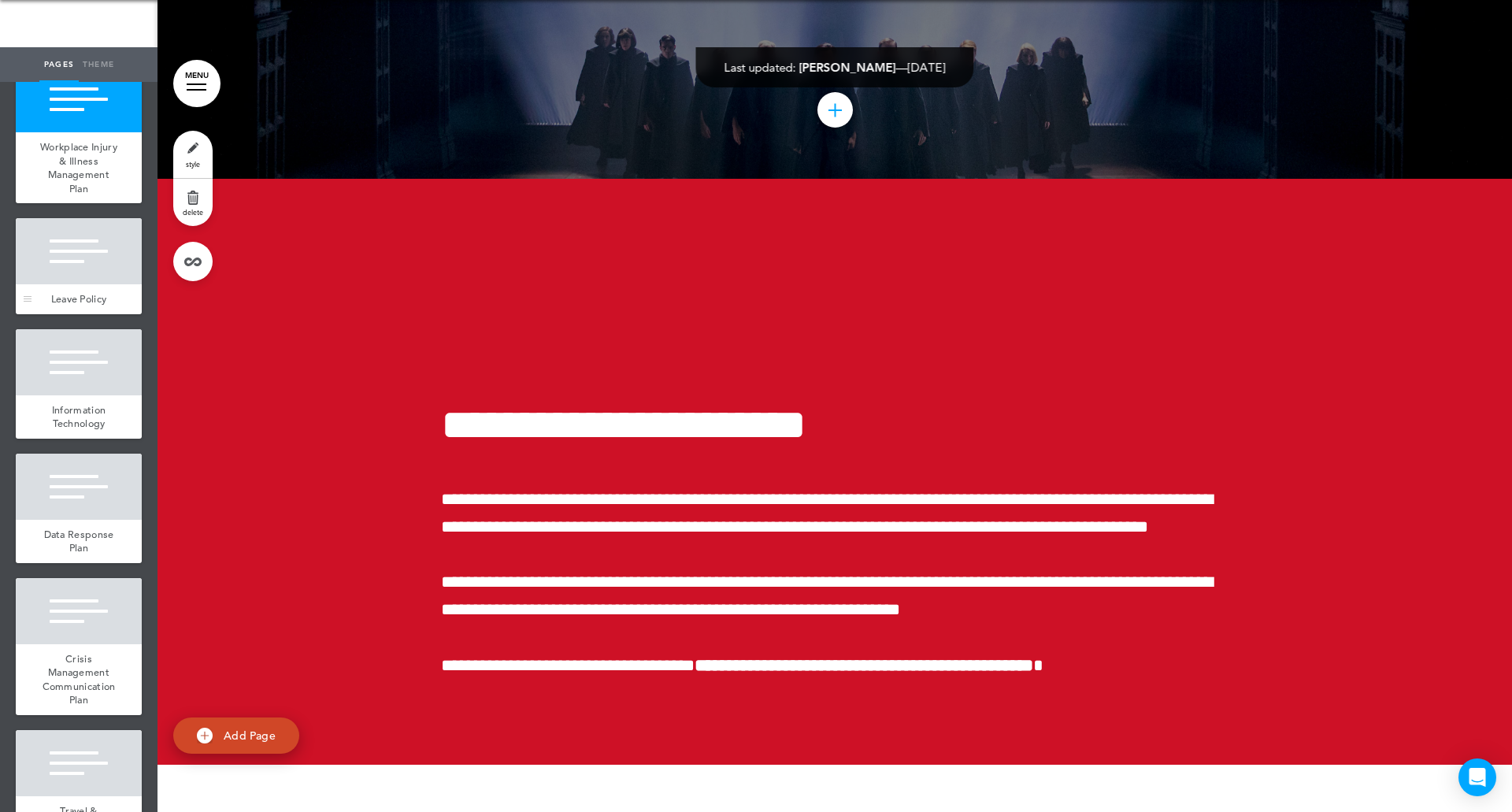
click at [63, 284] on div at bounding box center [79, 251] width 126 height 66
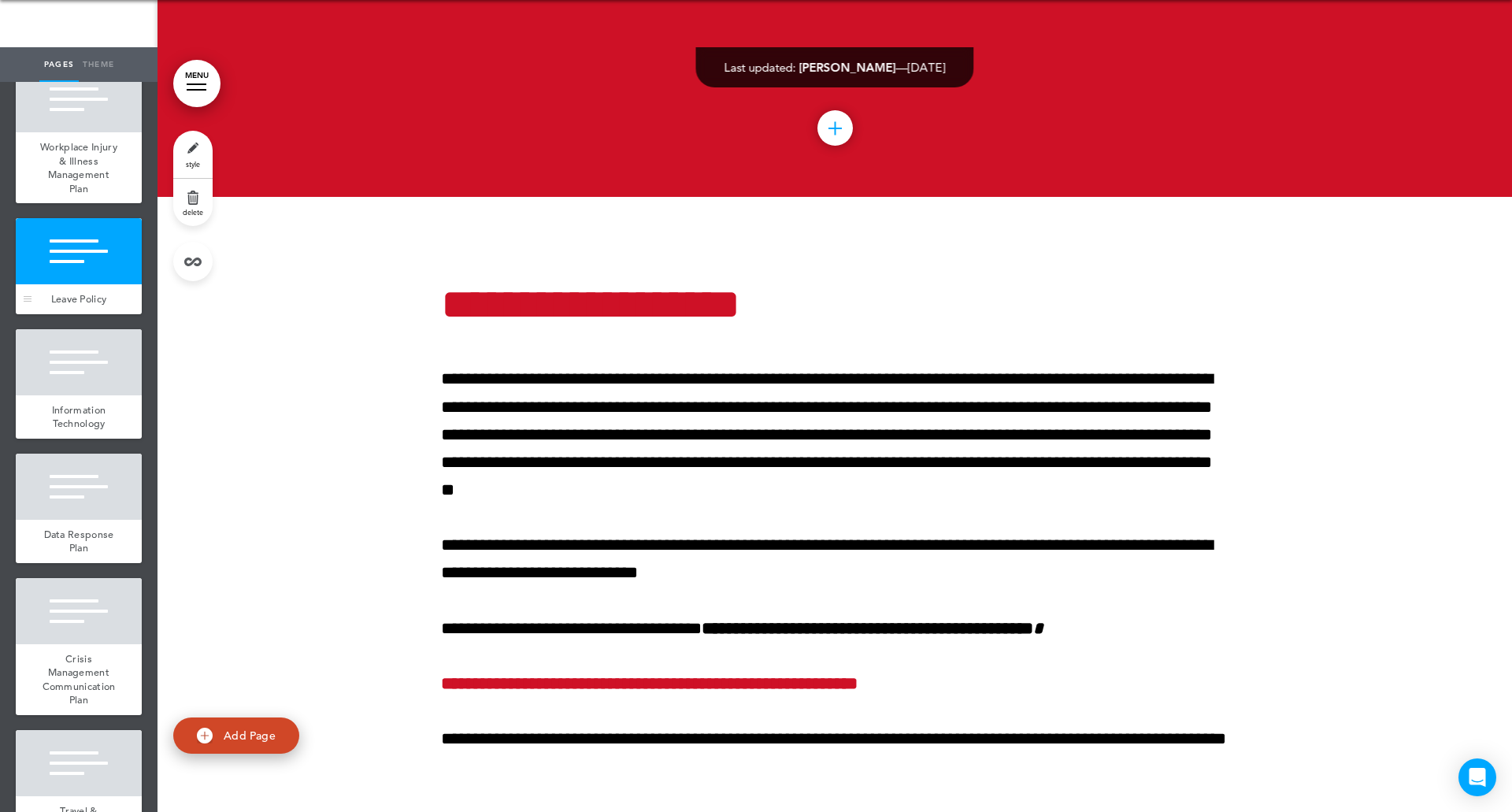
scroll to position [106068, 0]
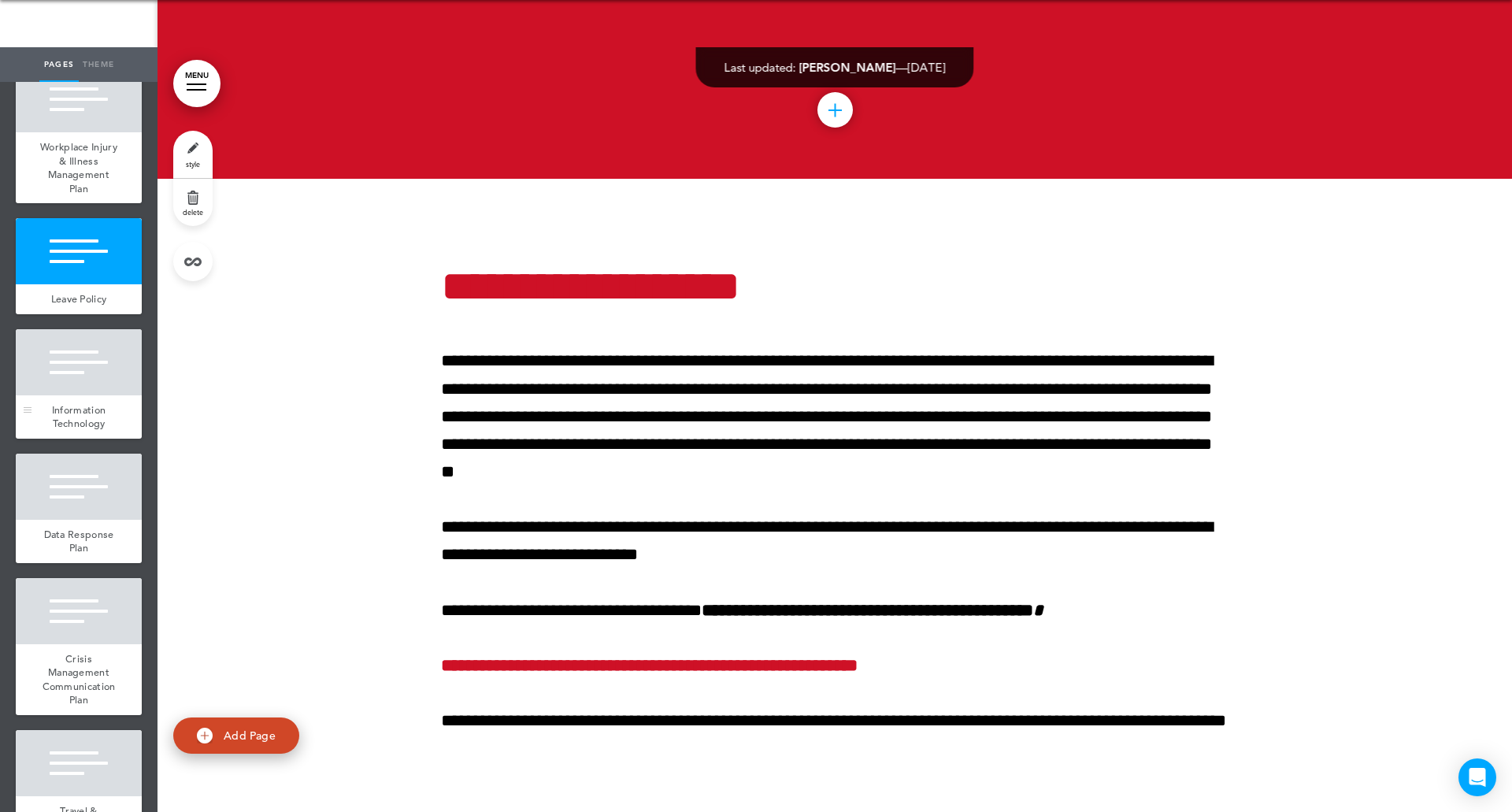
click at [72, 396] on div at bounding box center [79, 362] width 126 height 66
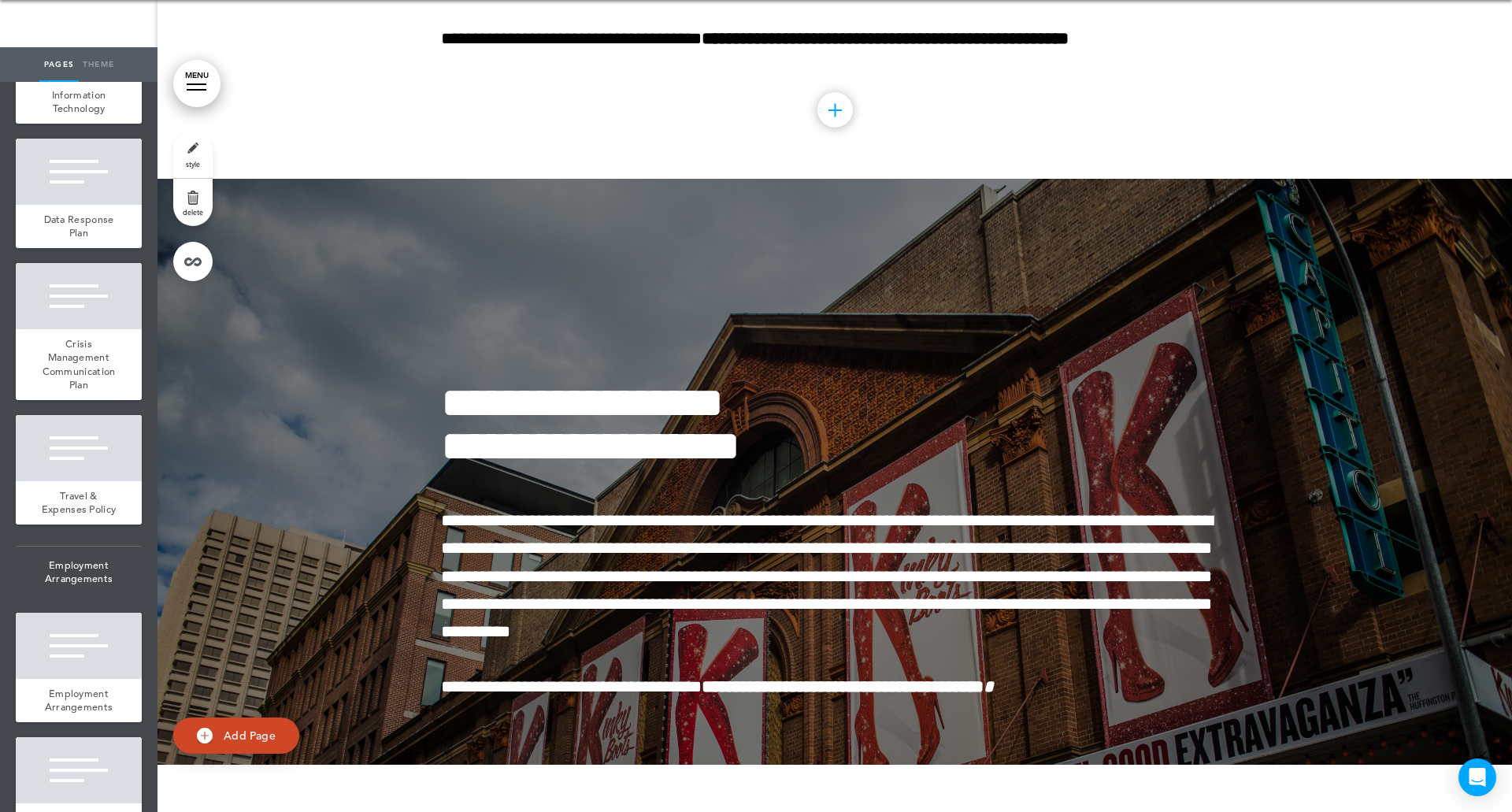
scroll to position [12195, 0]
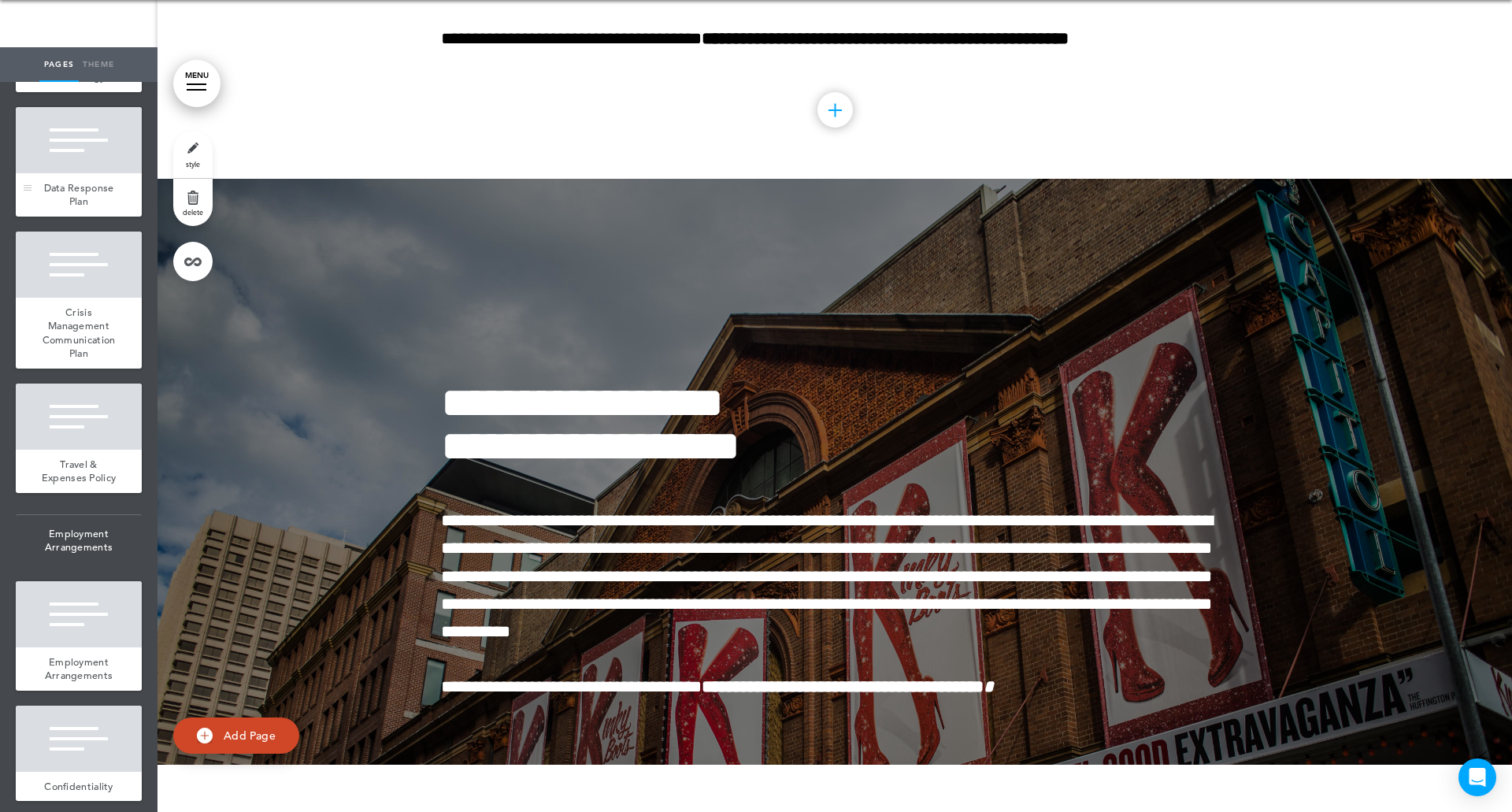
click at [87, 208] on span "Data Response Plan" at bounding box center [79, 195] width 70 height 28
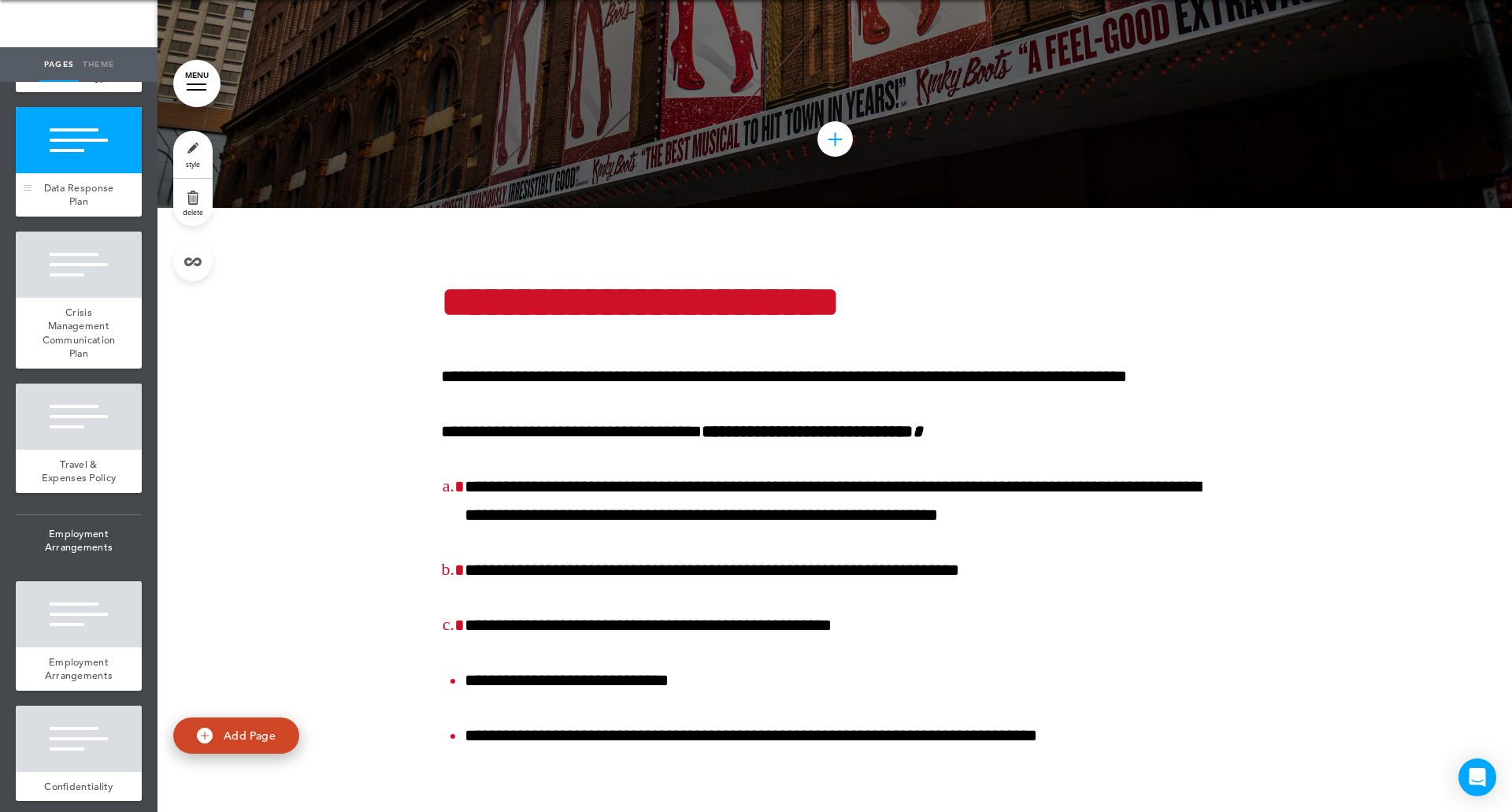
scroll to position [107597, 0]
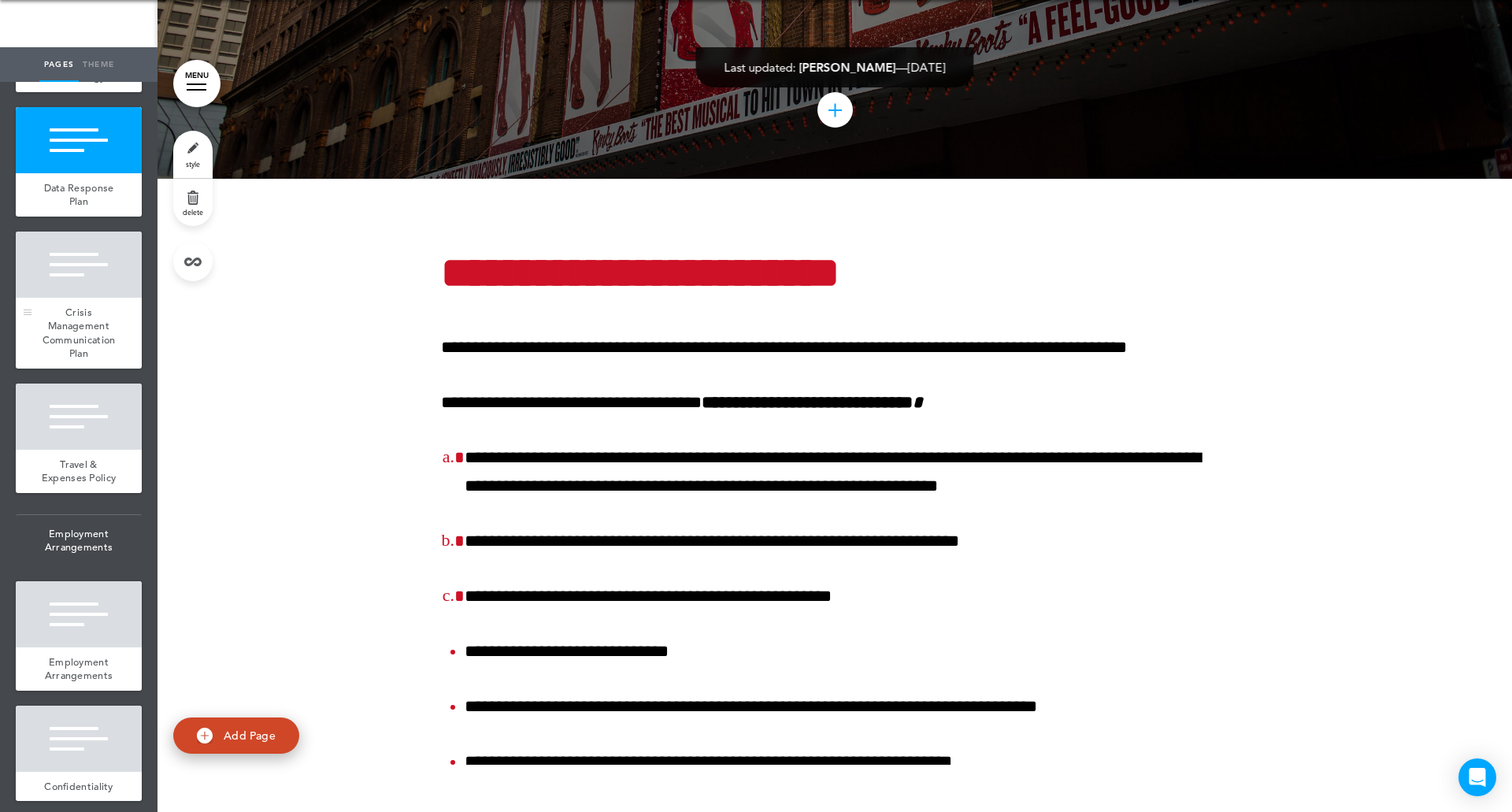
click at [78, 369] on div "Crisis Management Communication Plan" at bounding box center [79, 333] width 126 height 71
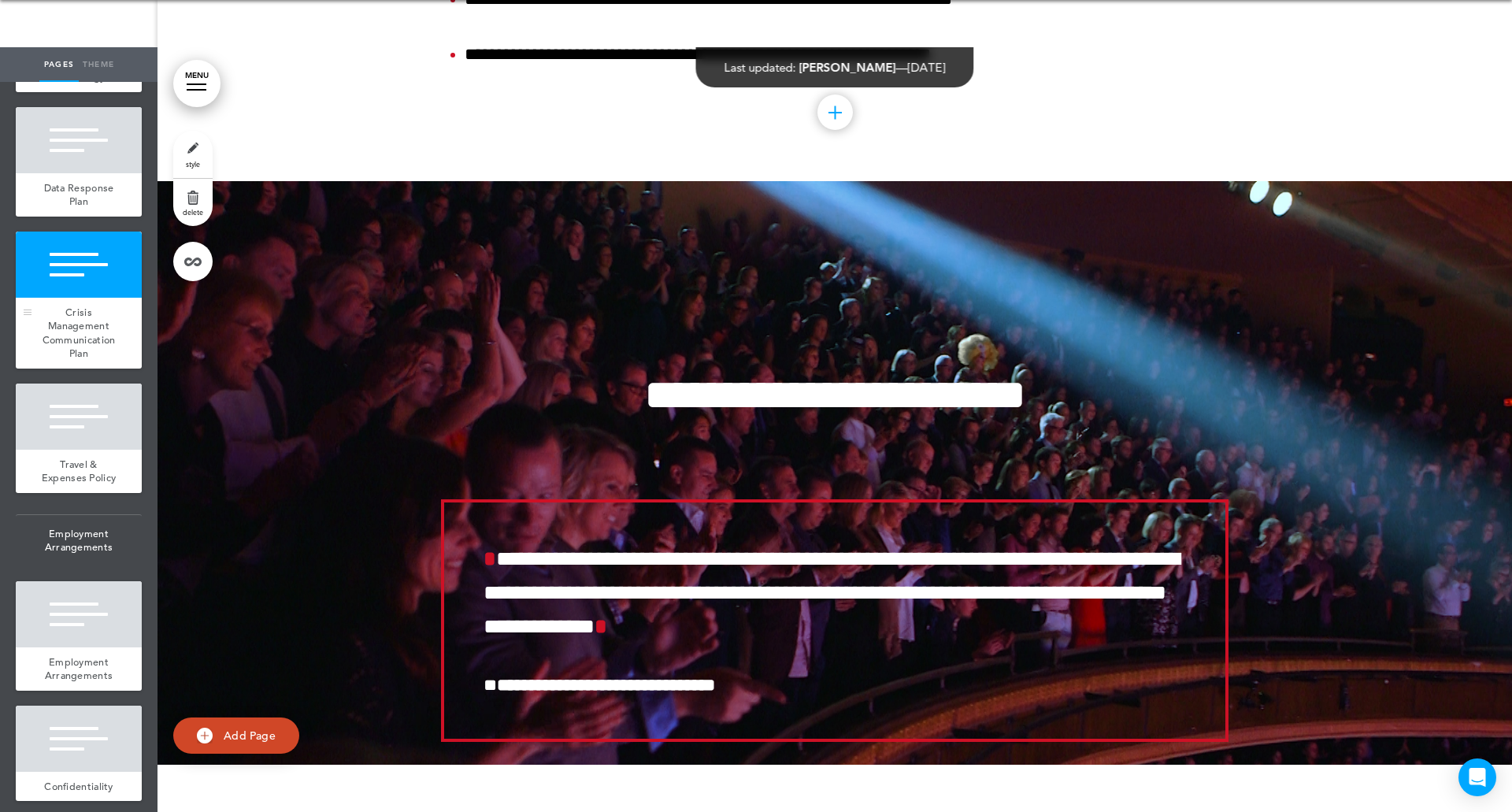
scroll to position [108362, 0]
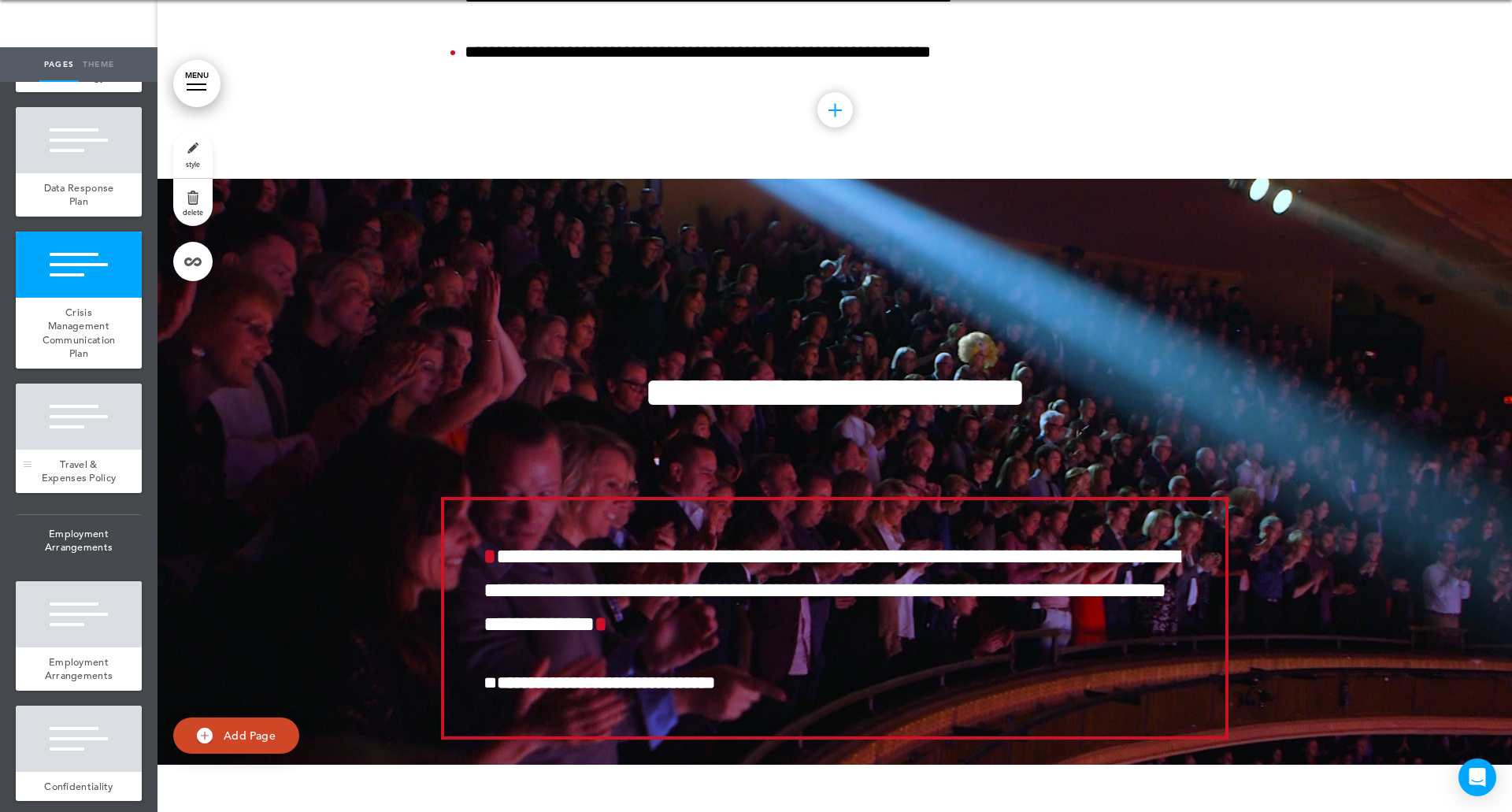
click at [74, 449] on div at bounding box center [79, 416] width 126 height 66
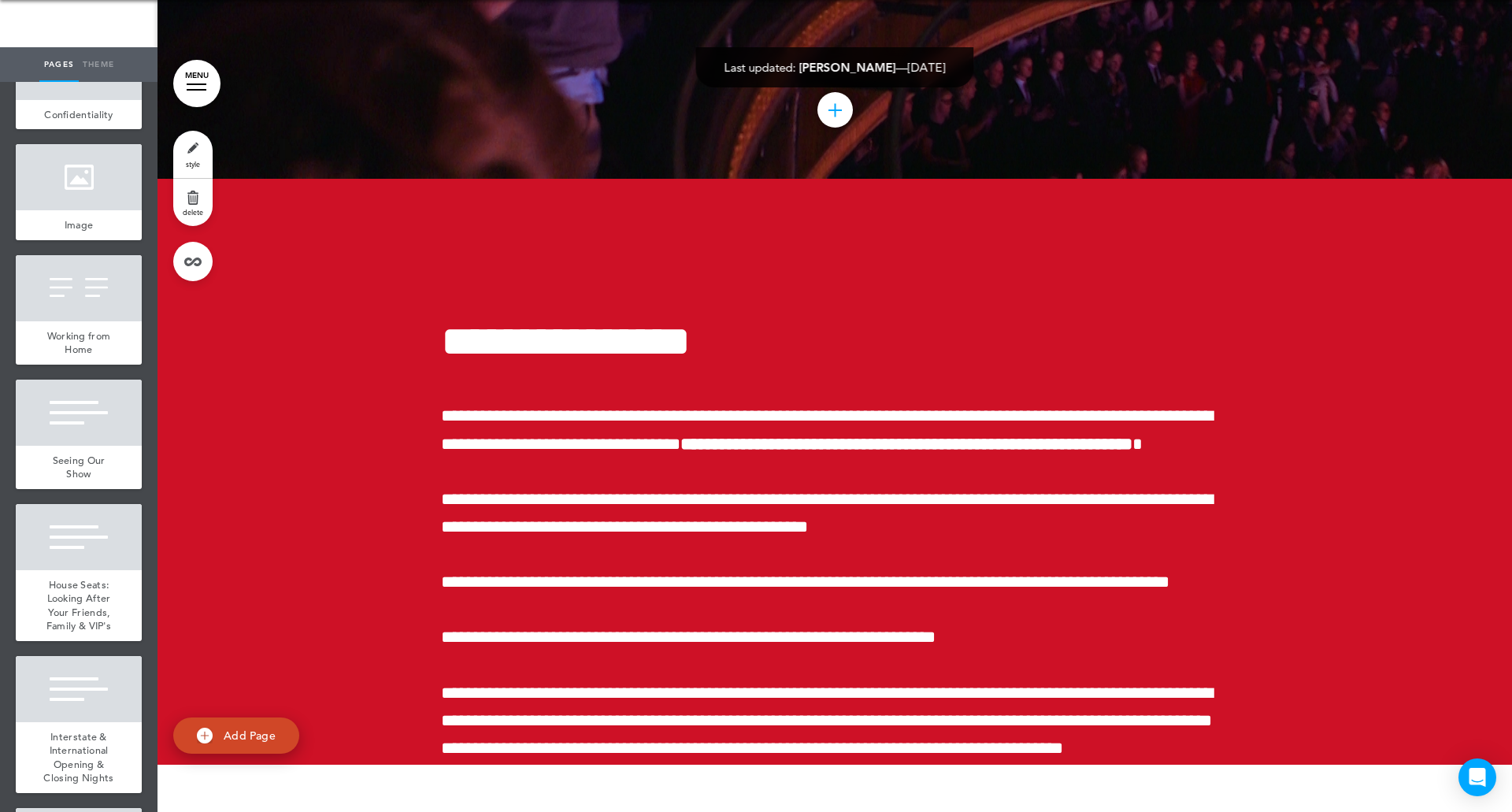
scroll to position [12877, 0]
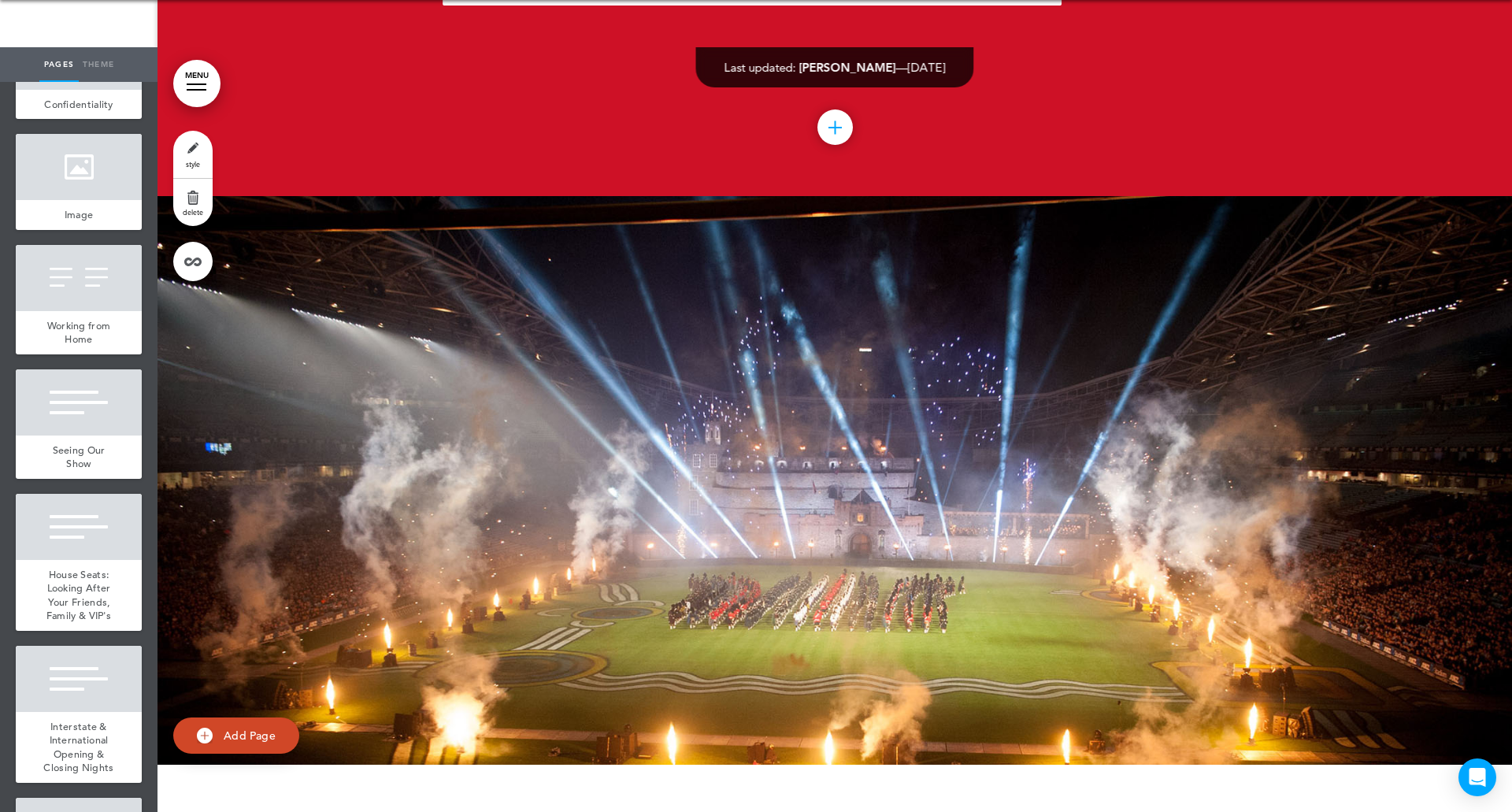
scroll to position [109891, 0]
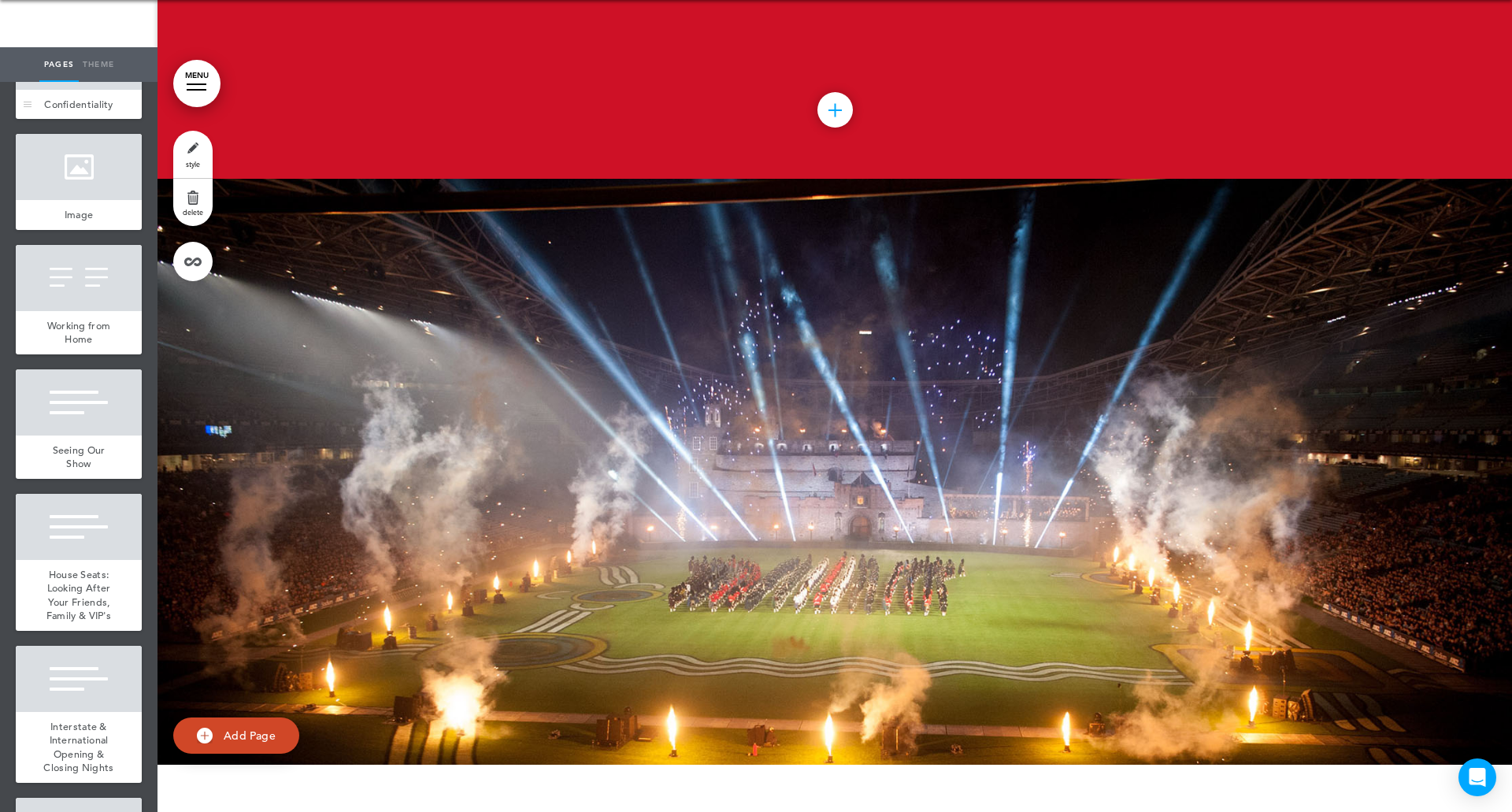
click at [59, 90] on div at bounding box center [79, 57] width 126 height 66
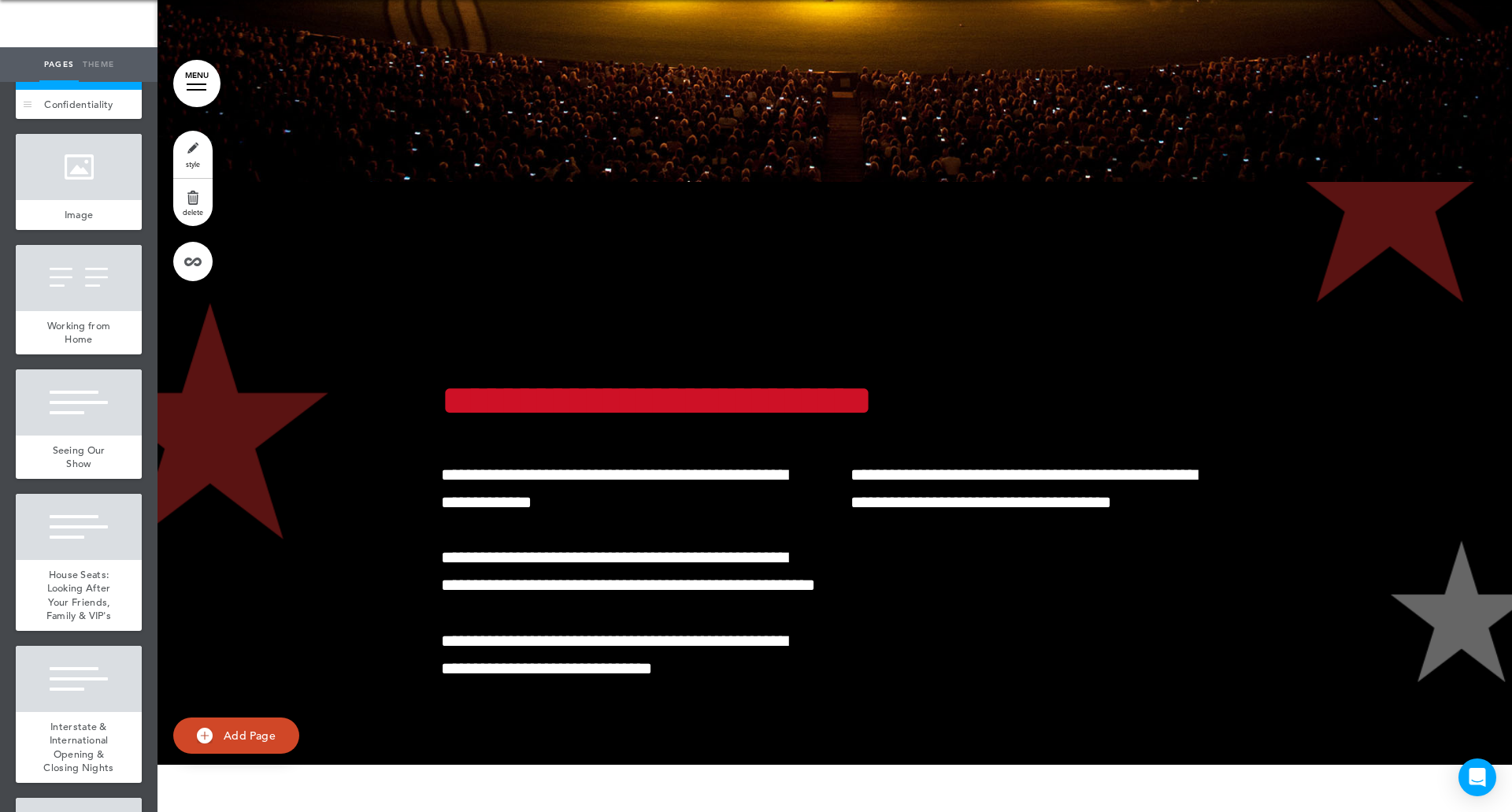
scroll to position [110656, 0]
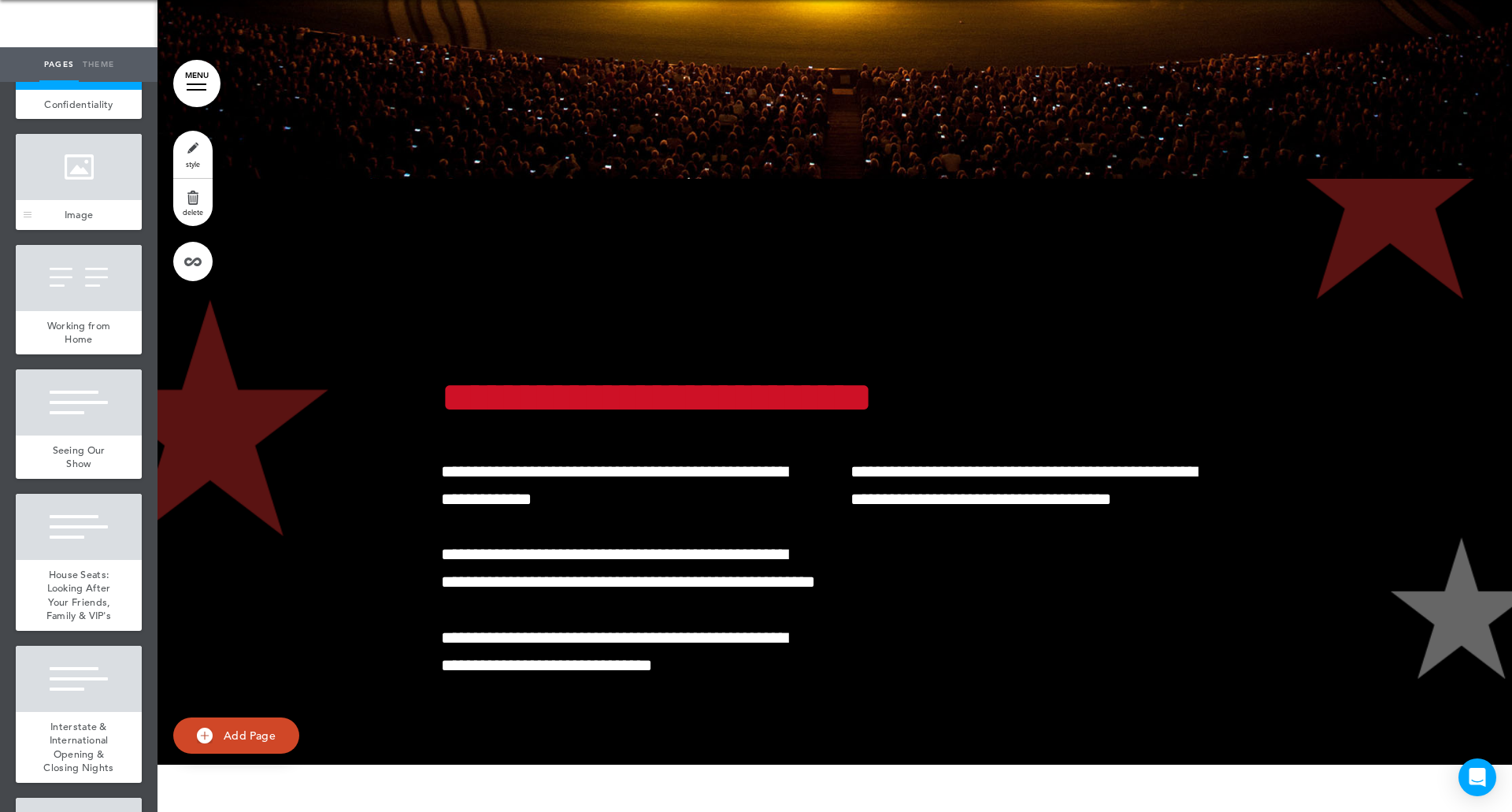
click at [70, 230] on div "Image" at bounding box center [79, 215] width 126 height 30
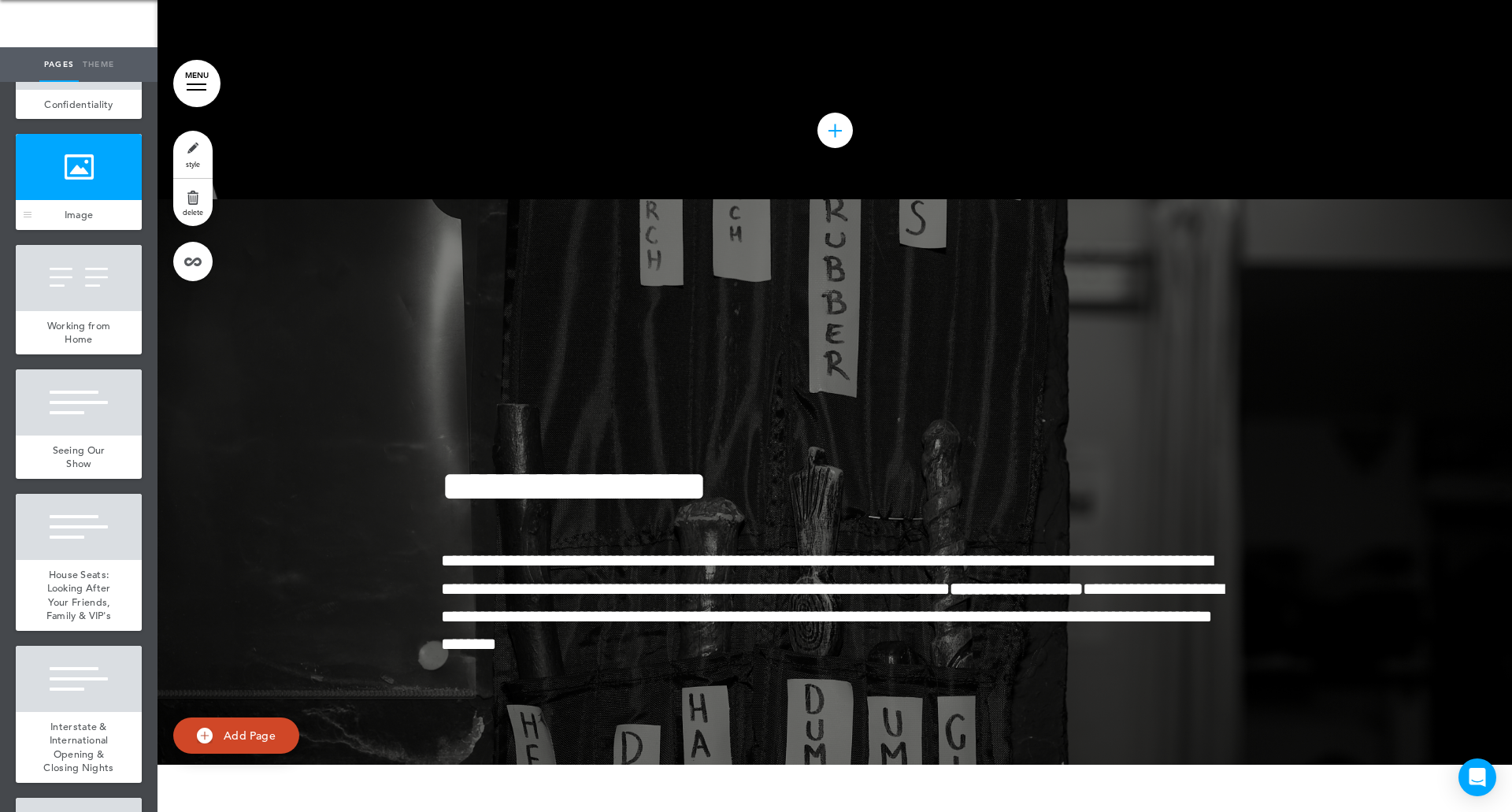
scroll to position [111420, 0]
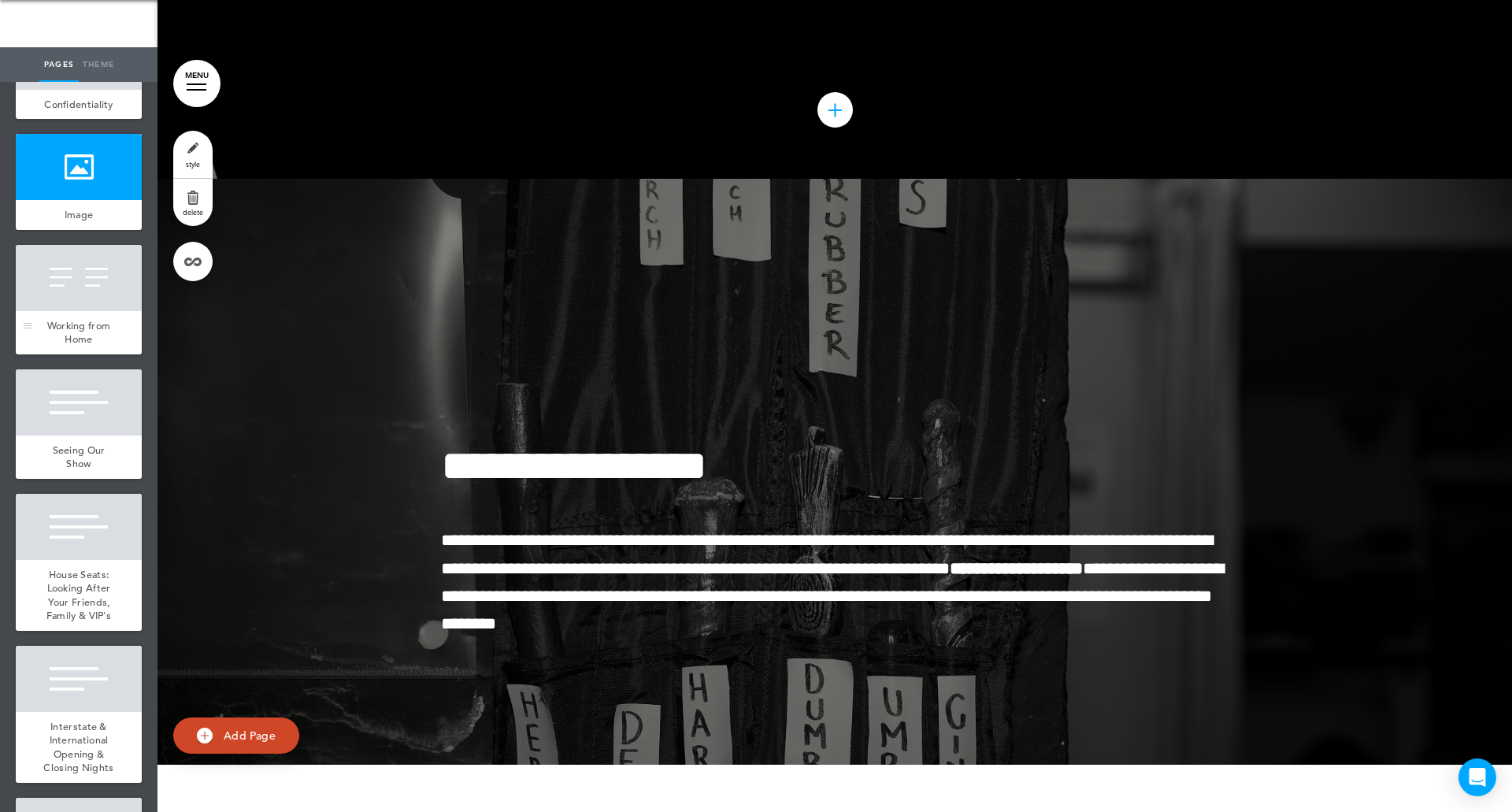
click at [85, 311] on div at bounding box center [79, 278] width 126 height 66
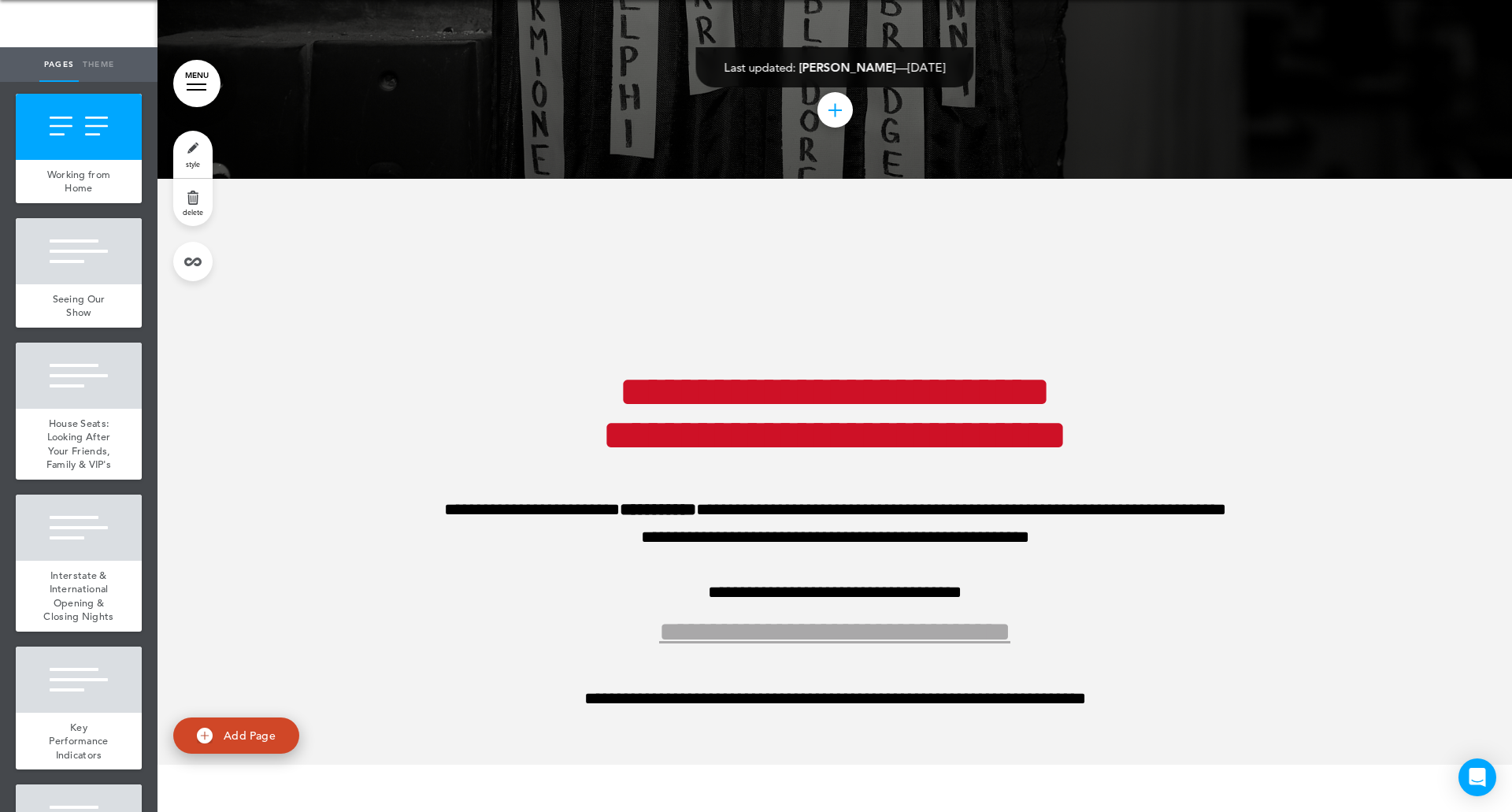
scroll to position [13063, 0]
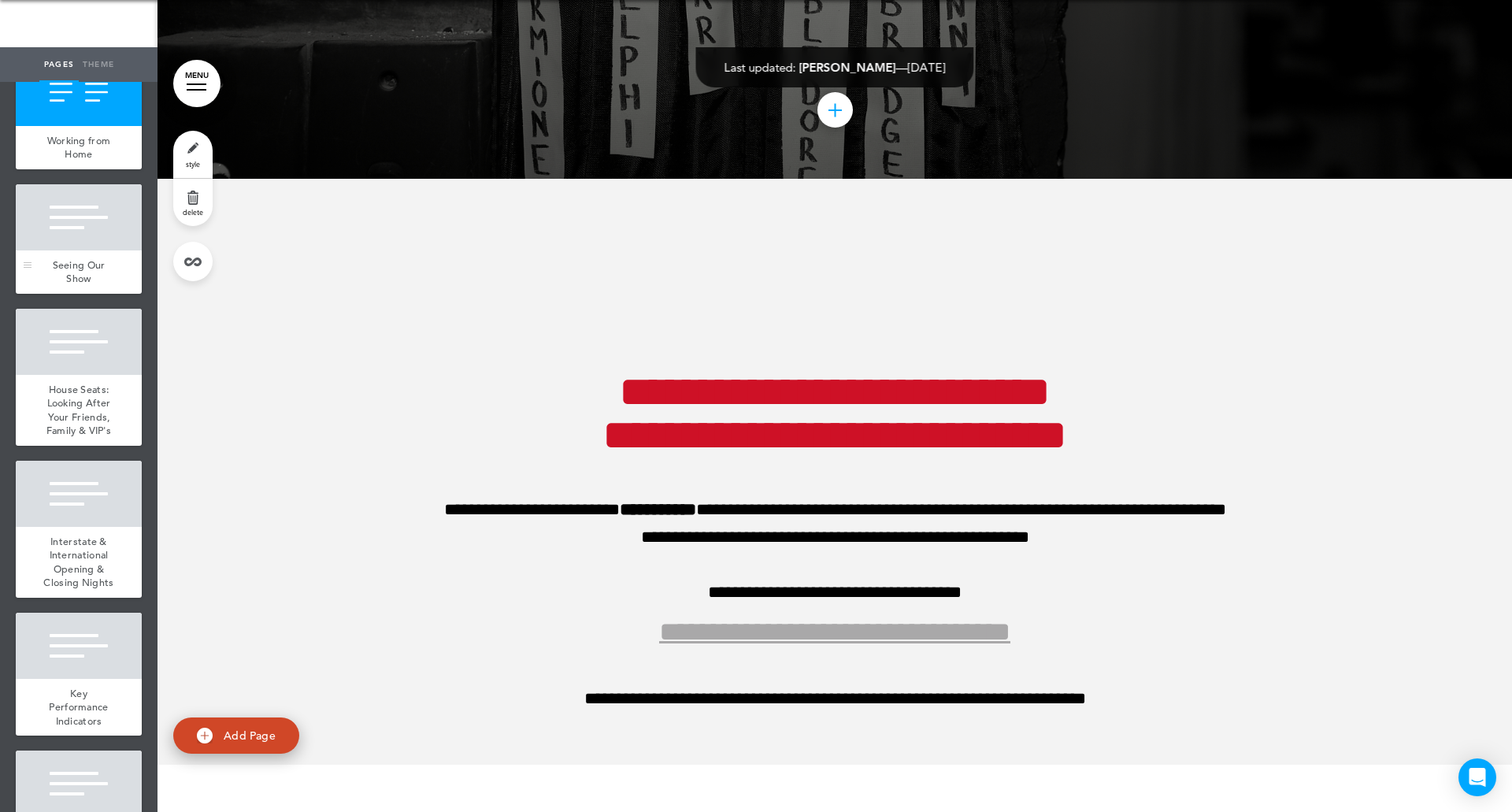
click at [79, 250] on div at bounding box center [79, 217] width 126 height 66
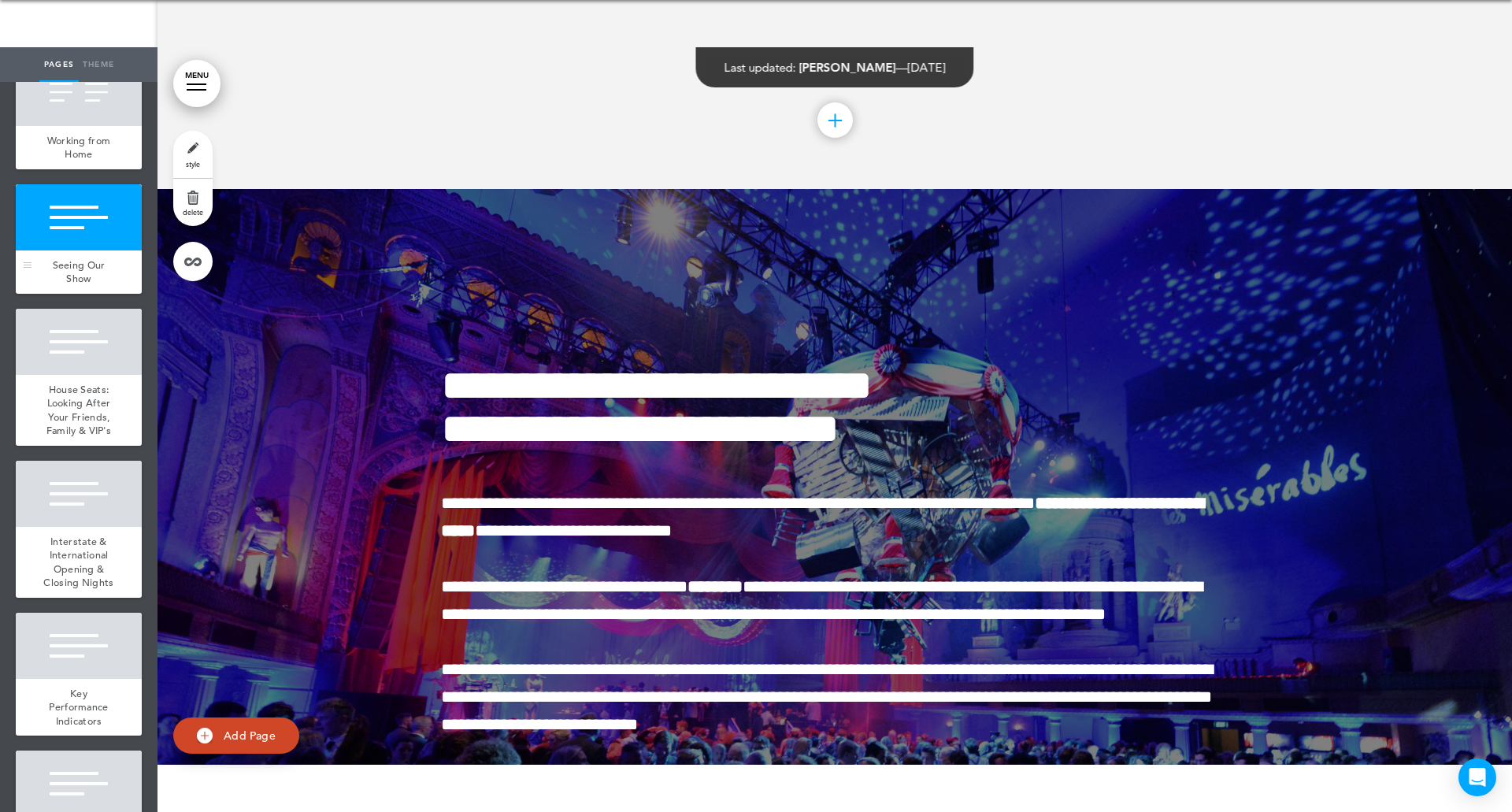
scroll to position [112950, 0]
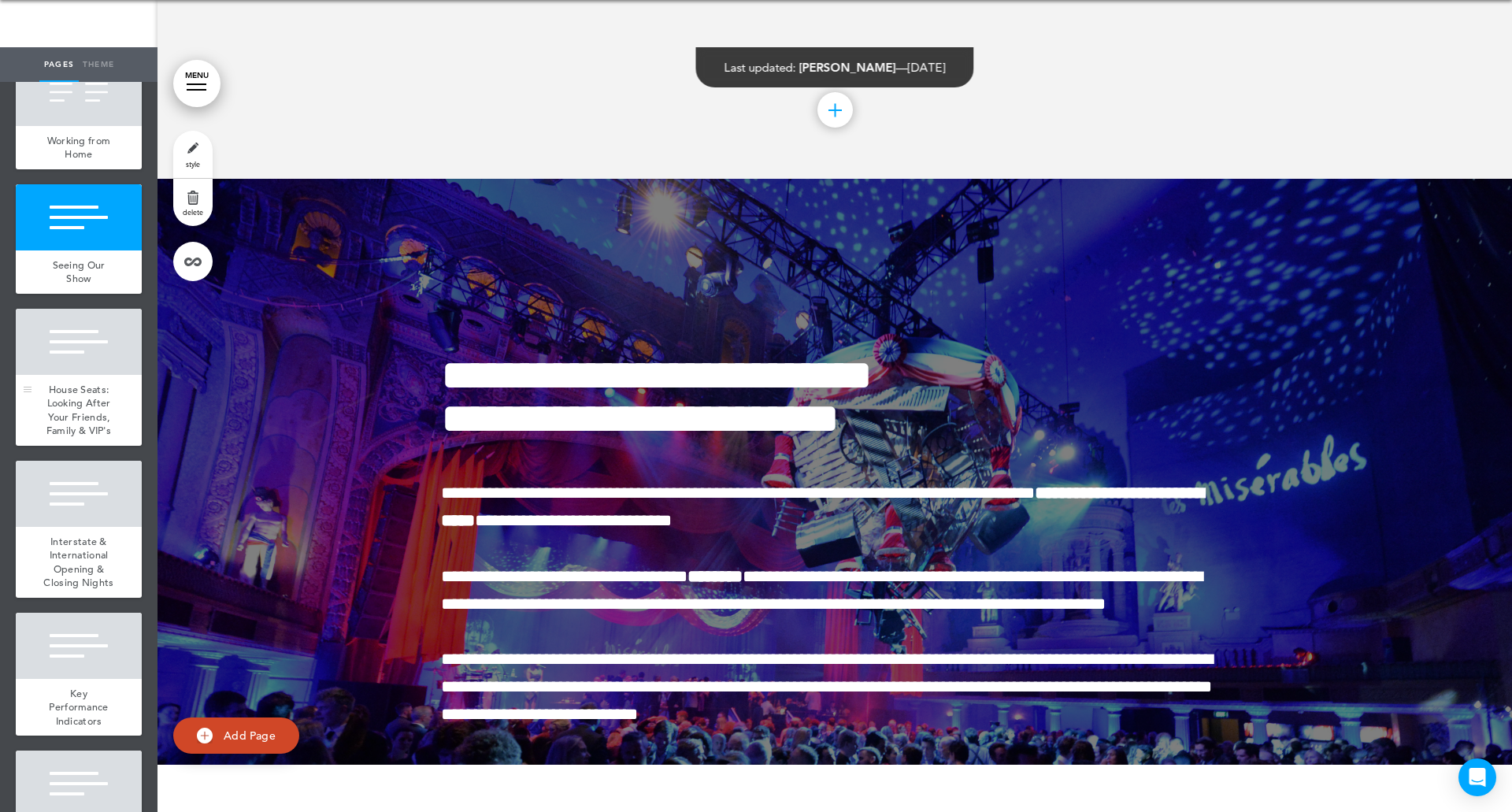
click at [87, 375] on div at bounding box center [79, 342] width 126 height 66
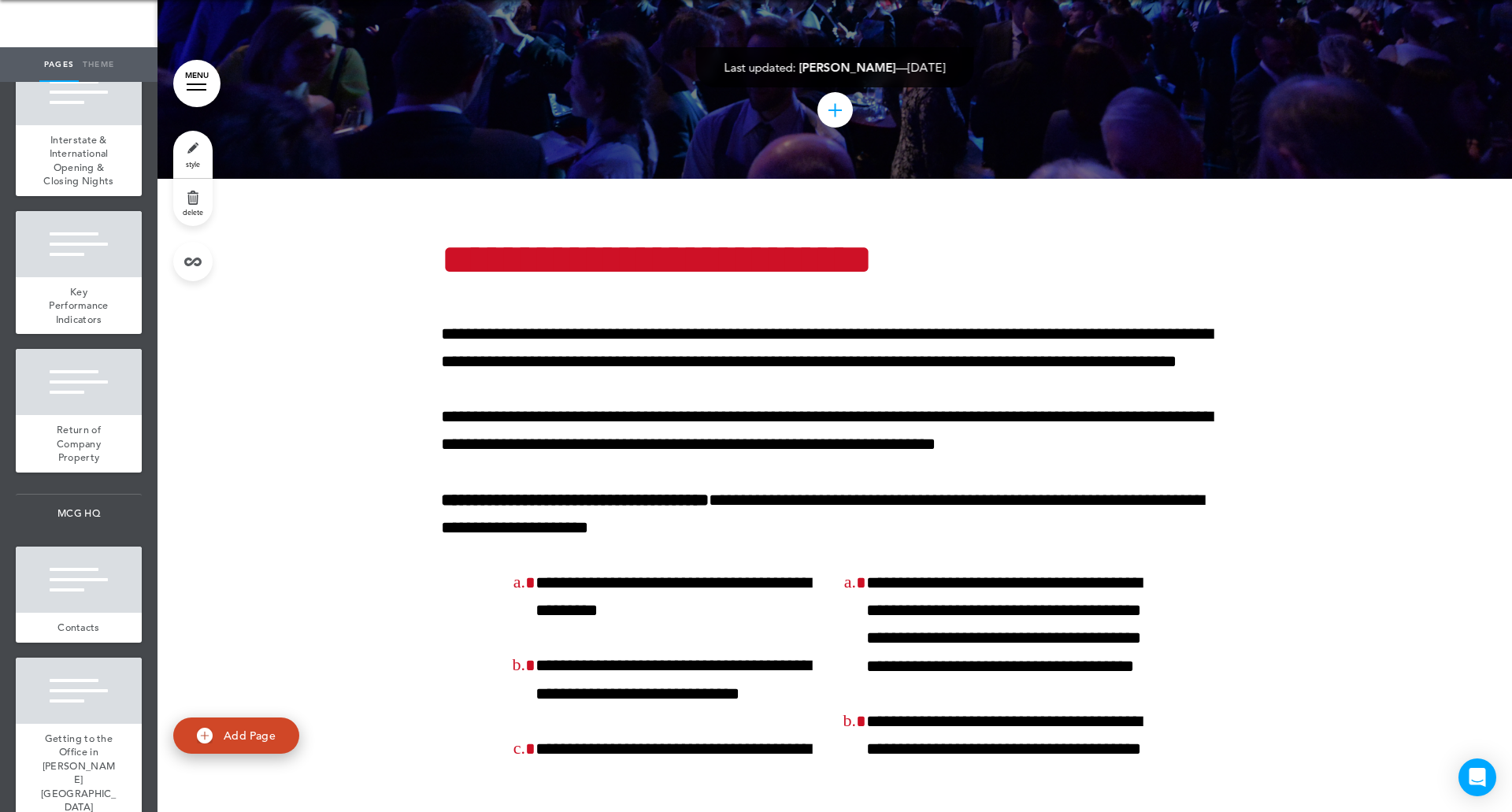
scroll to position [13481, 0]
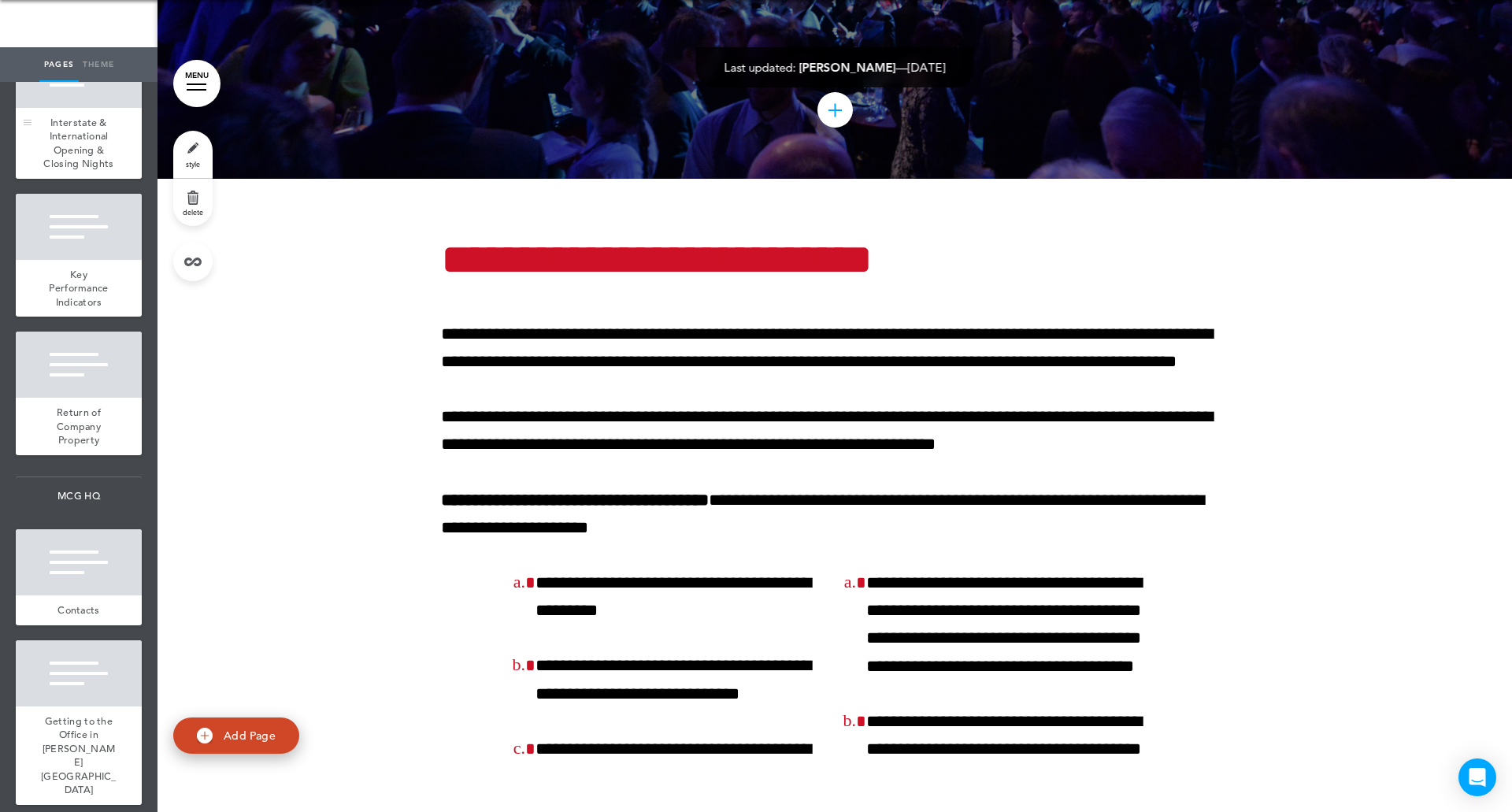
click at [54, 171] on span "Interstate & International Opening & Closing Nights" at bounding box center [78, 142] width 70 height 55
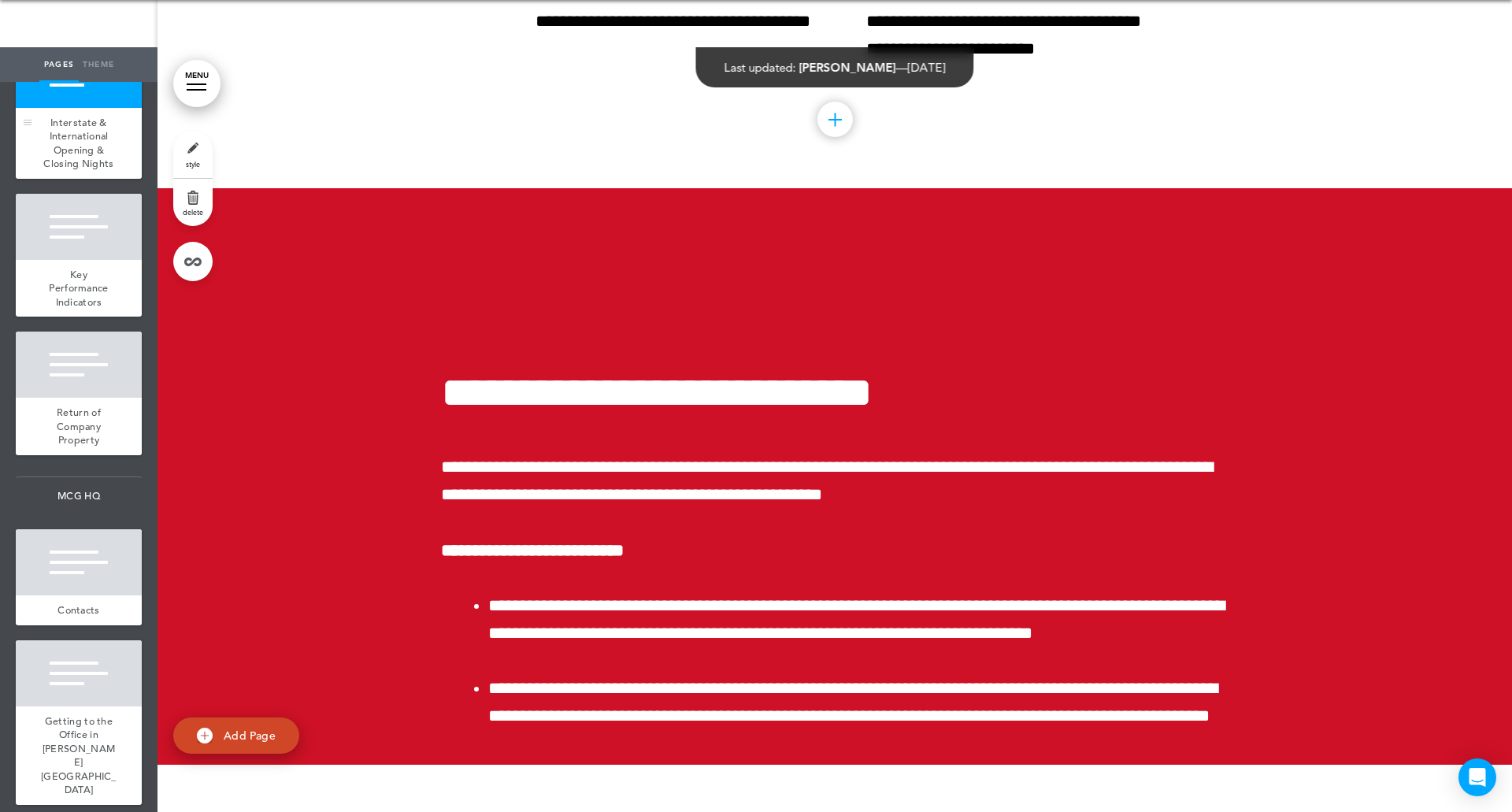
scroll to position [114479, 0]
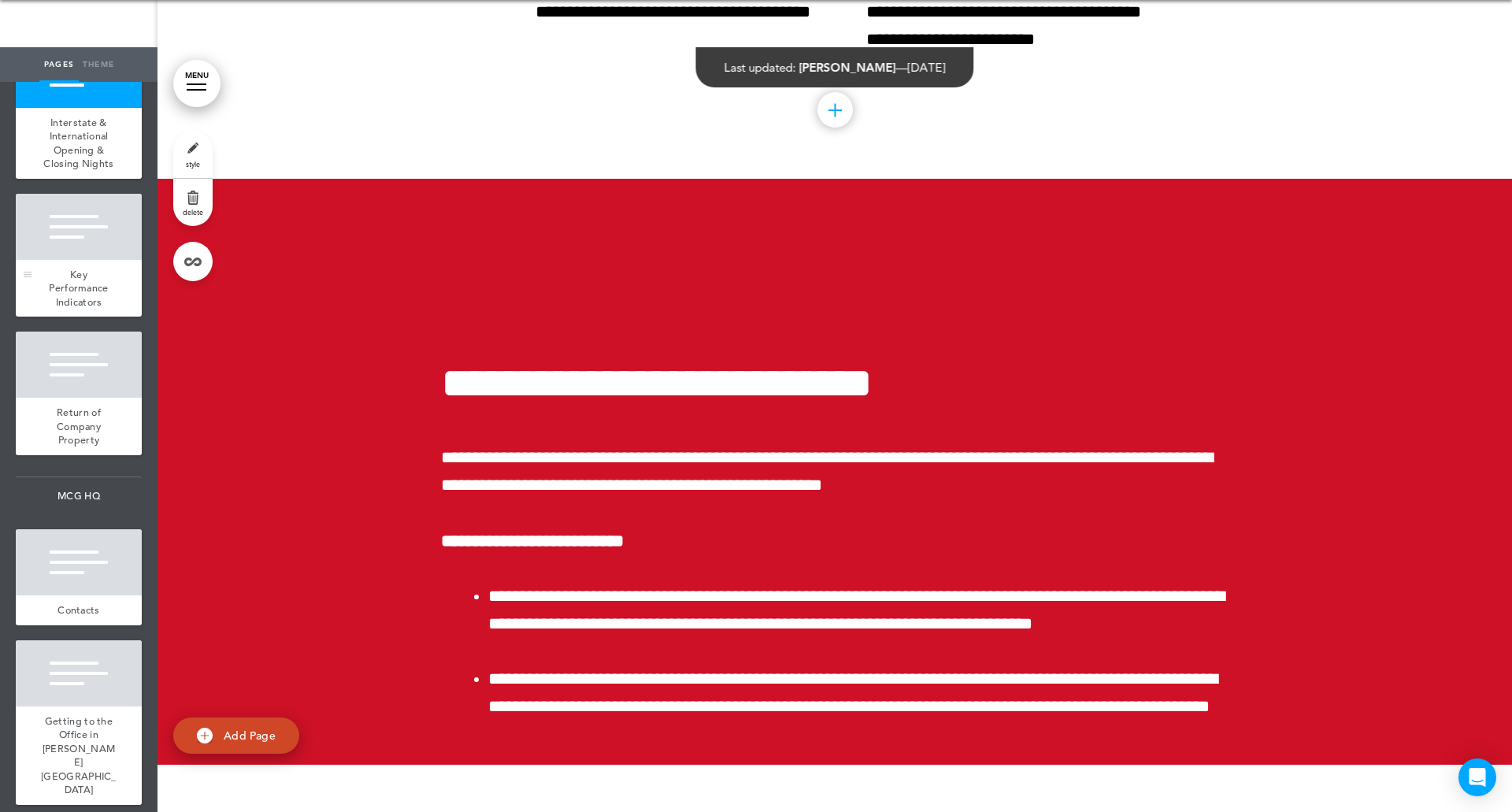
click at [79, 309] on span "Key Performance Indicators" at bounding box center [78, 288] width 59 height 41
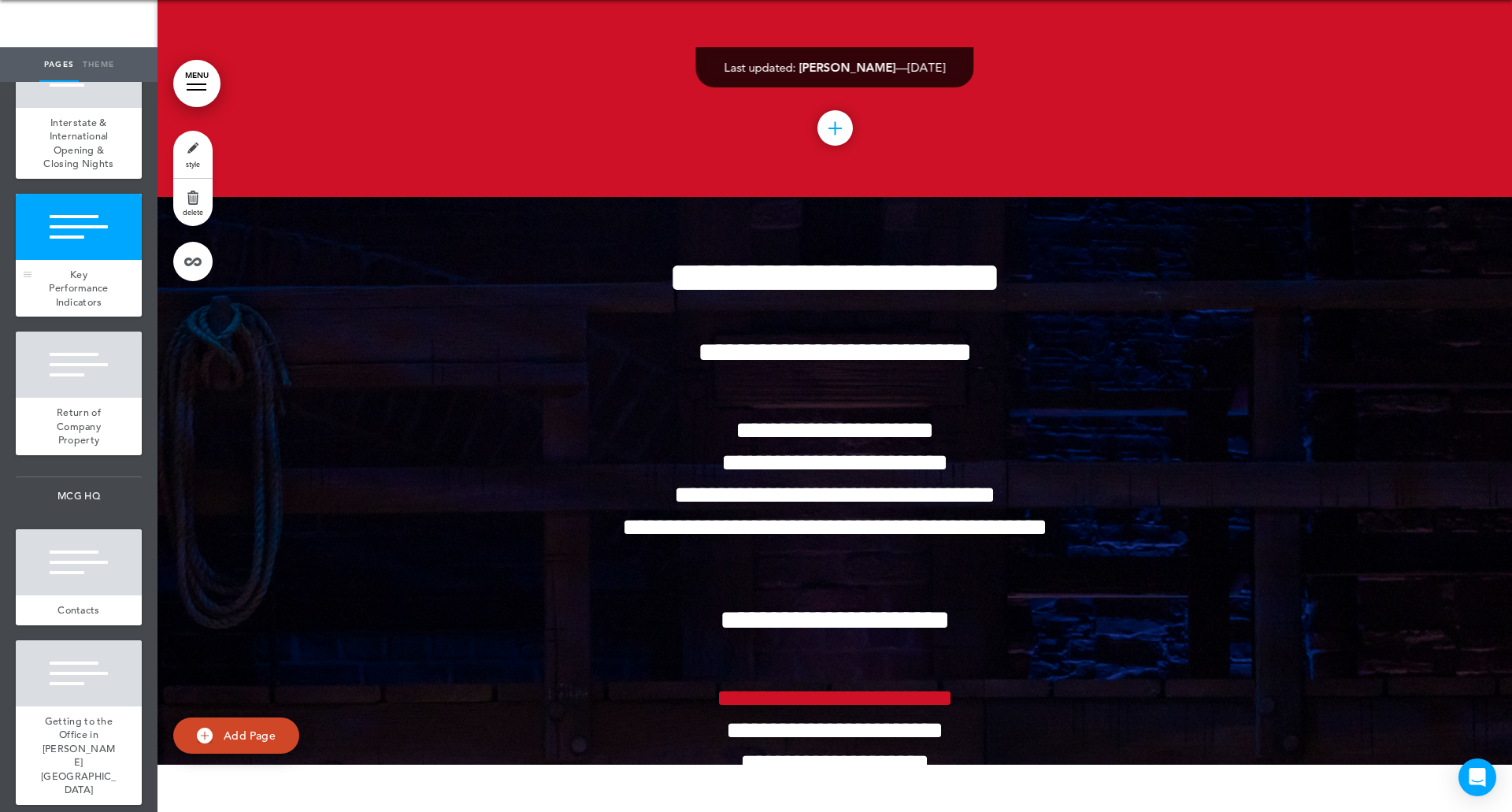
scroll to position [115244, 0]
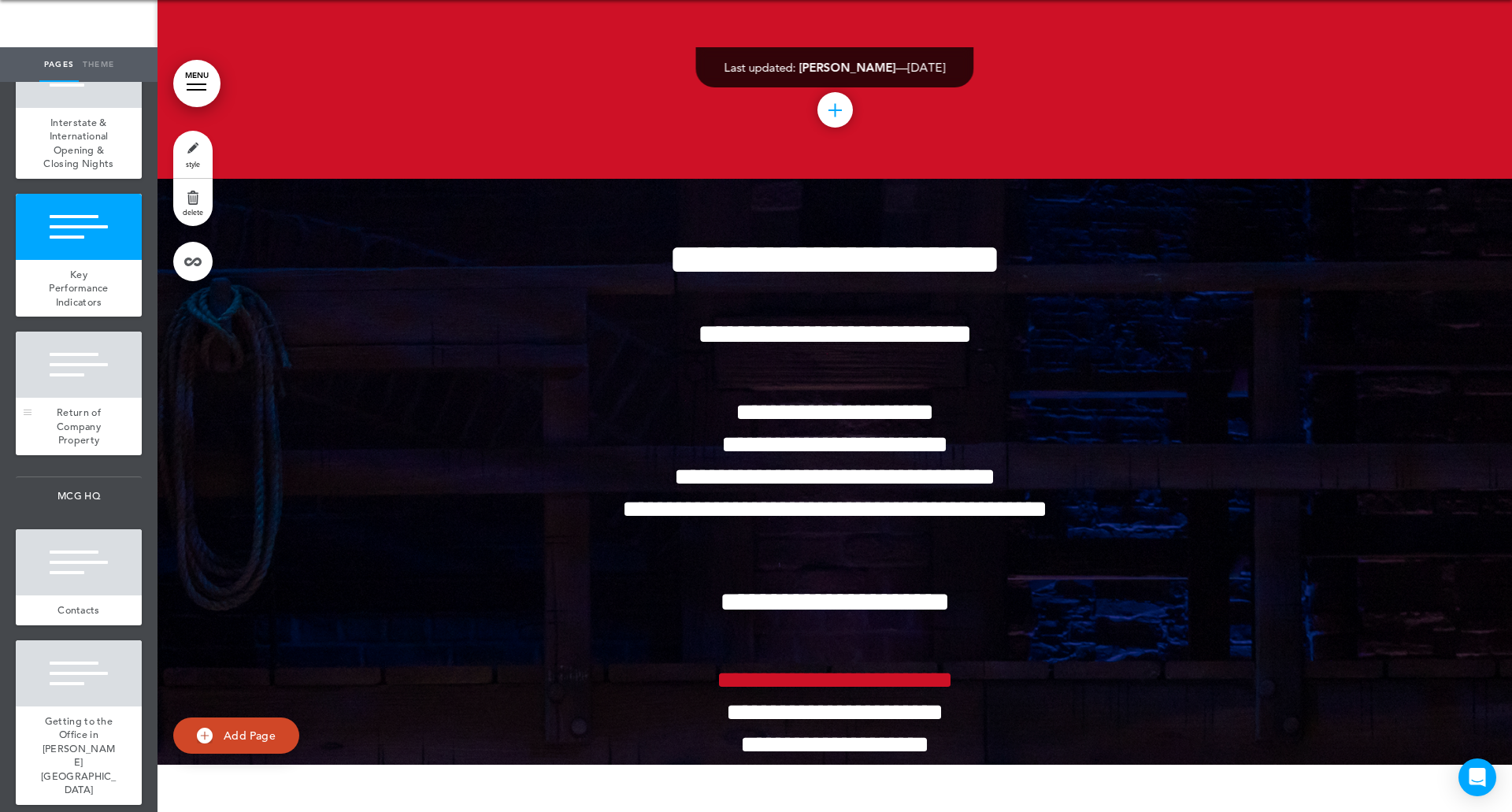
click at [70, 398] on div at bounding box center [79, 365] width 126 height 66
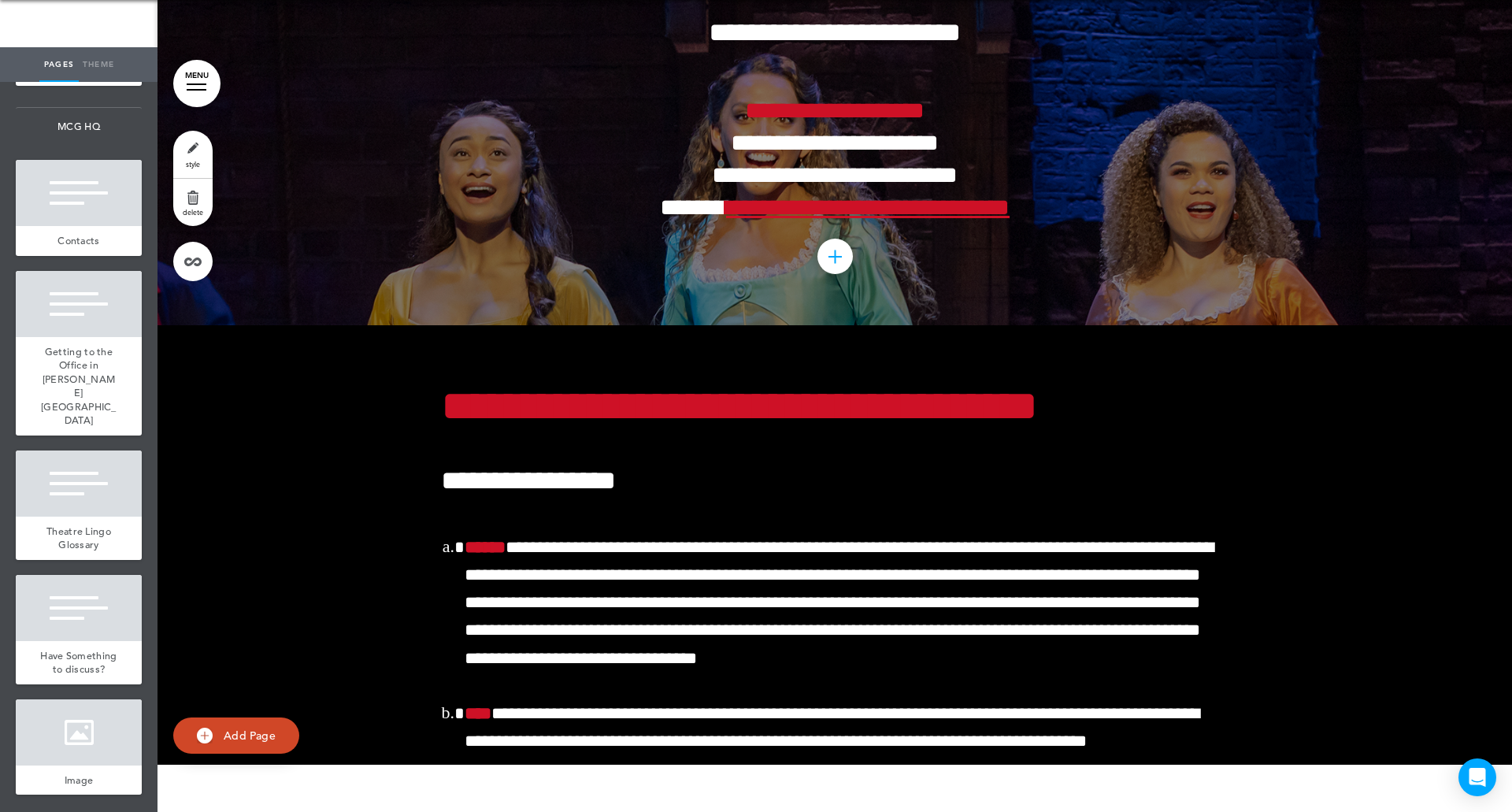
scroll to position [13950, 0]
click at [77, 226] on div at bounding box center [79, 192] width 126 height 66
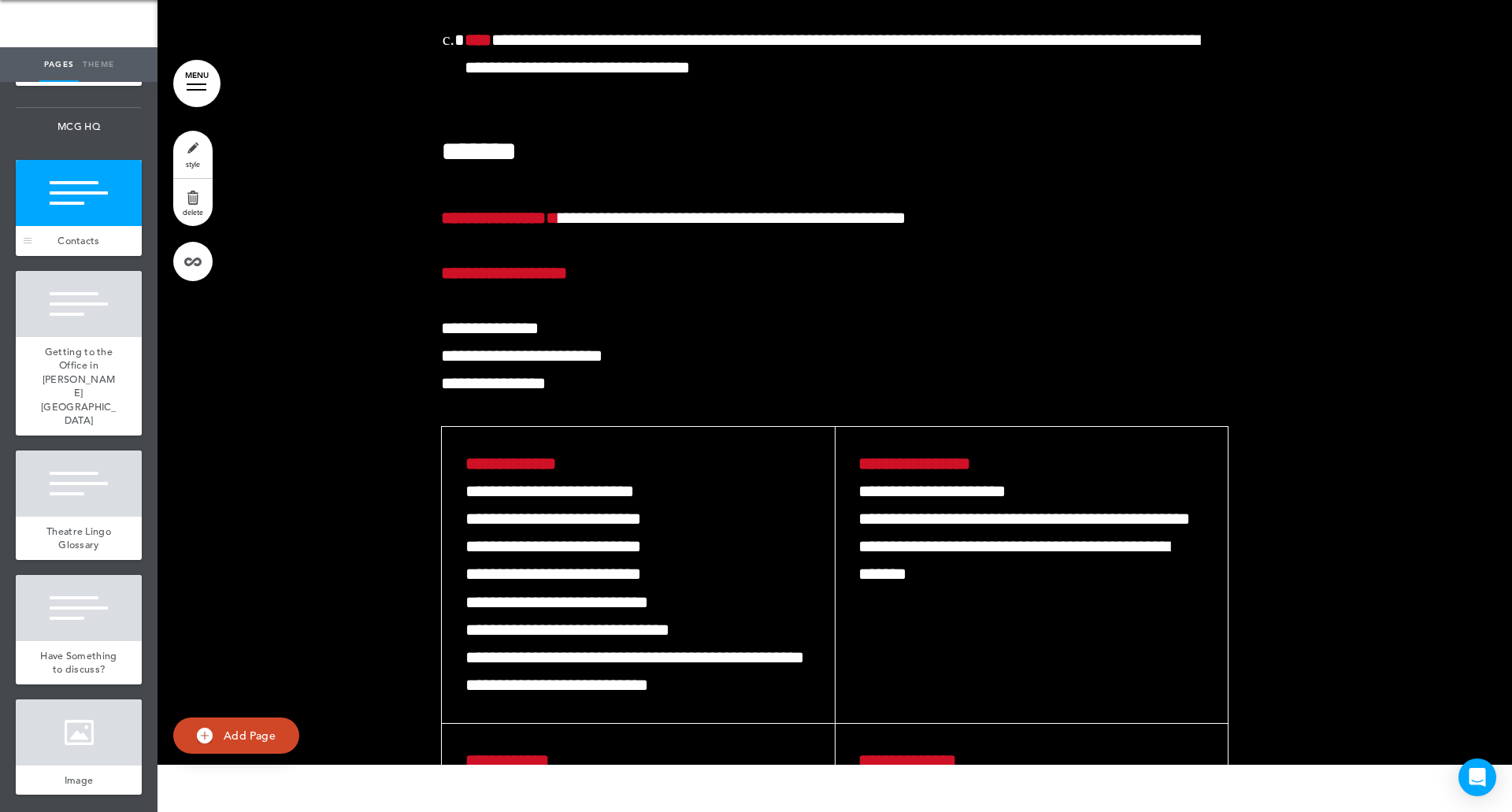
scroll to position [116845, 0]
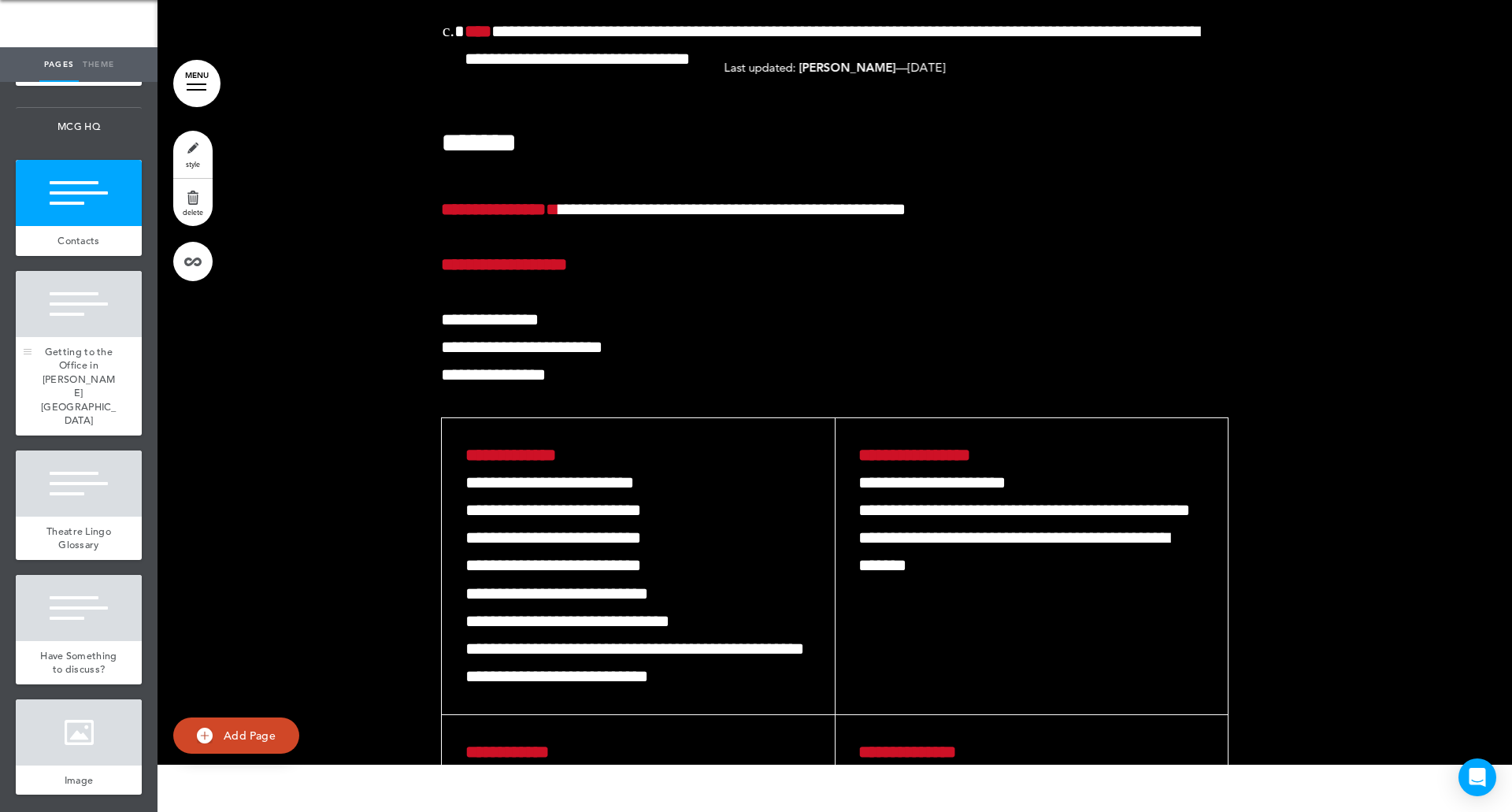
click at [65, 427] on span "Getting to the Office in [PERSON_NAME][GEOGRAPHIC_DATA]" at bounding box center [79, 386] width 76 height 83
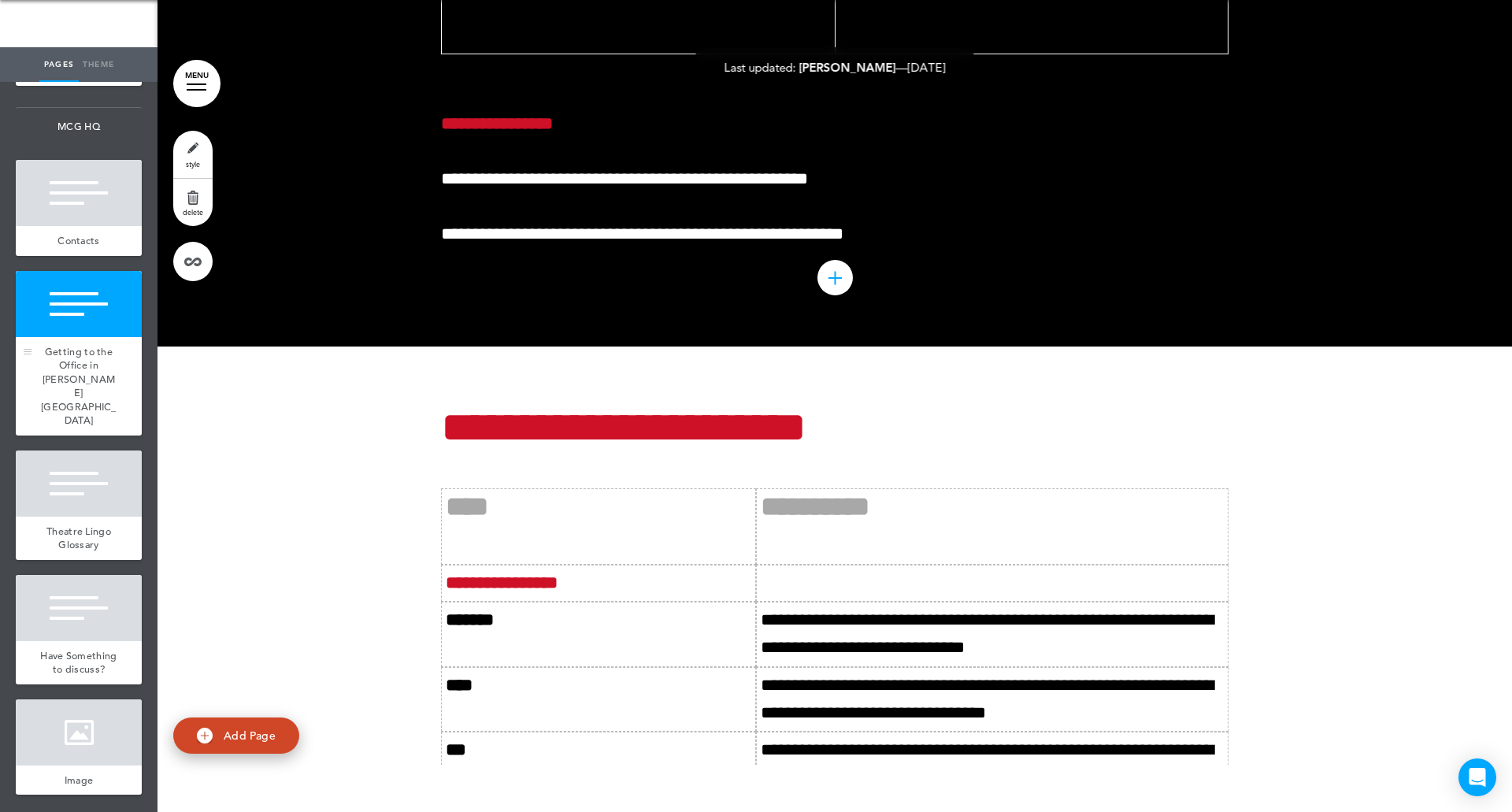
scroll to position [117829, 0]
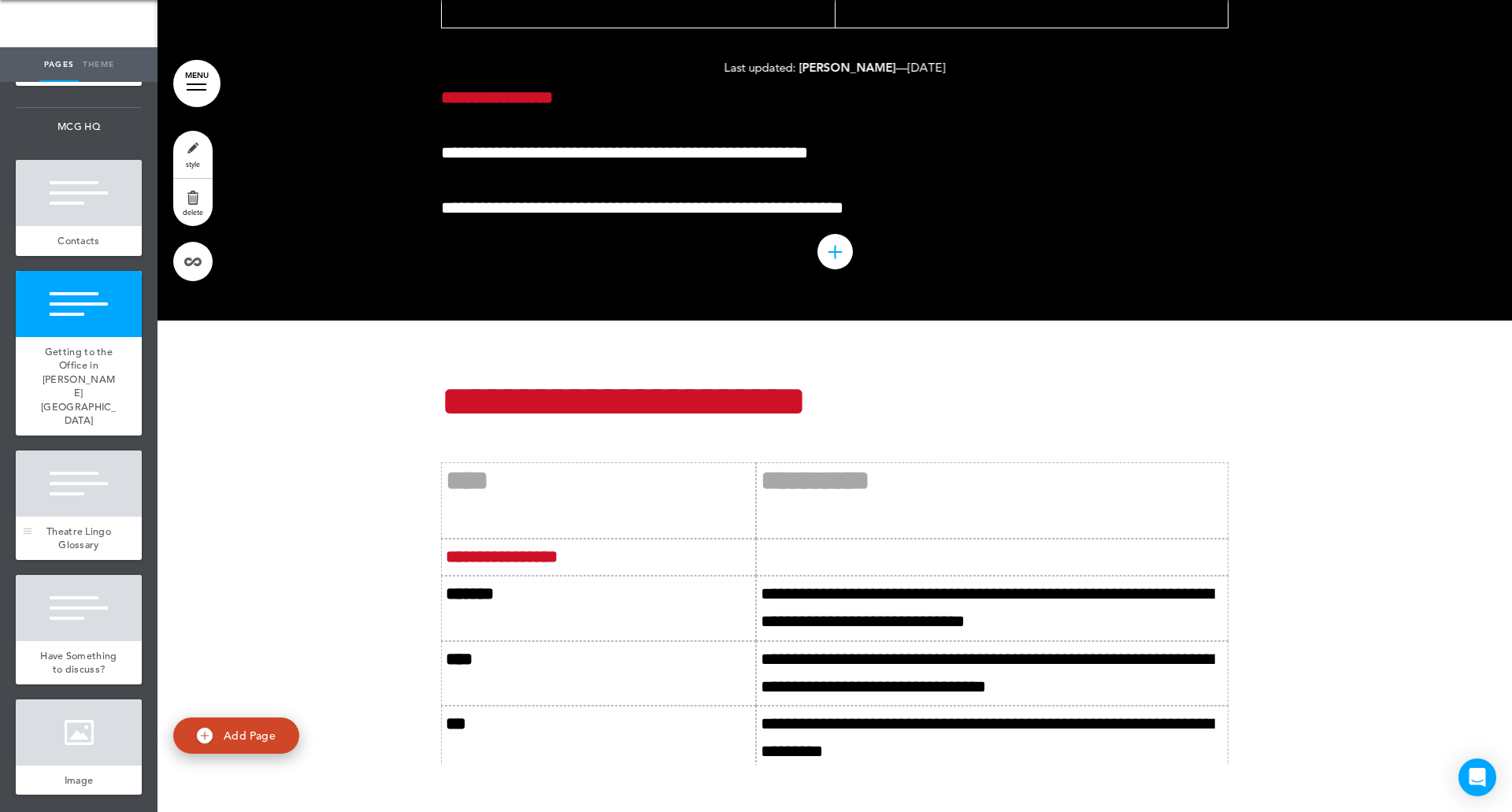
click at [64, 517] on div at bounding box center [79, 483] width 126 height 66
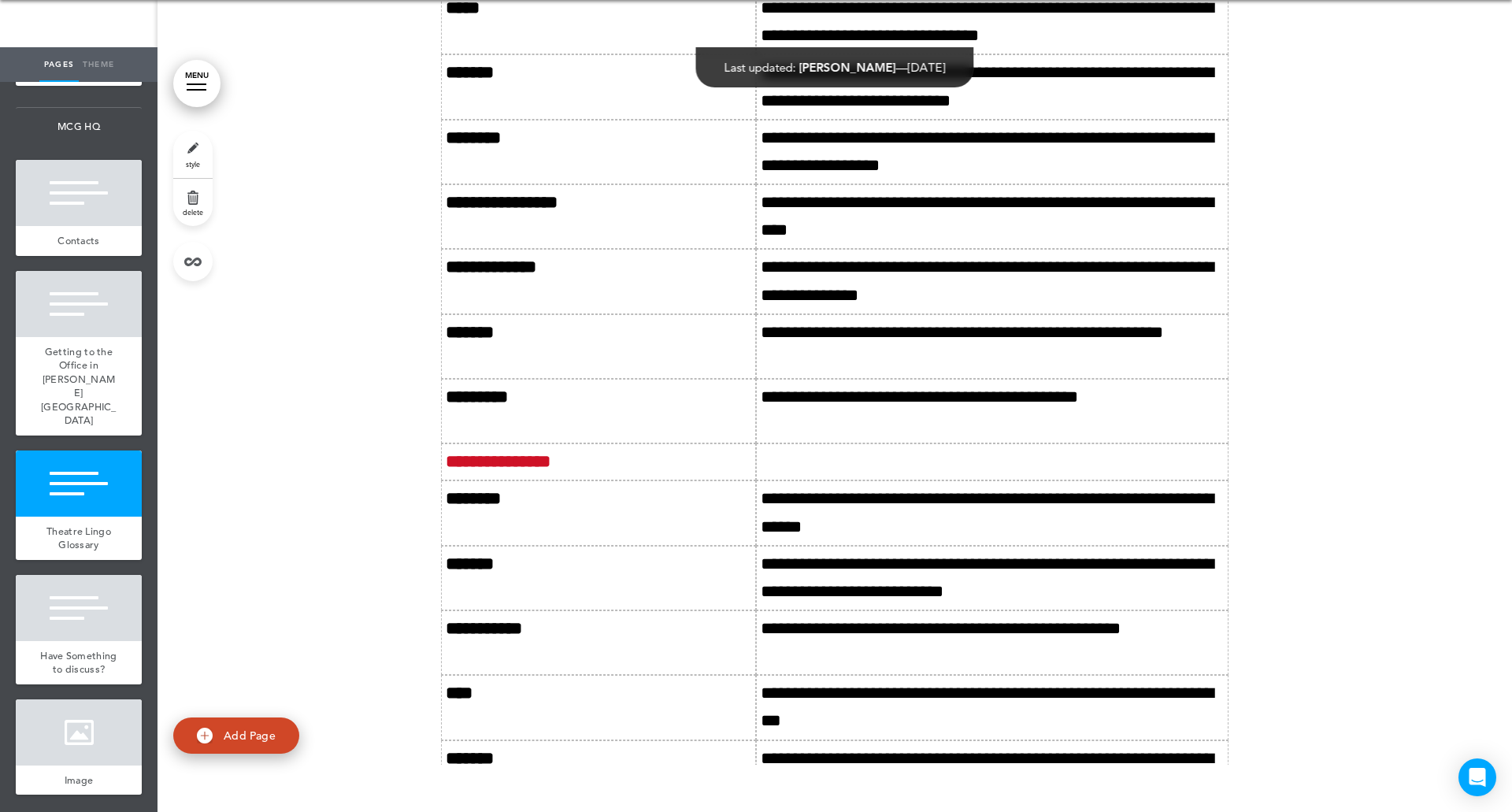
scroll to position [14169, 0]
click at [80, 641] on div at bounding box center [79, 608] width 126 height 66
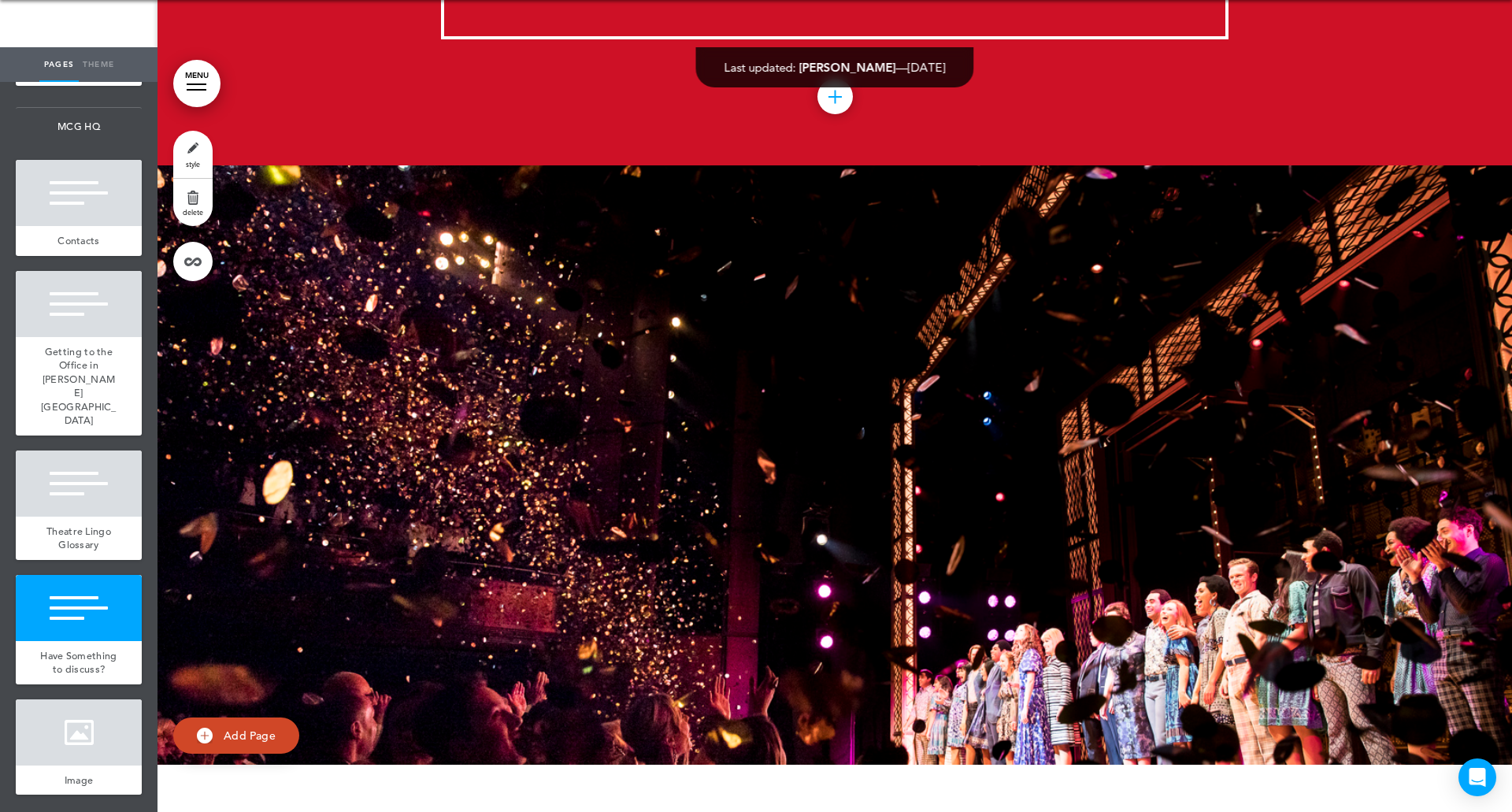
scroll to position [14236, 0]
click at [65, 743] on div at bounding box center [79, 732] width 126 height 66
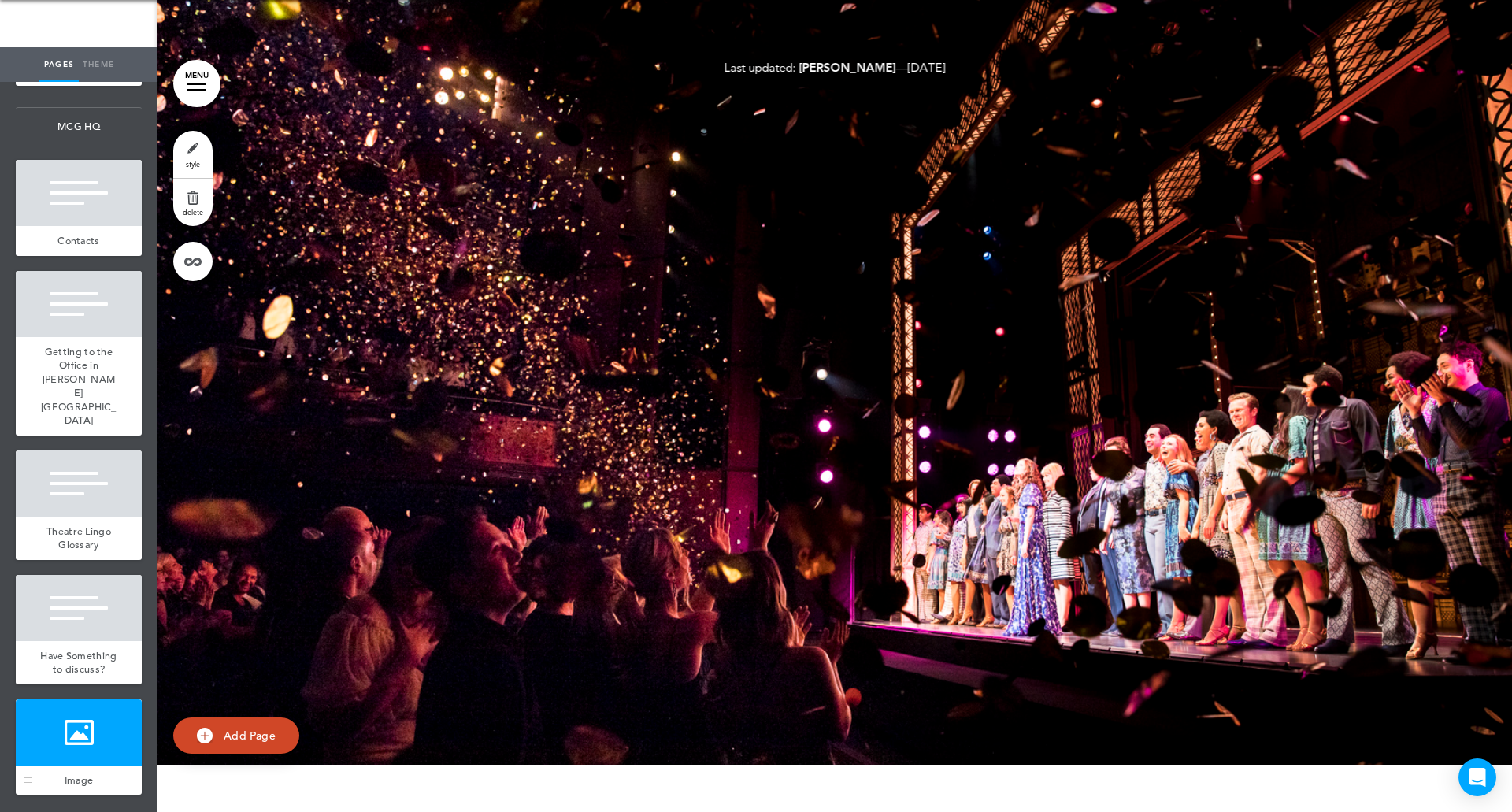
scroll to position [124766, 0]
